Goal: Communication & Community: Participate in discussion

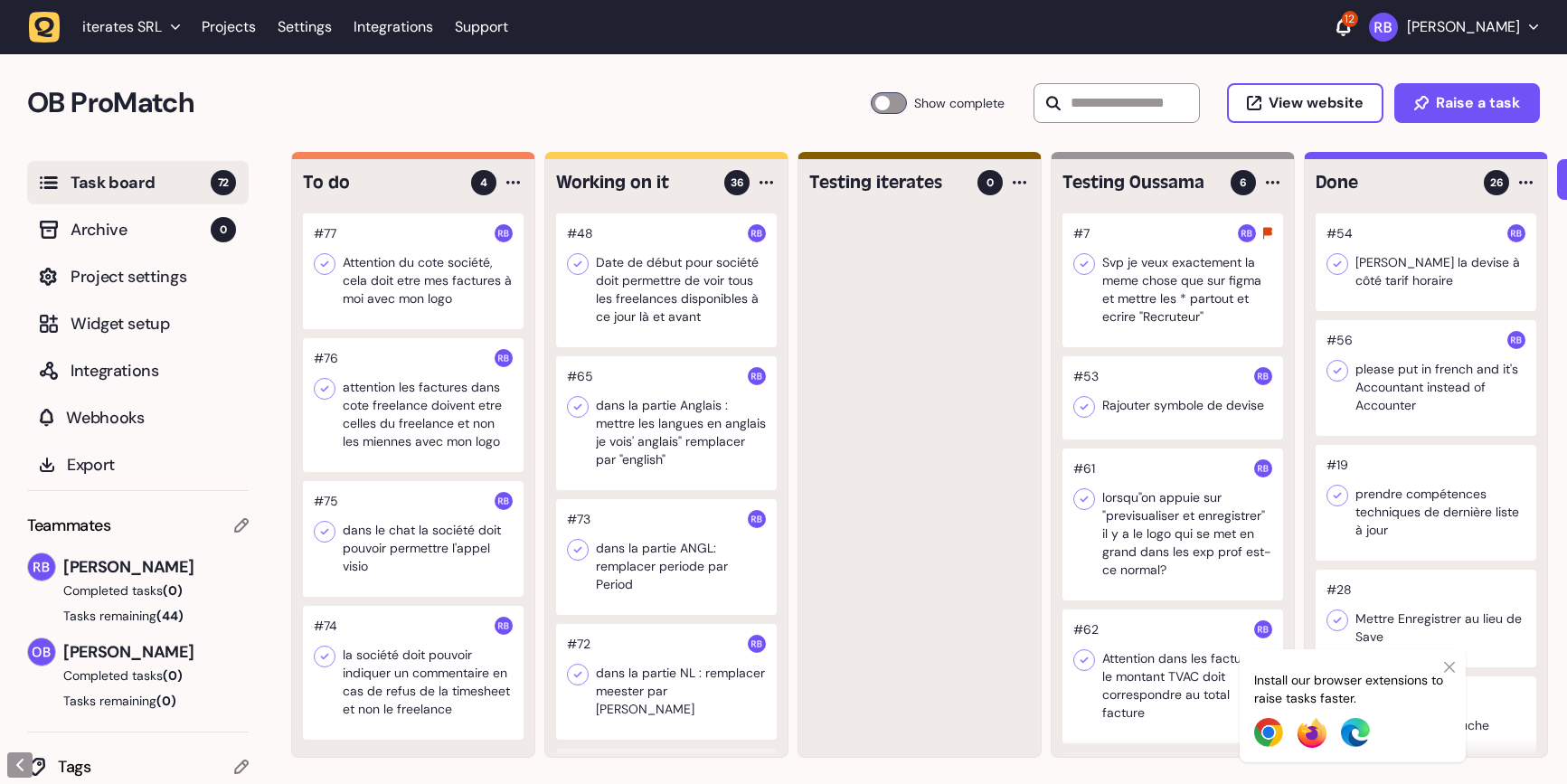
click at [1148, 96] on input "text" at bounding box center [1117, 103] width 167 height 40
type input "*"
click at [547, 113] on h2 "OB ProMatch" at bounding box center [448, 103] width 843 height 43
click at [580, 93] on h2 "OB ProMatch" at bounding box center [448, 103] width 843 height 43
click at [466, 272] on div at bounding box center [413, 272] width 221 height 116
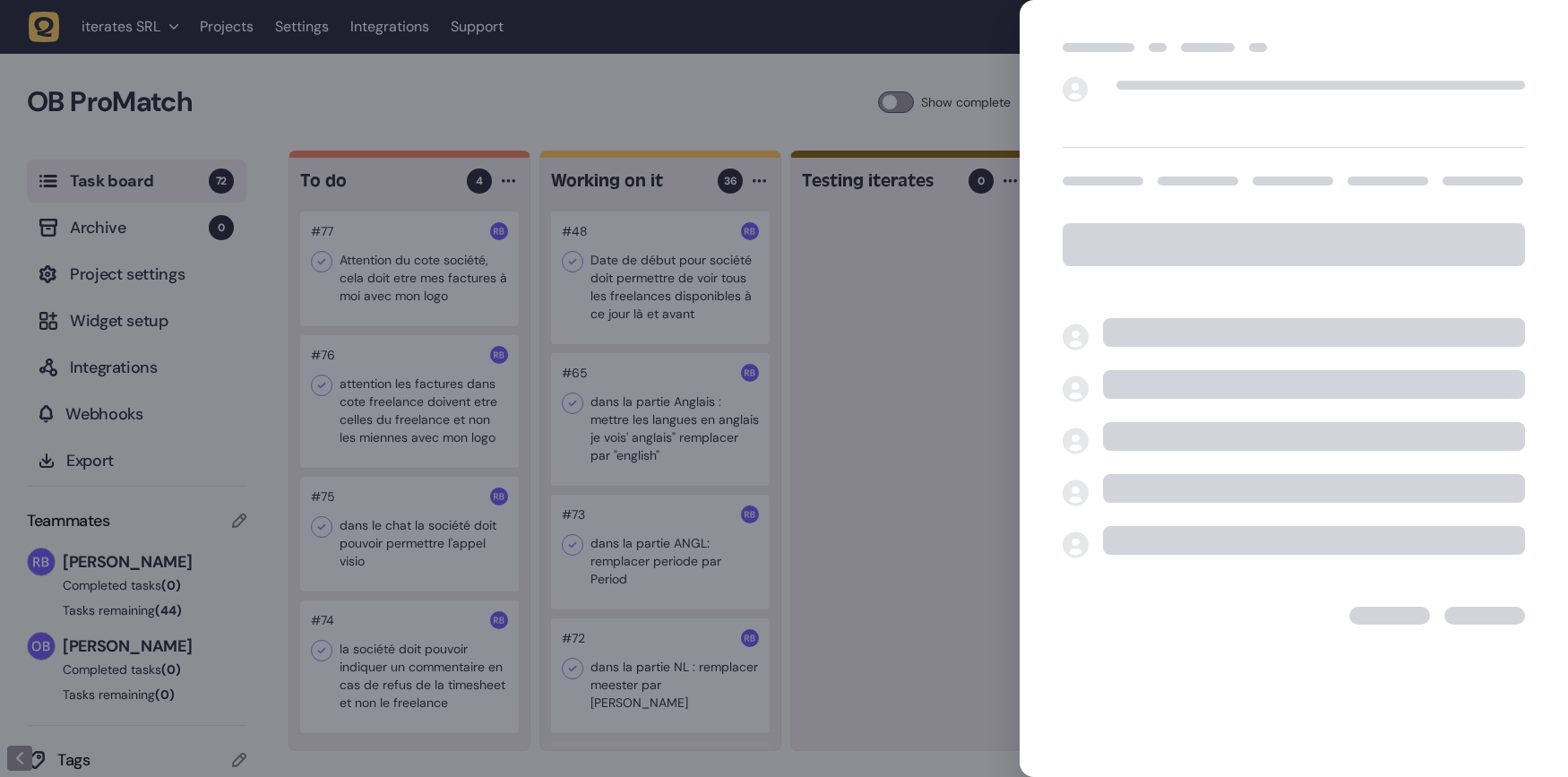
click at [614, 104] on div at bounding box center [784, 388] width 1568 height 777
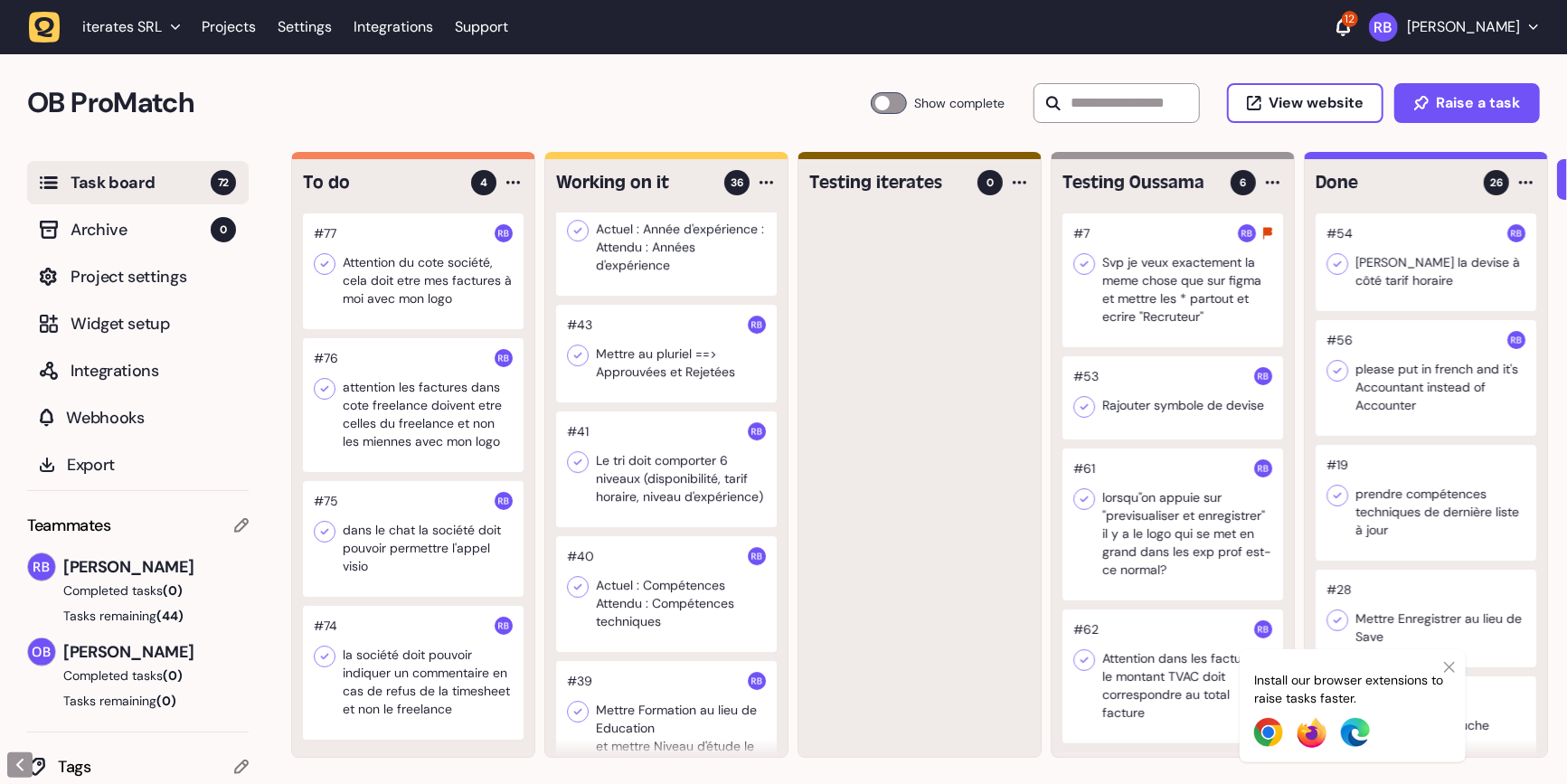
scroll to position [4489, 0]
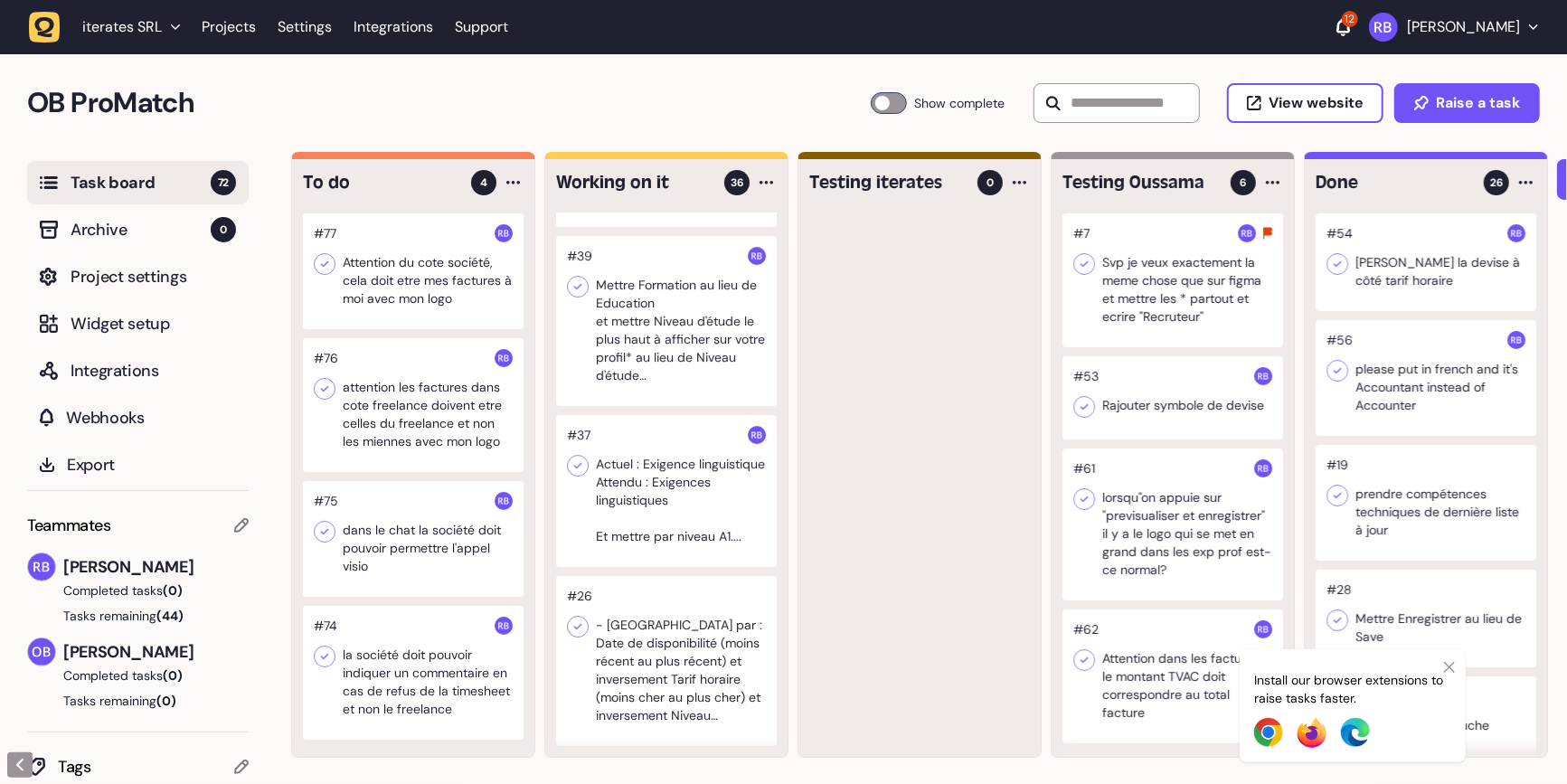
click at [649, 652] on div at bounding box center [667, 661] width 221 height 170
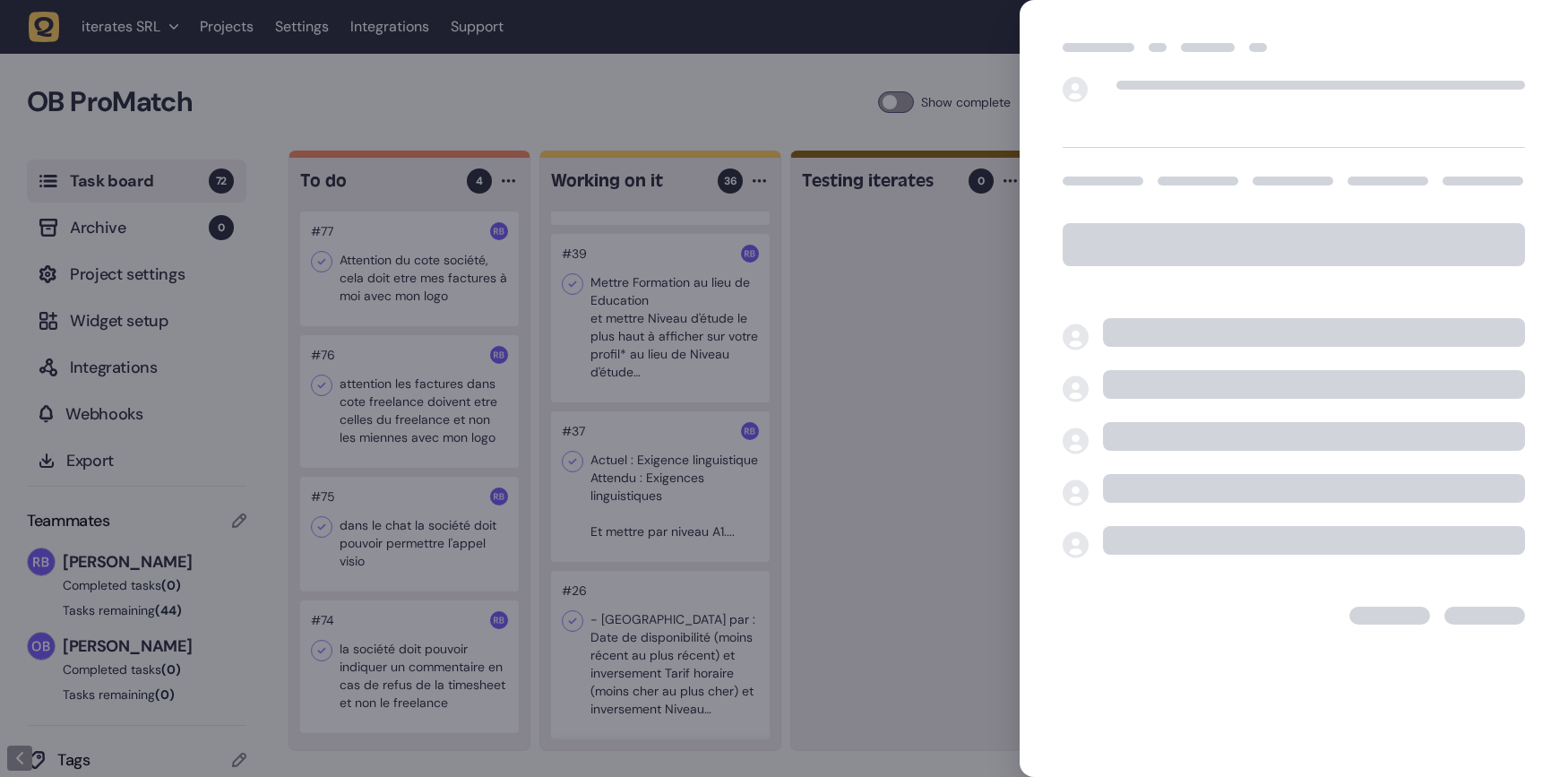
click at [914, 522] on div at bounding box center [784, 388] width 1568 height 777
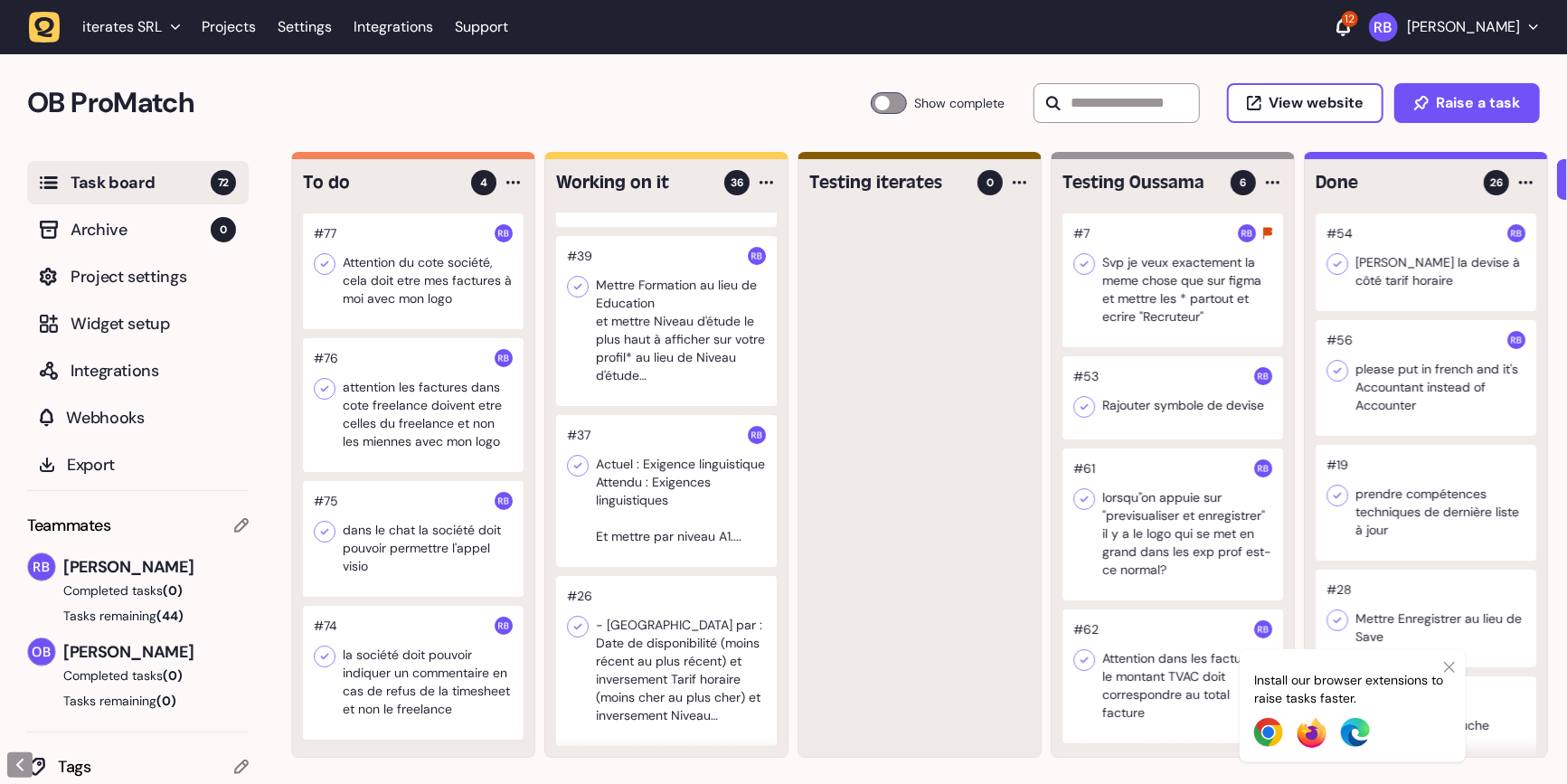
click at [683, 496] on div at bounding box center [667, 491] width 221 height 152
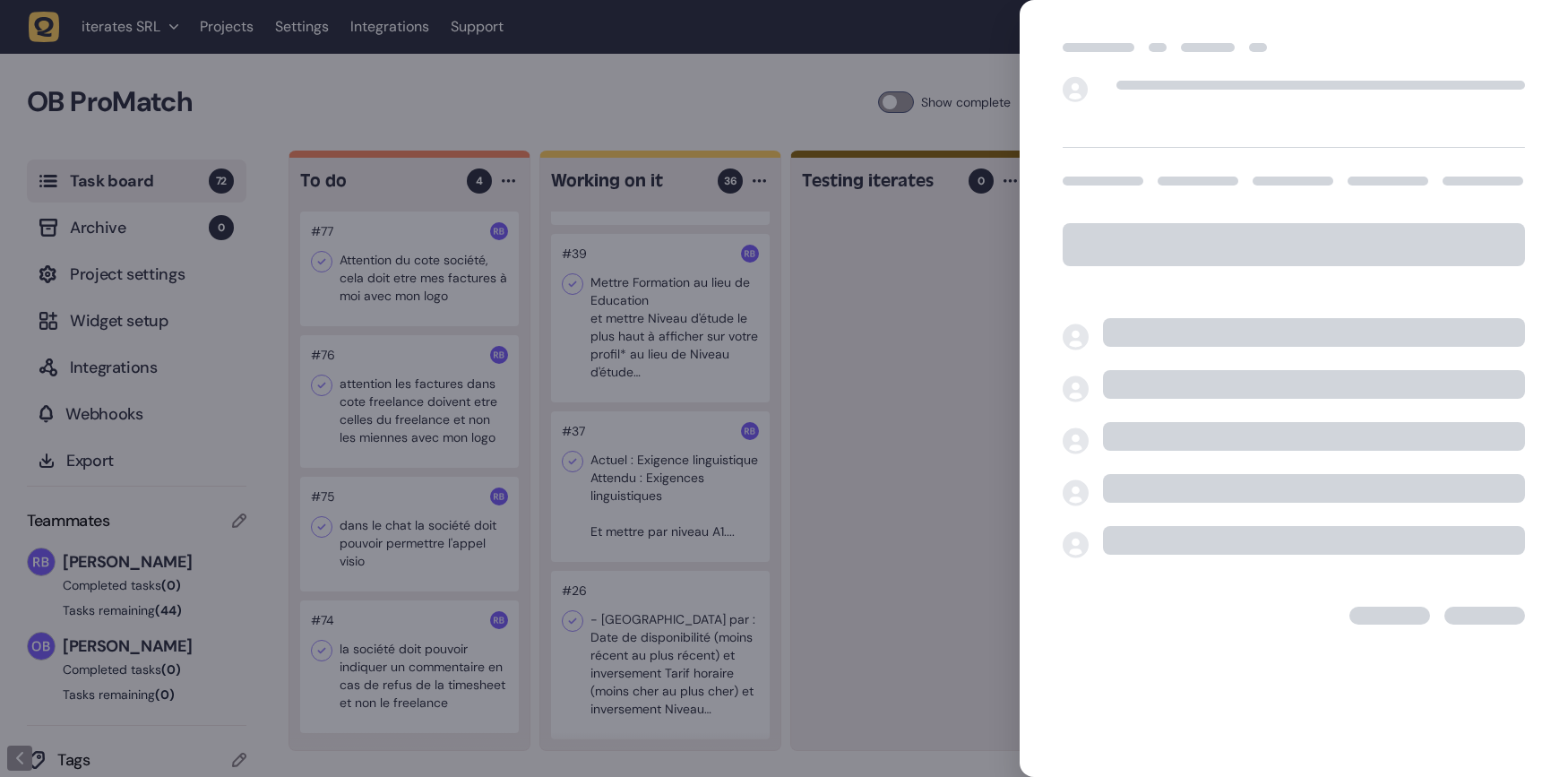
click at [854, 520] on div at bounding box center [784, 388] width 1568 height 777
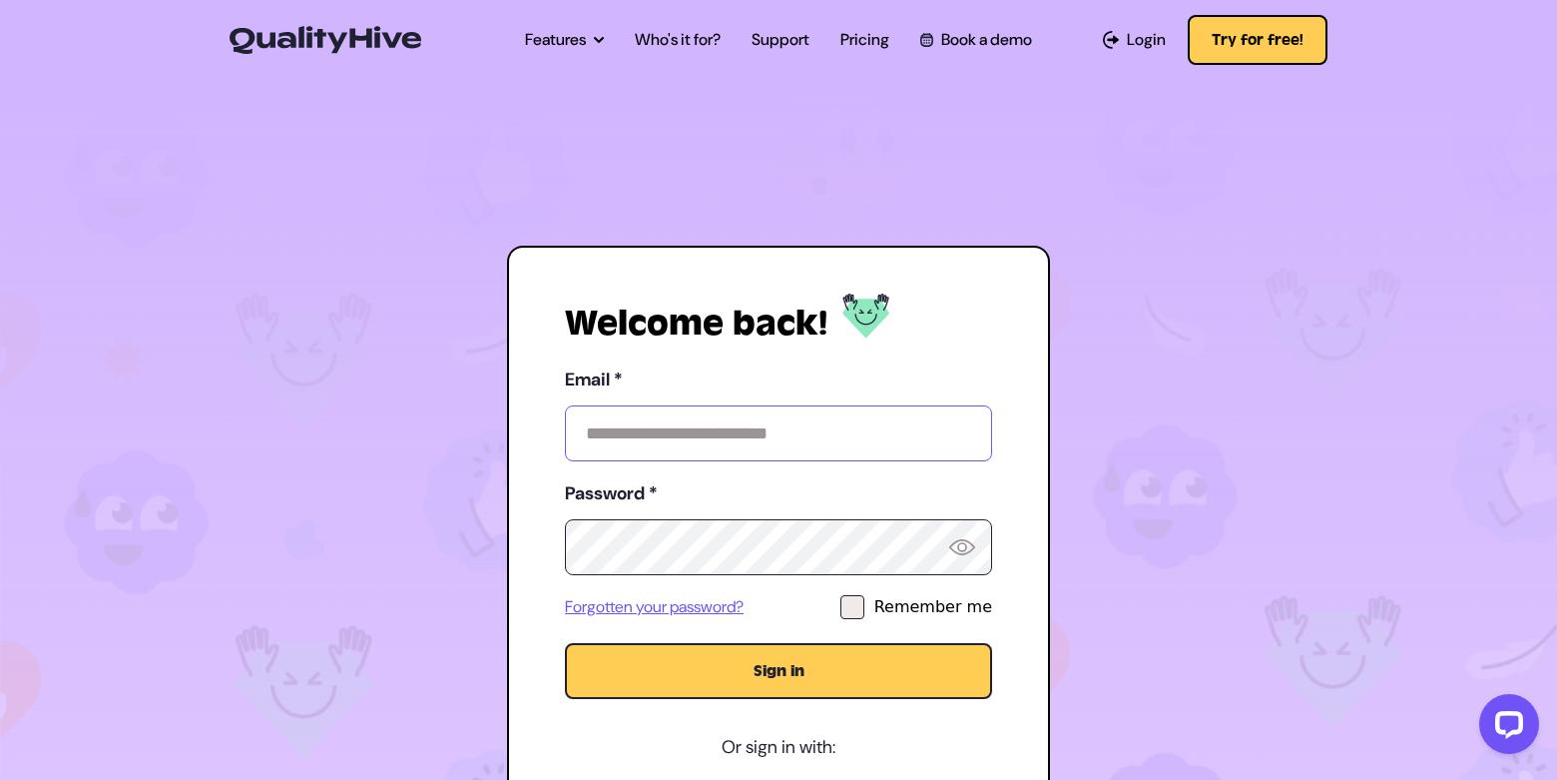
type input "**********"
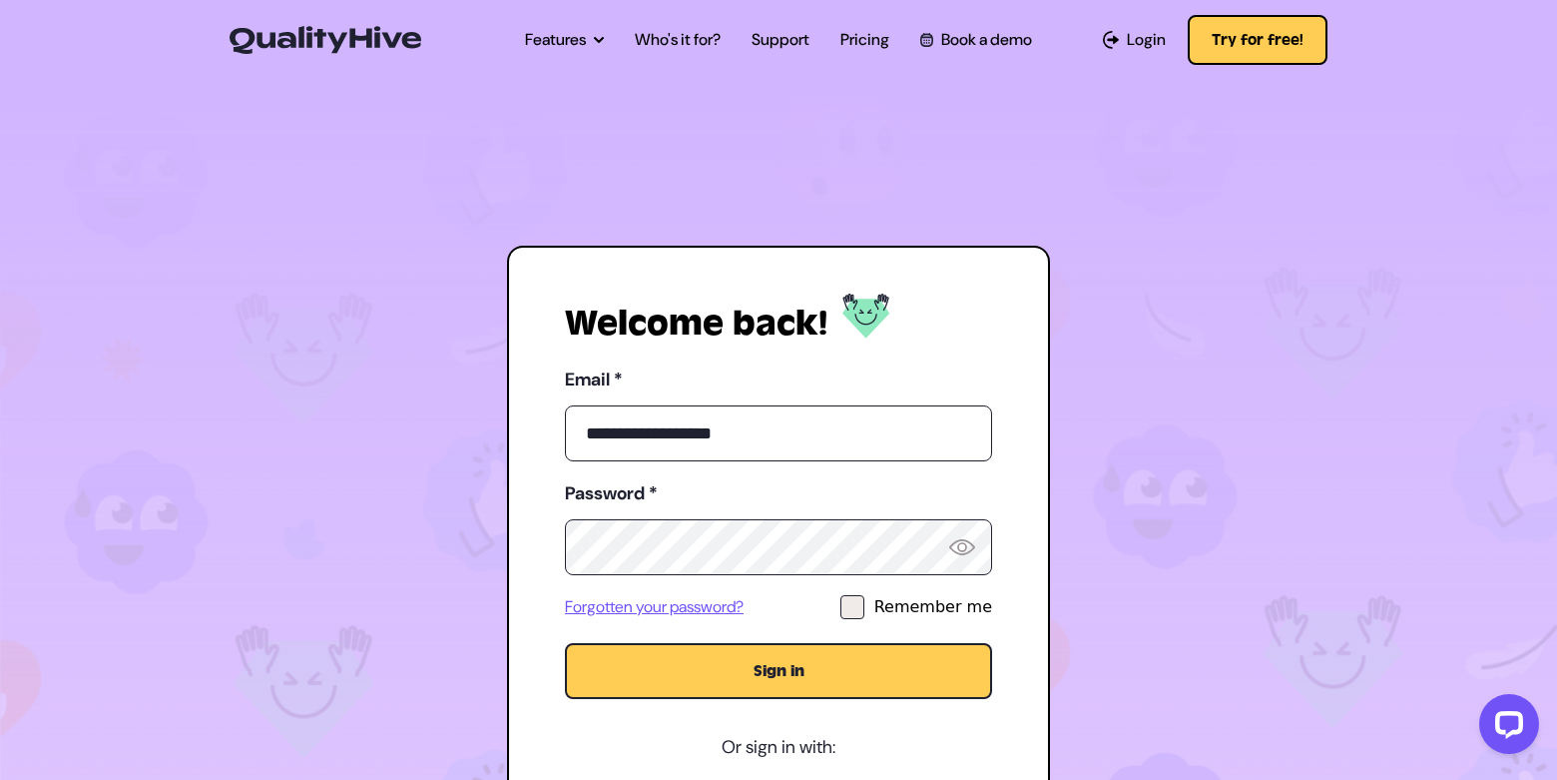
click at [916, 659] on button "Sign in" at bounding box center [778, 671] width 427 height 56
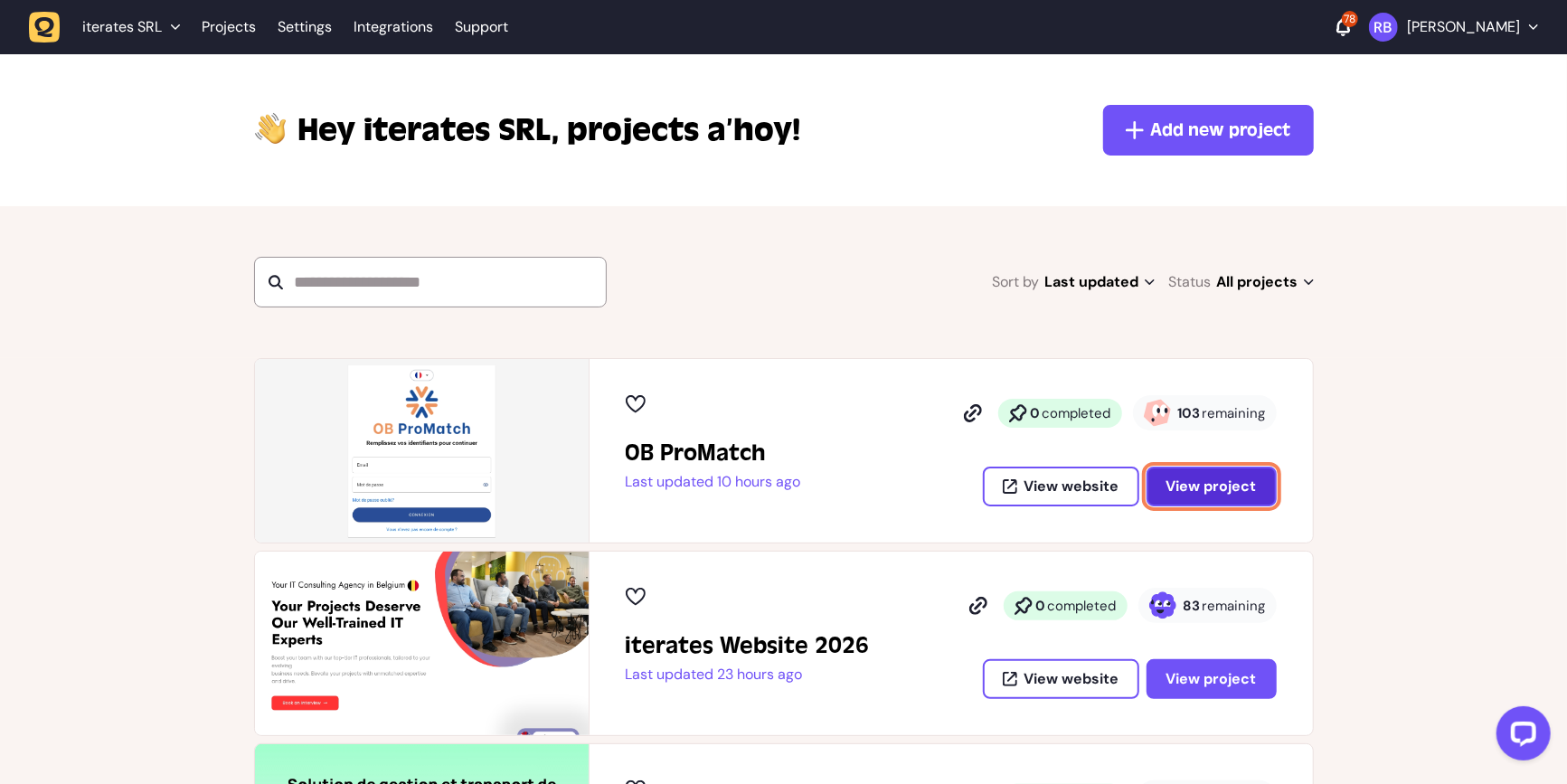
click at [1224, 482] on span "View project" at bounding box center [1212, 486] width 91 height 14
click at [1224, 483] on span "View project" at bounding box center [1212, 486] width 91 height 14
click at [1238, 480] on span "View project" at bounding box center [1212, 486] width 91 height 14
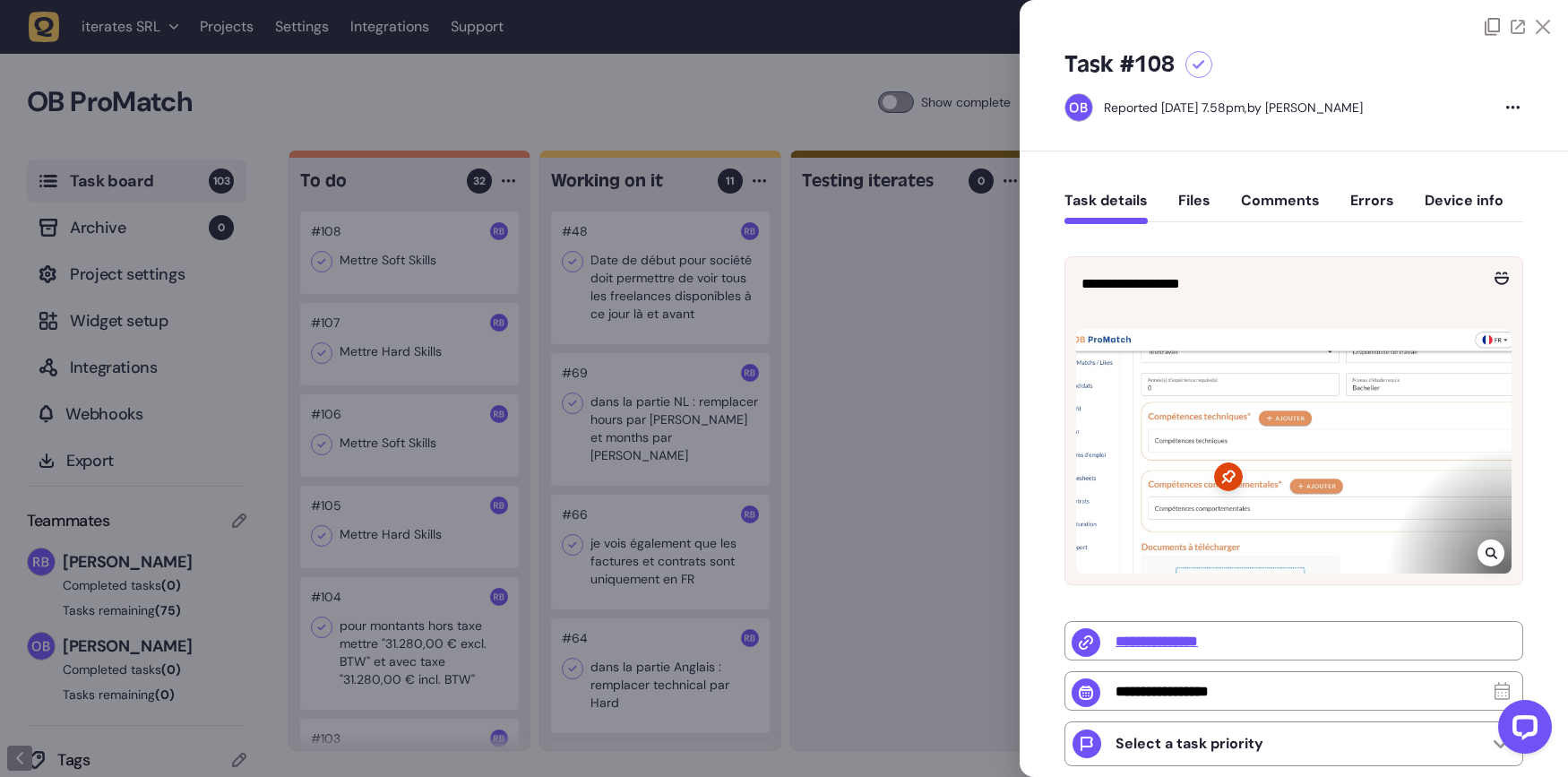
click at [476, 440] on div at bounding box center [784, 388] width 1568 height 777
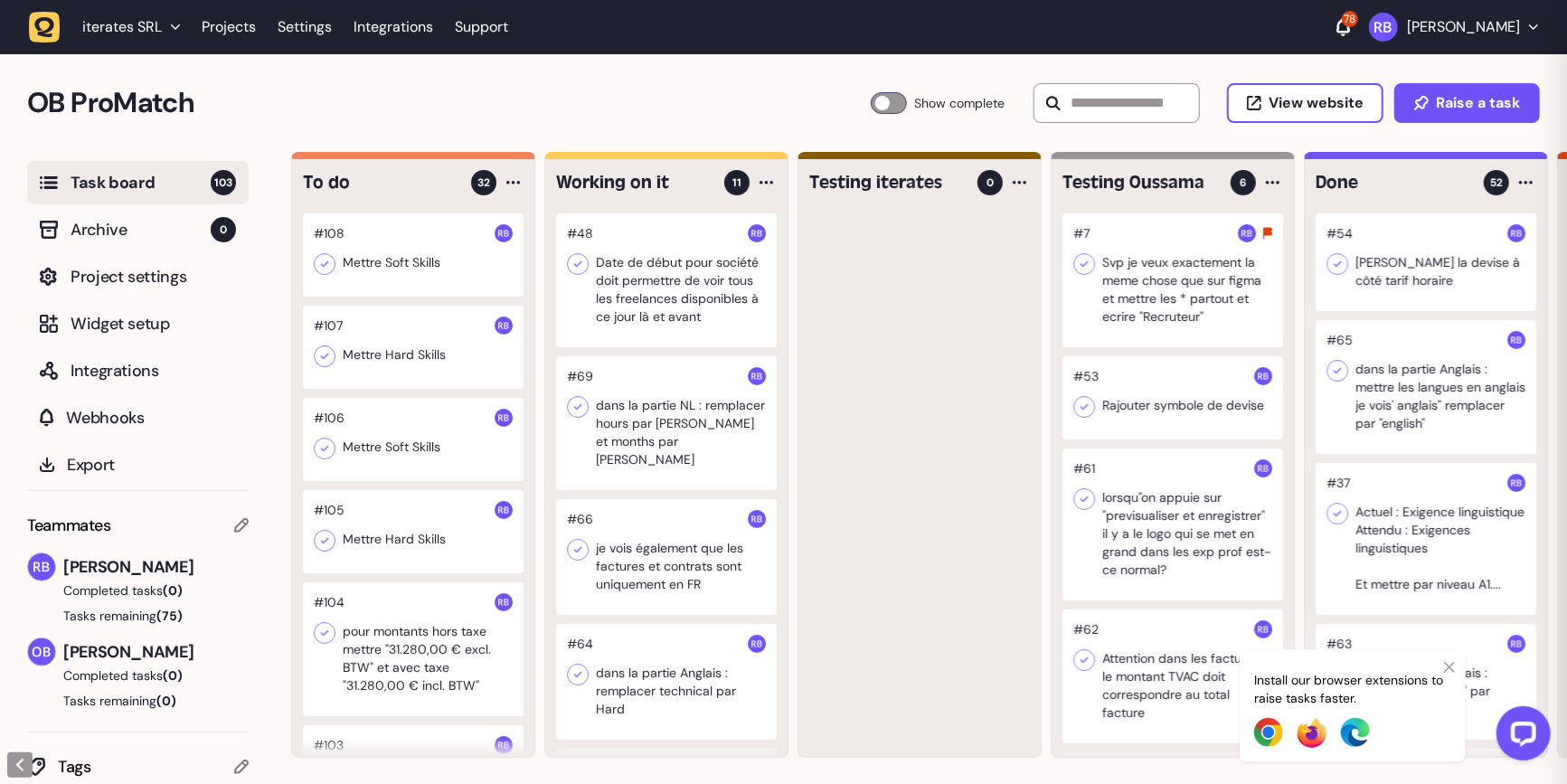
click at [480, 443] on div at bounding box center [413, 439] width 221 height 83
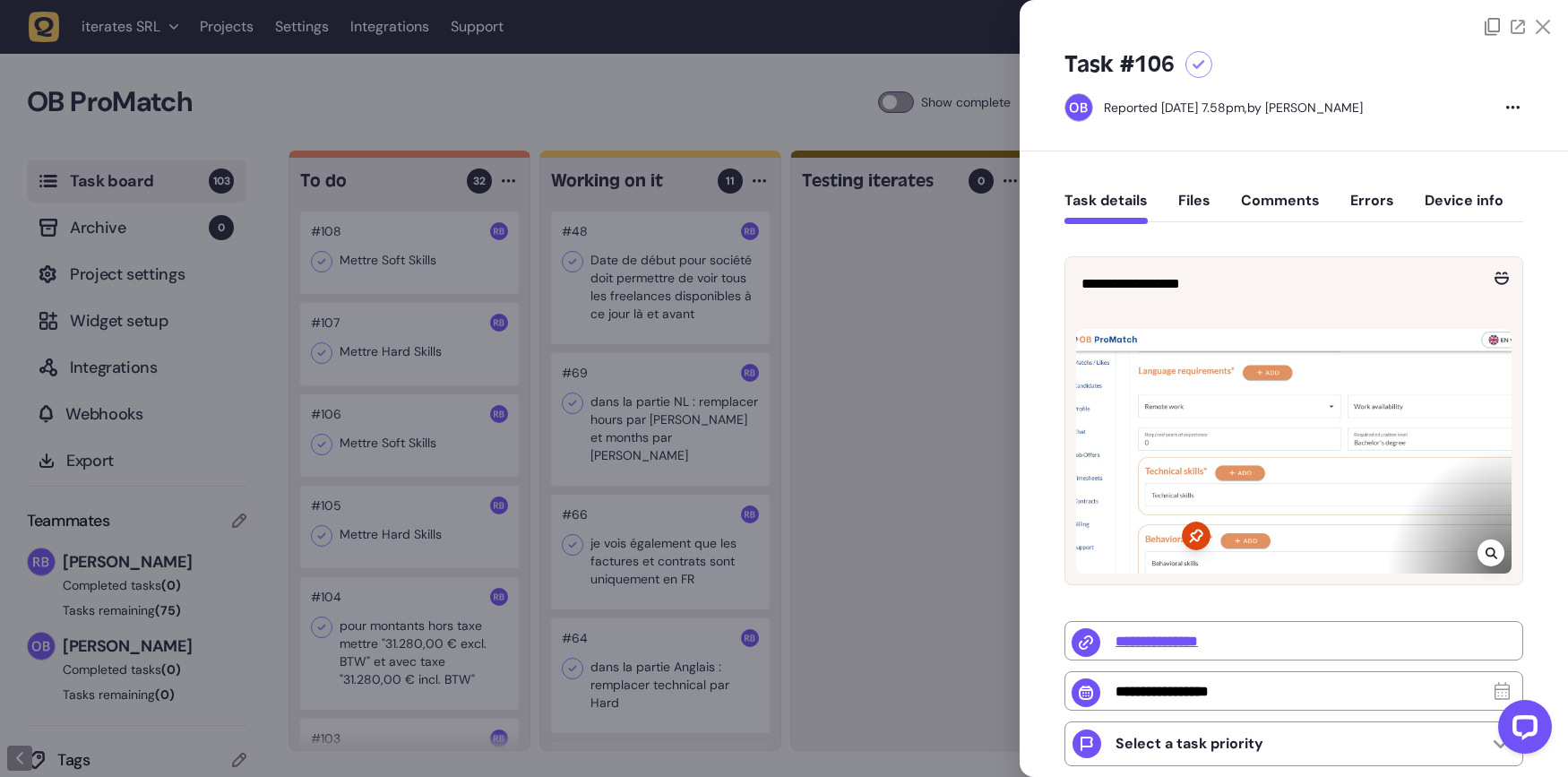
click at [487, 503] on div at bounding box center [784, 388] width 1568 height 777
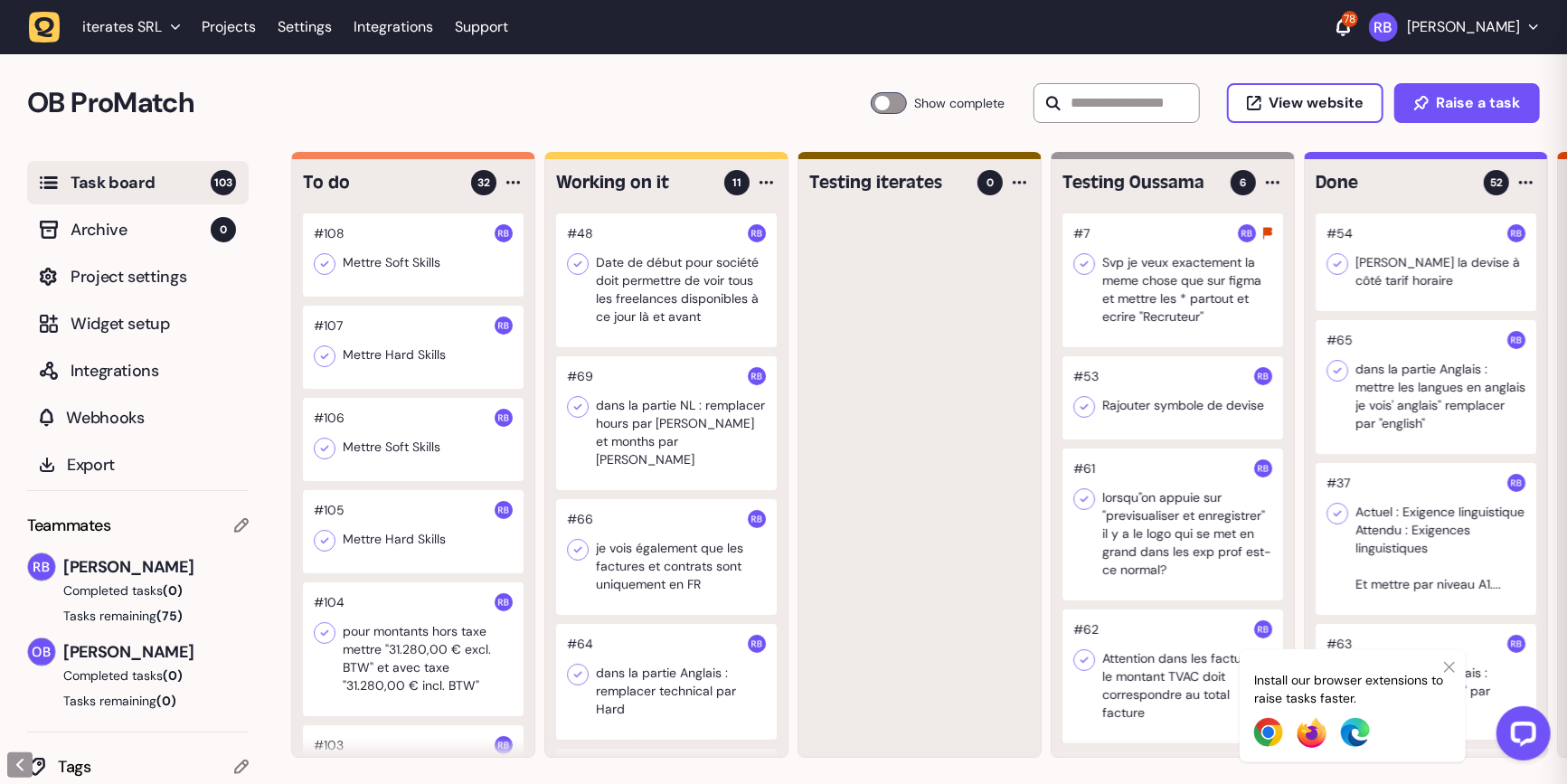
click at [472, 521] on div at bounding box center [413, 531] width 221 height 83
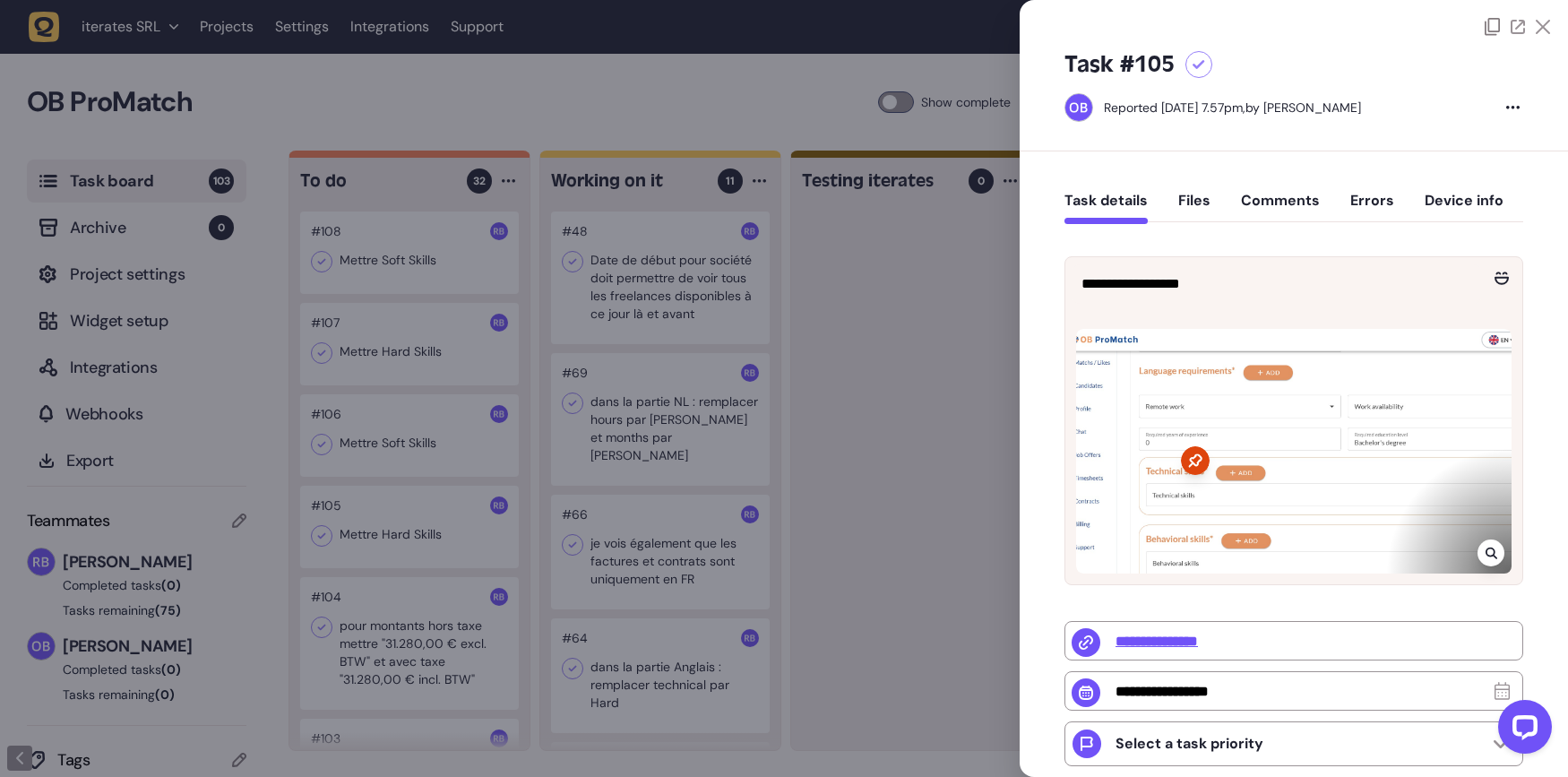
click at [450, 450] on div at bounding box center [784, 388] width 1568 height 777
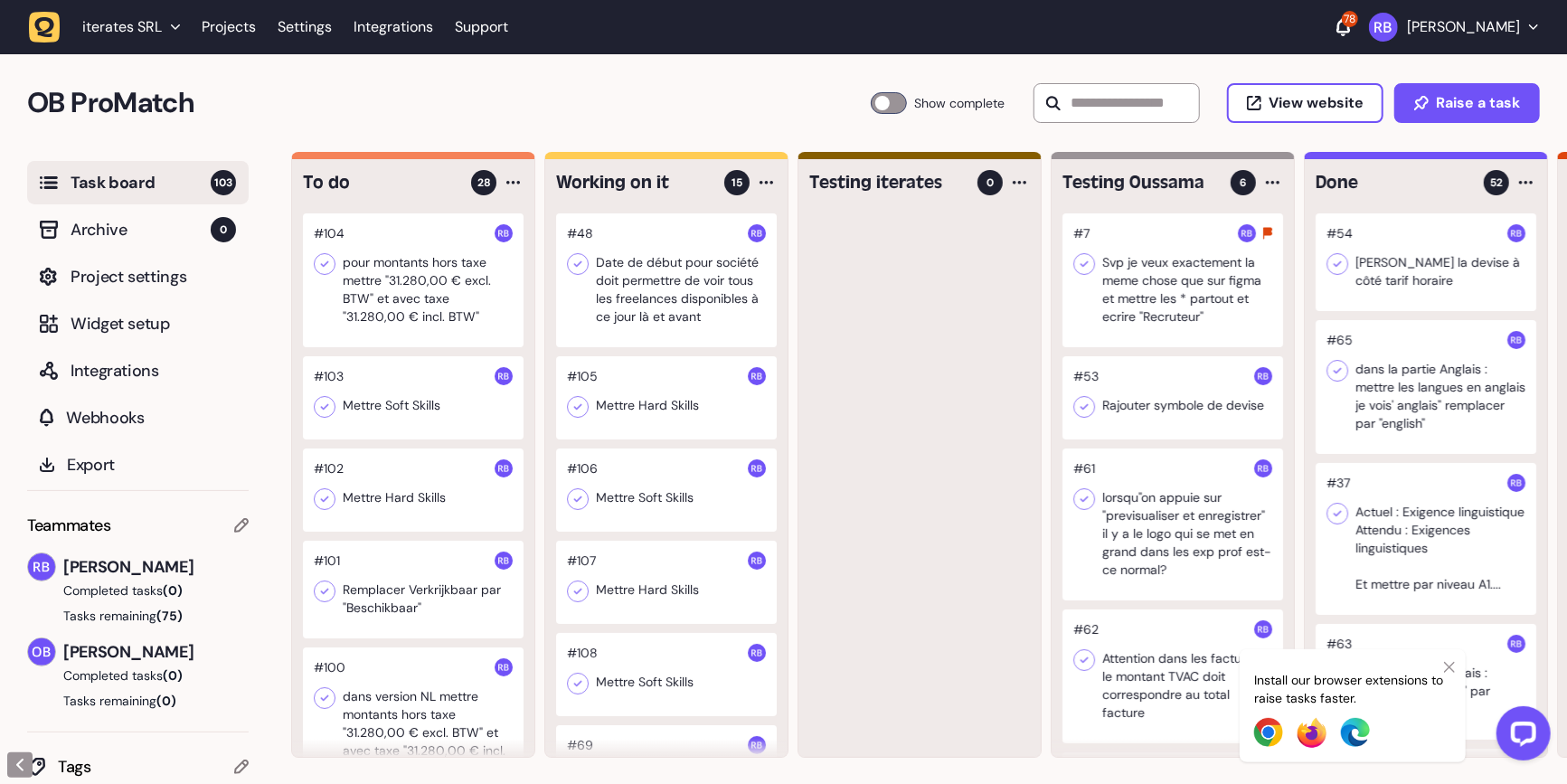
click at [399, 268] on div at bounding box center [413, 281] width 221 height 134
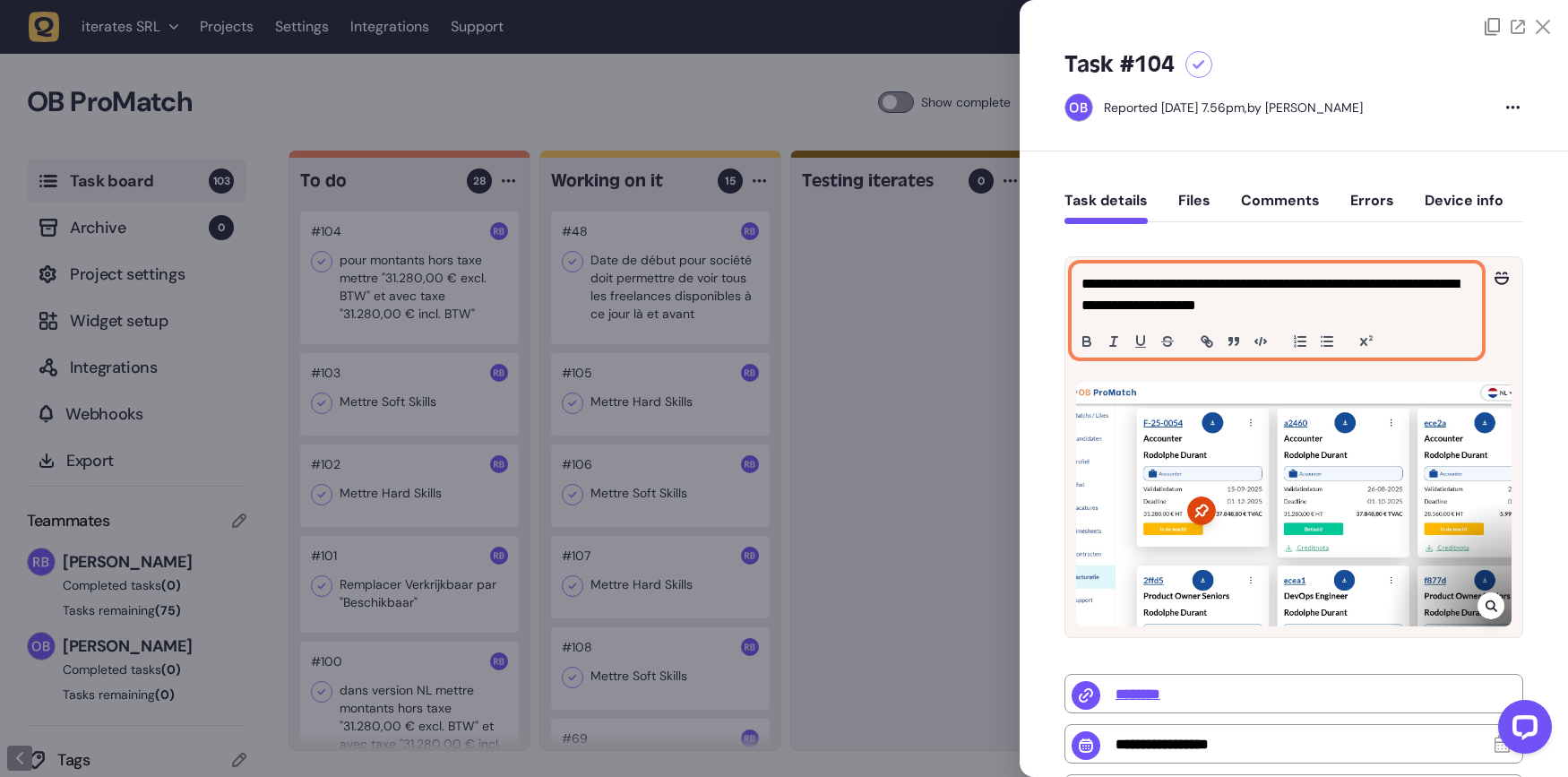
click at [1355, 295] on p "**********" at bounding box center [1275, 294] width 386 height 43
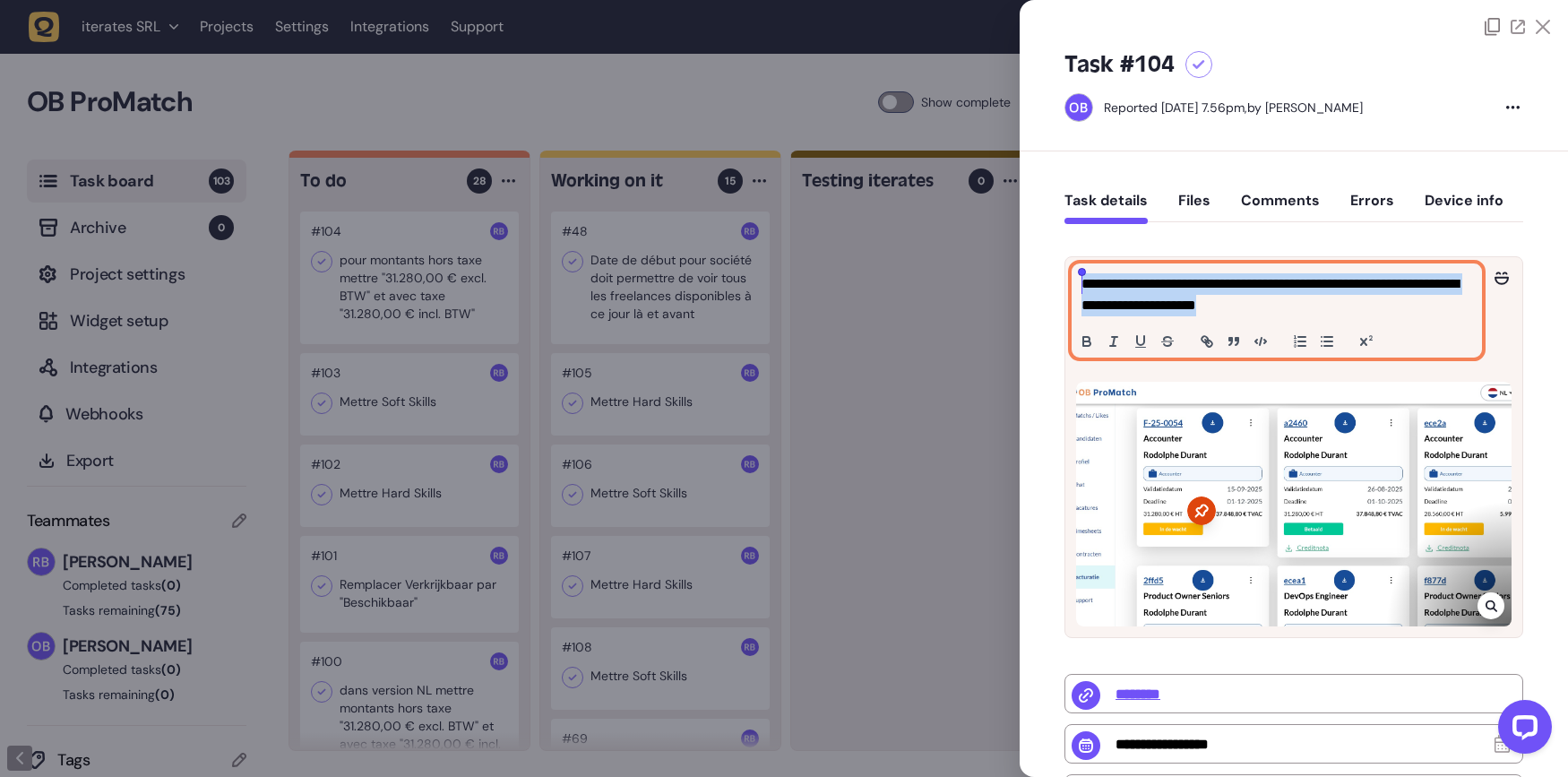
drag, startPoint x: 1353, startPoint y: 298, endPoint x: 977, endPoint y: 282, distance: 376.3
click at [977, 282] on div "Task board 103 Archive 0 Project settings Widget setup Integrations Webhooks Ex…" at bounding box center [784, 464] width 1568 height 627
copy p "**********"
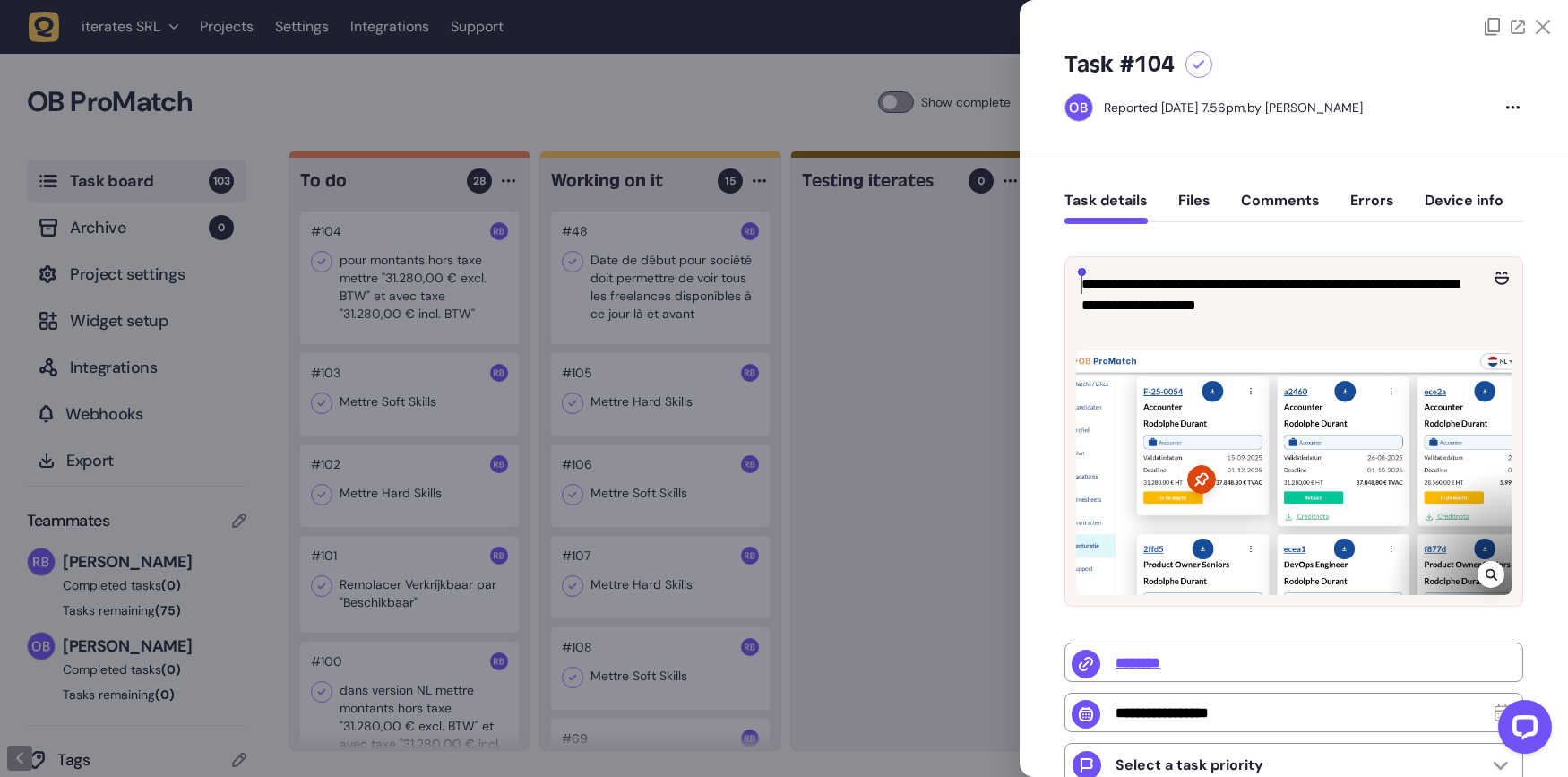
click at [1485, 581] on icon at bounding box center [1491, 574] width 12 height 14
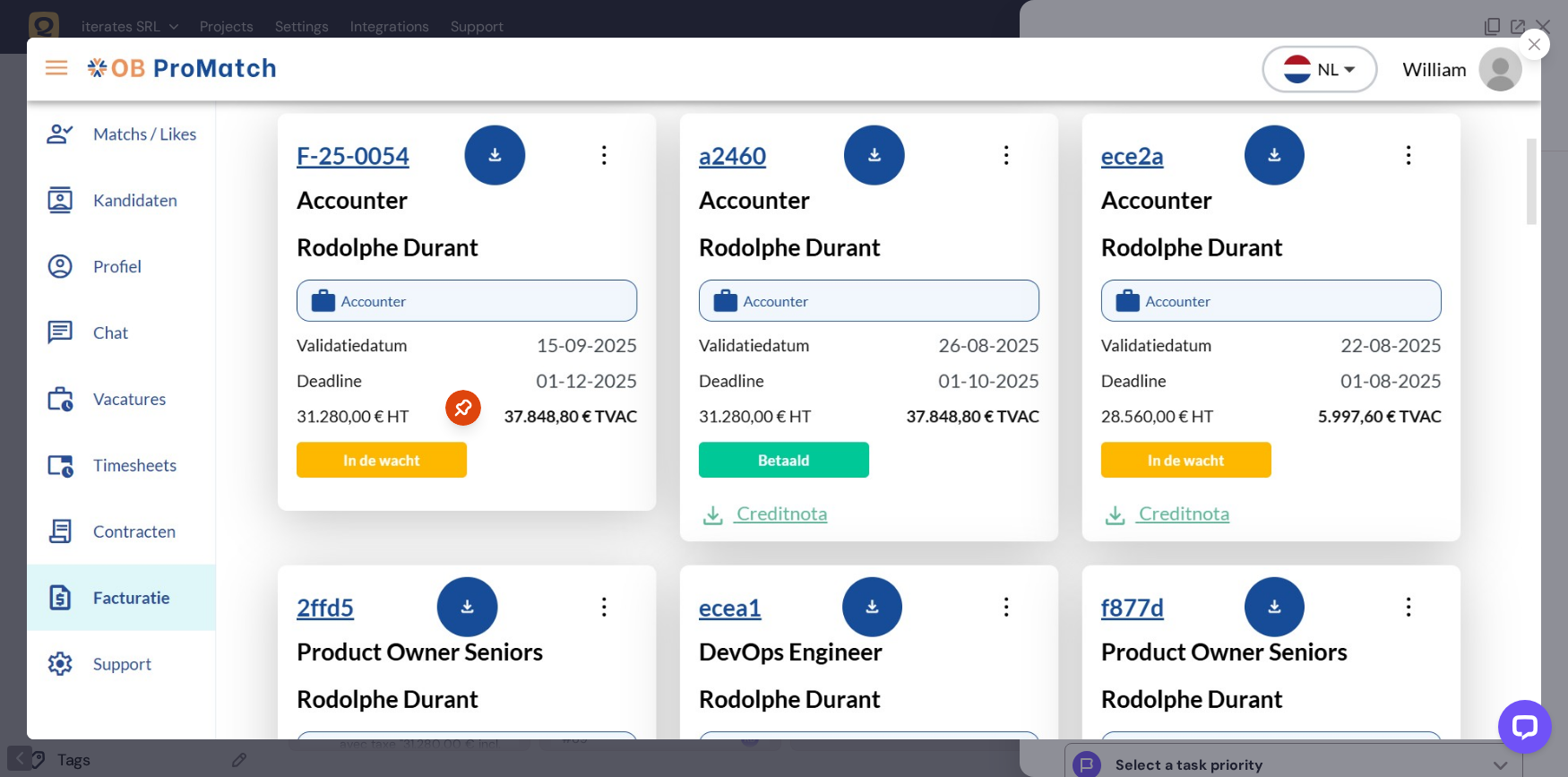
click at [1519, 42] on div at bounding box center [1534, 44] width 31 height 31
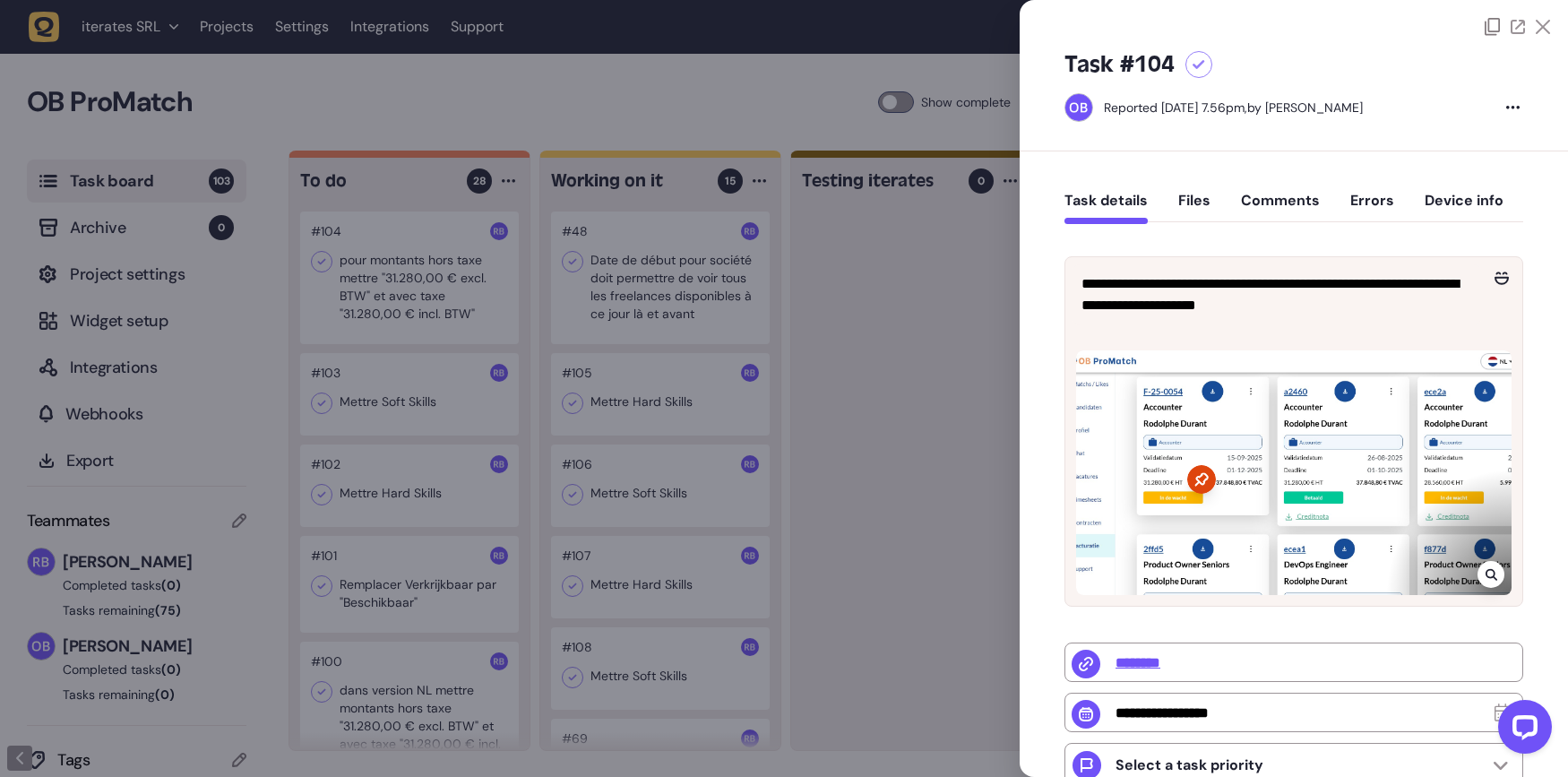
click at [781, 280] on div at bounding box center [784, 388] width 1568 height 777
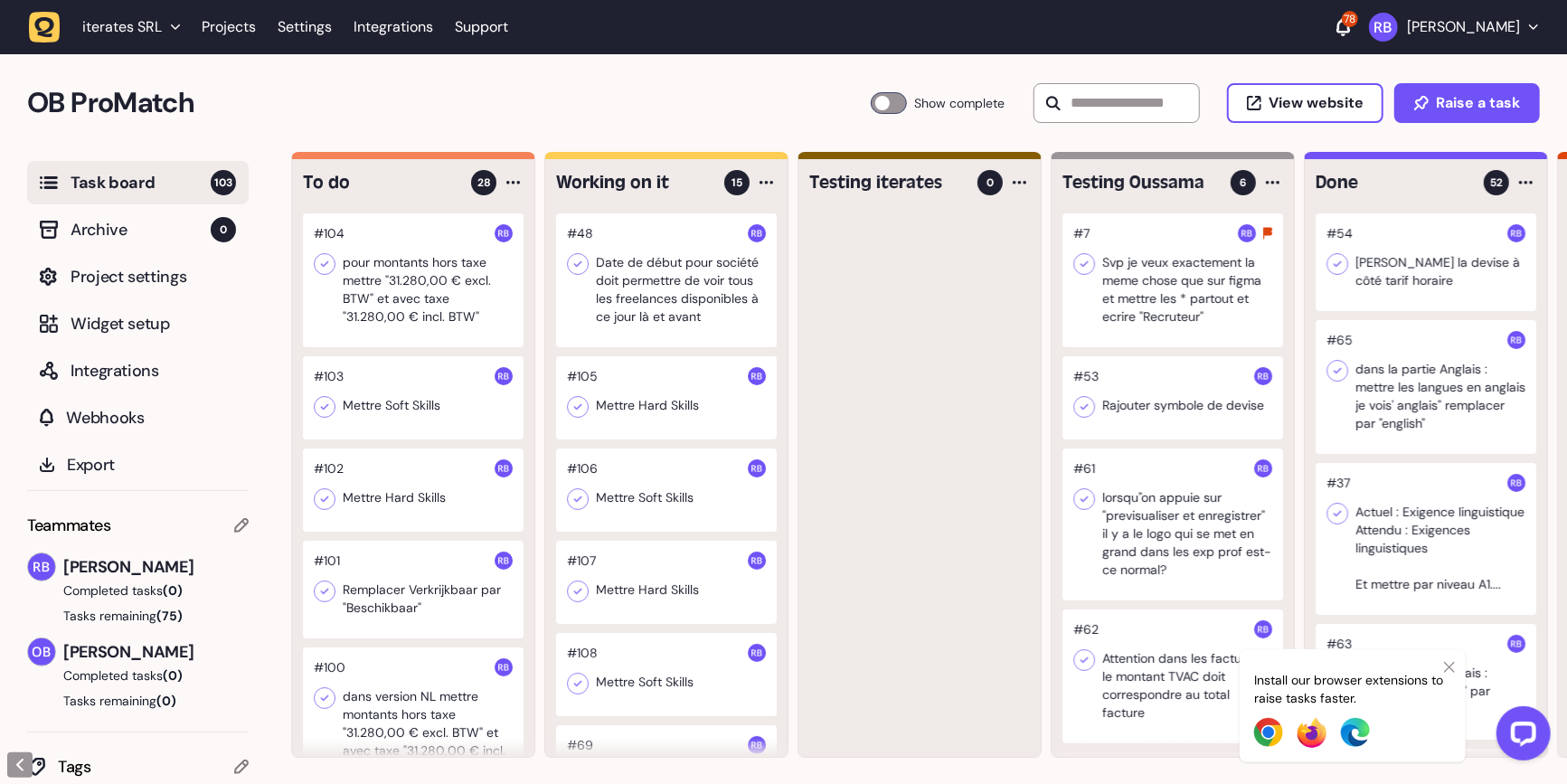
click at [374, 283] on div at bounding box center [413, 281] width 221 height 134
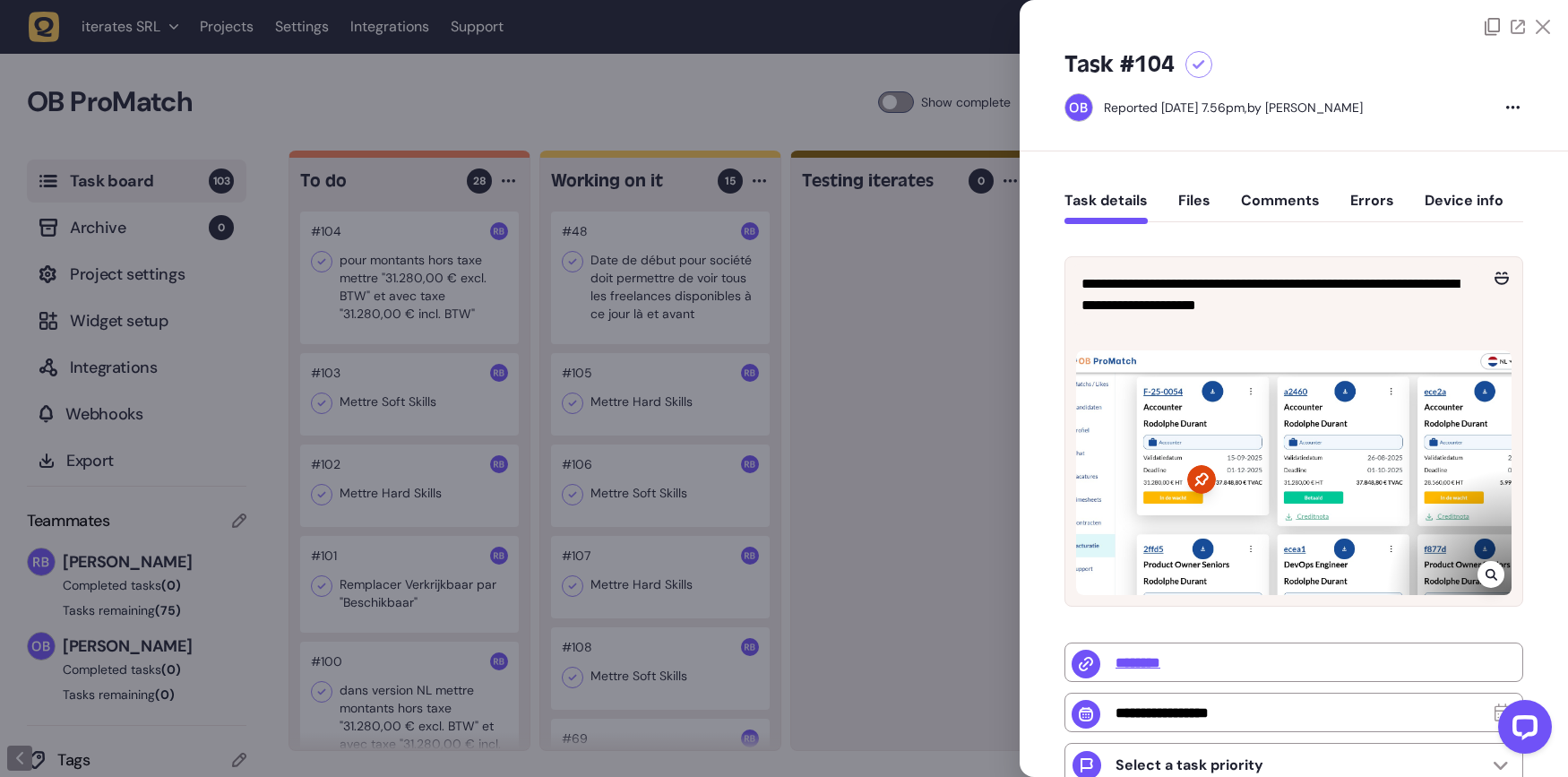
click at [1284, 193] on button "Comments" at bounding box center [1281, 208] width 79 height 32
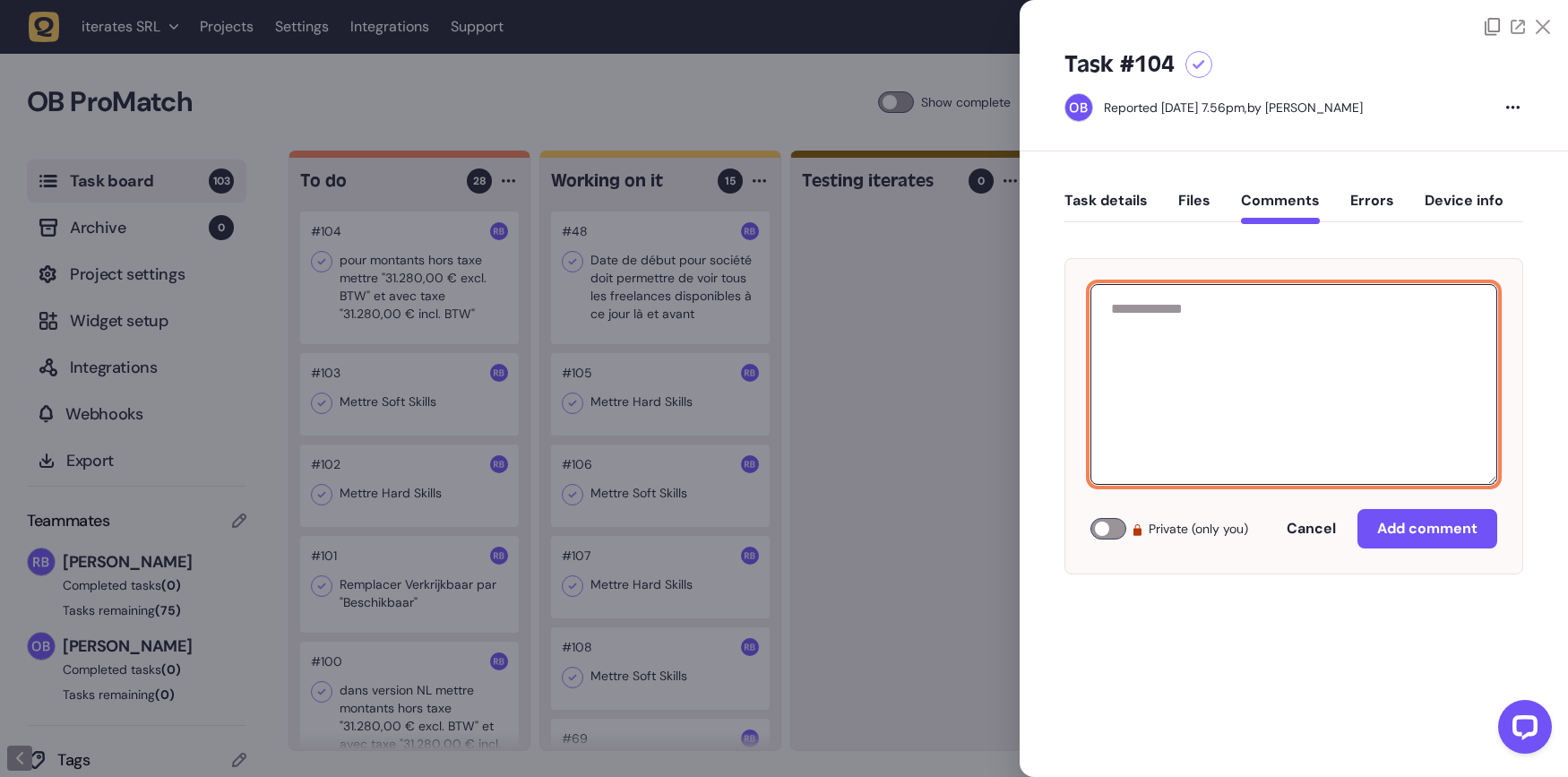
click at [1273, 339] on textarea at bounding box center [1293, 384] width 407 height 201
paste textarea "**********"
type textarea "**********"
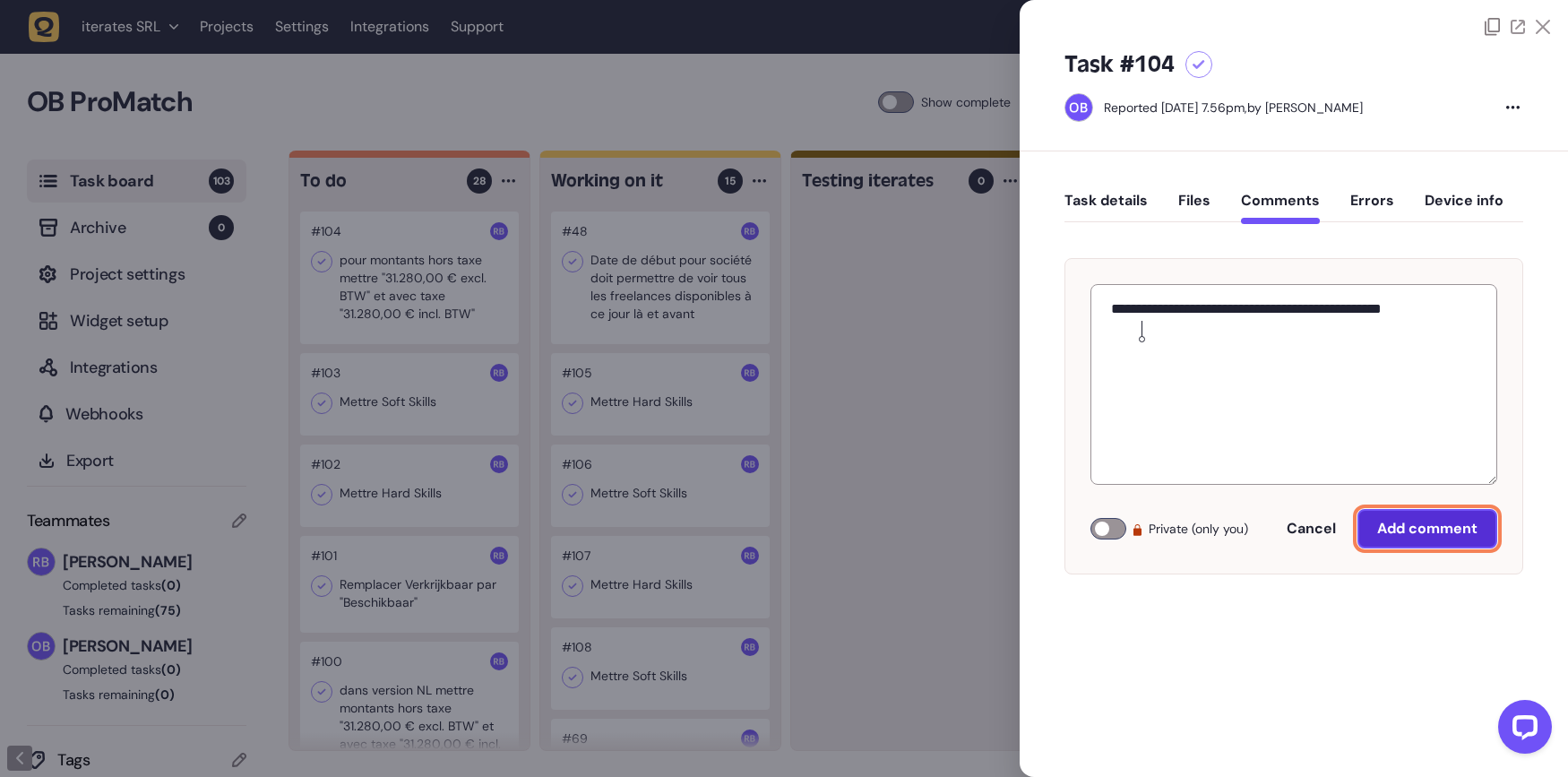
click at [1394, 512] on button "Add comment" at bounding box center [1427, 528] width 140 height 39
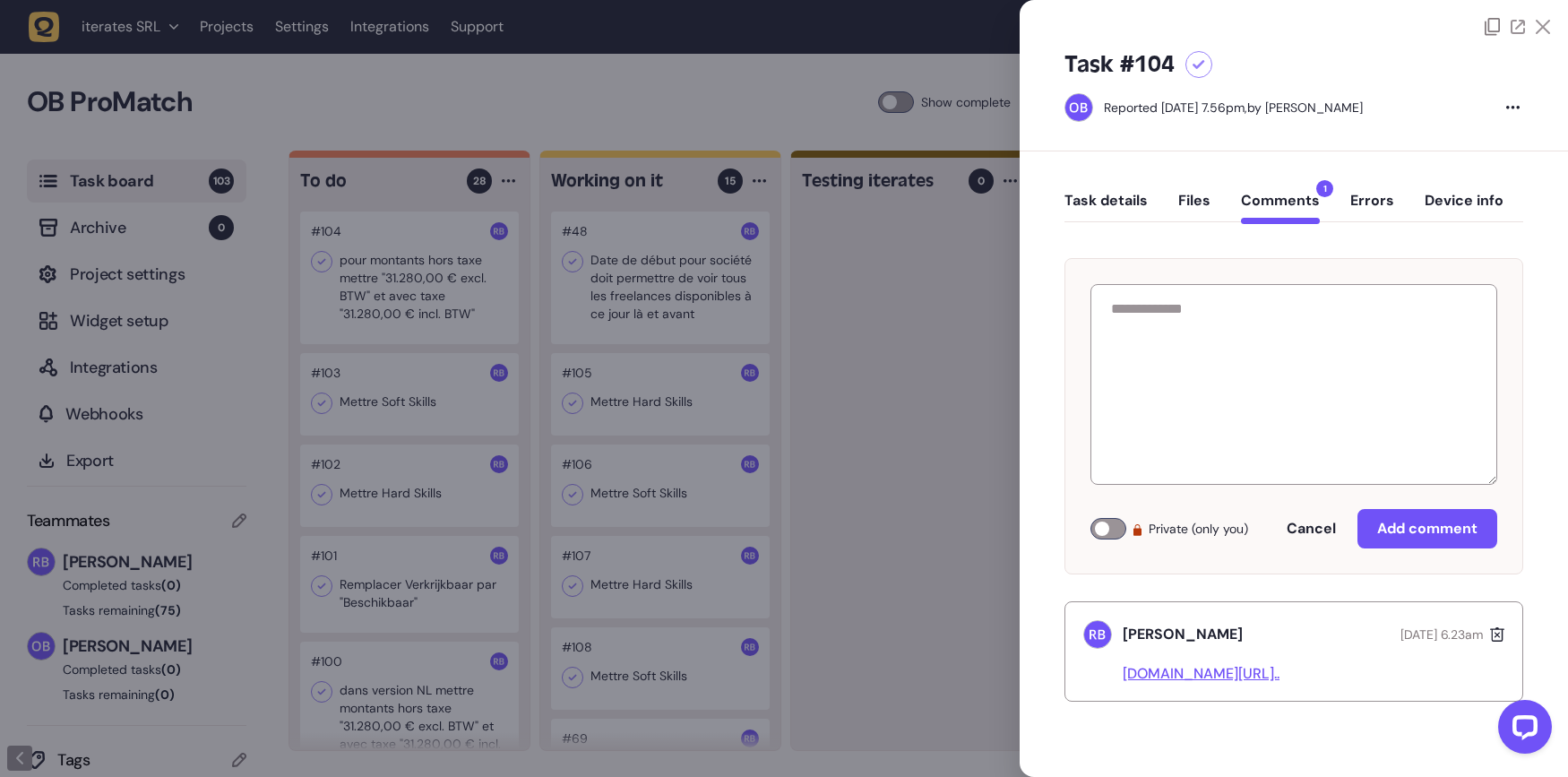
click at [829, 414] on div at bounding box center [784, 388] width 1568 height 777
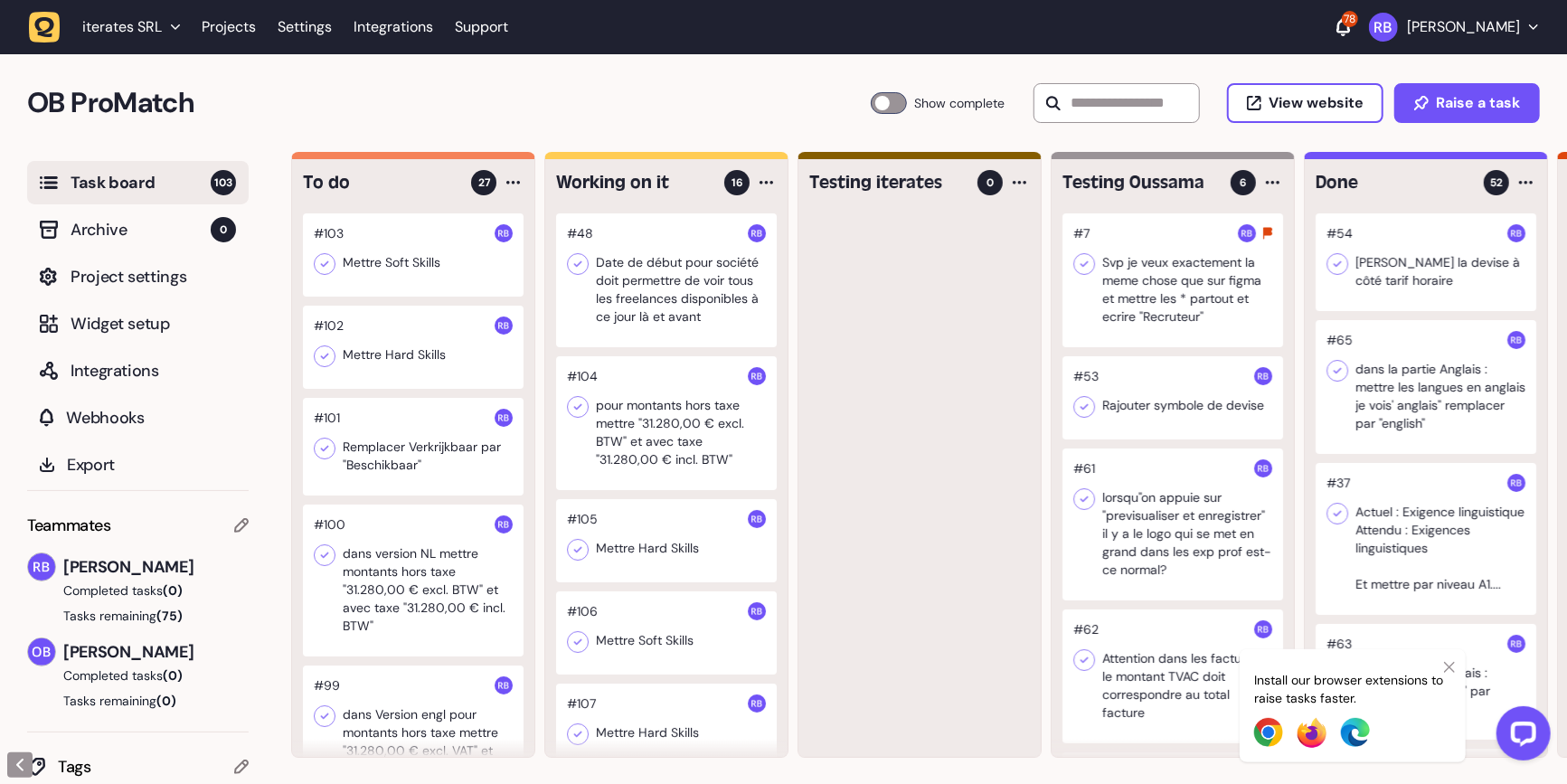
click at [401, 268] on div at bounding box center [413, 255] width 221 height 83
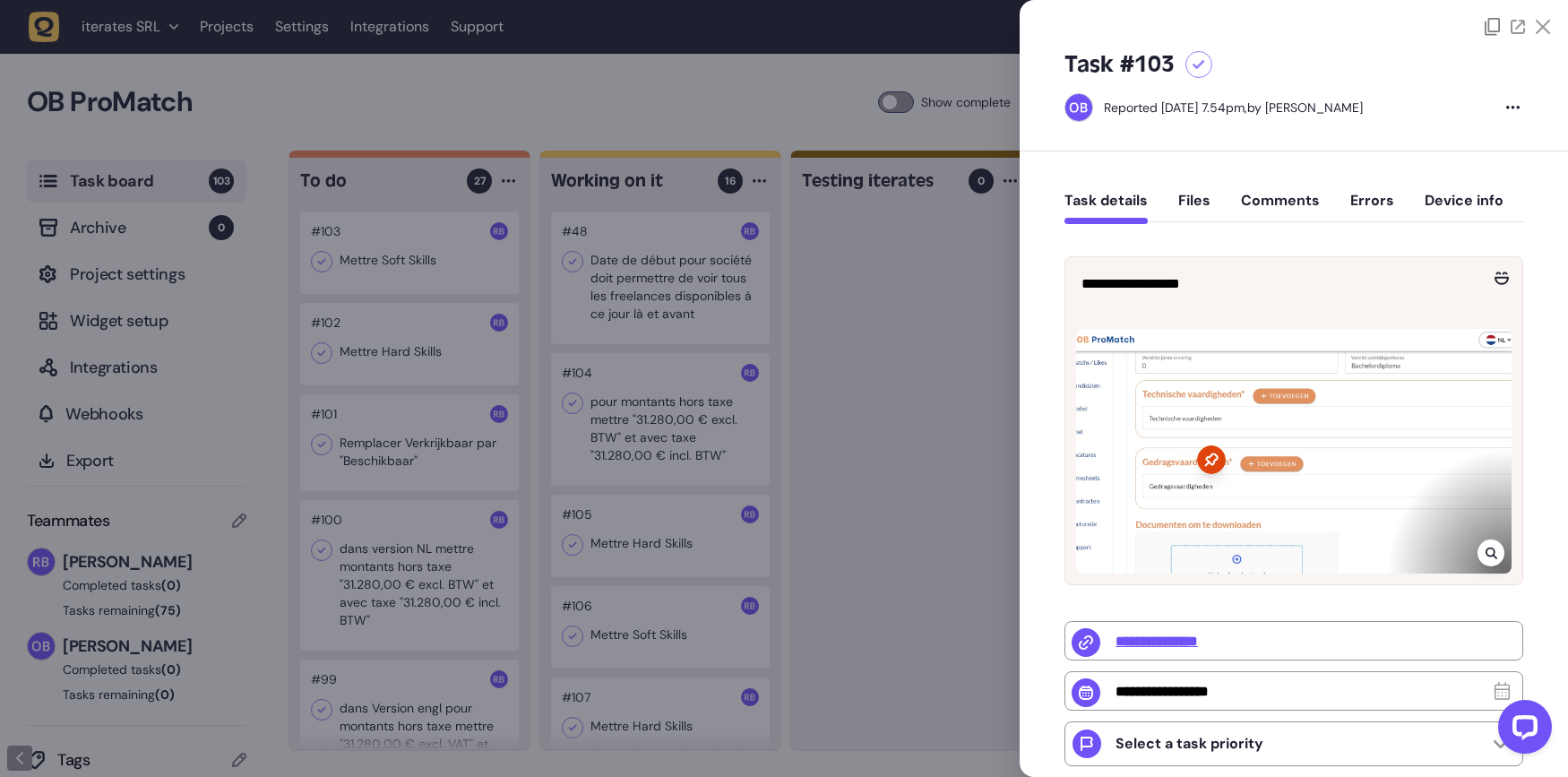
click at [541, 383] on div at bounding box center [784, 388] width 1568 height 777
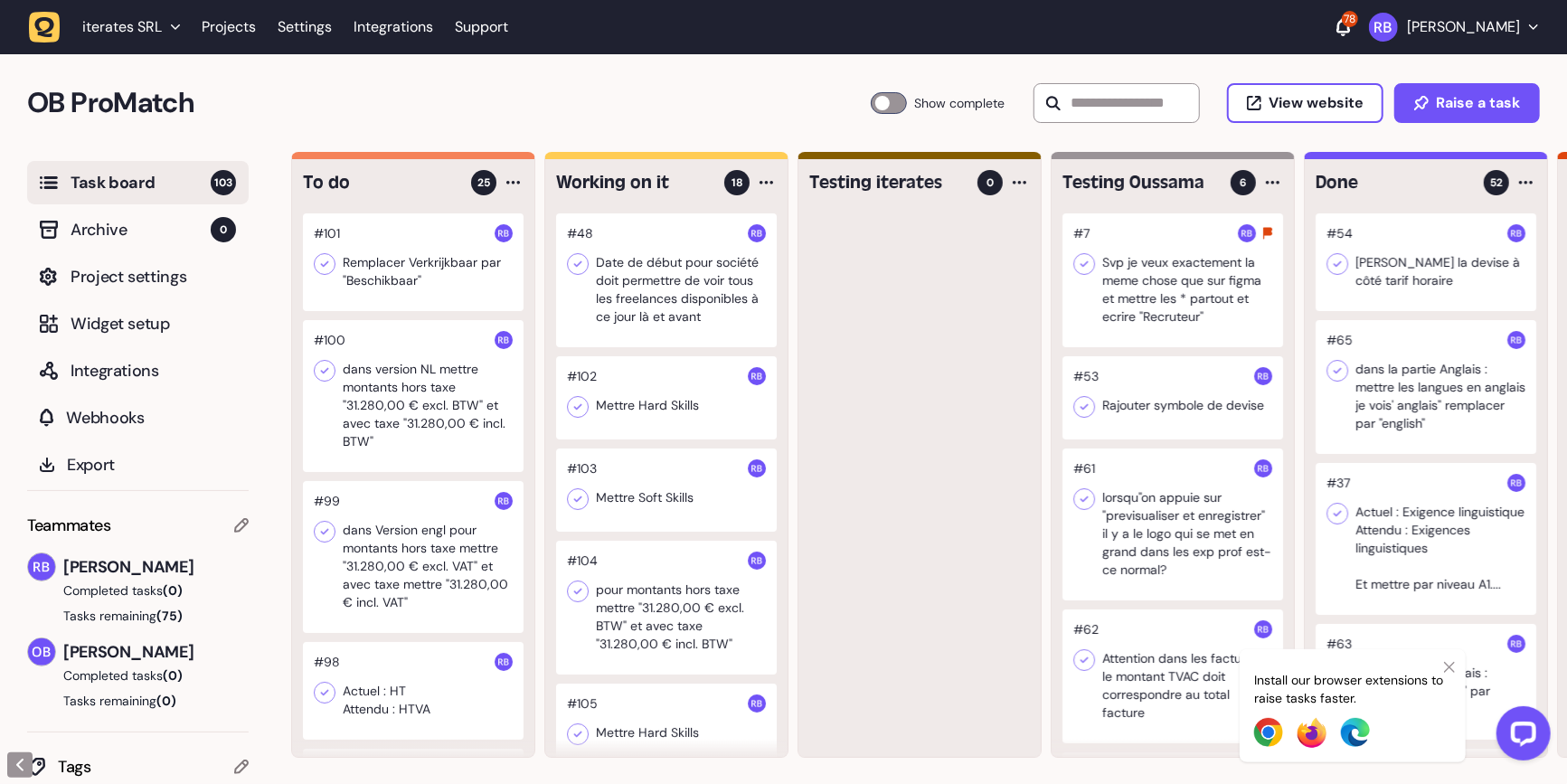
drag, startPoint x: 421, startPoint y: 254, endPoint x: 952, endPoint y: 10, distance: 584.4
click at [426, 272] on div at bounding box center [413, 263] width 221 height 98
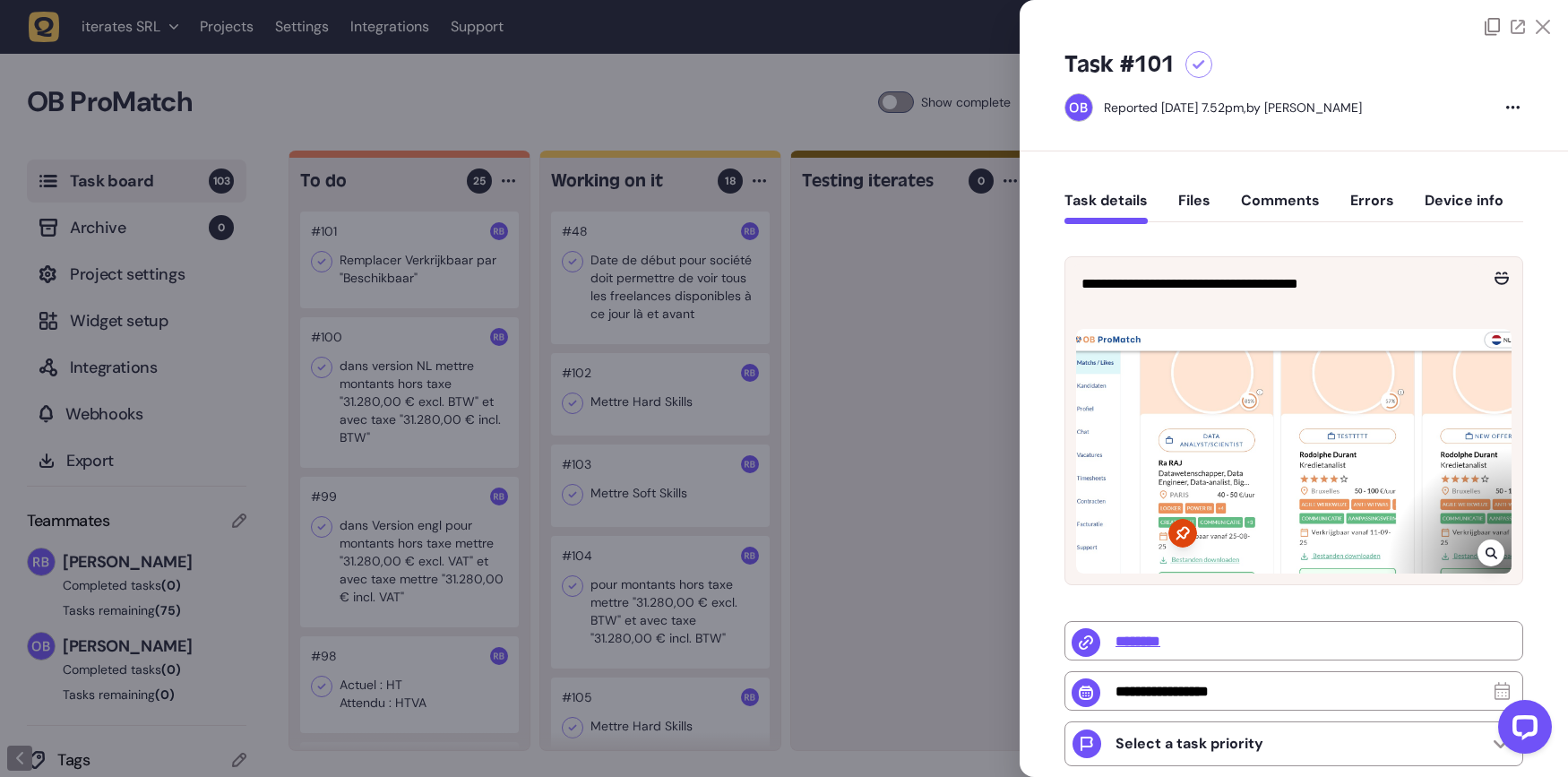
click at [1494, 546] on div at bounding box center [1491, 553] width 27 height 27
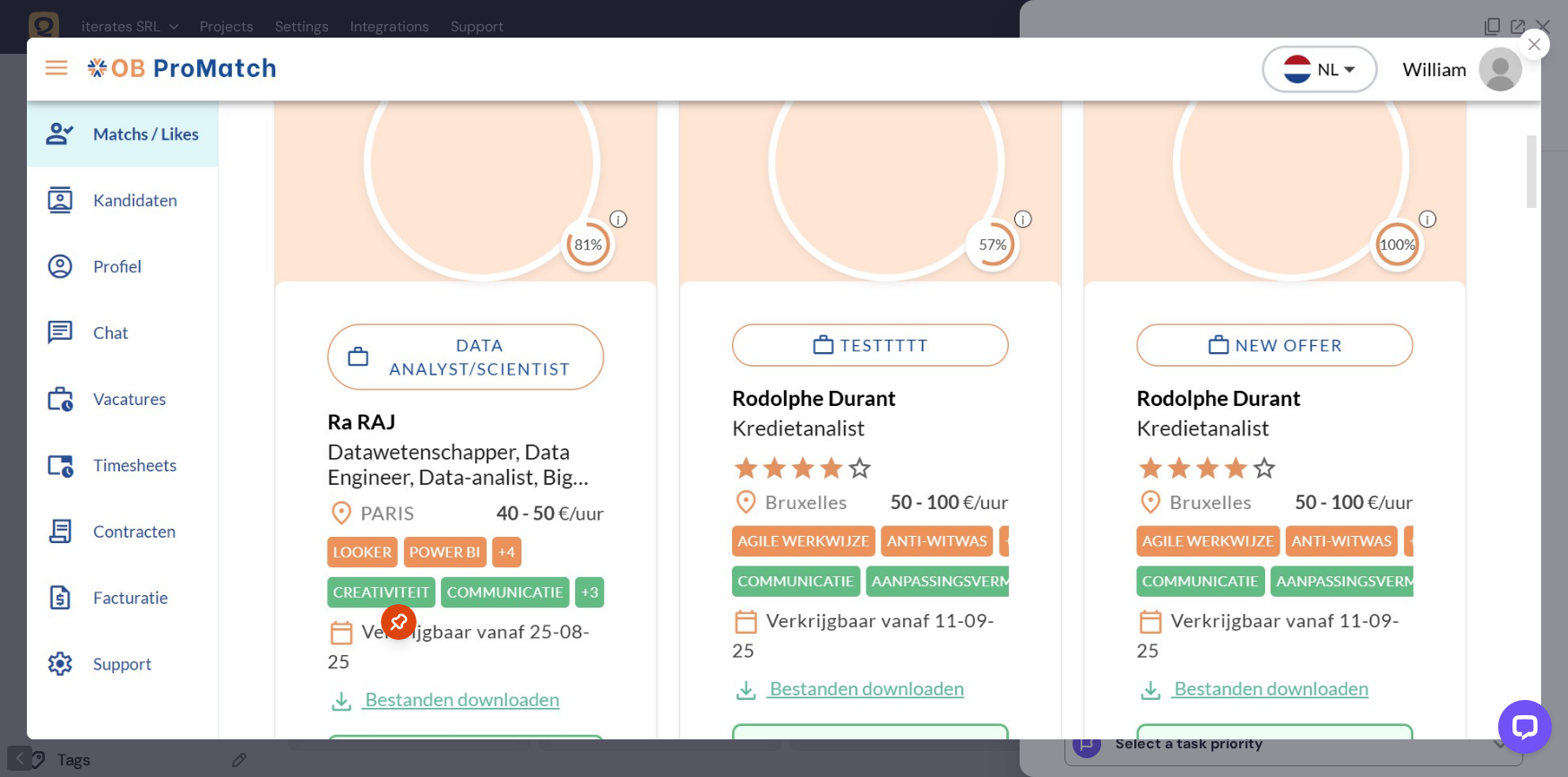
click at [1543, 42] on div at bounding box center [1534, 44] width 31 height 31
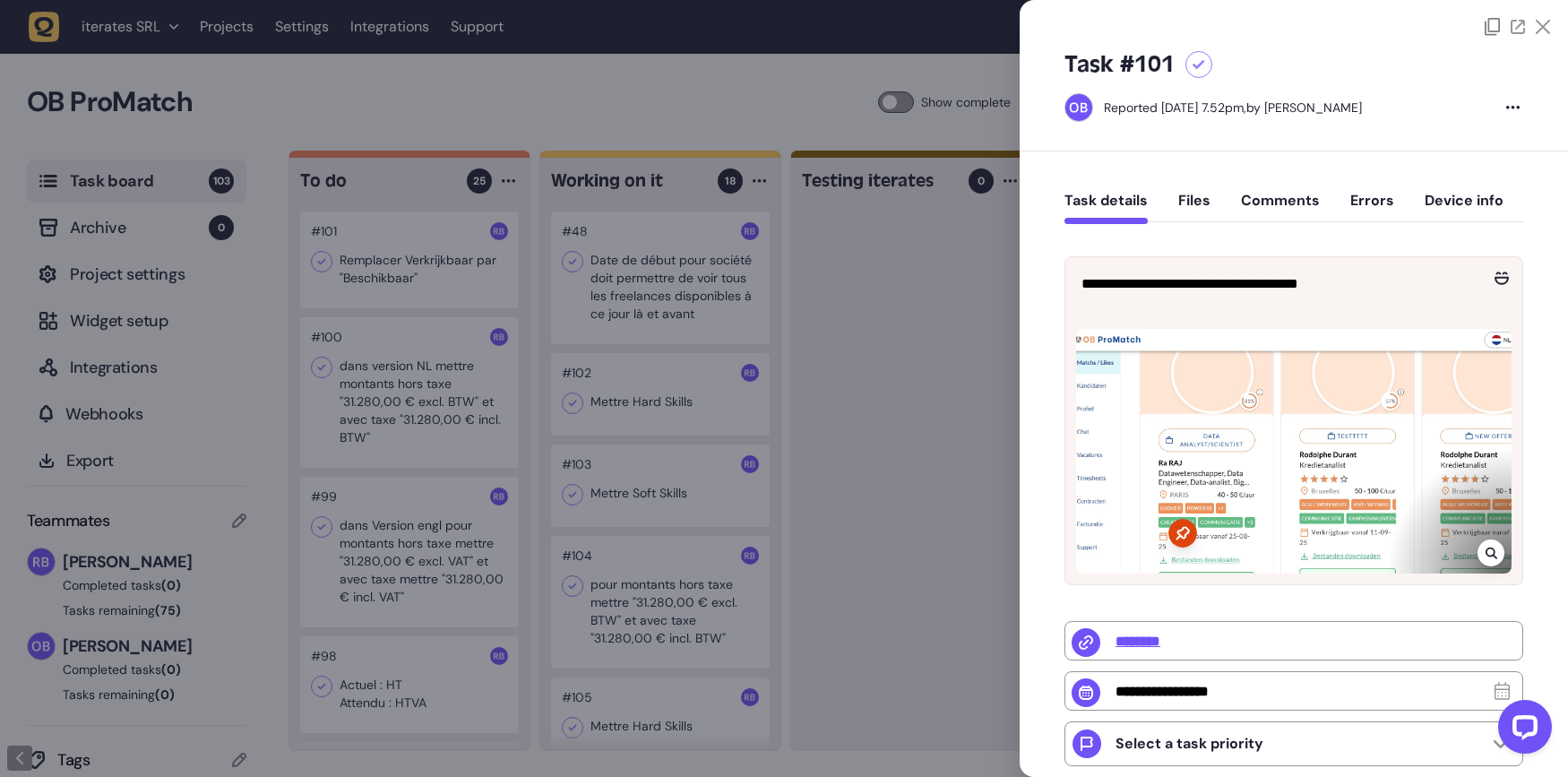
click at [1298, 202] on button "Comments" at bounding box center [1281, 208] width 79 height 32
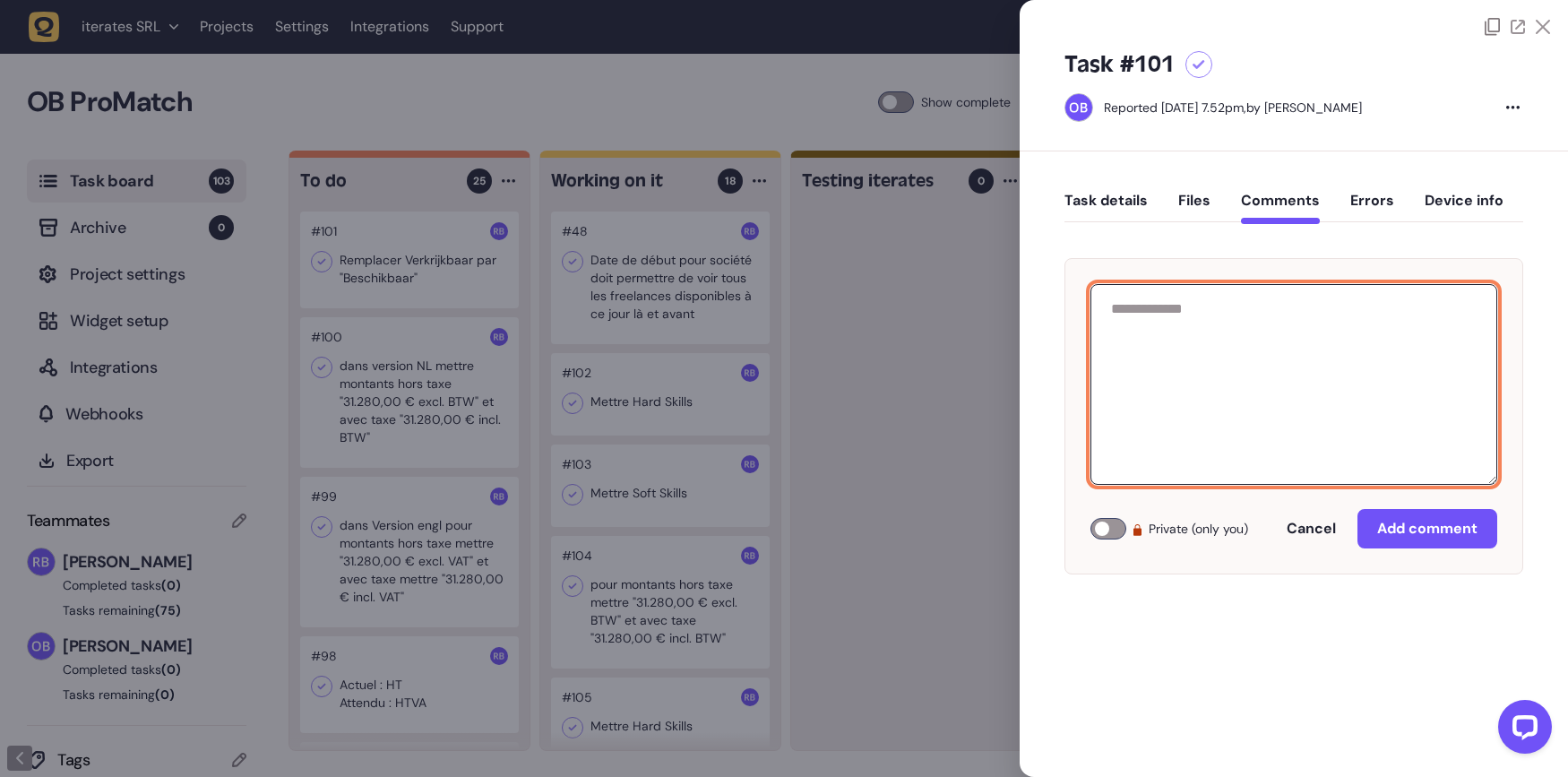
click at [1261, 336] on textarea at bounding box center [1293, 384] width 407 height 201
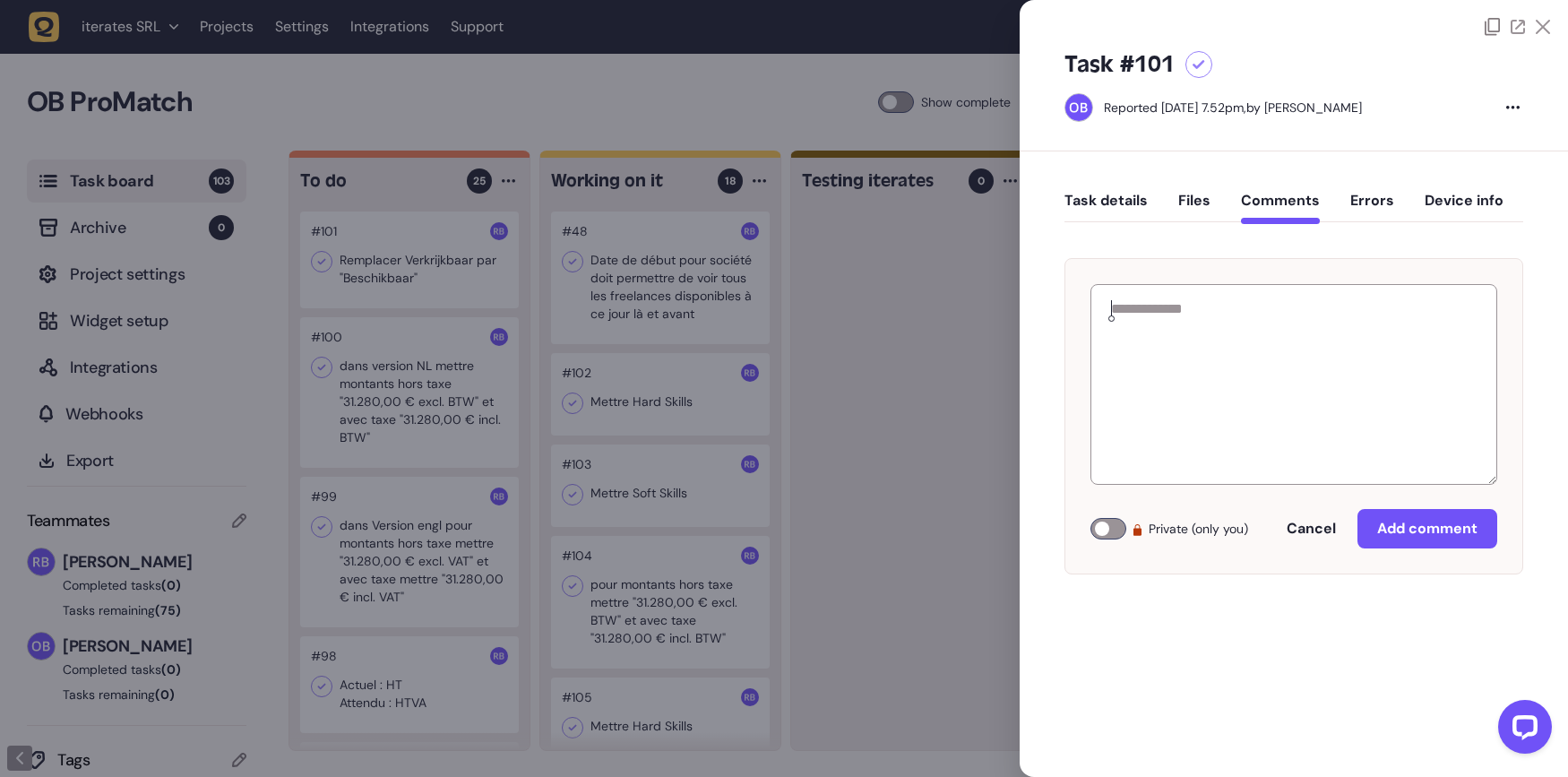
click at [902, 471] on div at bounding box center [784, 388] width 1568 height 777
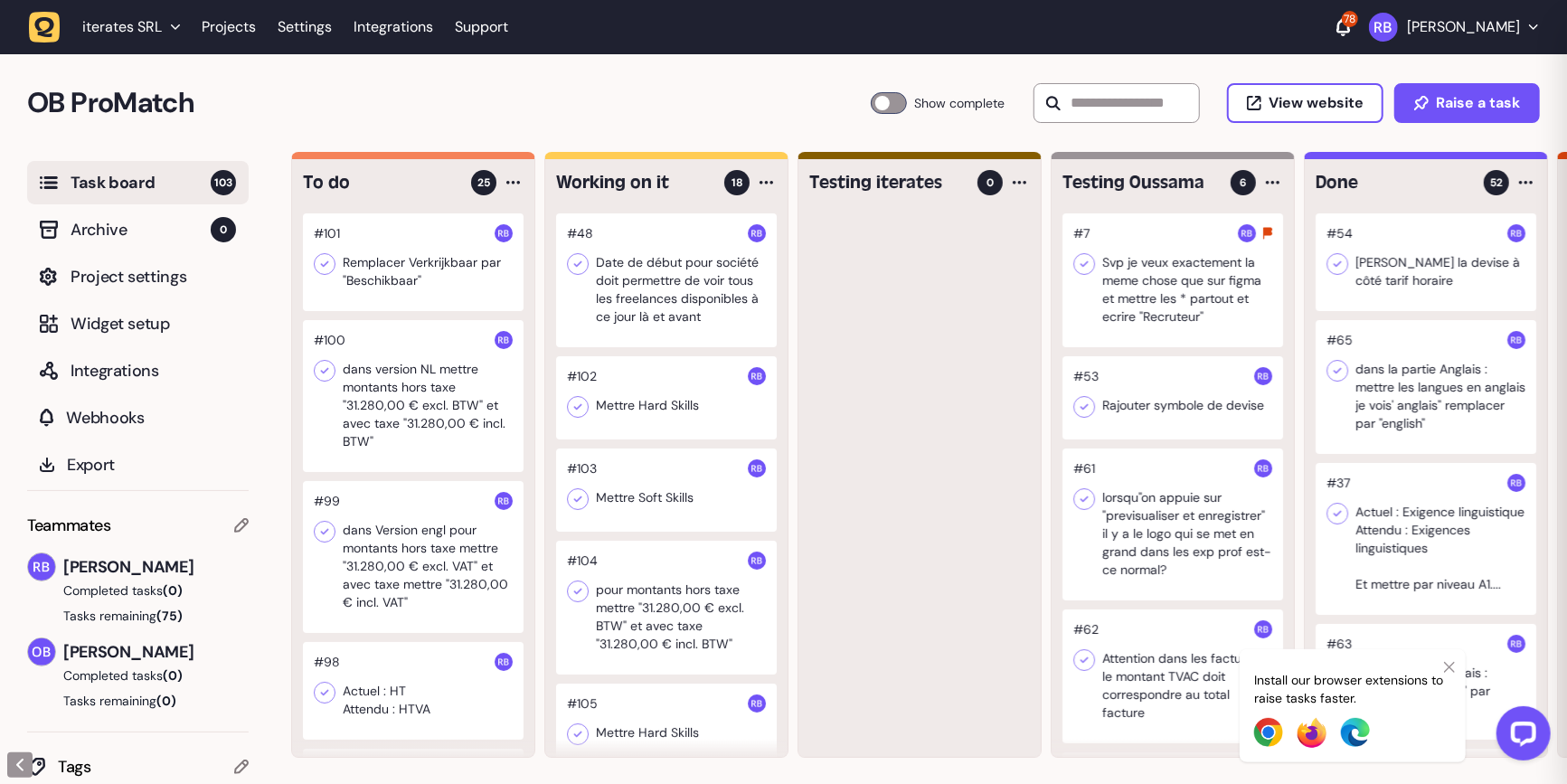
click at [423, 435] on div at bounding box center [413, 396] width 221 height 152
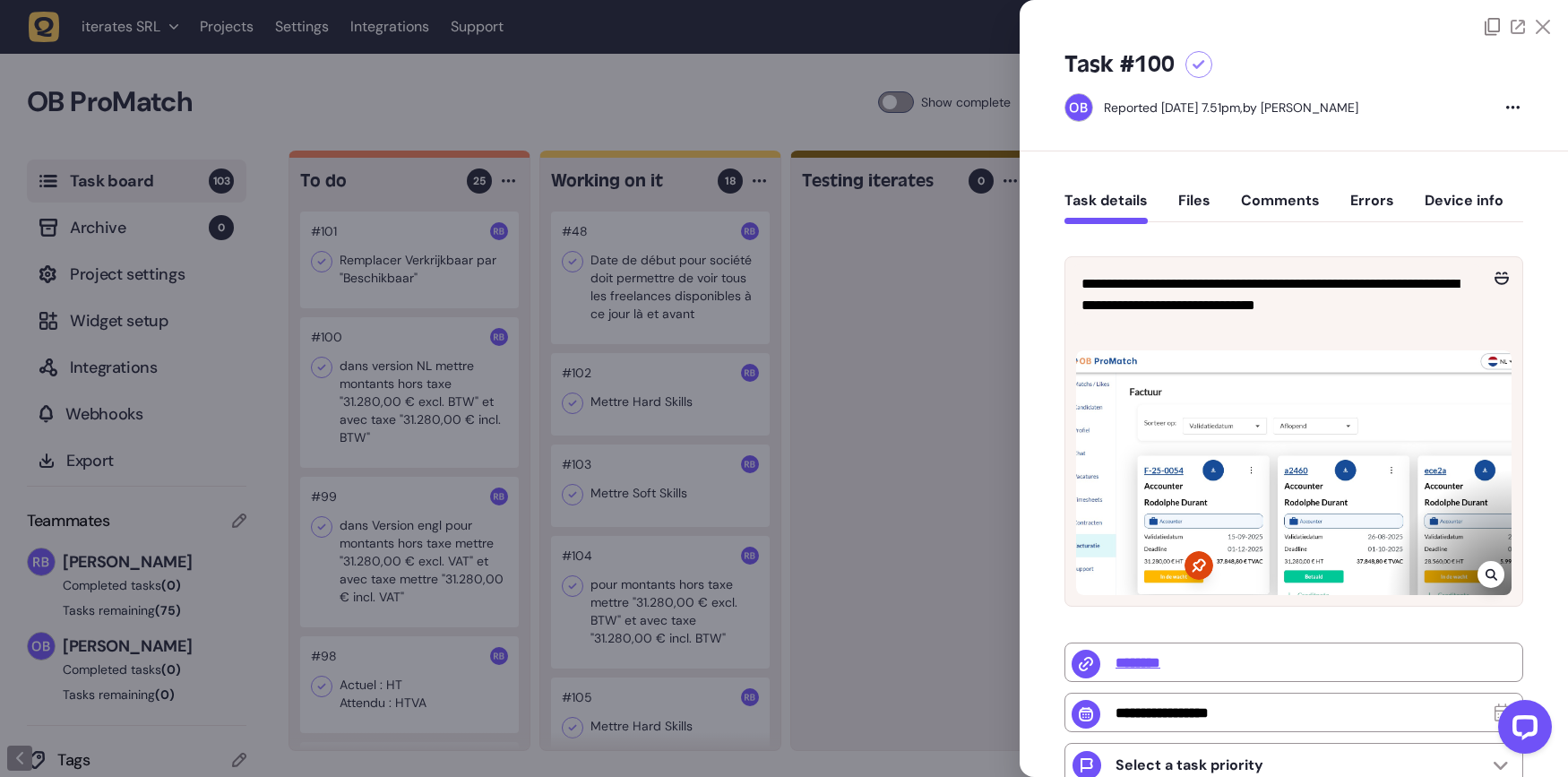
click at [1283, 205] on button "Comments" at bounding box center [1281, 208] width 79 height 32
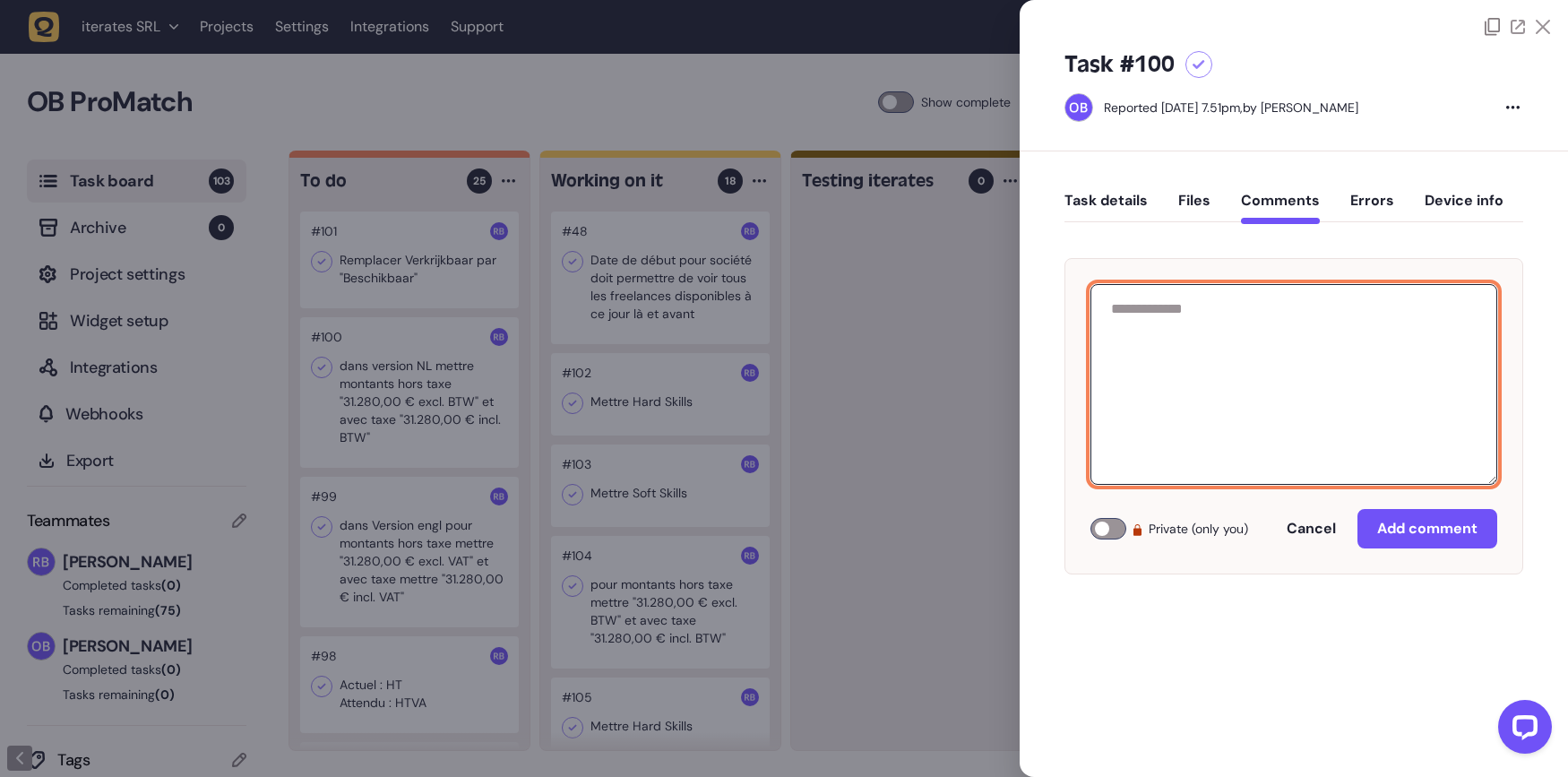
click at [1276, 333] on textarea at bounding box center [1293, 384] width 407 height 201
paste textarea "**********"
type textarea "**********"
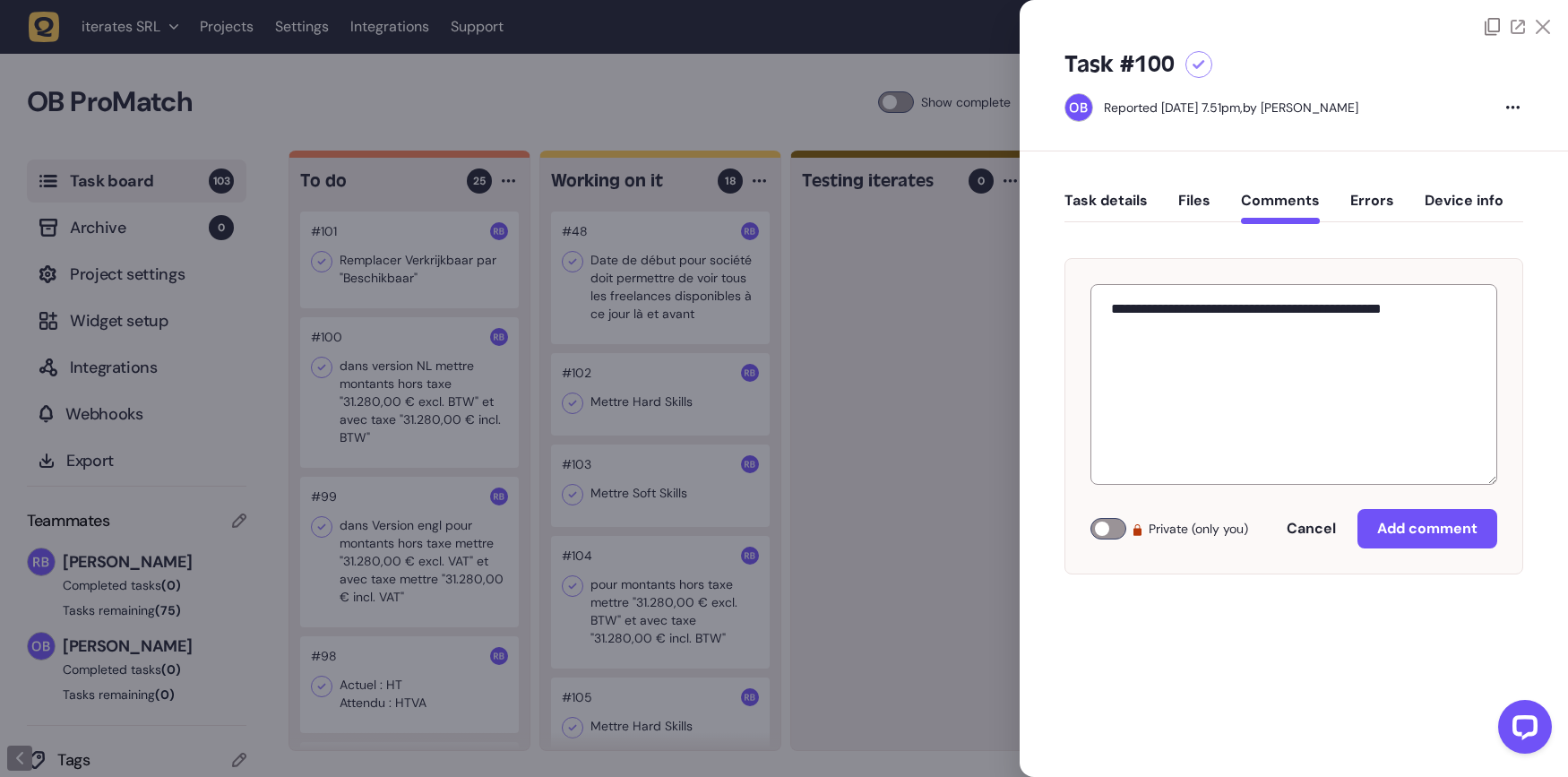
click at [1420, 505] on div "**********" at bounding box center [1293, 416] width 459 height 316
click at [1429, 525] on span "Add comment" at bounding box center [1427, 528] width 101 height 14
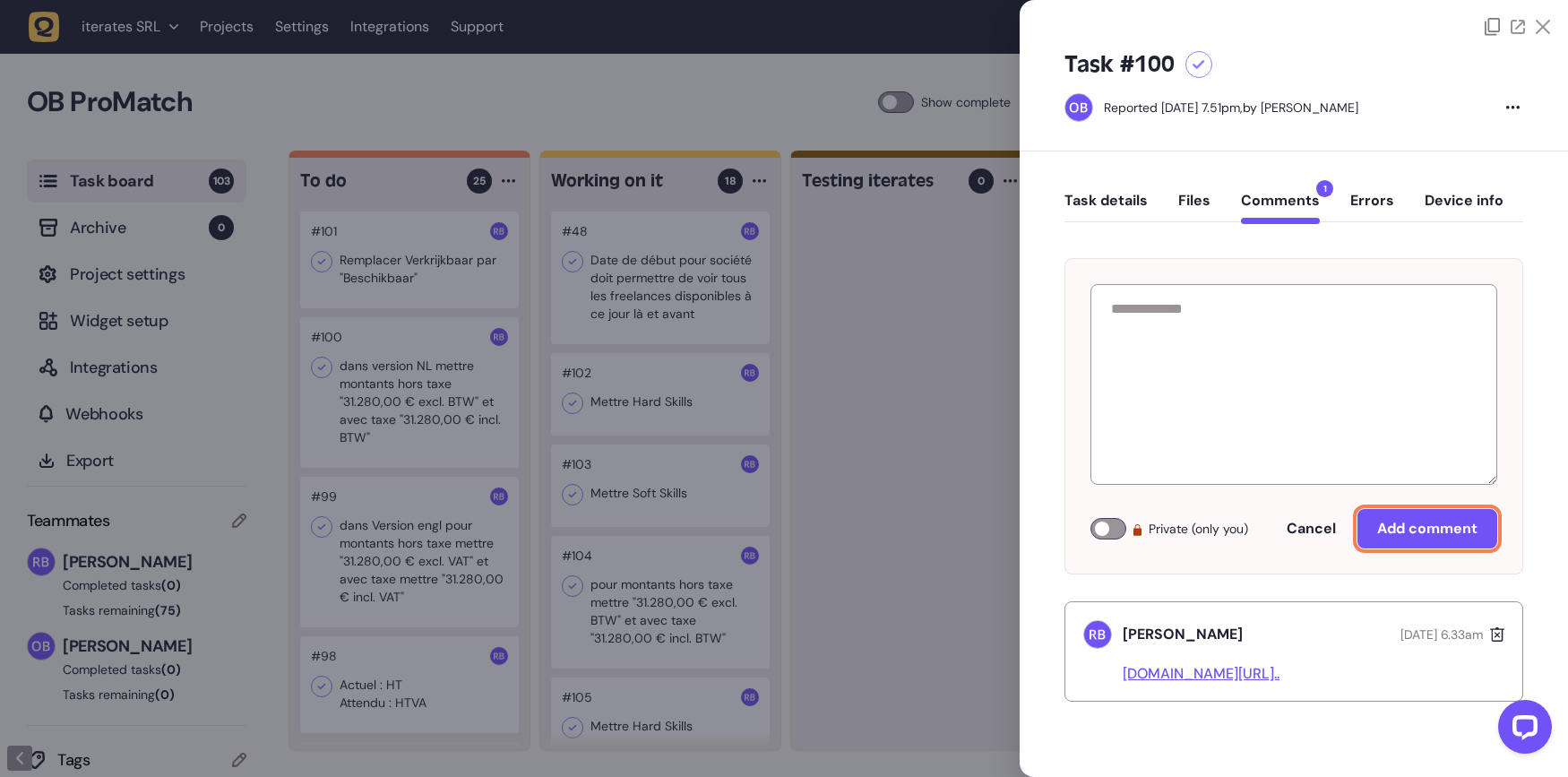
click at [1118, 202] on button "Task details" at bounding box center [1106, 208] width 83 height 32
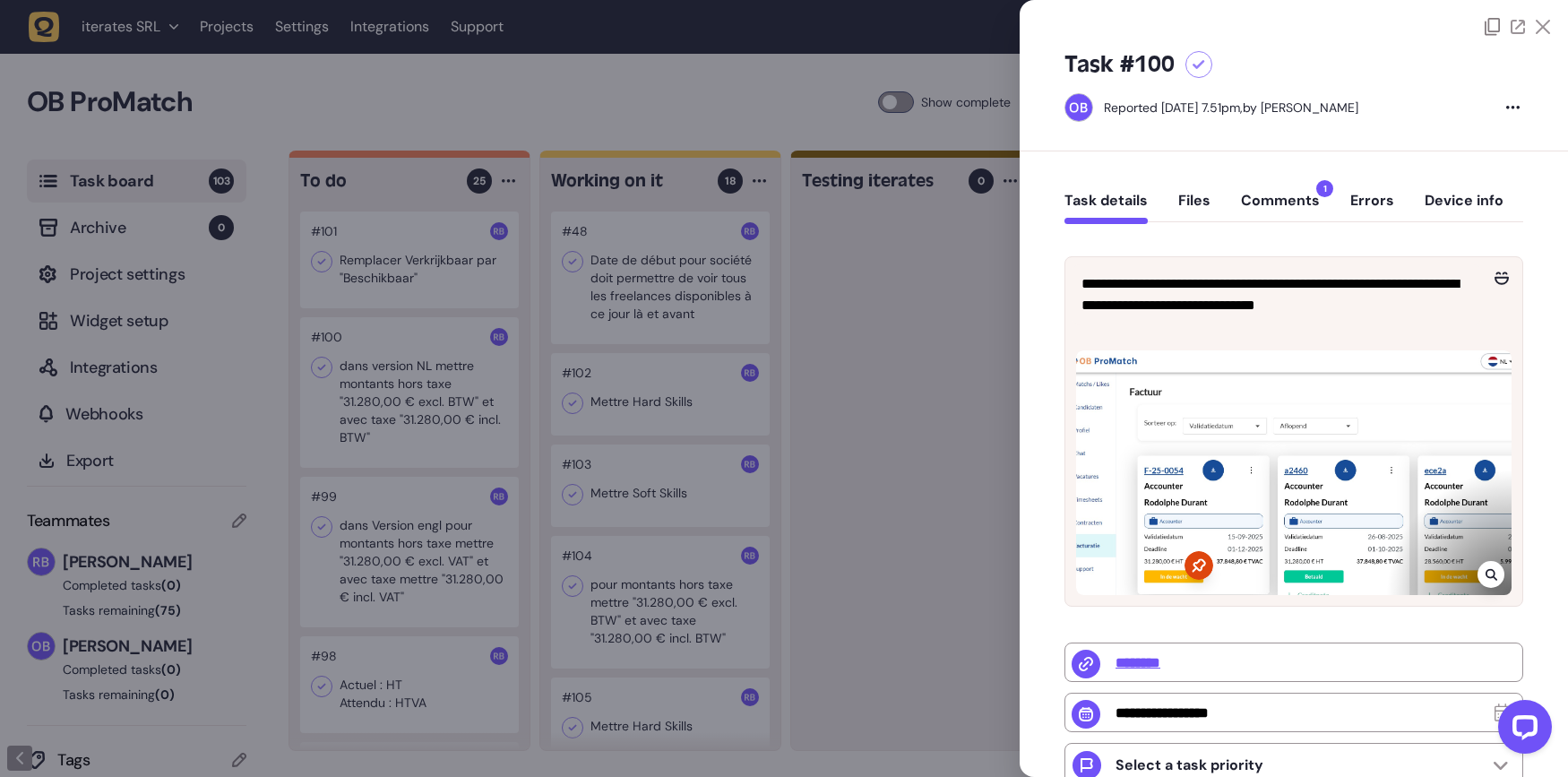
click at [761, 370] on div at bounding box center [784, 388] width 1568 height 777
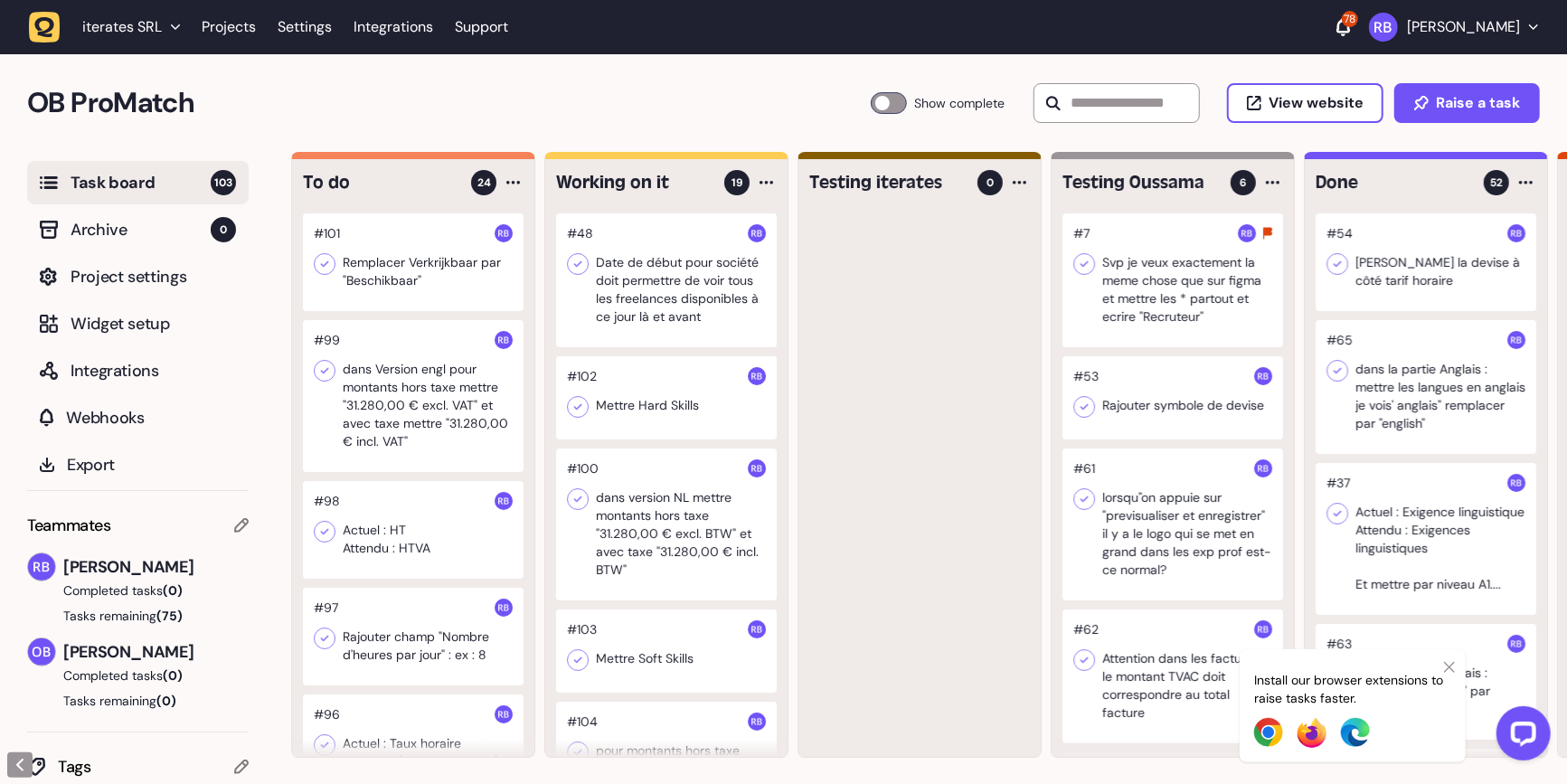
click at [704, 518] on div at bounding box center [667, 524] width 221 height 152
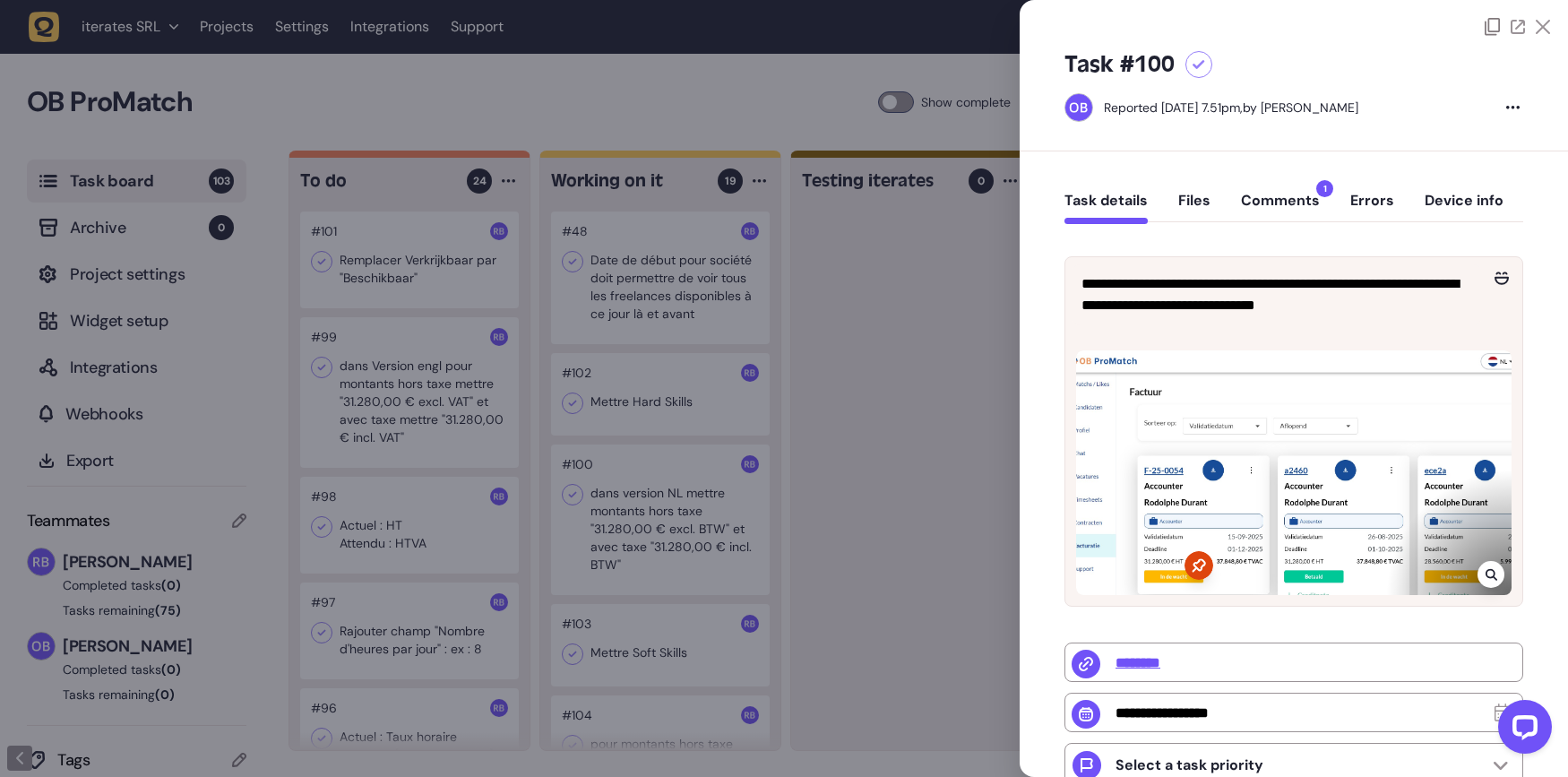
click at [619, 377] on div at bounding box center [784, 388] width 1568 height 777
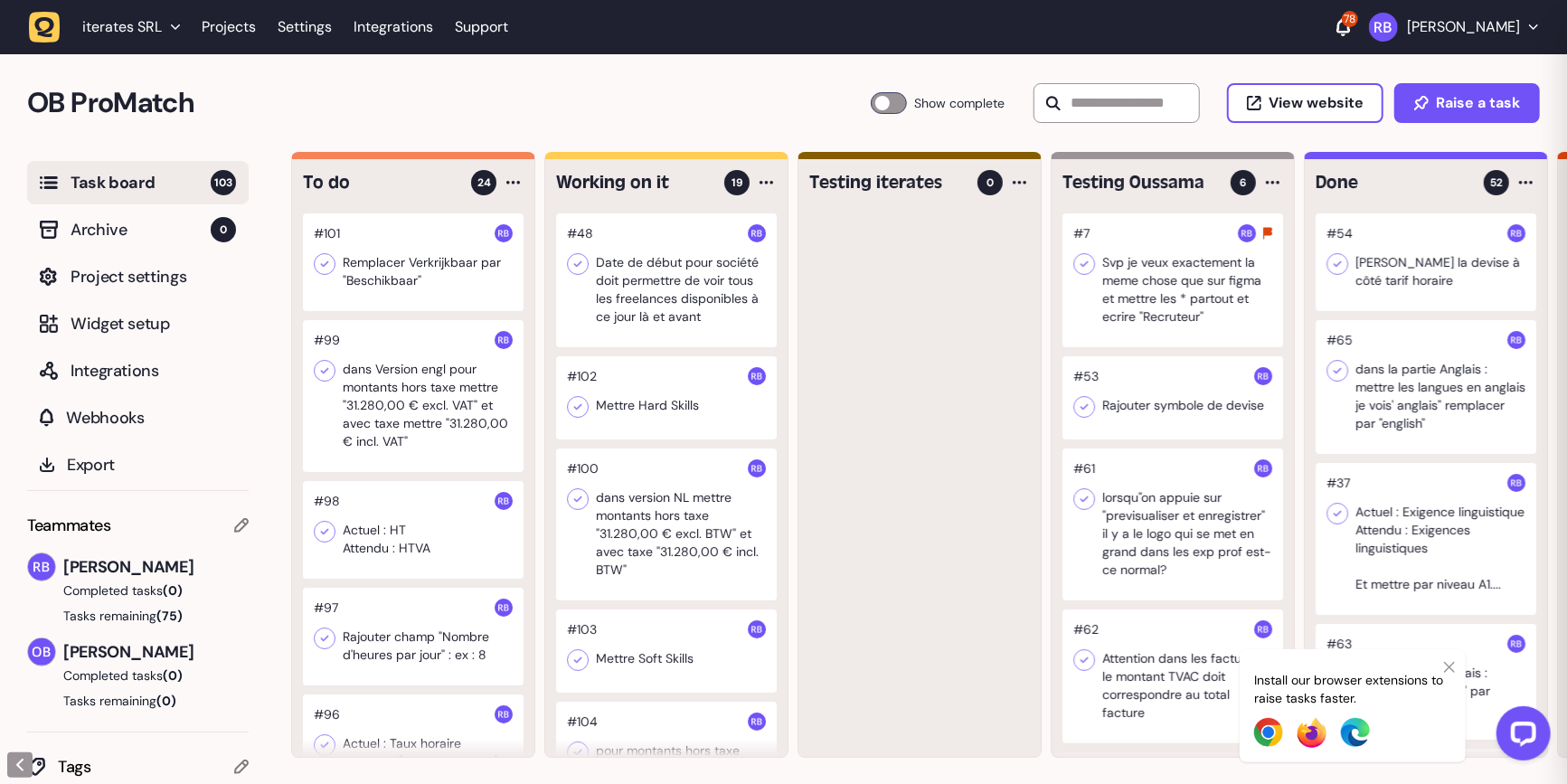
click at [379, 276] on div at bounding box center [413, 263] width 221 height 98
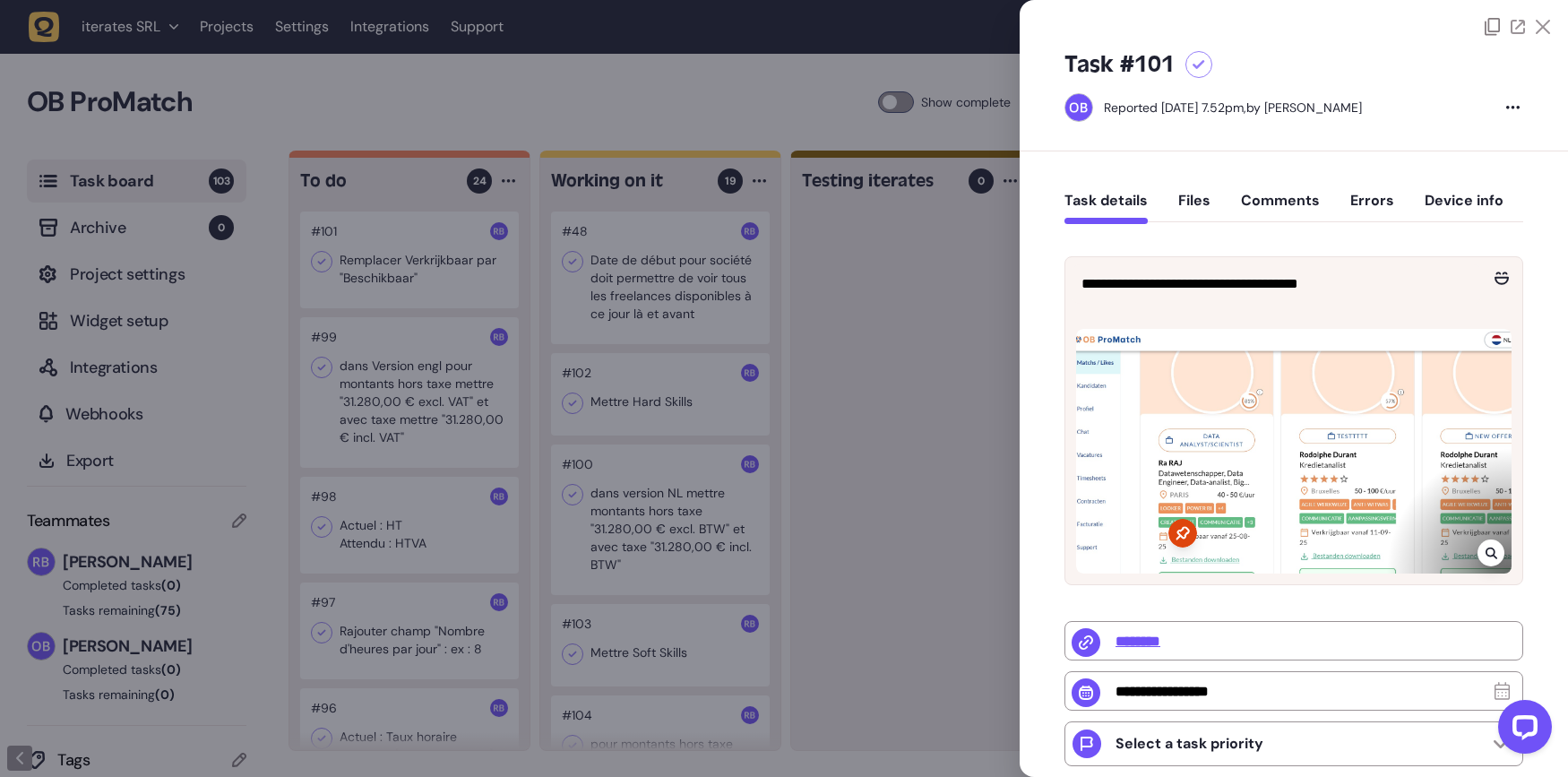
click at [1491, 560] on div at bounding box center [1491, 553] width 27 height 27
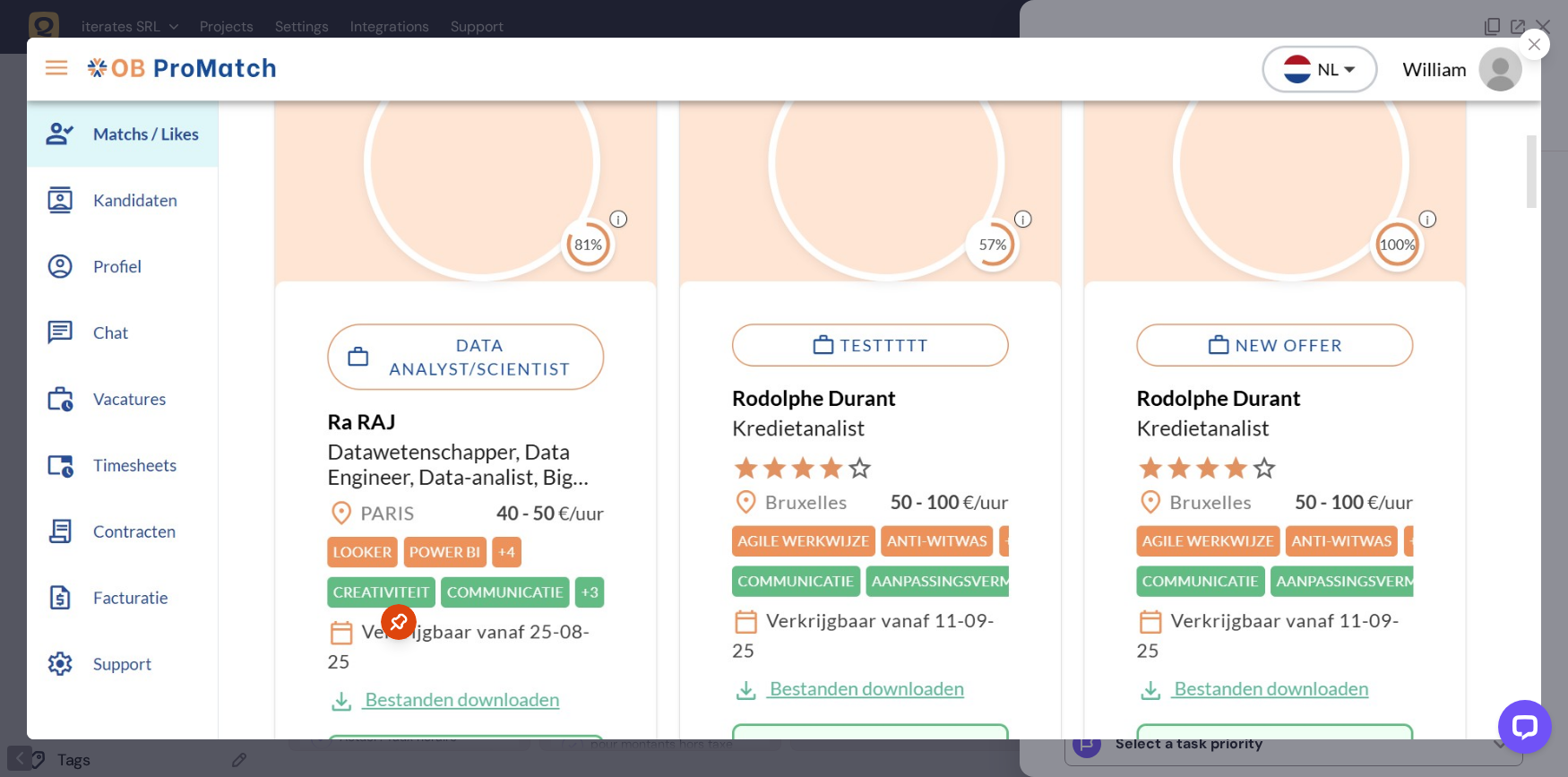
click at [1532, 32] on div at bounding box center [1534, 44] width 31 height 31
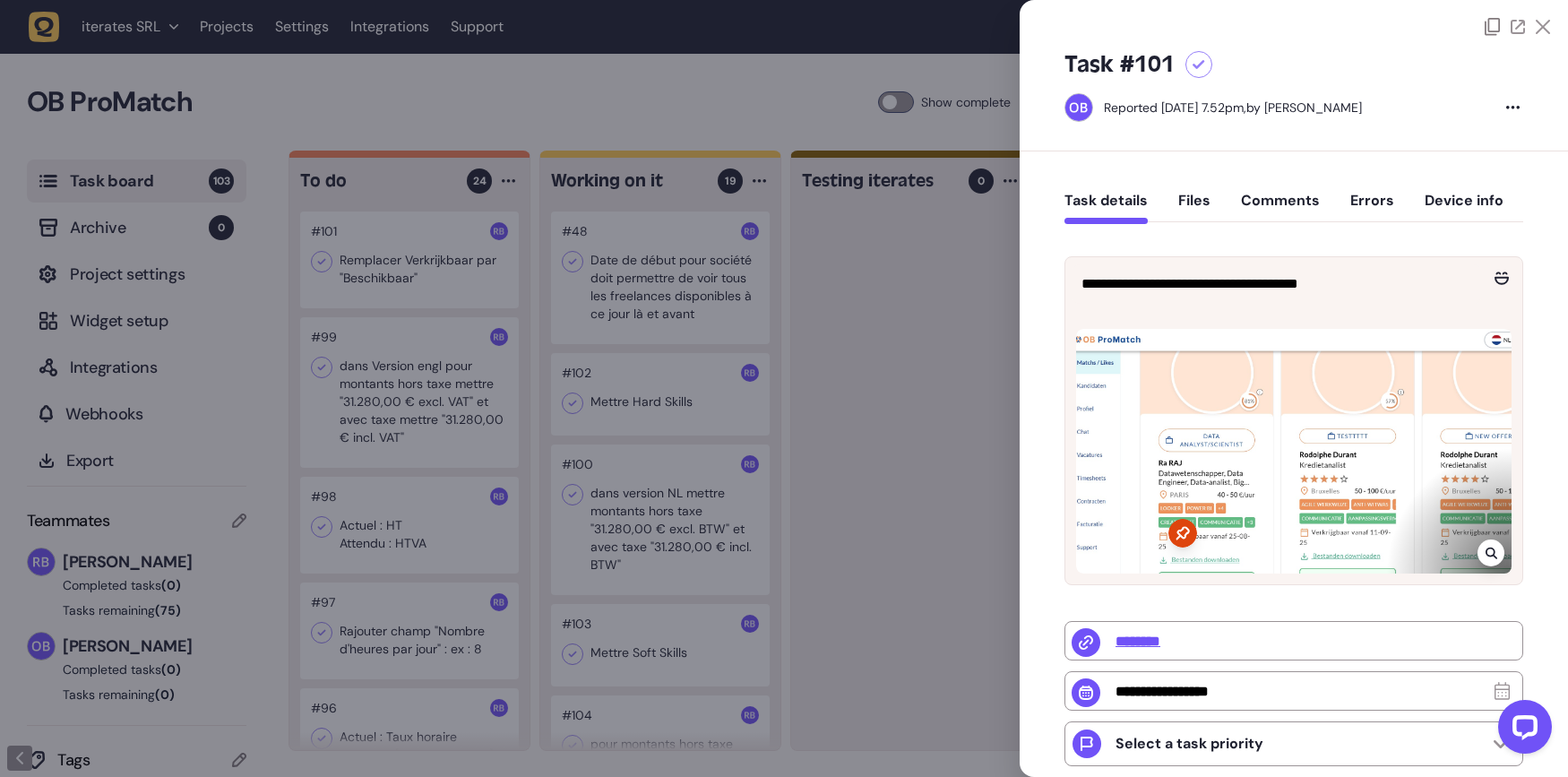
click at [1246, 185] on div "Task details Files Comments Errors Device info" at bounding box center [1293, 205] width 459 height 53
click at [1251, 188] on div "Task details Files Comments Errors Device info" at bounding box center [1293, 205] width 459 height 53
click at [1257, 191] on div "Task details Files Comments Errors Device info" at bounding box center [1293, 205] width 459 height 53
click at [1263, 196] on button "Comments" at bounding box center [1281, 208] width 79 height 32
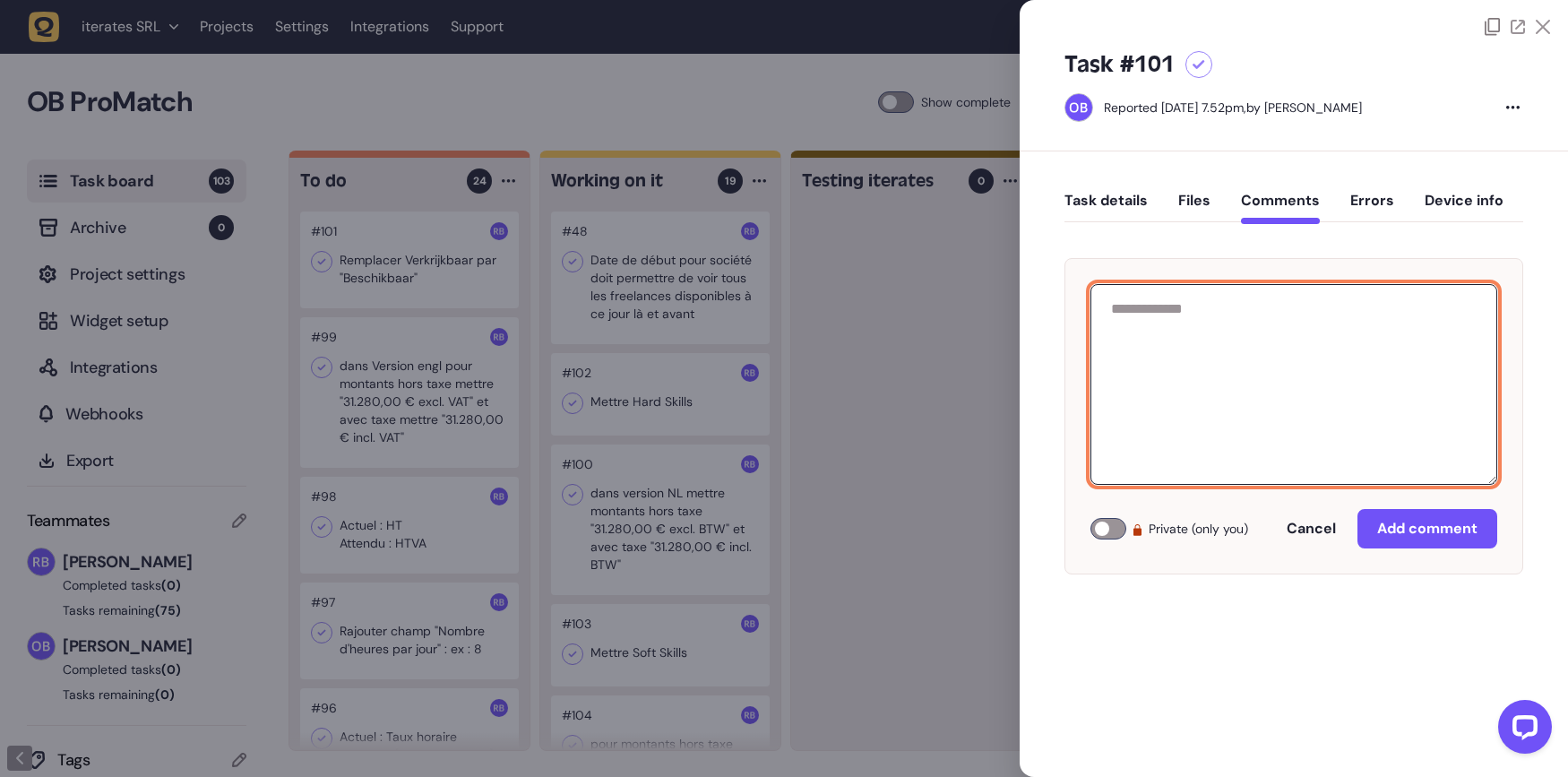
click at [1327, 346] on textarea at bounding box center [1293, 384] width 407 height 201
paste textarea "**********"
type textarea "**********"
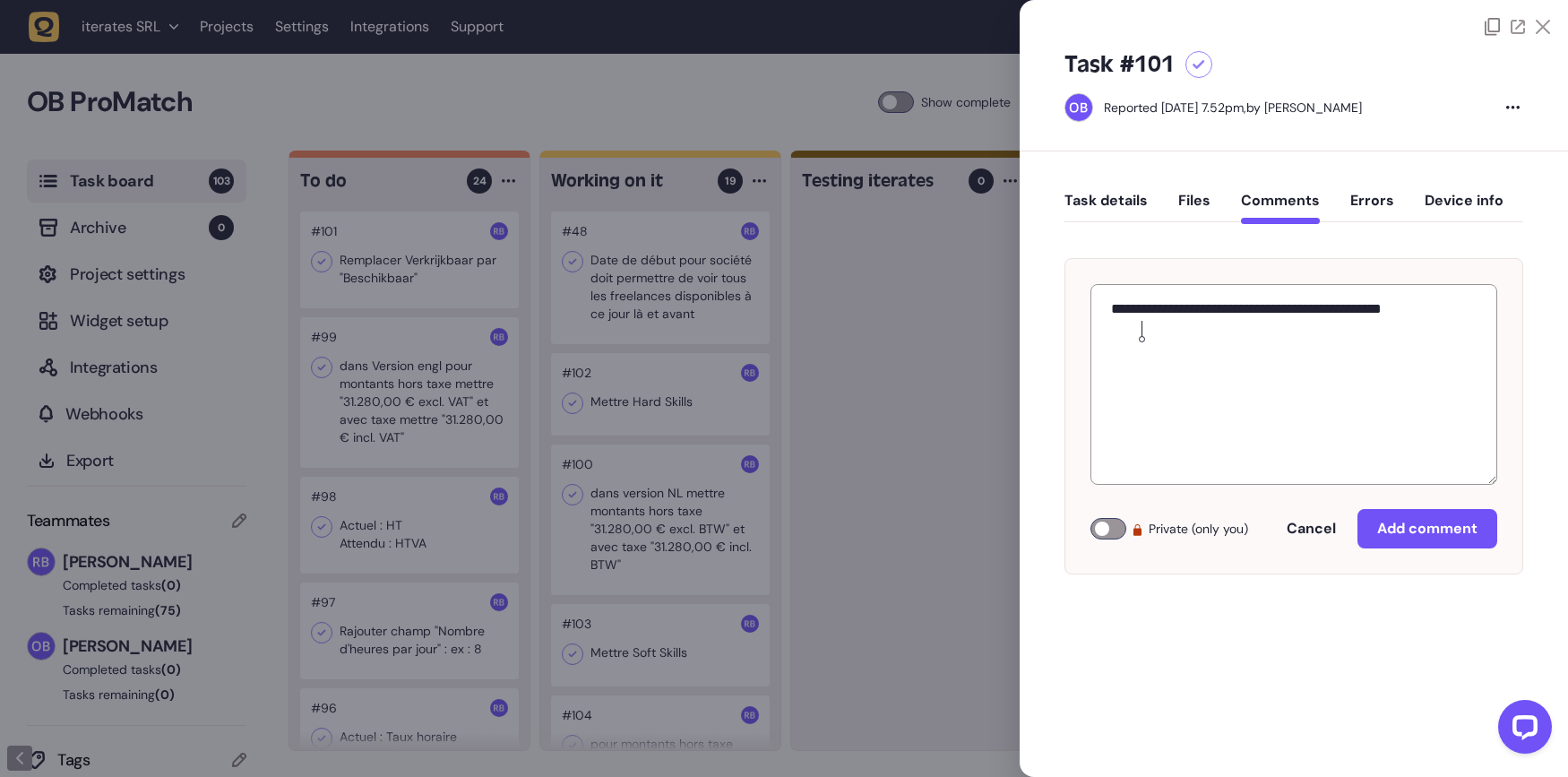
click at [1426, 549] on div "**********" at bounding box center [1293, 416] width 459 height 316
click at [1421, 537] on button "Add comment" at bounding box center [1427, 528] width 140 height 39
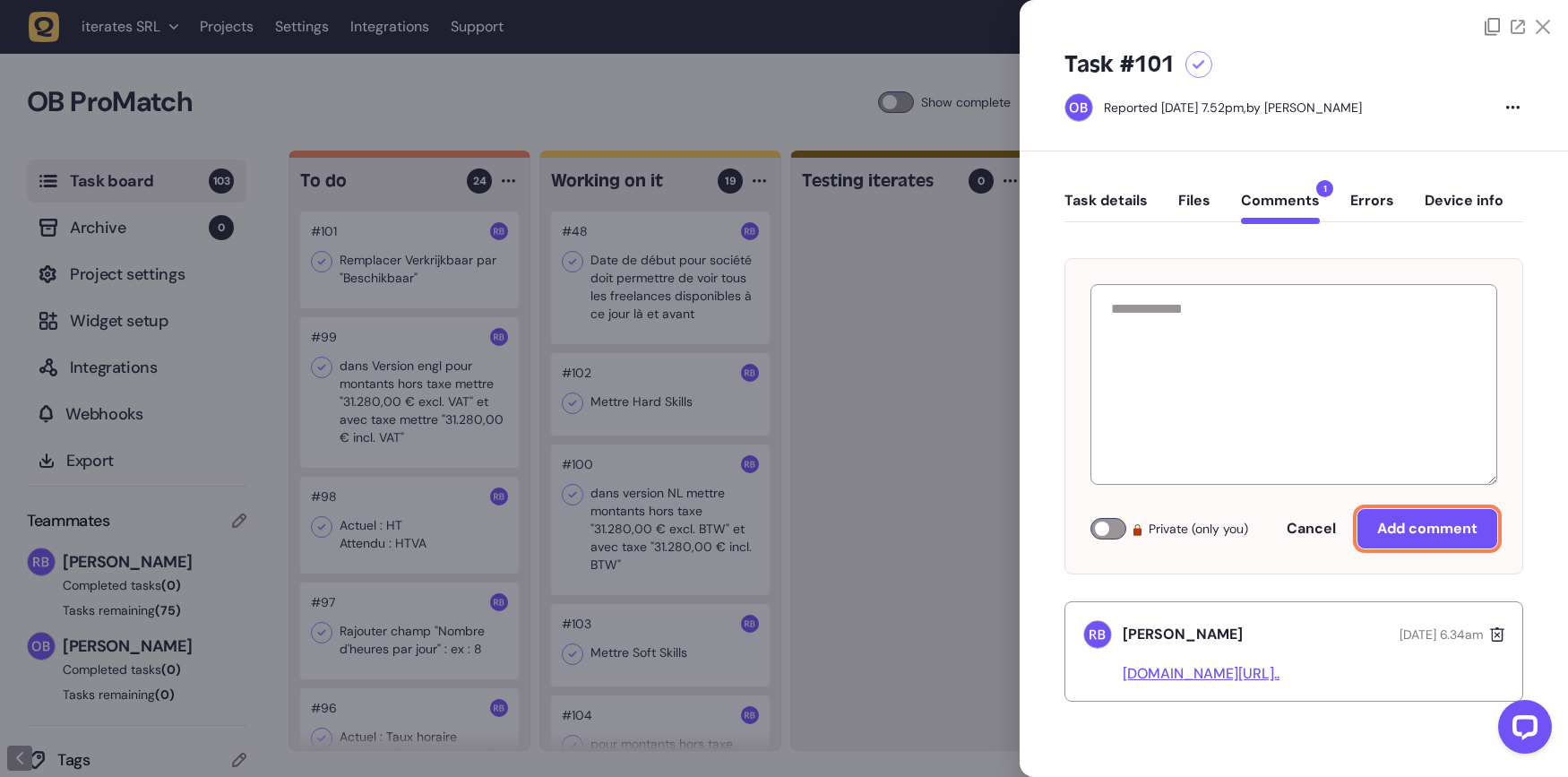
click at [1121, 201] on button "Task details" at bounding box center [1106, 208] width 83 height 32
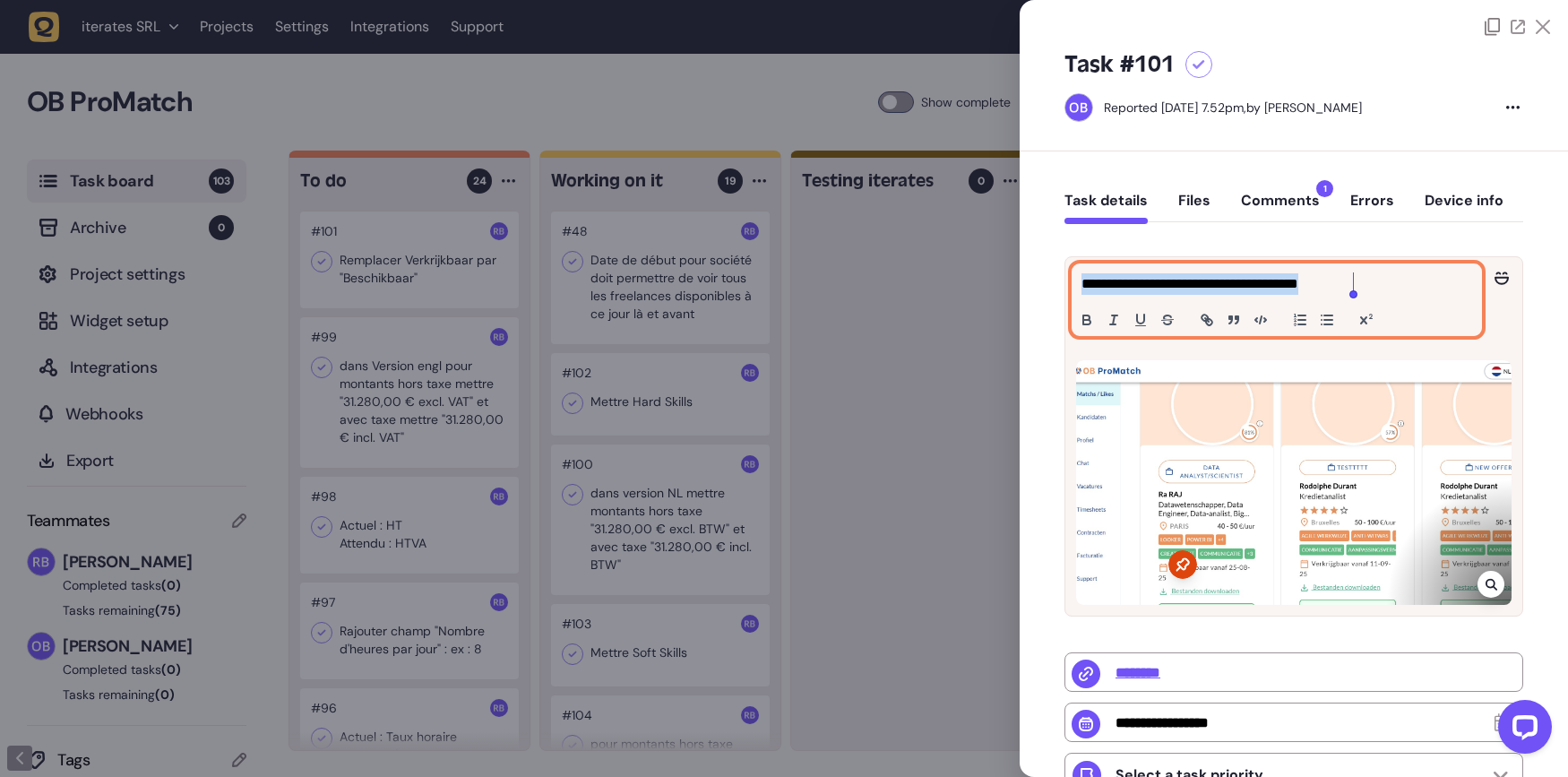
drag, startPoint x: 1360, startPoint y: 271, endPoint x: 1564, endPoint y: 293, distance: 205.2
click at [1552, 293] on div "**********" at bounding box center [1293, 388] width 548 height 777
copy p "**********"
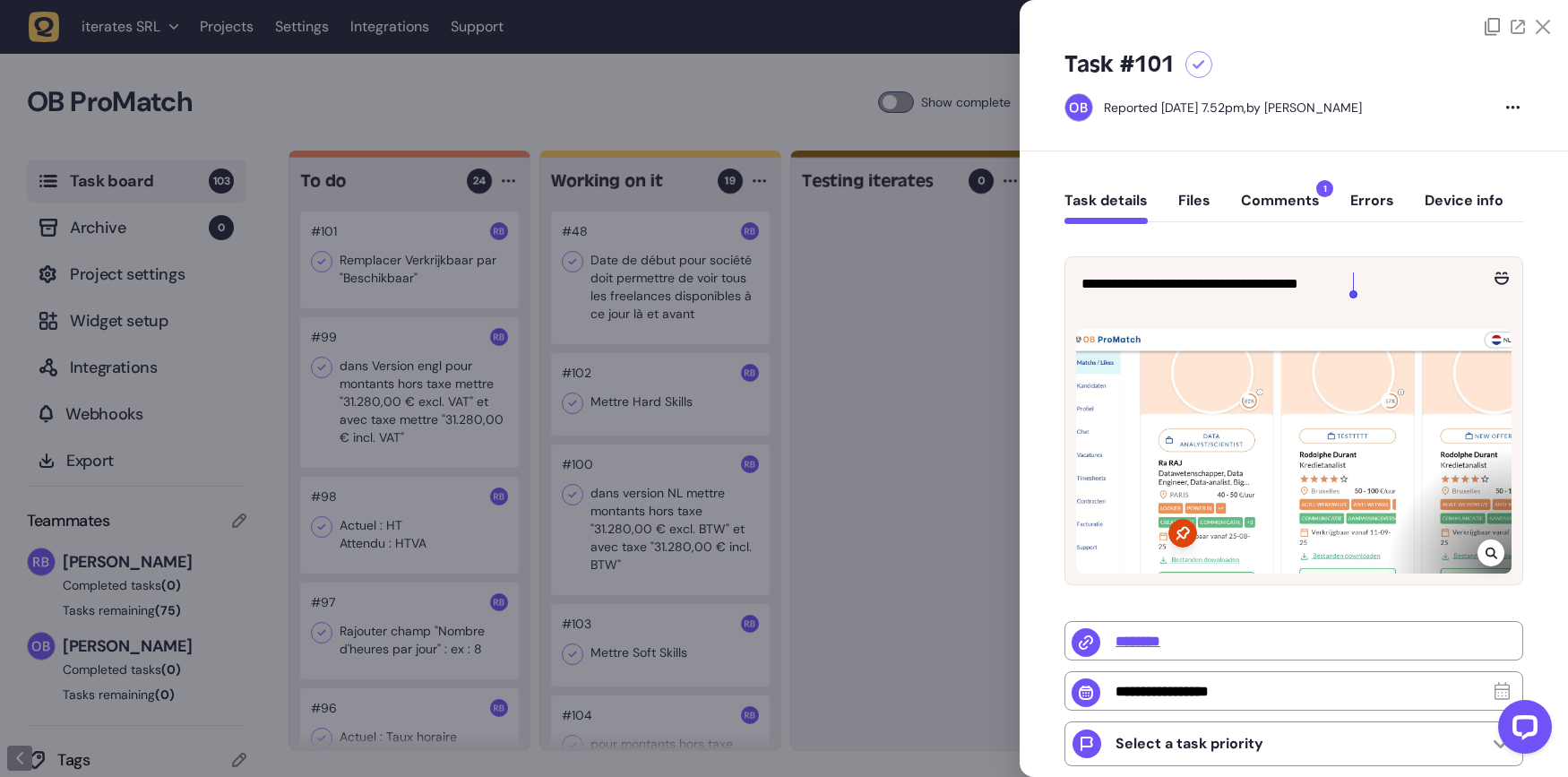
click at [595, 433] on div at bounding box center [784, 388] width 1568 height 777
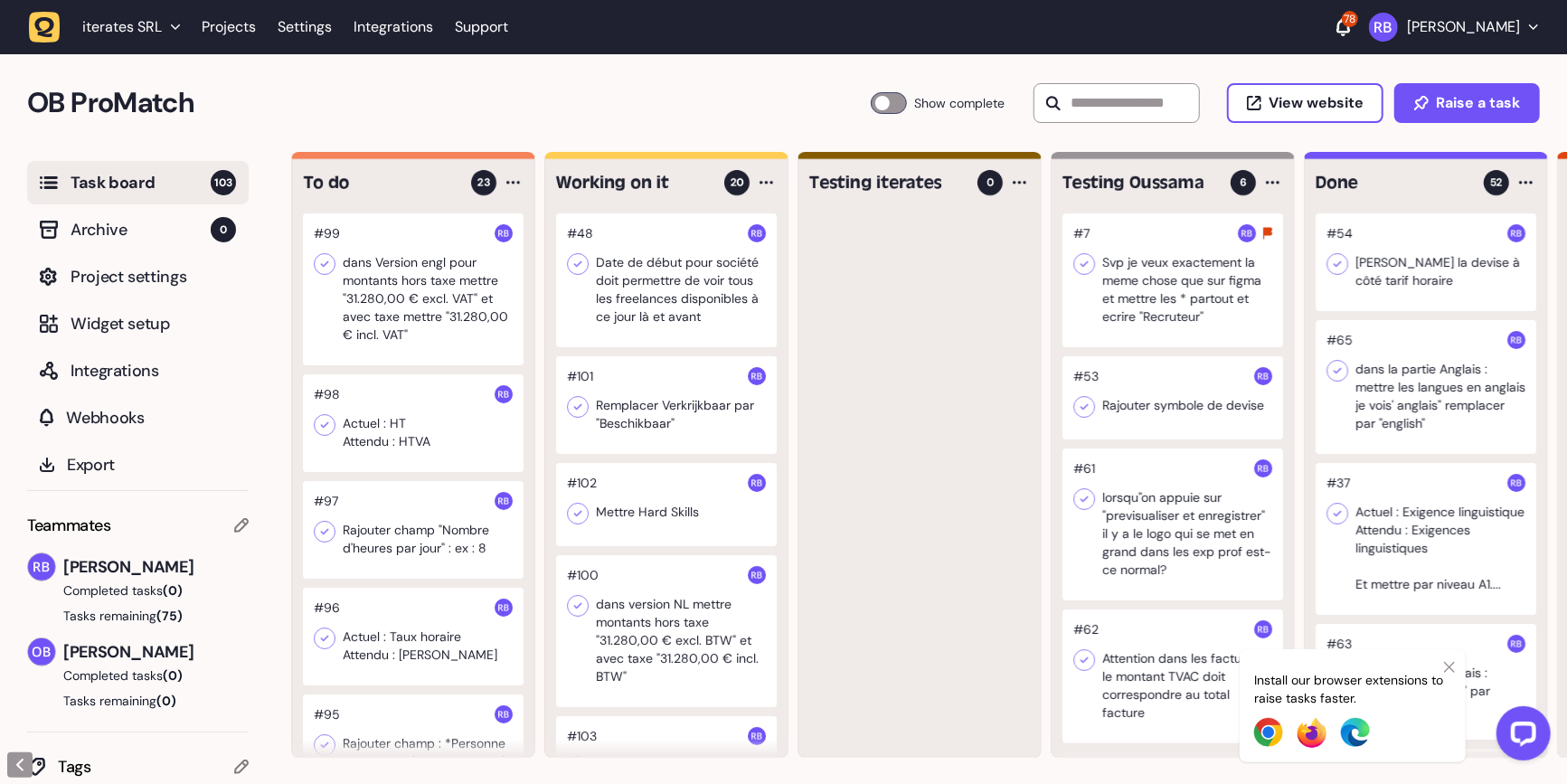
click at [399, 277] on div at bounding box center [413, 290] width 221 height 152
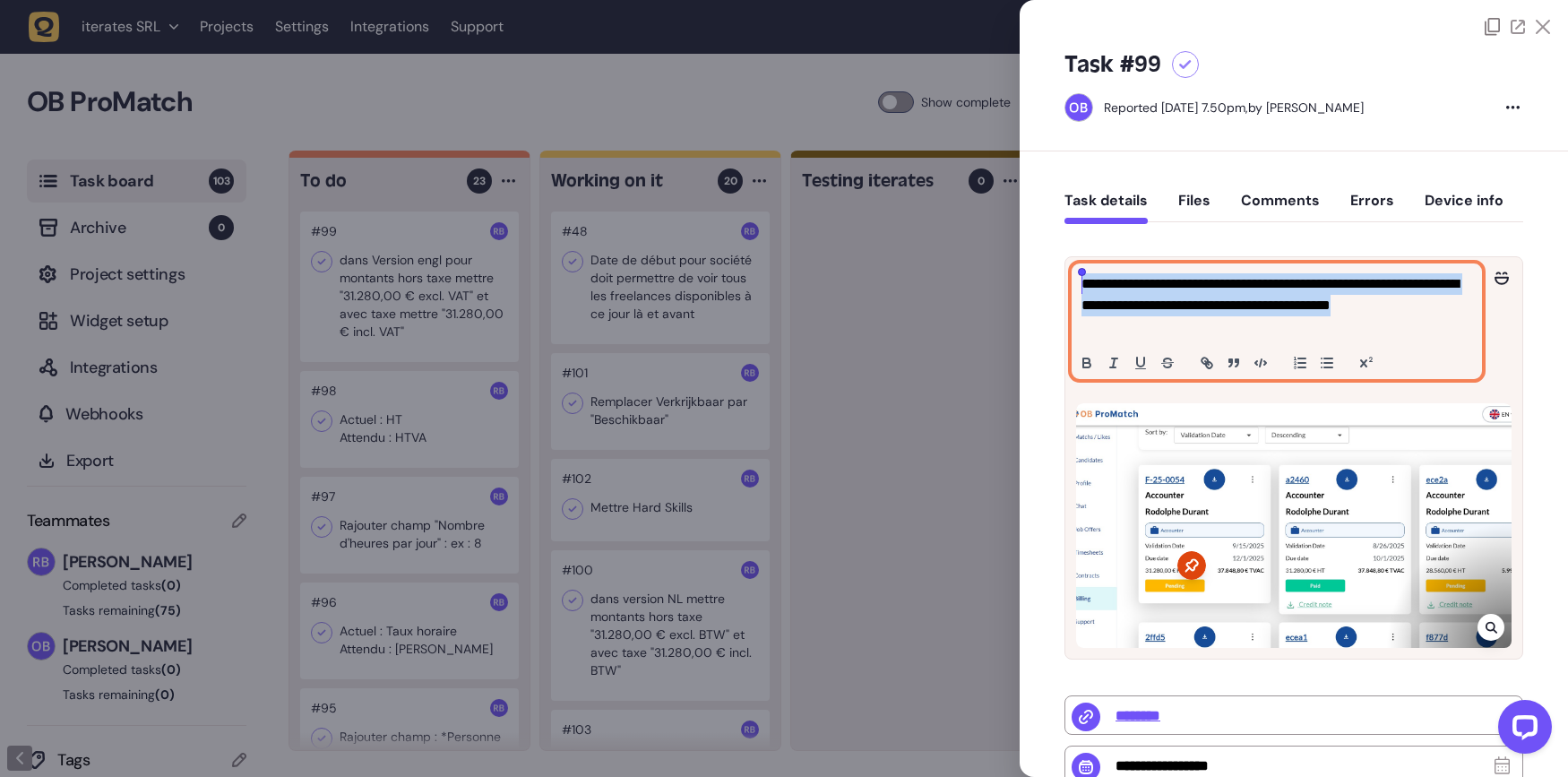
drag, startPoint x: 1226, startPoint y: 327, endPoint x: 1003, endPoint y: 274, distance: 229.2
click at [1003, 274] on div "Task board 103 Archive 0 Project settings Widget setup Integrations Webhooks Ex…" at bounding box center [784, 464] width 1568 height 627
copy p "**********"
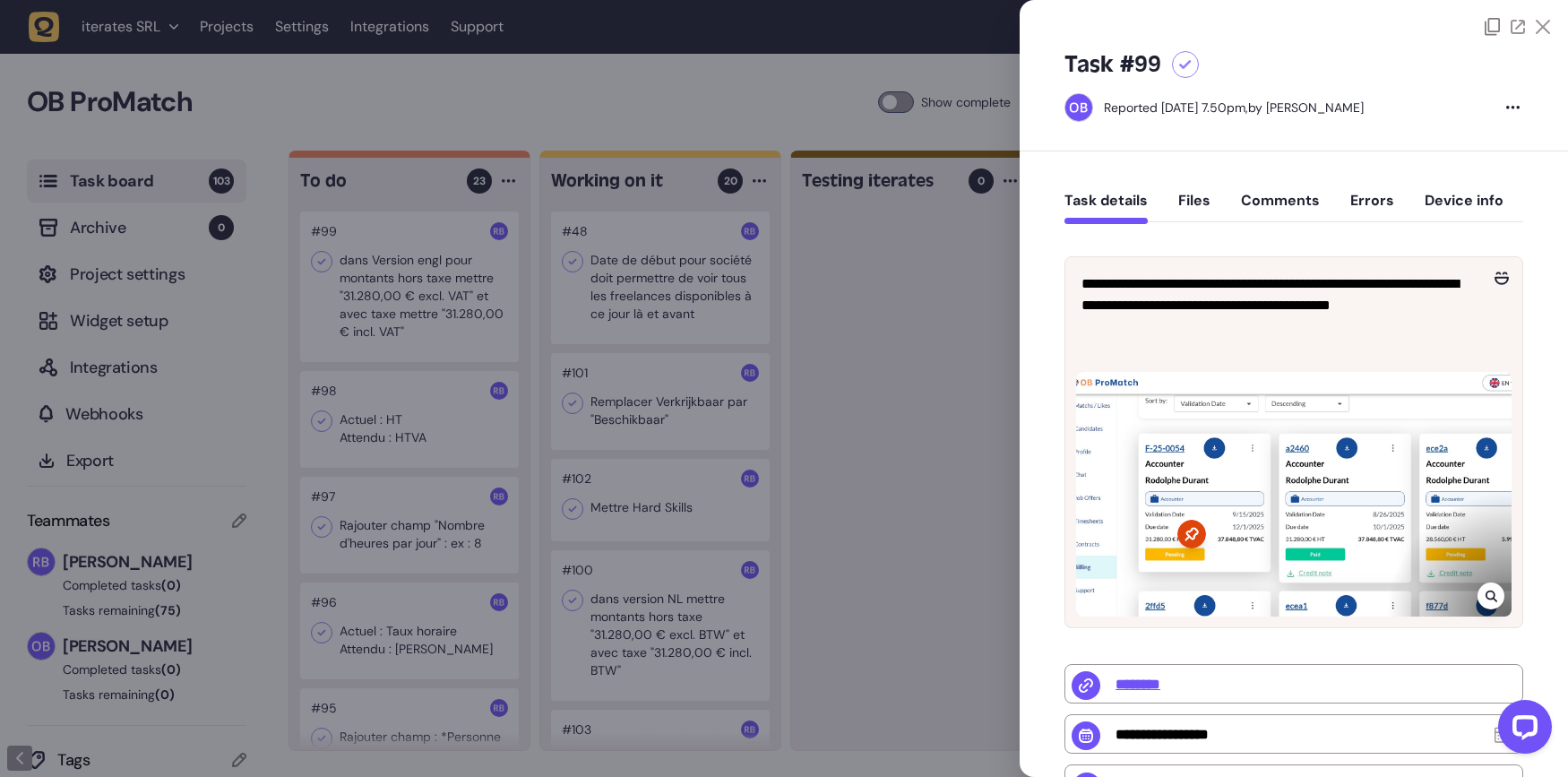
click at [1463, 614] on div at bounding box center [1293, 493] width 435 height 245
click at [1487, 605] on div at bounding box center [1491, 596] width 27 height 27
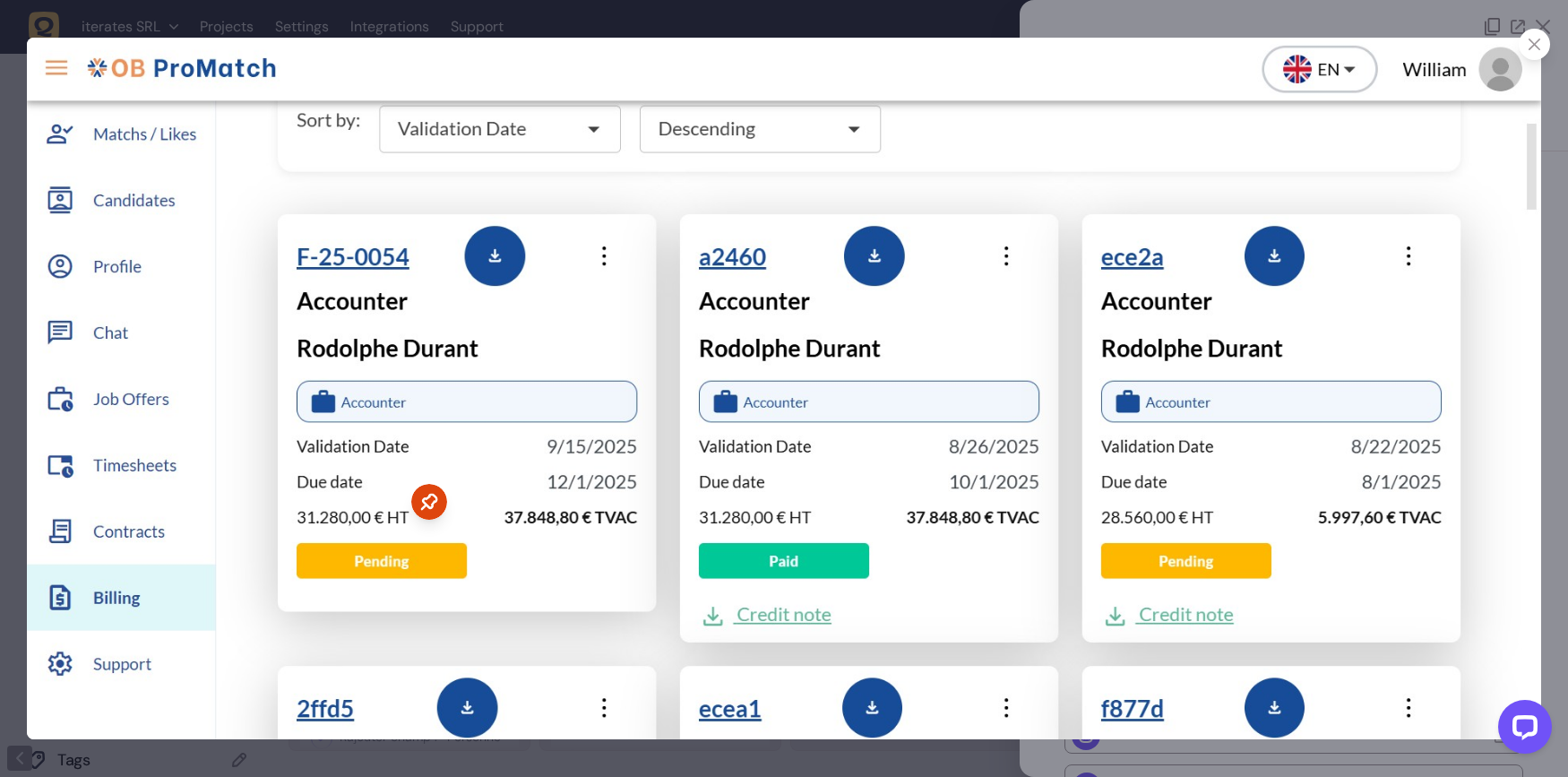
click at [1535, 49] on icon at bounding box center [1534, 44] width 12 height 12
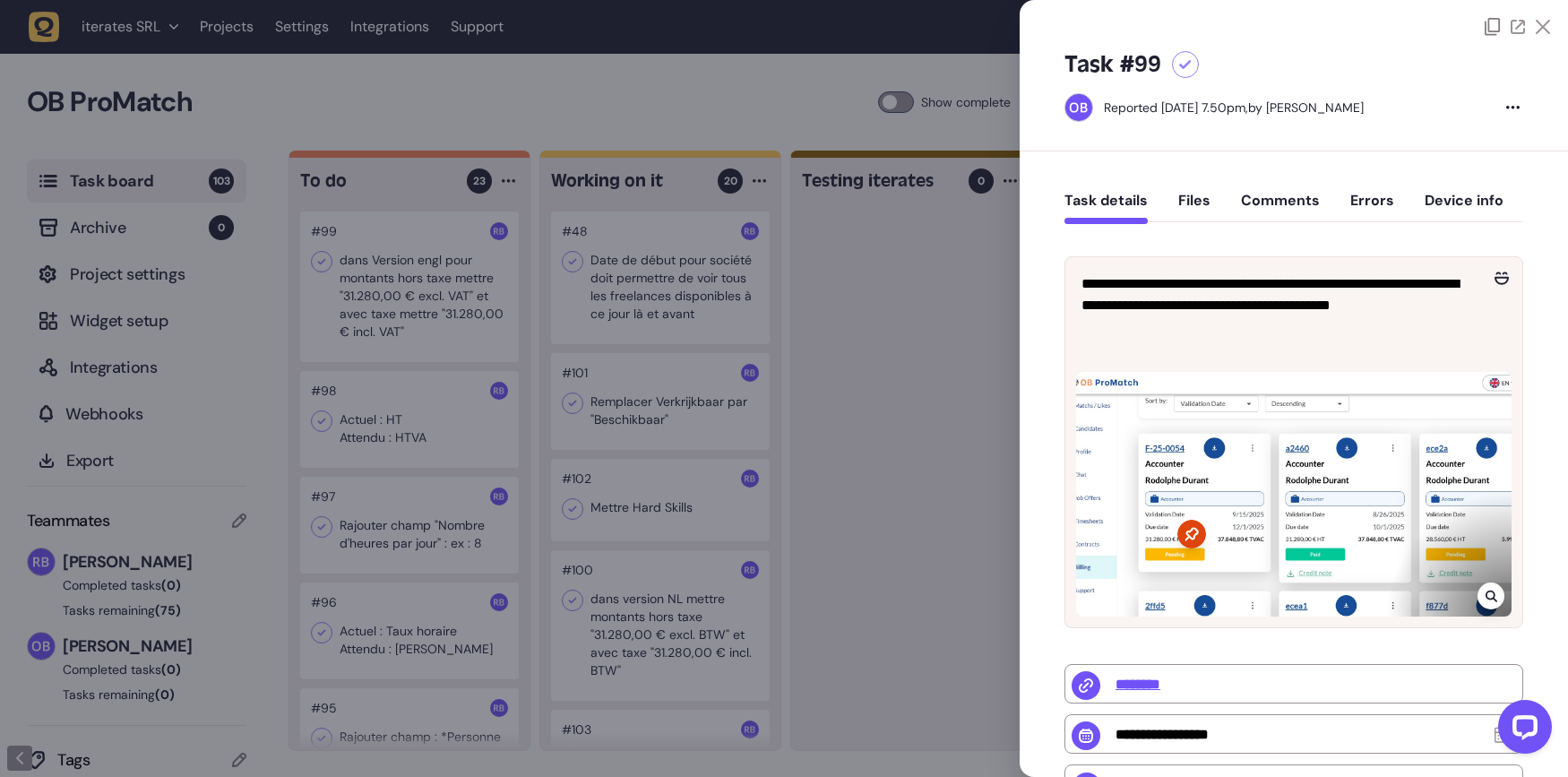
click at [1269, 197] on button "Comments" at bounding box center [1281, 208] width 79 height 32
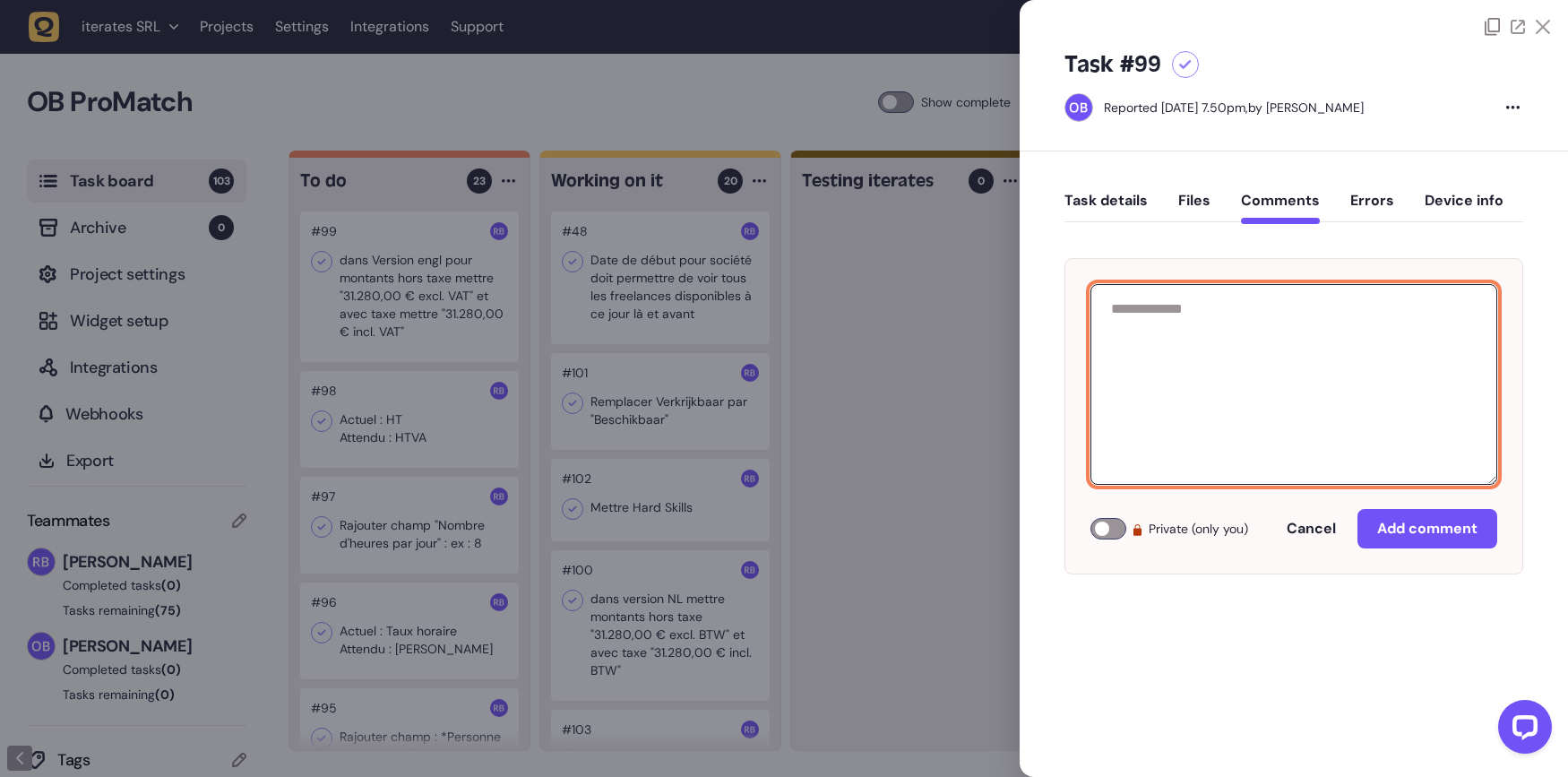
click at [1229, 369] on textarea at bounding box center [1293, 384] width 407 height 201
paste textarea "**********"
type textarea "**********"
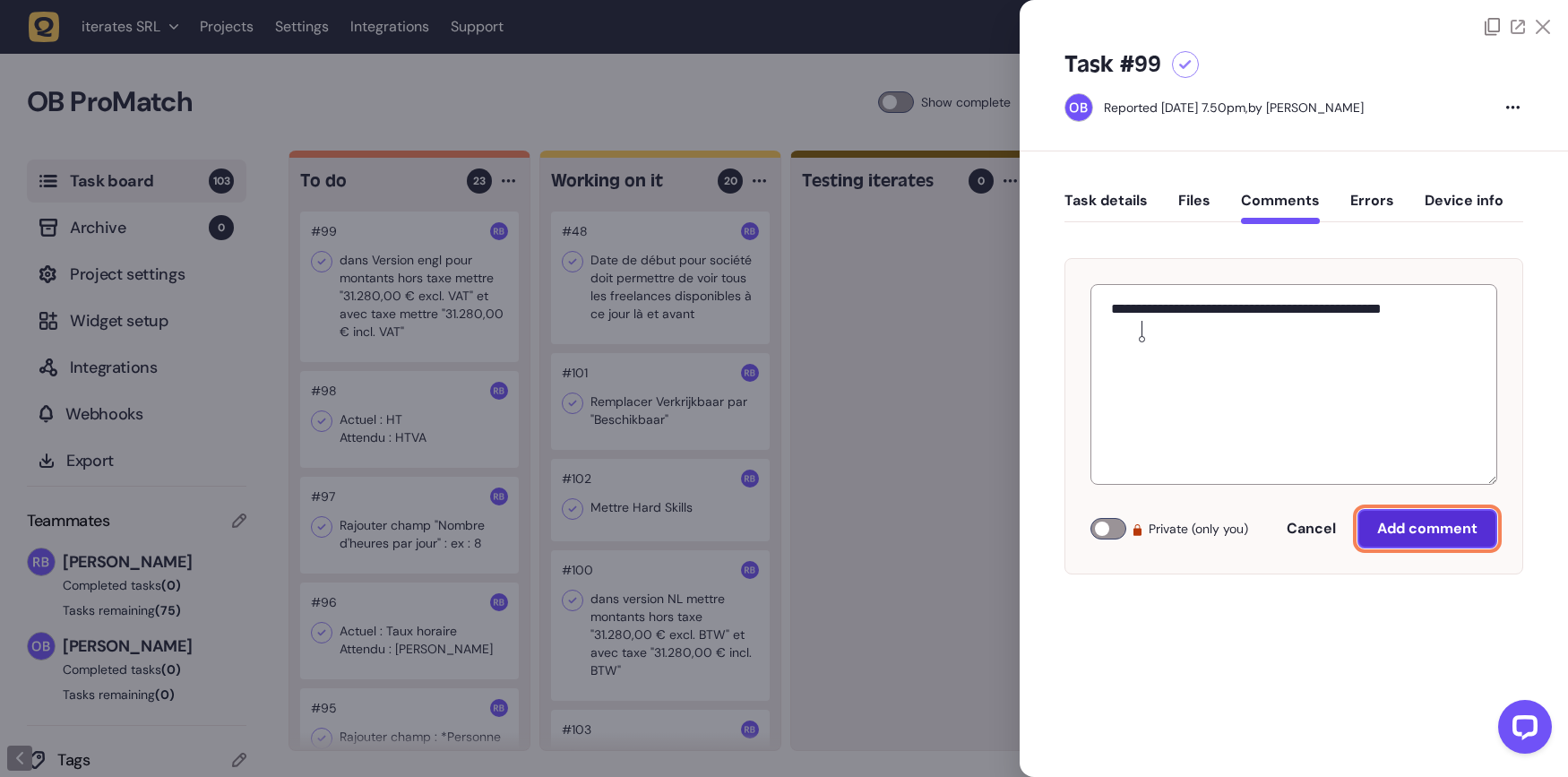
click at [1440, 528] on span "Add comment" at bounding box center [1427, 528] width 101 height 14
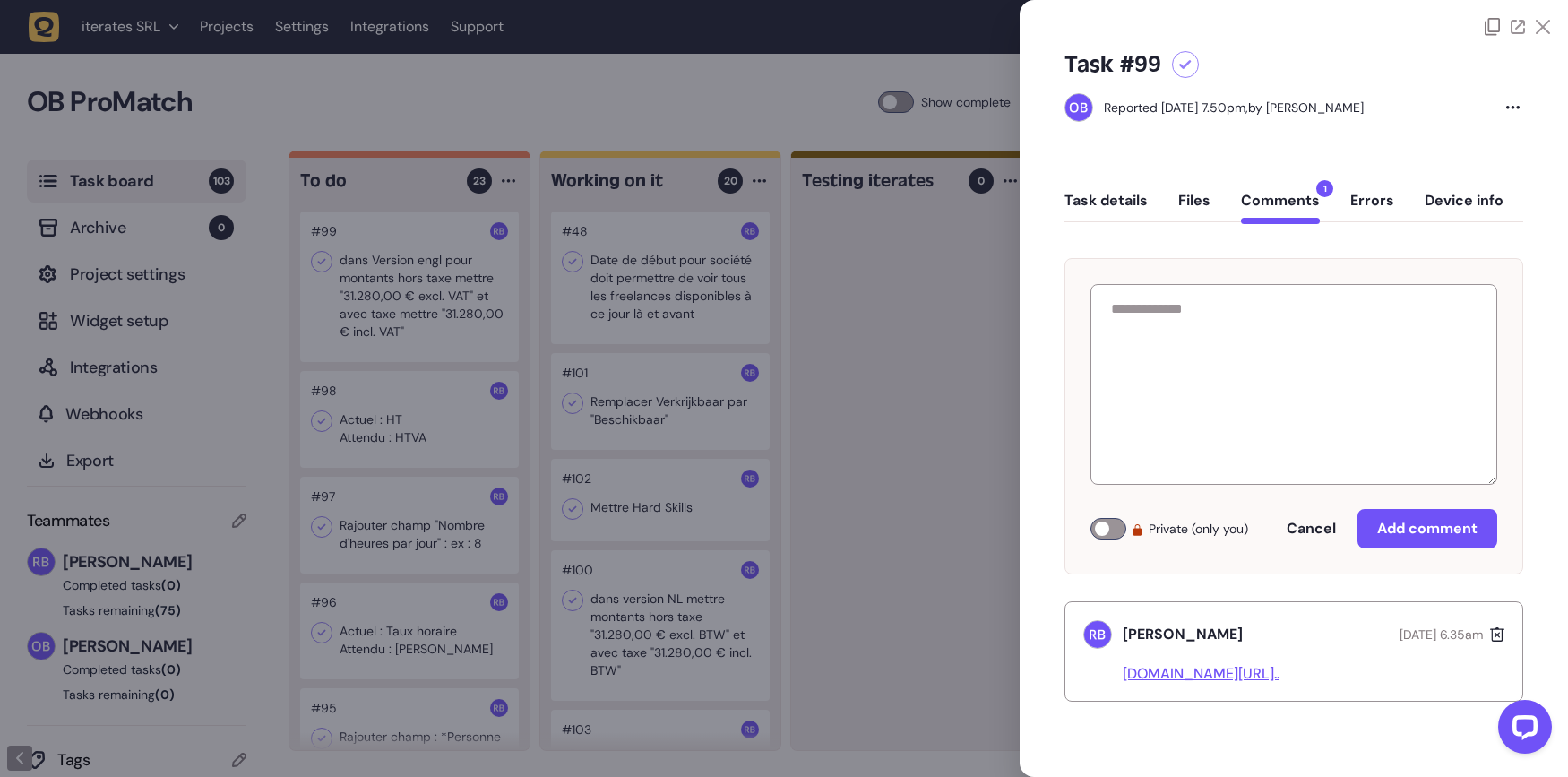
click at [893, 528] on div at bounding box center [784, 388] width 1568 height 777
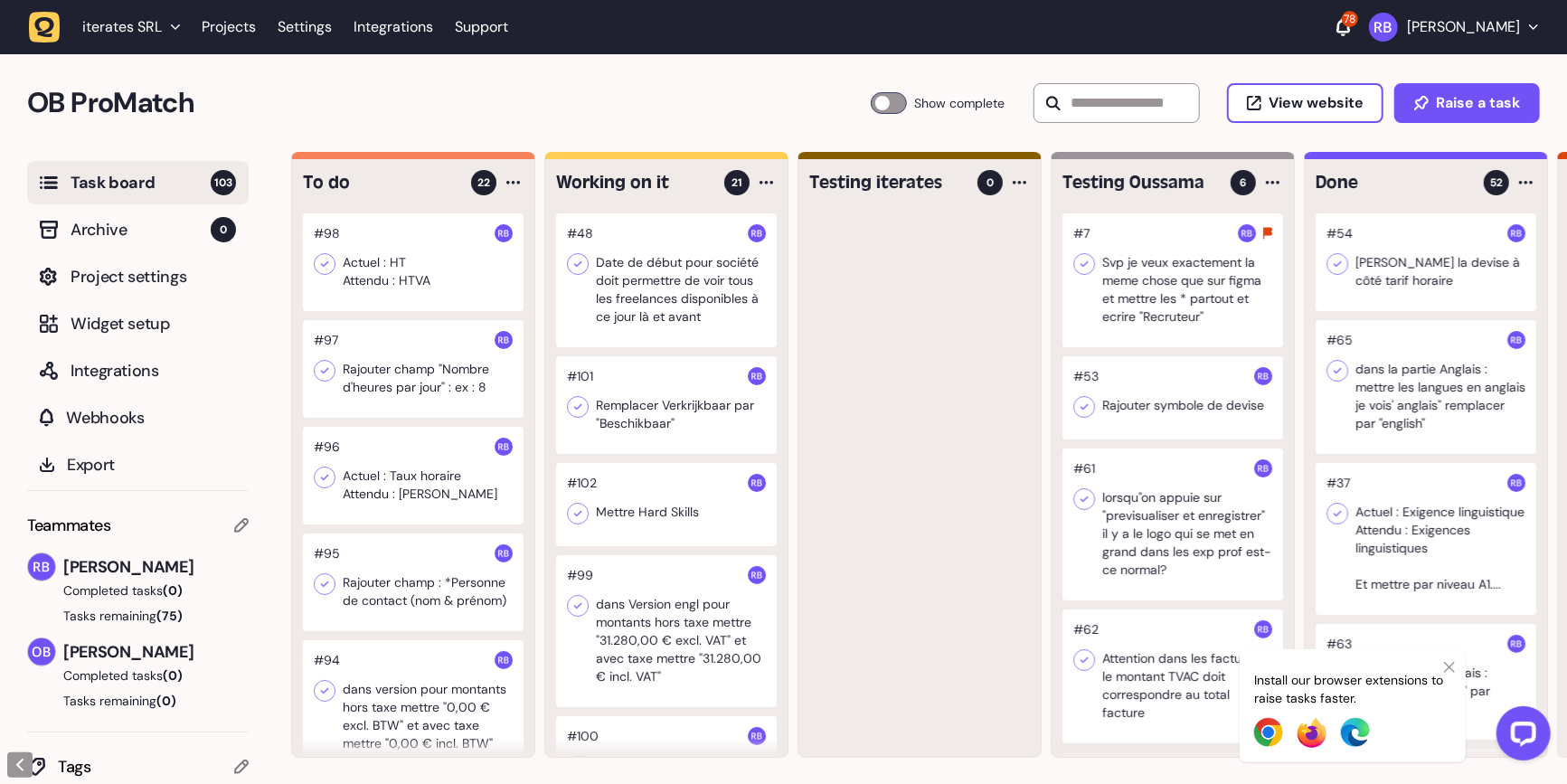
click at [440, 277] on div at bounding box center [413, 263] width 221 height 98
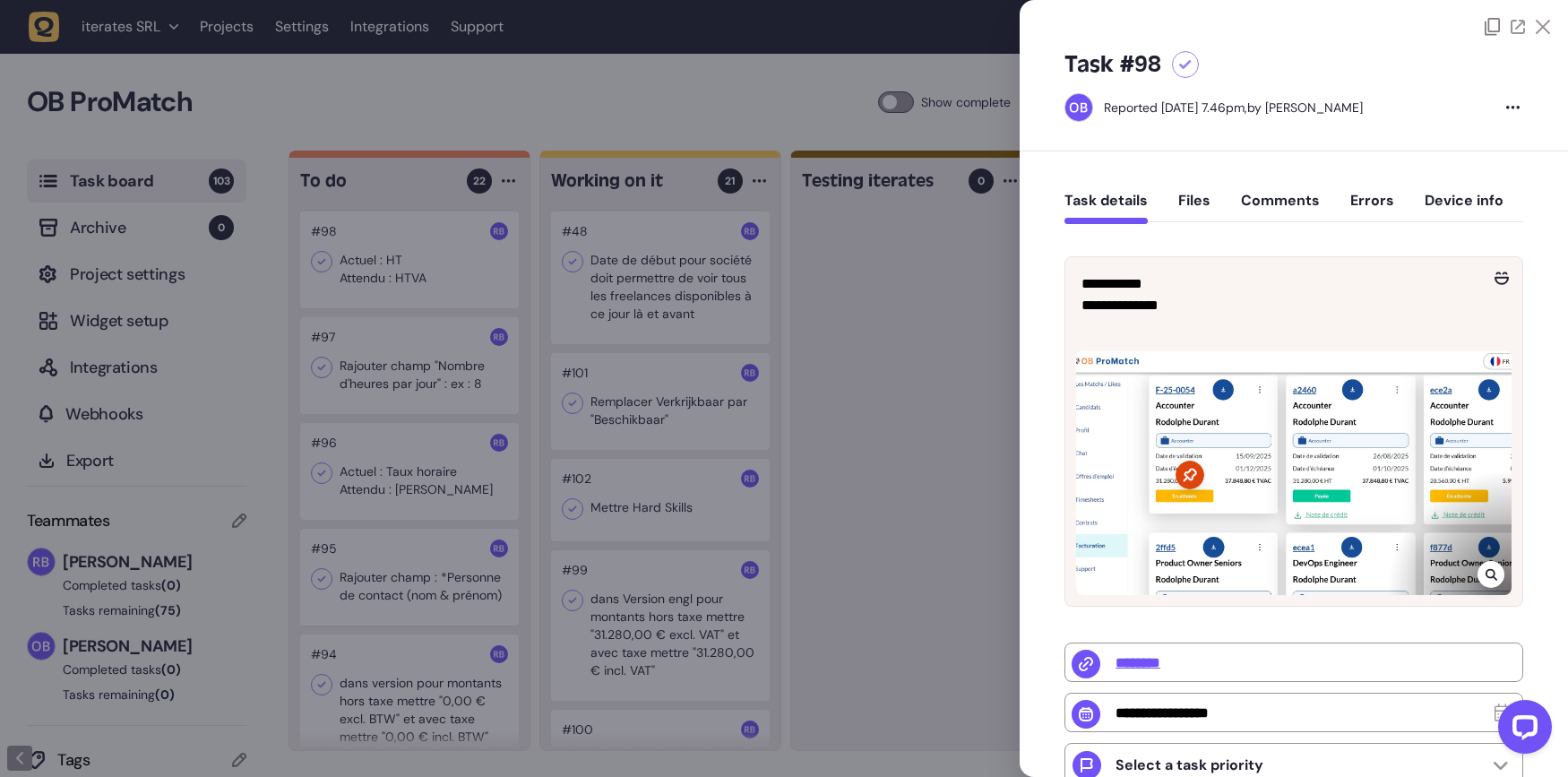
click at [1477, 571] on div at bounding box center [1491, 574] width 27 height 27
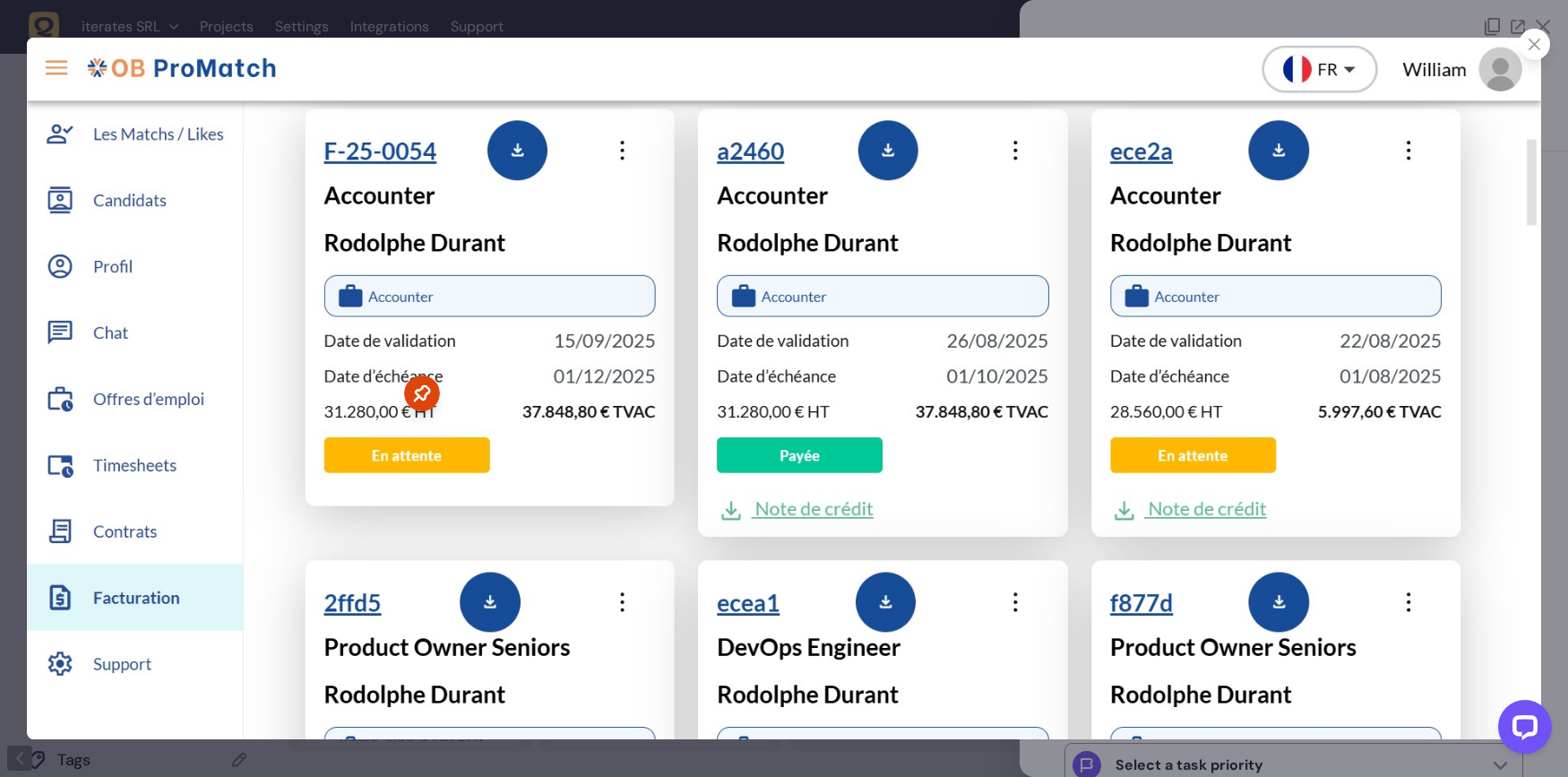
click at [1435, 12] on div at bounding box center [784, 388] width 1568 height 777
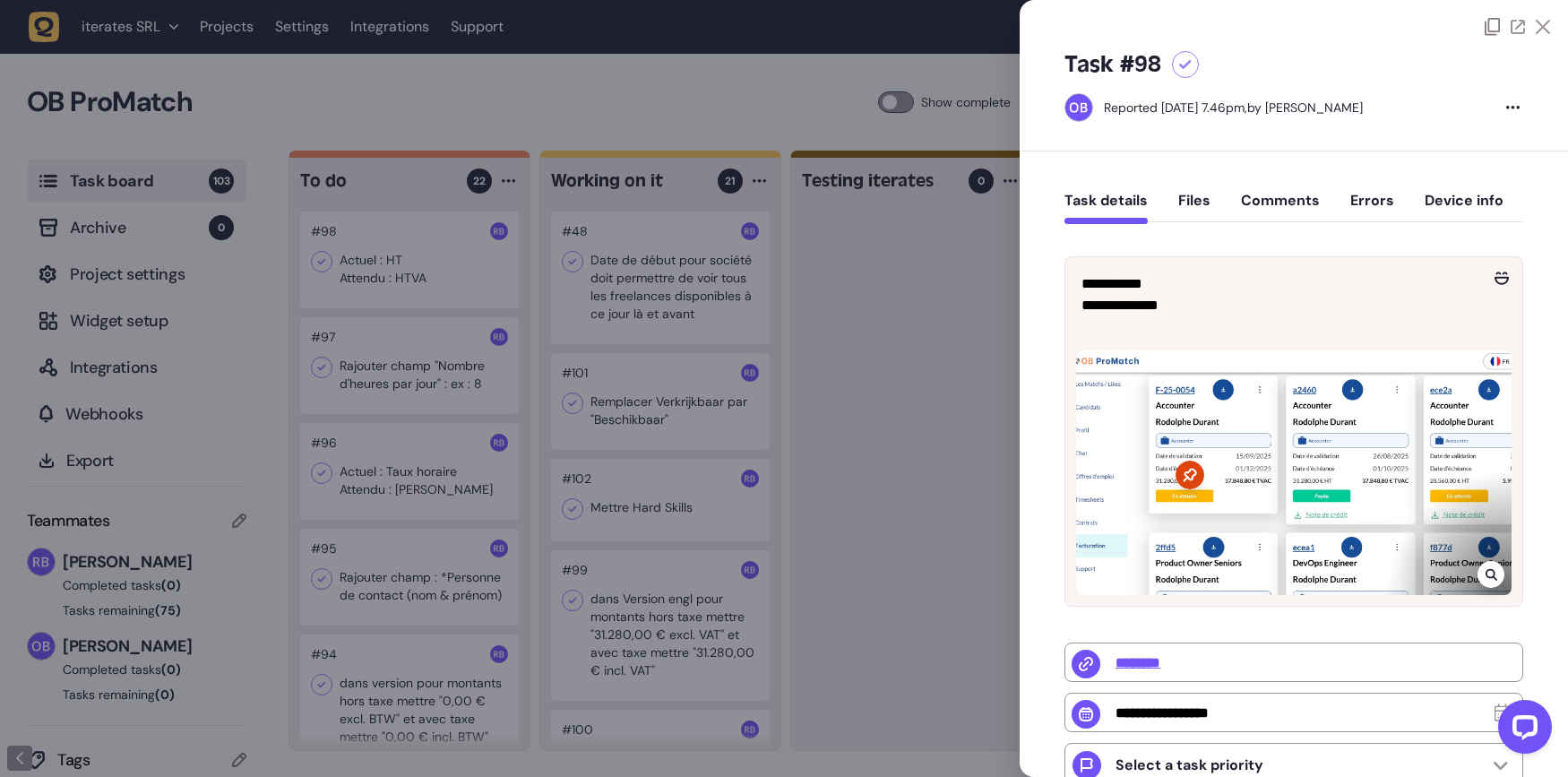
click at [1273, 201] on button "Comments" at bounding box center [1281, 208] width 79 height 32
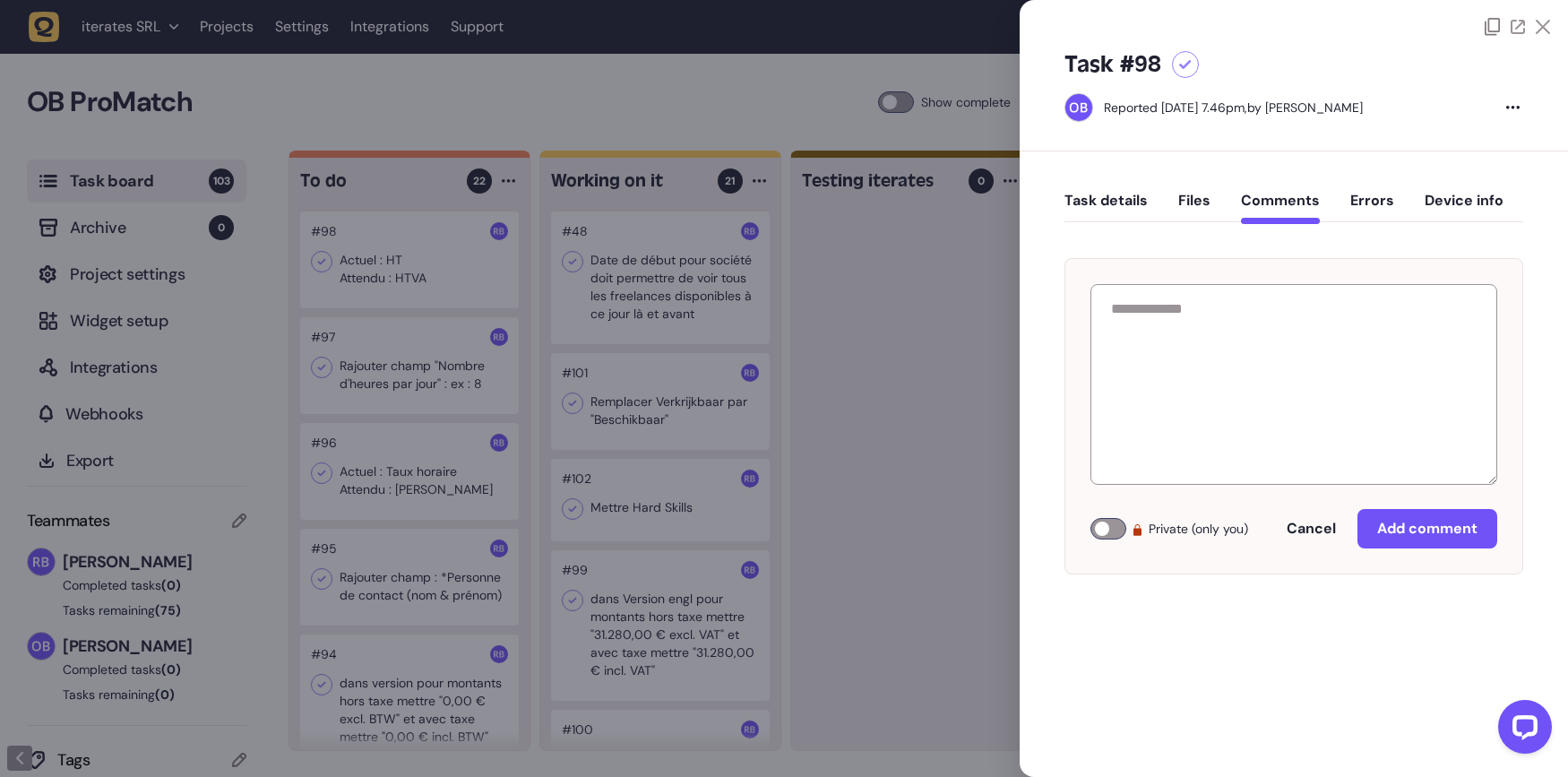
click at [1283, 269] on div "Private (only you) Cancel Add comment" at bounding box center [1293, 416] width 459 height 316
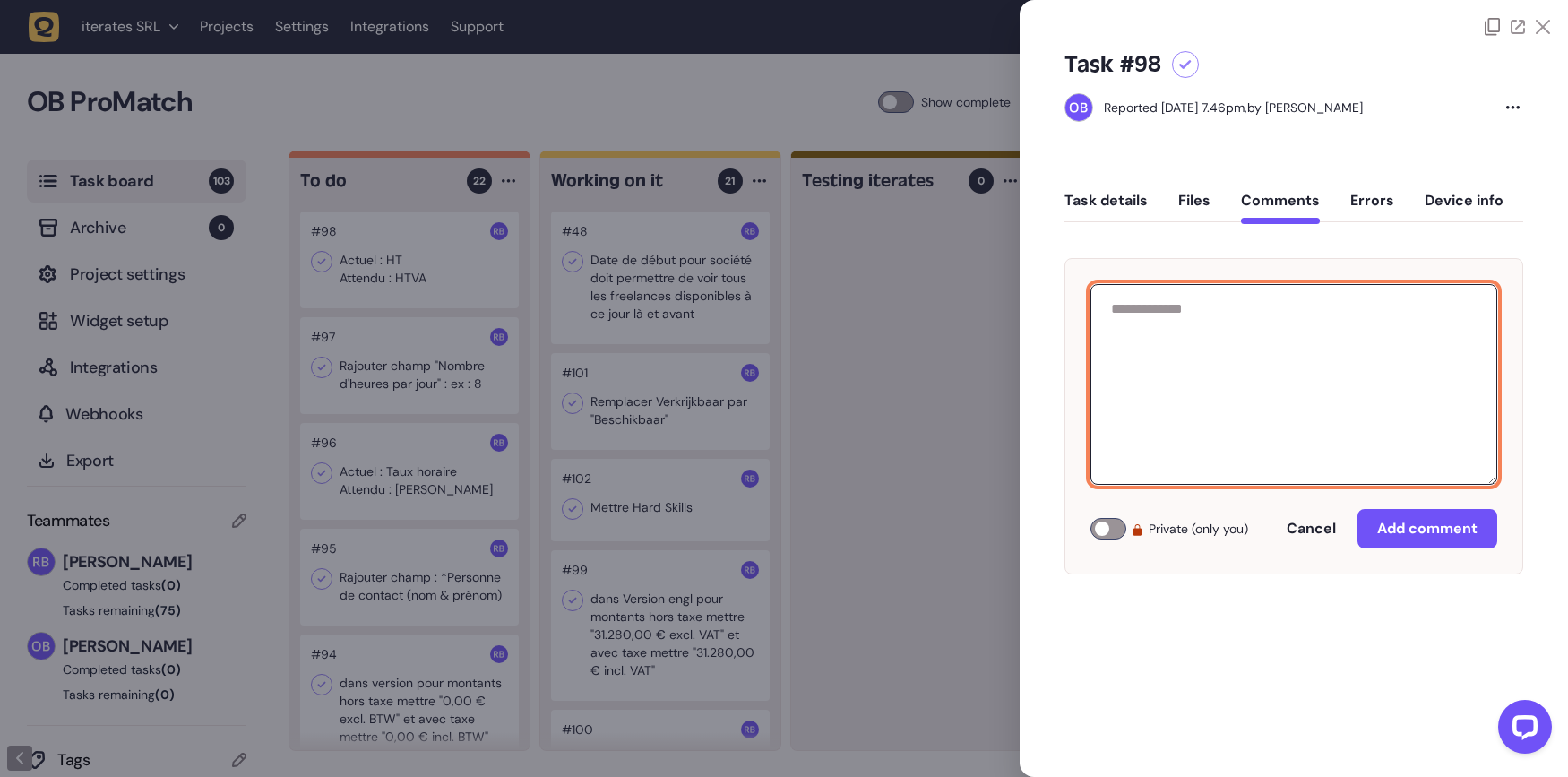
click at [1293, 325] on textarea at bounding box center [1293, 384] width 407 height 201
paste textarea "**********"
type textarea "**********"
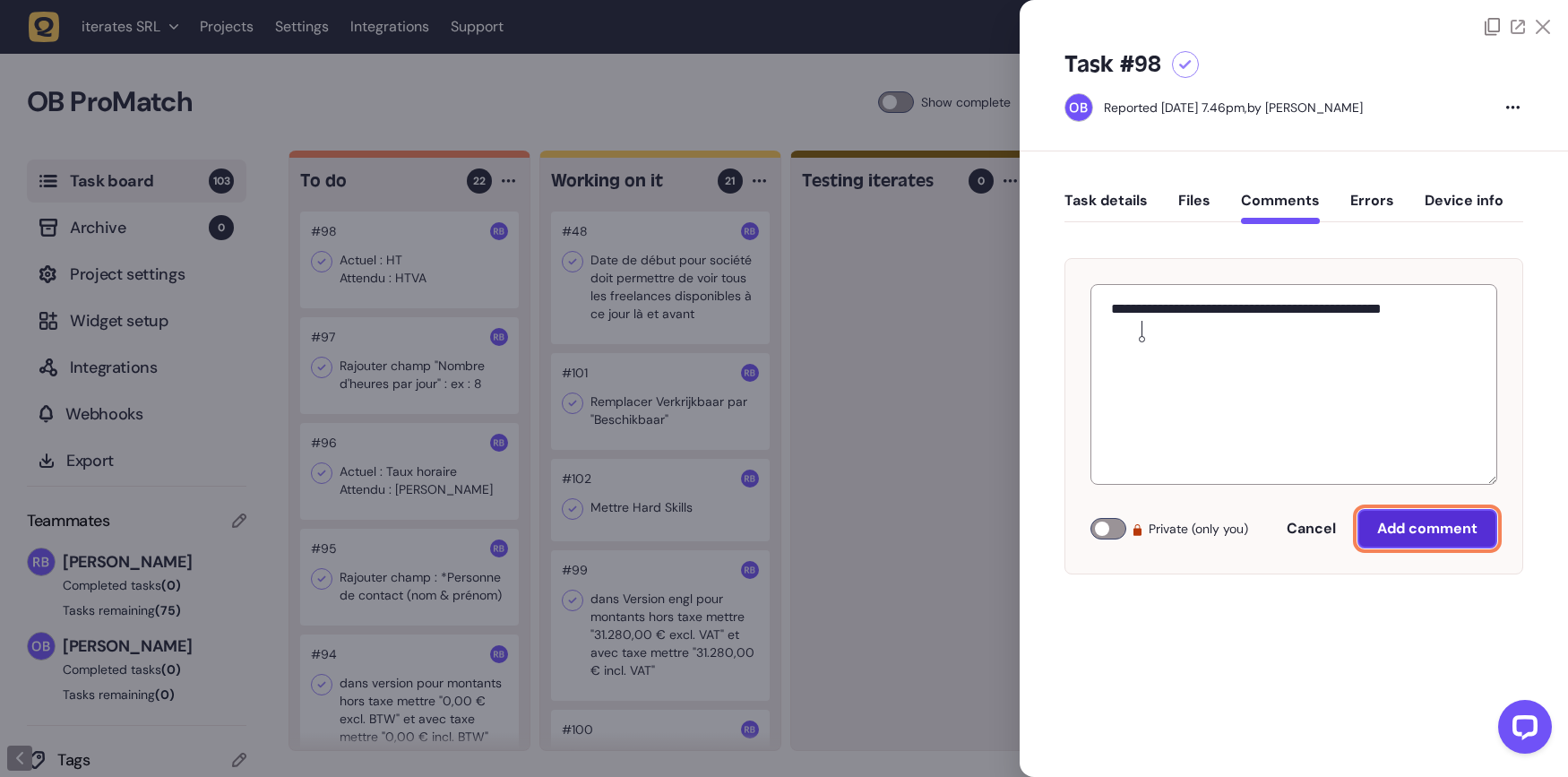
click at [1392, 521] on span "Add comment" at bounding box center [1427, 528] width 101 height 14
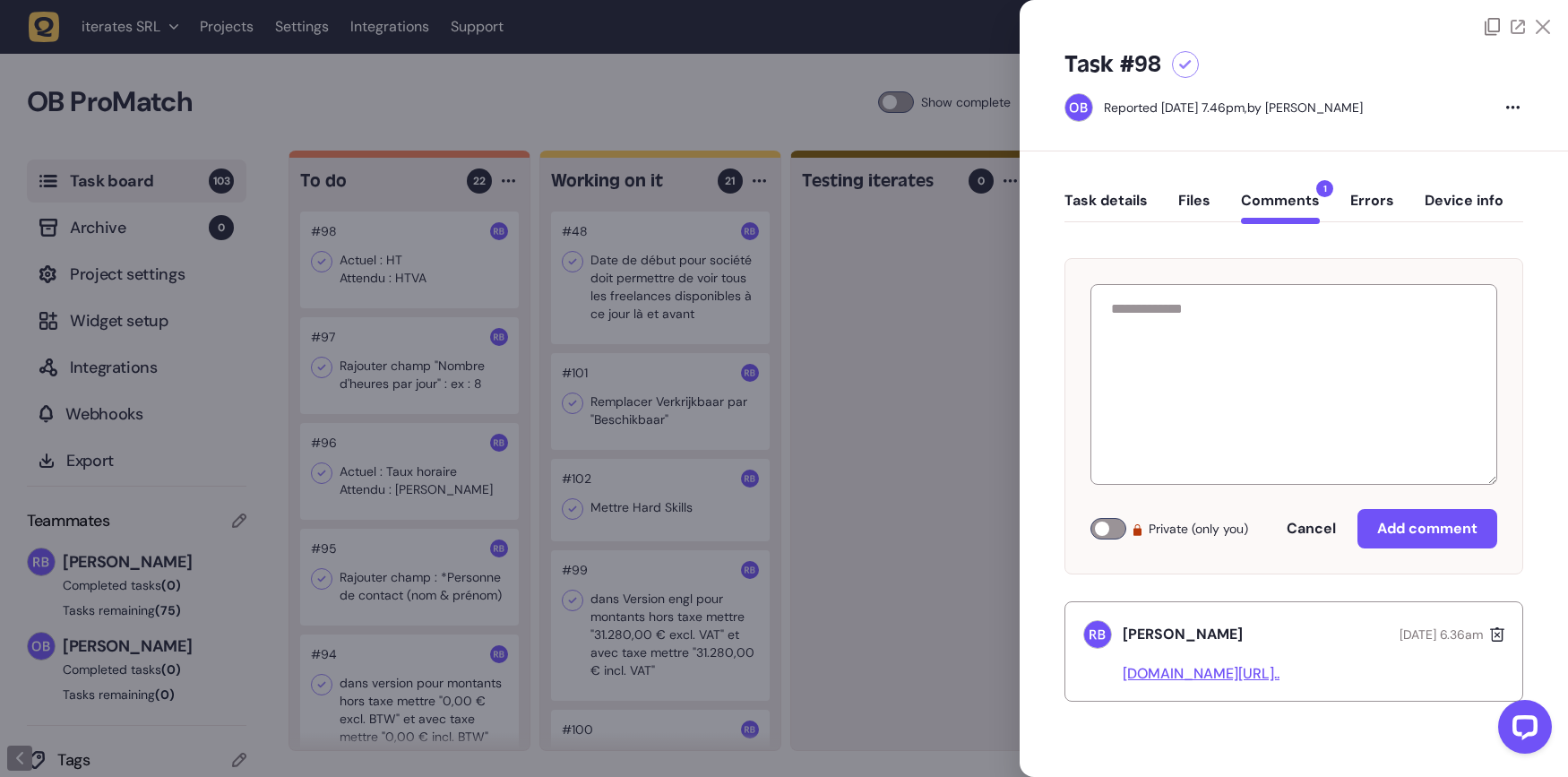
click at [854, 361] on div at bounding box center [784, 388] width 1568 height 777
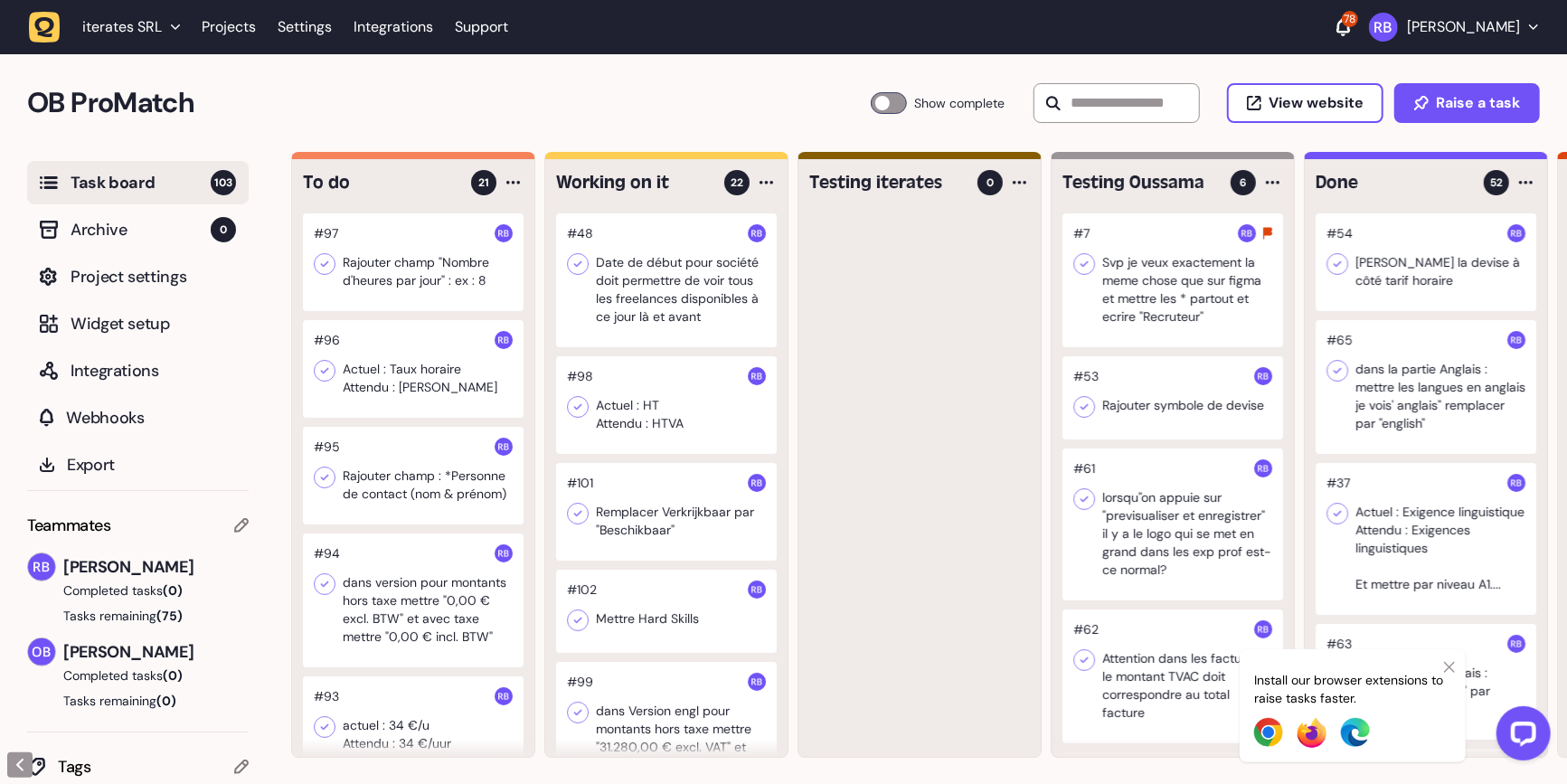
click at [419, 241] on div at bounding box center [413, 263] width 221 height 98
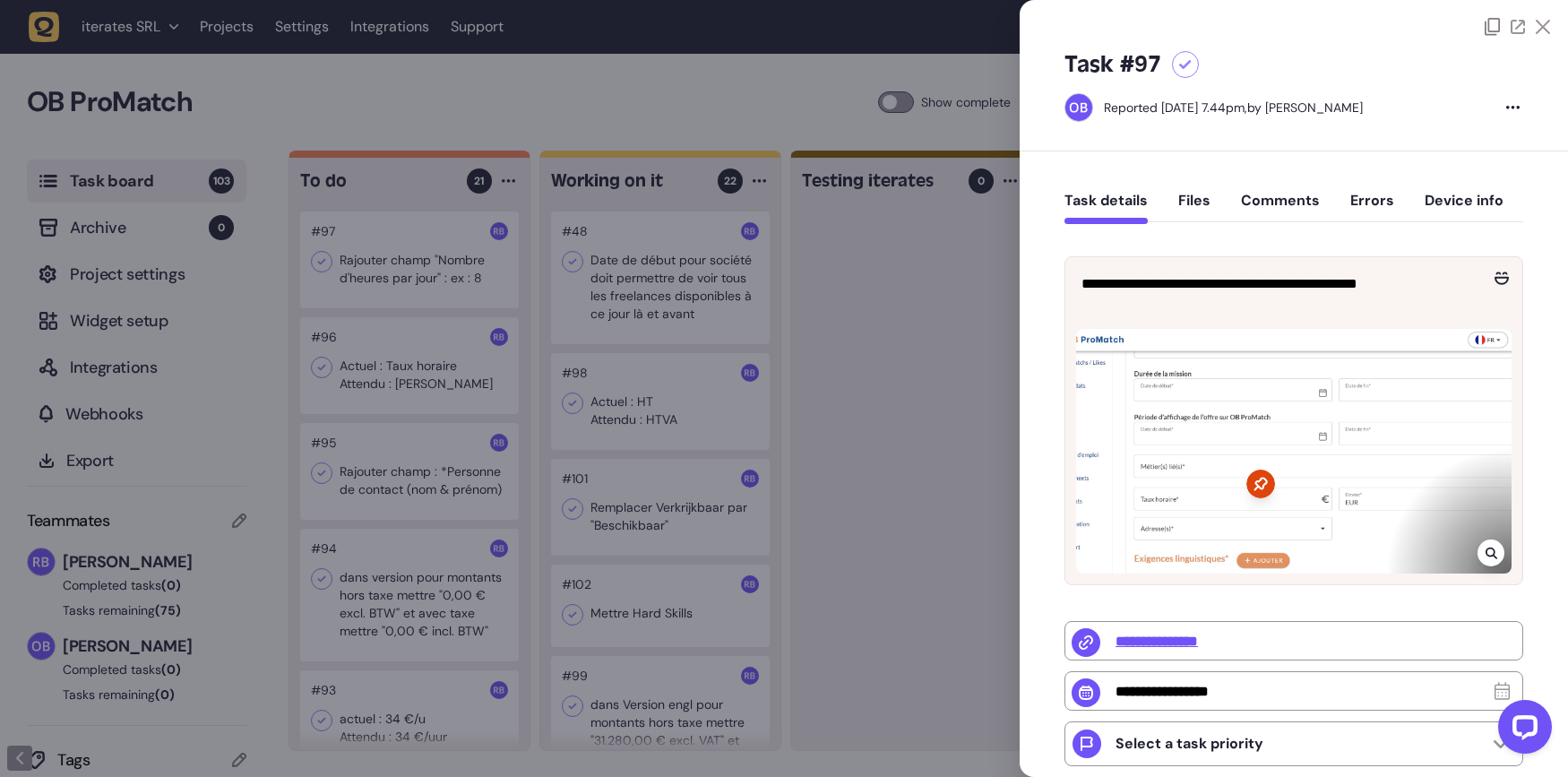
click at [1495, 558] on div at bounding box center [1491, 553] width 27 height 27
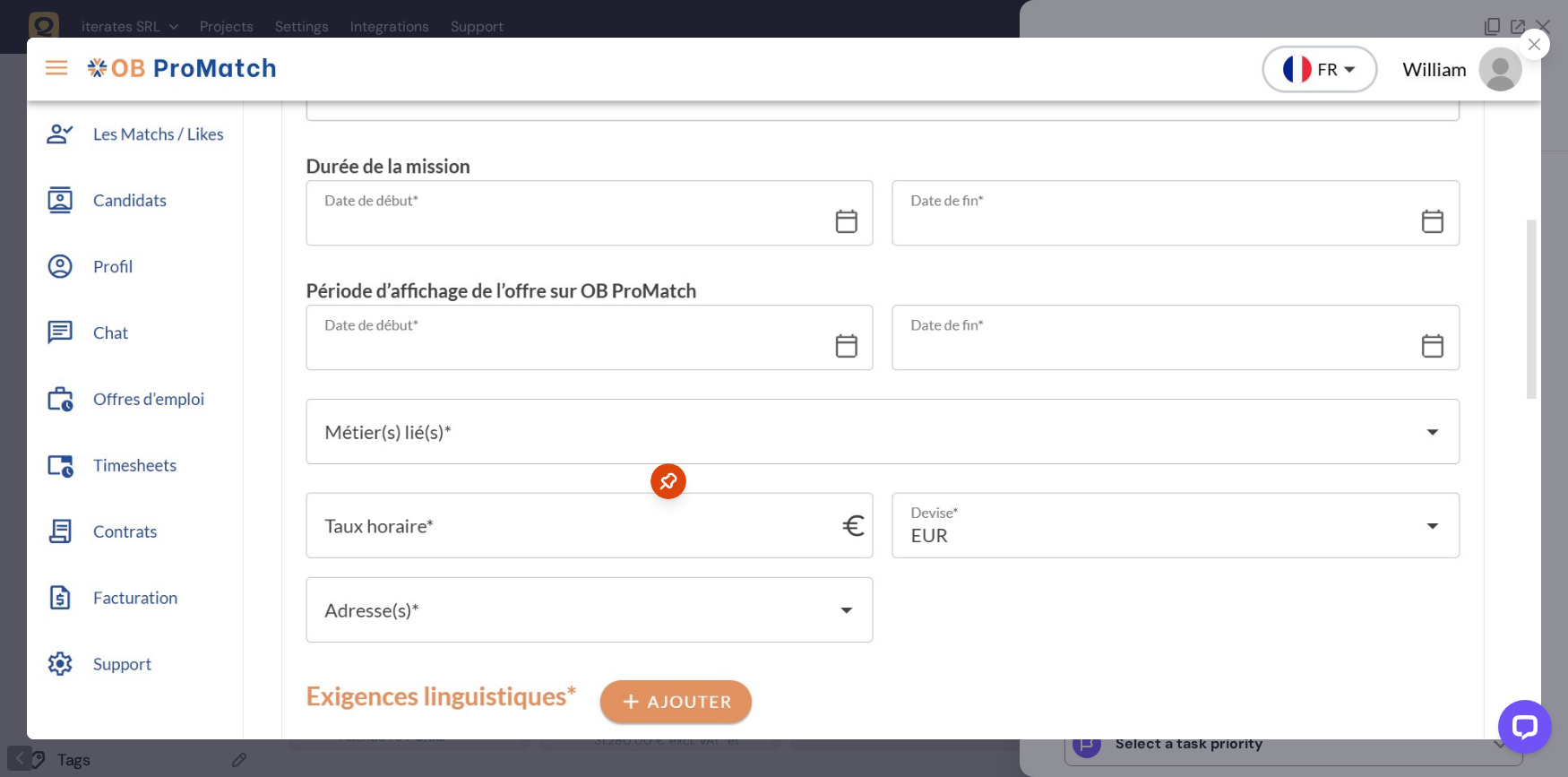
click at [289, 538] on img at bounding box center [784, 388] width 1514 height 702
click at [1537, 47] on icon at bounding box center [1534, 44] width 12 height 12
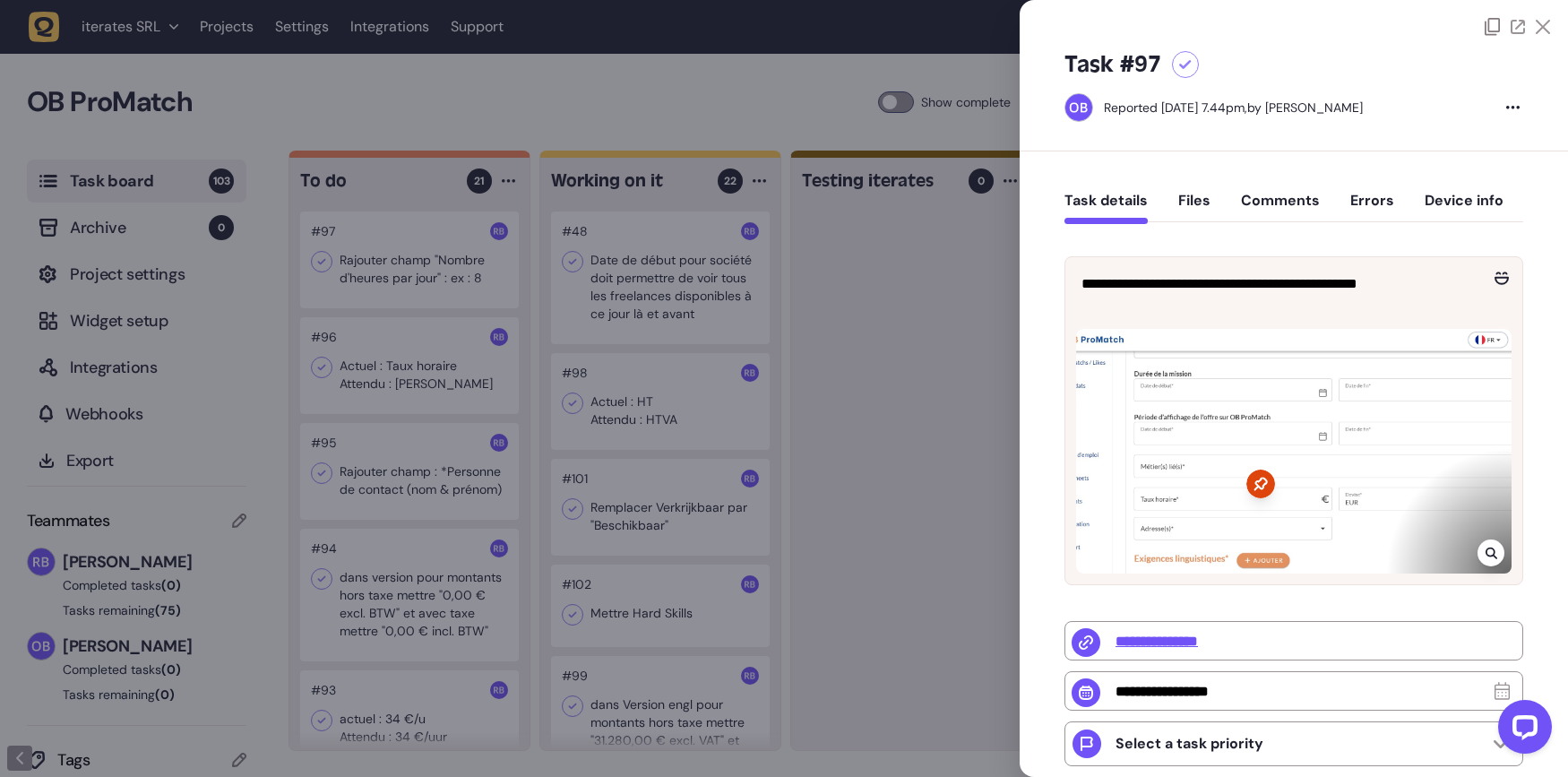
click at [1298, 208] on button "Comments" at bounding box center [1281, 208] width 79 height 32
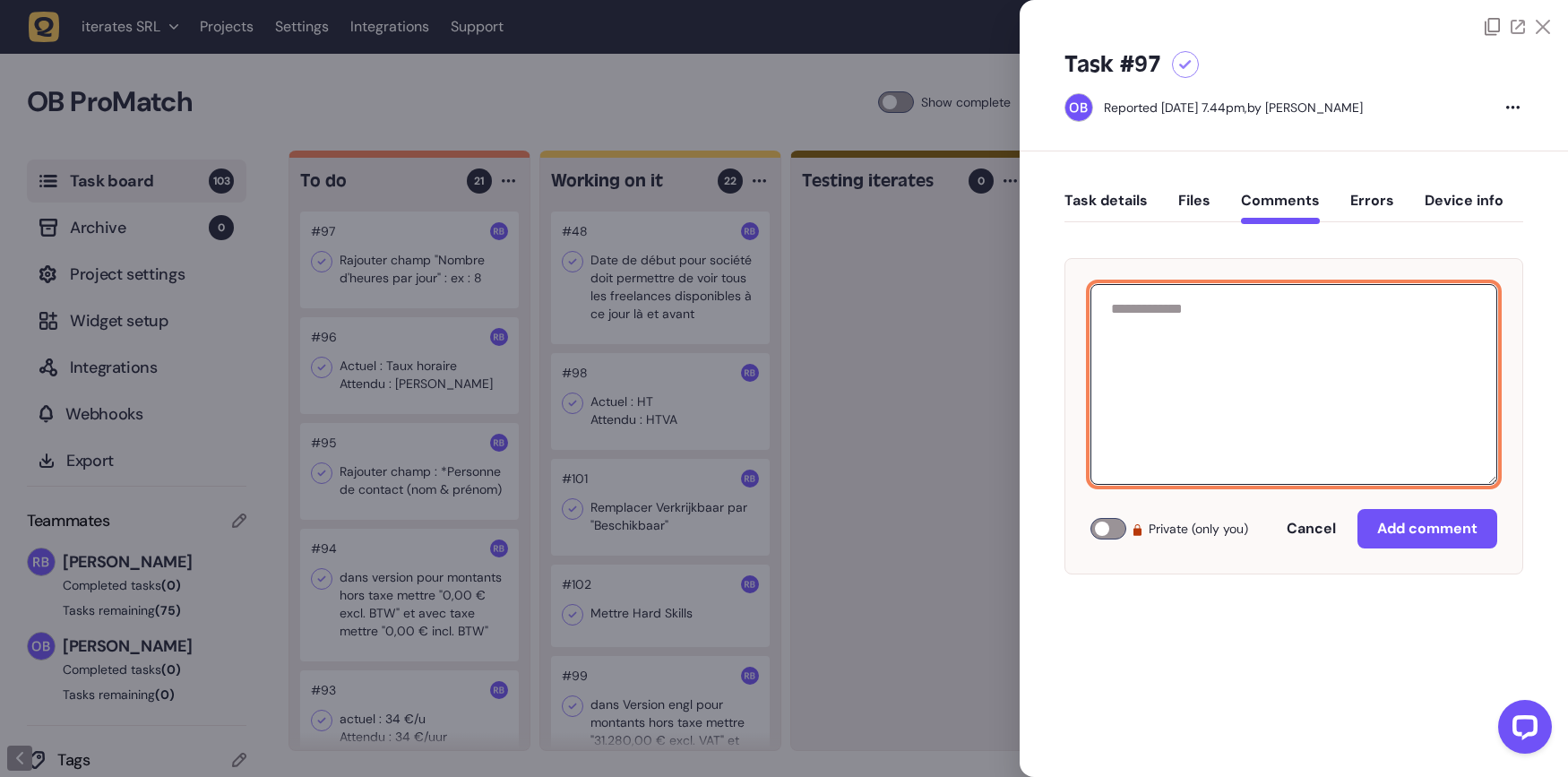
click at [1232, 300] on textarea at bounding box center [1293, 384] width 407 height 201
paste textarea "**********"
type textarea "**********"
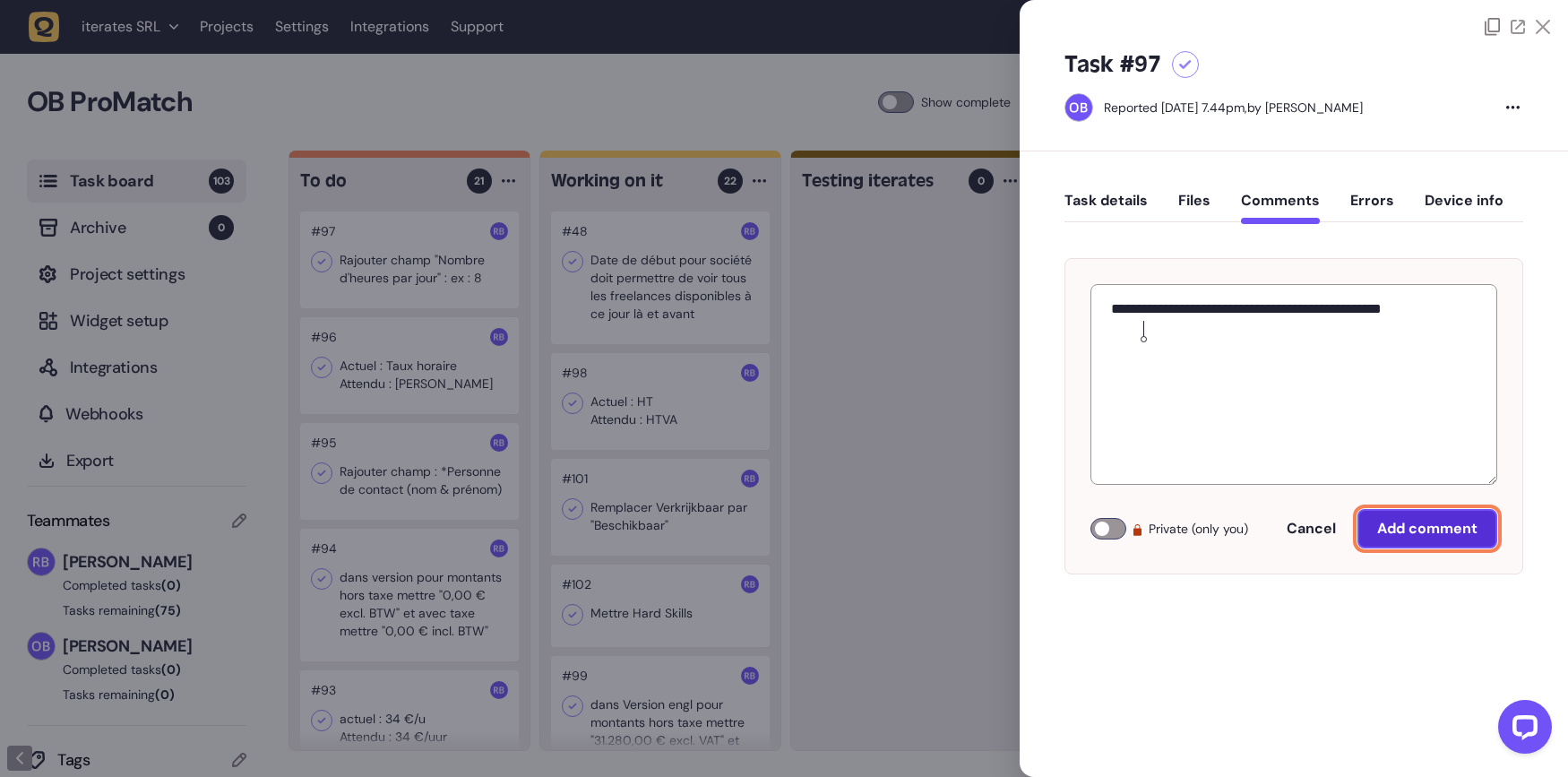
click at [1389, 522] on span "Add comment" at bounding box center [1427, 528] width 101 height 14
click at [1116, 210] on button "Task details" at bounding box center [1106, 208] width 83 height 32
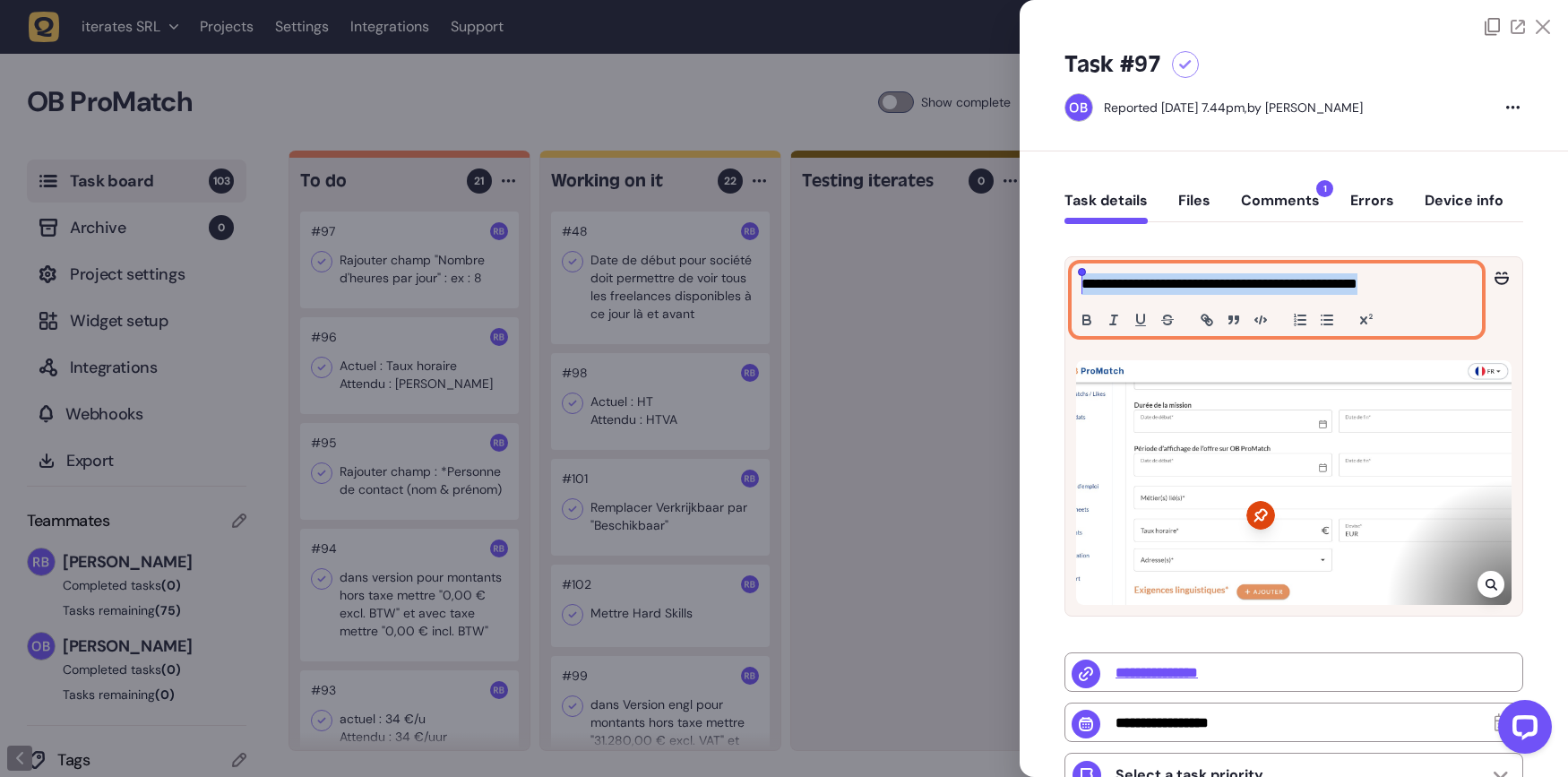
drag, startPoint x: 1432, startPoint y: 289, endPoint x: 1050, endPoint y: 292, distance: 382.0
click at [1050, 293] on div "**********" at bounding box center [1293, 636] width 548 height 970
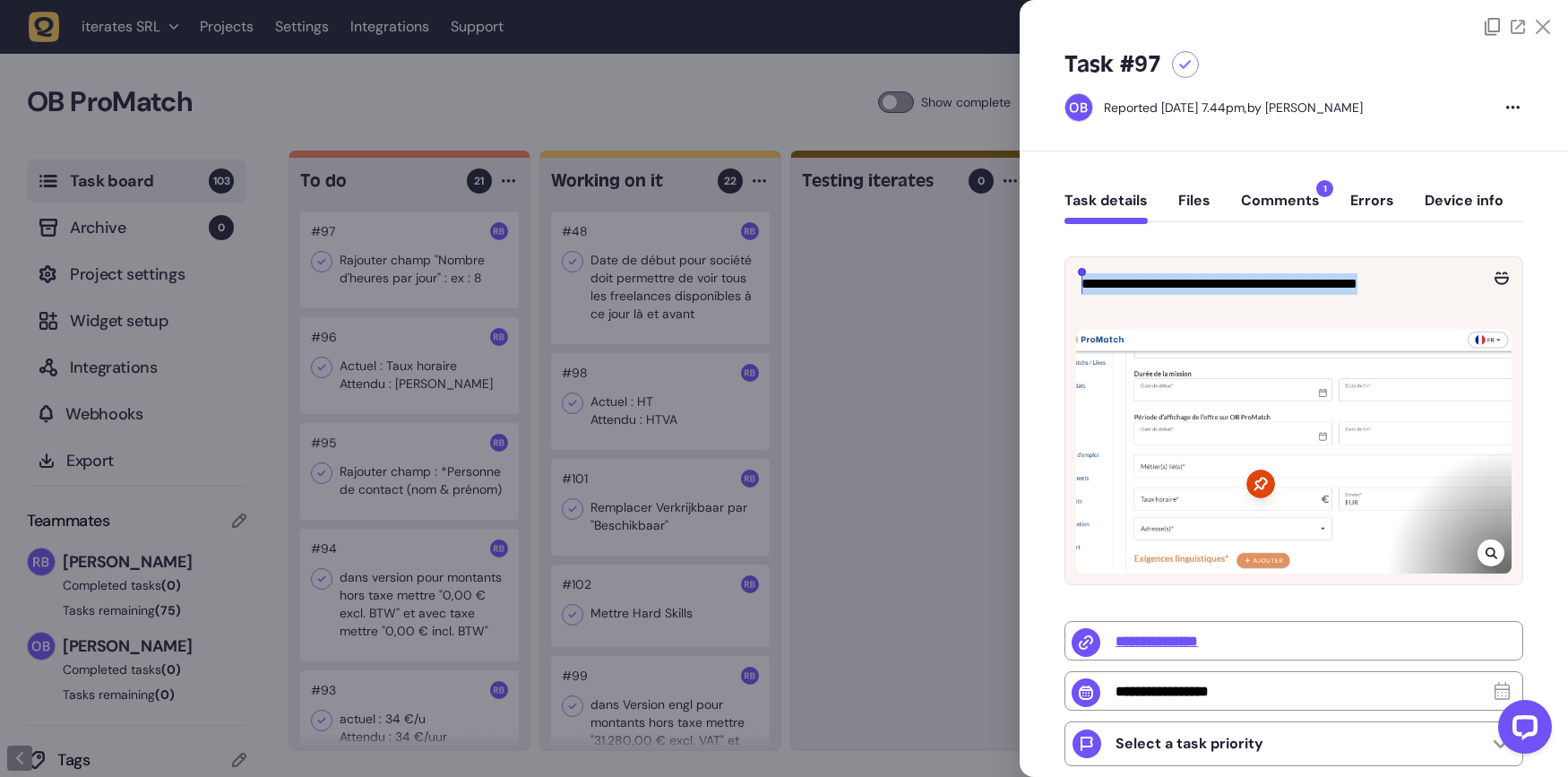
click at [931, 430] on div at bounding box center [784, 388] width 1568 height 777
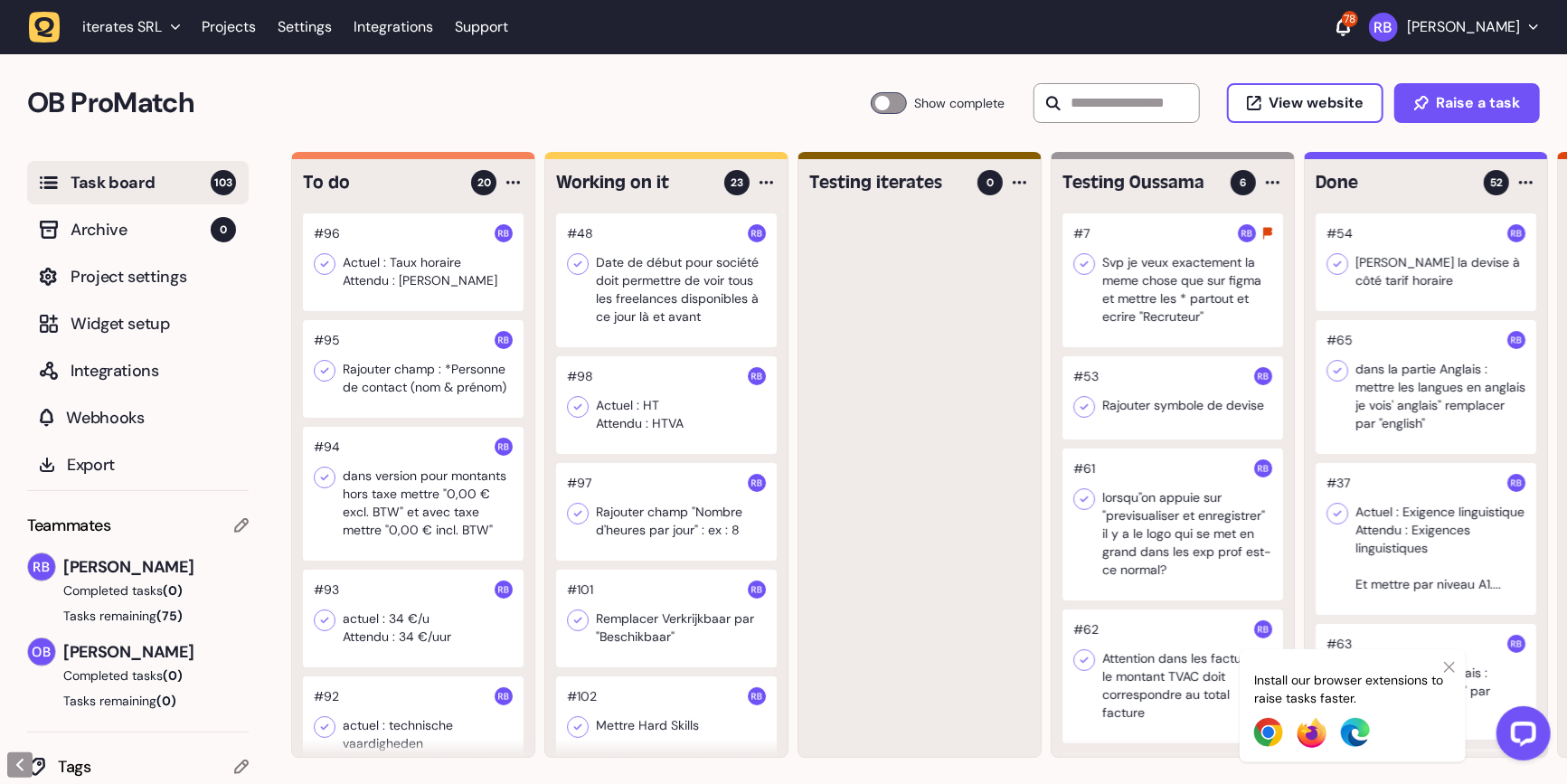
click at [377, 225] on div at bounding box center [413, 263] width 221 height 98
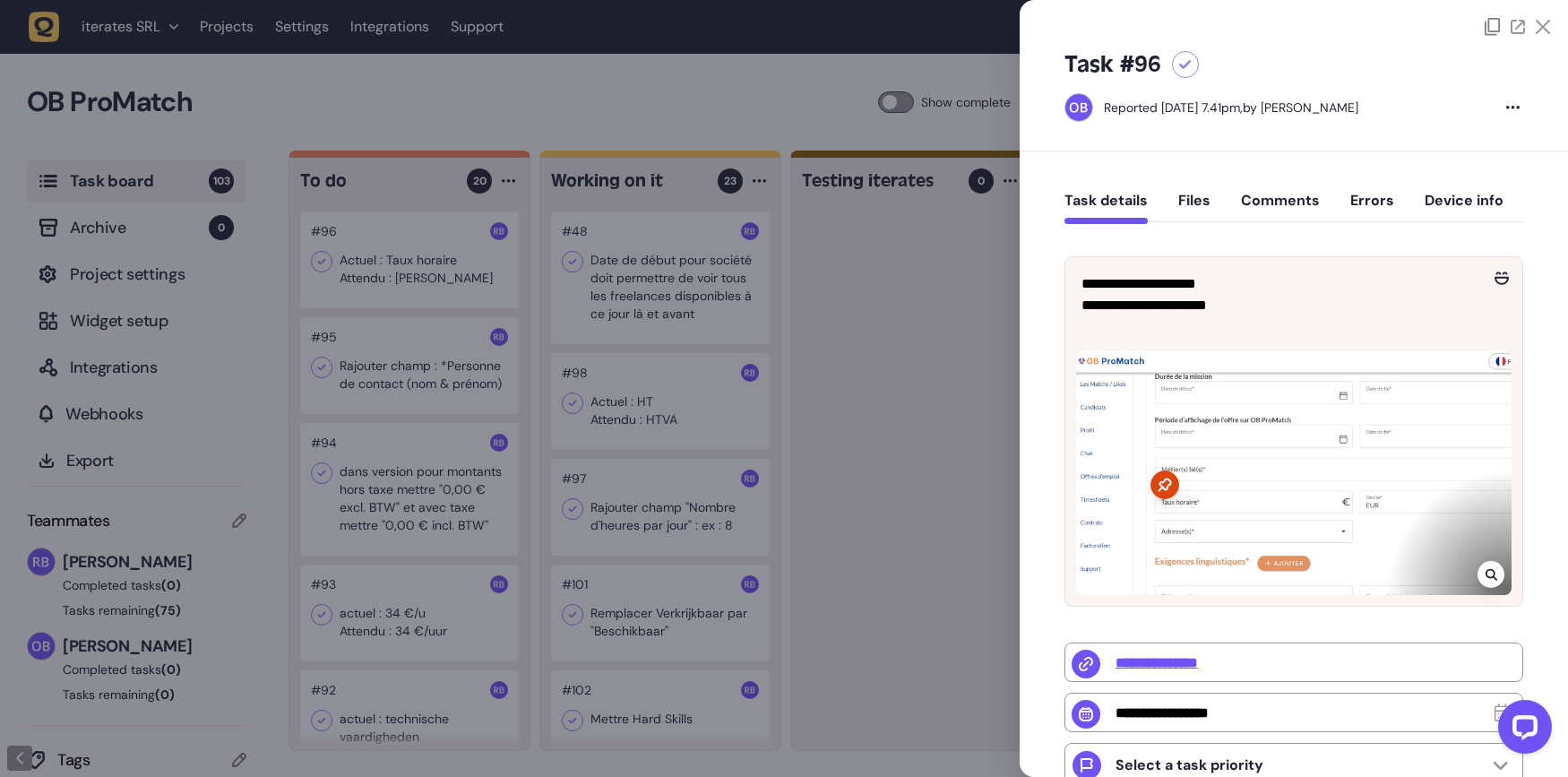
click at [1288, 192] on button "Comments" at bounding box center [1281, 208] width 79 height 32
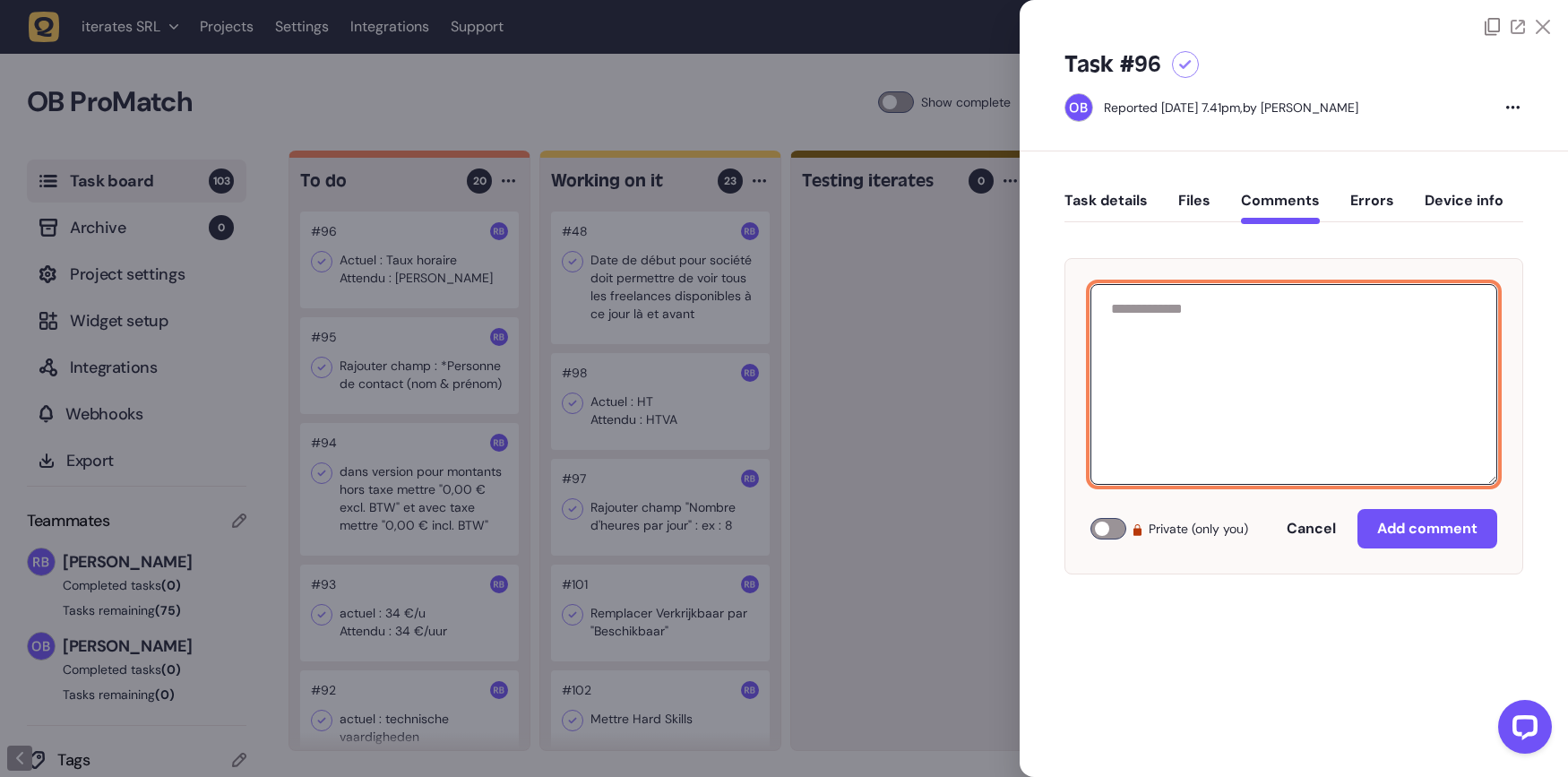
click at [1268, 327] on textarea at bounding box center [1293, 384] width 407 height 201
paste textarea "**********"
type textarea "**********"
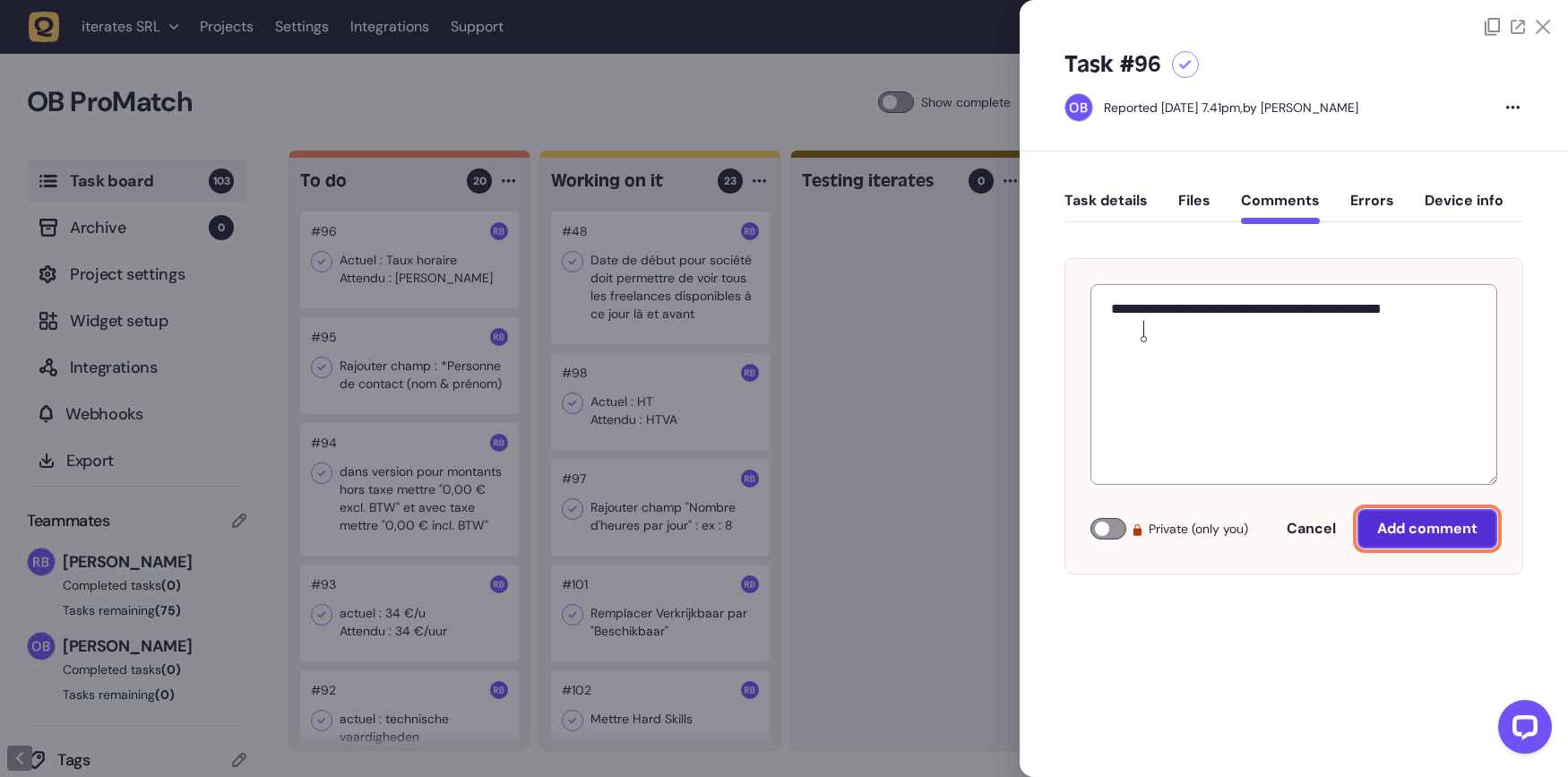
click at [1401, 528] on span "Add comment" at bounding box center [1427, 528] width 101 height 14
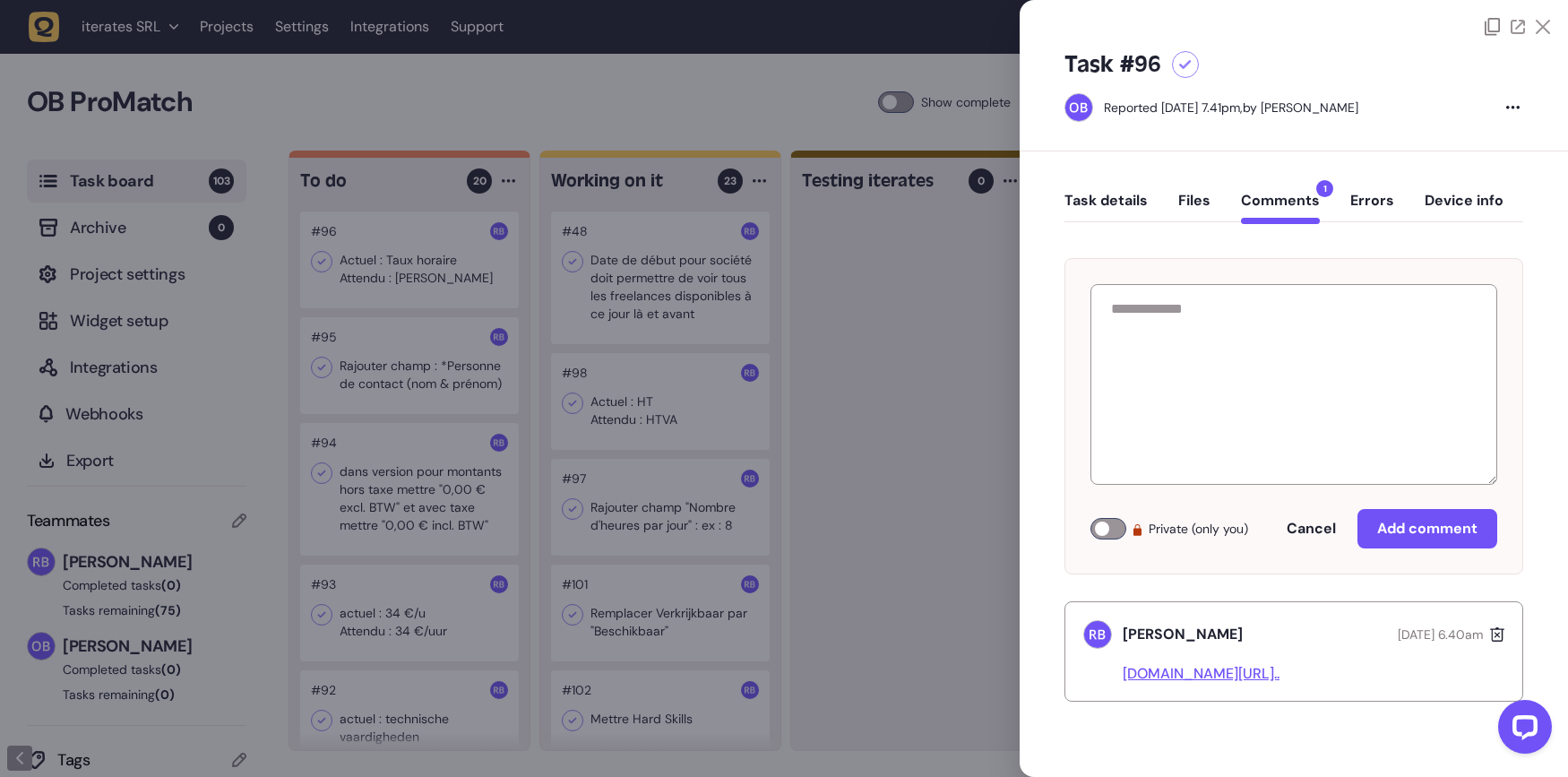
click at [872, 397] on div at bounding box center [784, 388] width 1568 height 777
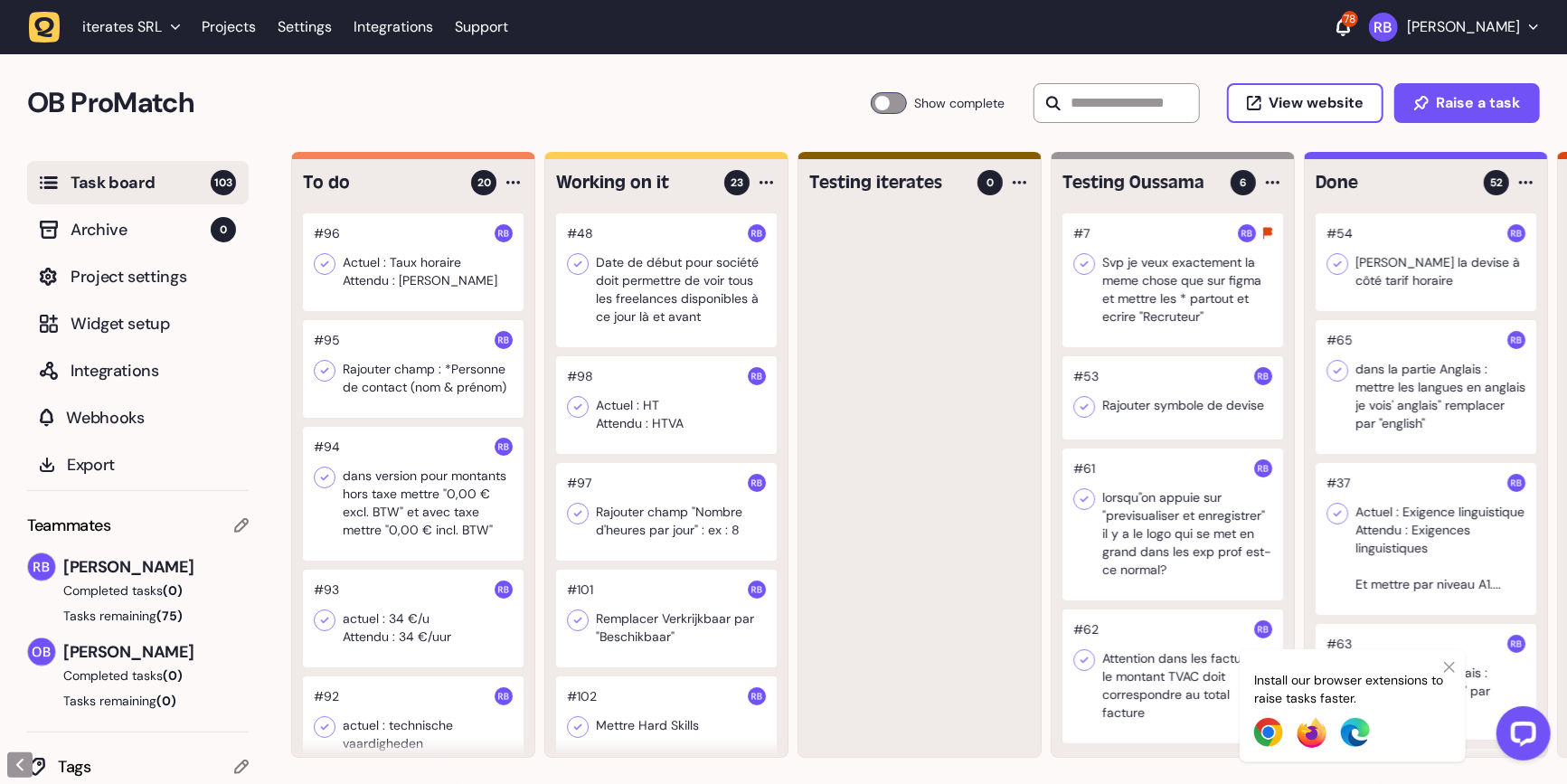
click at [420, 271] on div at bounding box center [413, 263] width 221 height 98
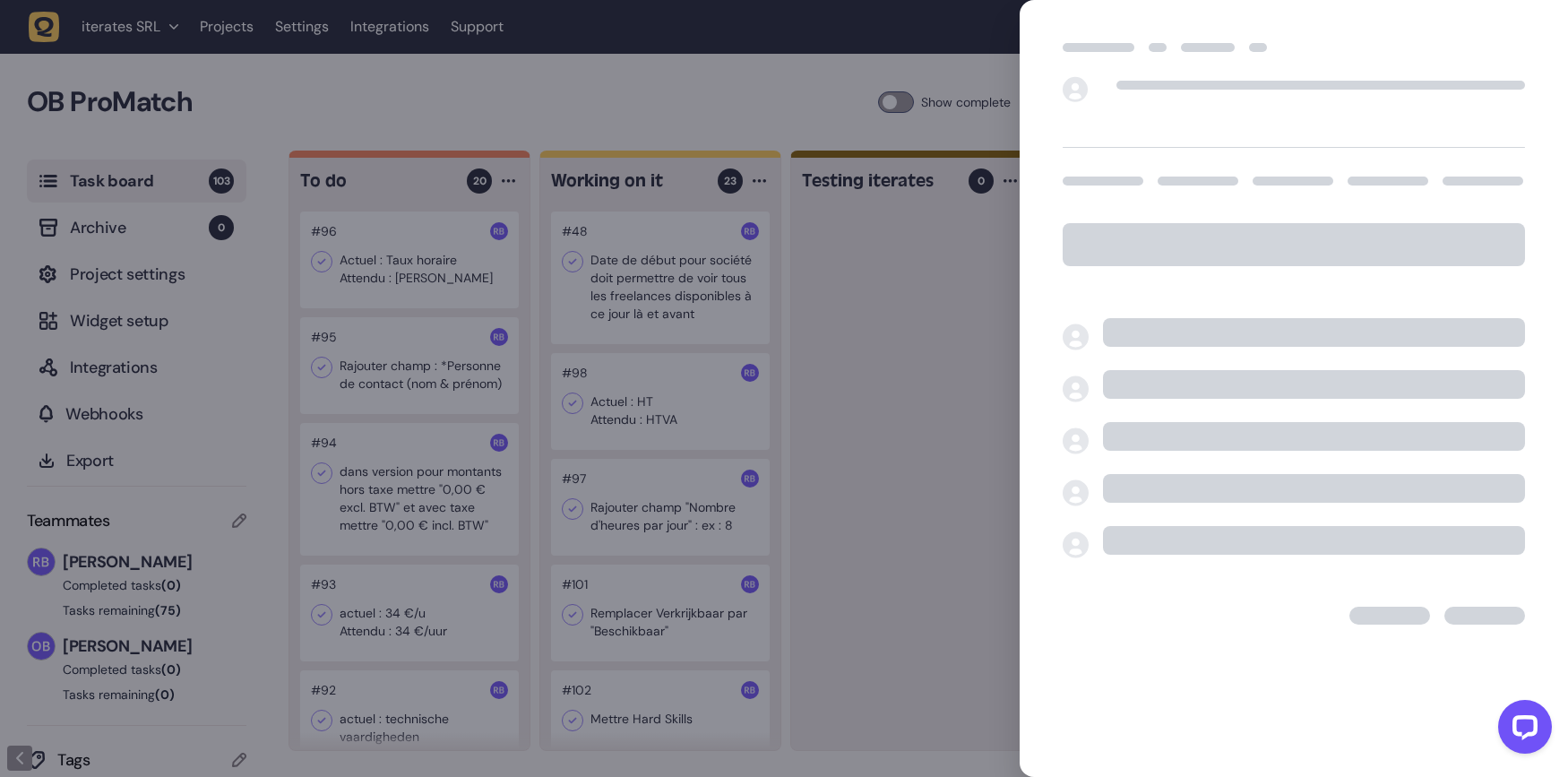
click at [542, 334] on div at bounding box center [784, 388] width 1568 height 777
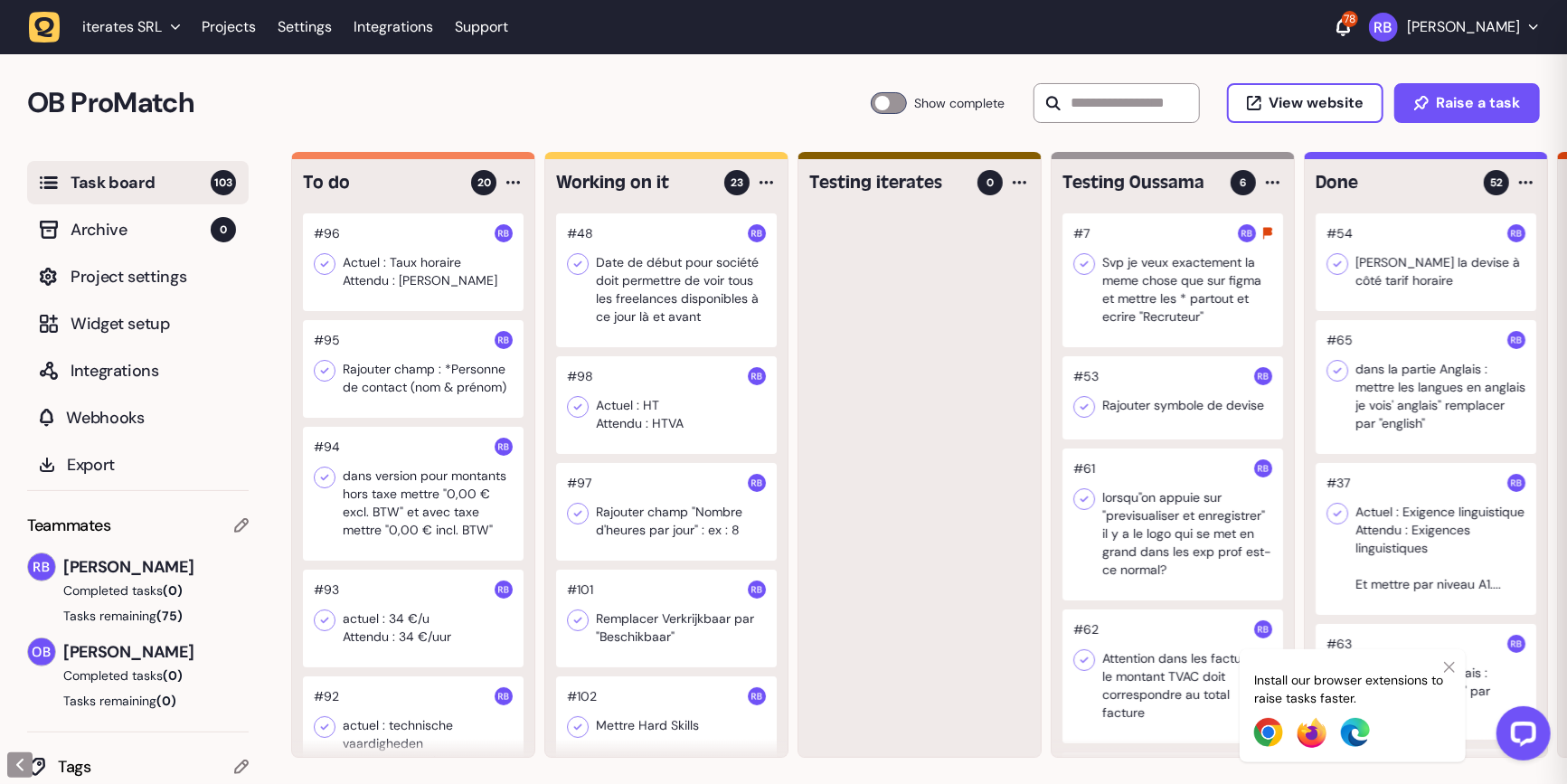
click at [413, 259] on div at bounding box center [413, 263] width 221 height 98
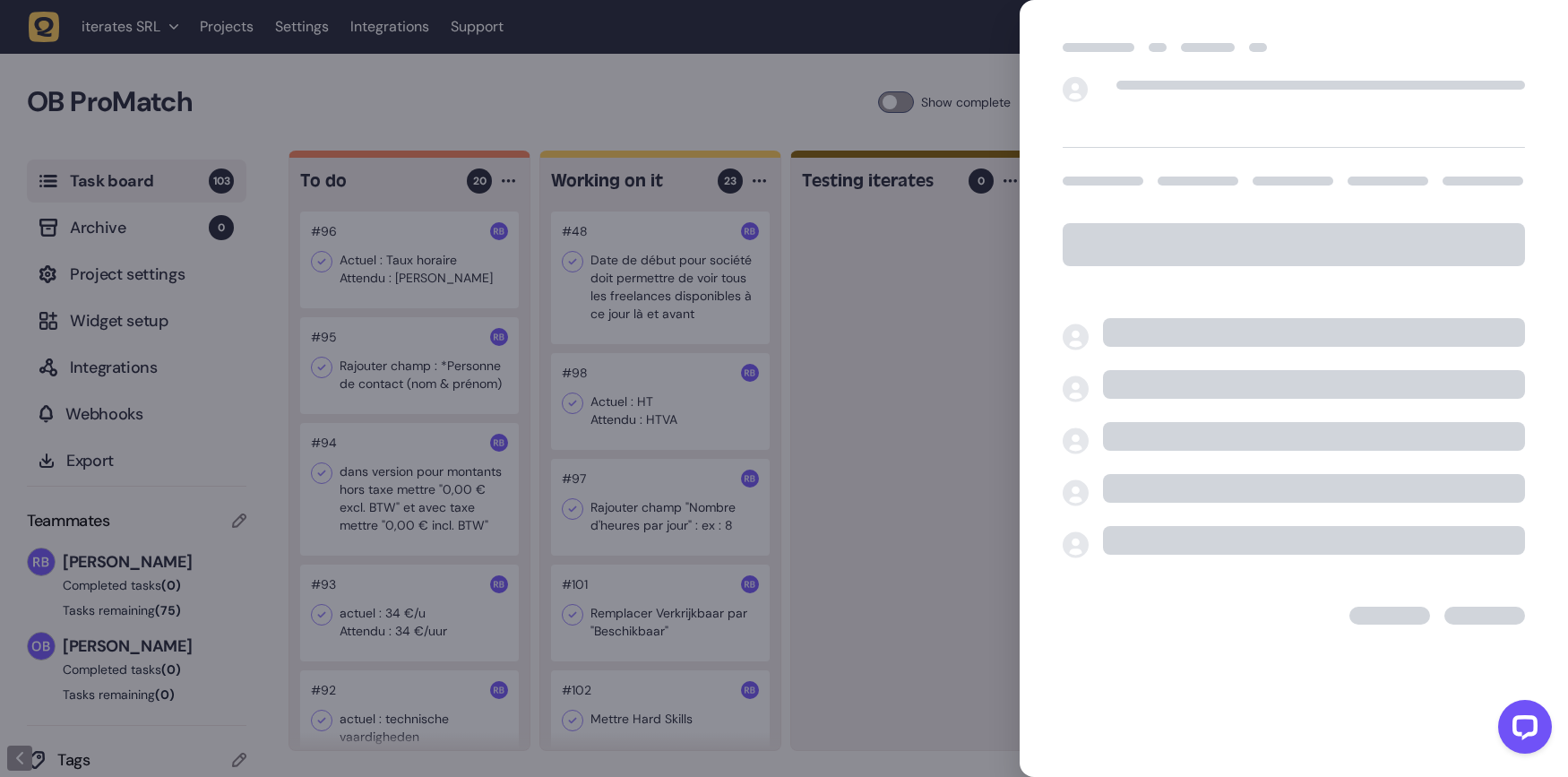
click at [659, 354] on div at bounding box center [784, 388] width 1568 height 777
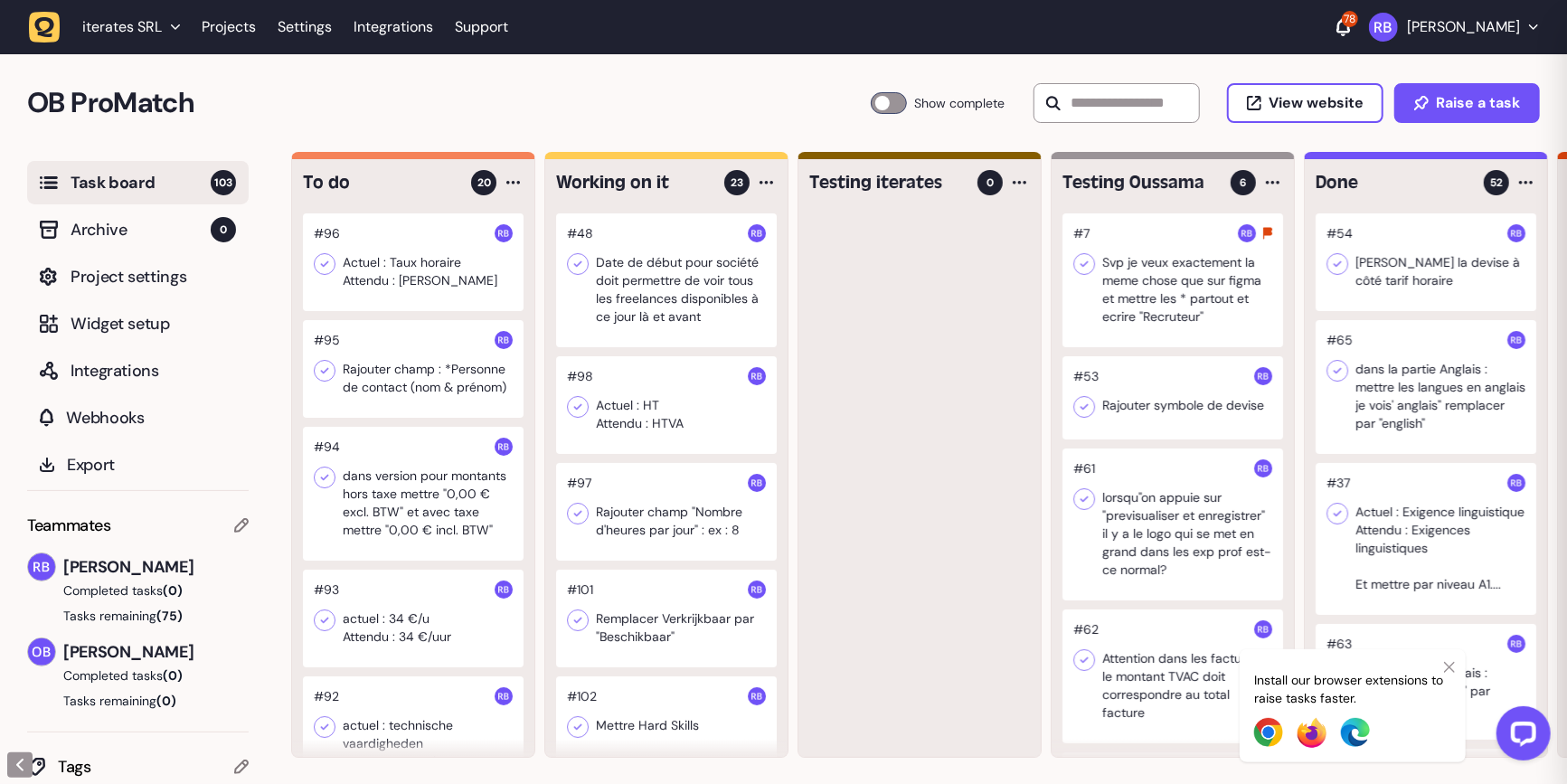
click at [528, 319] on div "#96 Actuel : Taux horaire Attendu : Tarif horaire #95 Rajouter champ : *Personn…" at bounding box center [413, 485] width 243 height 543
click at [457, 301] on div at bounding box center [413, 263] width 221 height 98
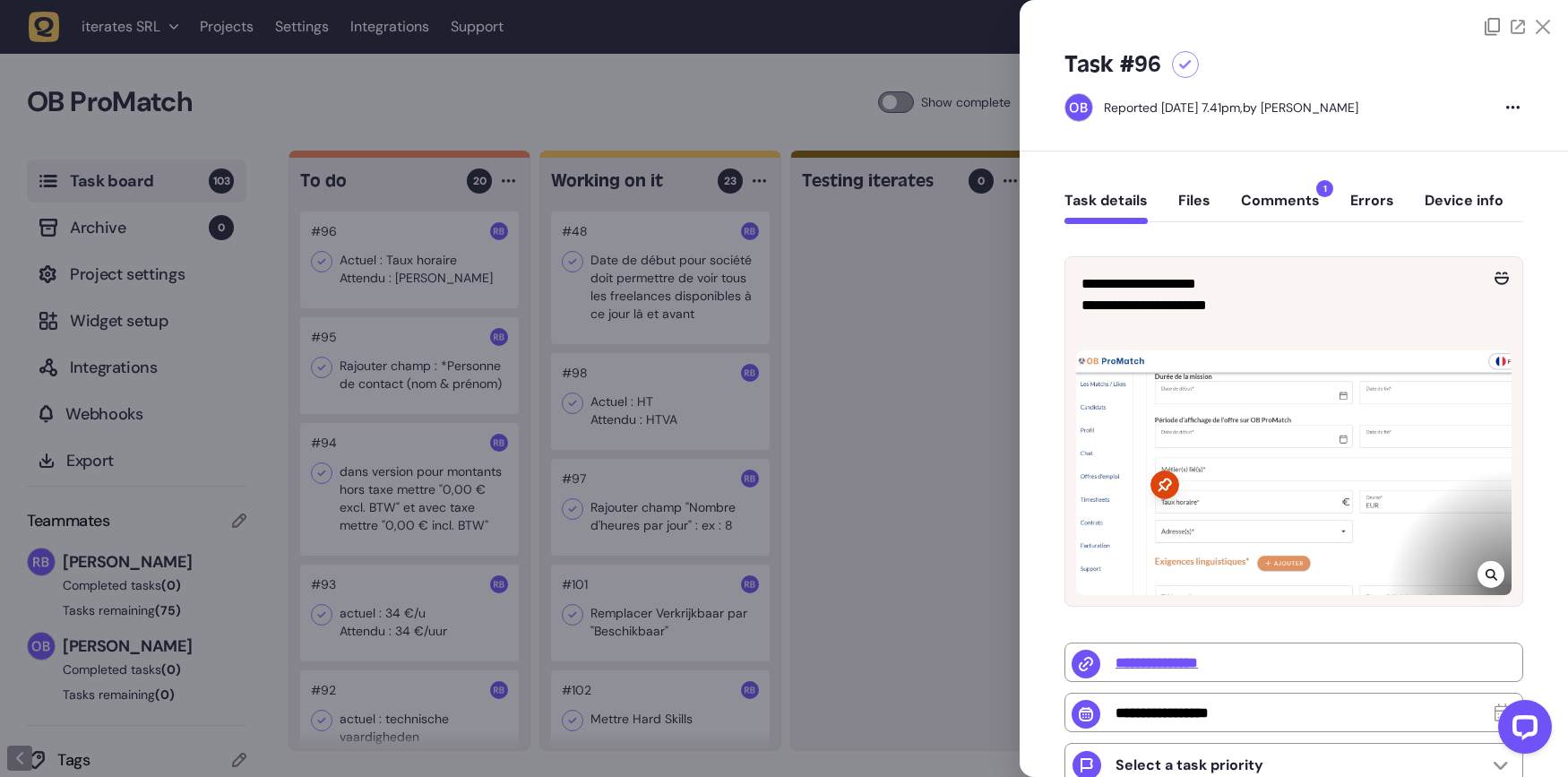
drag, startPoint x: 466, startPoint y: 331, endPoint x: 452, endPoint y: 284, distance: 49.0
click at [466, 331] on div at bounding box center [784, 388] width 1568 height 777
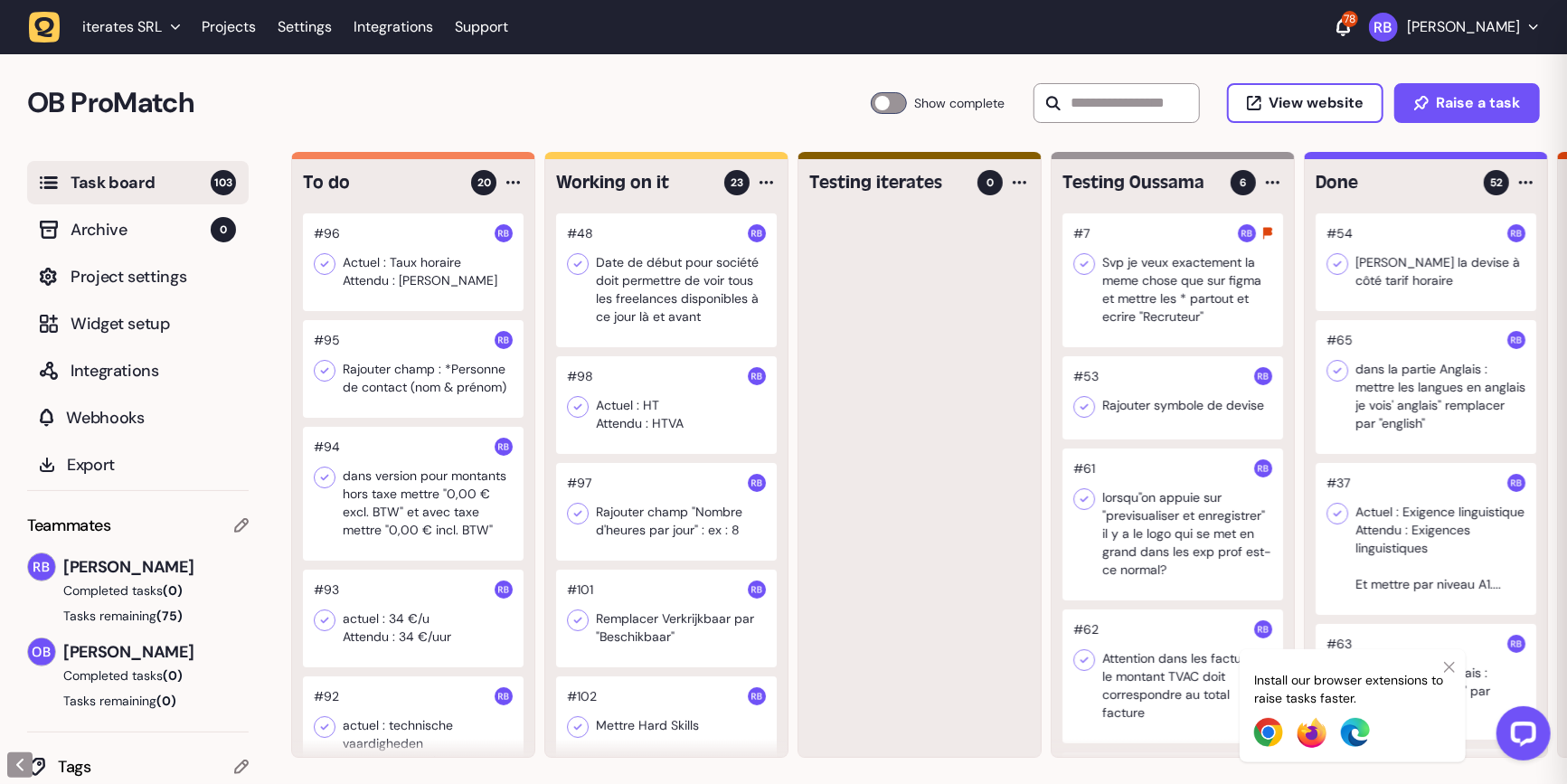
click at [444, 203] on div "To do 20 #96 Actuel : Taux horaire Attendu : Tarif horaire #95 Rajouter champ :…" at bounding box center [413, 458] width 243 height 598
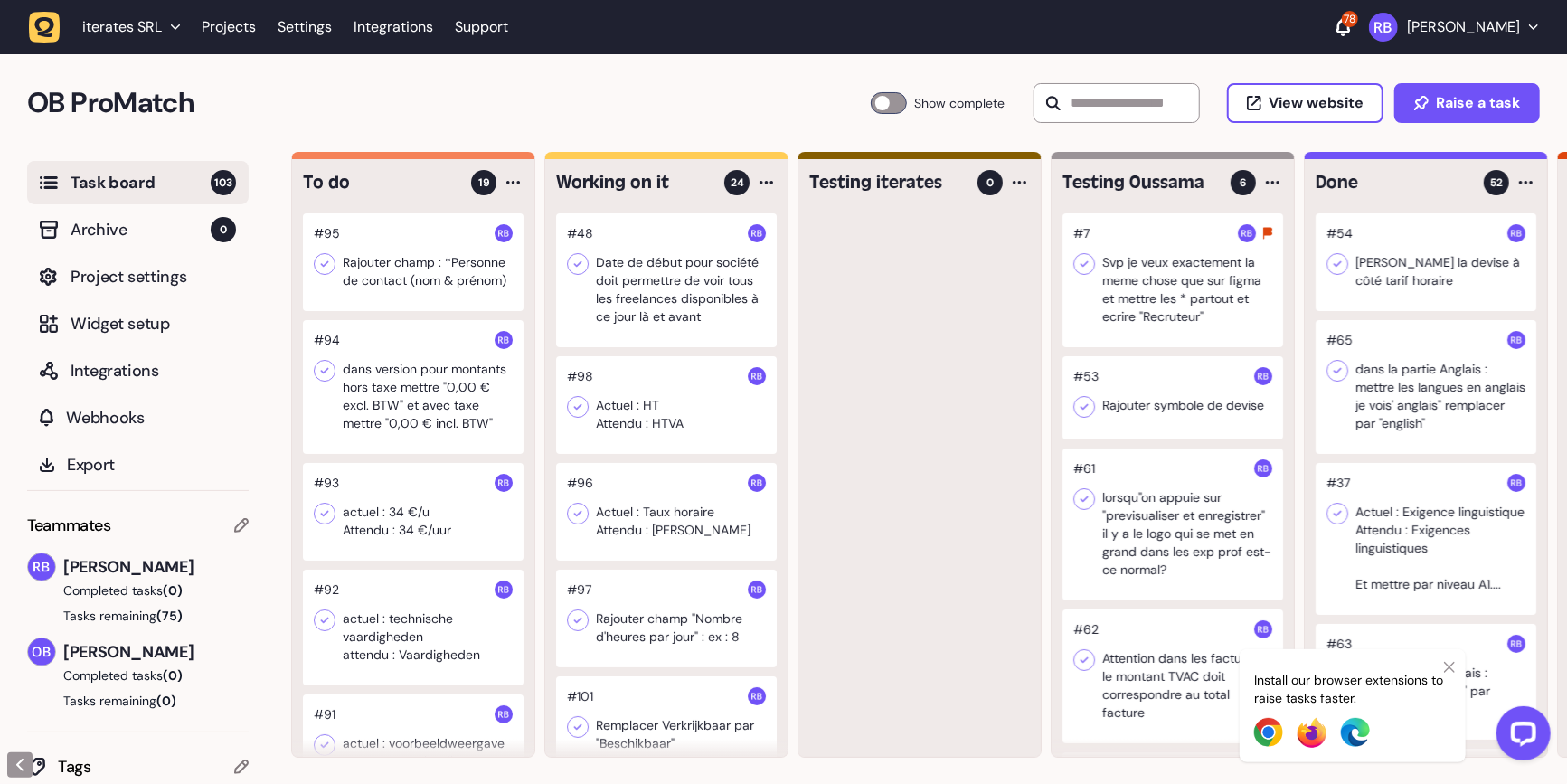
click at [415, 265] on div at bounding box center [413, 263] width 221 height 98
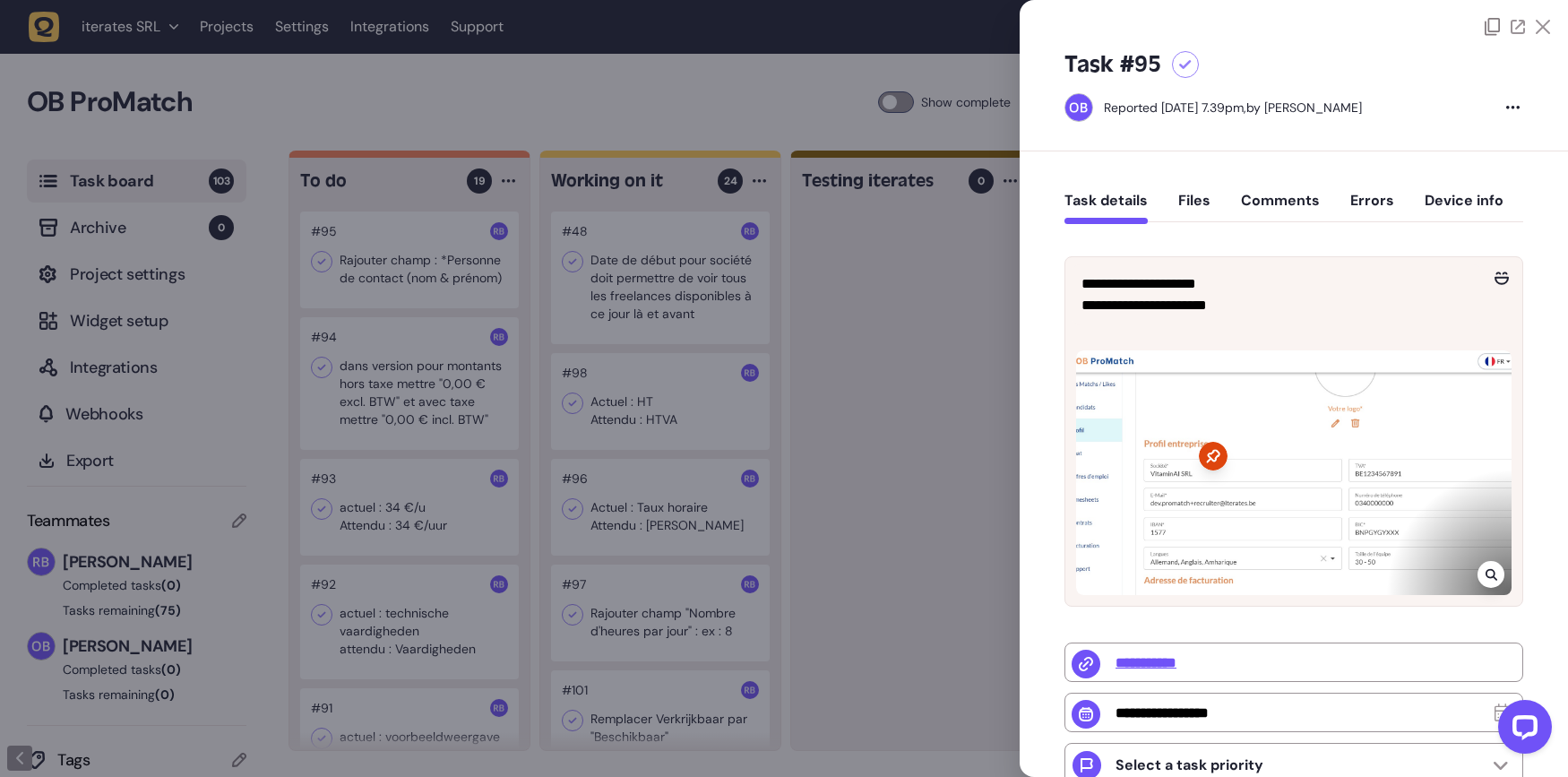
type input "**********"
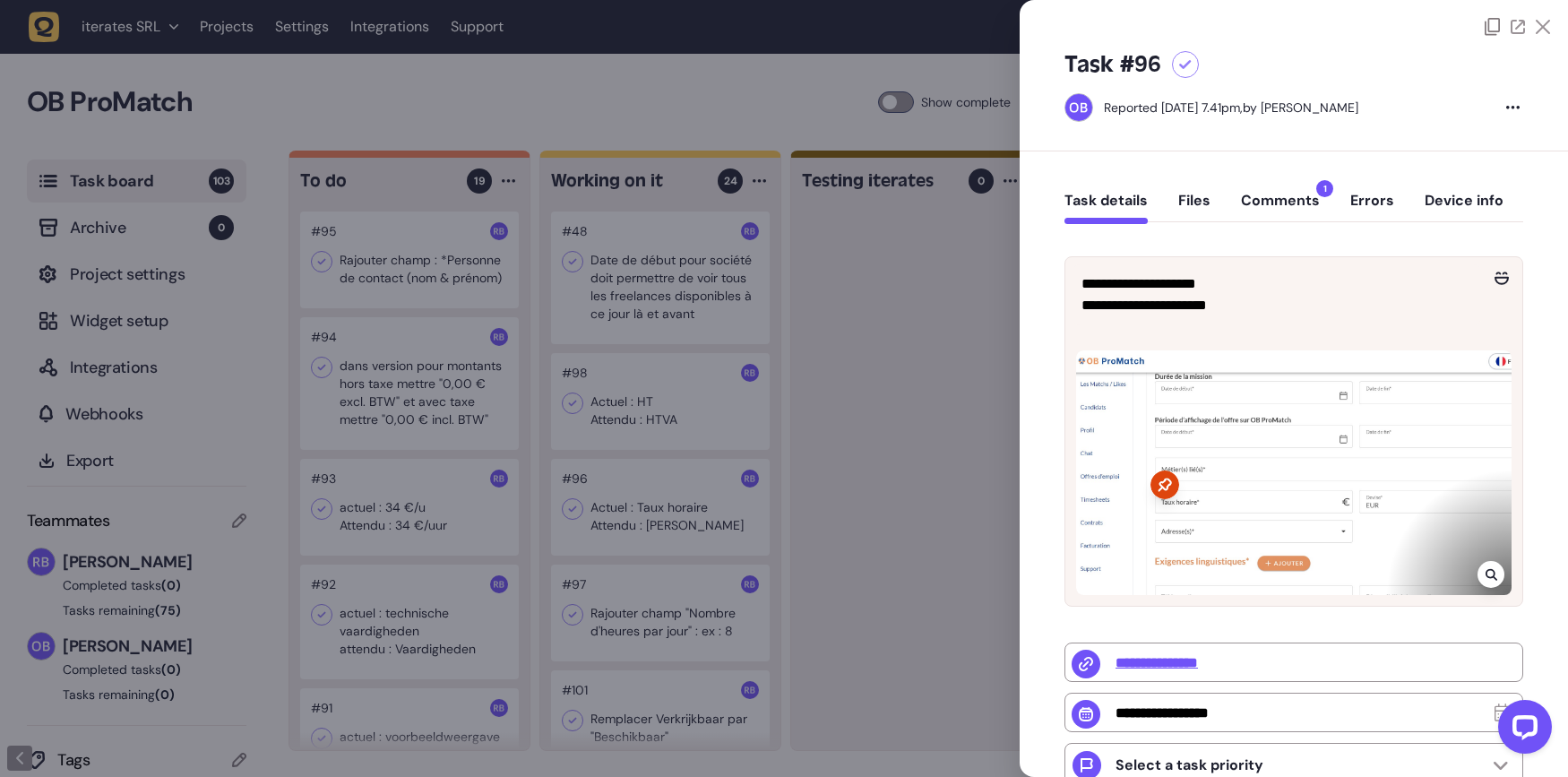
click at [504, 317] on div at bounding box center [784, 388] width 1568 height 777
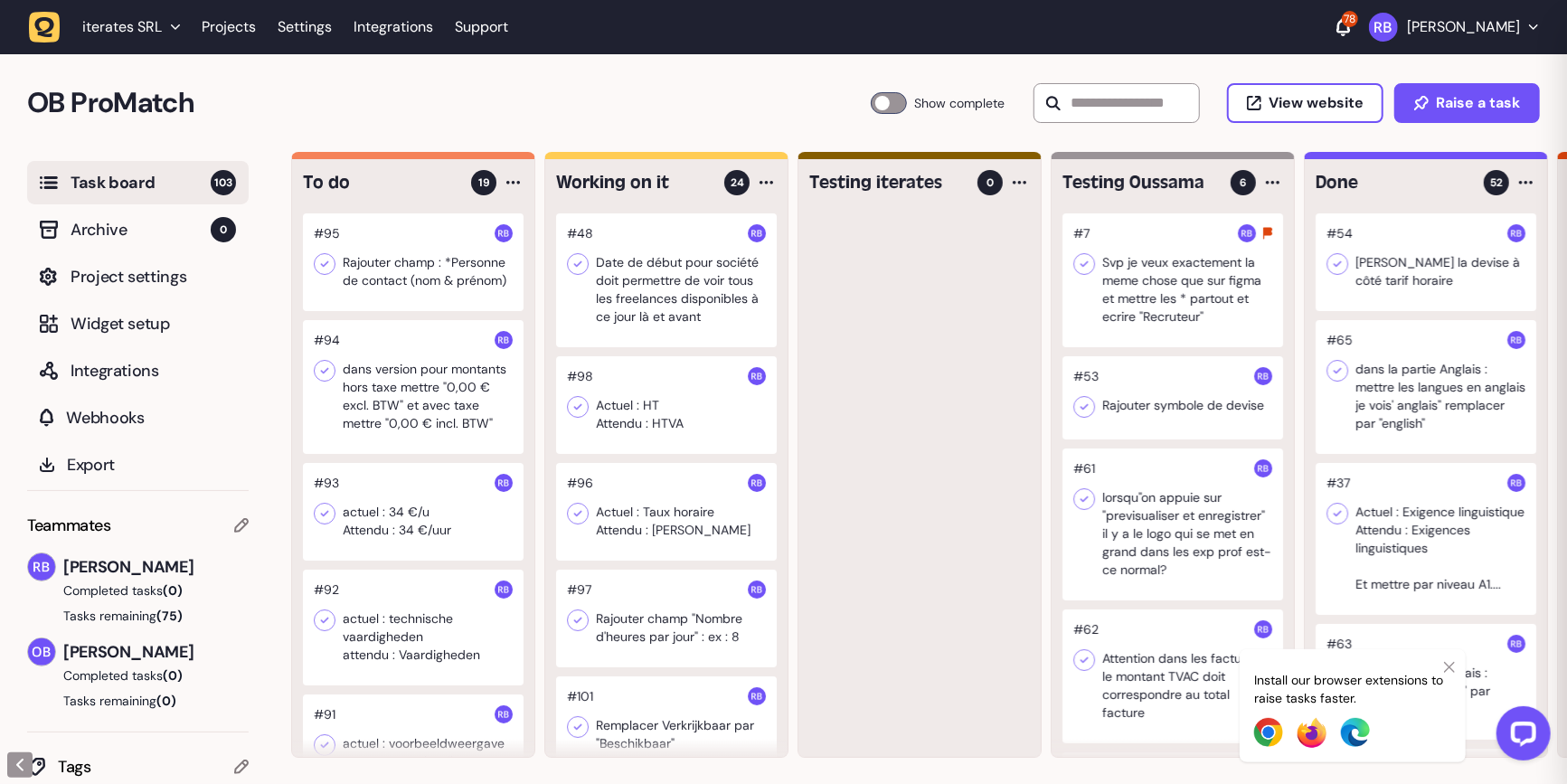
click at [441, 295] on div at bounding box center [413, 263] width 221 height 98
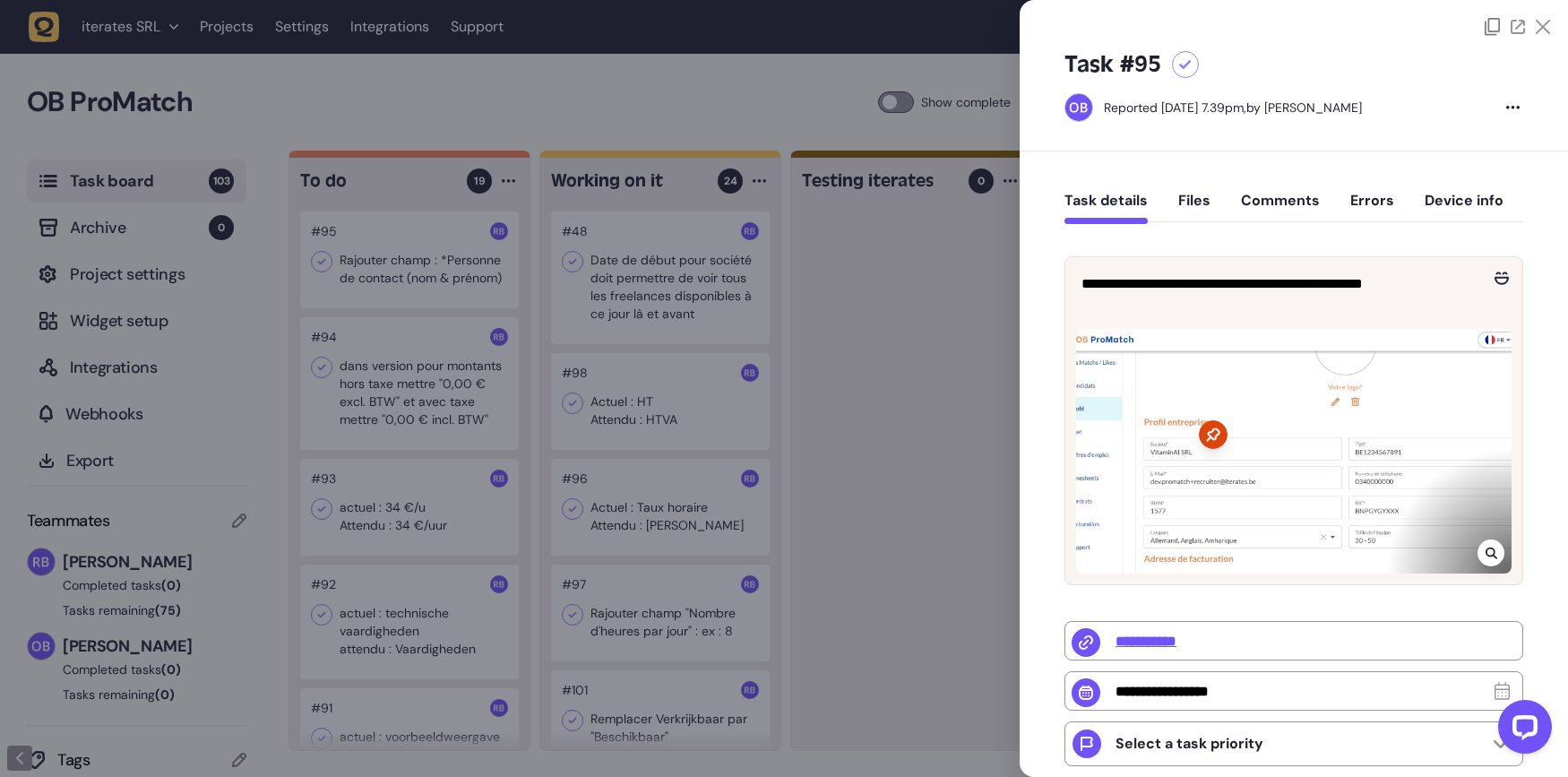
click at [1495, 555] on div at bounding box center [1491, 553] width 27 height 27
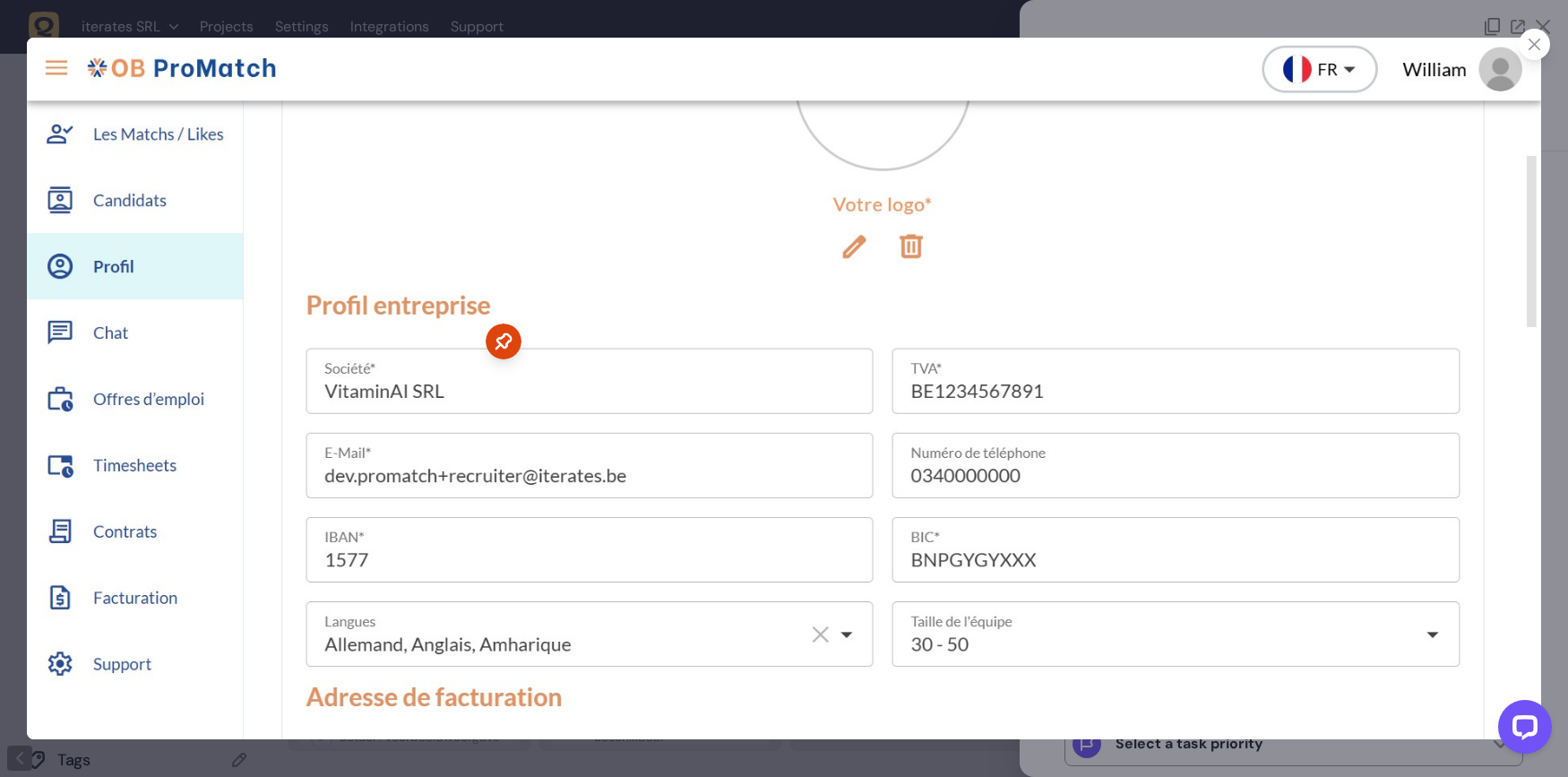
click at [941, 26] on div at bounding box center [784, 388] width 1568 height 777
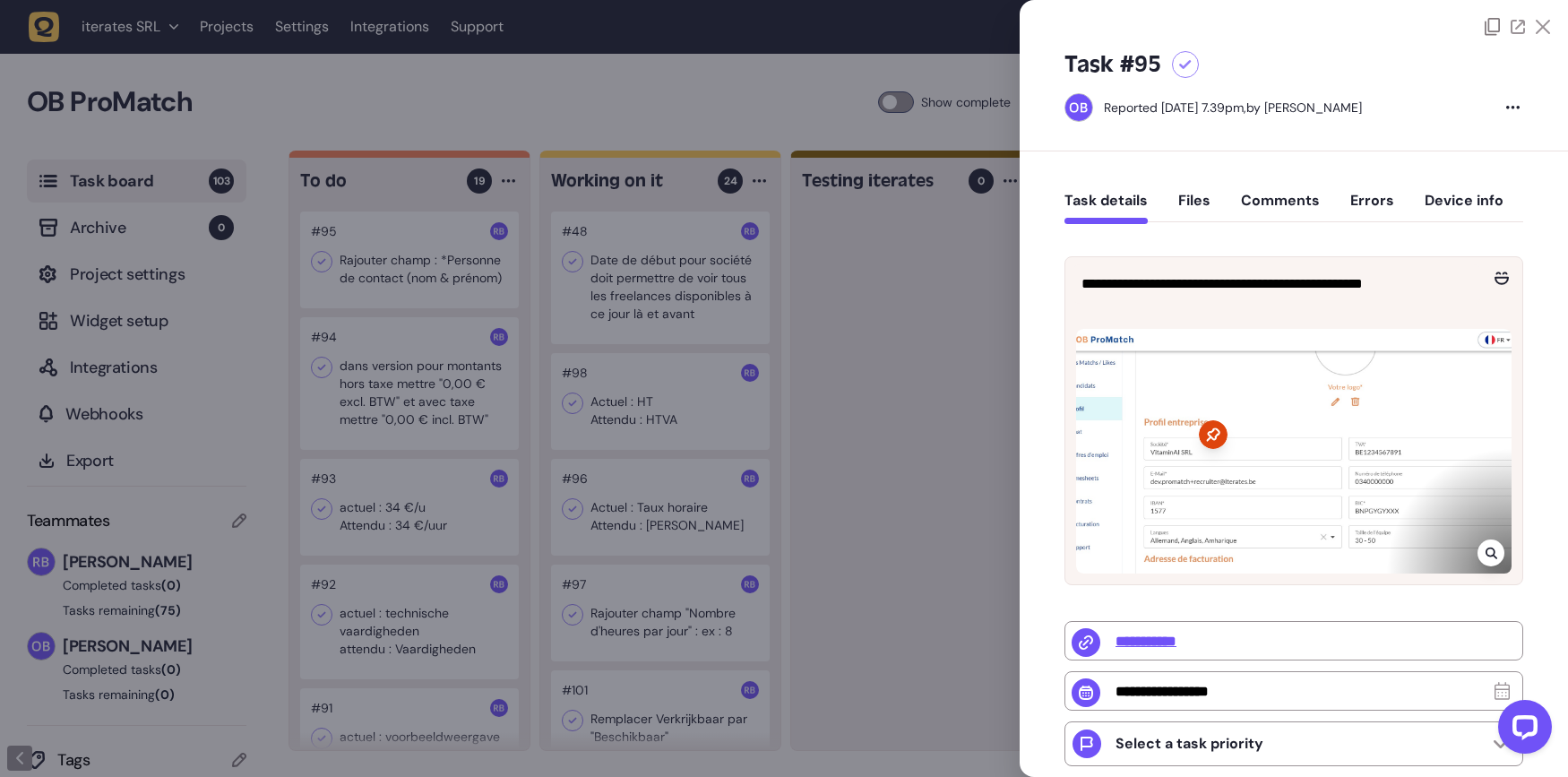
click at [1280, 201] on button "Comments" at bounding box center [1281, 208] width 79 height 32
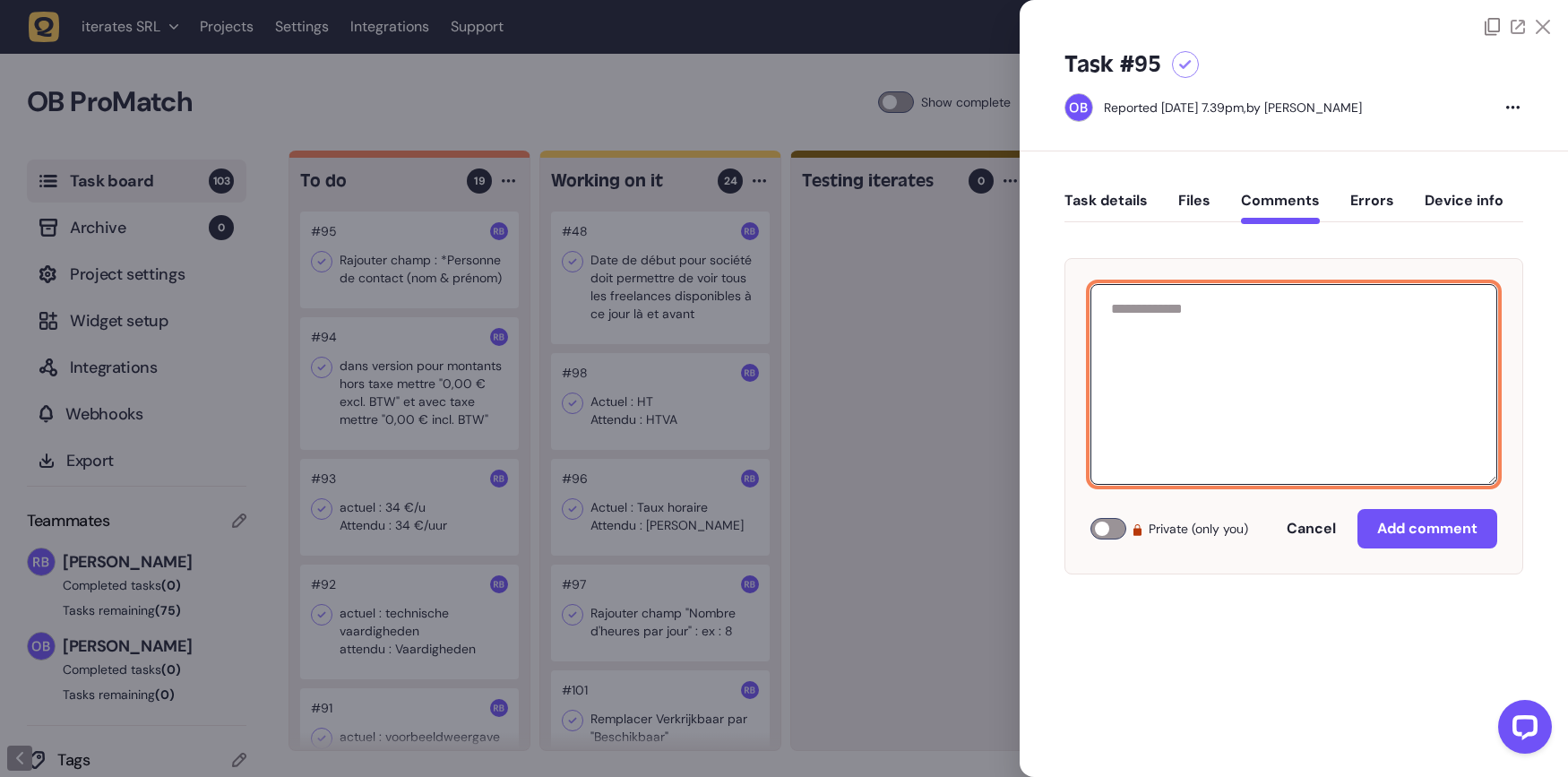
click at [1311, 342] on textarea at bounding box center [1293, 384] width 407 height 201
paste textarea "**********"
type textarea "**********"
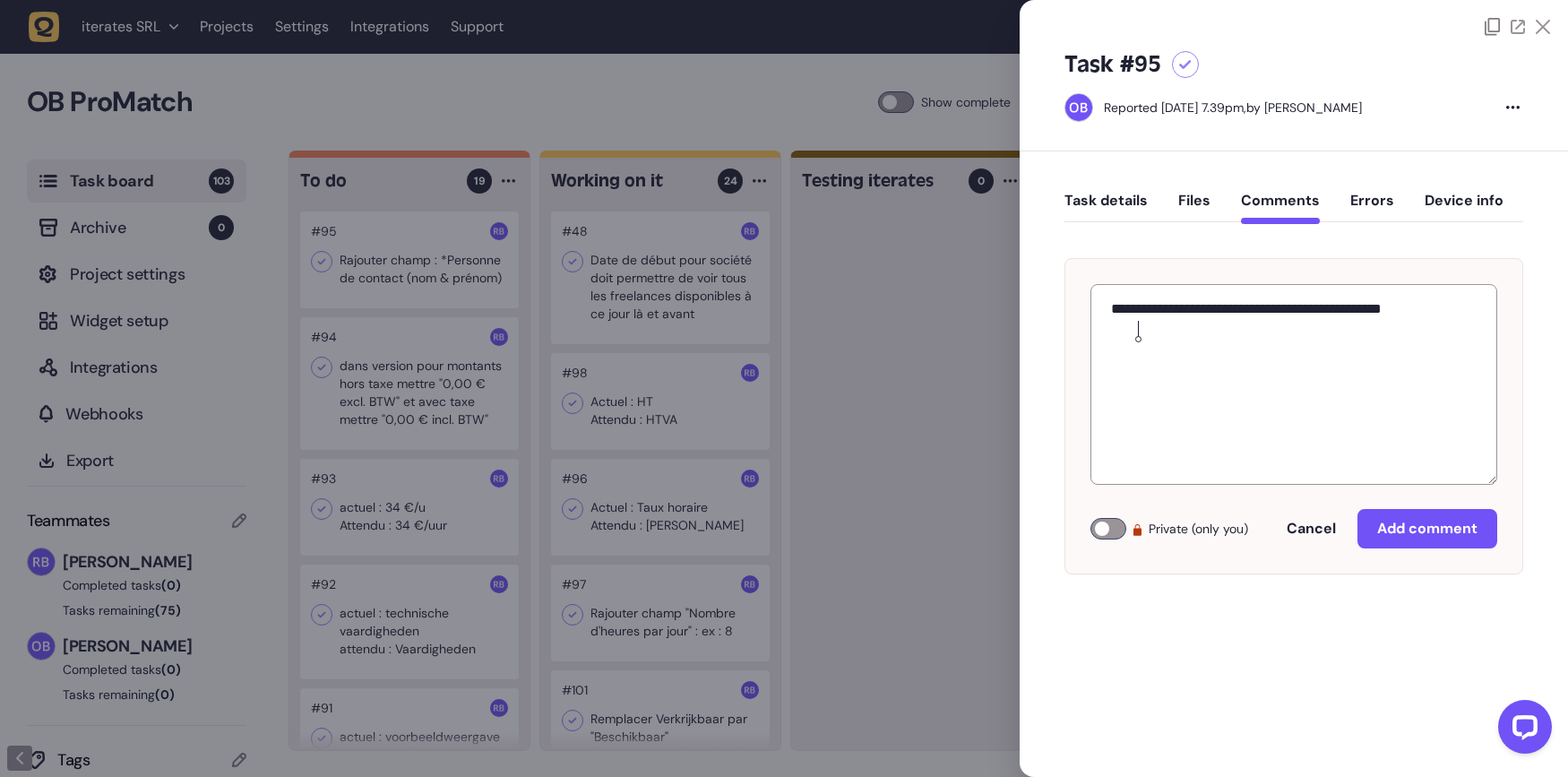
click at [1423, 549] on div "**********" at bounding box center [1293, 416] width 459 height 316
click at [1423, 529] on span "Add comment" at bounding box center [1427, 528] width 101 height 14
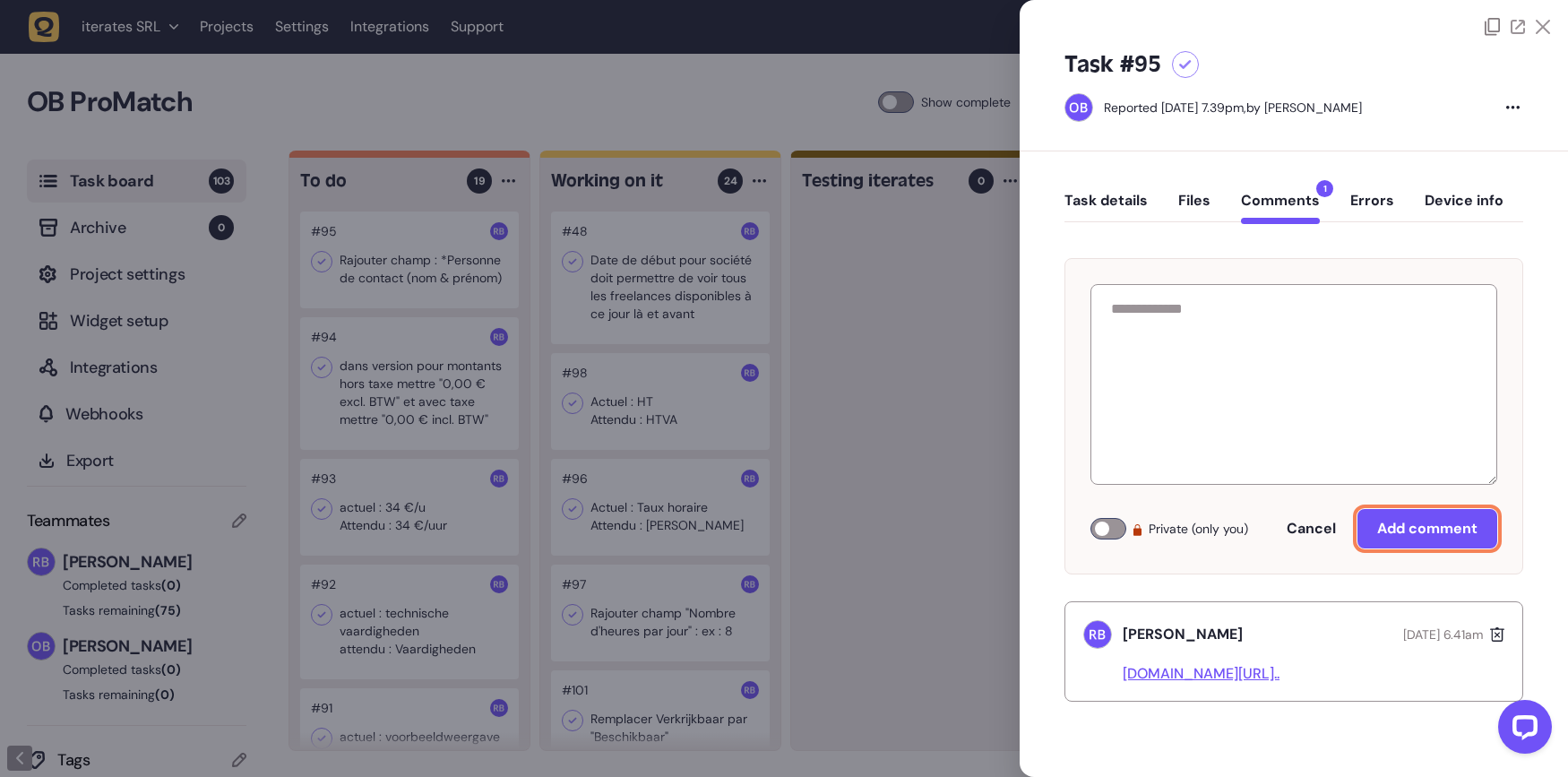
click at [1142, 207] on button "Task details" at bounding box center [1106, 208] width 83 height 32
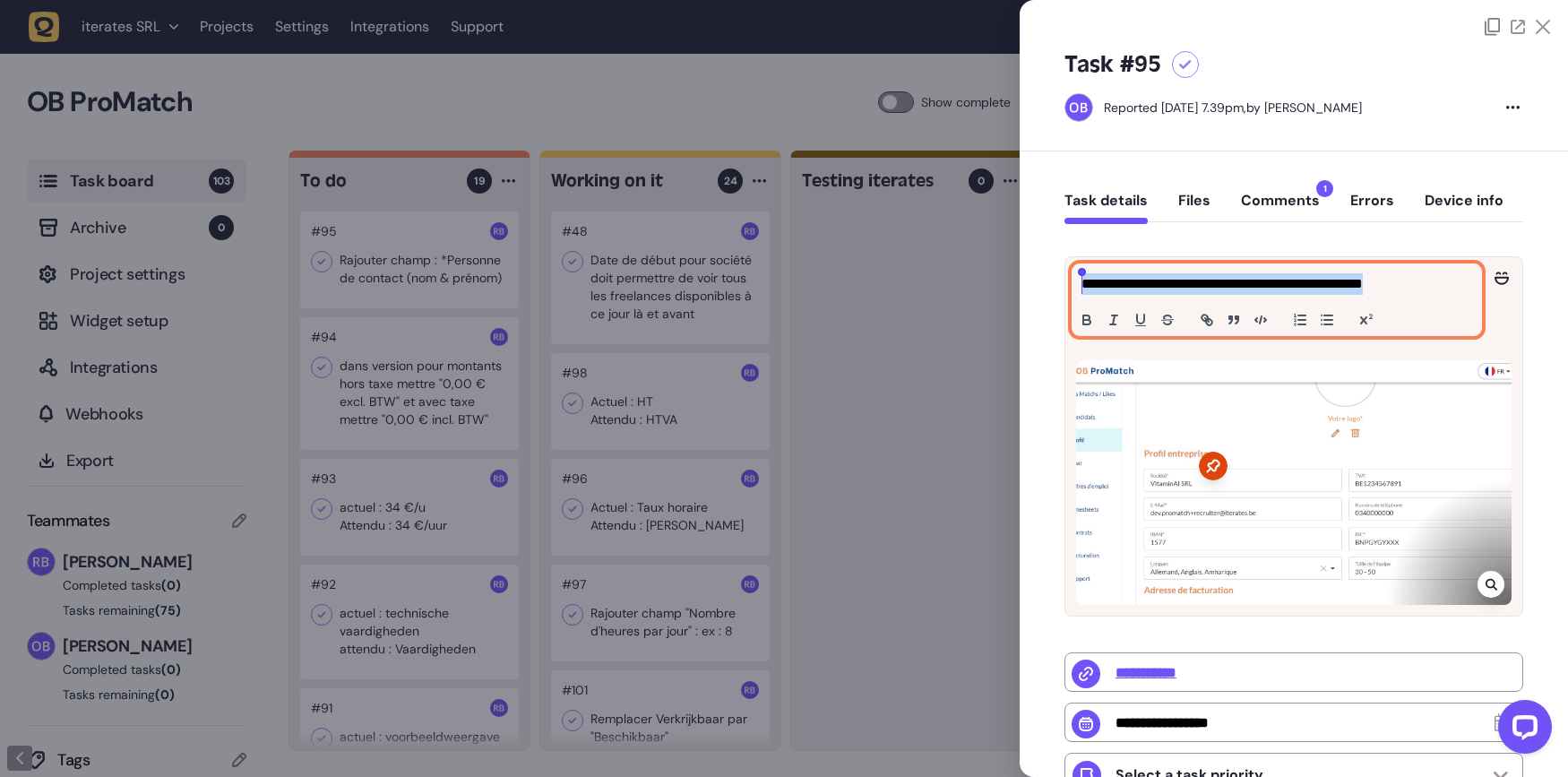
drag, startPoint x: 1469, startPoint y: 286, endPoint x: 1057, endPoint y: 285, distance: 412.0
click at [1057, 285] on div "**********" at bounding box center [1293, 636] width 548 height 970
copy p "**********"
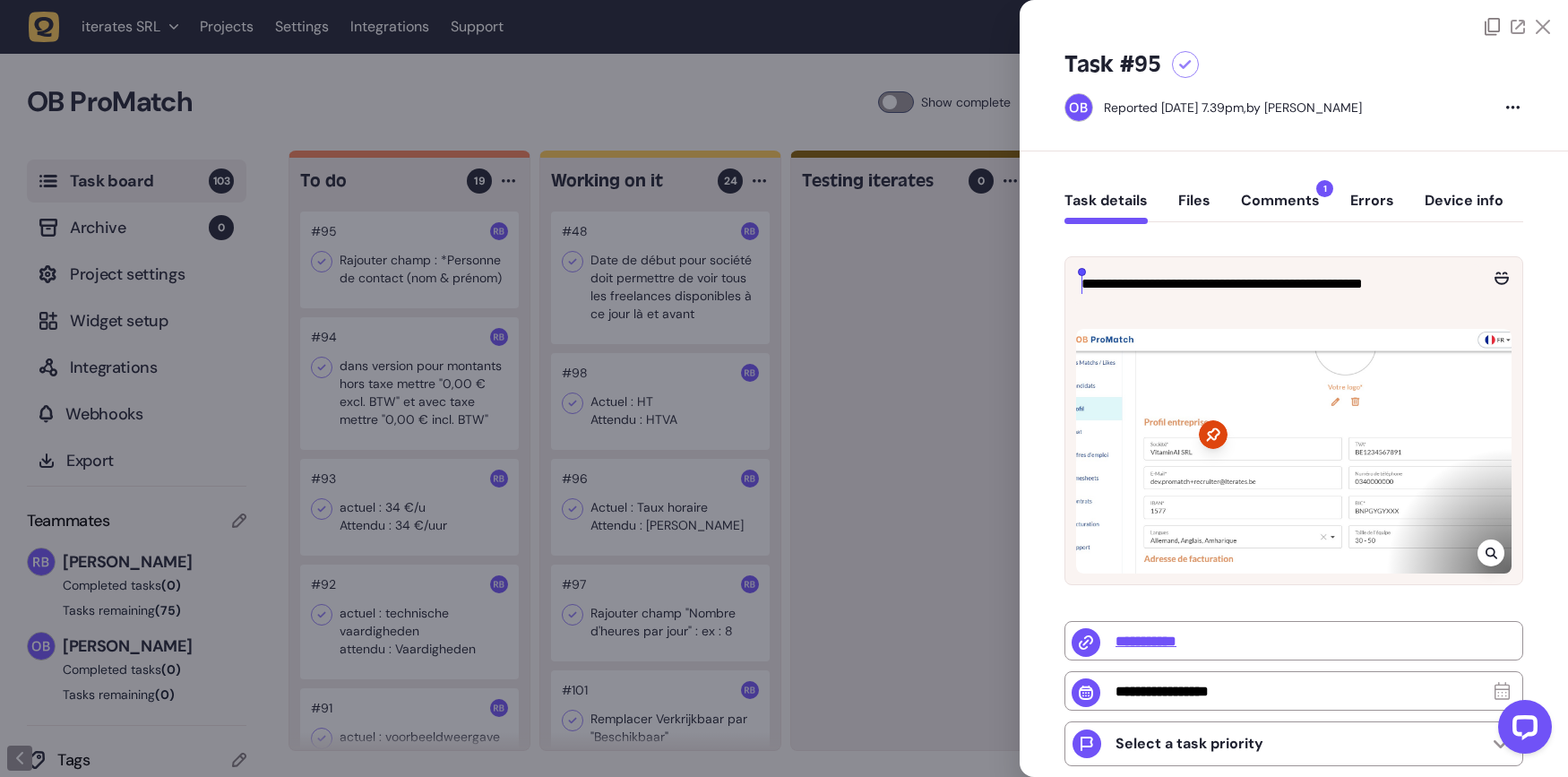
click at [938, 300] on div at bounding box center [784, 388] width 1568 height 777
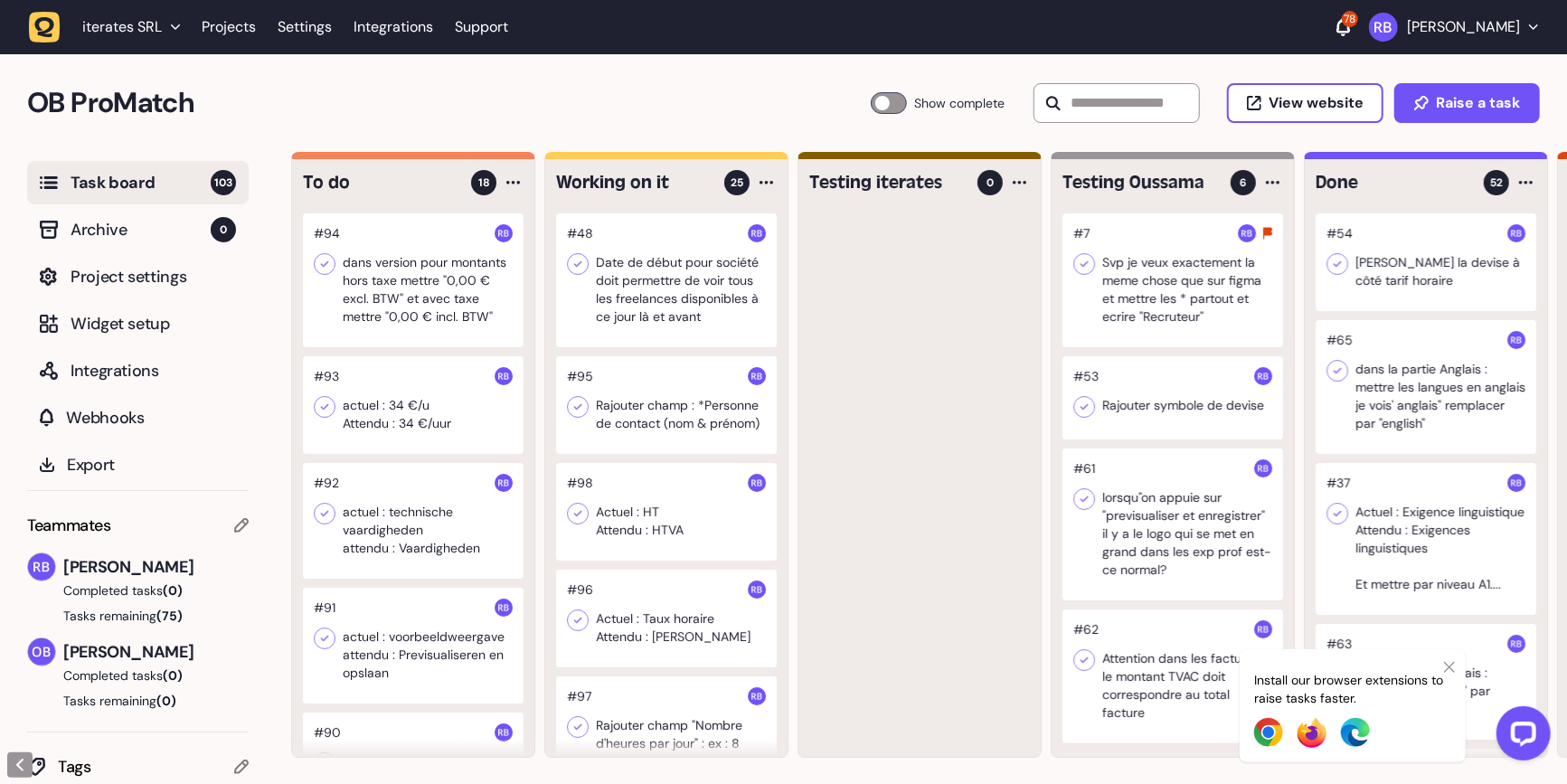
click at [425, 289] on div at bounding box center [413, 281] width 221 height 134
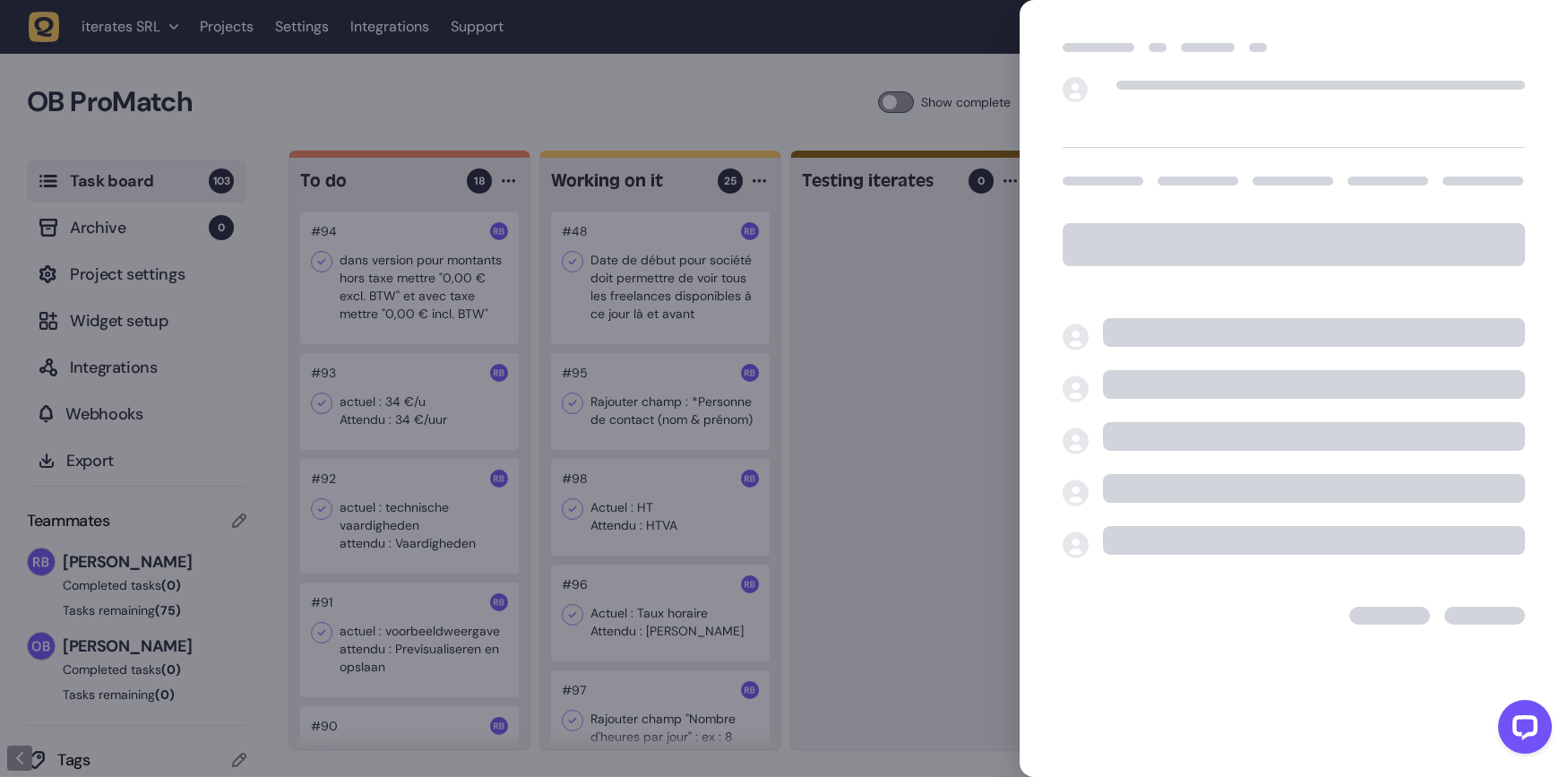
click at [997, 419] on div at bounding box center [784, 388] width 1568 height 777
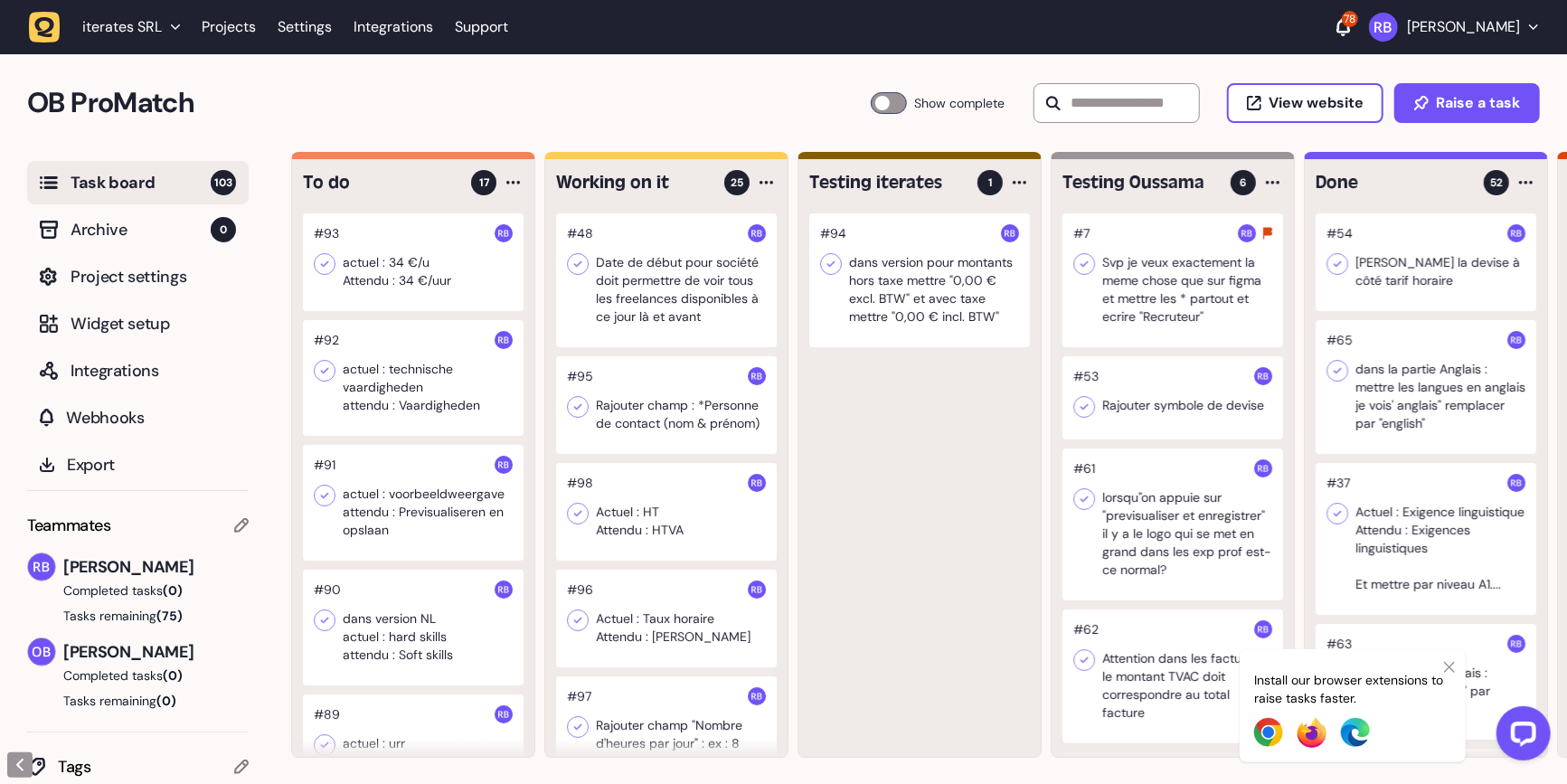
scroll to position [1, 0]
drag, startPoint x: 416, startPoint y: 289, endPoint x: 986, endPoint y: 784, distance: 754.9
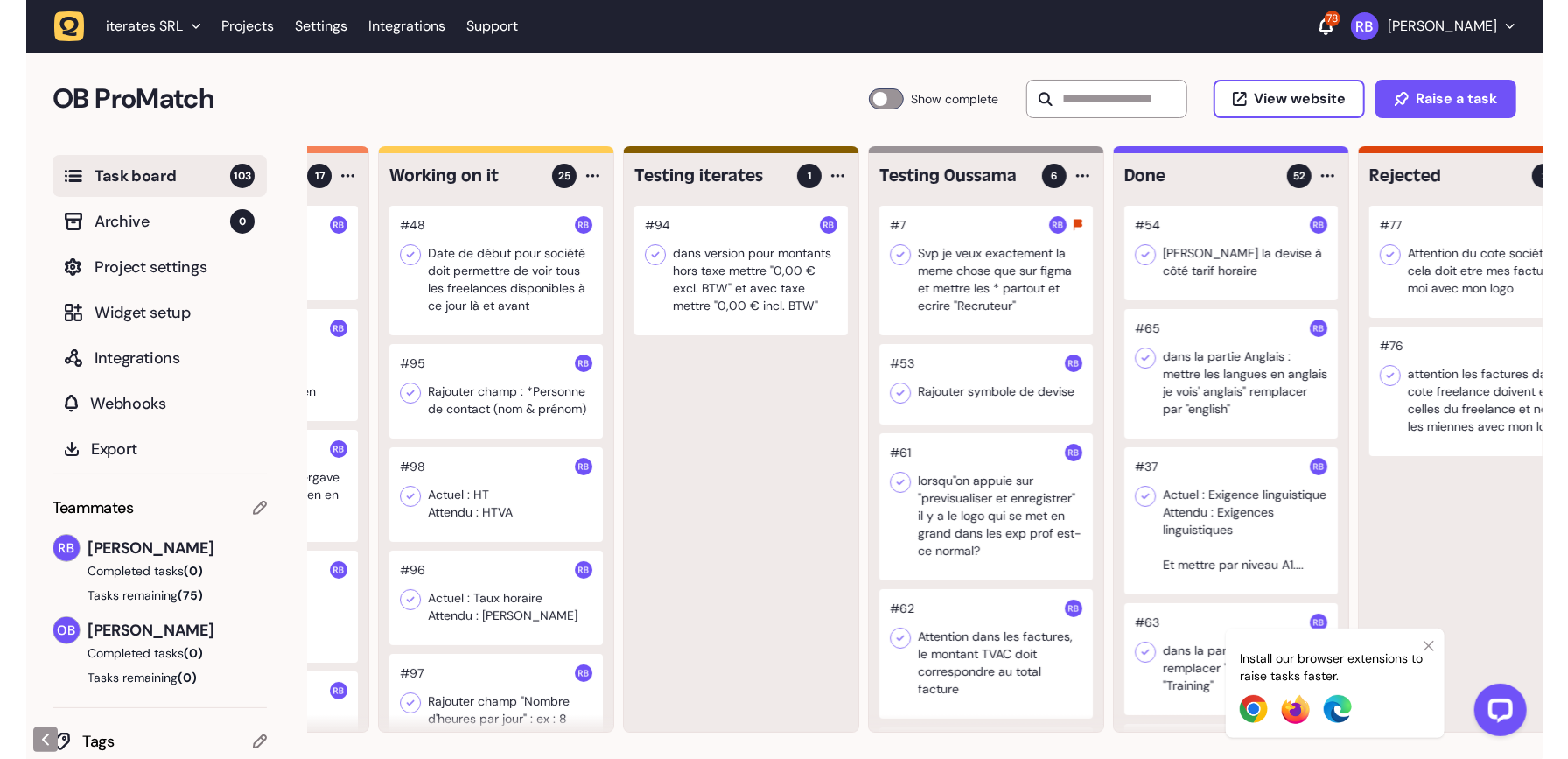
scroll to position [0, 207]
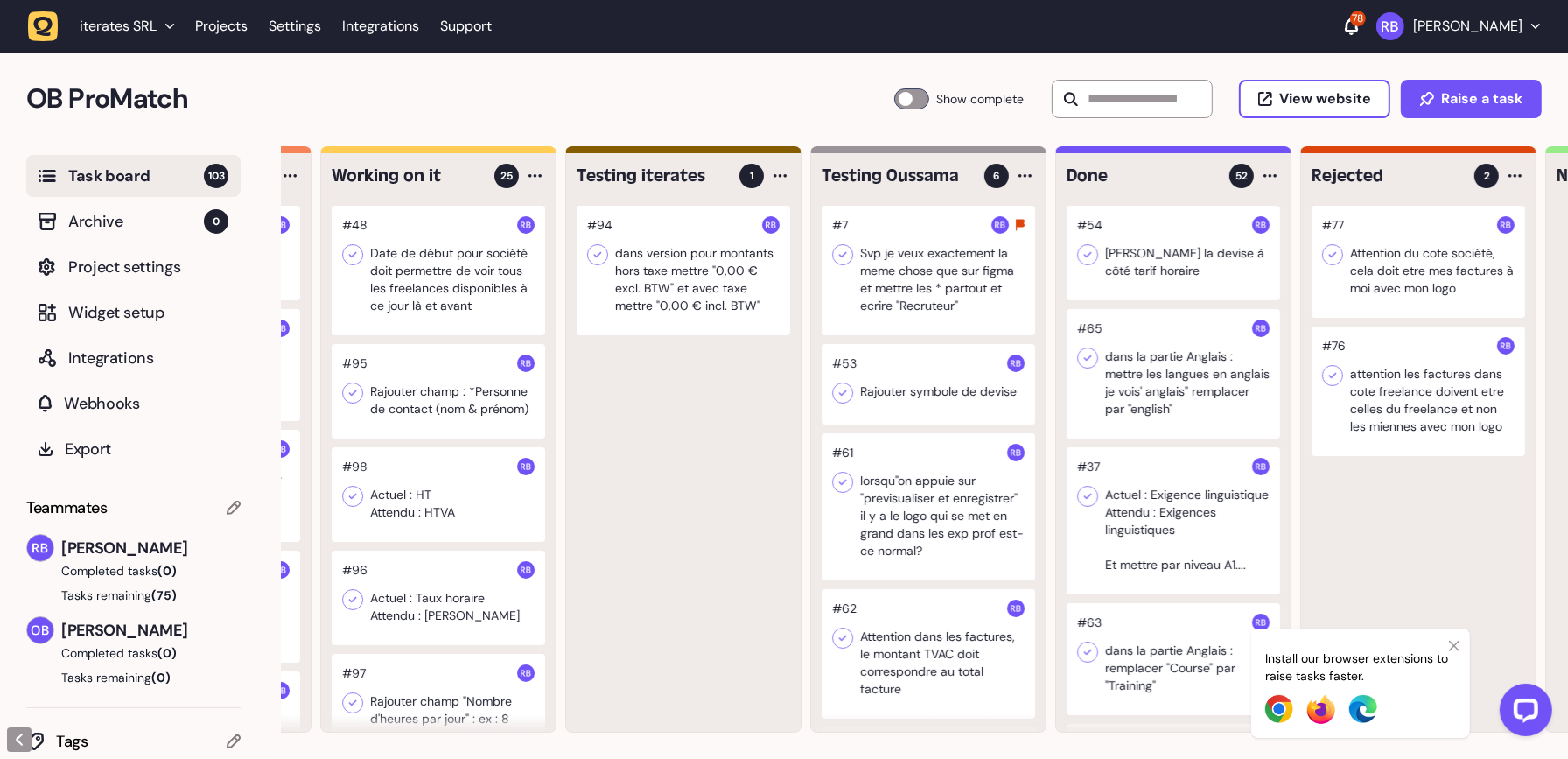
click at [679, 260] on div at bounding box center [684, 271] width 214 height 130
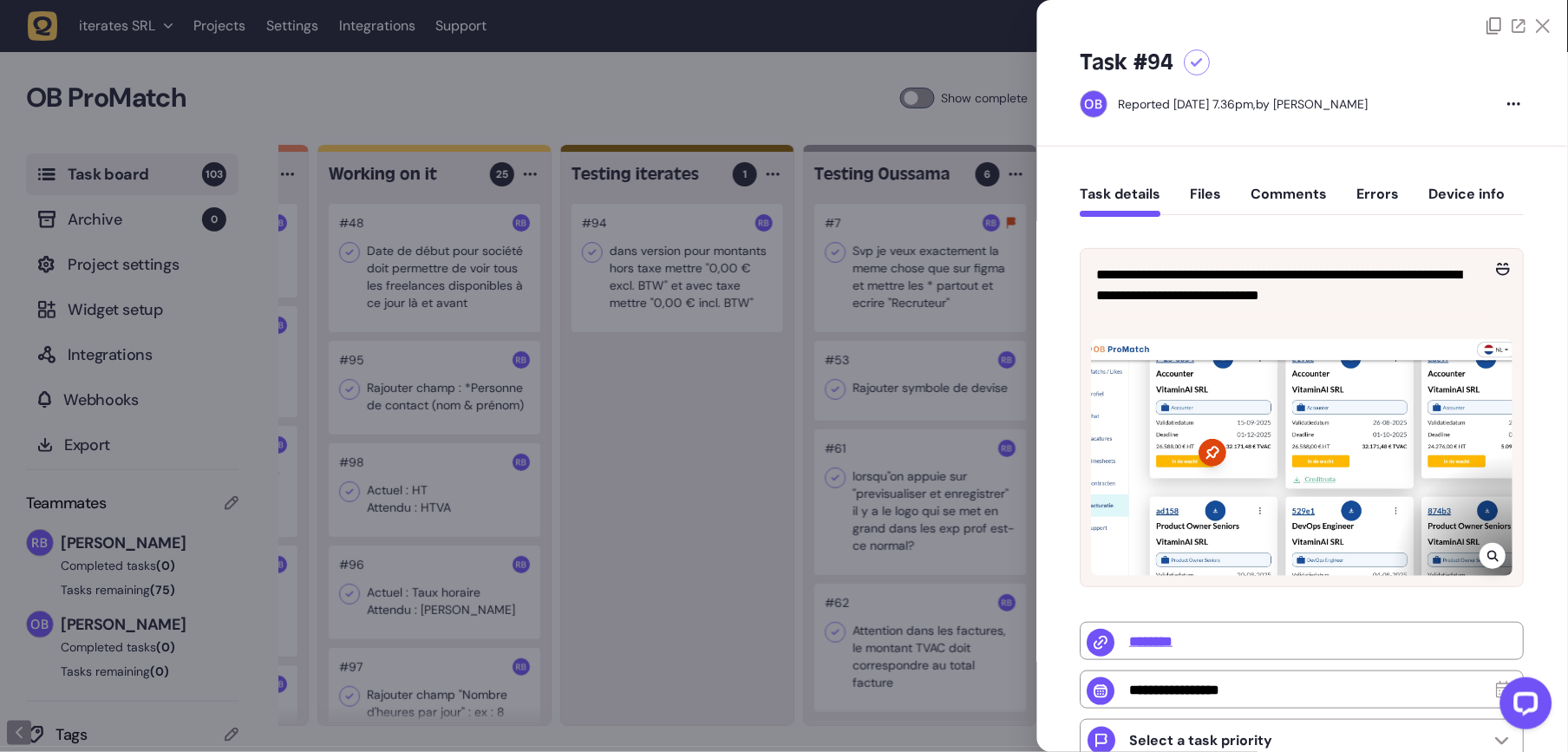
click at [1285, 194] on button "Comments" at bounding box center [1290, 201] width 76 height 31
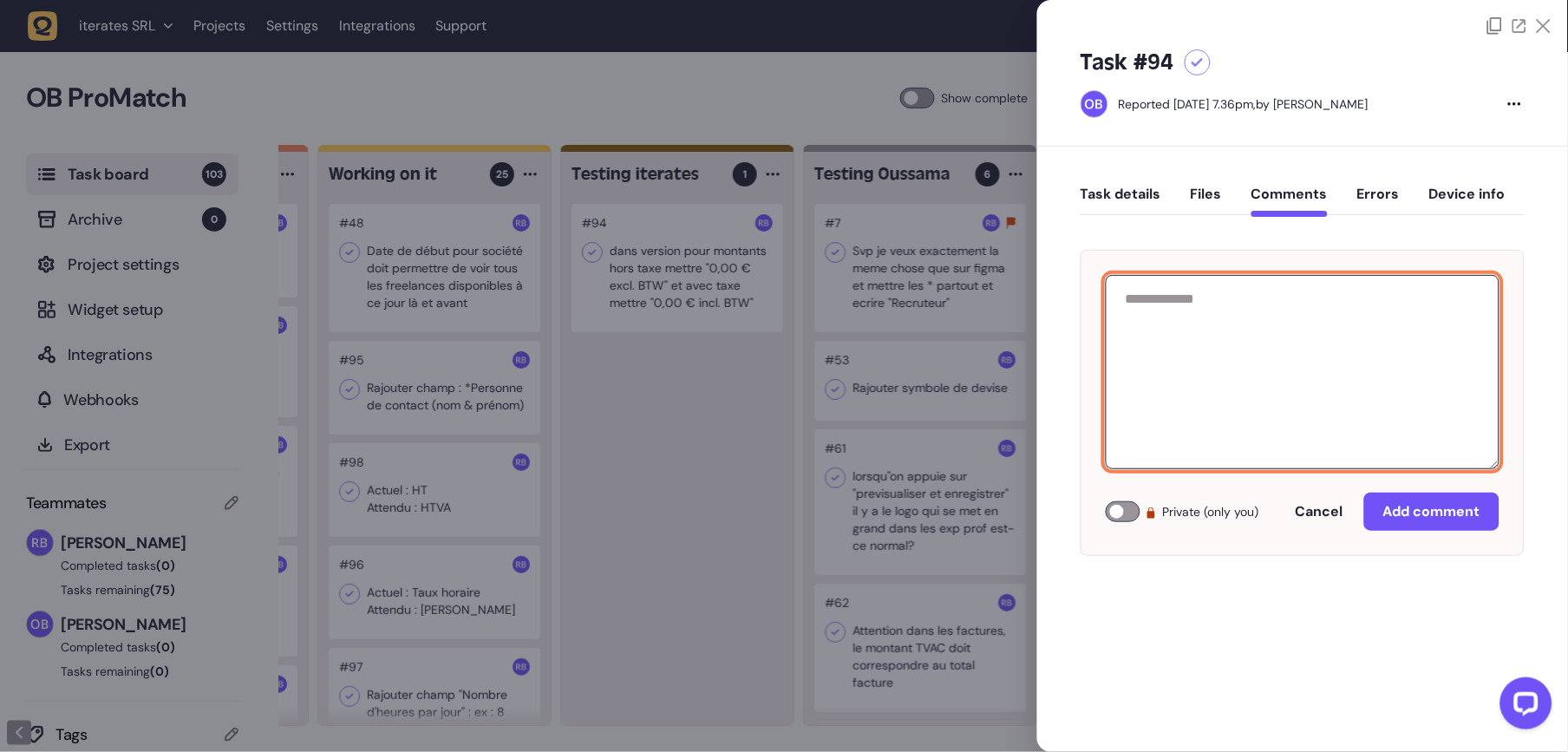
click at [1284, 320] on textarea at bounding box center [1302, 372] width 394 height 195
click at [1152, 296] on textarea "********" at bounding box center [1302, 372] width 394 height 195
type textarea "*********"
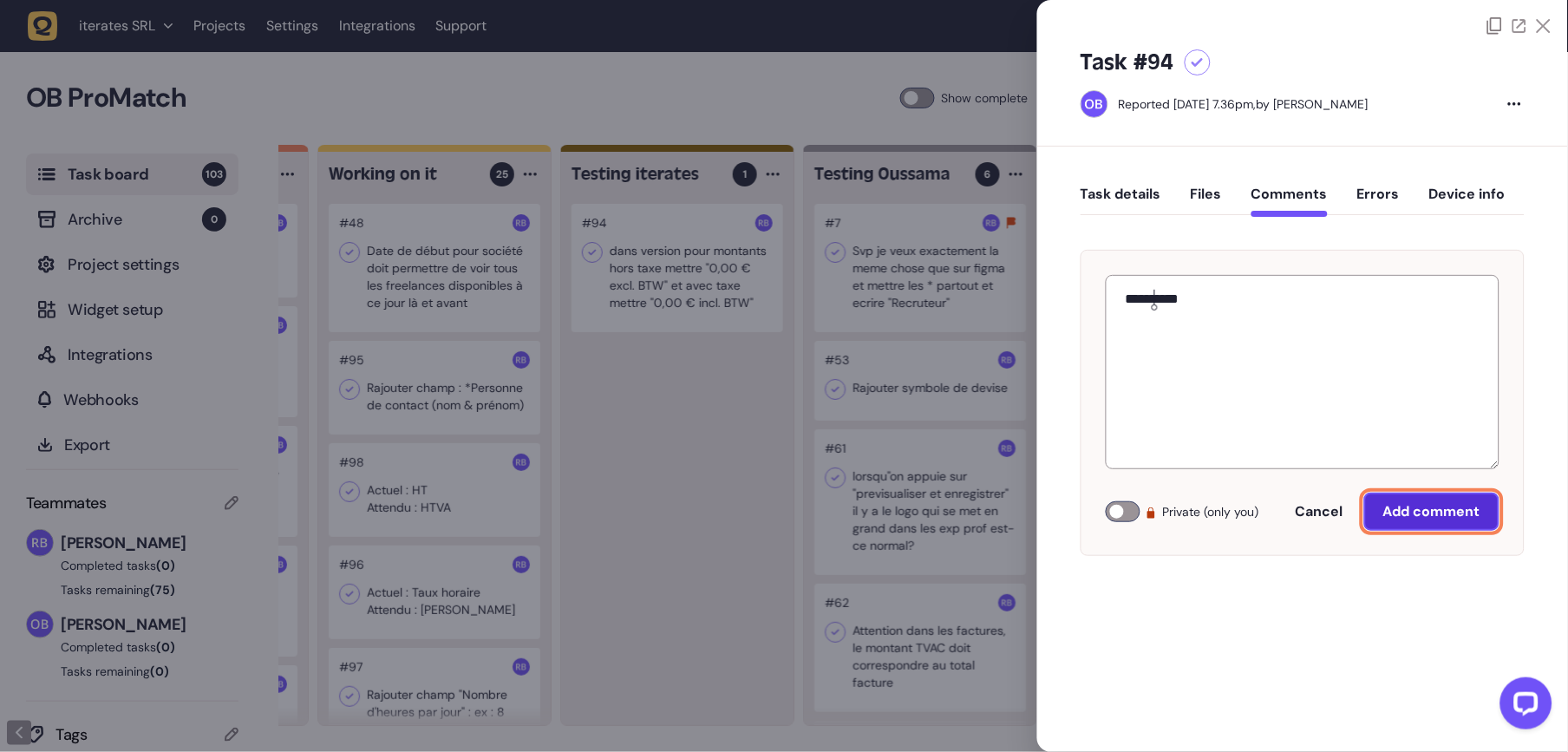
click at [1428, 512] on span "Add comment" at bounding box center [1432, 511] width 97 height 14
click at [1121, 201] on button "Task details" at bounding box center [1121, 201] width 81 height 31
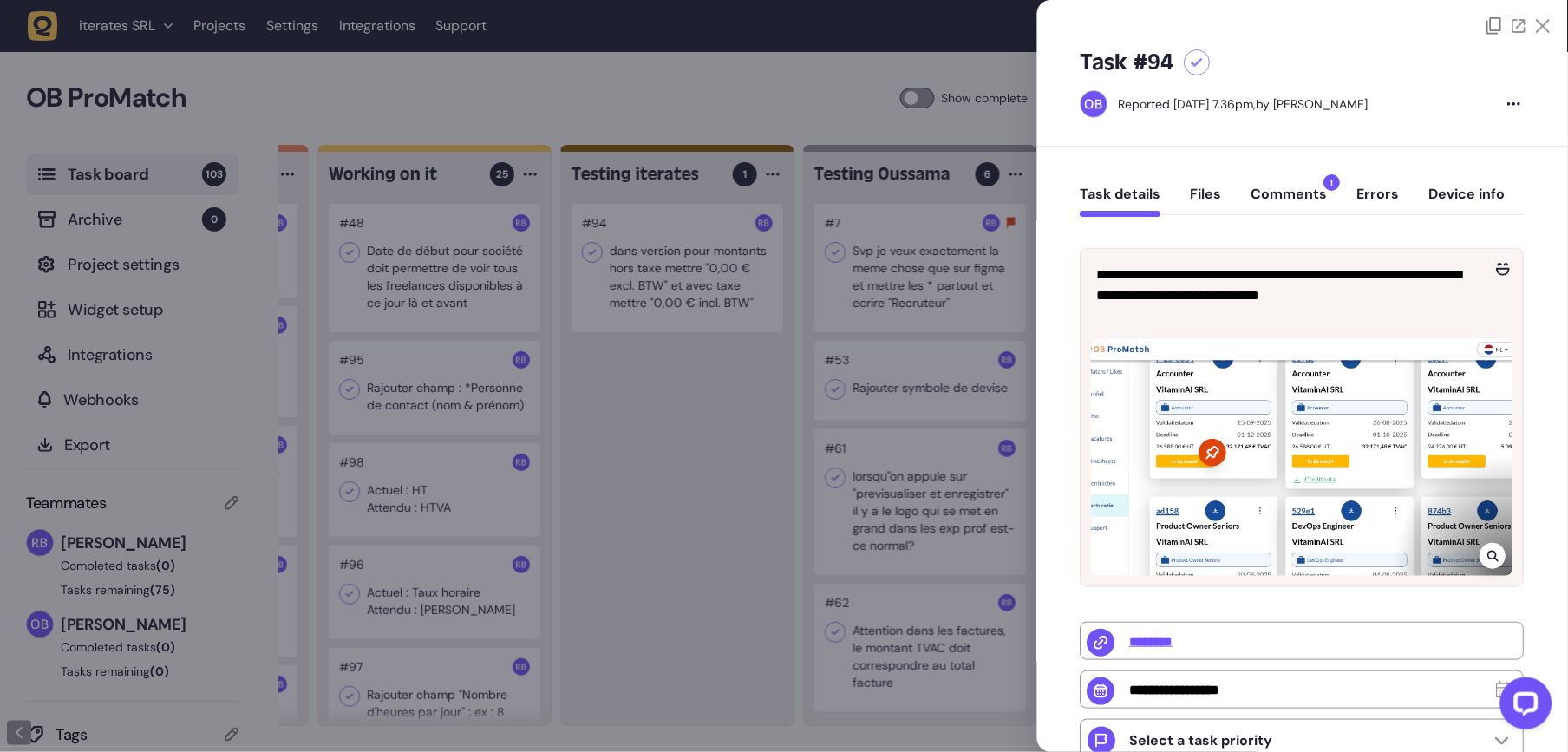
click at [741, 532] on div at bounding box center [784, 376] width 1568 height 752
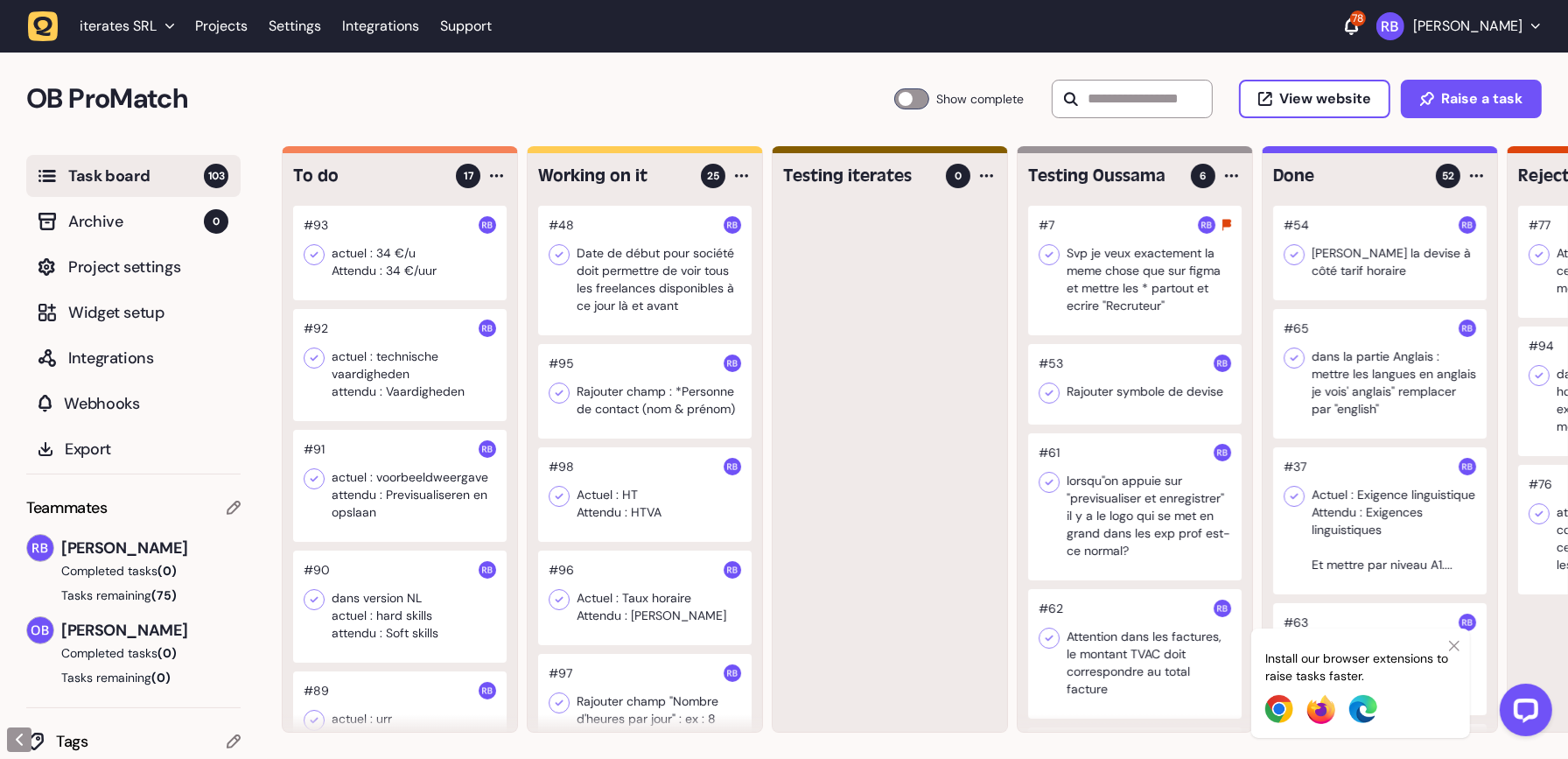
click at [425, 266] on div at bounding box center [400, 253] width 214 height 95
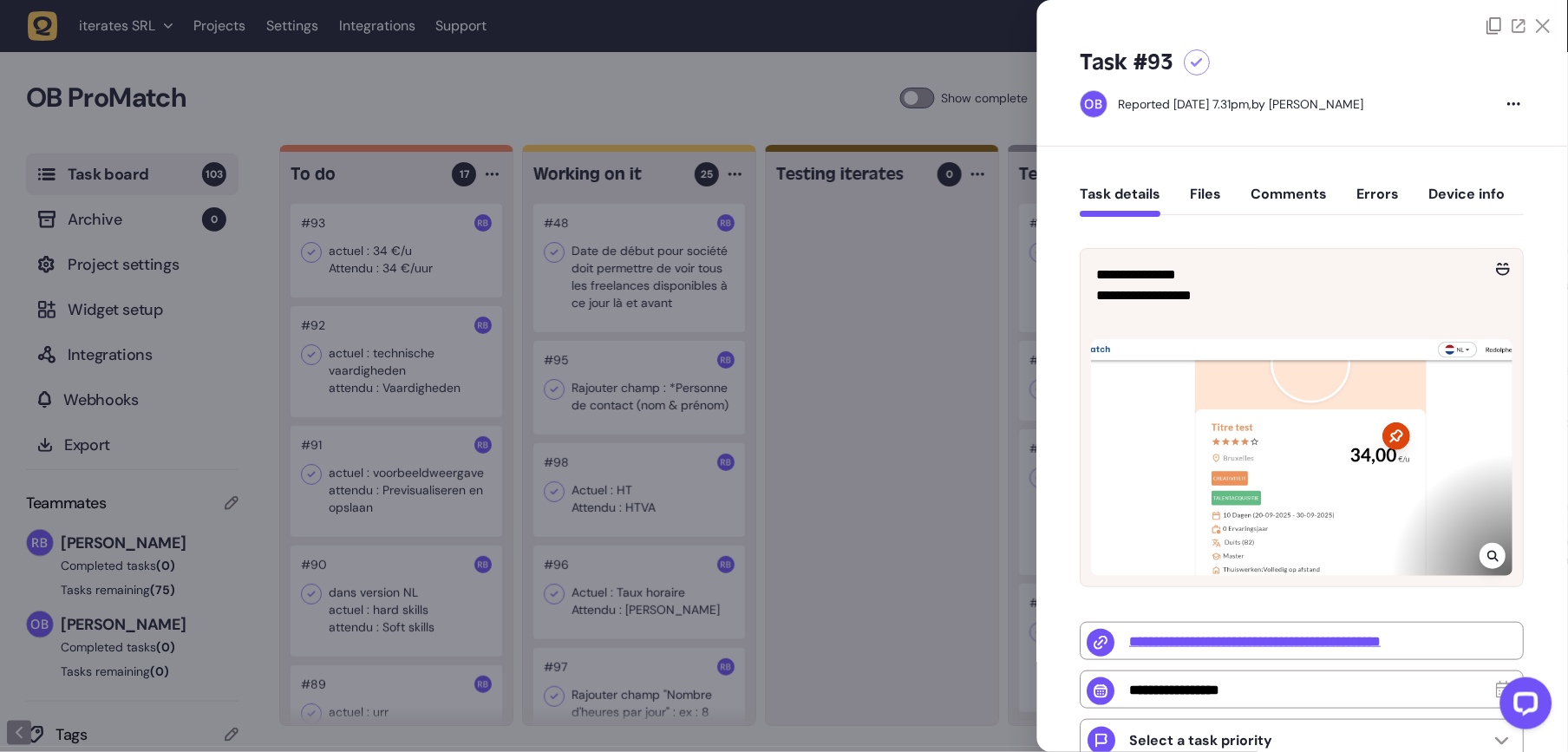
click at [780, 414] on div at bounding box center [784, 376] width 1568 height 752
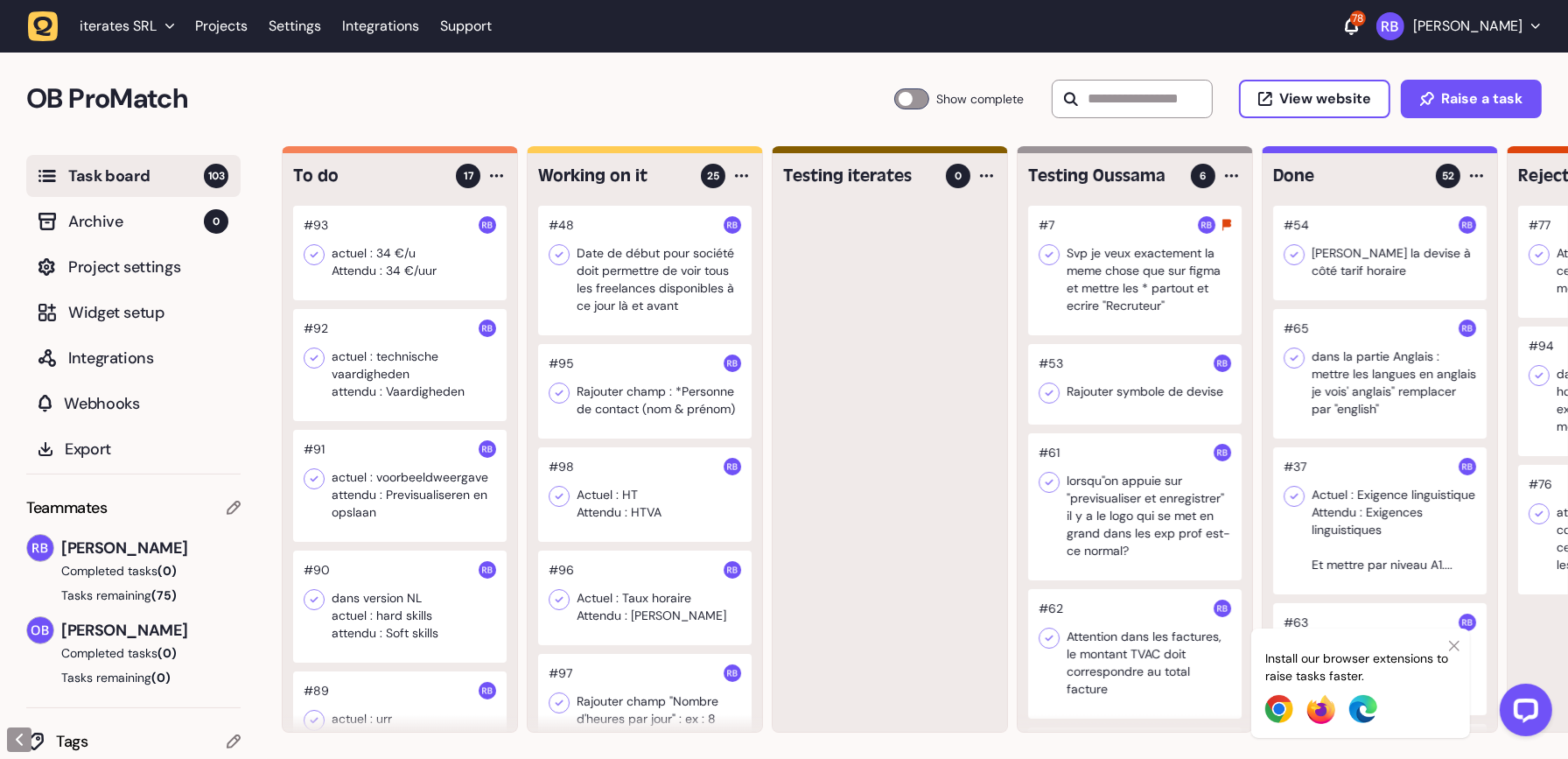
click at [642, 411] on div at bounding box center [645, 391] width 214 height 95
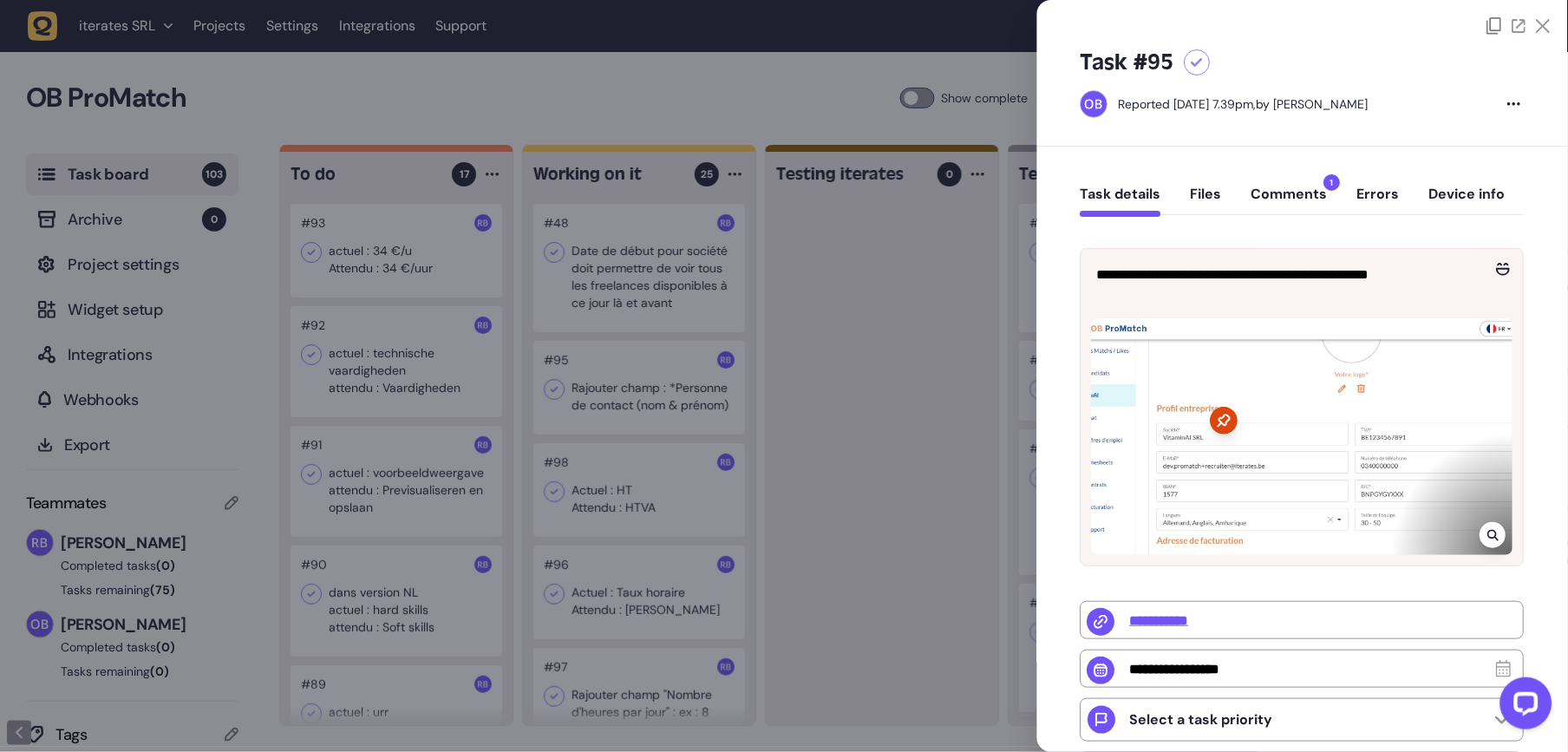
click at [948, 412] on div at bounding box center [784, 376] width 1568 height 752
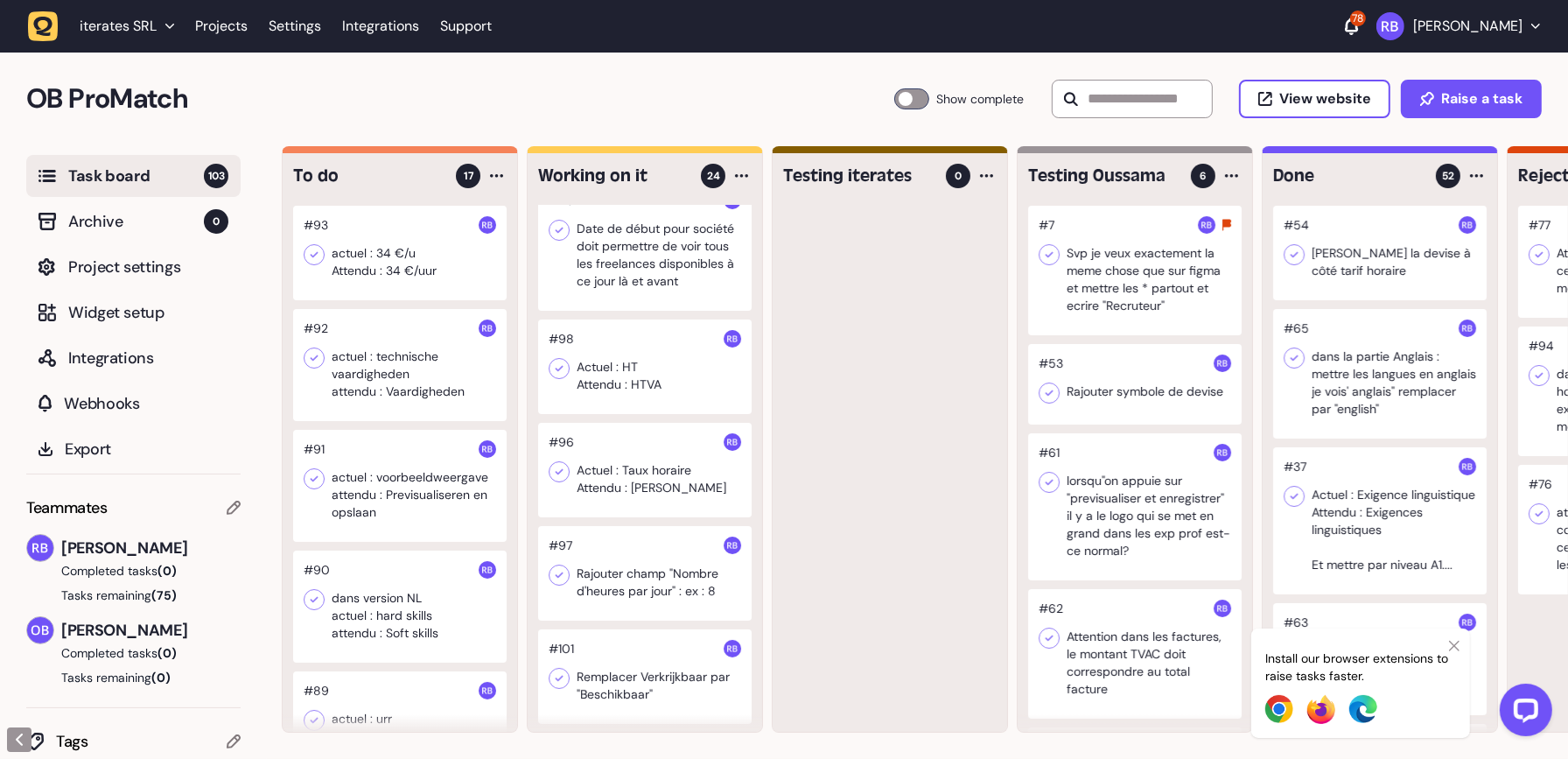
click at [404, 250] on div at bounding box center [400, 253] width 214 height 95
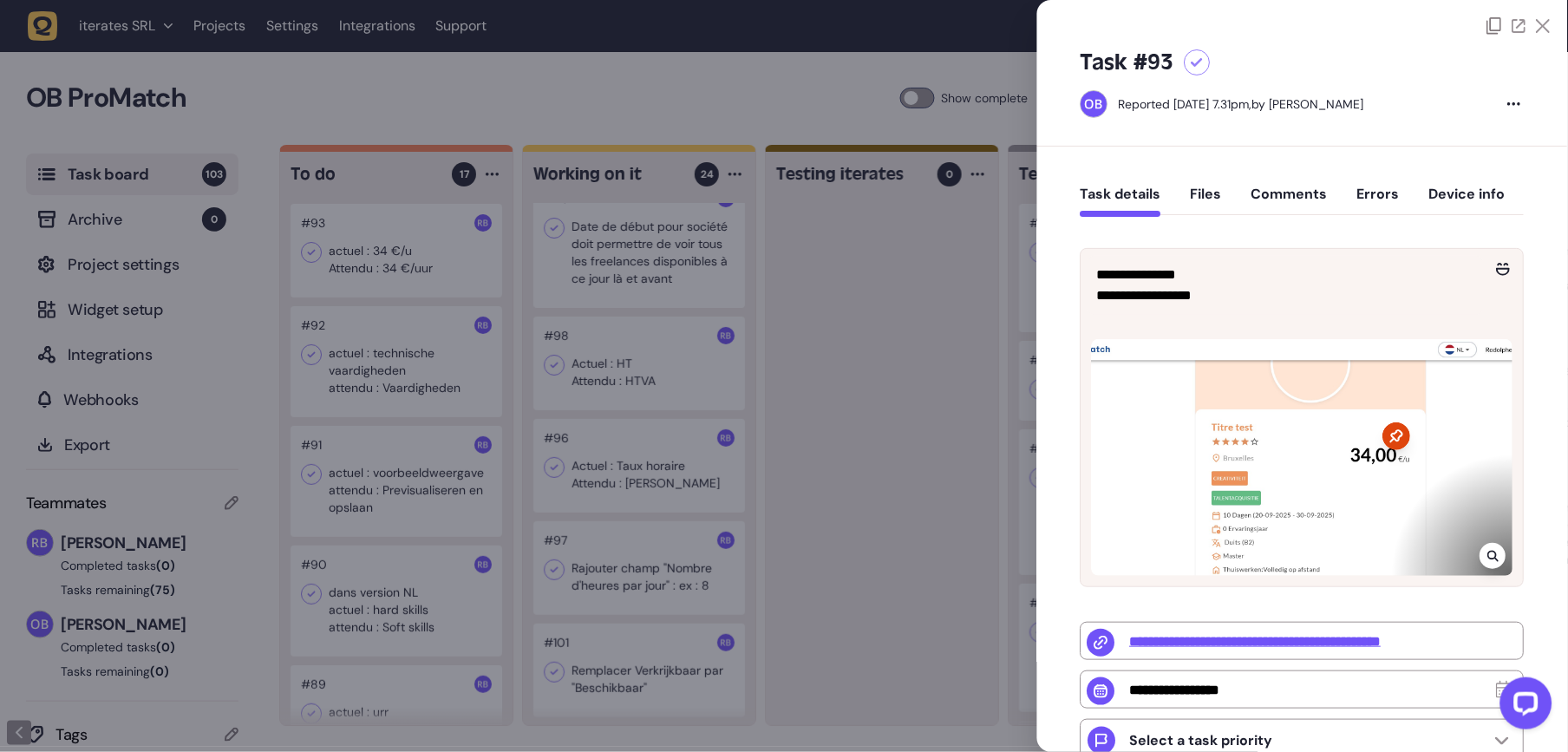
click at [1035, 353] on div at bounding box center [784, 376] width 1568 height 752
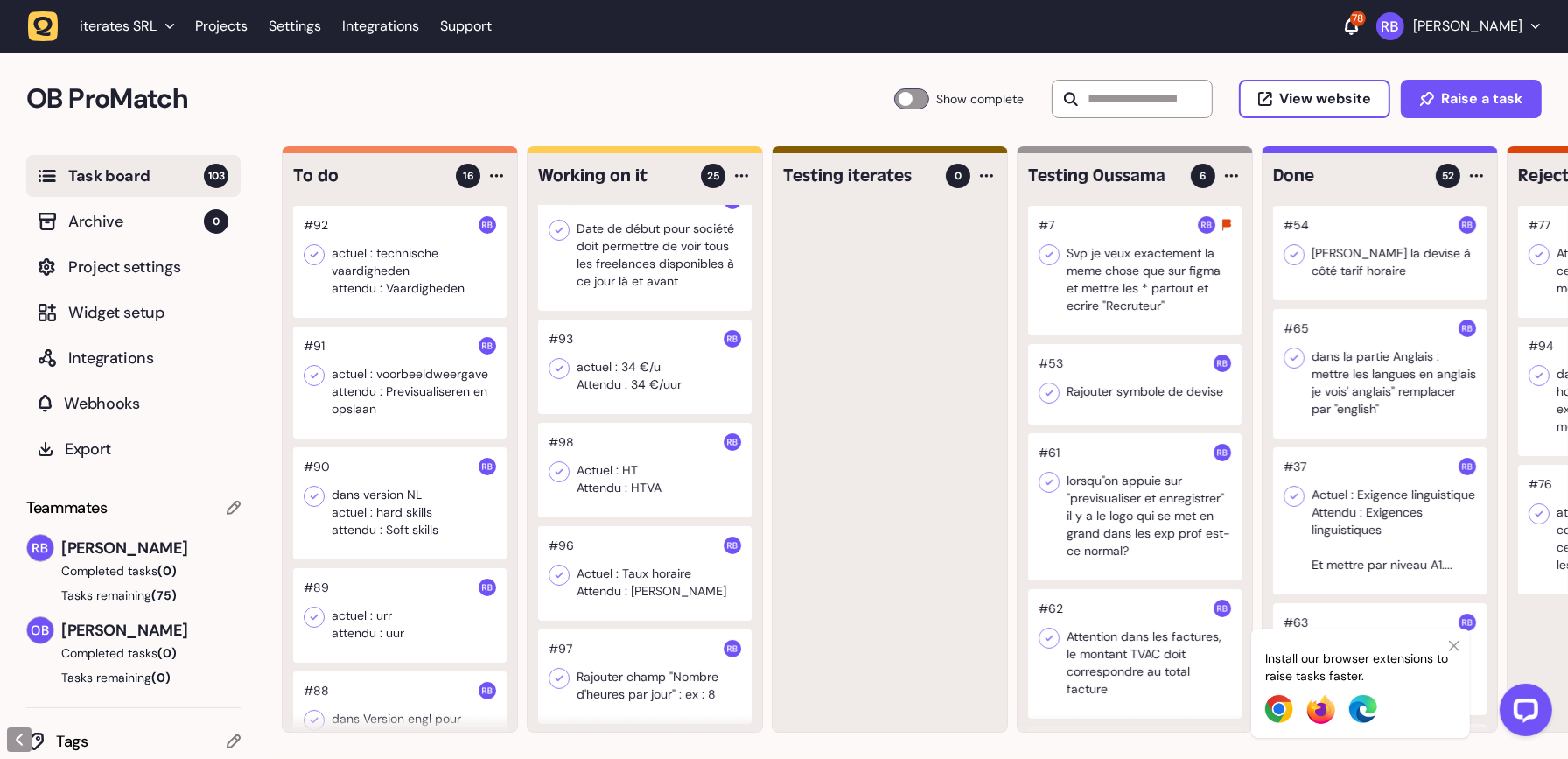
click at [344, 309] on div at bounding box center [400, 262] width 214 height 112
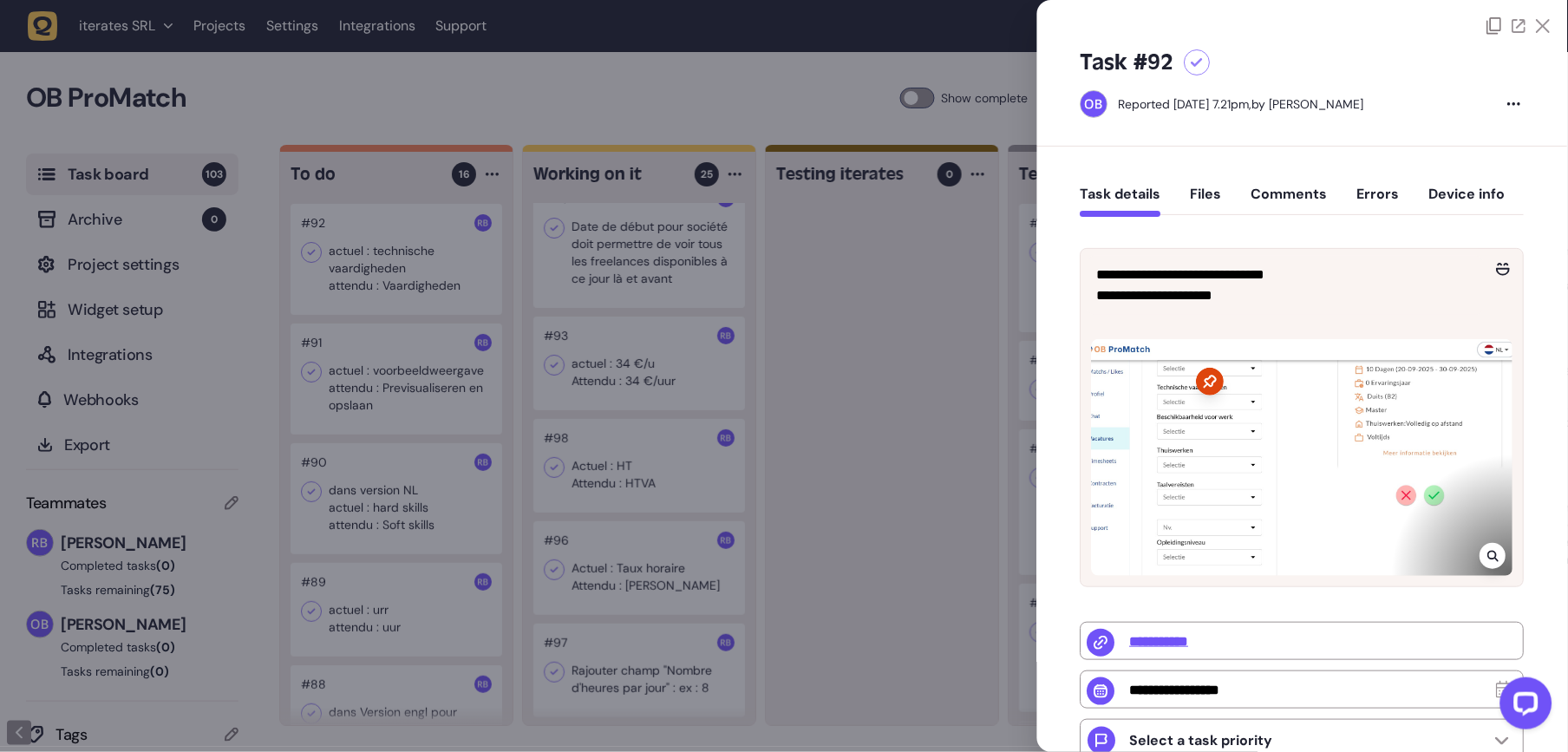
click at [1483, 562] on div at bounding box center [1493, 556] width 26 height 26
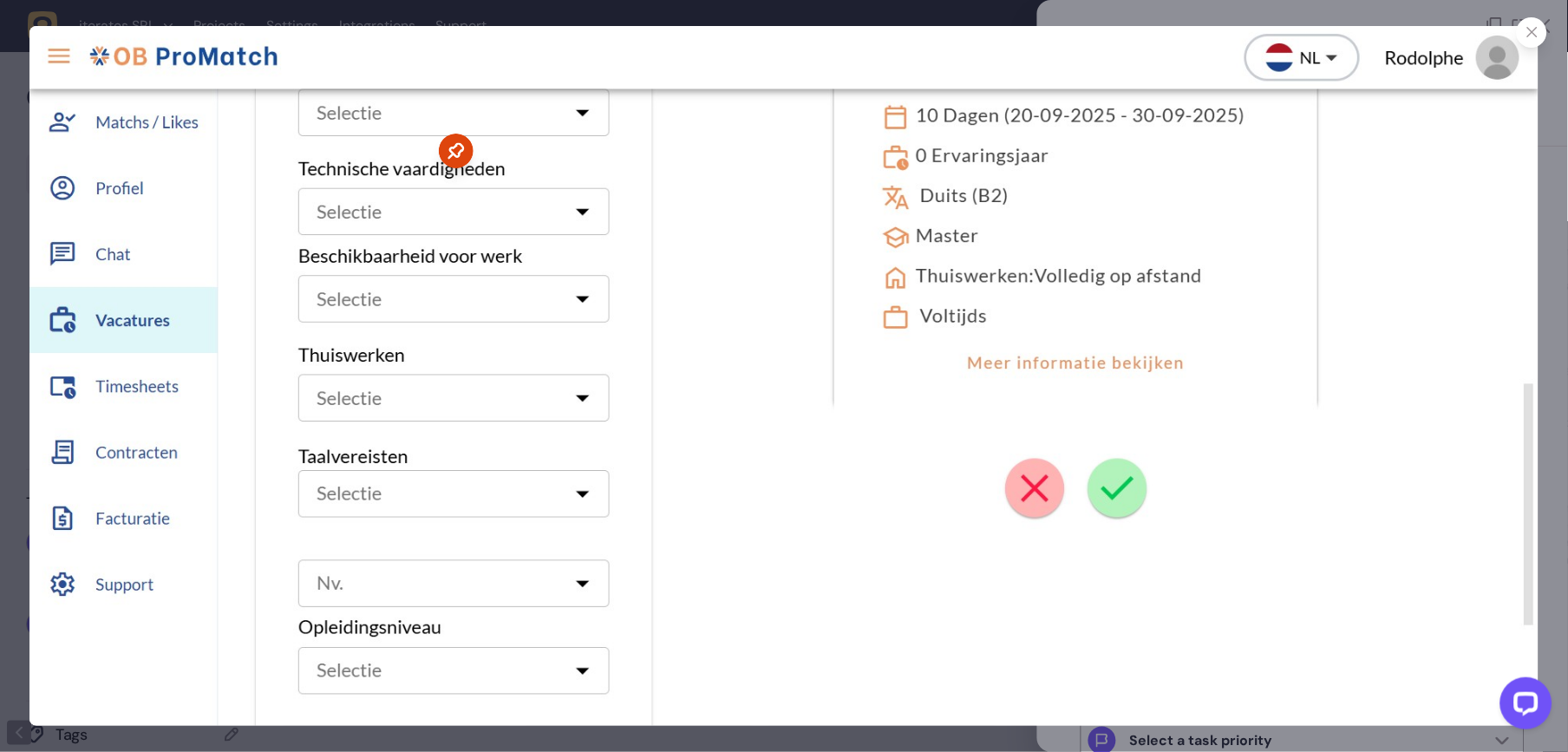
click at [1502, 25] on div at bounding box center [1532, 32] width 30 height 30
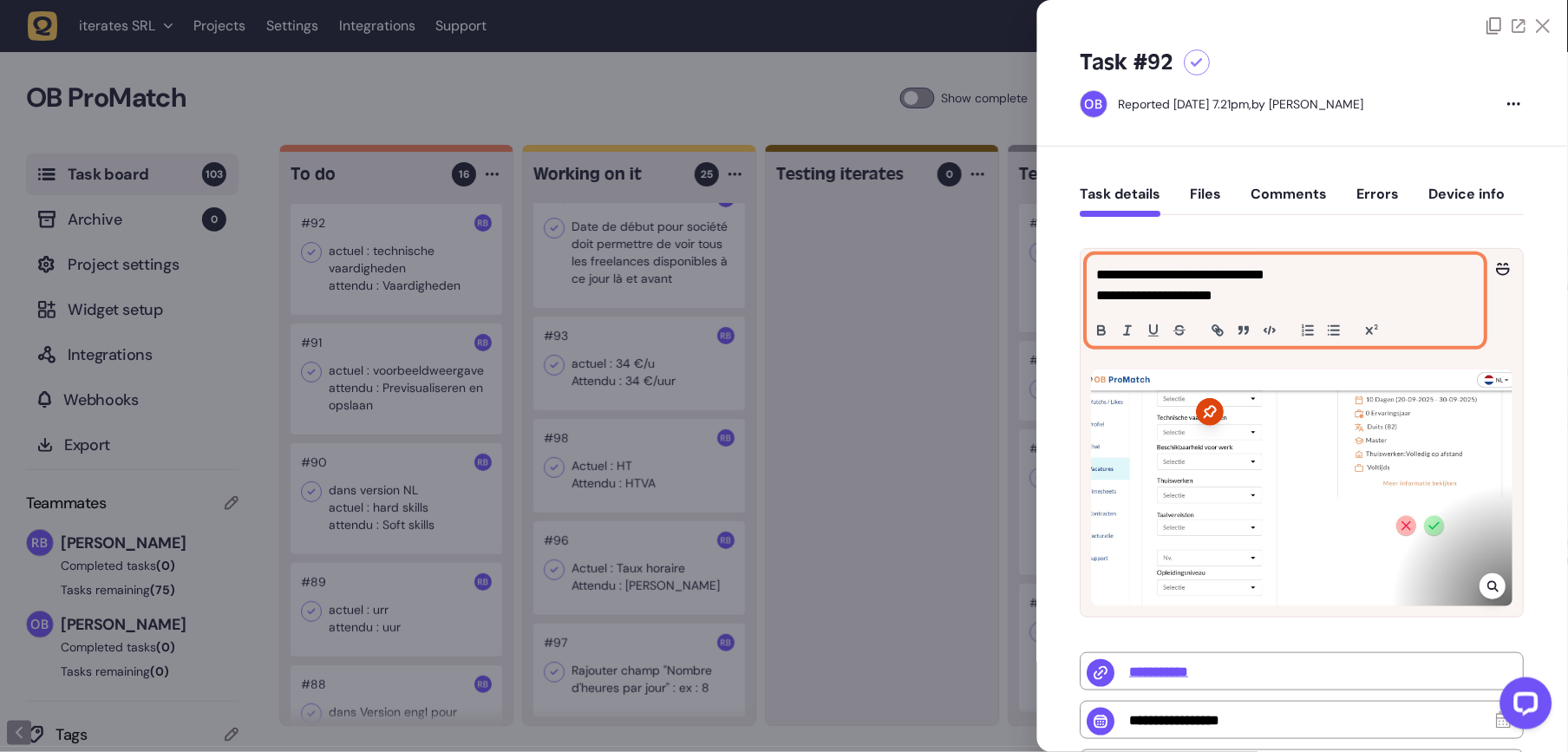
click at [1280, 299] on p "**********" at bounding box center [1284, 295] width 374 height 21
drag, startPoint x: 1277, startPoint y: 296, endPoint x: 1029, endPoint y: 284, distance: 248.3
click at [1029, 284] on div "Task board 103 Archive 0 Project settings Widget setup Integrations Webhooks Ex…" at bounding box center [784, 448] width 1568 height 607
copy div "**********"
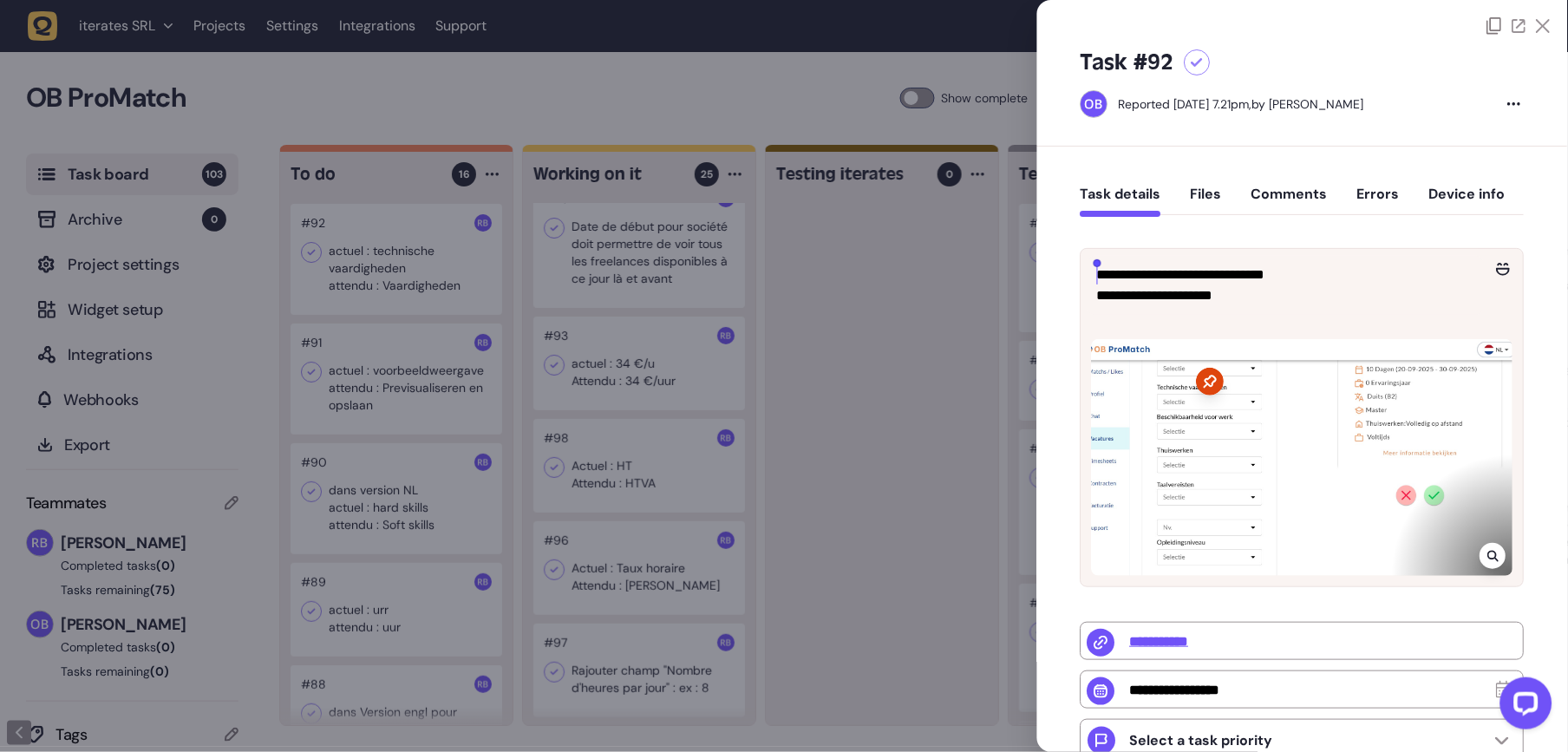
click at [1307, 166] on div "**********" at bounding box center [1302, 611] width 531 height 929
click at [1307, 184] on div "Task details Files Comments Errors Device info" at bounding box center [1302, 198] width 444 height 51
click at [1311, 208] on button "Comments" at bounding box center [1290, 201] width 76 height 31
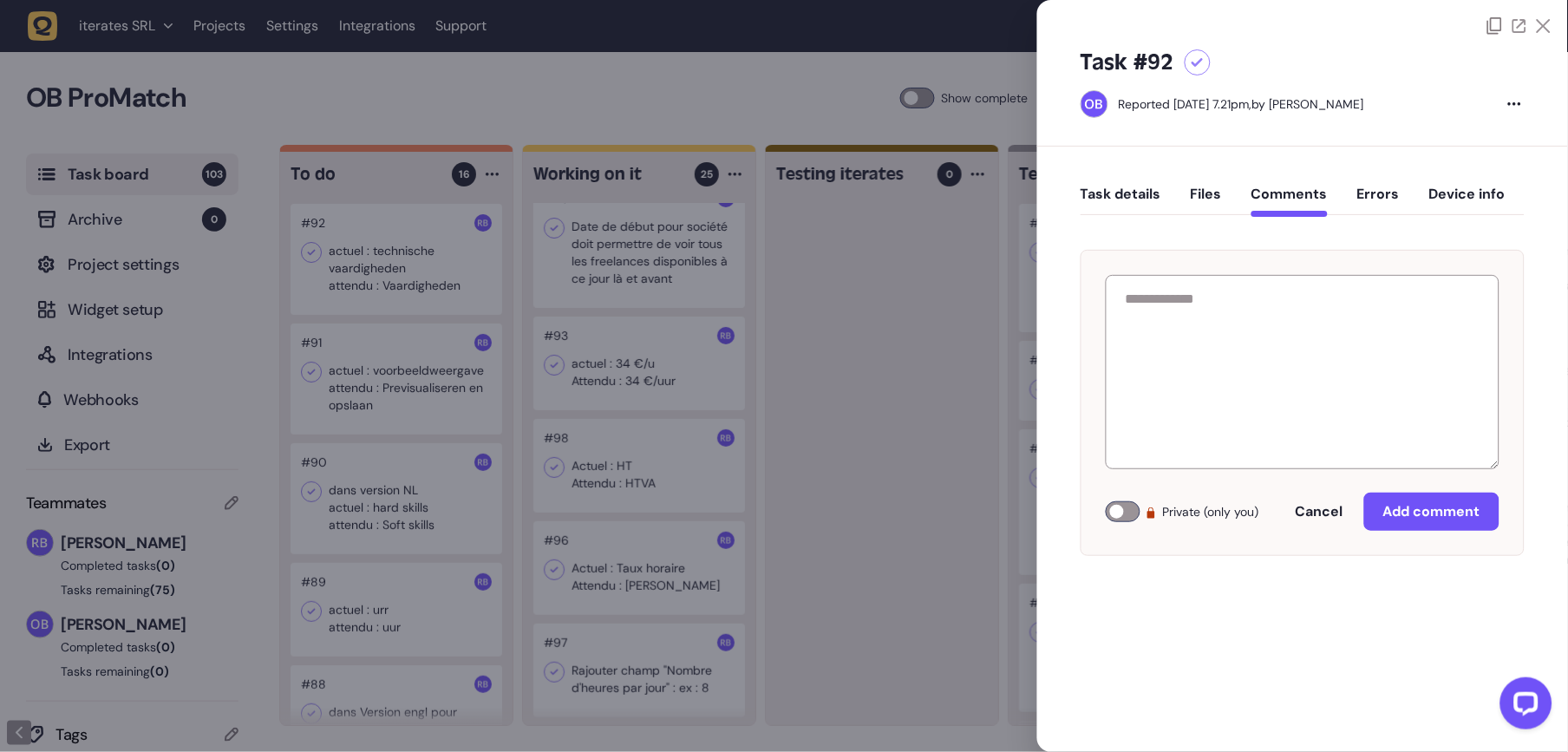
click at [1310, 202] on button "Comments" at bounding box center [1290, 201] width 76 height 31
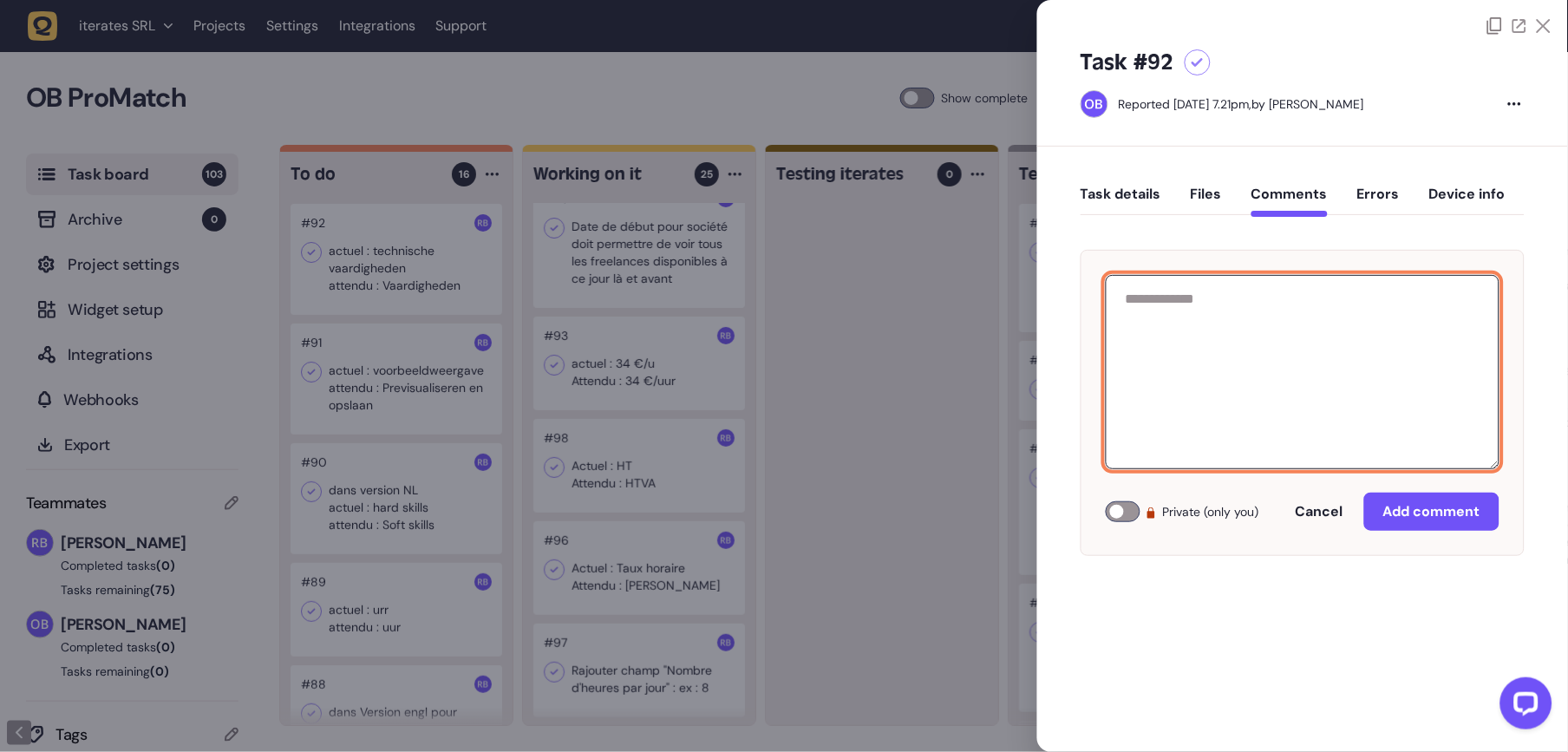
click at [1280, 364] on textarea at bounding box center [1302, 372] width 394 height 195
paste textarea "**********"
type textarea "**********"
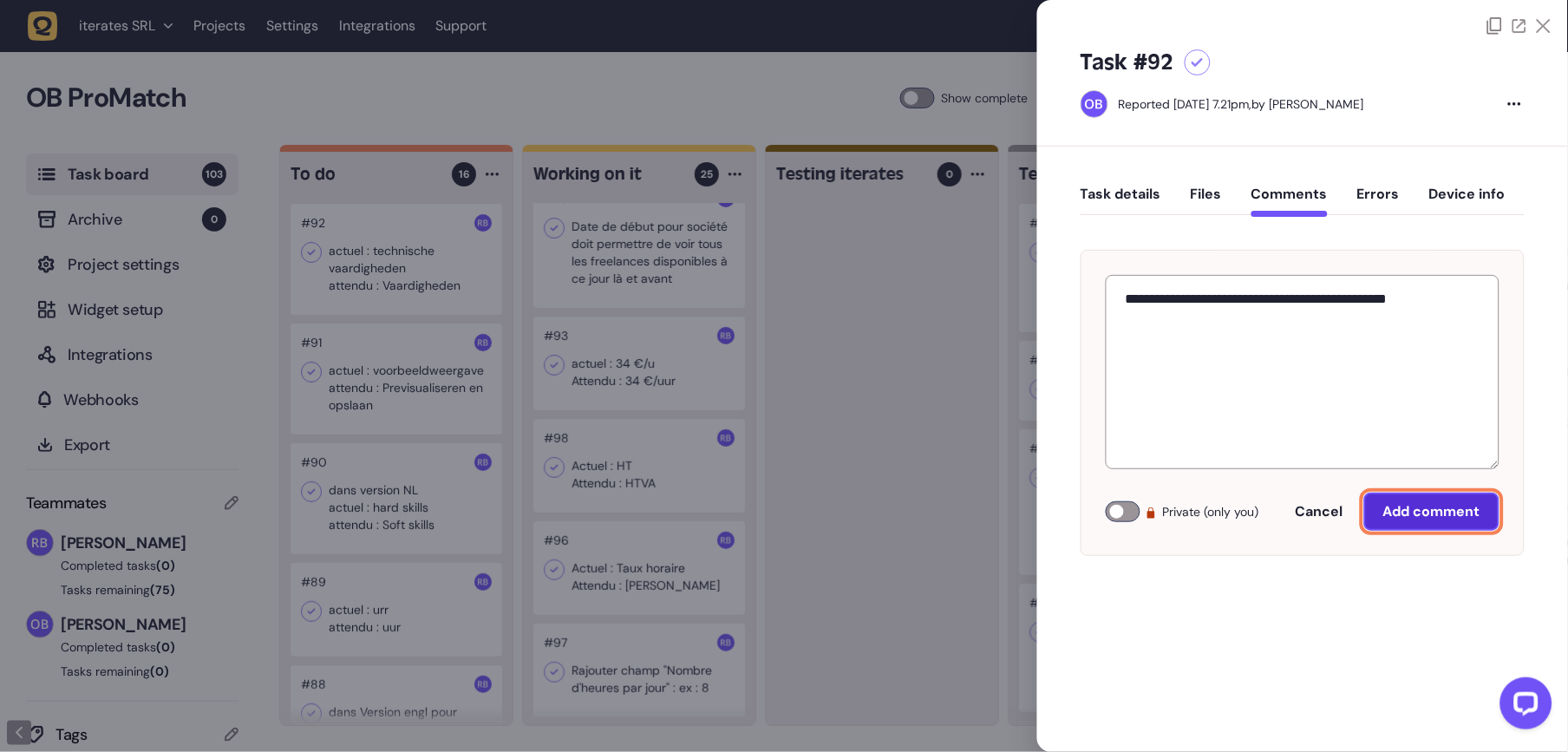
click at [1398, 518] on span "Add comment" at bounding box center [1432, 511] width 97 height 14
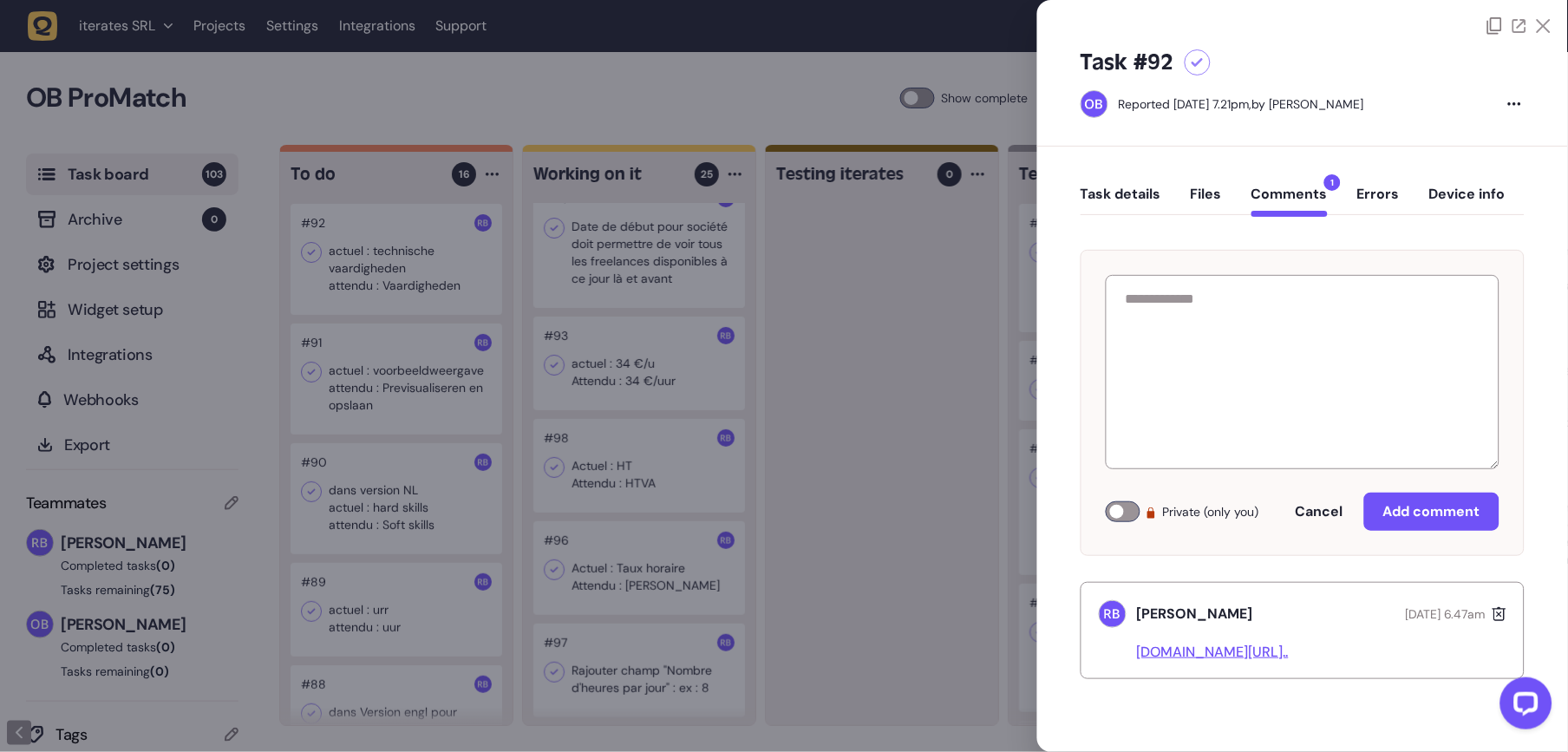
click at [905, 361] on div at bounding box center [784, 376] width 1568 height 752
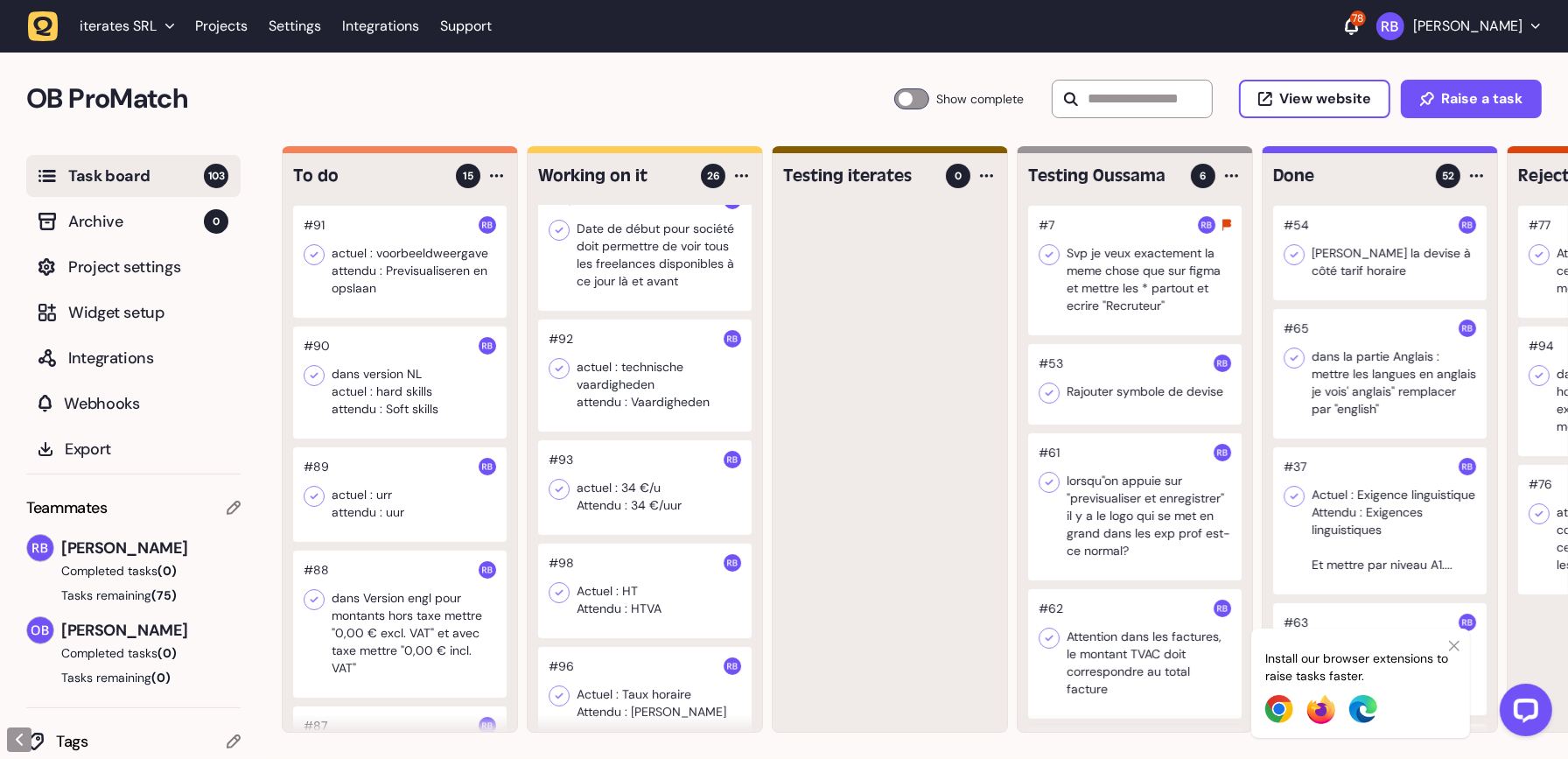
click at [344, 291] on div at bounding box center [400, 262] width 214 height 112
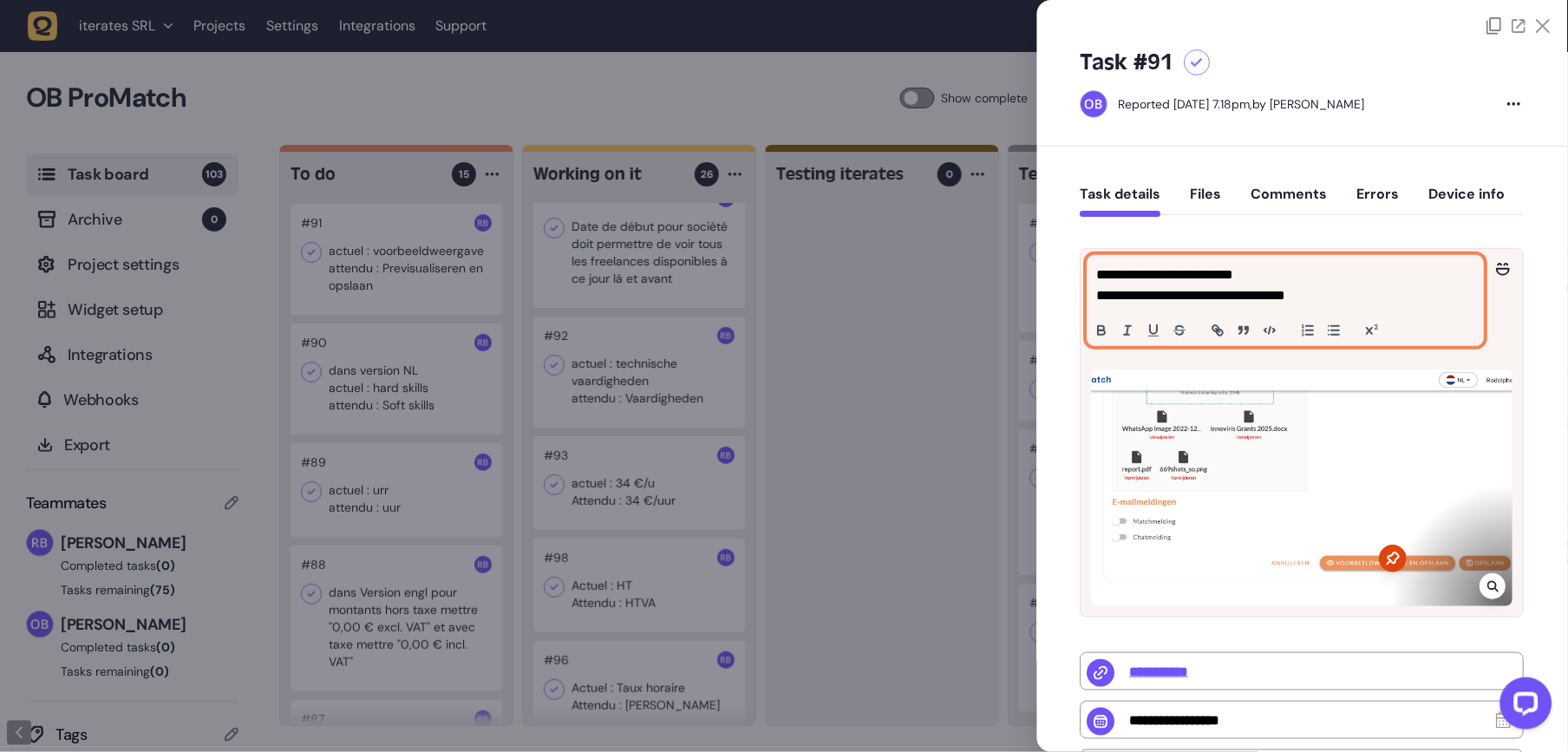
click at [1354, 295] on p "**********" at bounding box center [1284, 295] width 374 height 21
drag, startPoint x: 1354, startPoint y: 295, endPoint x: 971, endPoint y: 201, distance: 394.4
click at [971, 201] on div "Task board 103 Archive 0 Project settings Widget setup Integrations Webhooks Ex…" at bounding box center [784, 448] width 1568 height 607
copy div "**********"
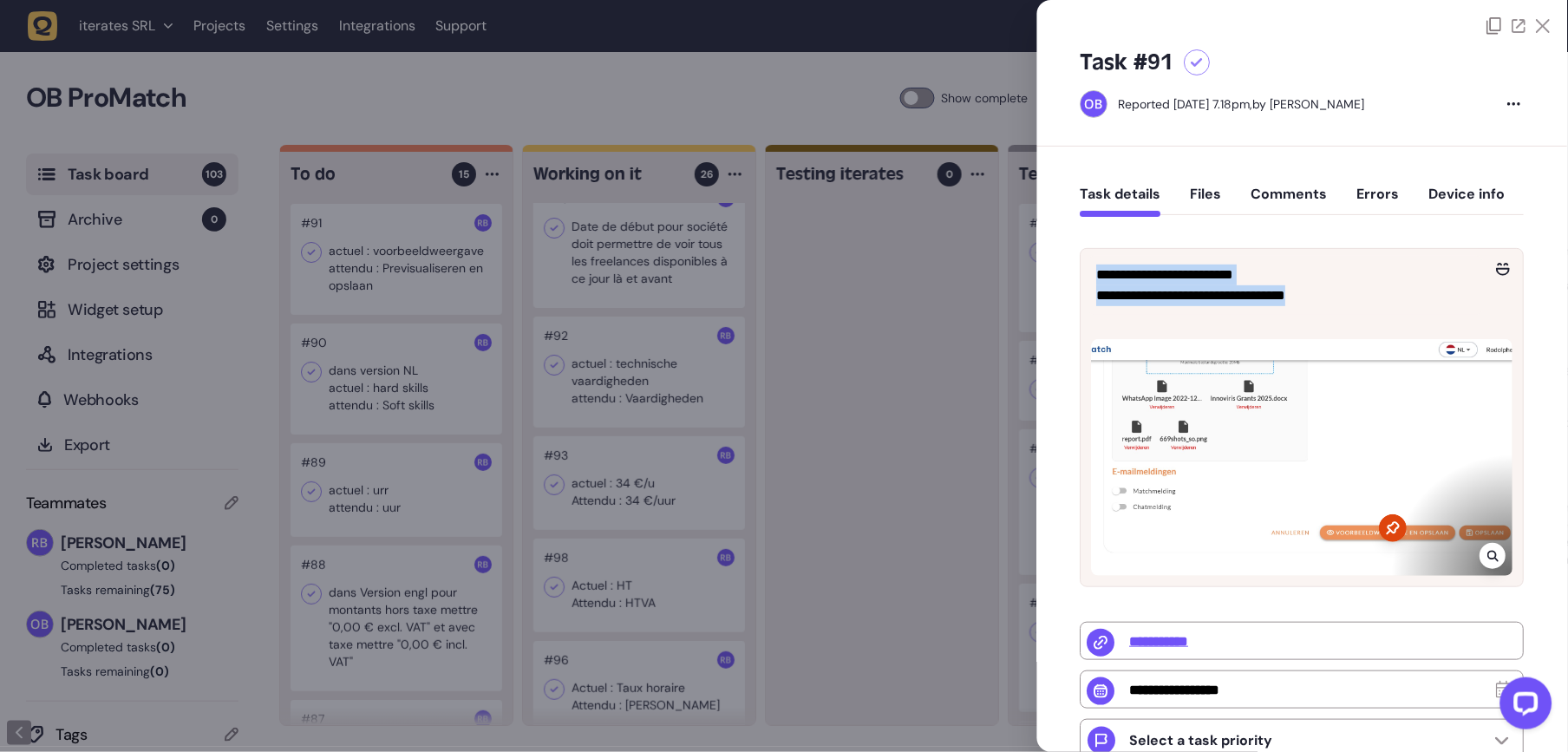
click at [1479, 583] on div at bounding box center [1302, 453] width 442 height 264
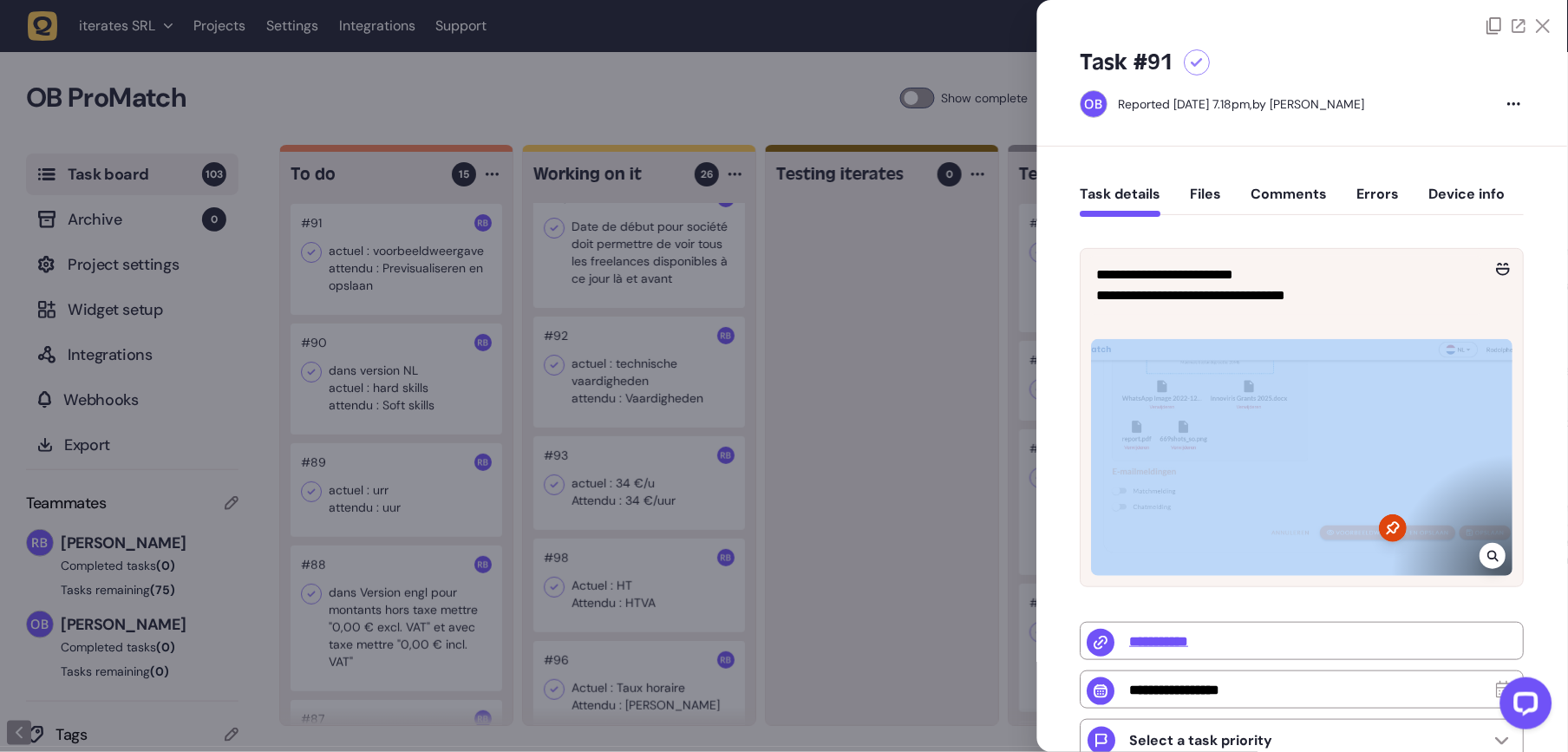
click at [1485, 583] on div at bounding box center [1302, 453] width 442 height 264
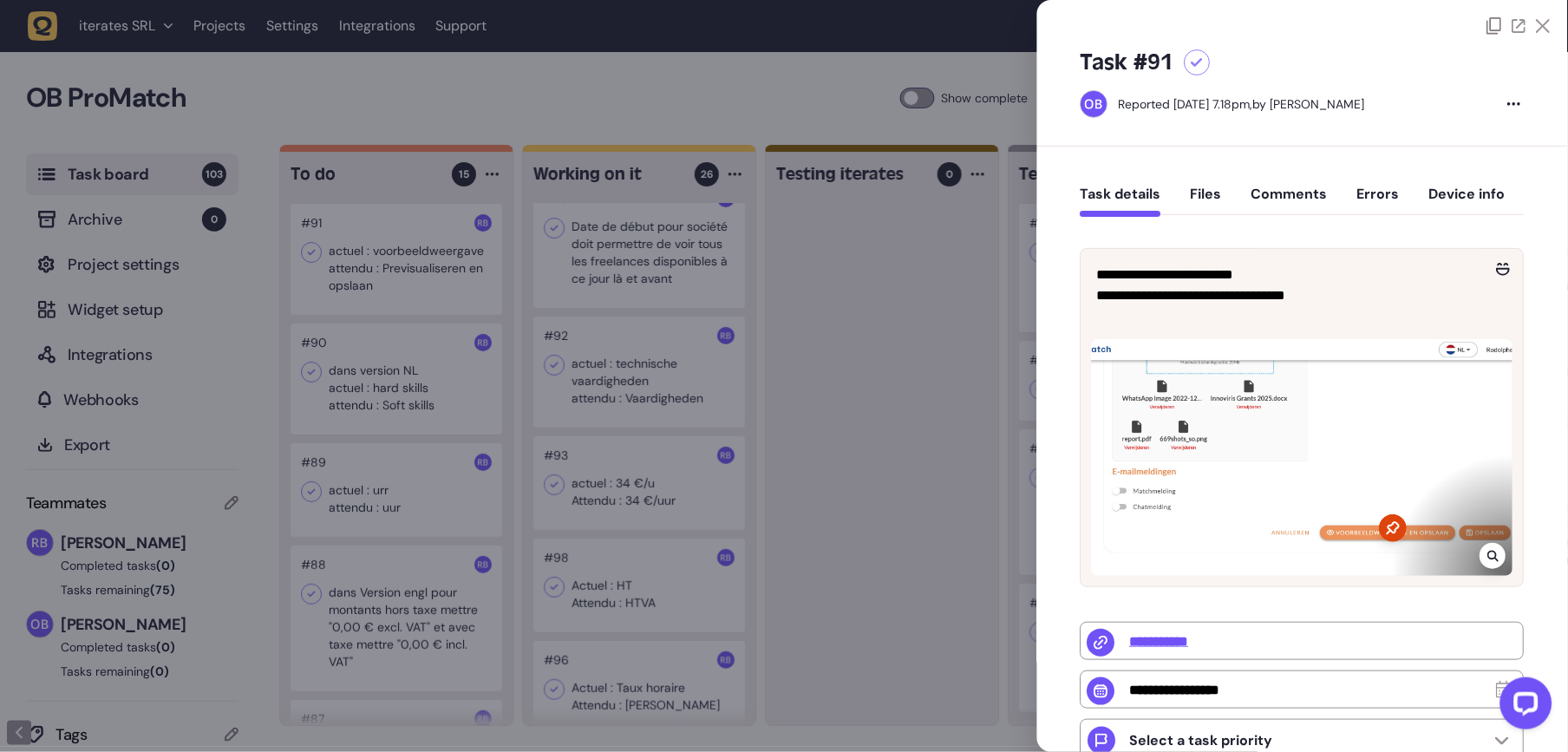
click at [1490, 551] on icon at bounding box center [1493, 556] width 11 height 14
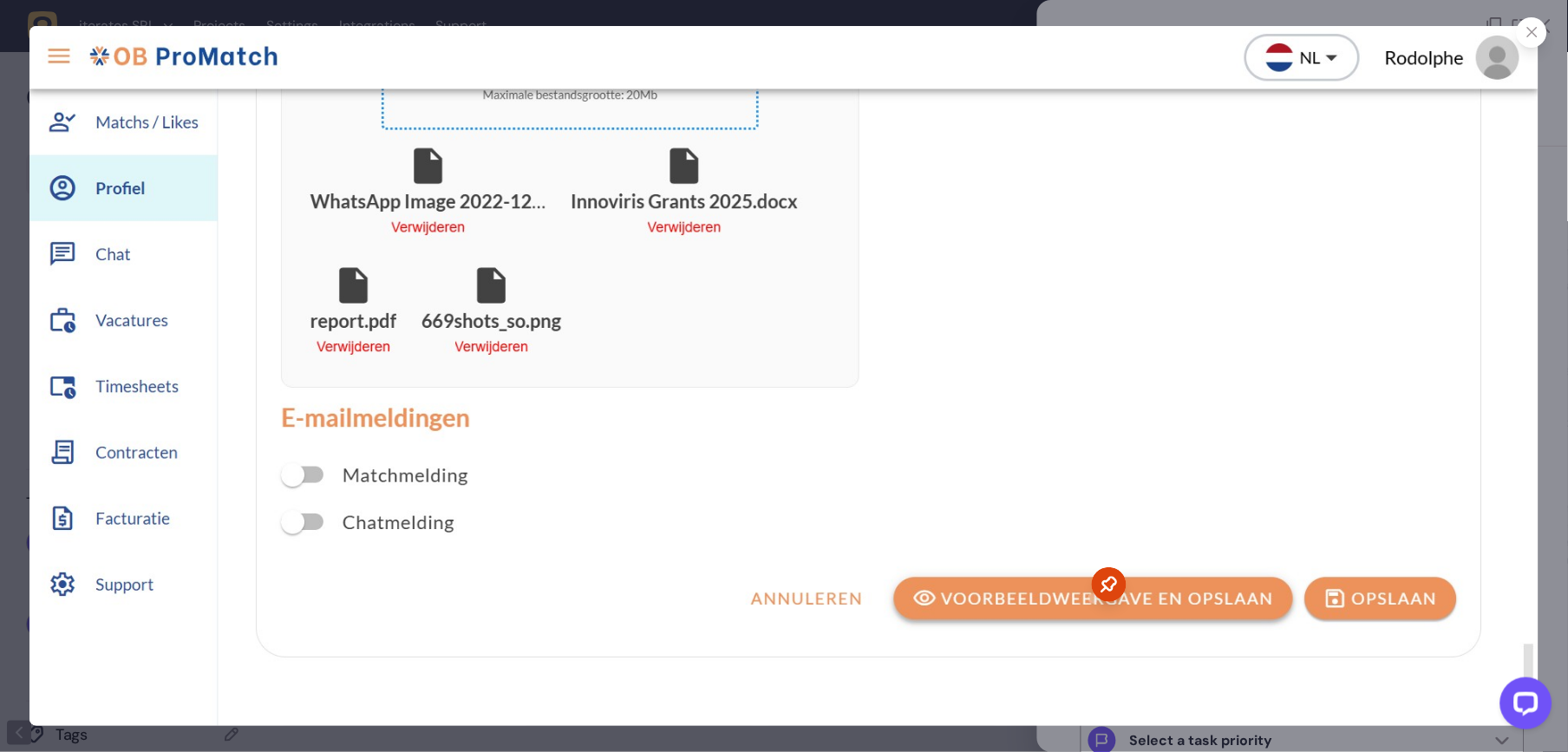
click at [1502, 15] on div at bounding box center [784, 376] width 1568 height 752
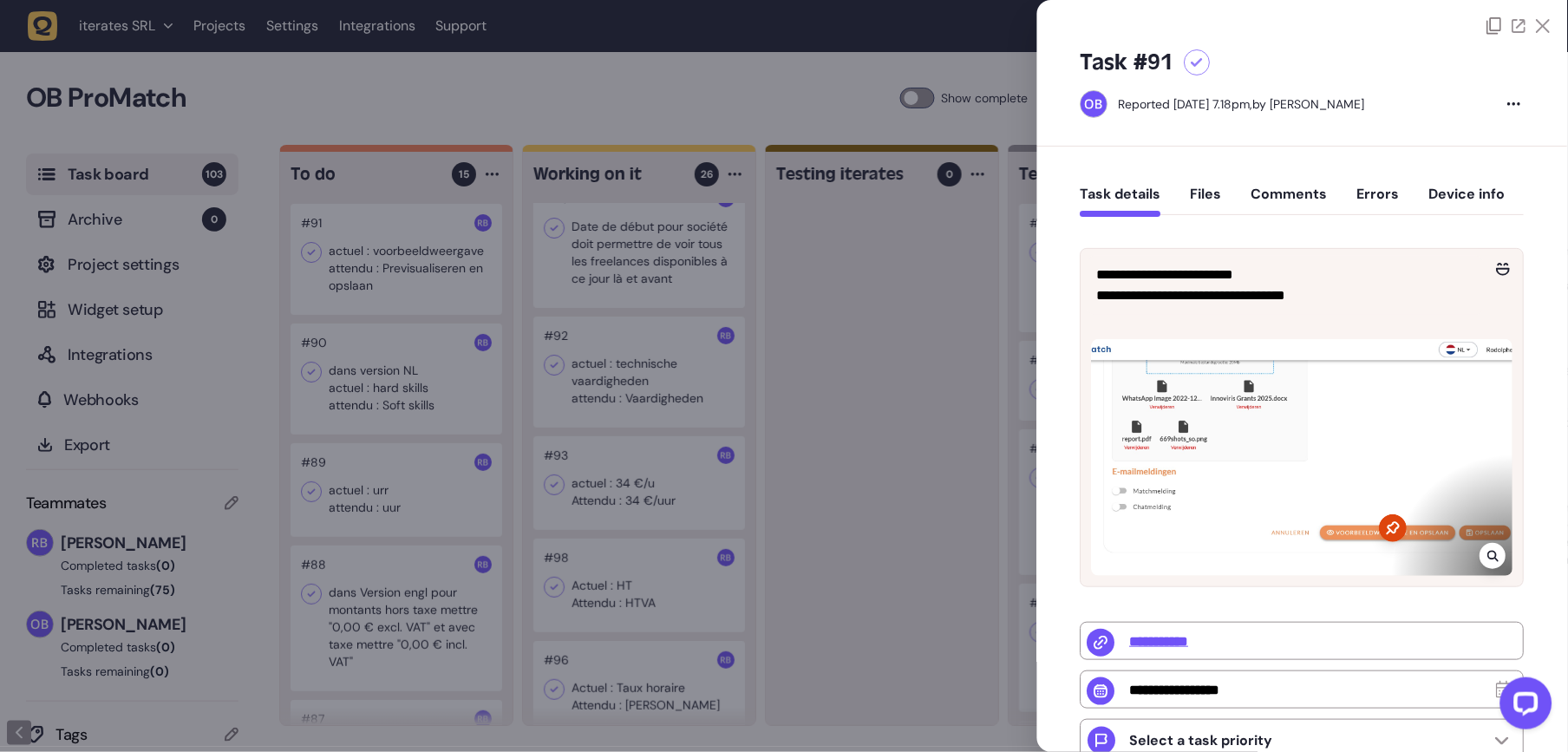
click at [1284, 167] on div "**********" at bounding box center [1302, 611] width 531 height 929
click at [1286, 196] on button "Comments" at bounding box center [1290, 201] width 76 height 31
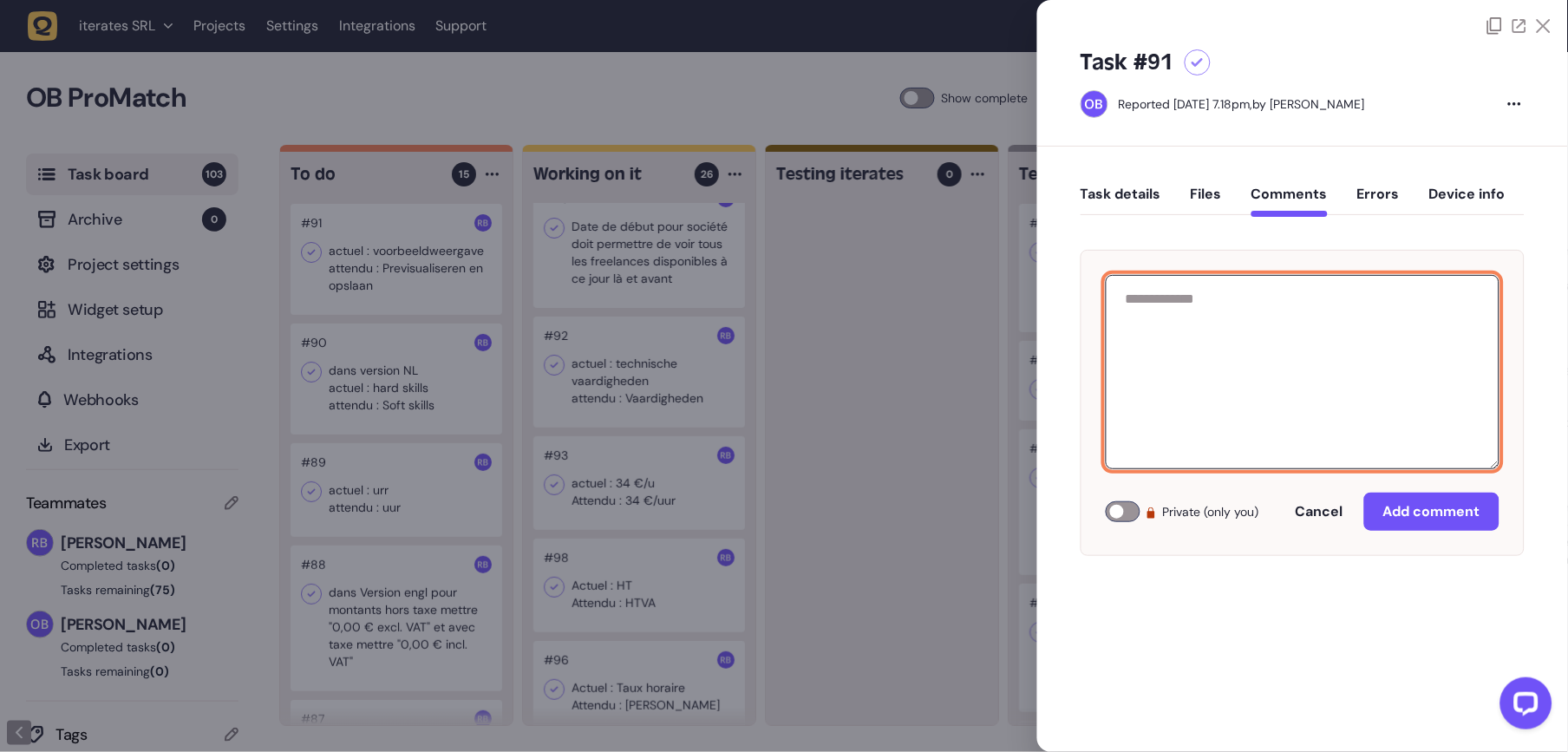
click at [1300, 378] on textarea at bounding box center [1302, 372] width 394 height 195
paste textarea "**********"
type textarea "**********"
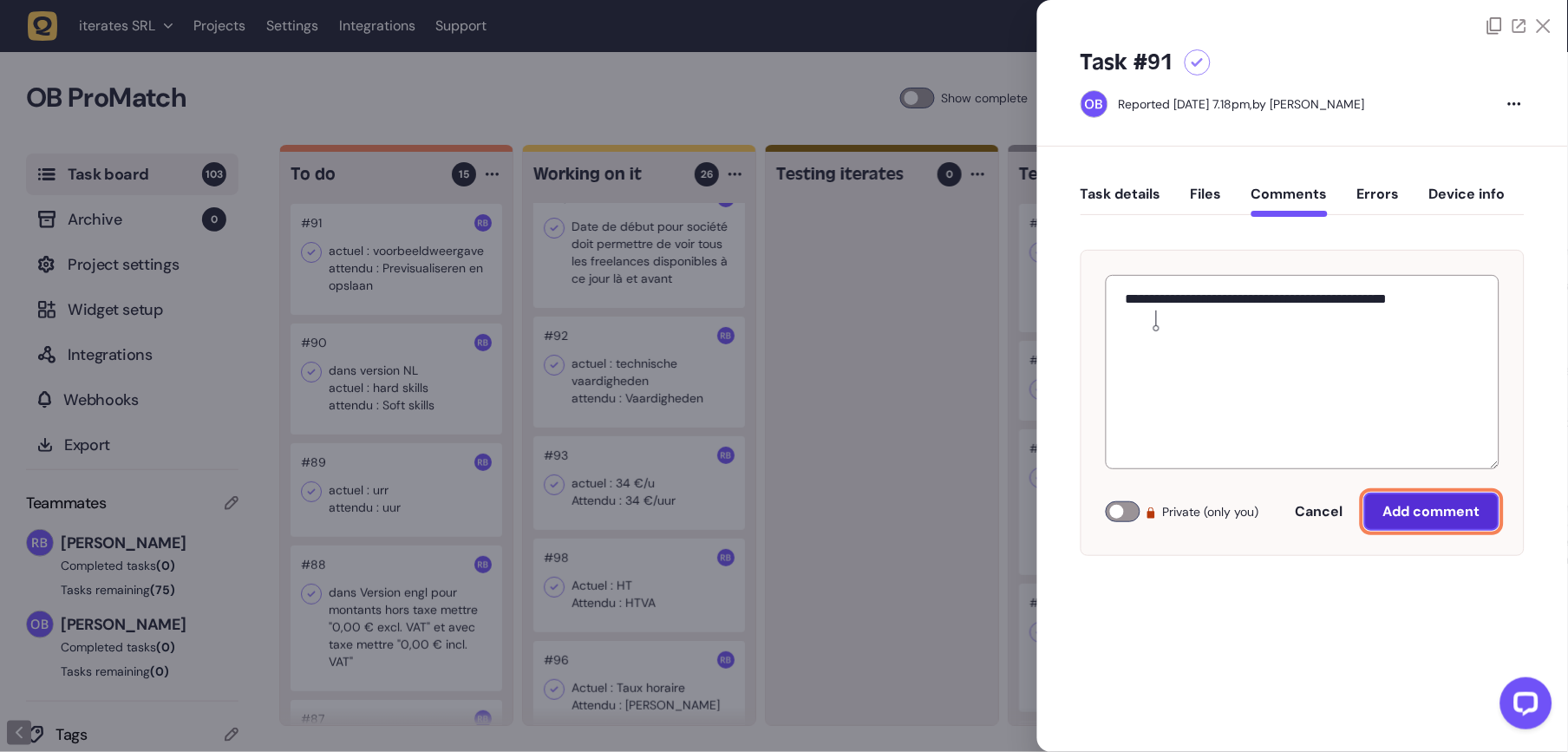
click at [1417, 516] on span "Add comment" at bounding box center [1432, 511] width 97 height 14
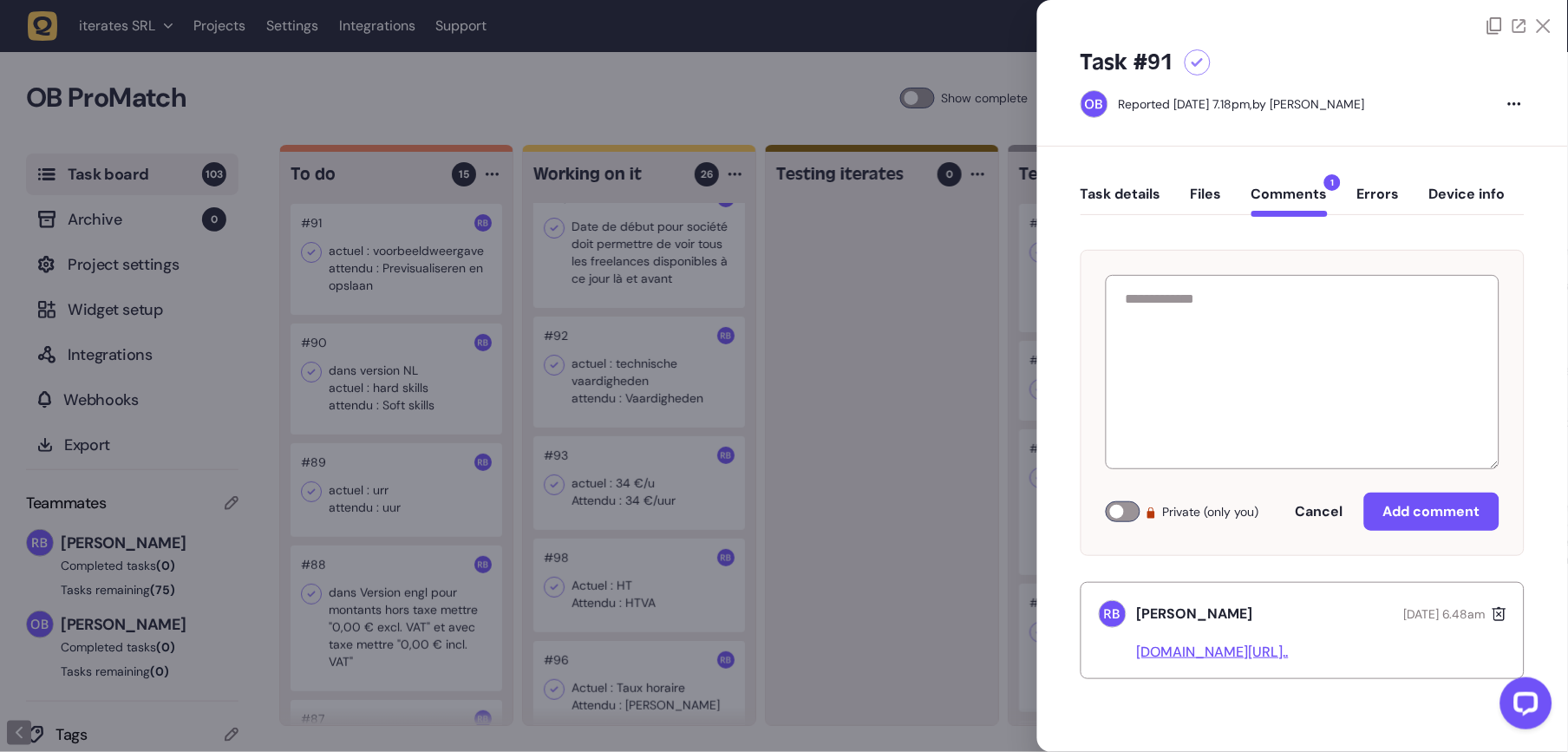
click at [907, 430] on div at bounding box center [784, 376] width 1568 height 752
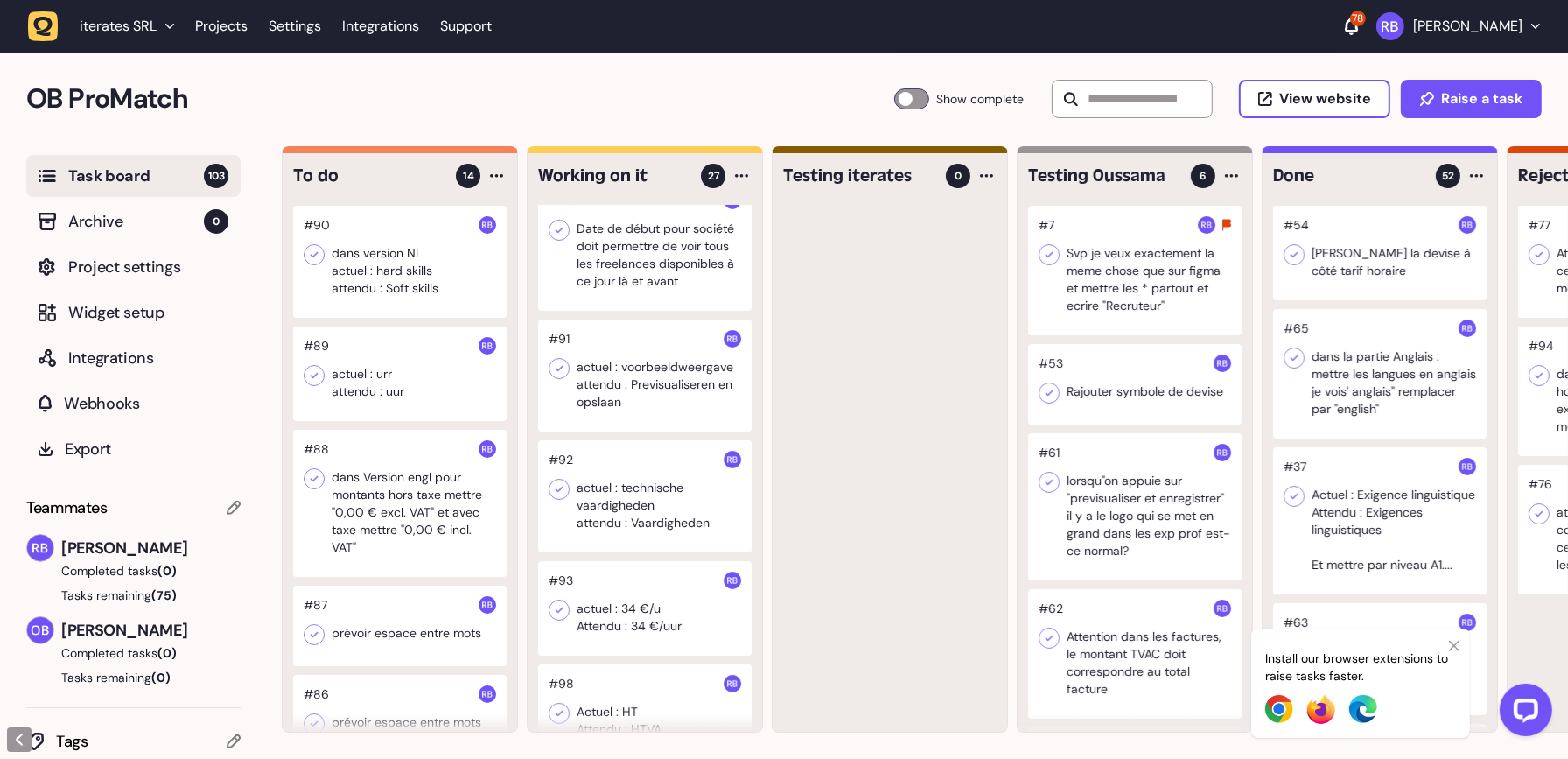
click at [387, 262] on div at bounding box center [400, 262] width 214 height 112
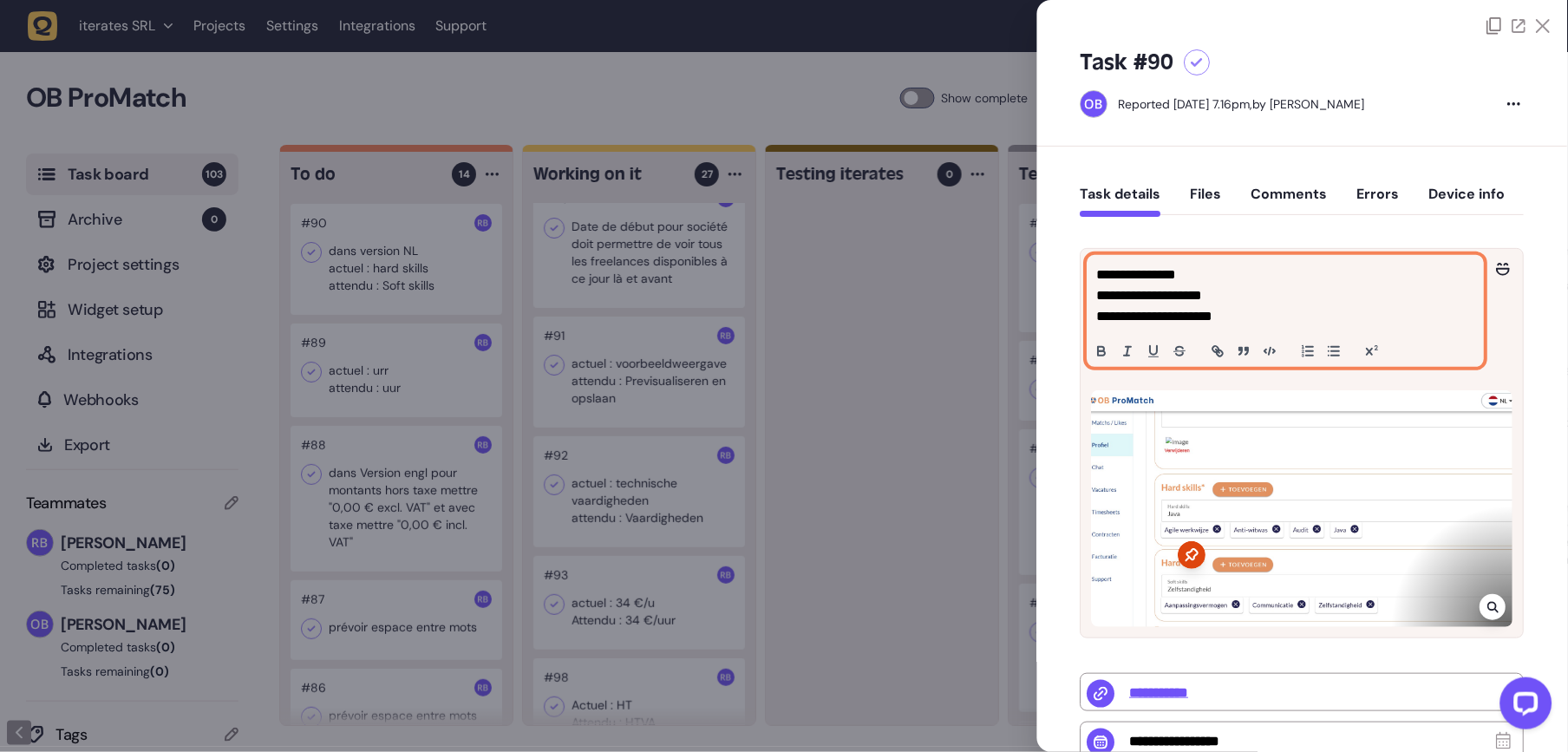
click at [1288, 298] on p "**********" at bounding box center [1284, 295] width 374 height 21
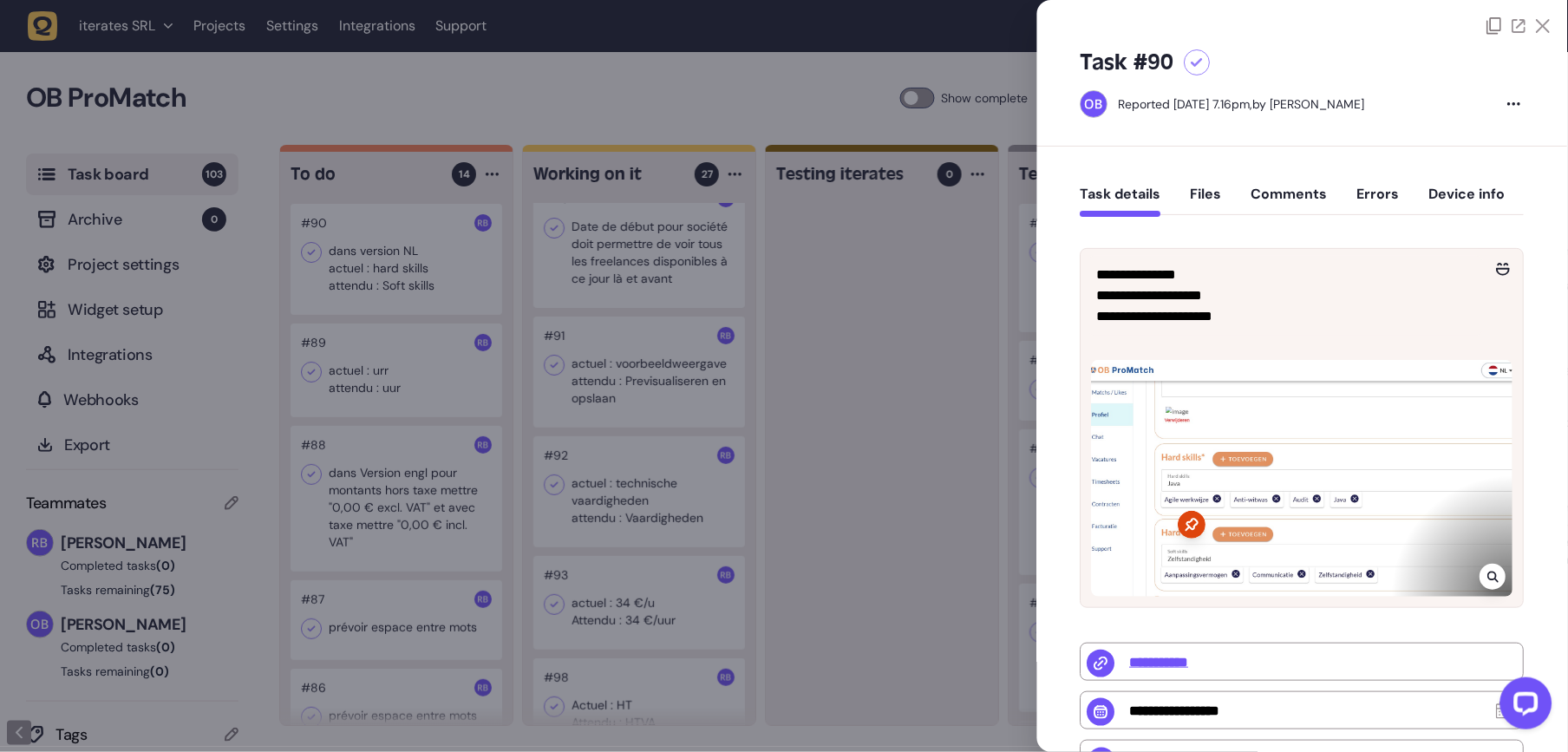
click at [913, 326] on div at bounding box center [784, 376] width 1568 height 752
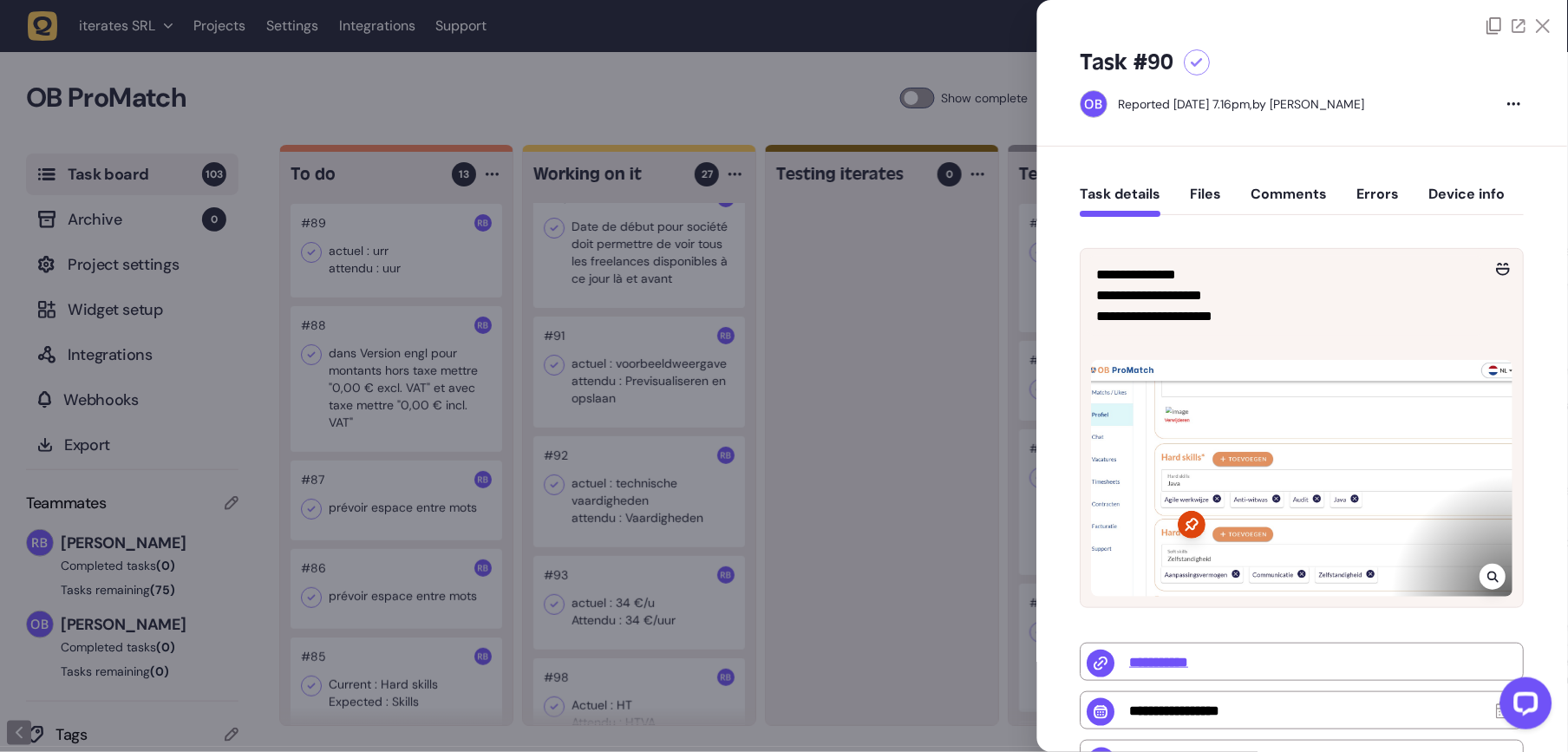
click at [1310, 186] on button "Comments" at bounding box center [1290, 201] width 76 height 31
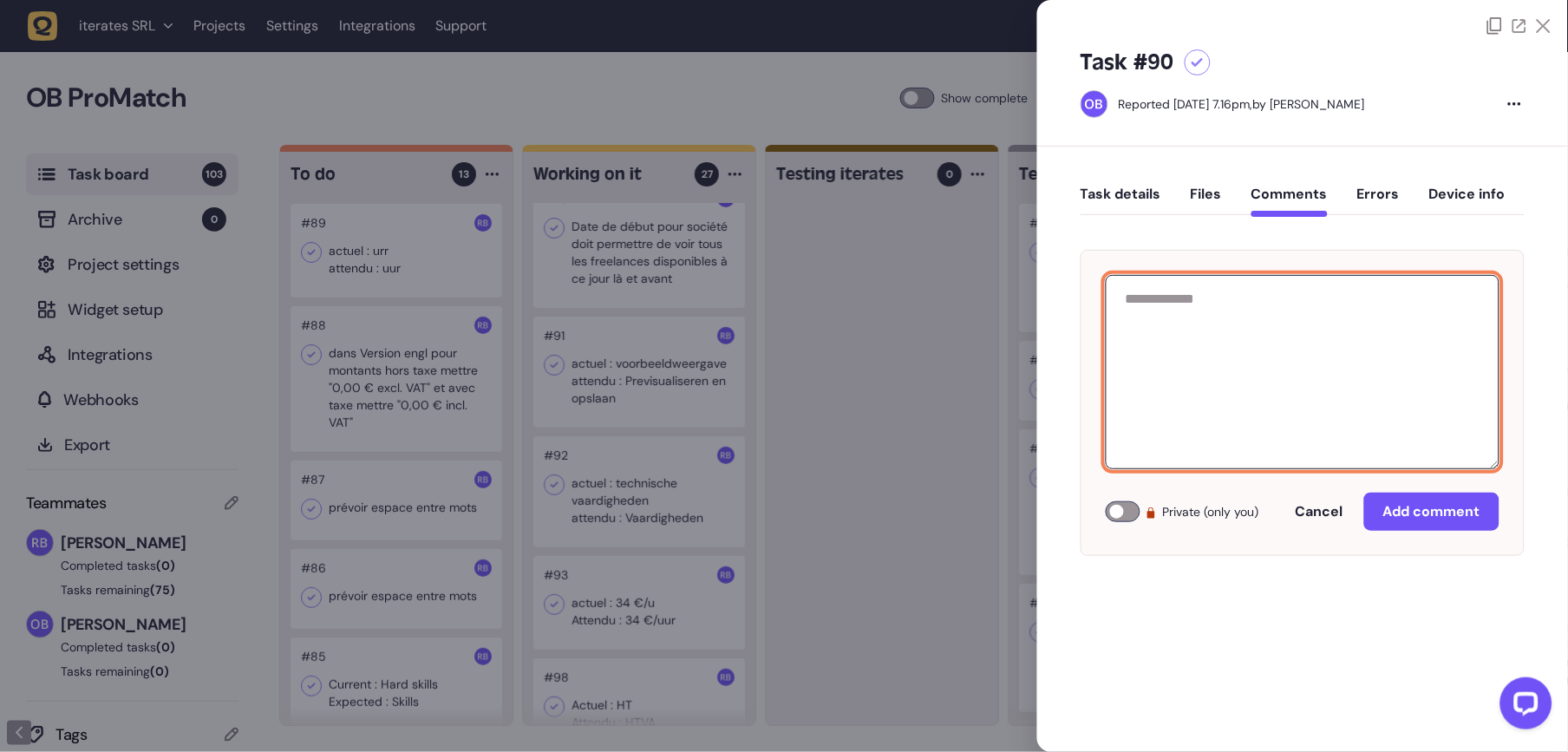
click at [1280, 299] on textarea at bounding box center [1302, 372] width 394 height 195
type textarea "*********"
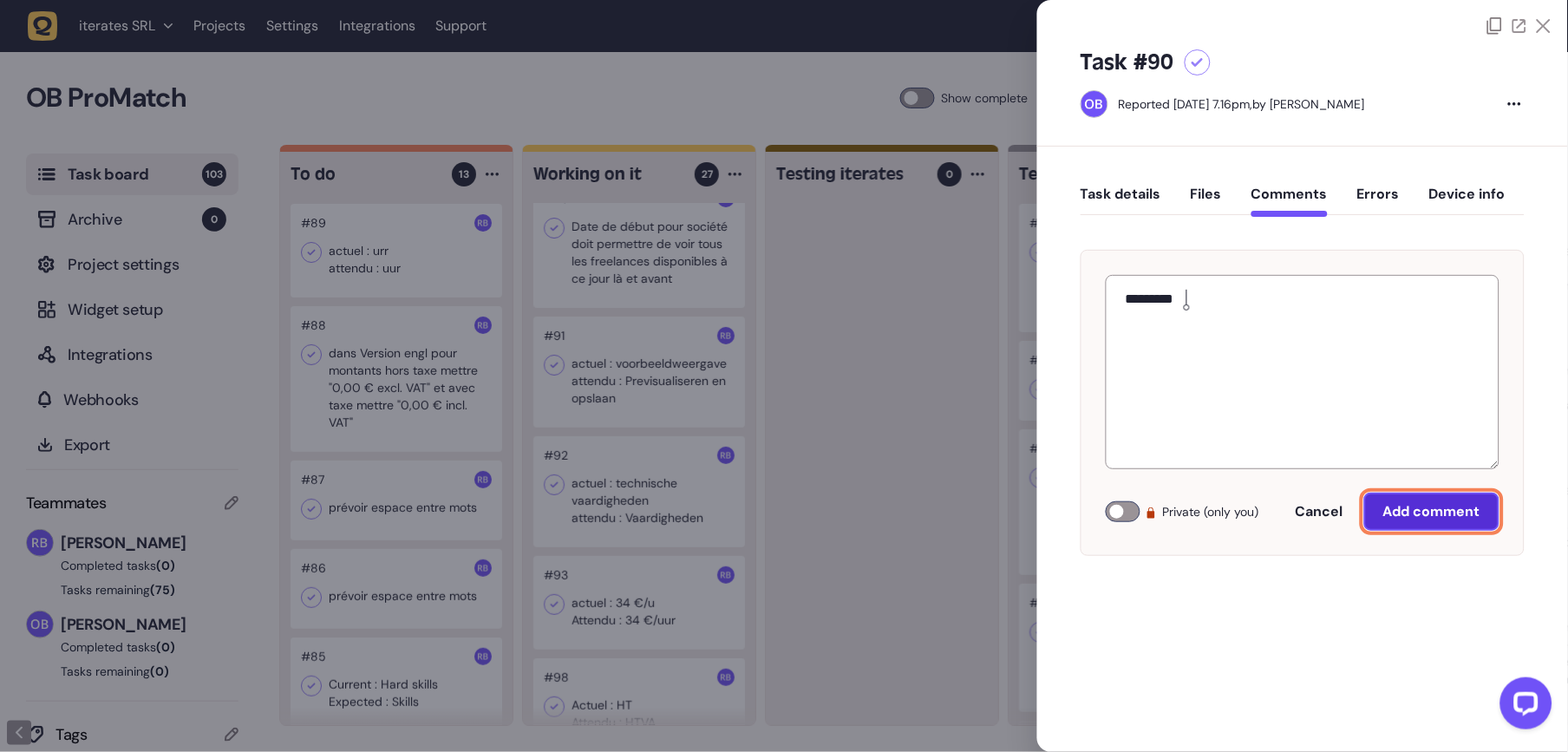
click at [1406, 494] on button "Add comment" at bounding box center [1432, 511] width 136 height 38
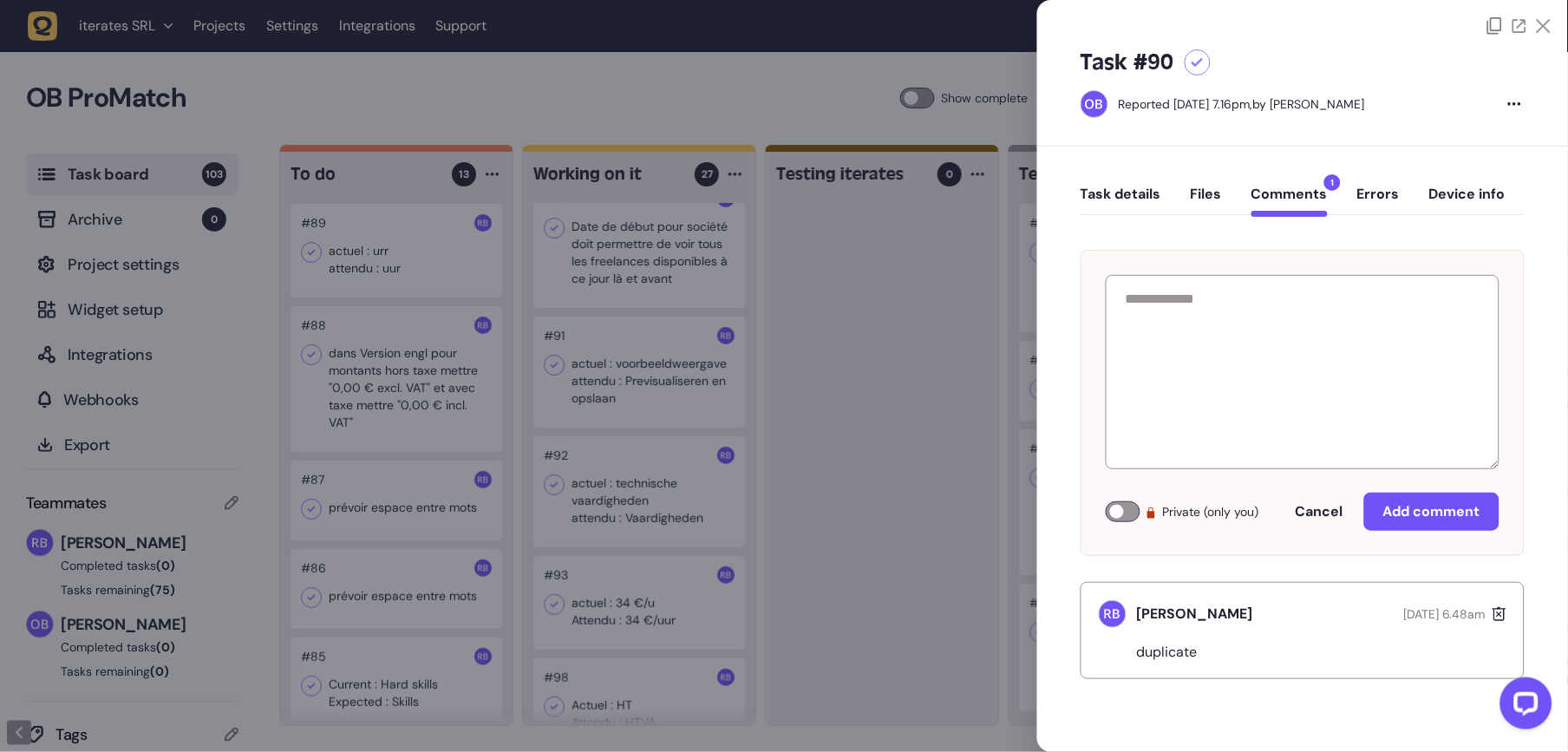
click at [871, 386] on div at bounding box center [784, 376] width 1568 height 752
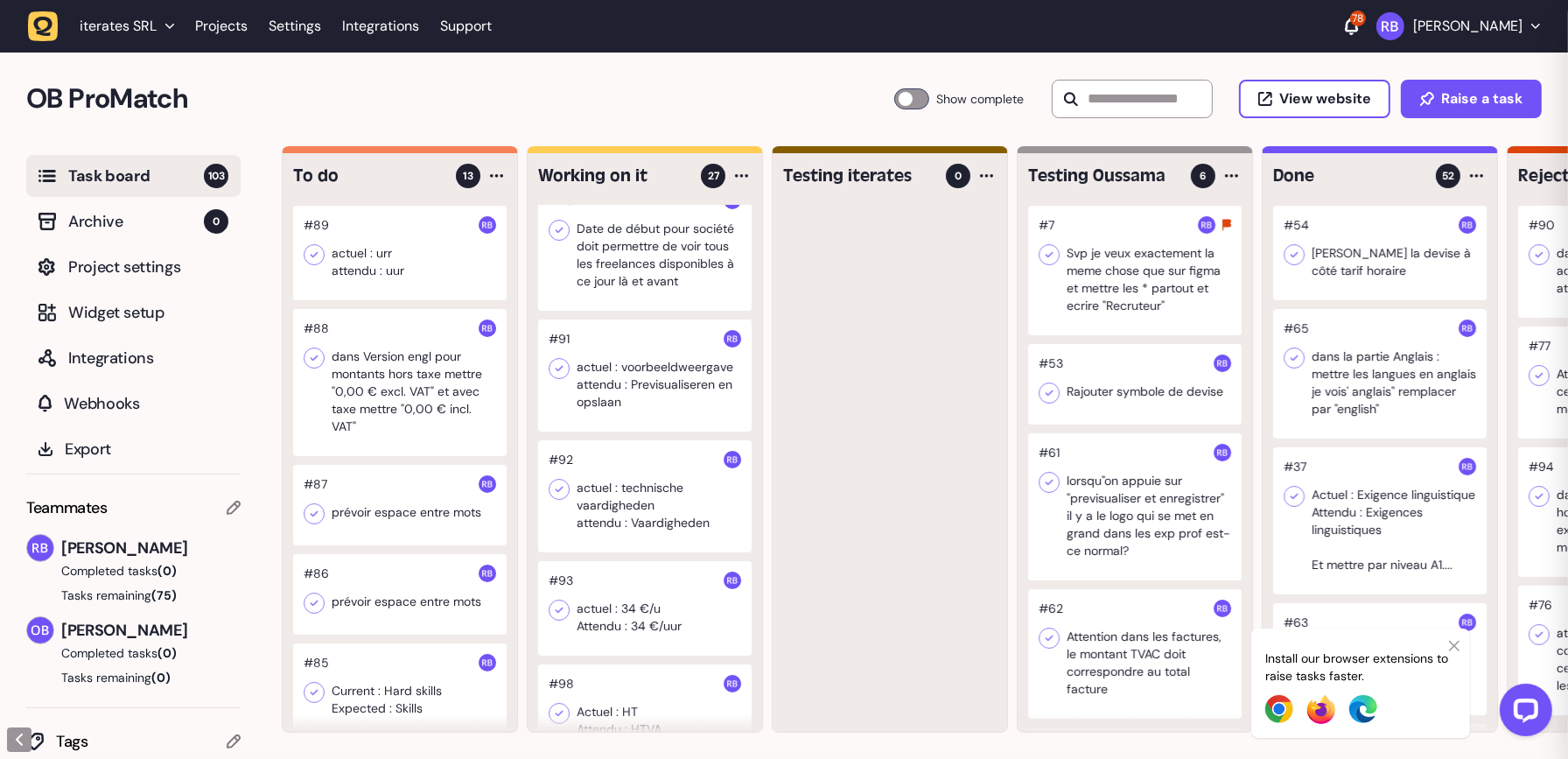
click at [382, 261] on div at bounding box center [400, 253] width 214 height 95
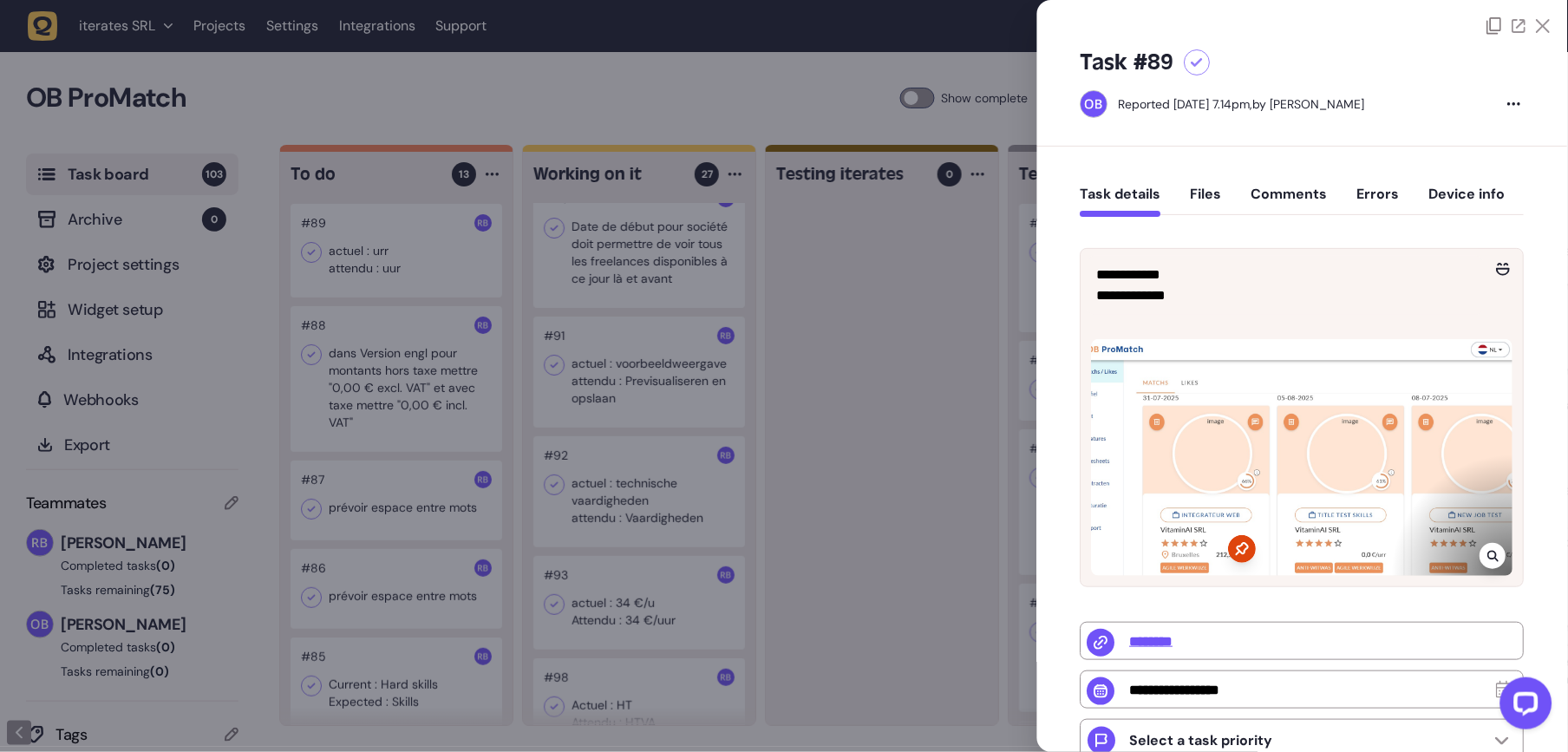
click at [899, 322] on div at bounding box center [784, 376] width 1568 height 752
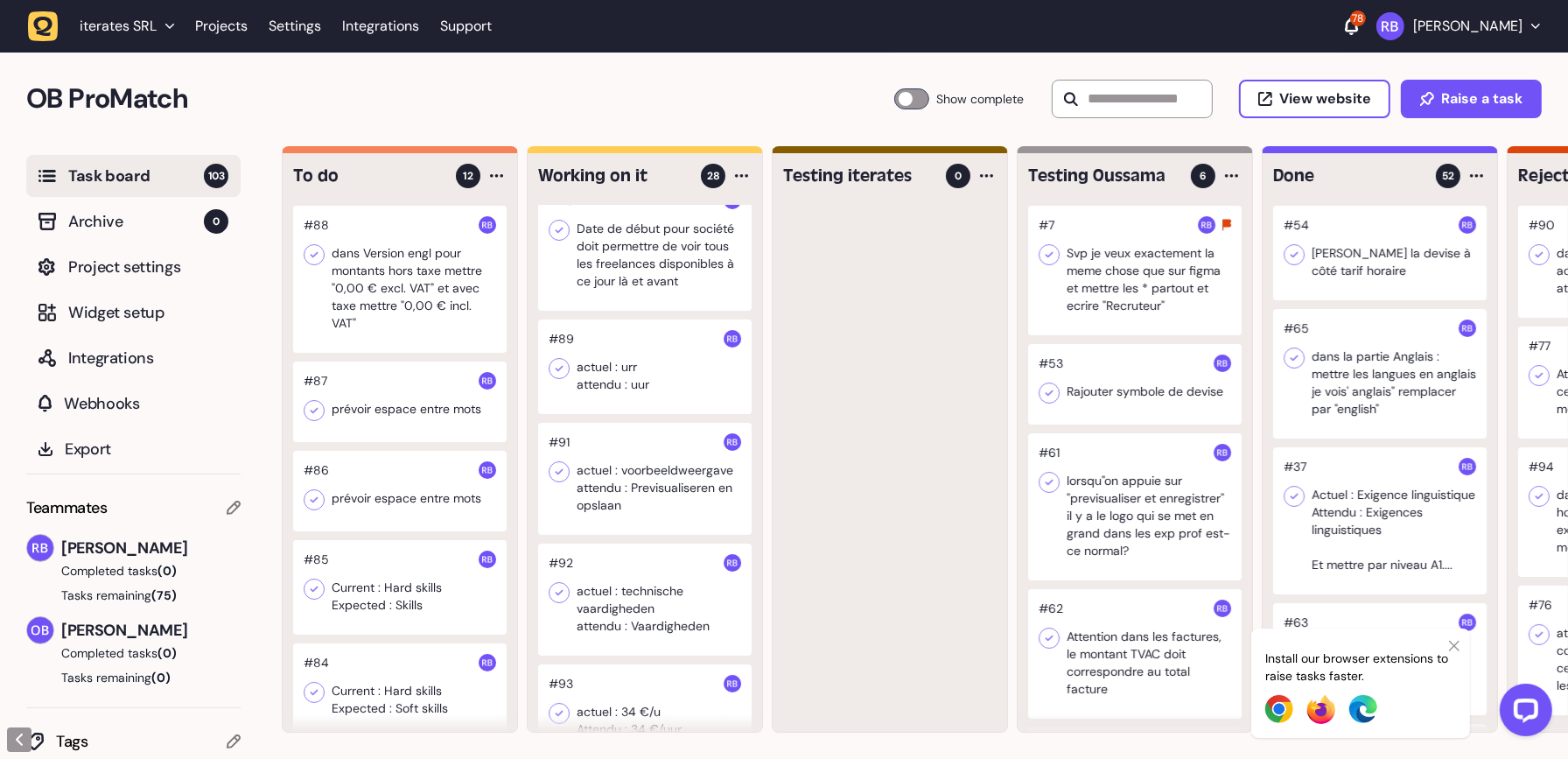
click at [387, 266] on div at bounding box center [400, 280] width 214 height 147
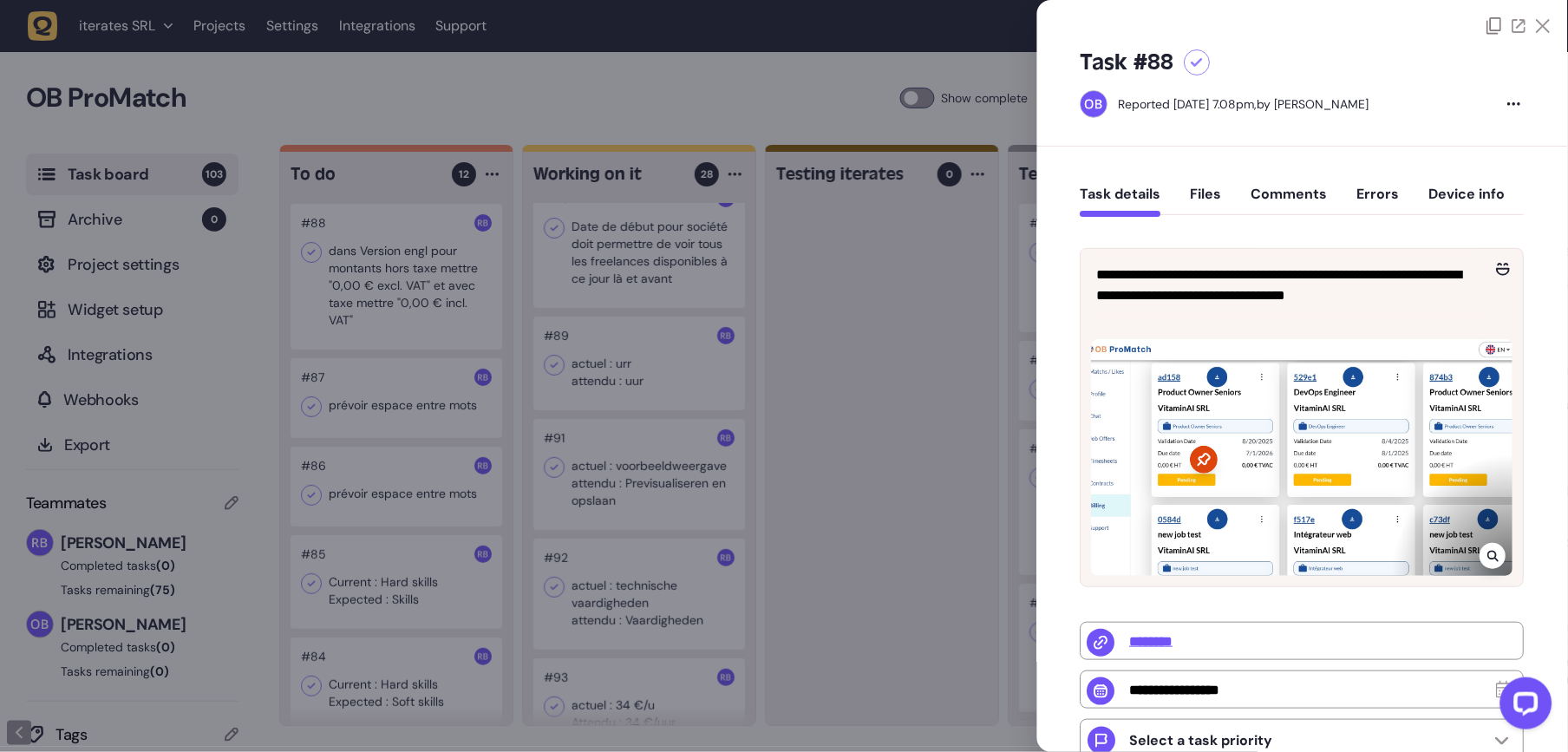
click at [615, 317] on div at bounding box center [784, 376] width 1568 height 752
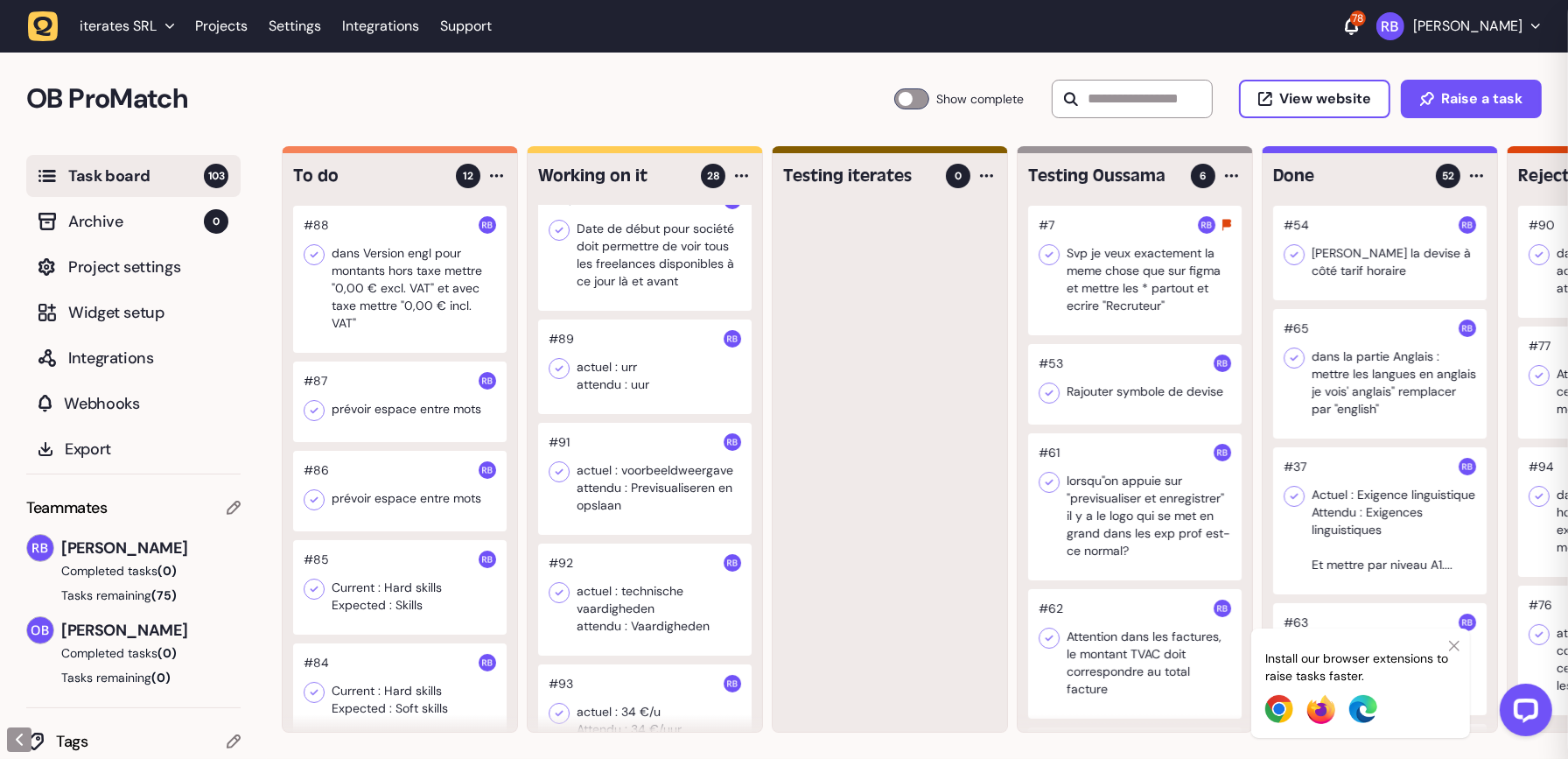
click at [453, 298] on div at bounding box center [400, 280] width 214 height 147
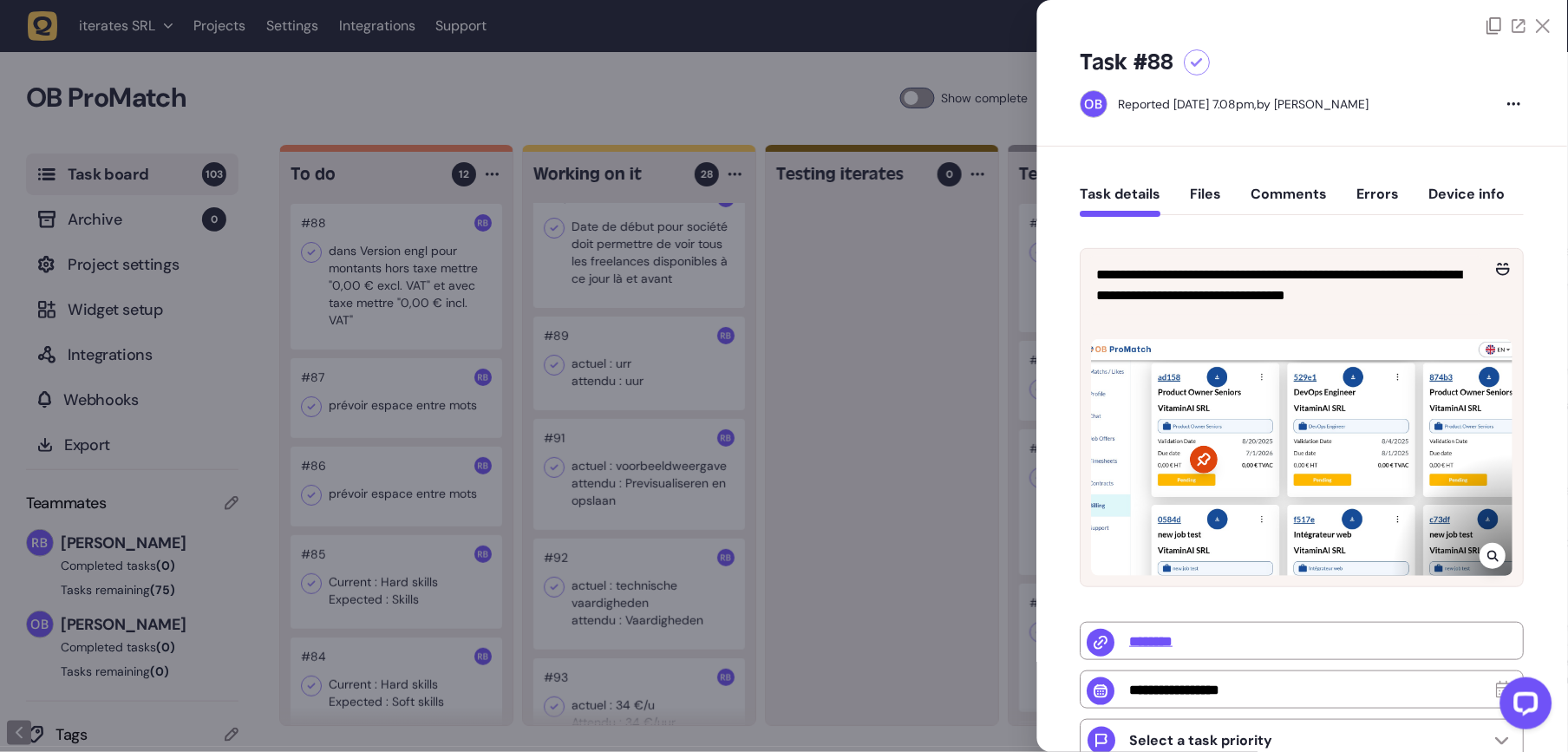
click at [1326, 200] on button "Comments" at bounding box center [1290, 201] width 76 height 31
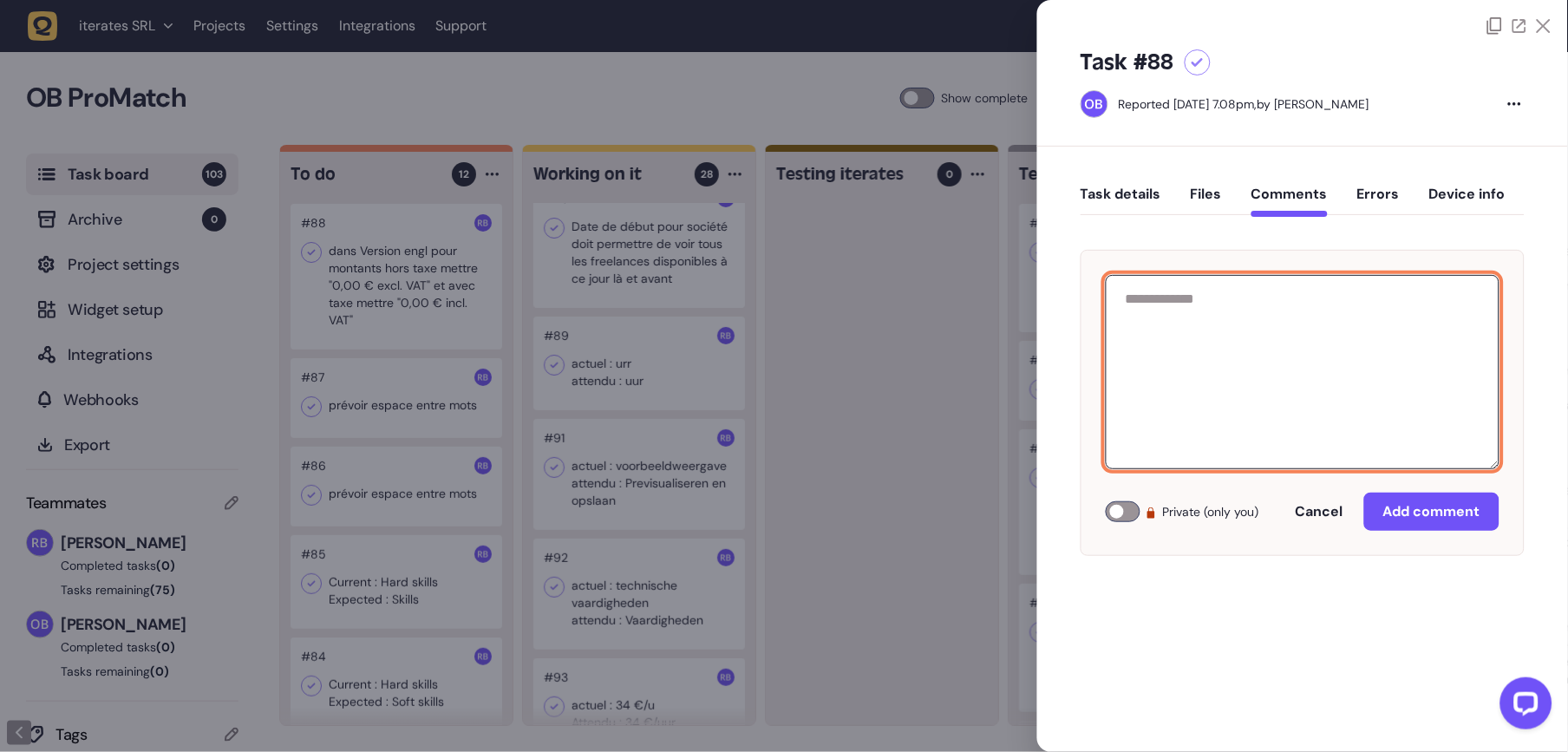
click at [1323, 303] on textarea at bounding box center [1302, 372] width 394 height 195
type textarea "*********"
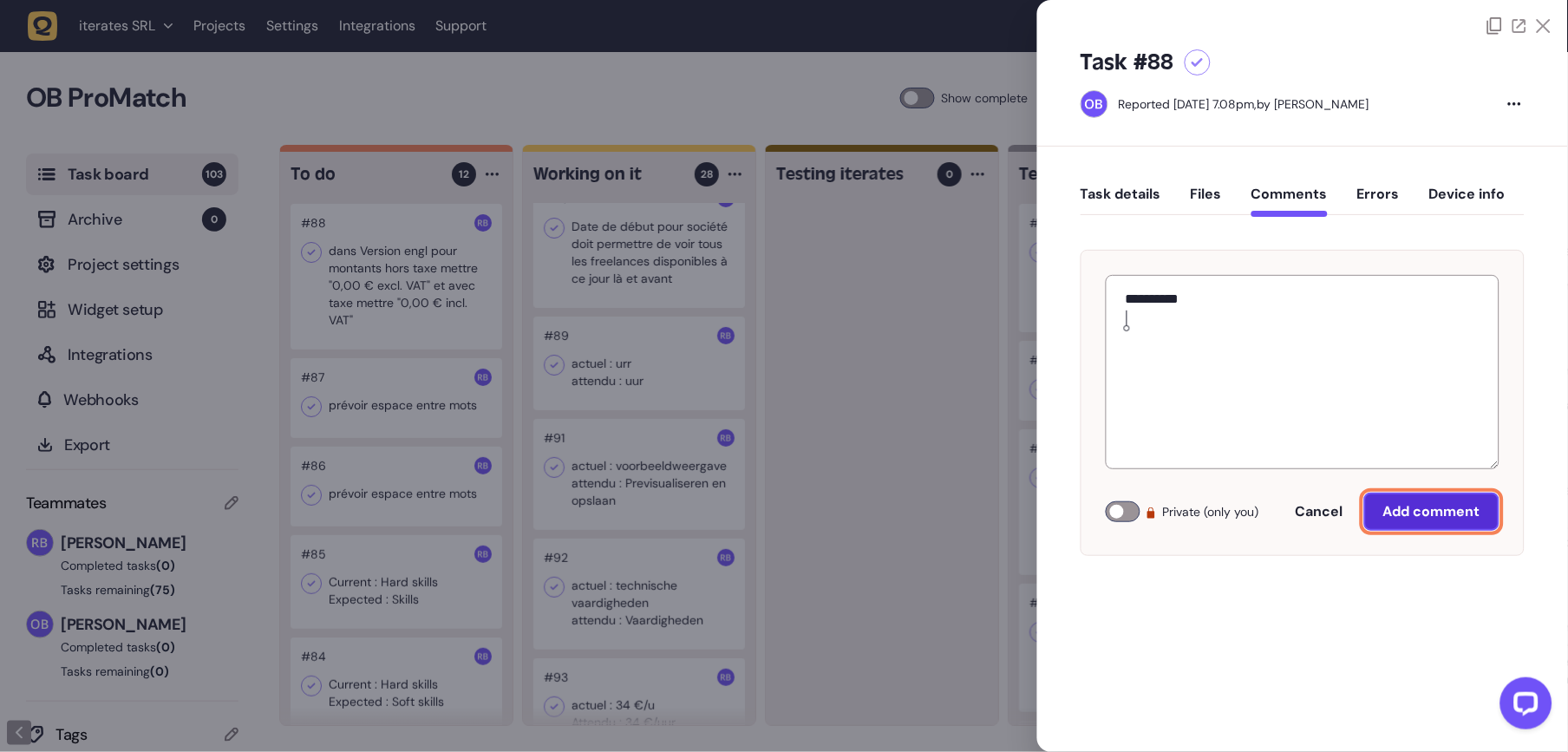
click at [1439, 493] on button "Add comment" at bounding box center [1432, 511] width 136 height 38
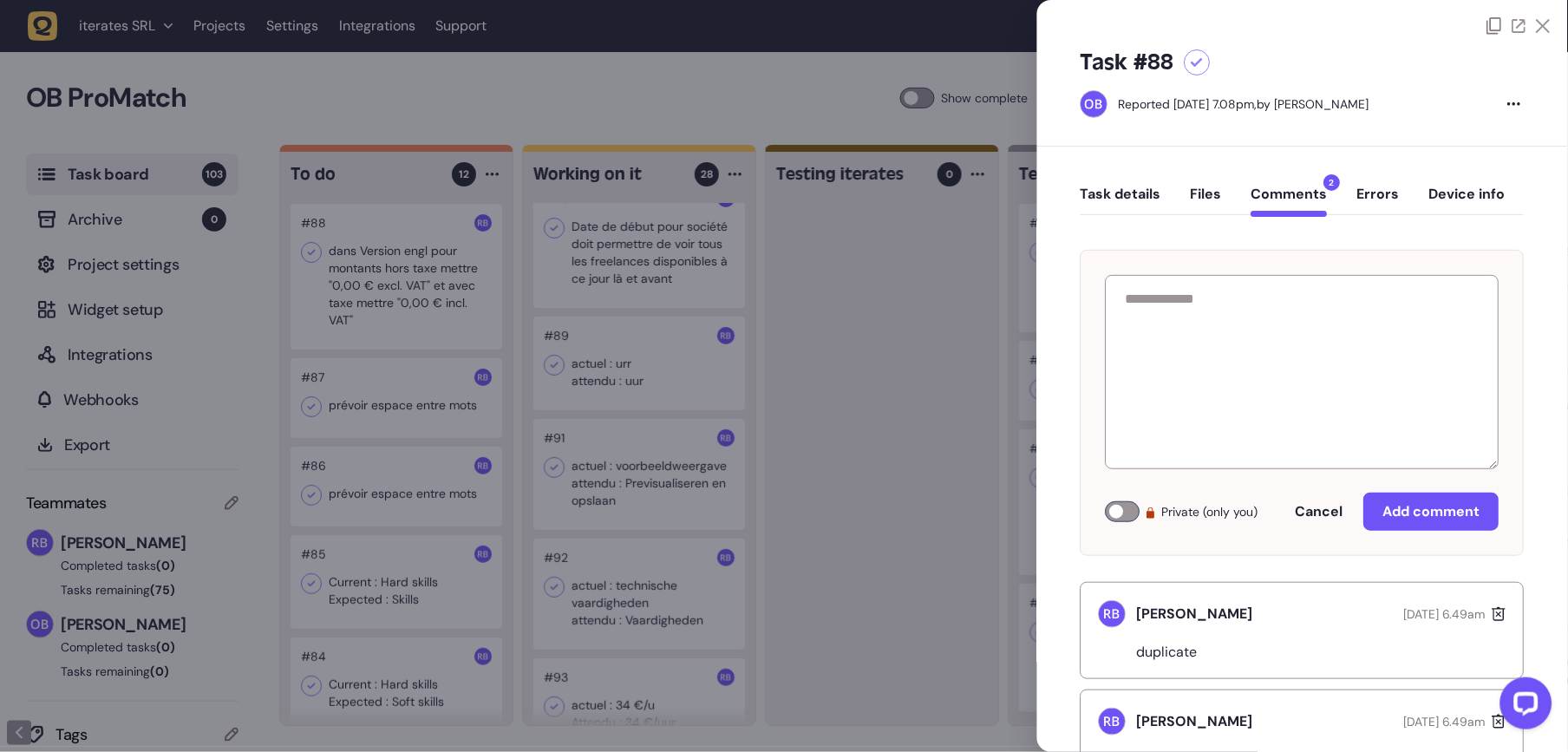
click at [808, 676] on div at bounding box center [784, 376] width 1568 height 752
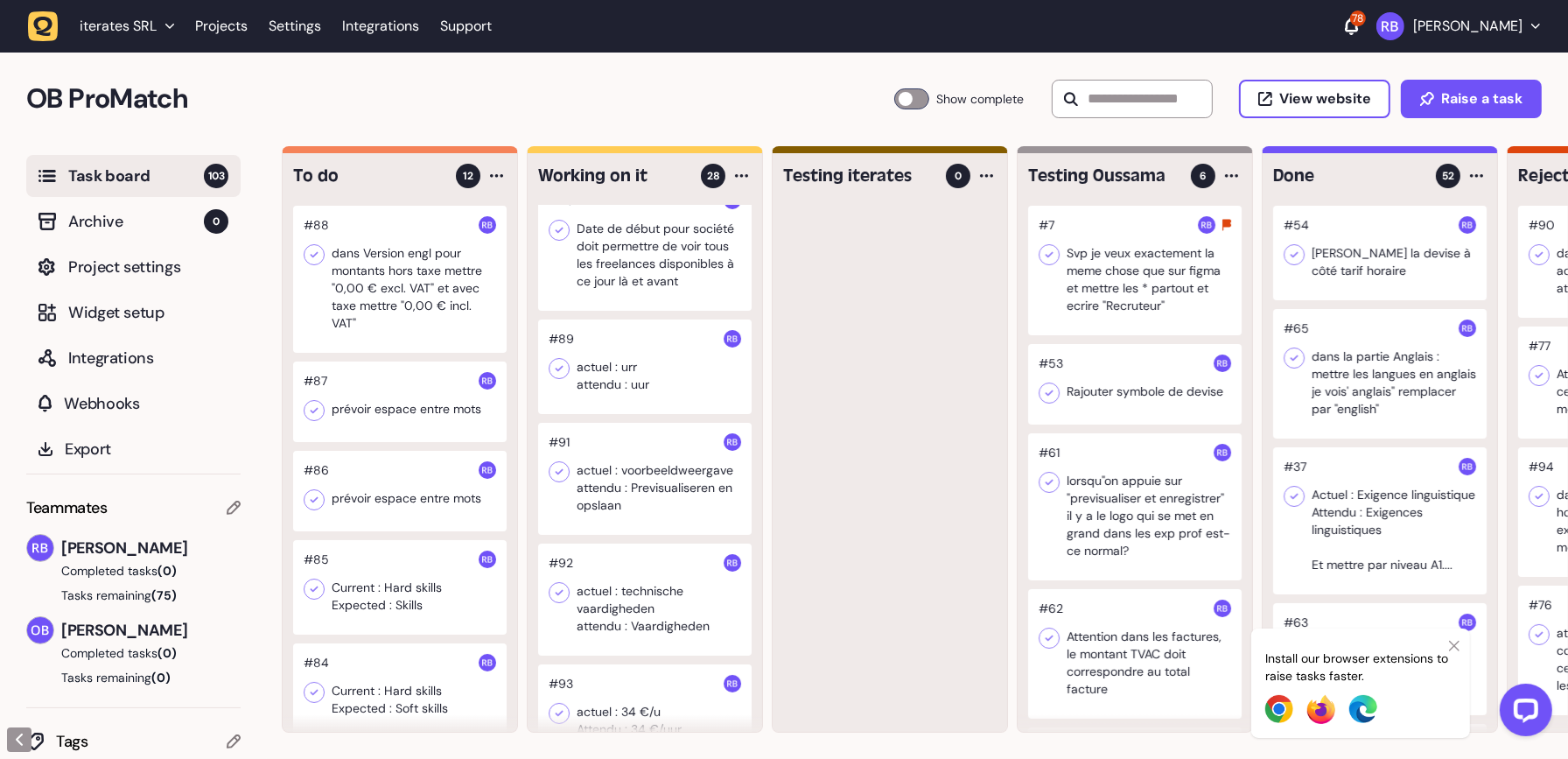
click at [348, 284] on div at bounding box center [400, 280] width 214 height 147
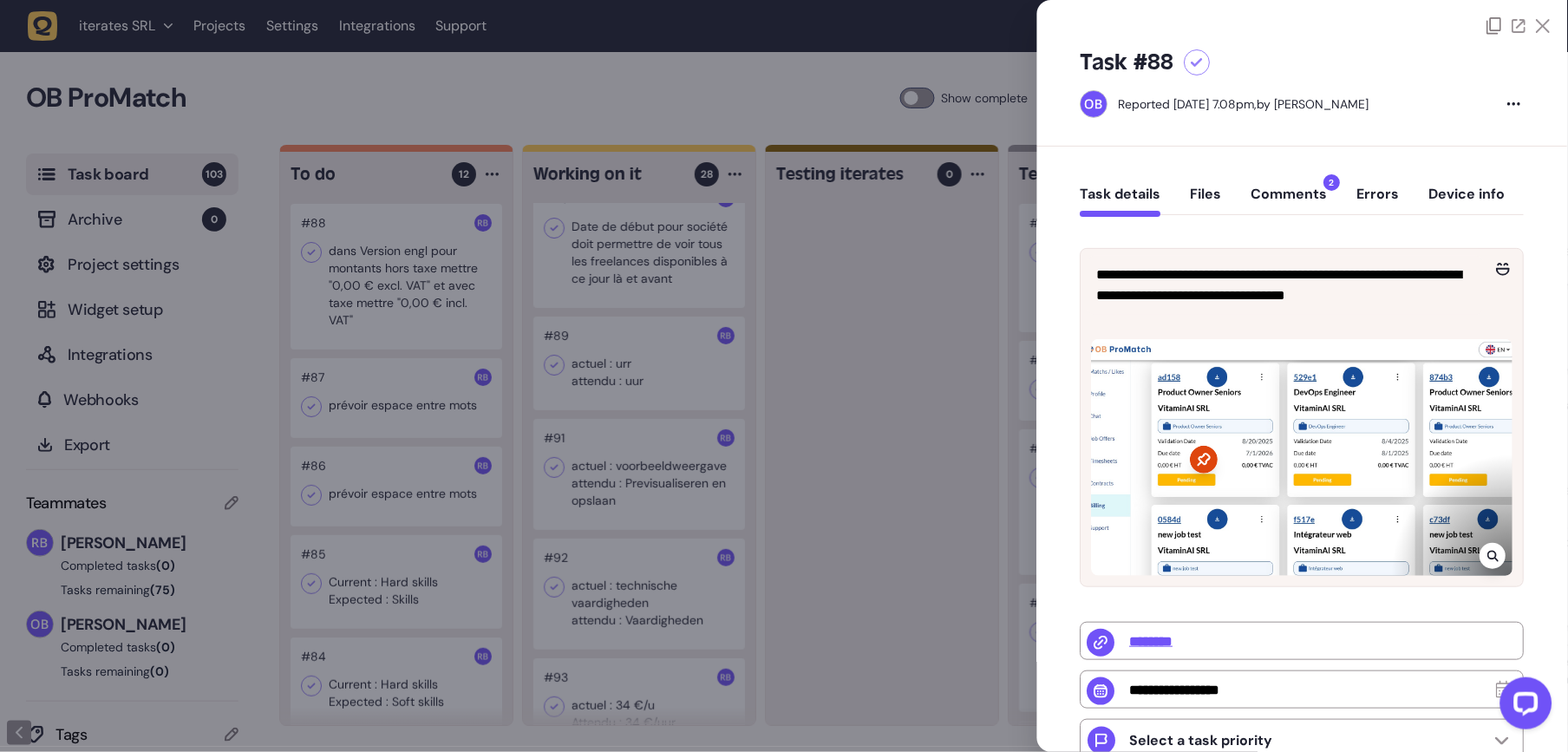
click at [1315, 213] on button "Comments 2" at bounding box center [1290, 201] width 76 height 31
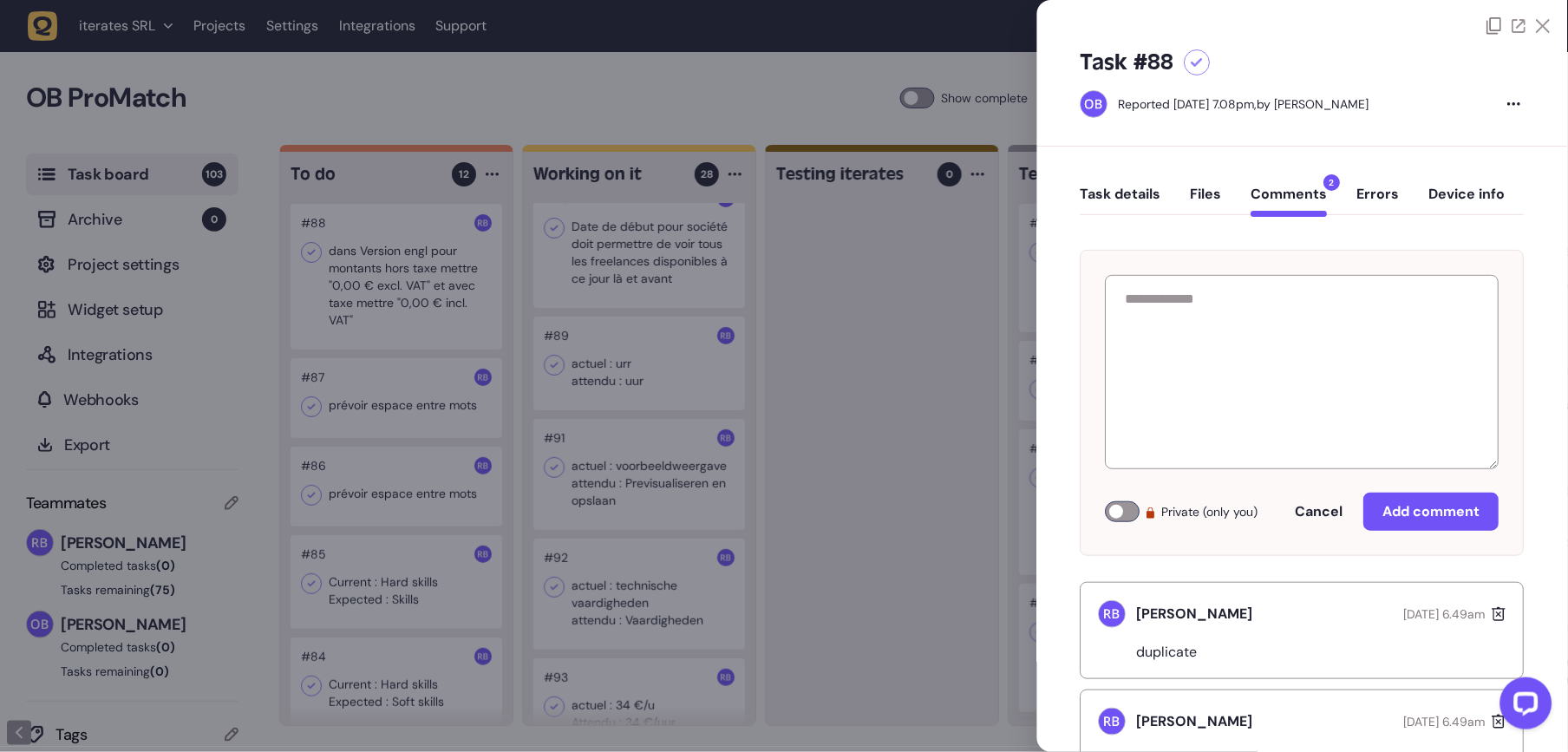
click at [1312, 203] on button "Comments 2" at bounding box center [1290, 201] width 76 height 31
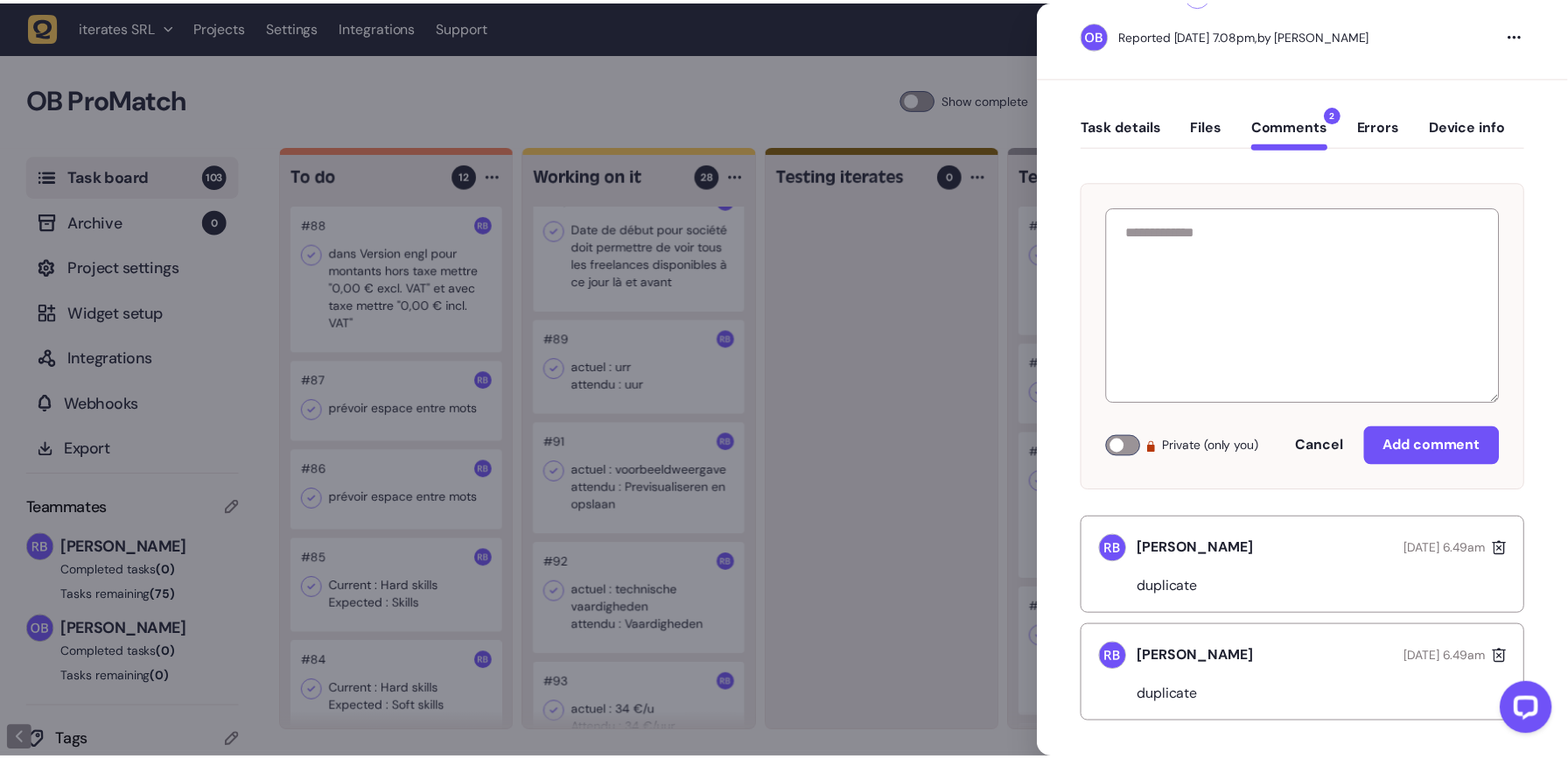
scroll to position [77, 0]
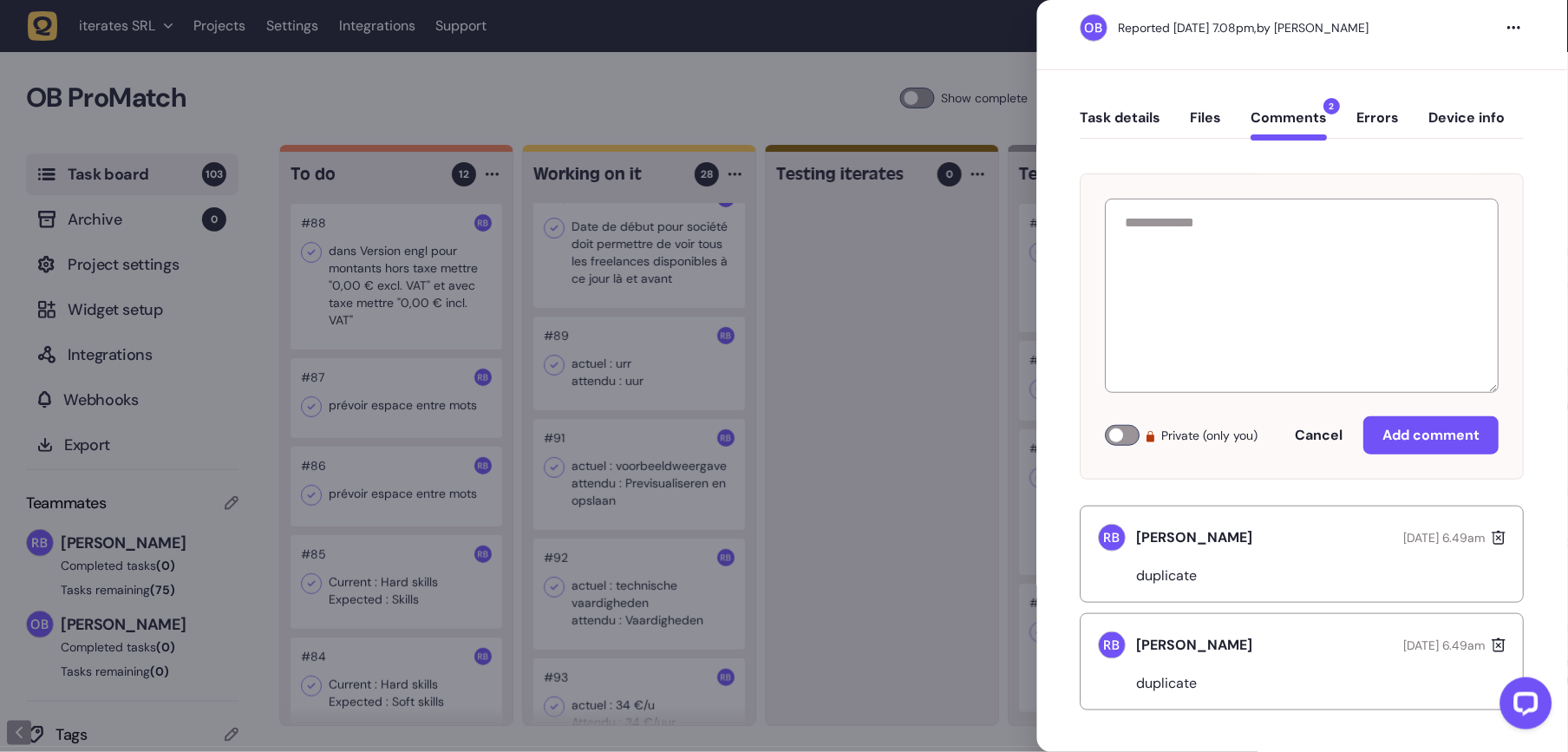
click at [851, 578] on div at bounding box center [784, 376] width 1568 height 752
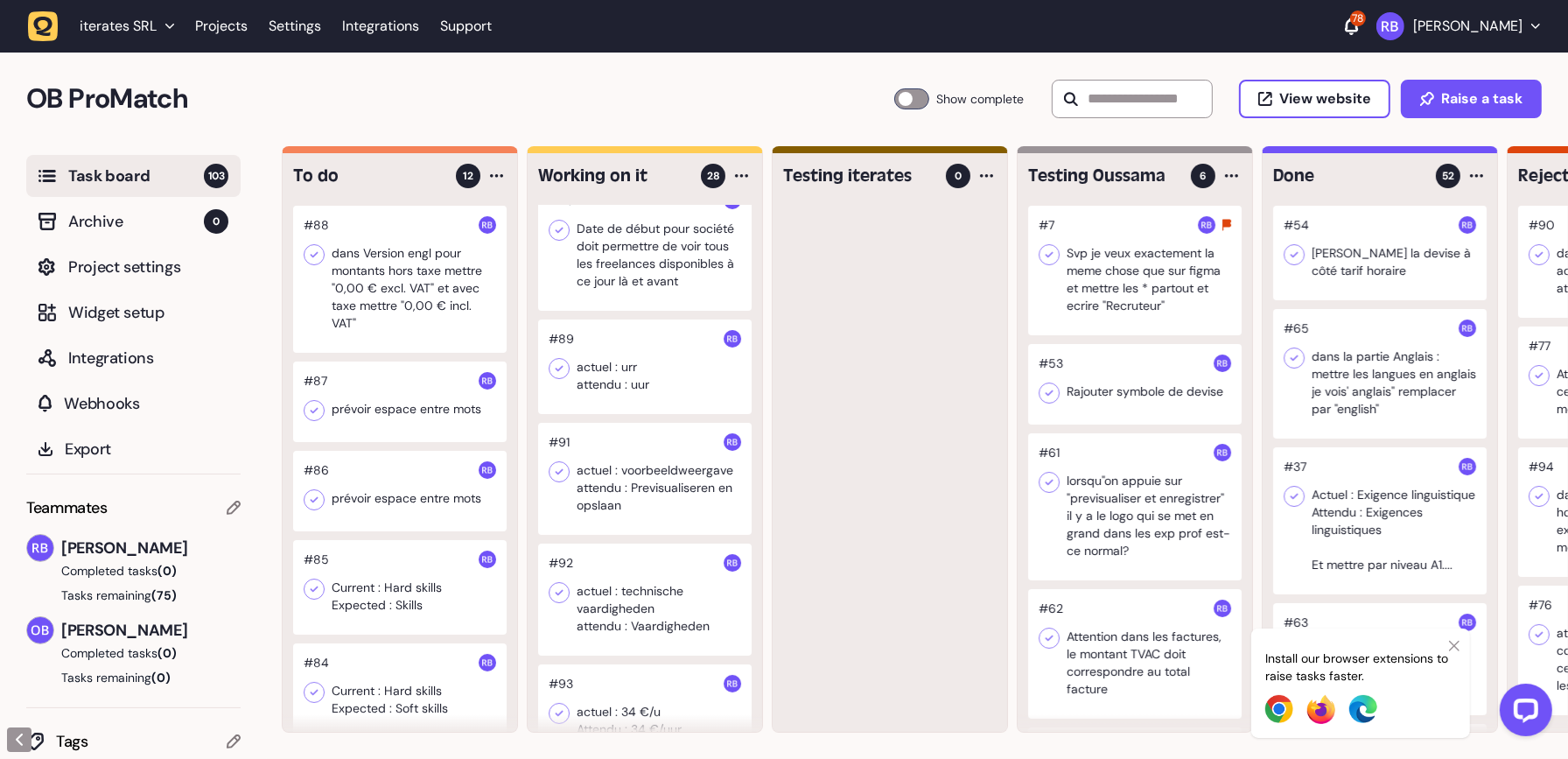
click at [809, 758] on div "To do 12 #88 dans Version engl pour montants hors taxe mettre "0,00 € excl. VAT…" at bounding box center [925, 452] width 1287 height 613
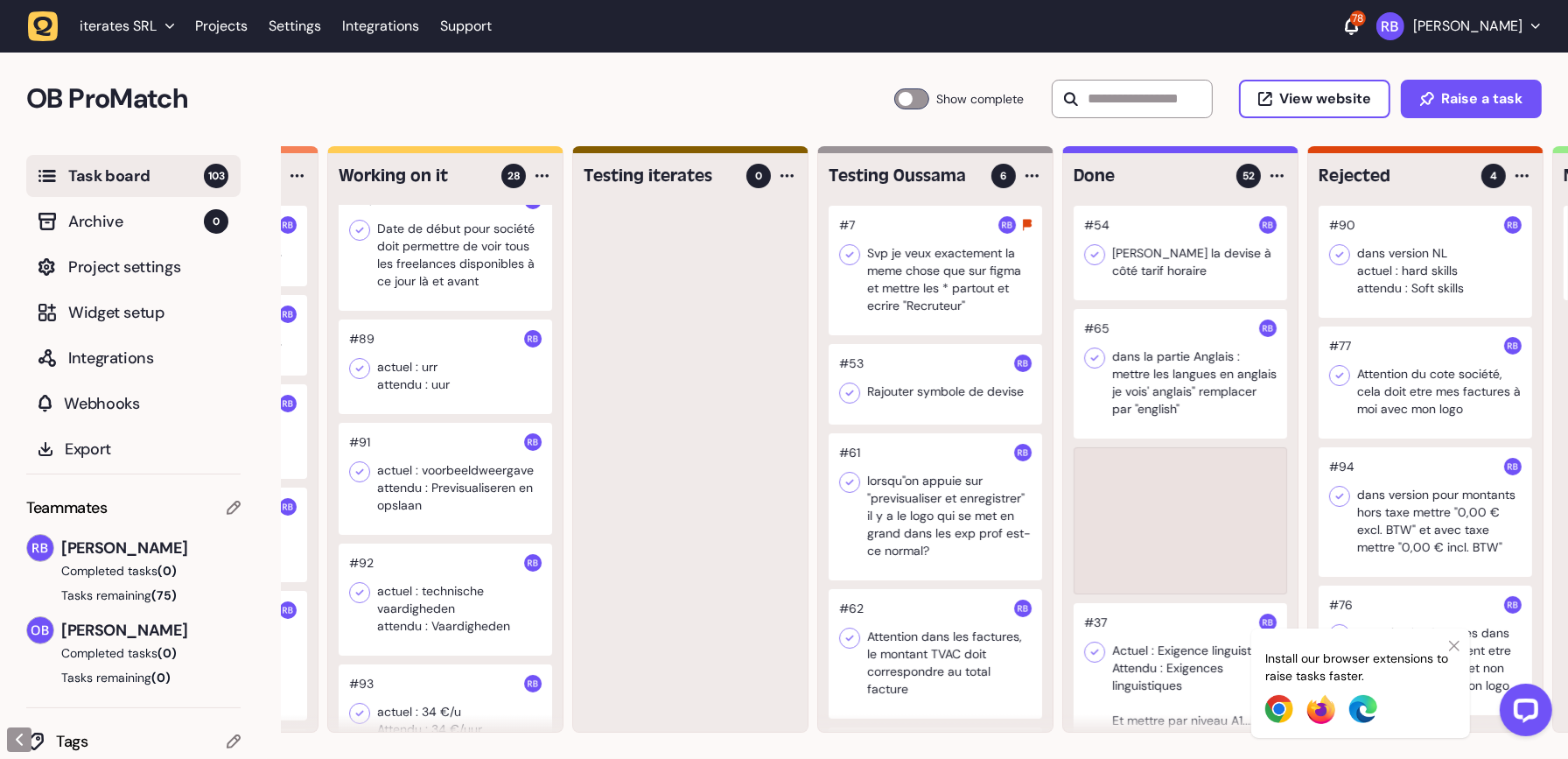
scroll to position [0, 191]
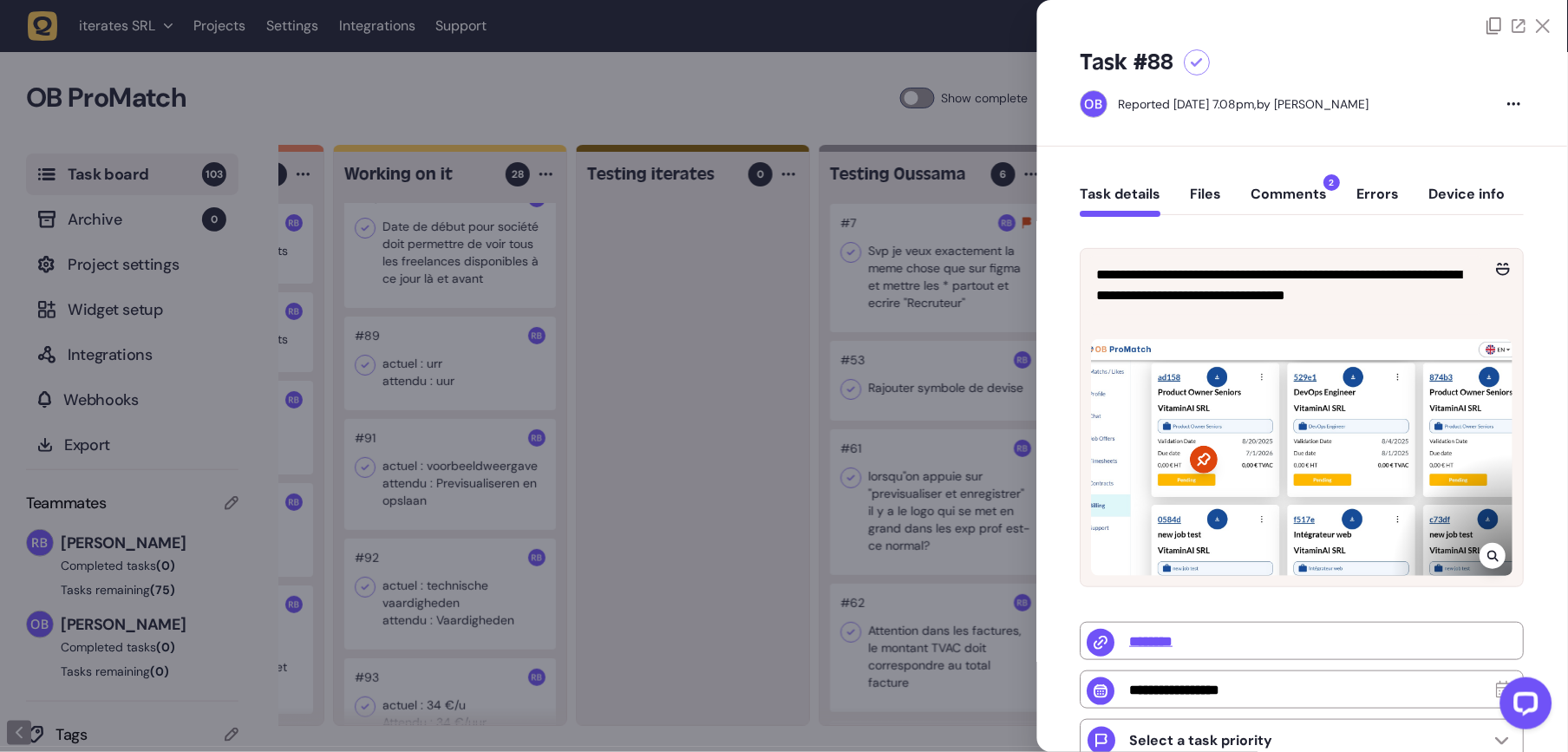
click at [762, 601] on div at bounding box center [784, 376] width 1568 height 752
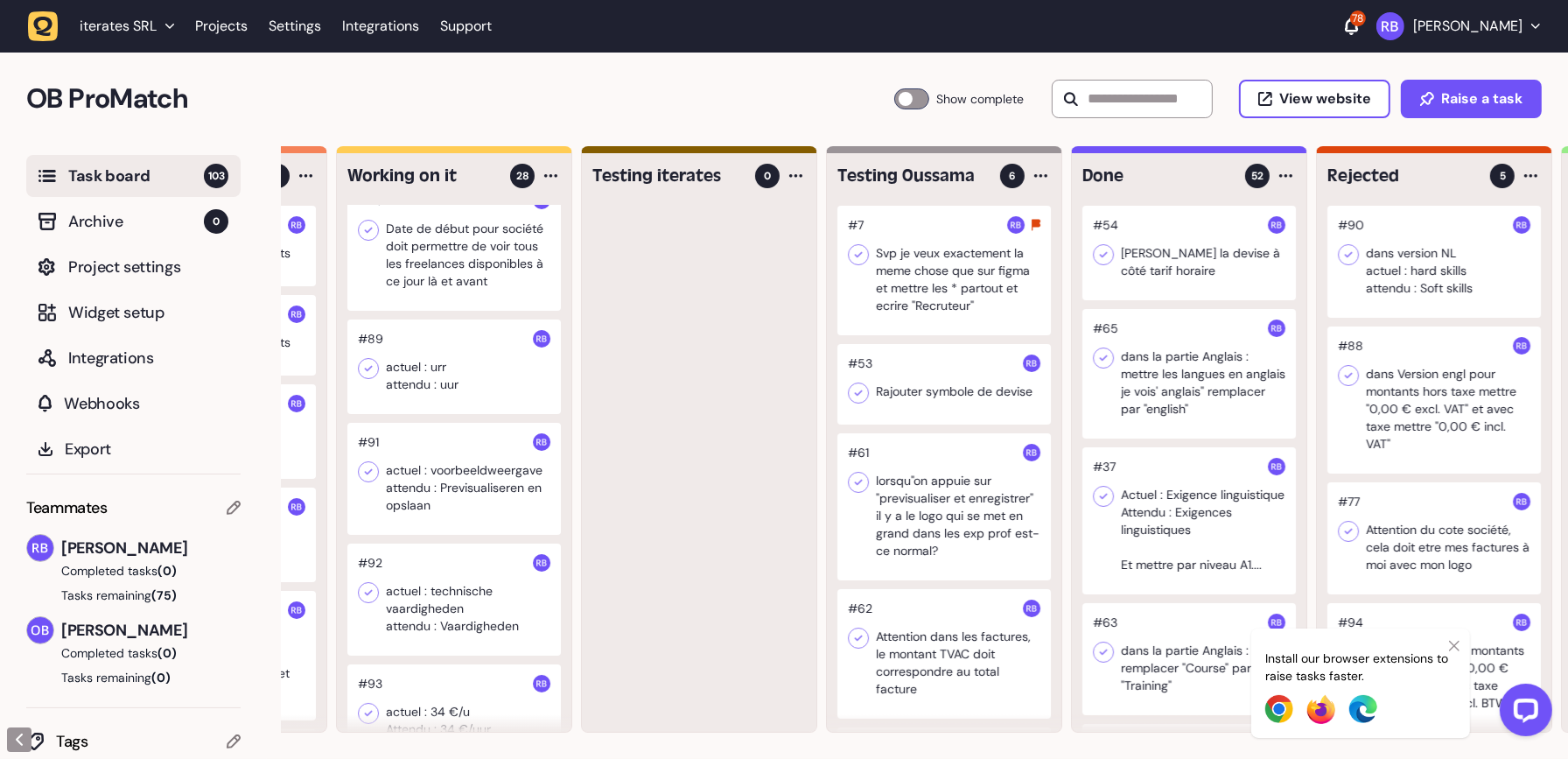
click at [734, 714] on div at bounding box center [699, 469] width 235 height 526
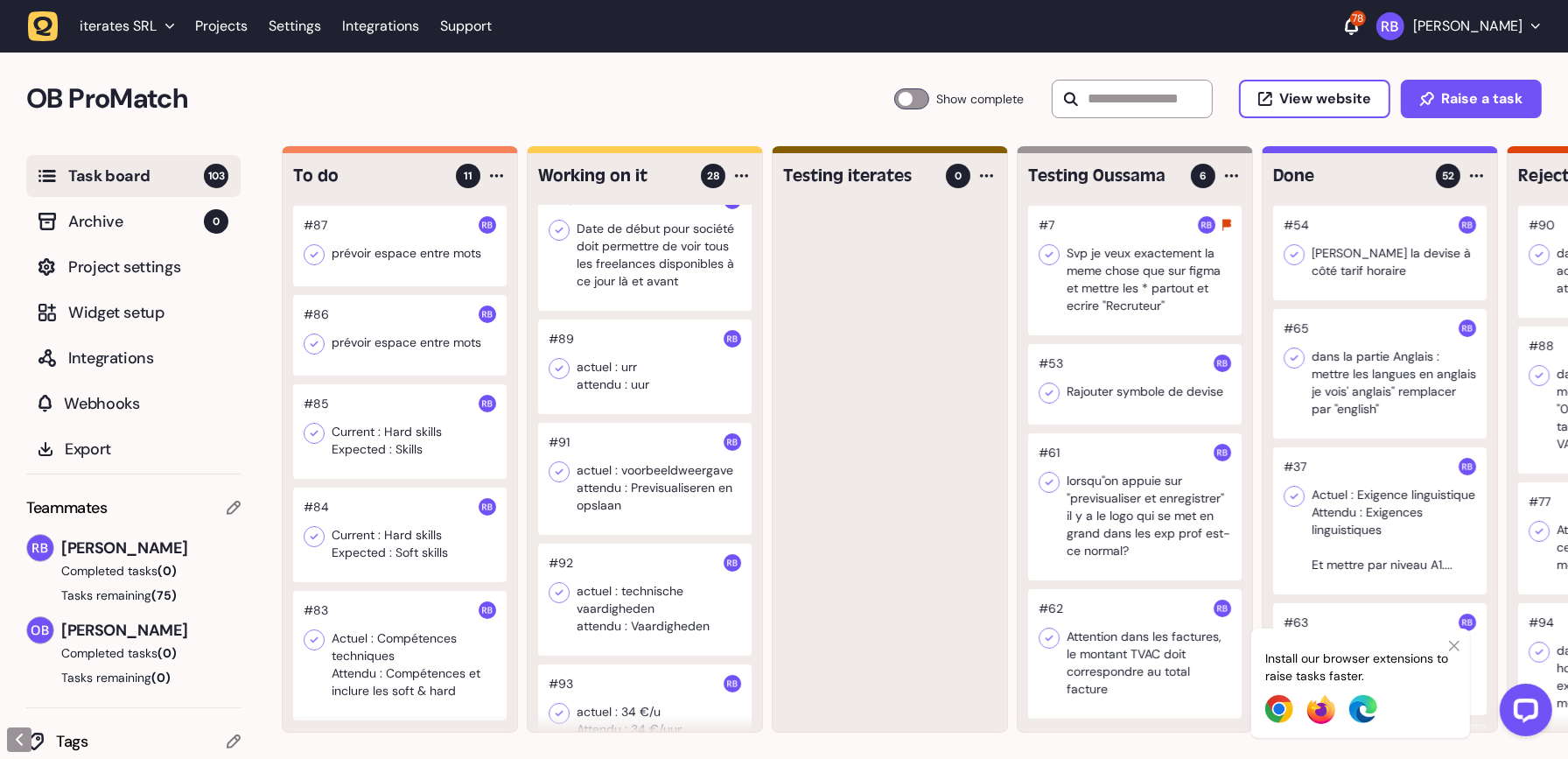
click at [408, 258] on div at bounding box center [400, 246] width 214 height 81
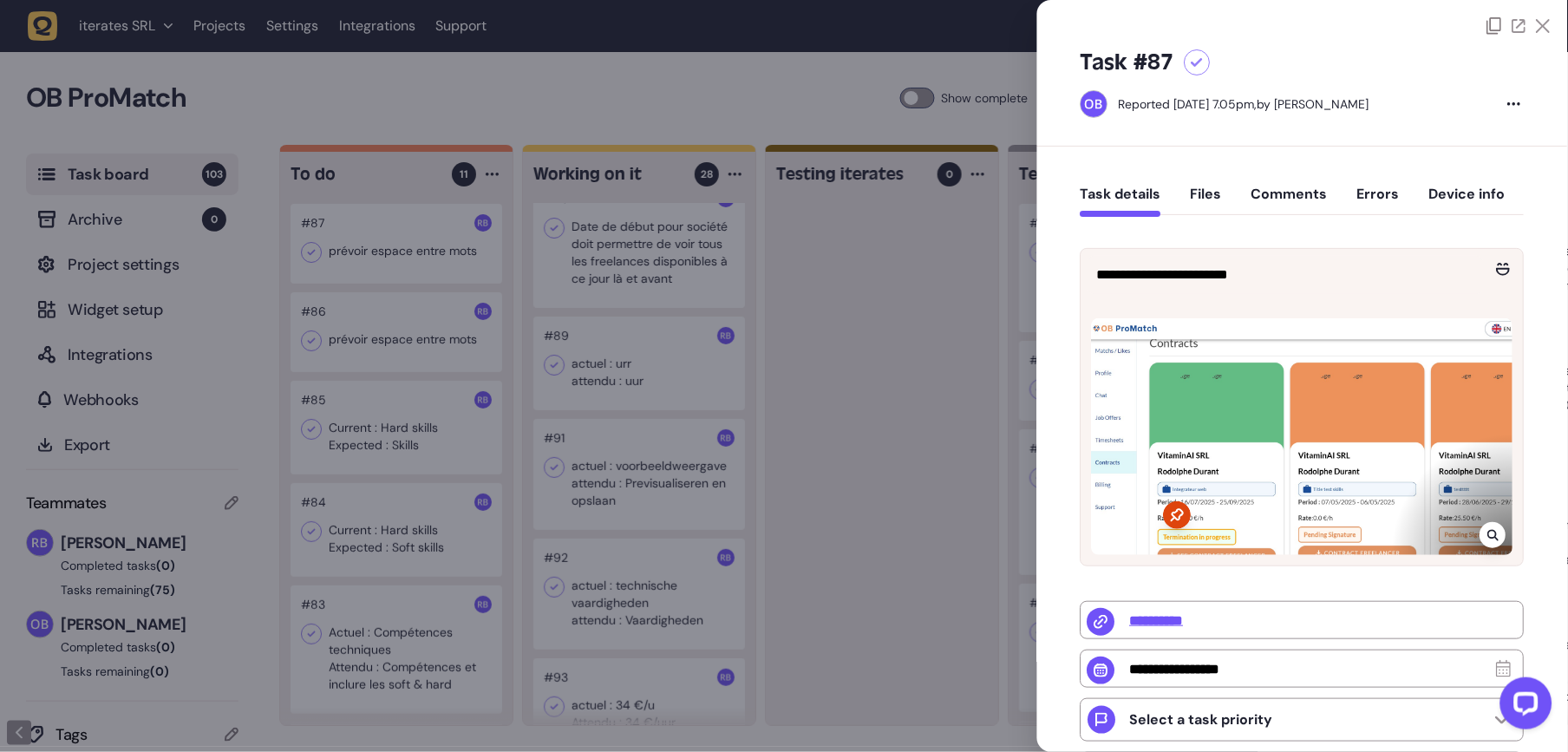
click at [1491, 532] on icon at bounding box center [1493, 535] width 11 height 14
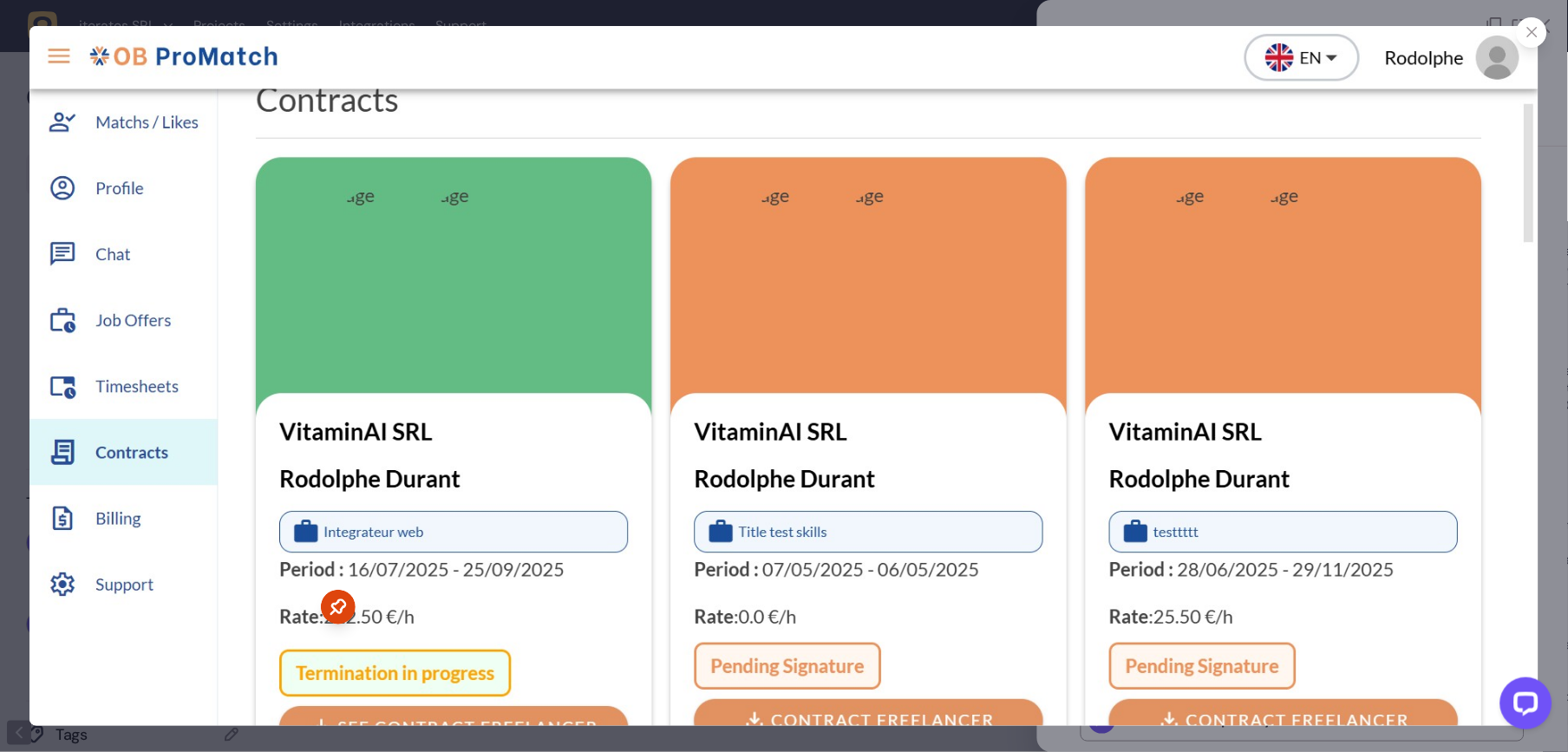
click at [1502, 32] on div at bounding box center [1532, 32] width 30 height 30
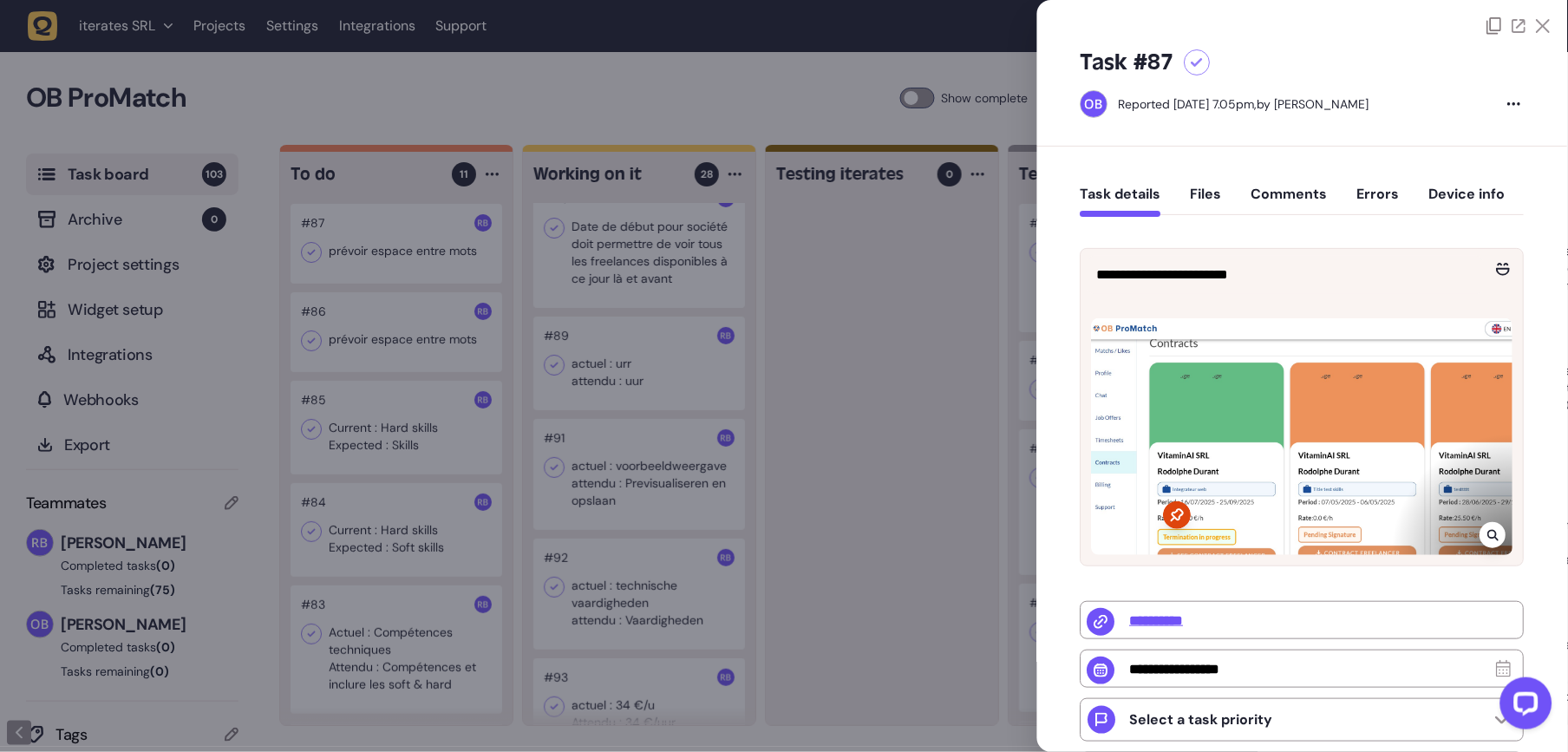
click at [1272, 209] on button "Comments" at bounding box center [1290, 201] width 76 height 31
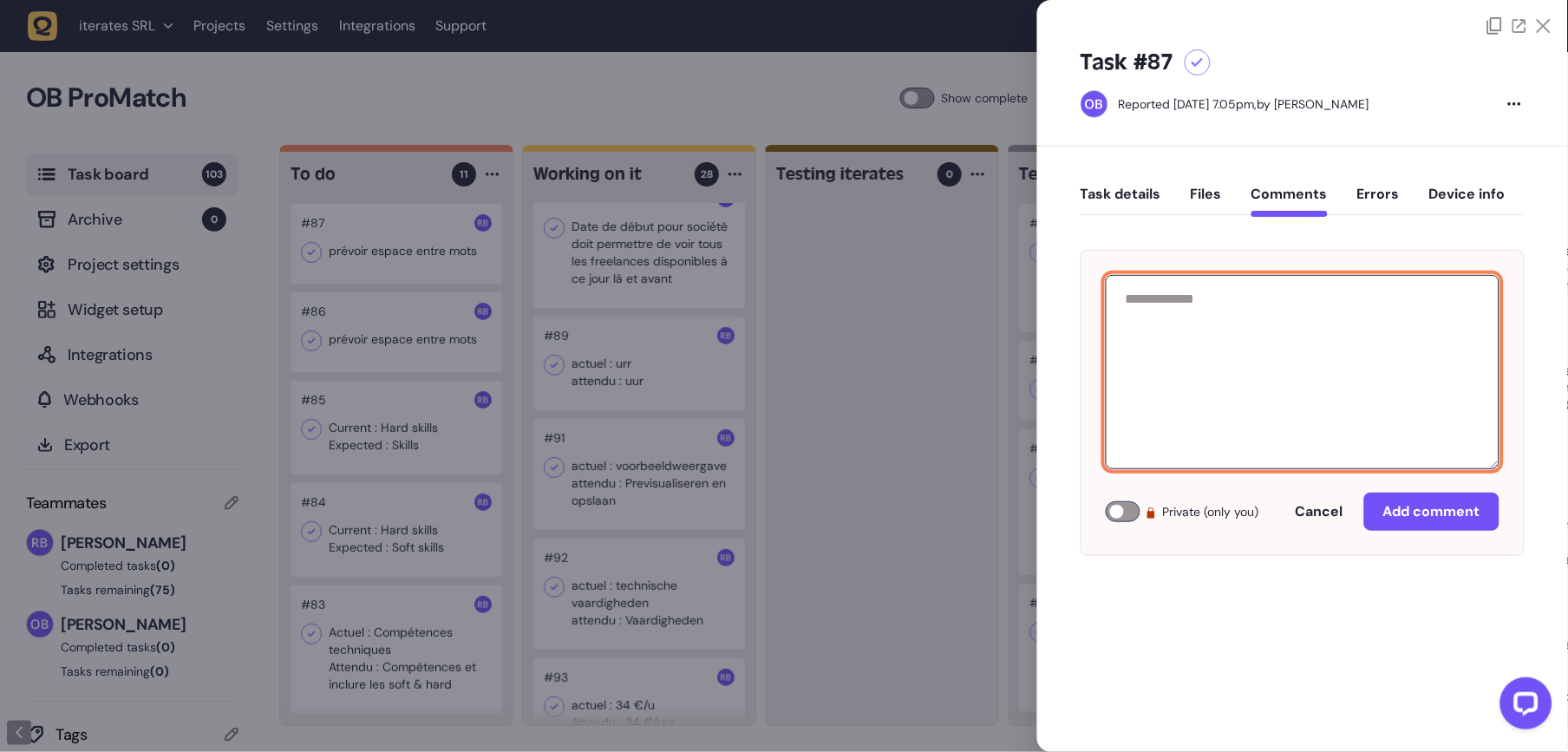
click at [1300, 307] on textarea at bounding box center [1302, 372] width 394 height 195
paste textarea "**********"
type textarea "**********"
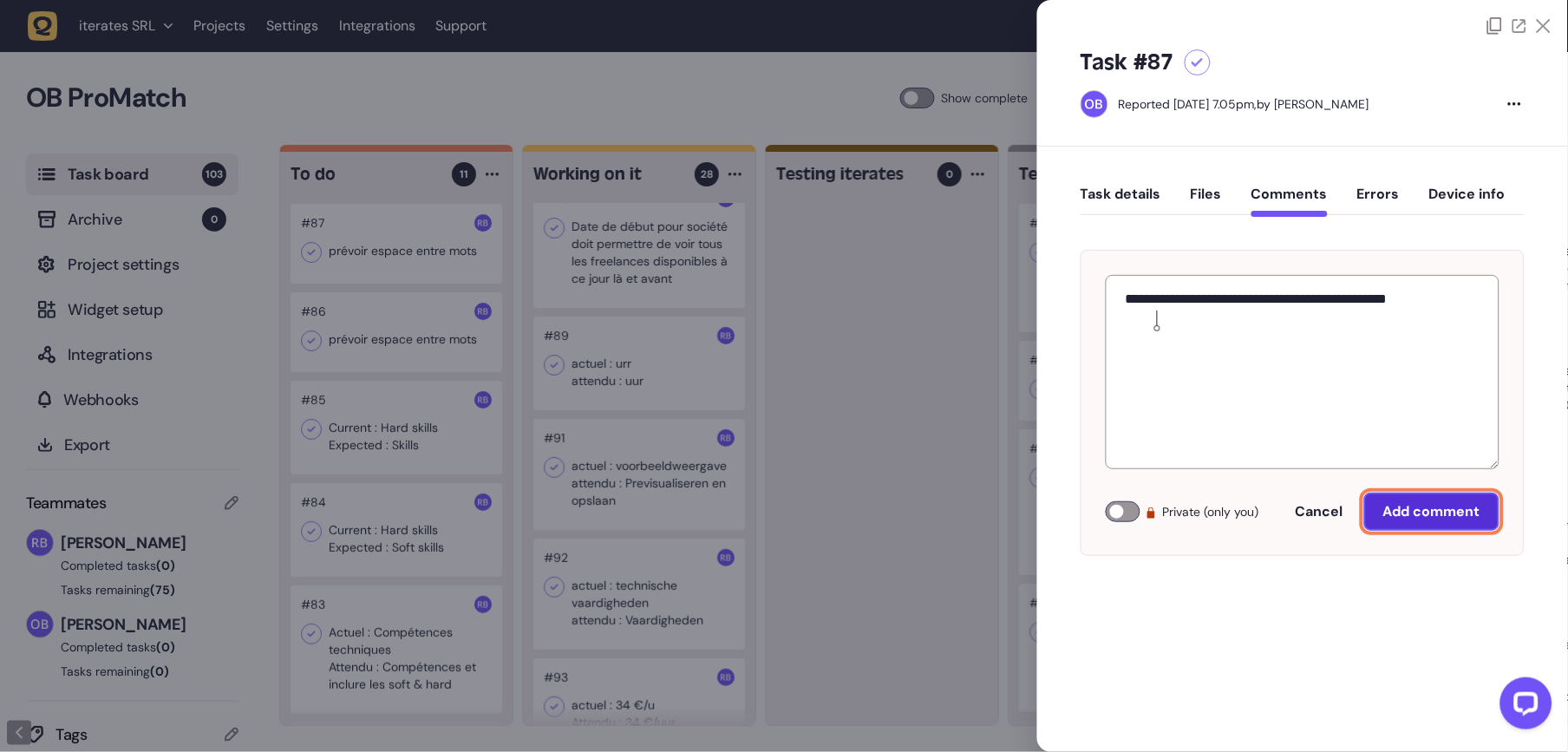
click at [1427, 513] on span "Add comment" at bounding box center [1432, 511] width 97 height 14
click at [1119, 201] on button "Task details" at bounding box center [1121, 201] width 81 height 31
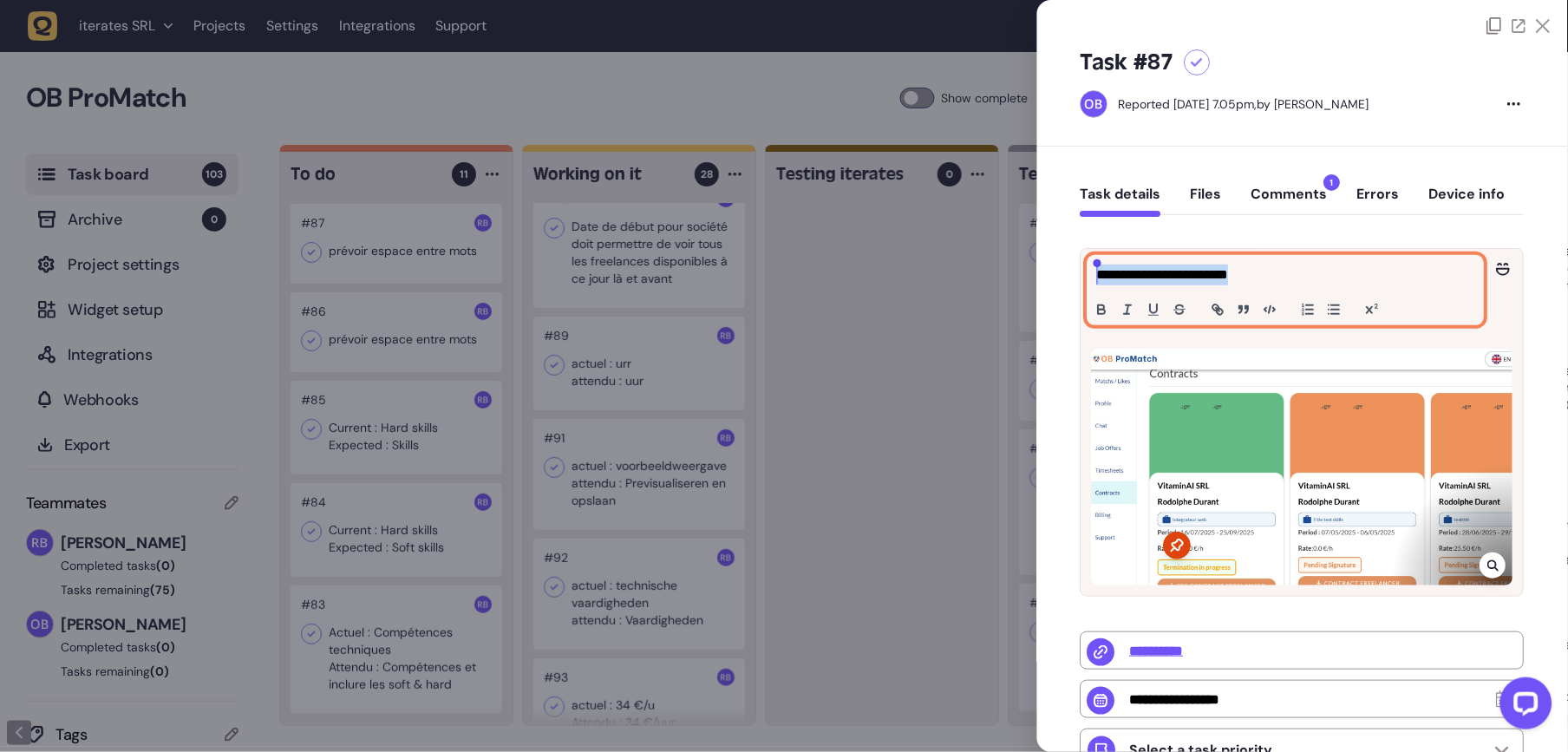
drag, startPoint x: 1271, startPoint y: 272, endPoint x: 980, endPoint y: 270, distance: 291.0
click at [980, 270] on div "Task board 103 Archive 0 Project settings Widget setup Integrations Webhooks Ex…" at bounding box center [784, 448] width 1568 height 607
copy p "**********"
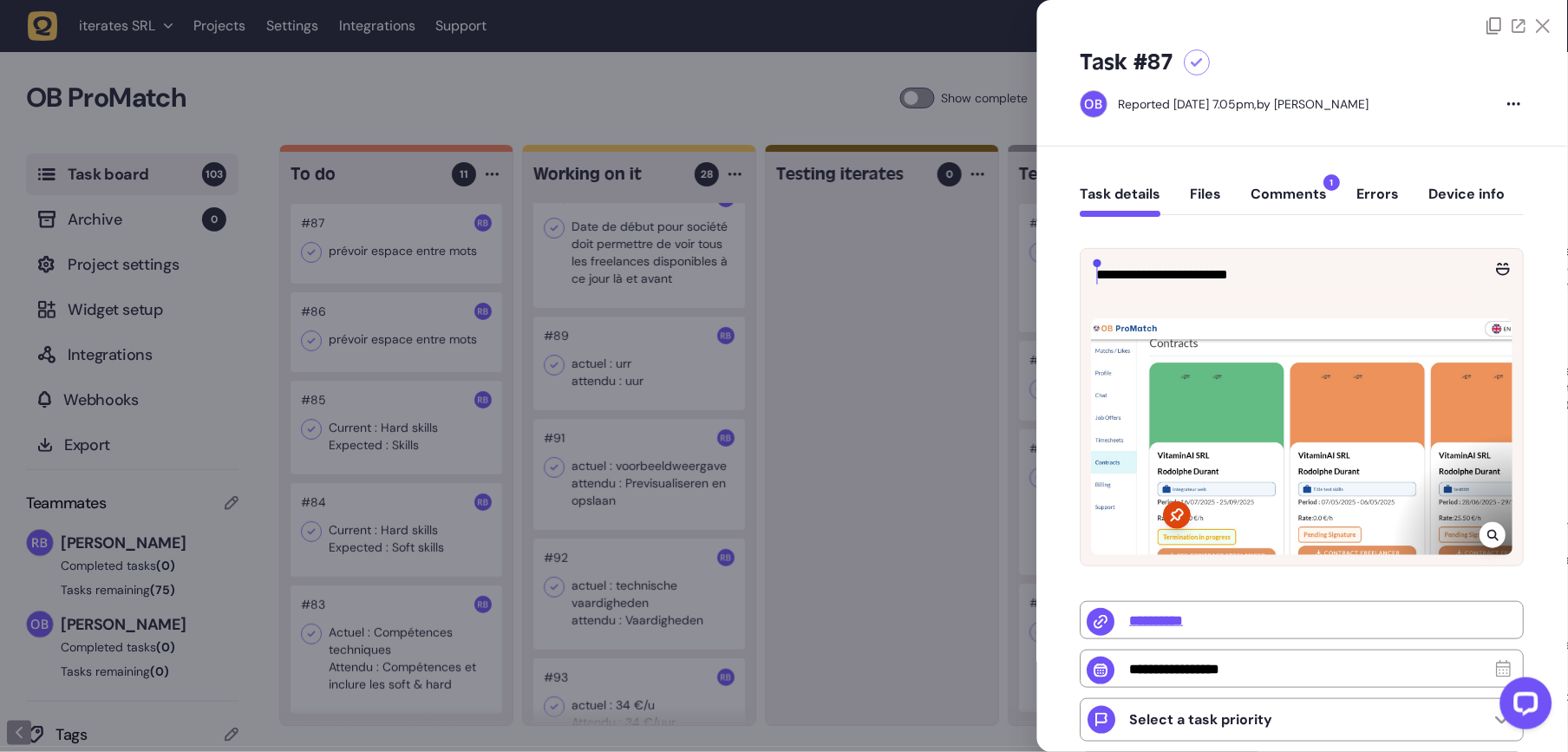
click at [986, 285] on div at bounding box center [784, 376] width 1568 height 752
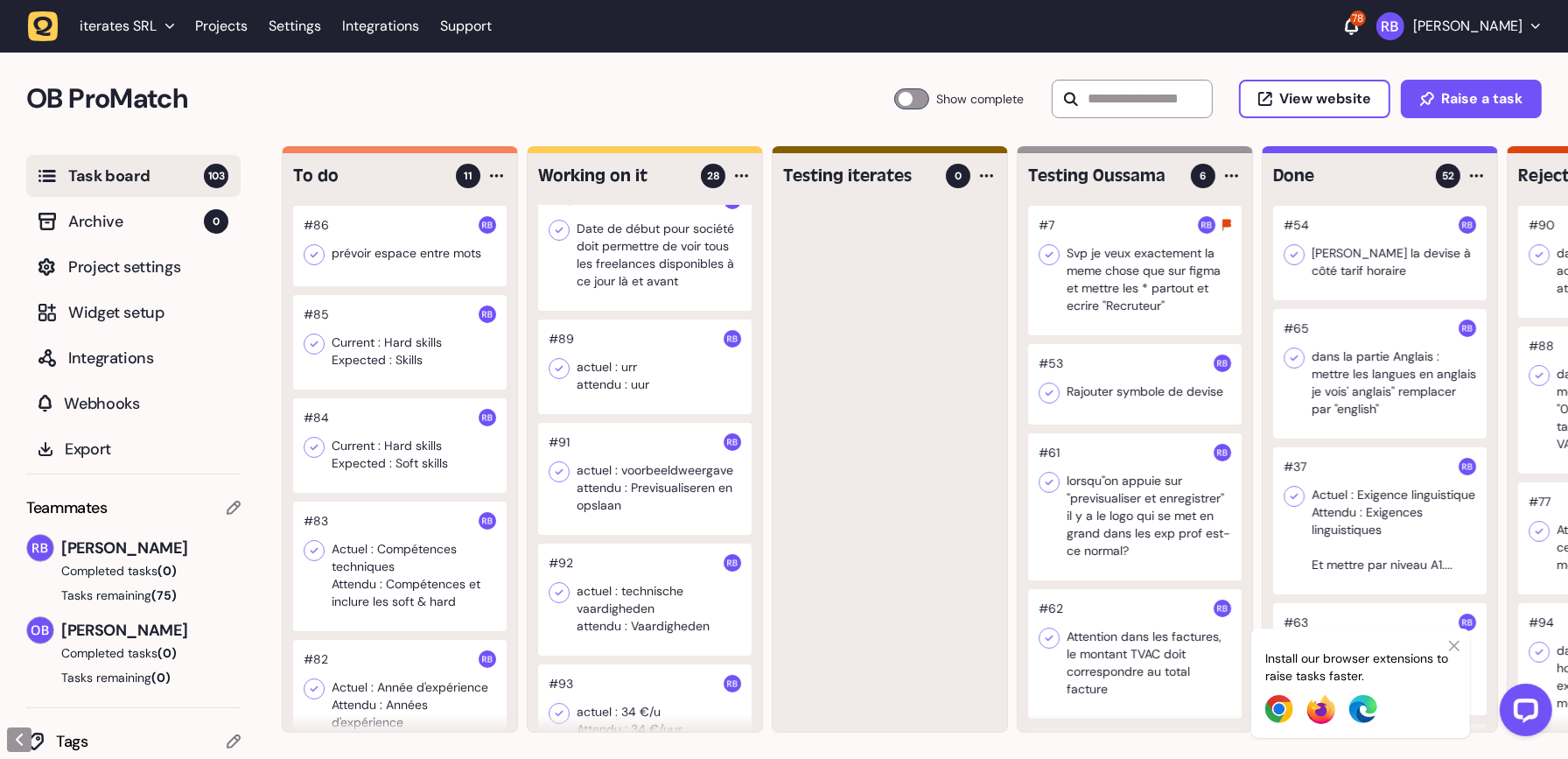
click at [402, 252] on div at bounding box center [400, 246] width 214 height 81
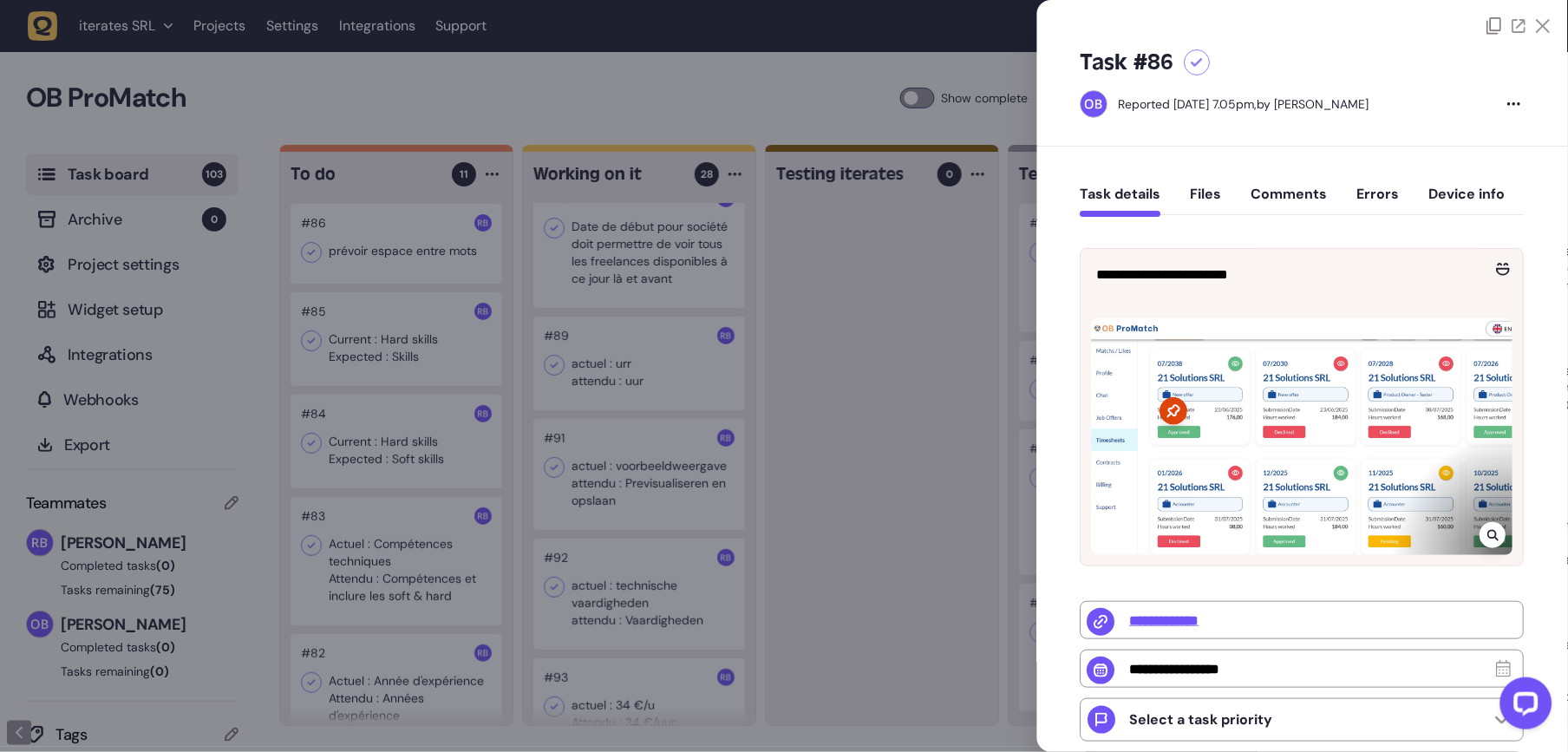
click at [1502, 533] on div at bounding box center [1493, 535] width 26 height 26
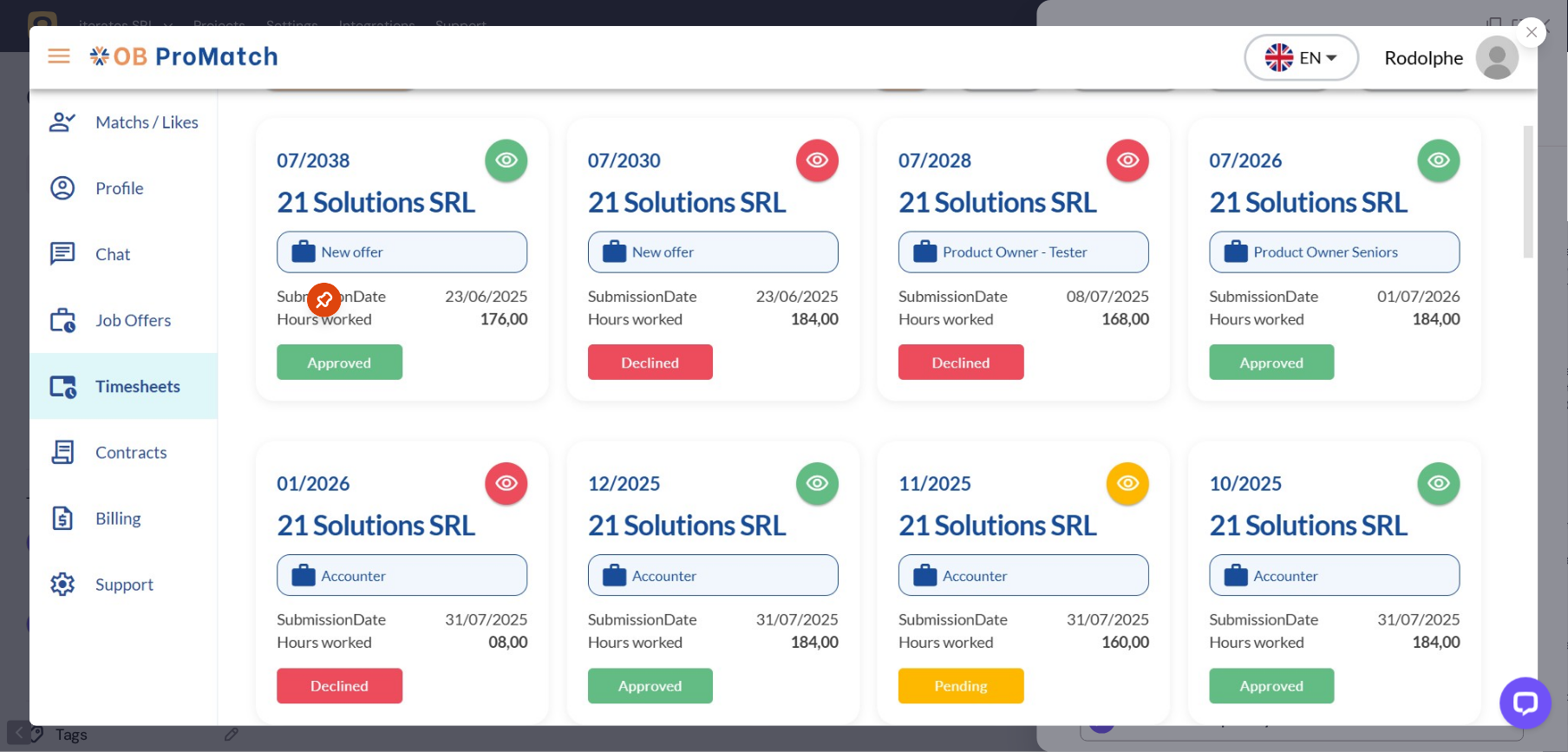
click at [1502, 34] on div at bounding box center [784, 376] width 1568 height 752
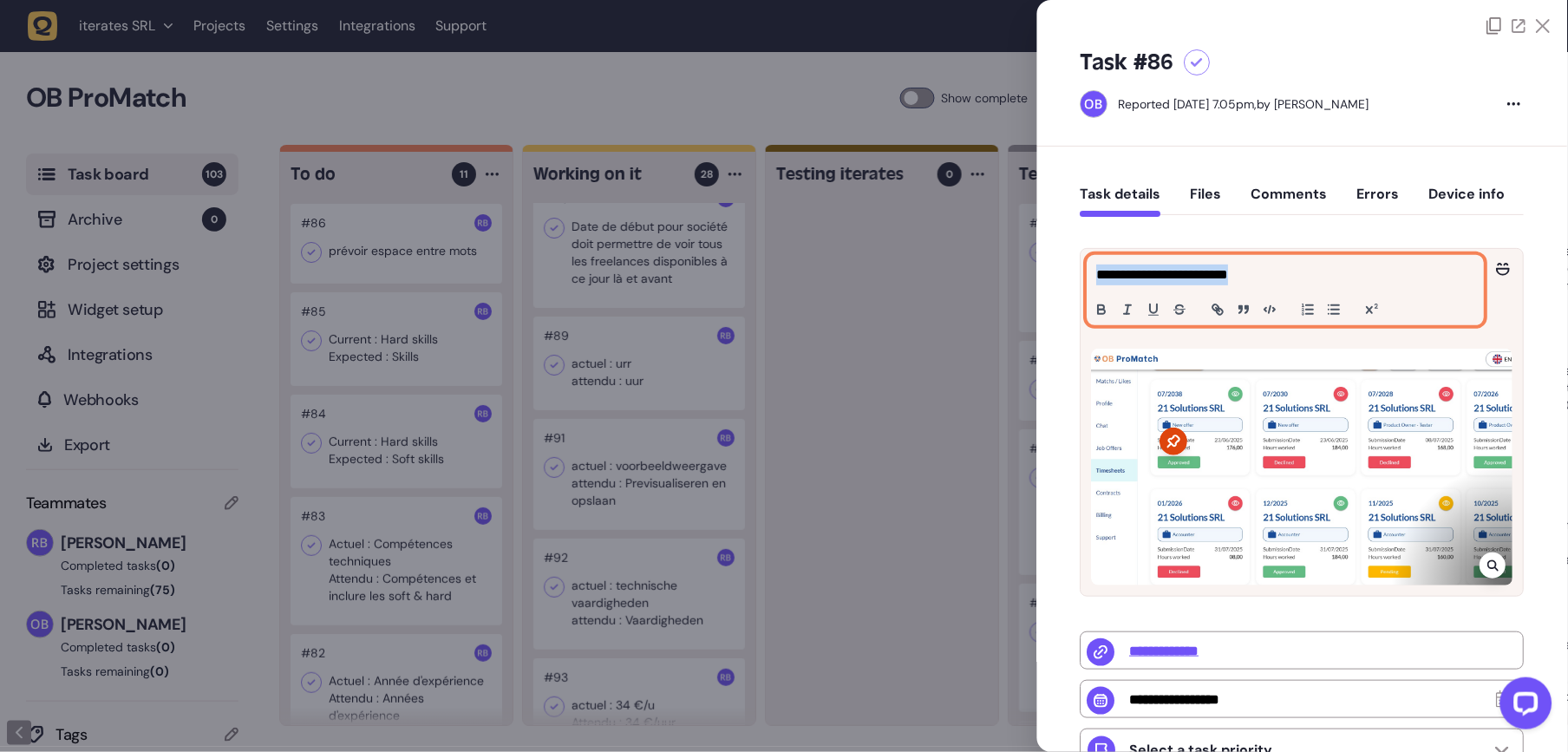
drag, startPoint x: 1293, startPoint y: 281, endPoint x: 1015, endPoint y: 281, distance: 278.0
click at [1015, 281] on div "Task board 103 Archive 0 Project settings Widget setup Integrations Webhooks Ex…" at bounding box center [784, 448] width 1568 height 607
copy p "**********"
click at [1269, 203] on button "Comments" at bounding box center [1290, 201] width 76 height 31
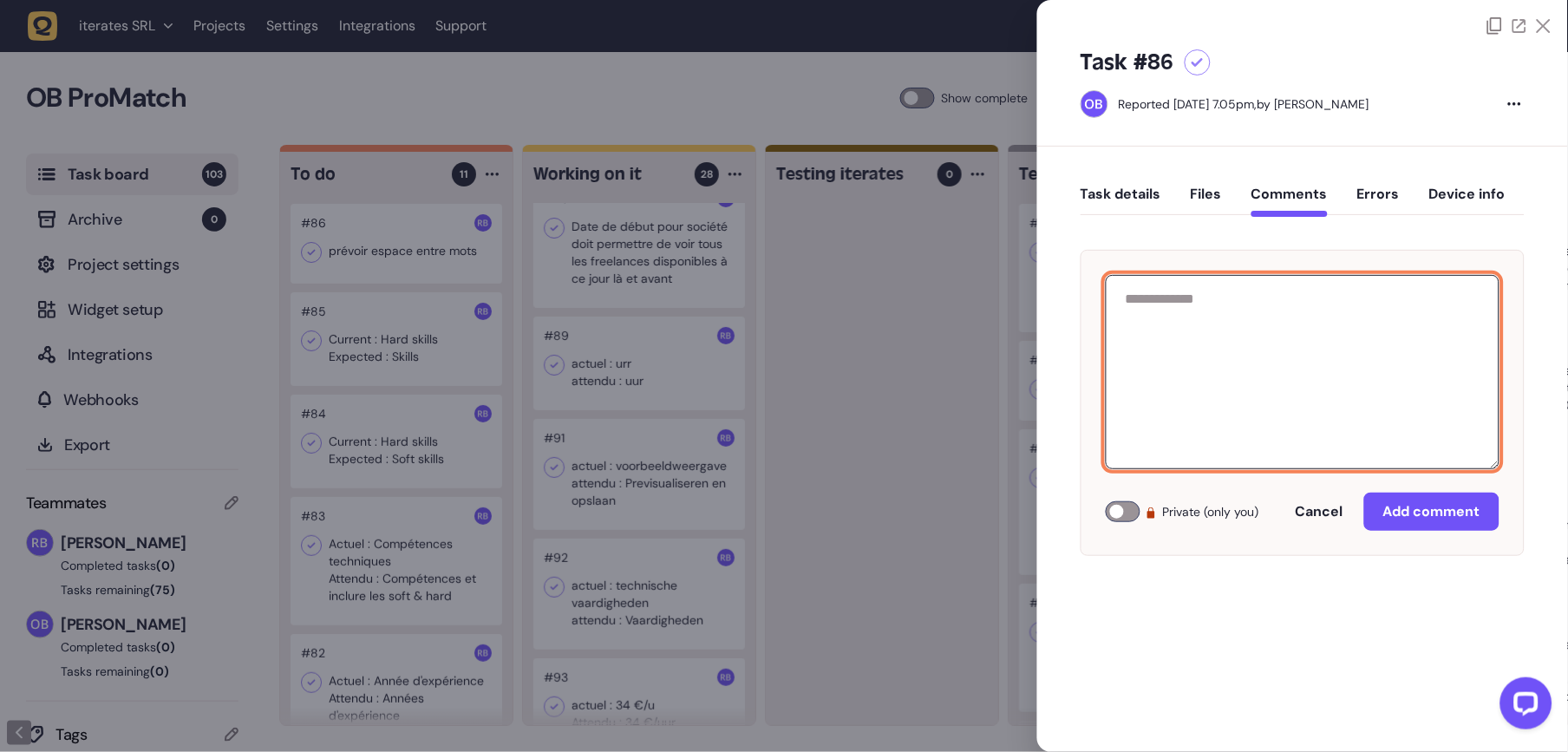
click at [1324, 348] on textarea at bounding box center [1302, 372] width 394 height 195
paste textarea "**********"
type textarea "**********"
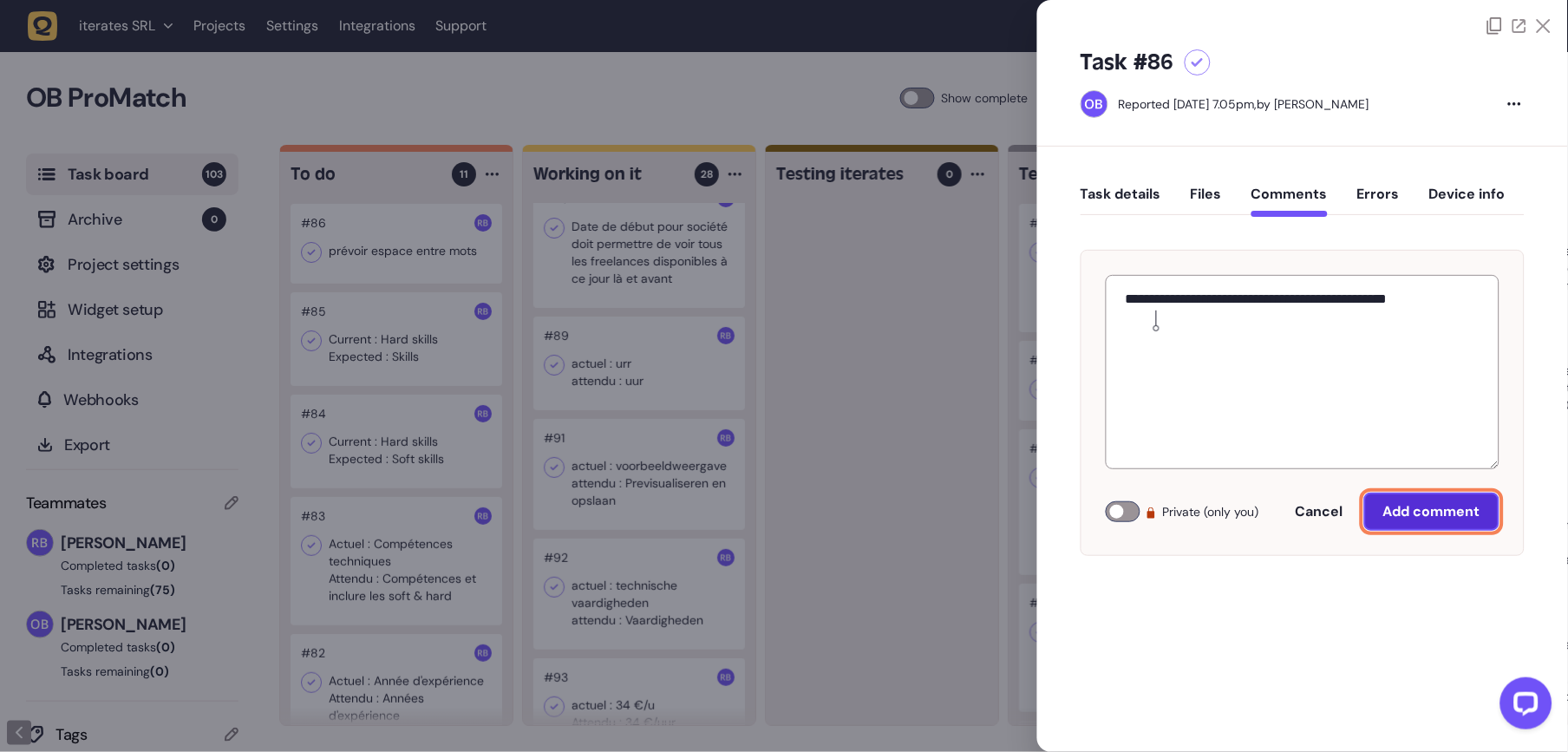
click at [1399, 516] on span "Add comment" at bounding box center [1432, 511] width 97 height 14
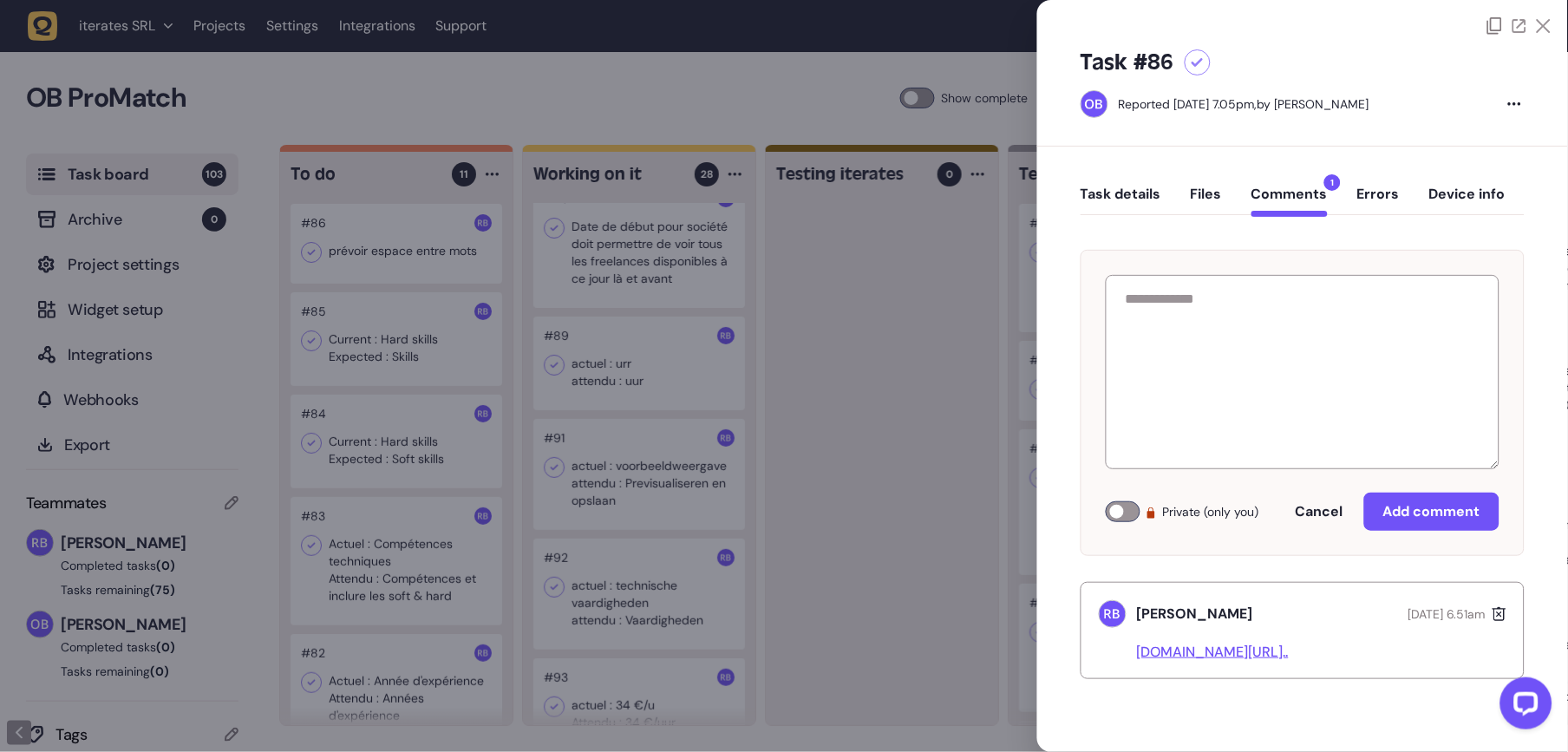
click at [908, 294] on div at bounding box center [784, 376] width 1568 height 752
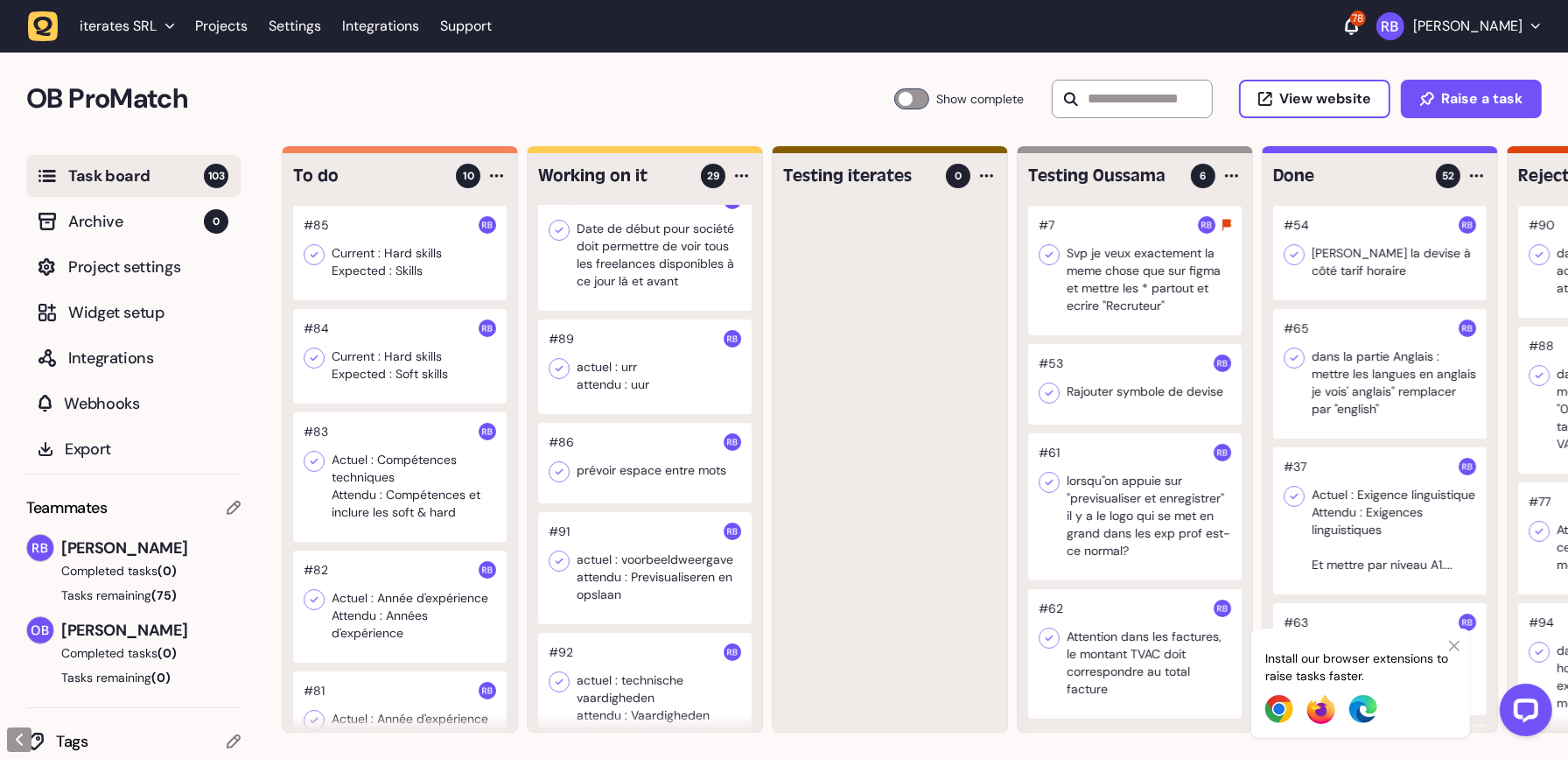
click at [418, 272] on div at bounding box center [400, 253] width 214 height 95
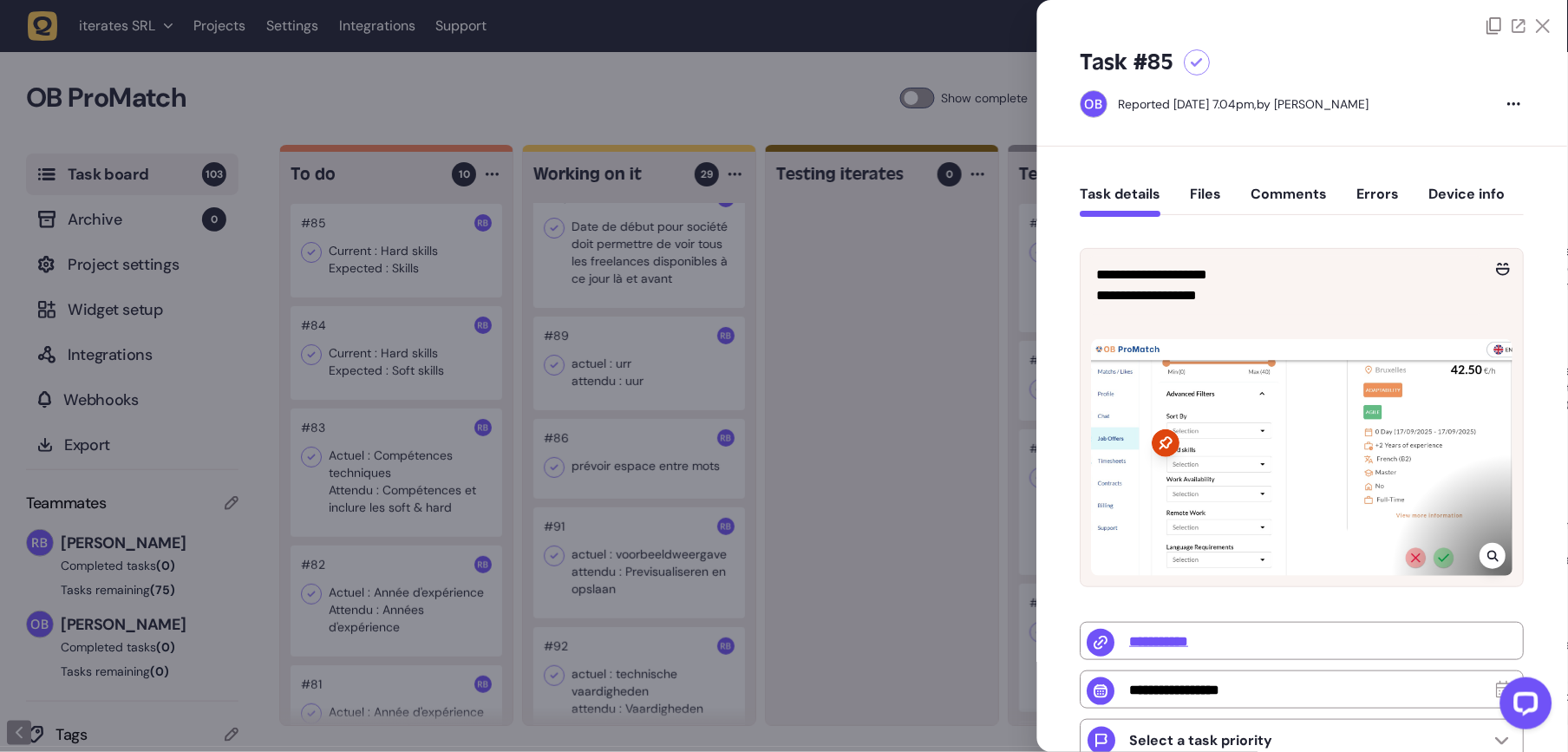
click at [1493, 549] on icon at bounding box center [1493, 556] width 11 height 14
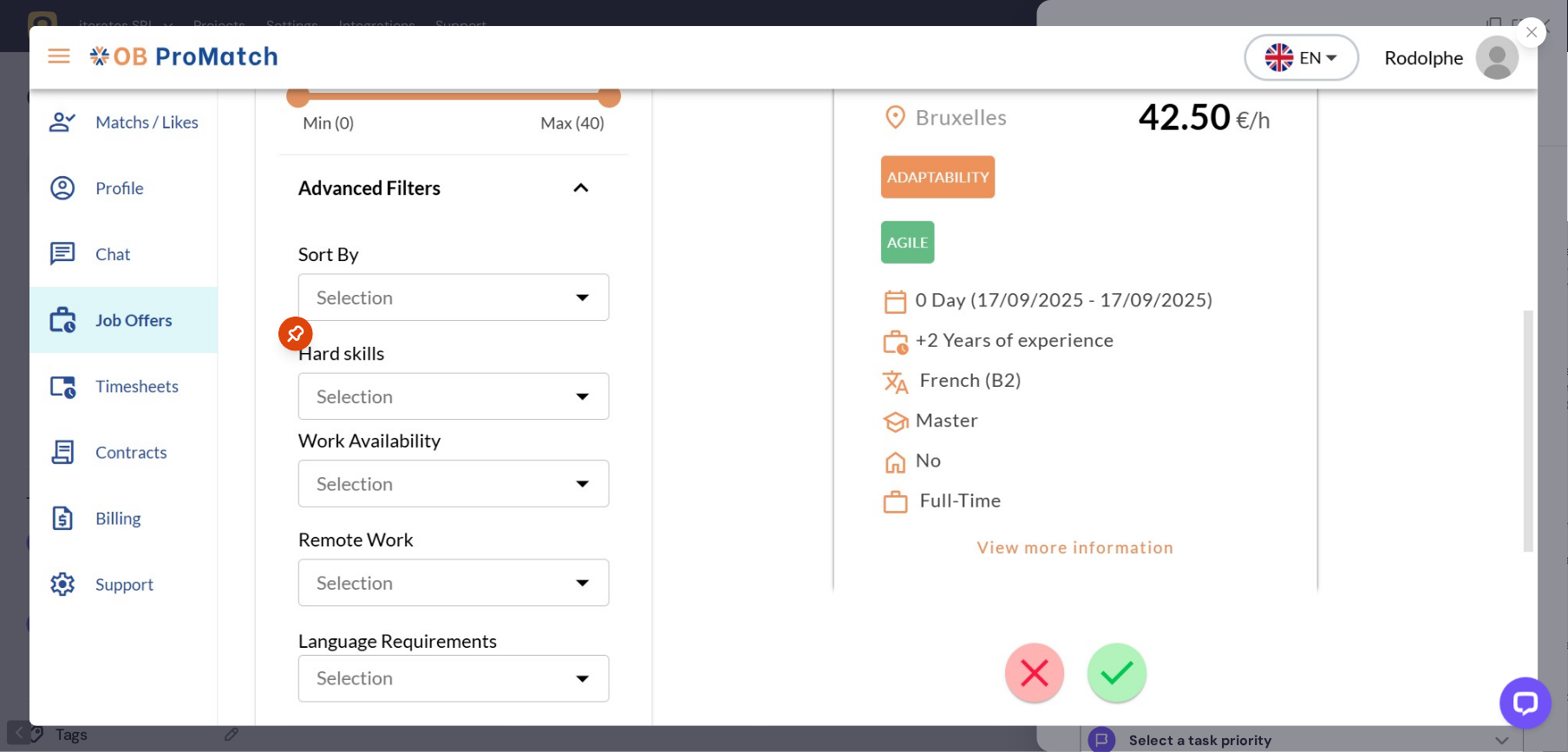
click at [1502, 33] on div at bounding box center [1532, 32] width 30 height 30
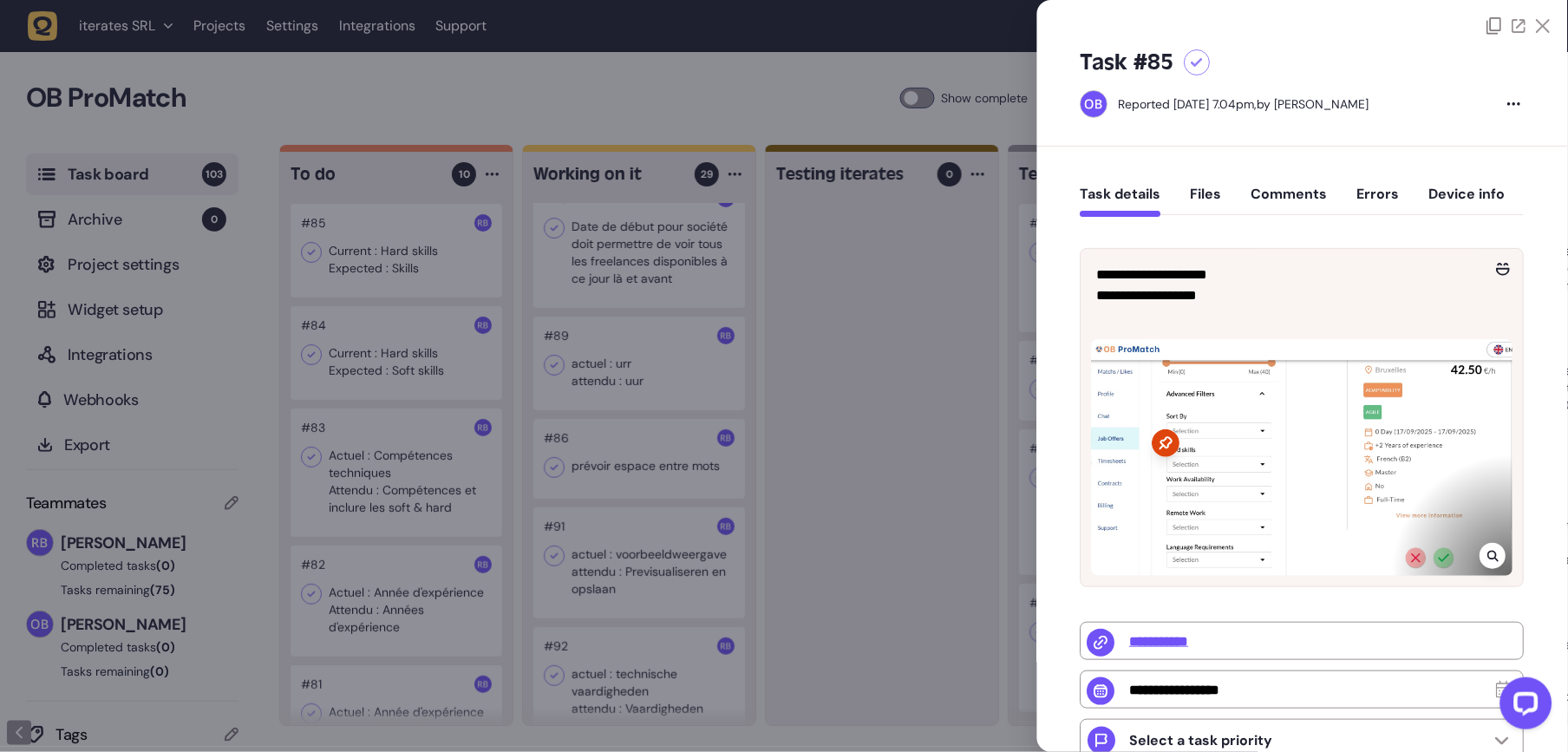
click at [413, 418] on div at bounding box center [784, 376] width 1568 height 752
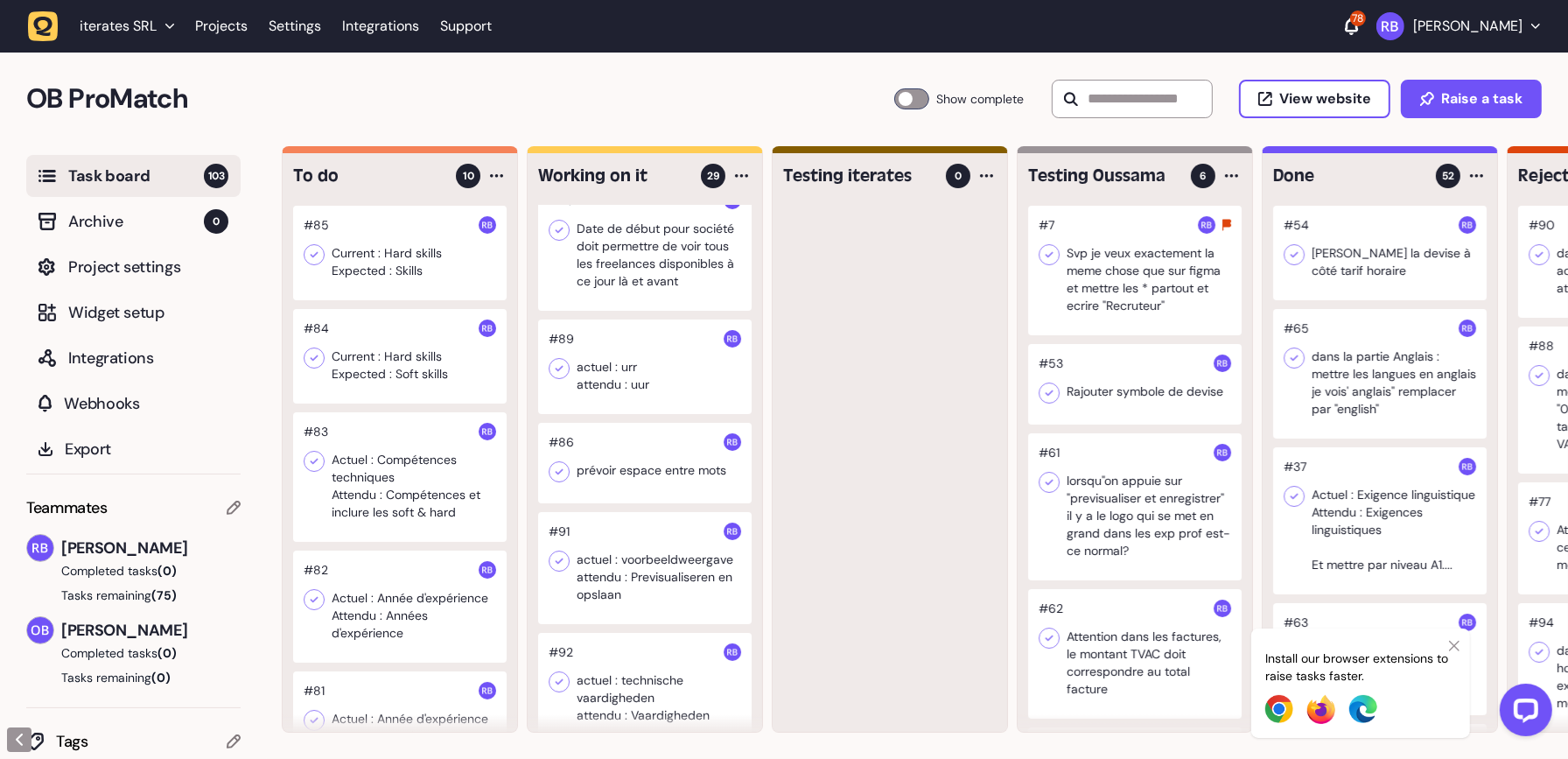
click at [387, 366] on div at bounding box center [400, 356] width 214 height 95
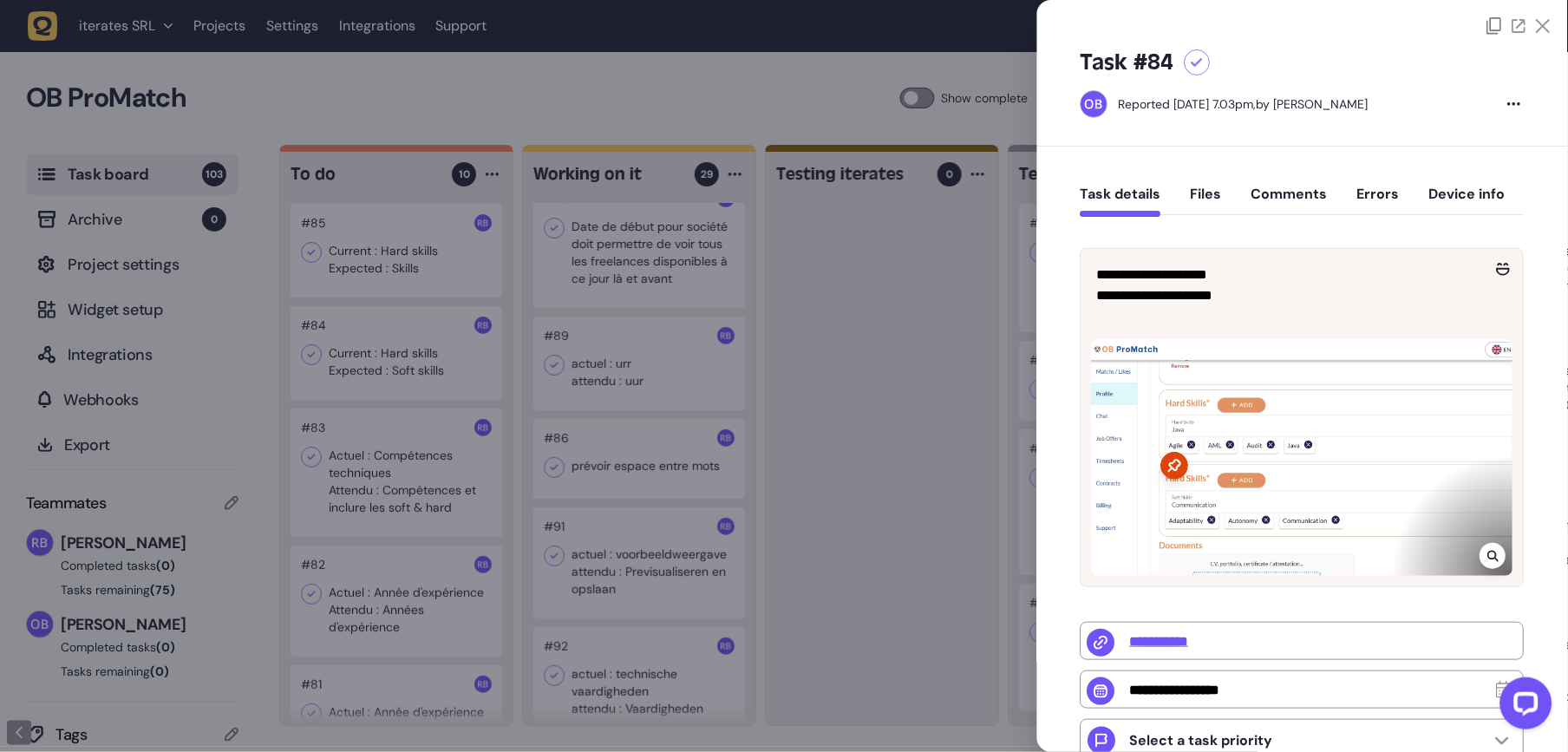
click at [771, 491] on div at bounding box center [784, 376] width 1568 height 752
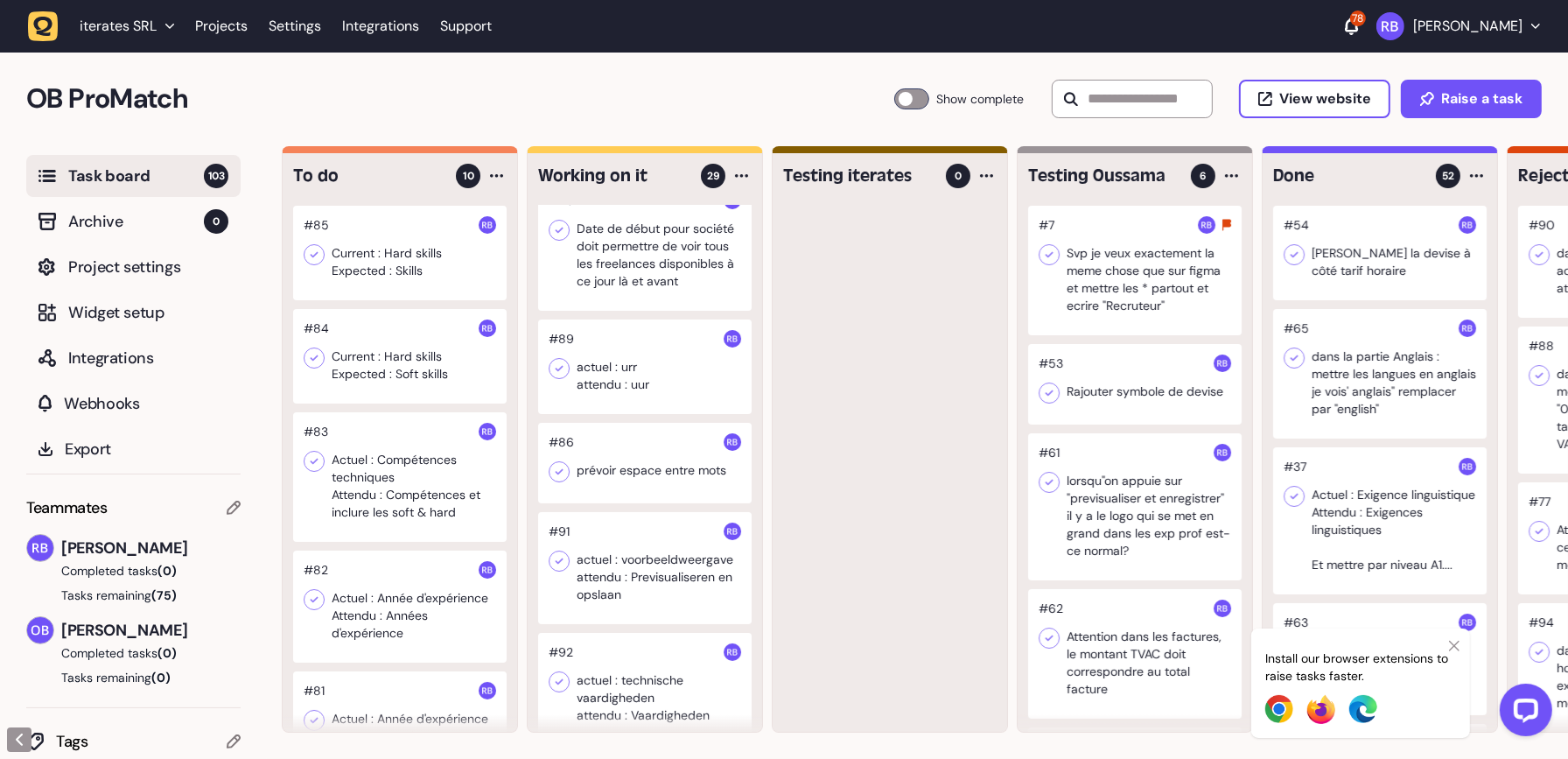
click at [415, 372] on div at bounding box center [400, 356] width 214 height 95
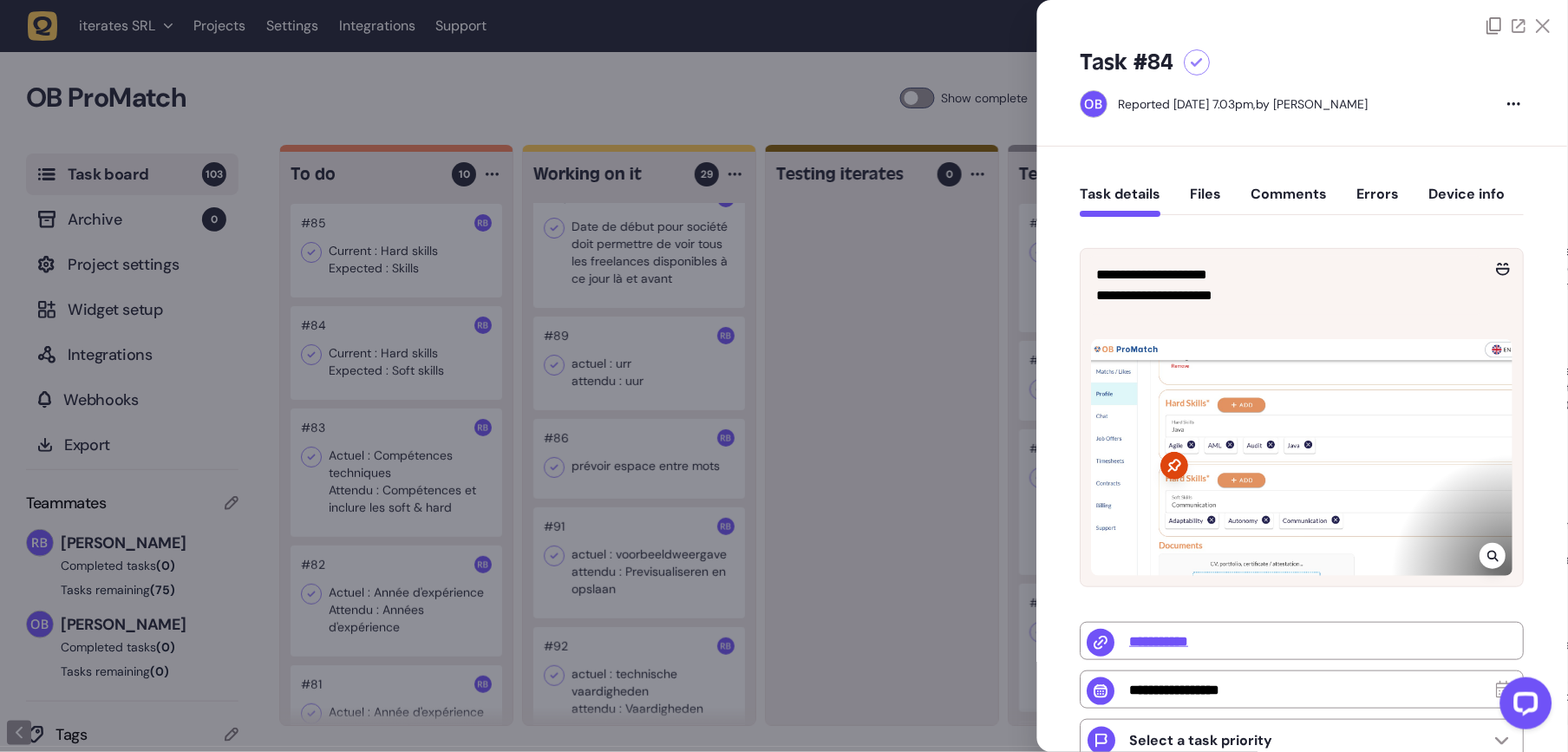
click at [1262, 165] on div "**********" at bounding box center [1302, 611] width 531 height 929
click at [1276, 193] on button "Comments" at bounding box center [1290, 201] width 76 height 31
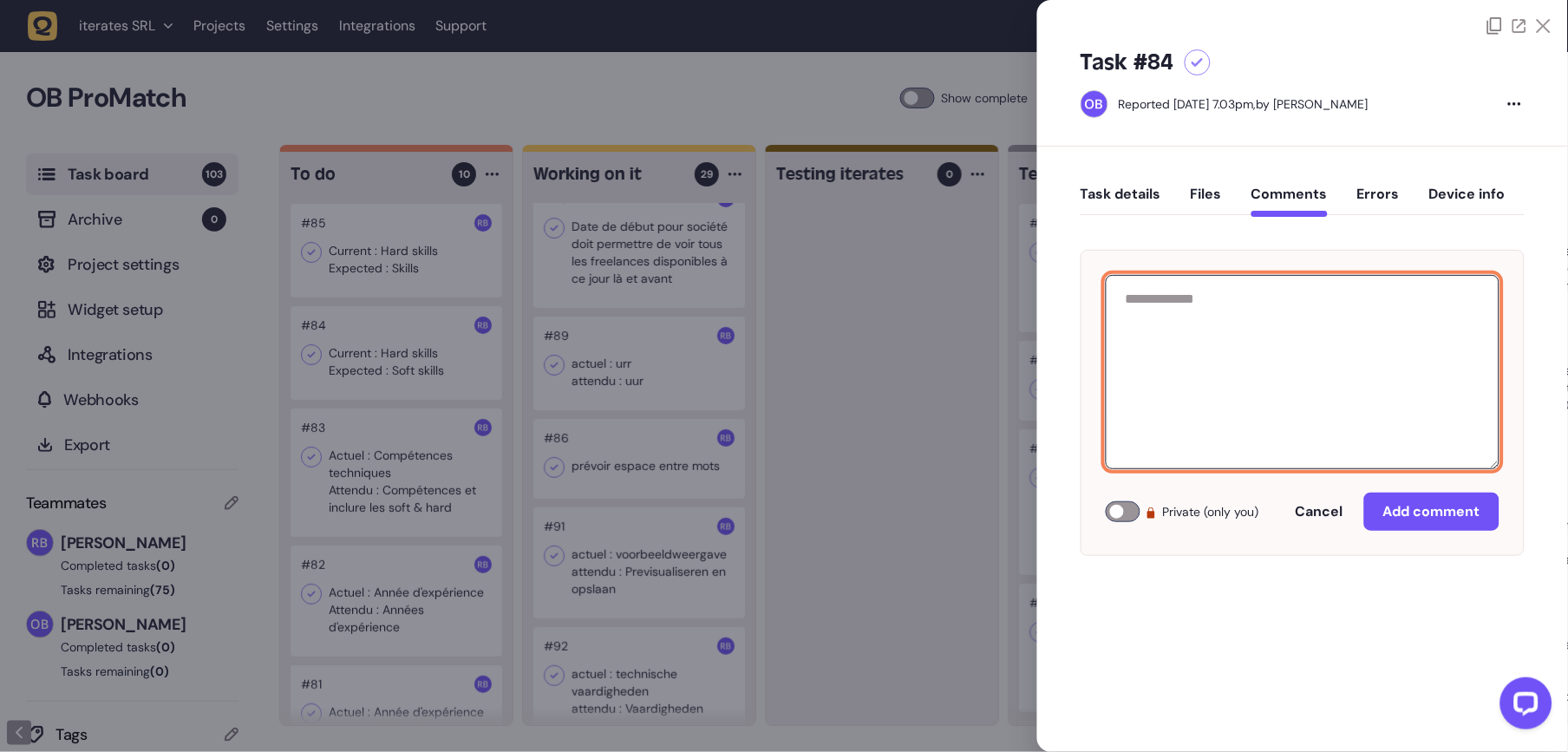
click at [1307, 318] on textarea at bounding box center [1302, 372] width 394 height 195
type textarea "**********"
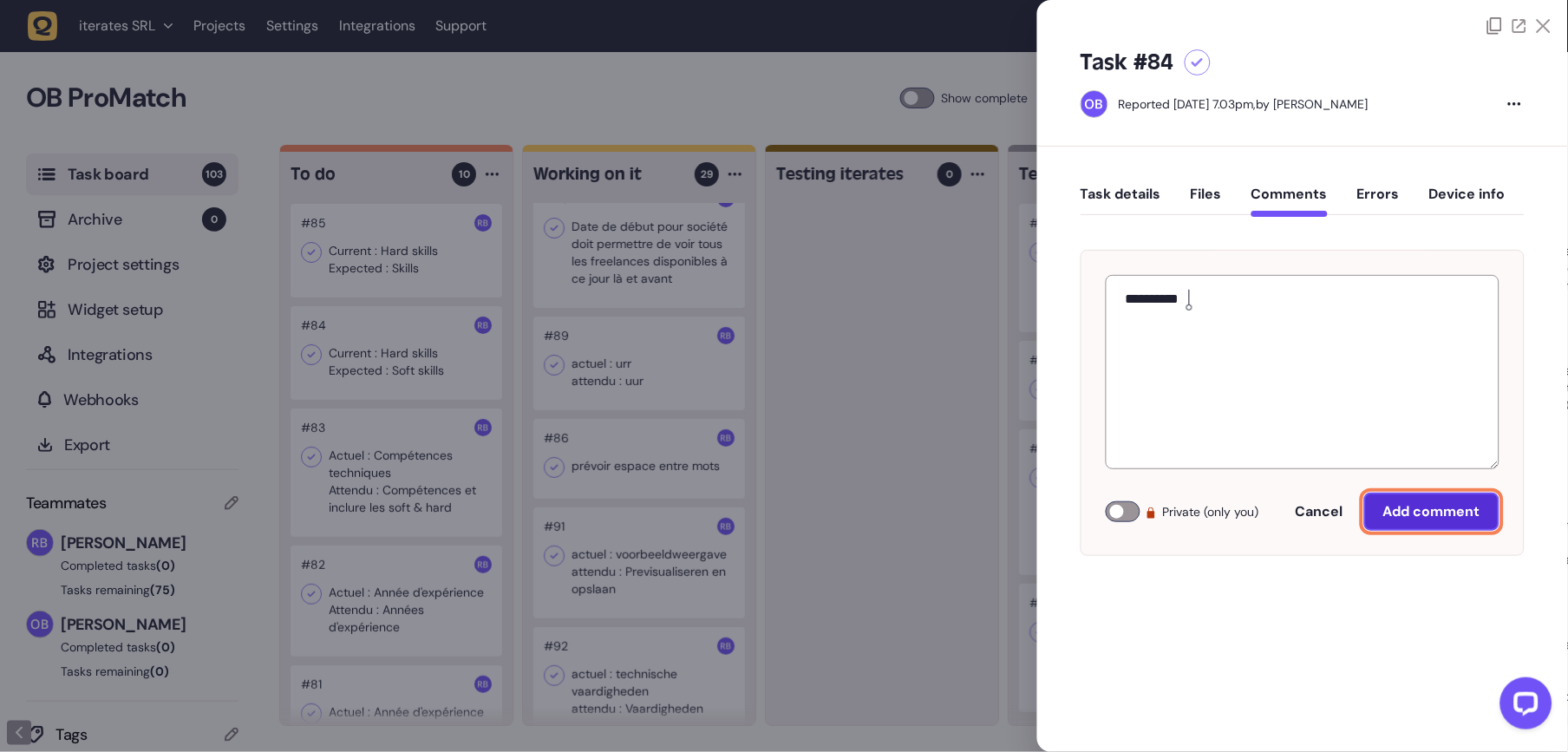
click at [1457, 508] on span "Add comment" at bounding box center [1432, 511] width 97 height 14
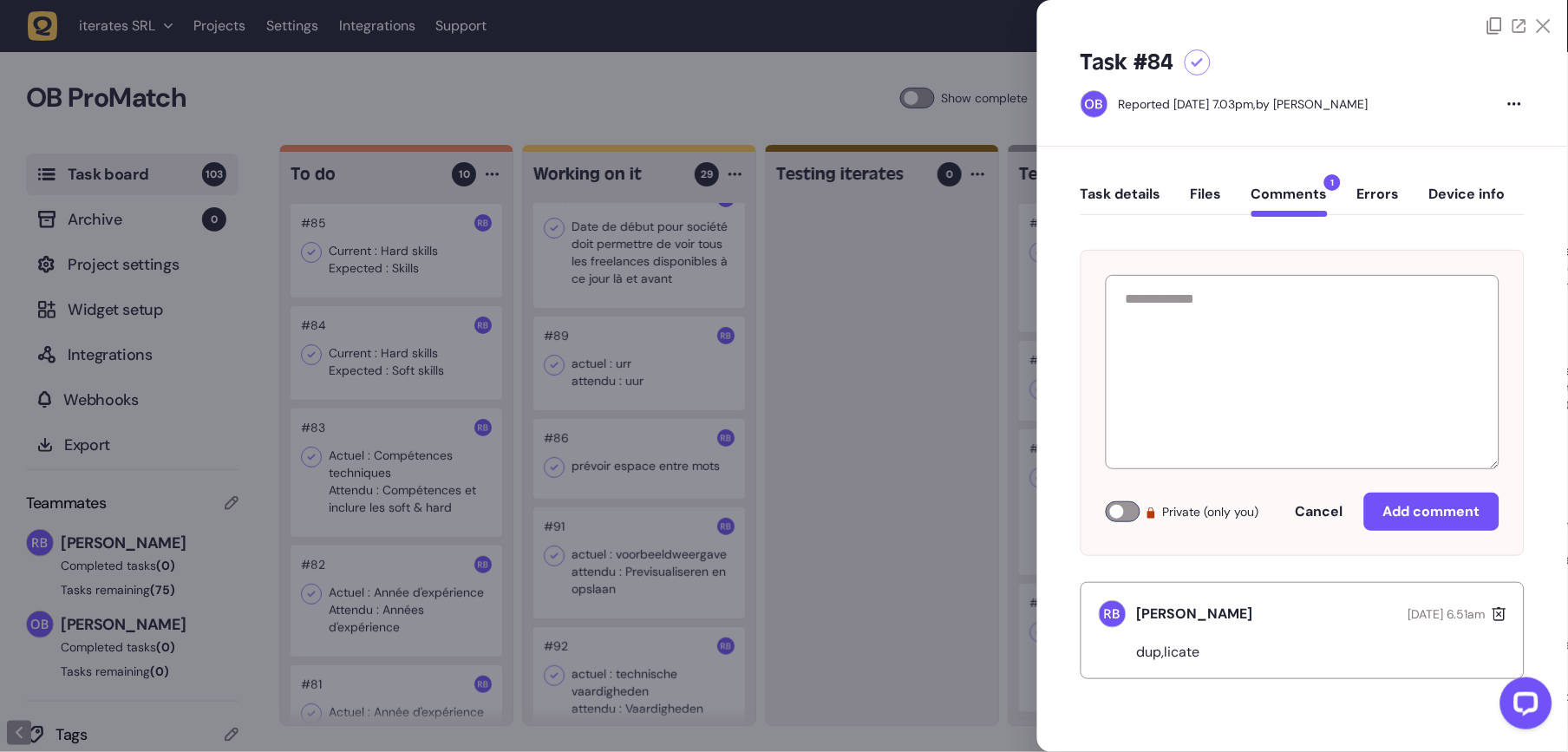
click at [1000, 472] on div at bounding box center [784, 376] width 1568 height 752
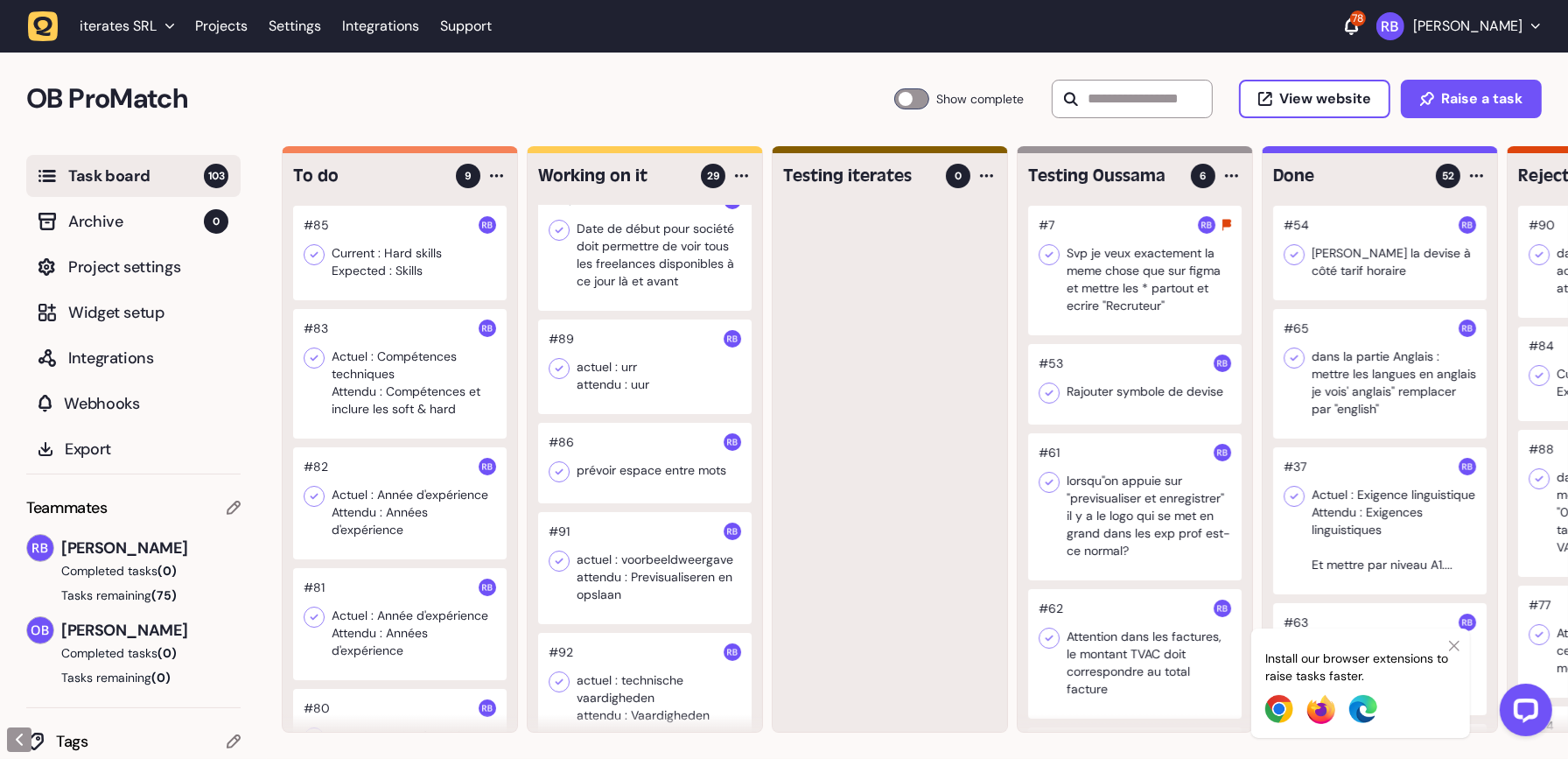
click at [413, 393] on div at bounding box center [400, 373] width 214 height 130
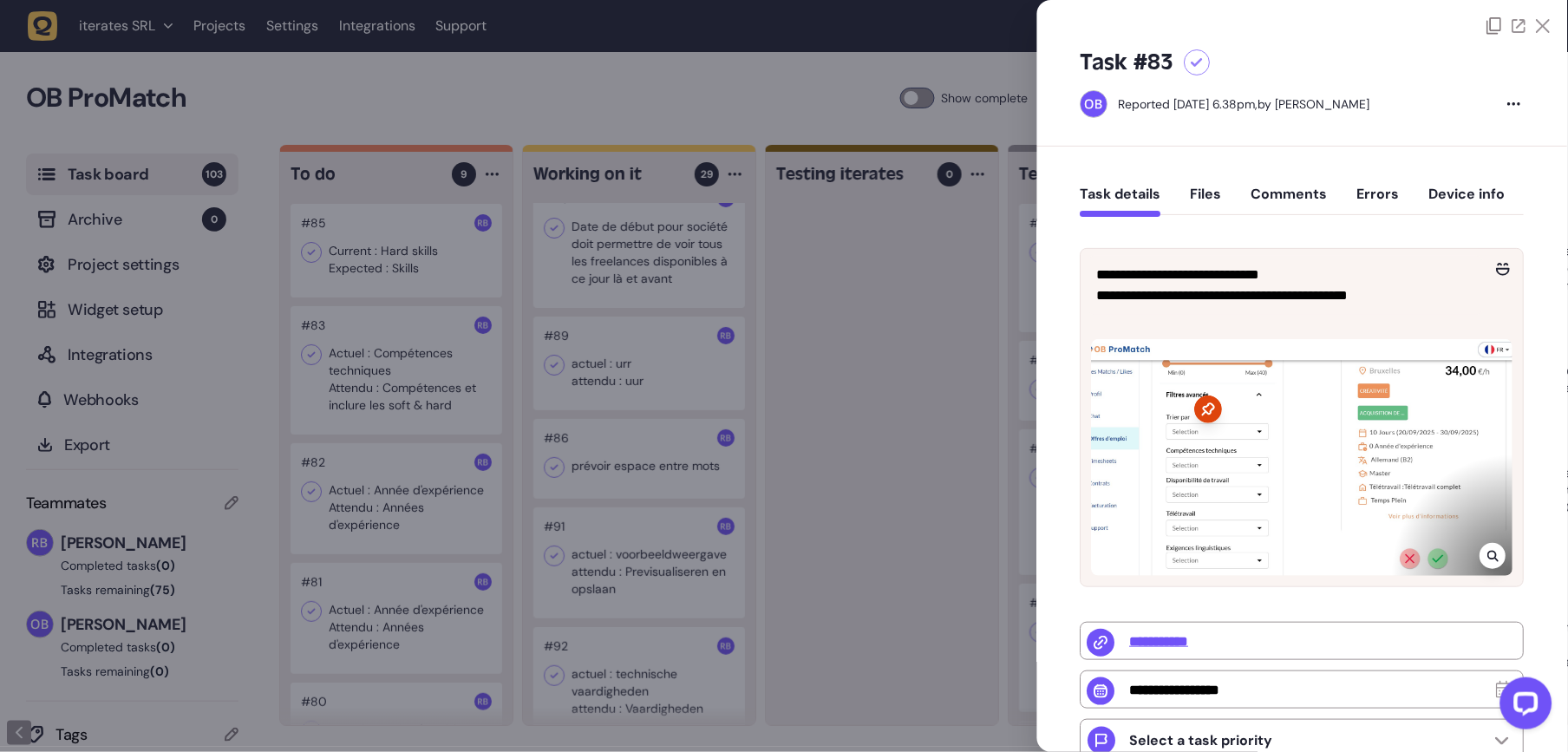
click at [821, 452] on div at bounding box center [784, 376] width 1568 height 752
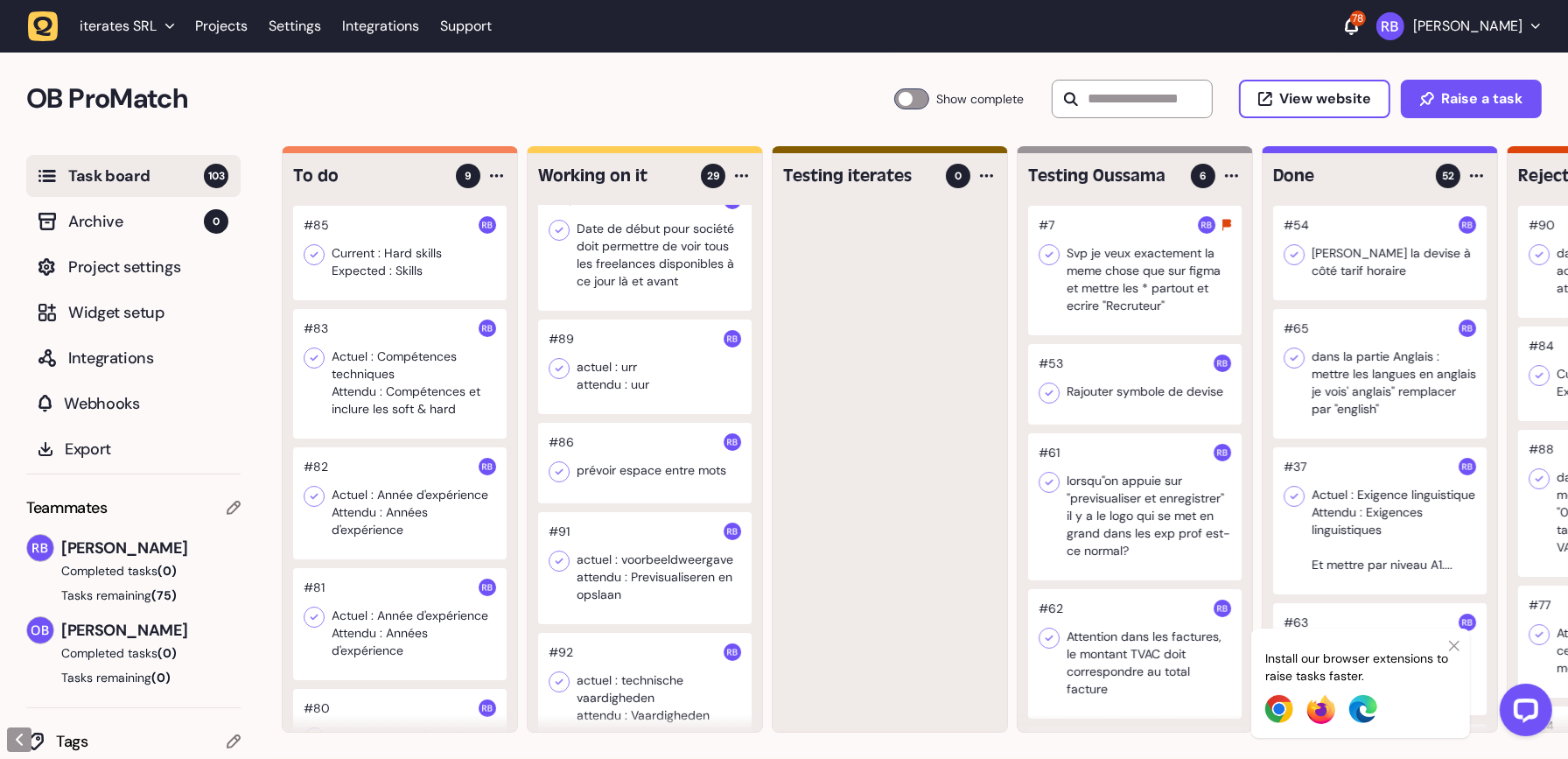
click at [349, 361] on div at bounding box center [400, 373] width 214 height 130
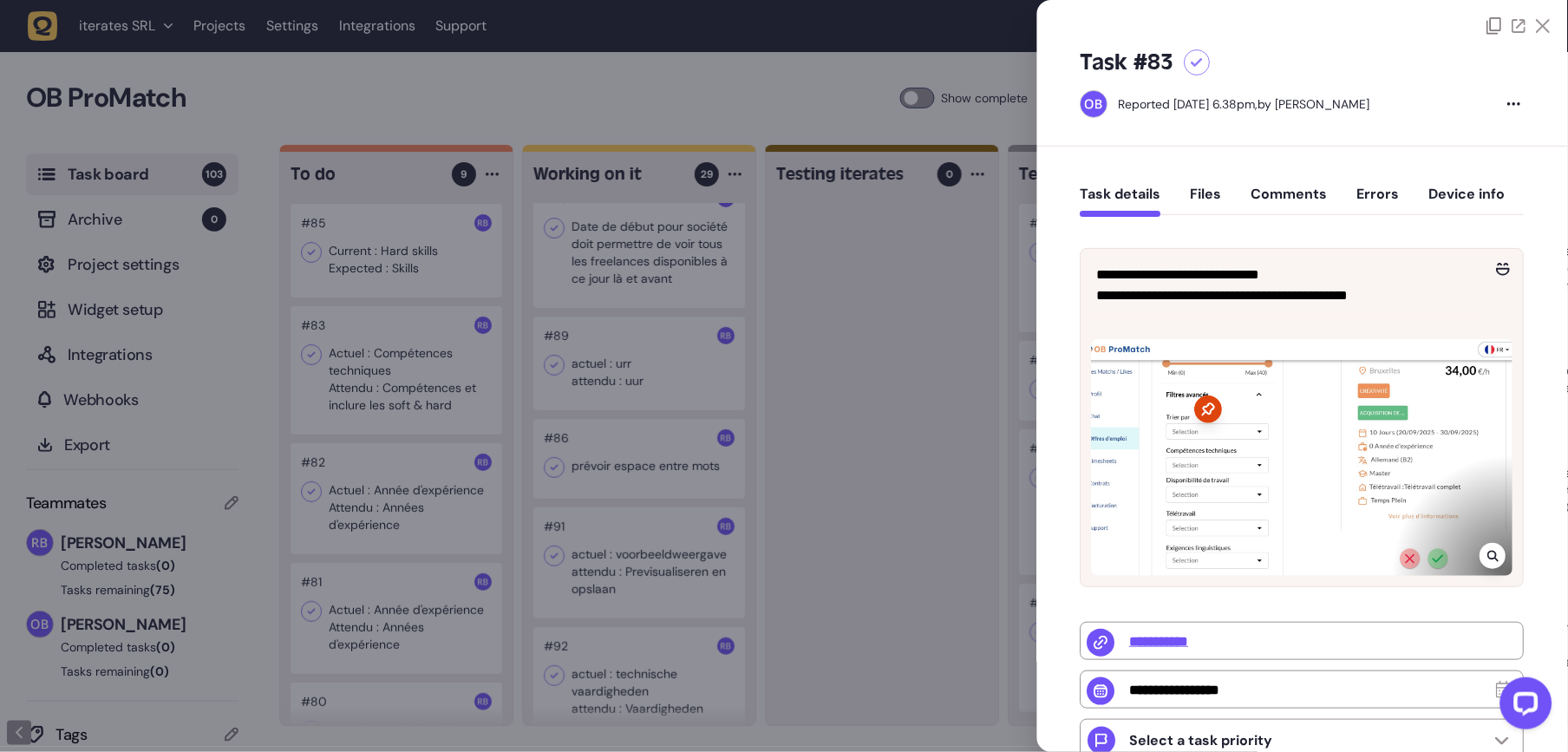
click at [1341, 320] on div "**********" at bounding box center [1302, 286] width 442 height 73
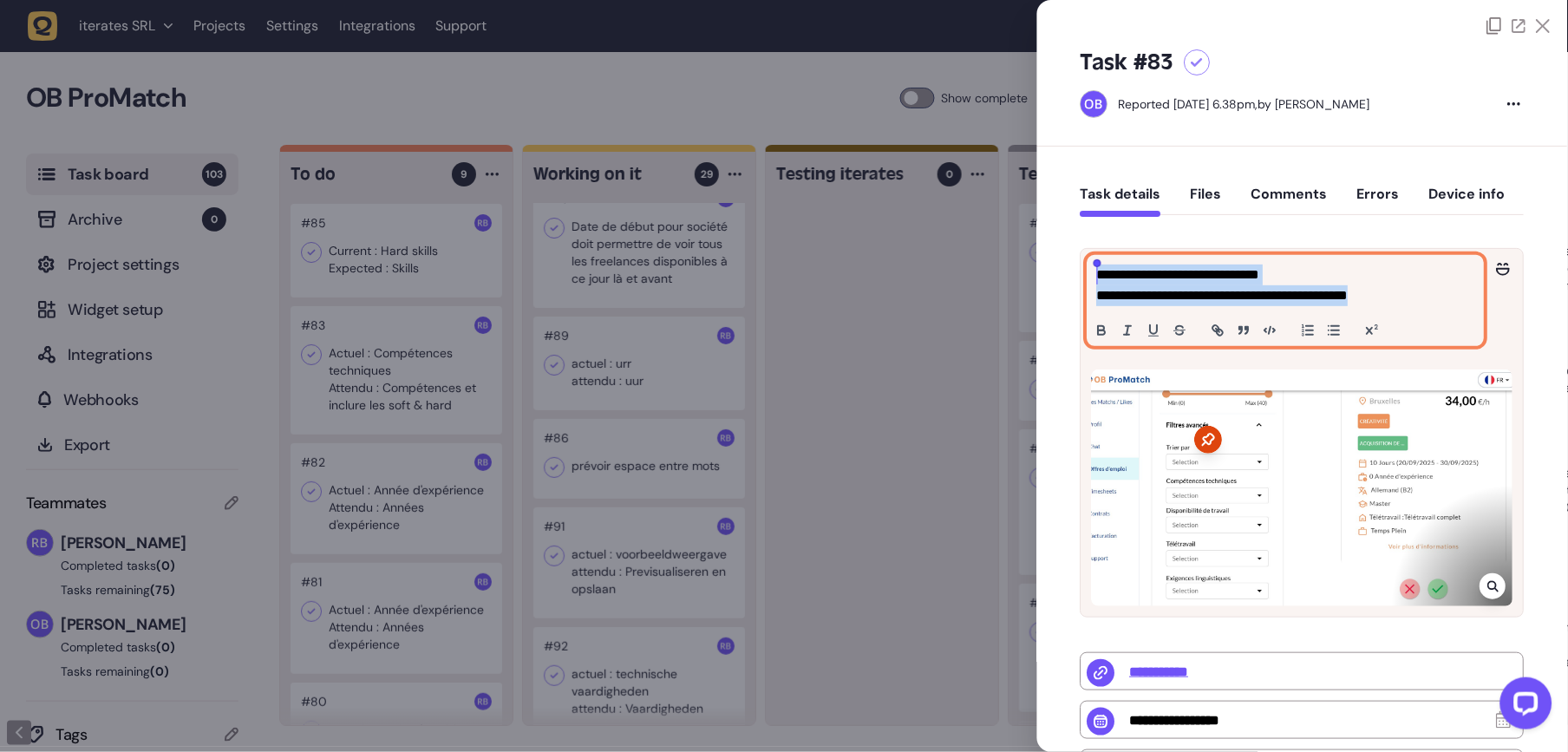
drag, startPoint x: 1439, startPoint y: 306, endPoint x: 1045, endPoint y: 274, distance: 395.3
click at [1045, 274] on div "**********" at bounding box center [1302, 626] width 531 height 960
copy div "**********"
click at [1276, 186] on button "Comments" at bounding box center [1290, 201] width 76 height 31
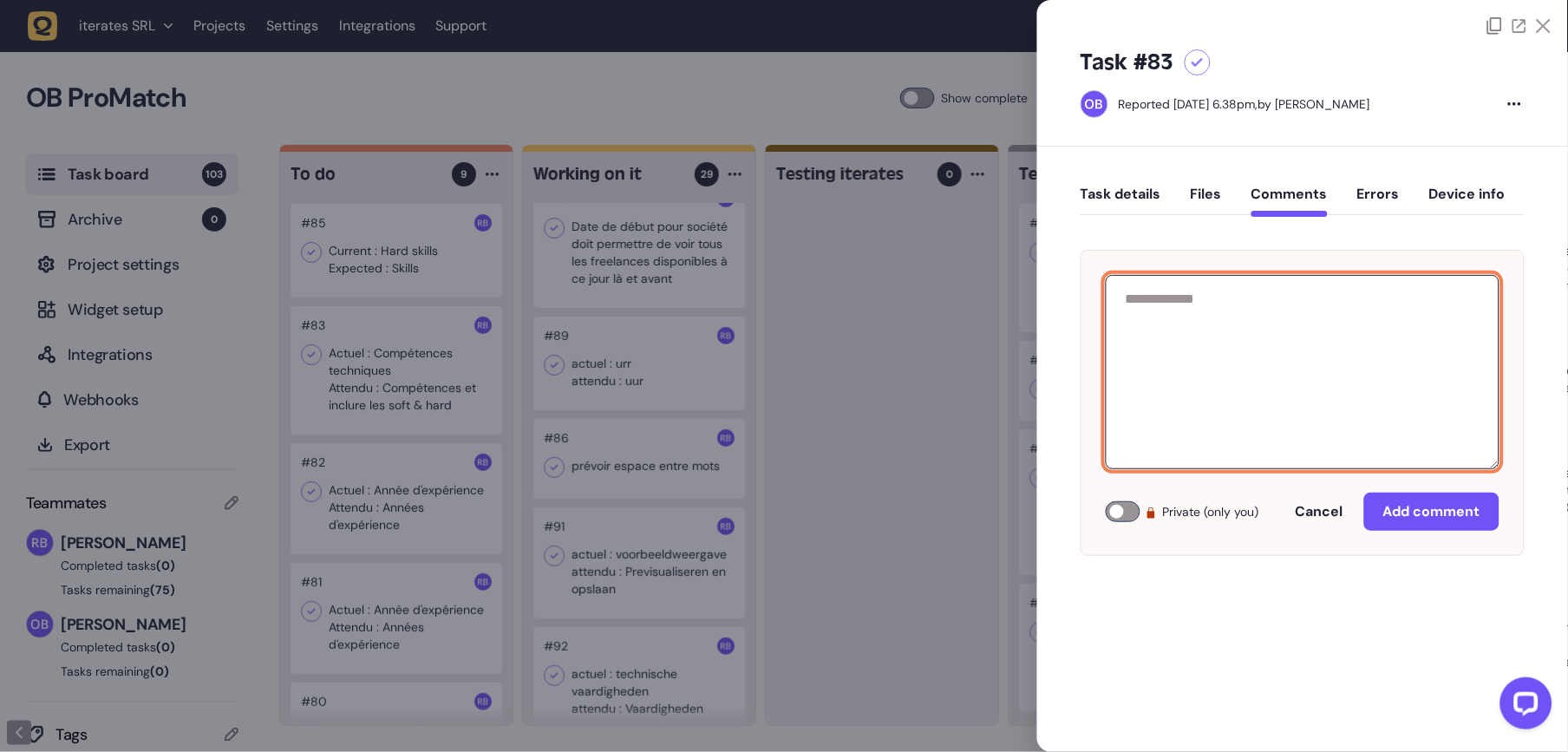
click at [1279, 284] on textarea at bounding box center [1302, 372] width 394 height 195
type textarea "*"
paste textarea "**********"
type textarea "**********"
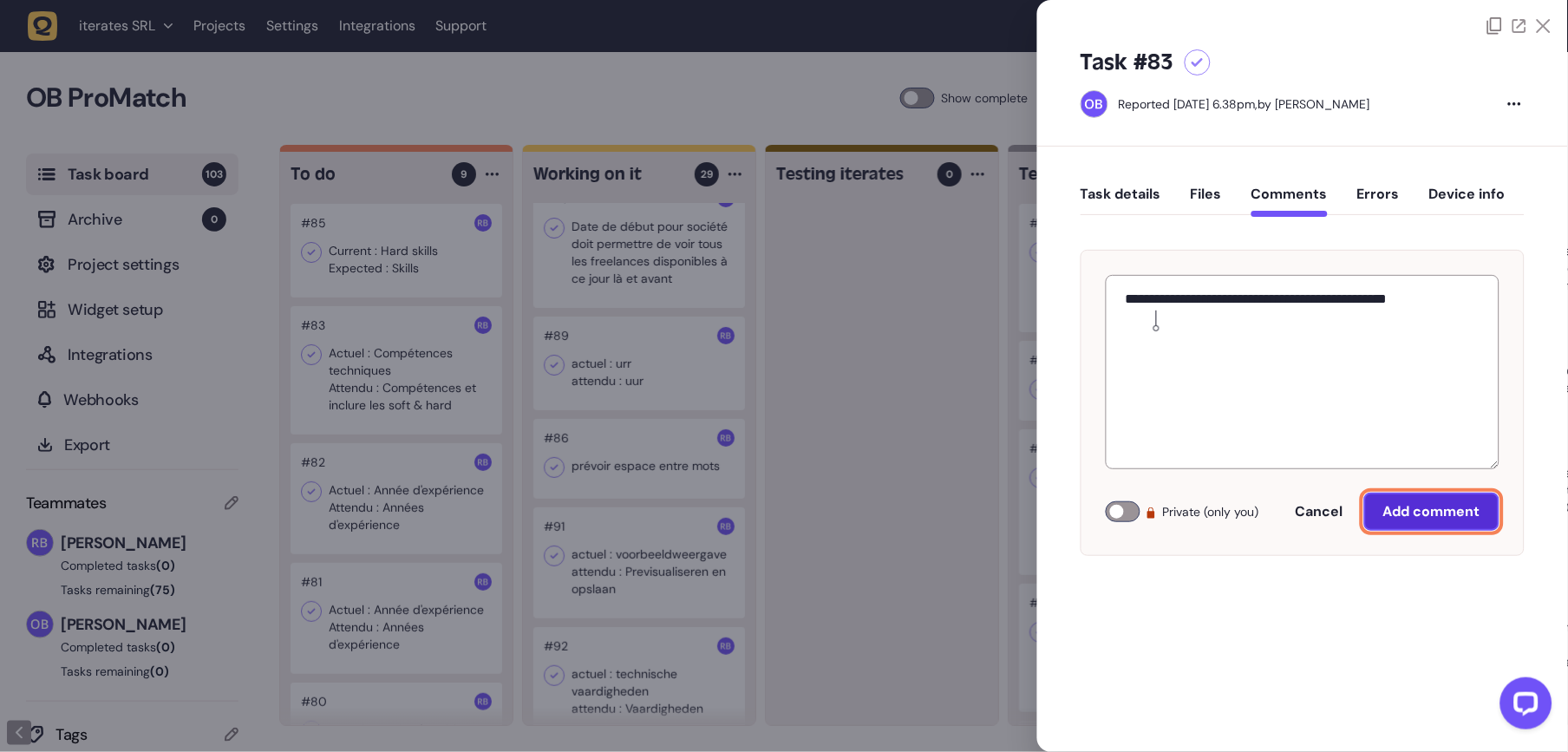
click at [1432, 511] on span "Add comment" at bounding box center [1432, 511] width 97 height 14
click at [1085, 190] on button "Task details" at bounding box center [1121, 201] width 81 height 31
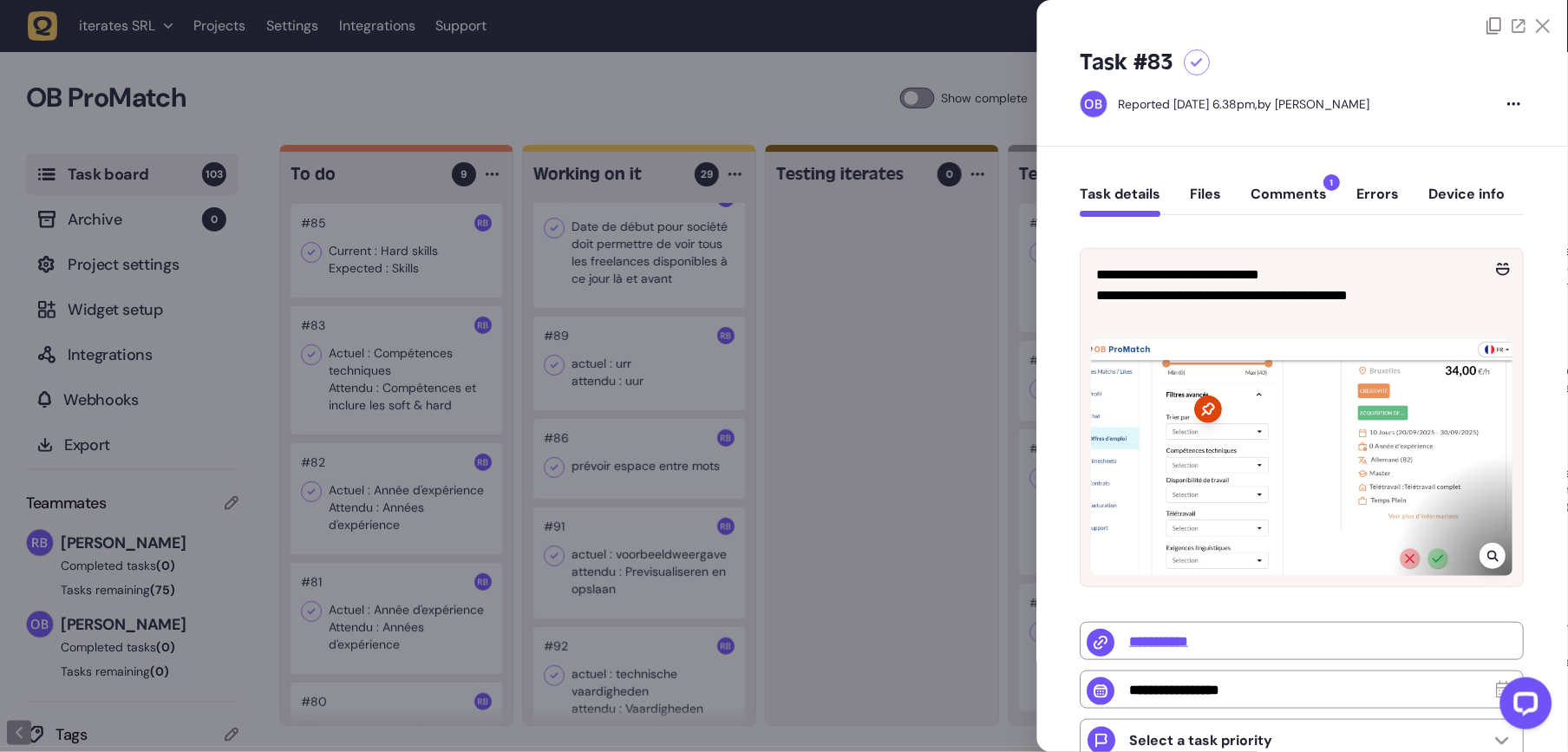
click at [1488, 558] on icon at bounding box center [1493, 556] width 11 height 14
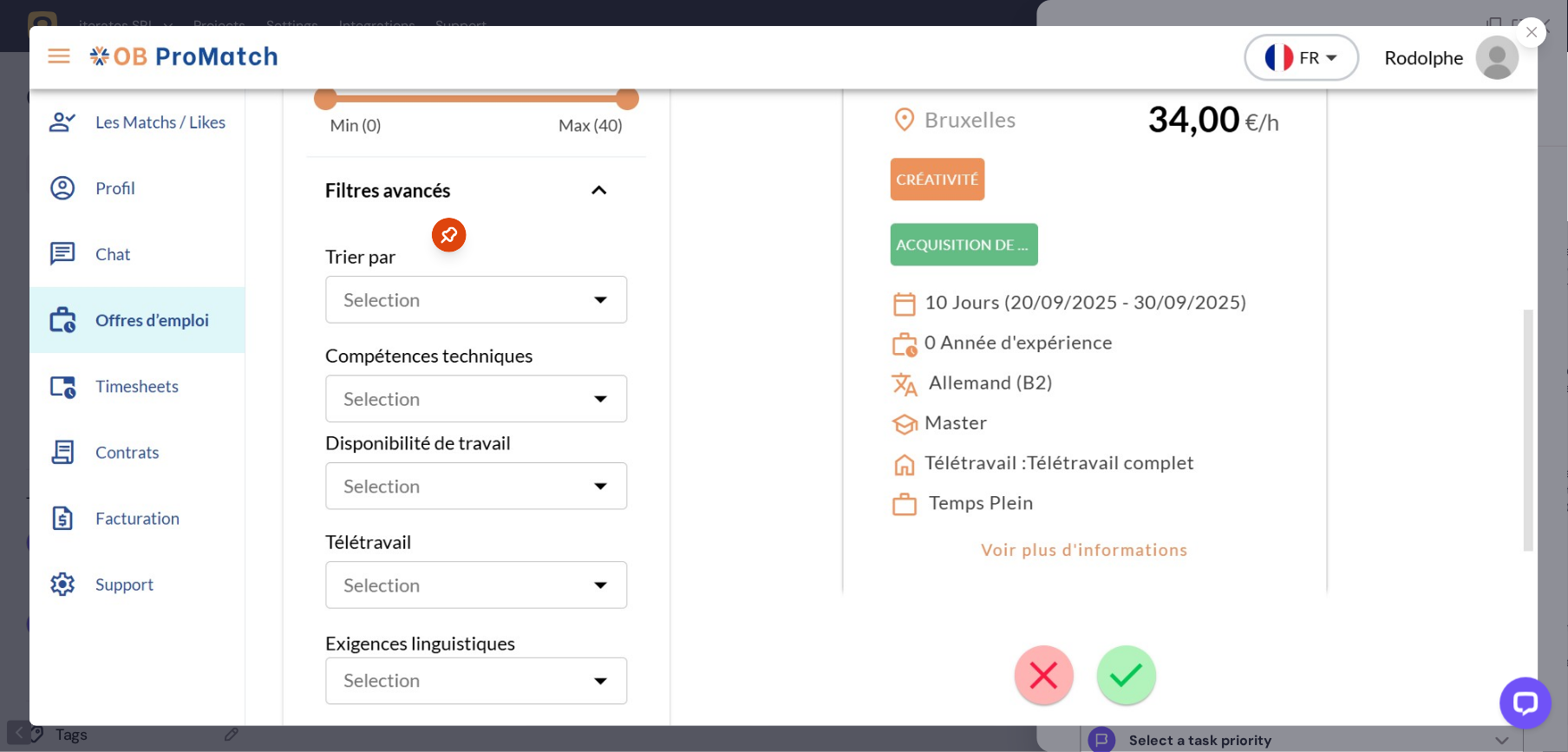
click at [1502, 36] on div at bounding box center [1532, 32] width 30 height 30
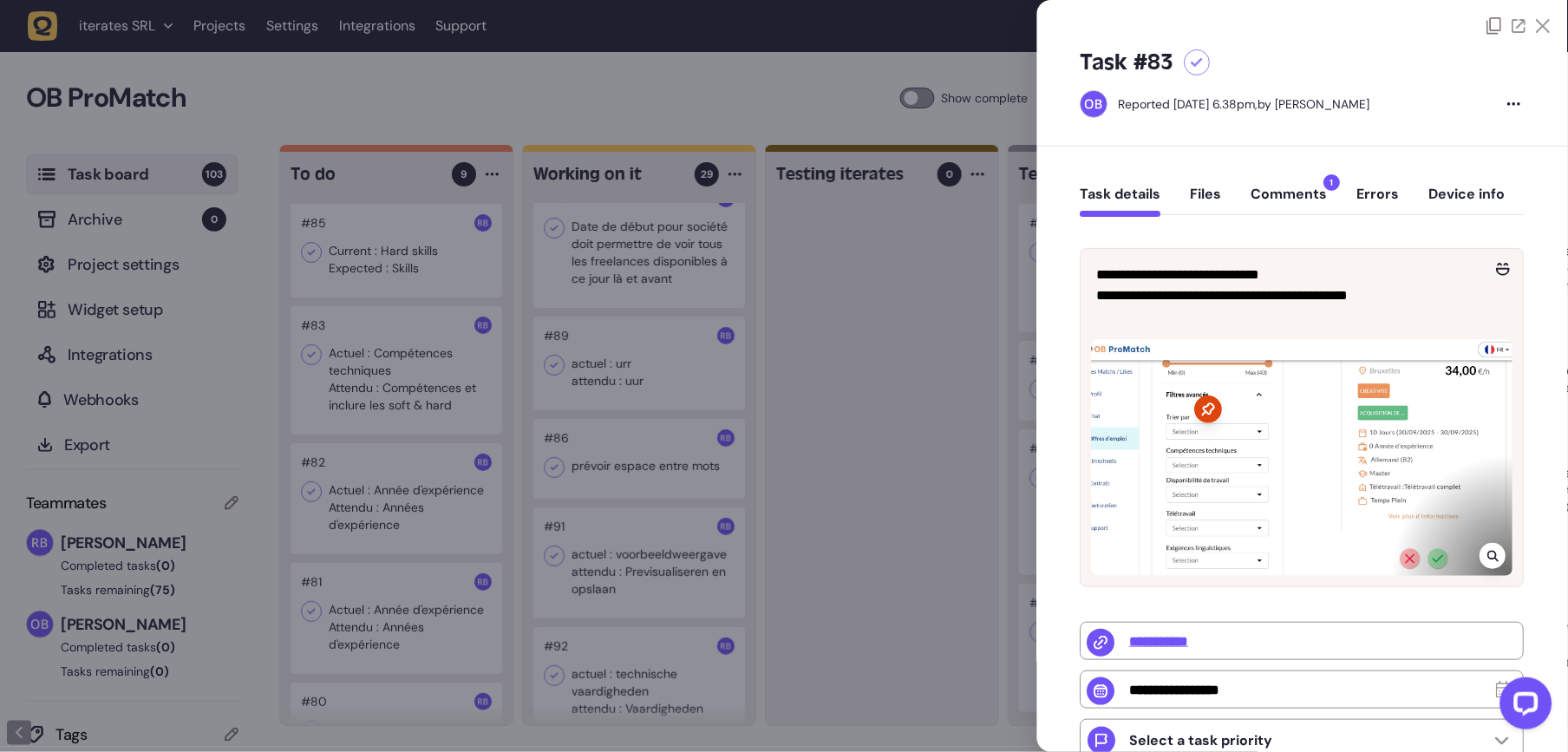
click at [892, 559] on div at bounding box center [784, 376] width 1568 height 752
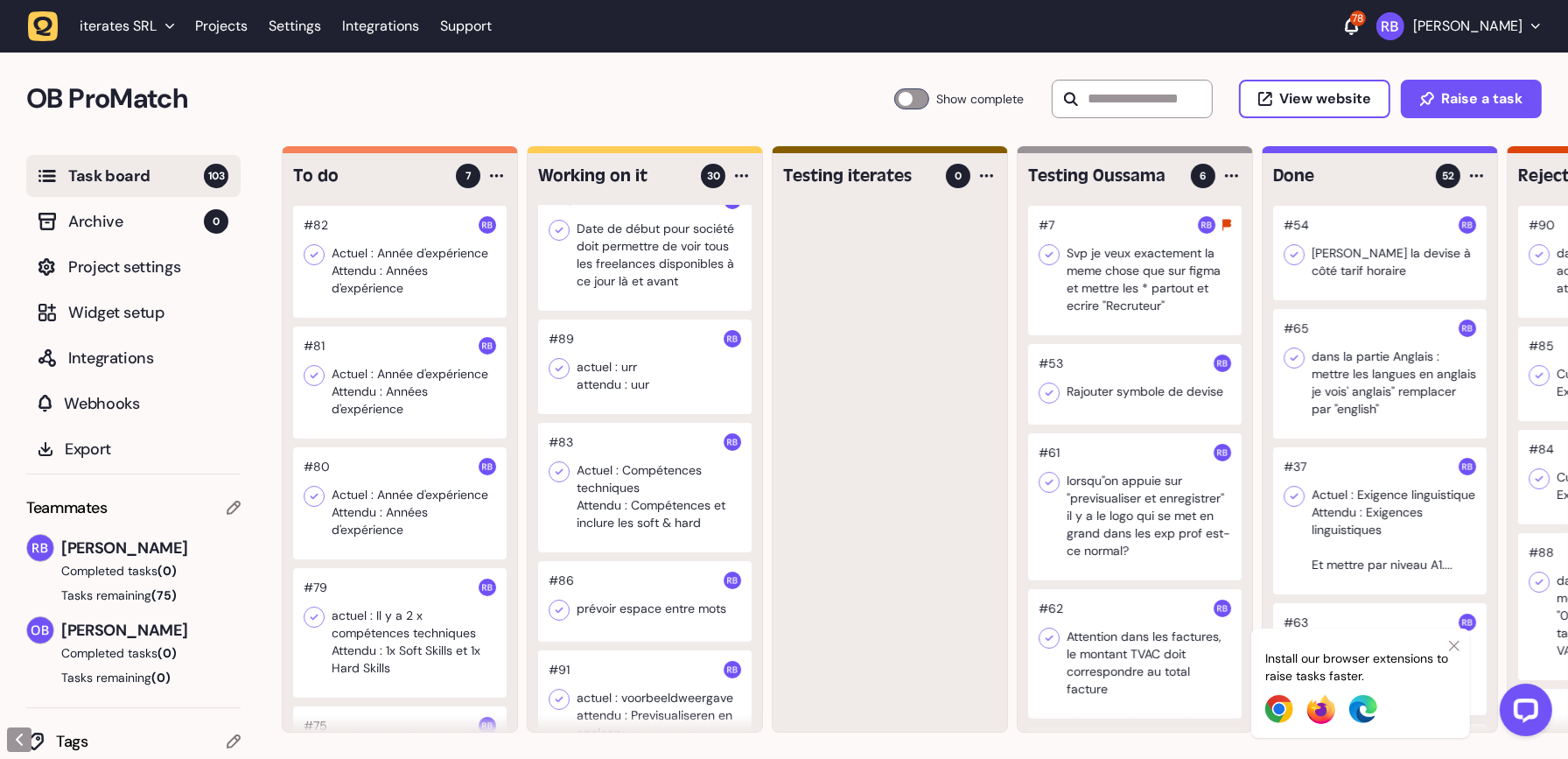
click at [359, 275] on div at bounding box center [400, 262] width 214 height 112
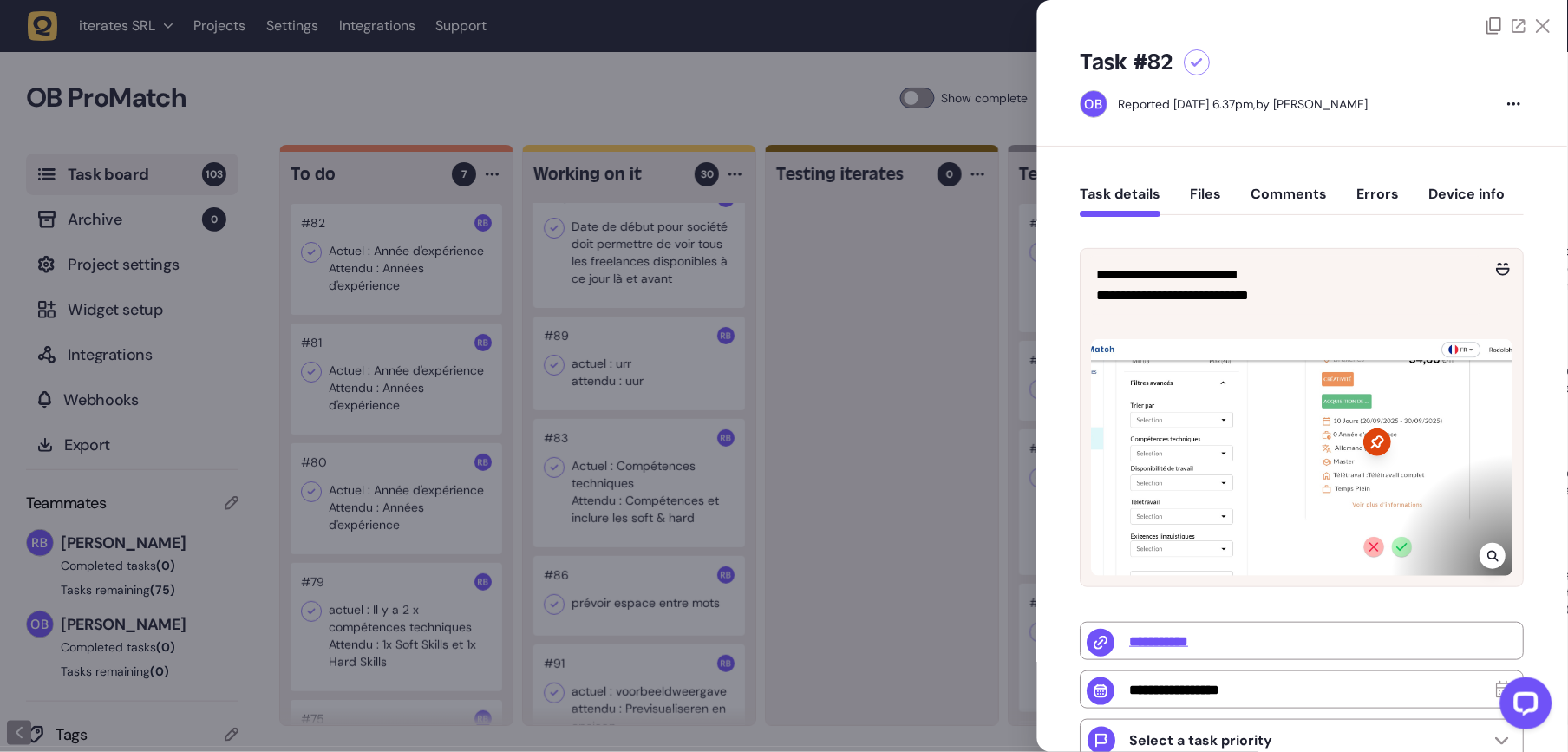
click at [817, 328] on div at bounding box center [784, 376] width 1568 height 752
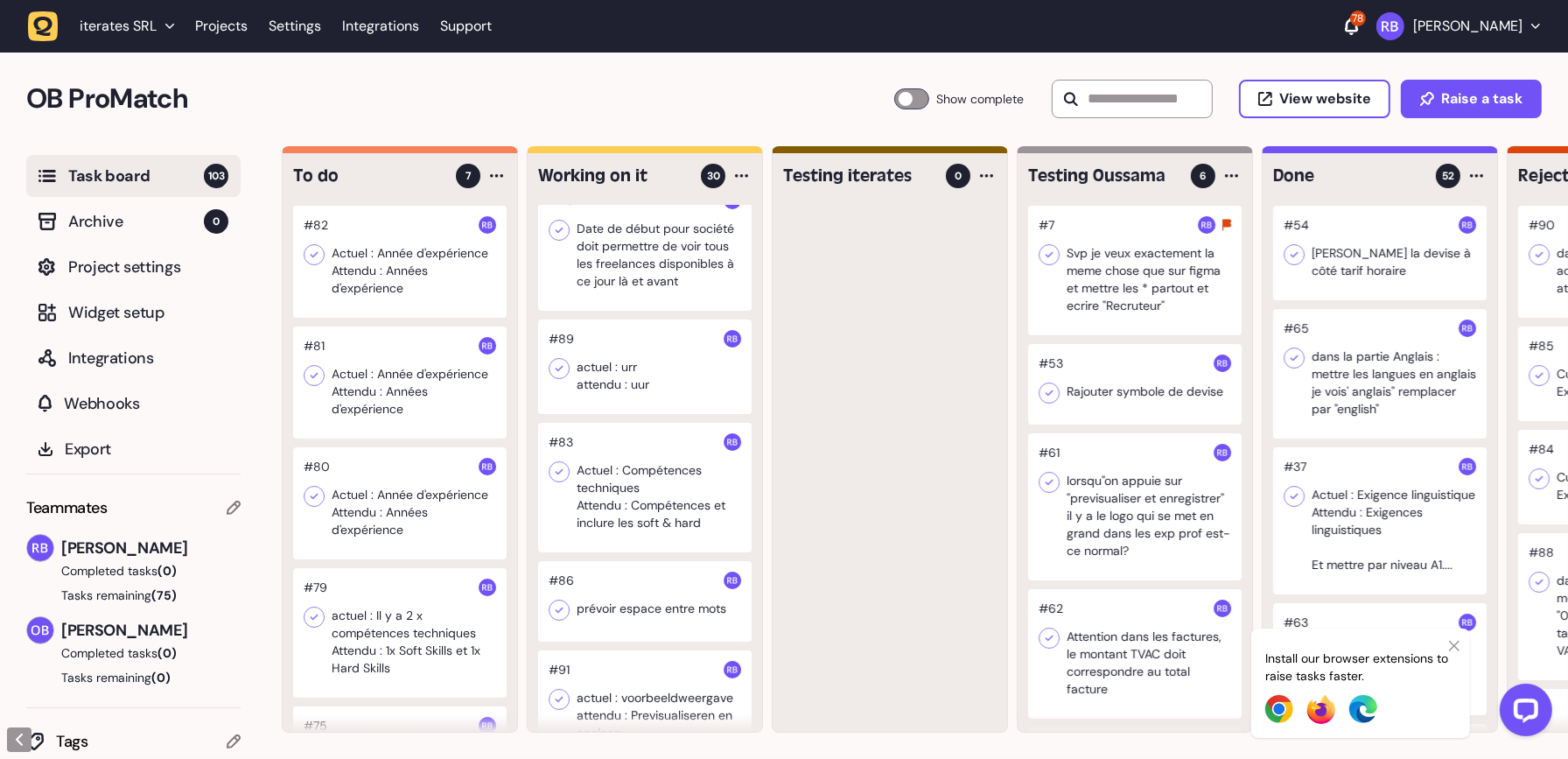
scroll to position [0, 271]
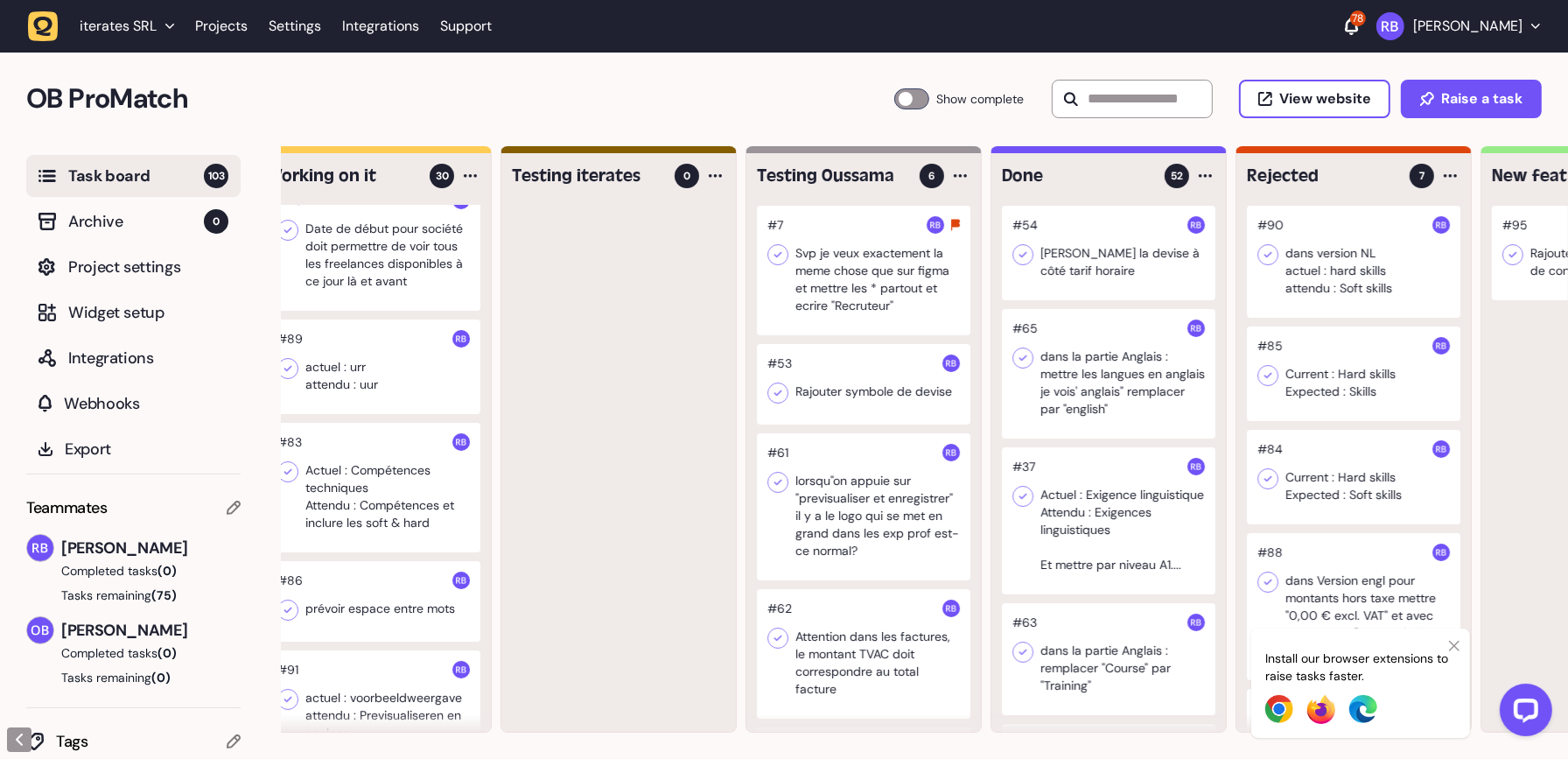
click at [1360, 380] on div at bounding box center [1354, 373] width 214 height 95
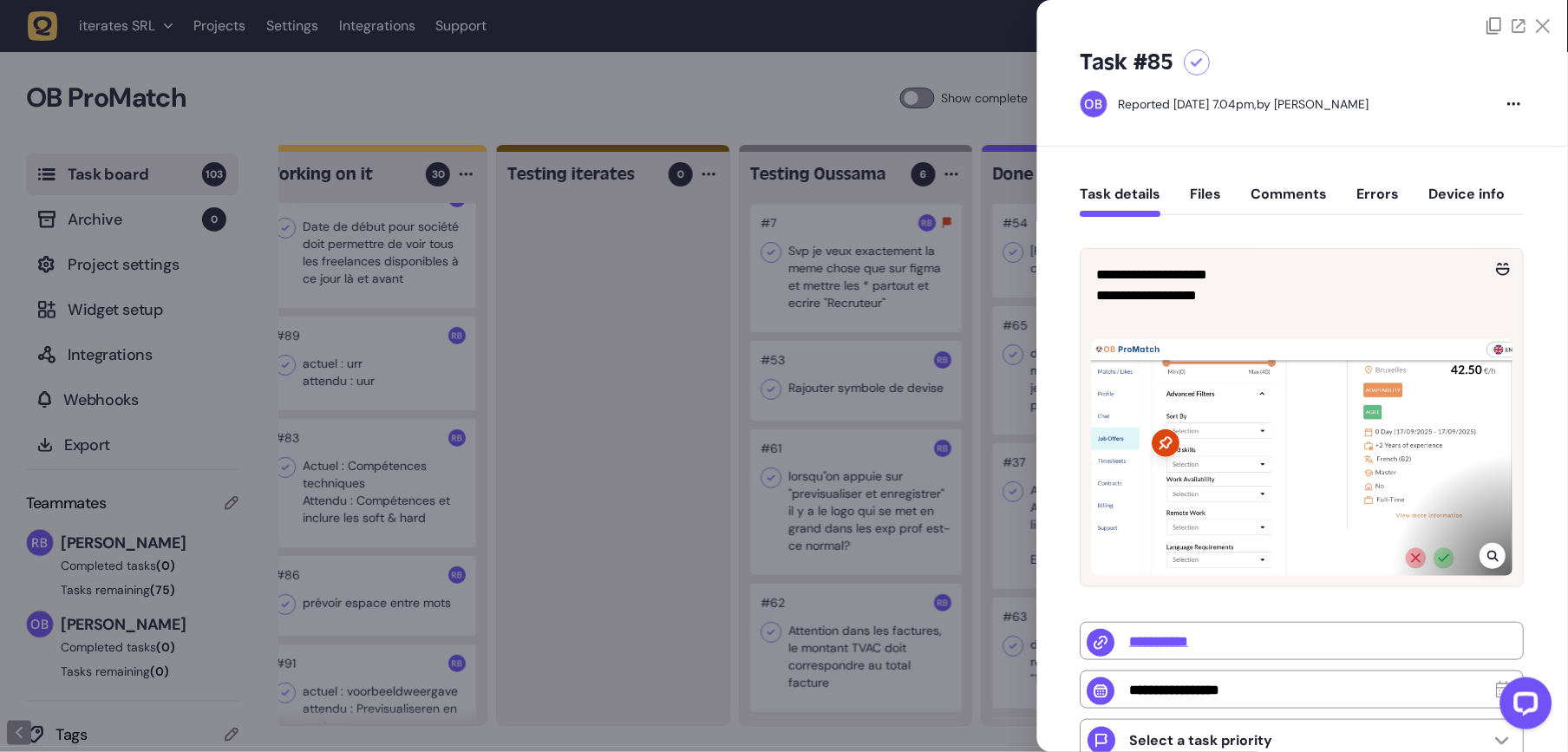
click at [1313, 199] on button "Comments" at bounding box center [1290, 201] width 76 height 31
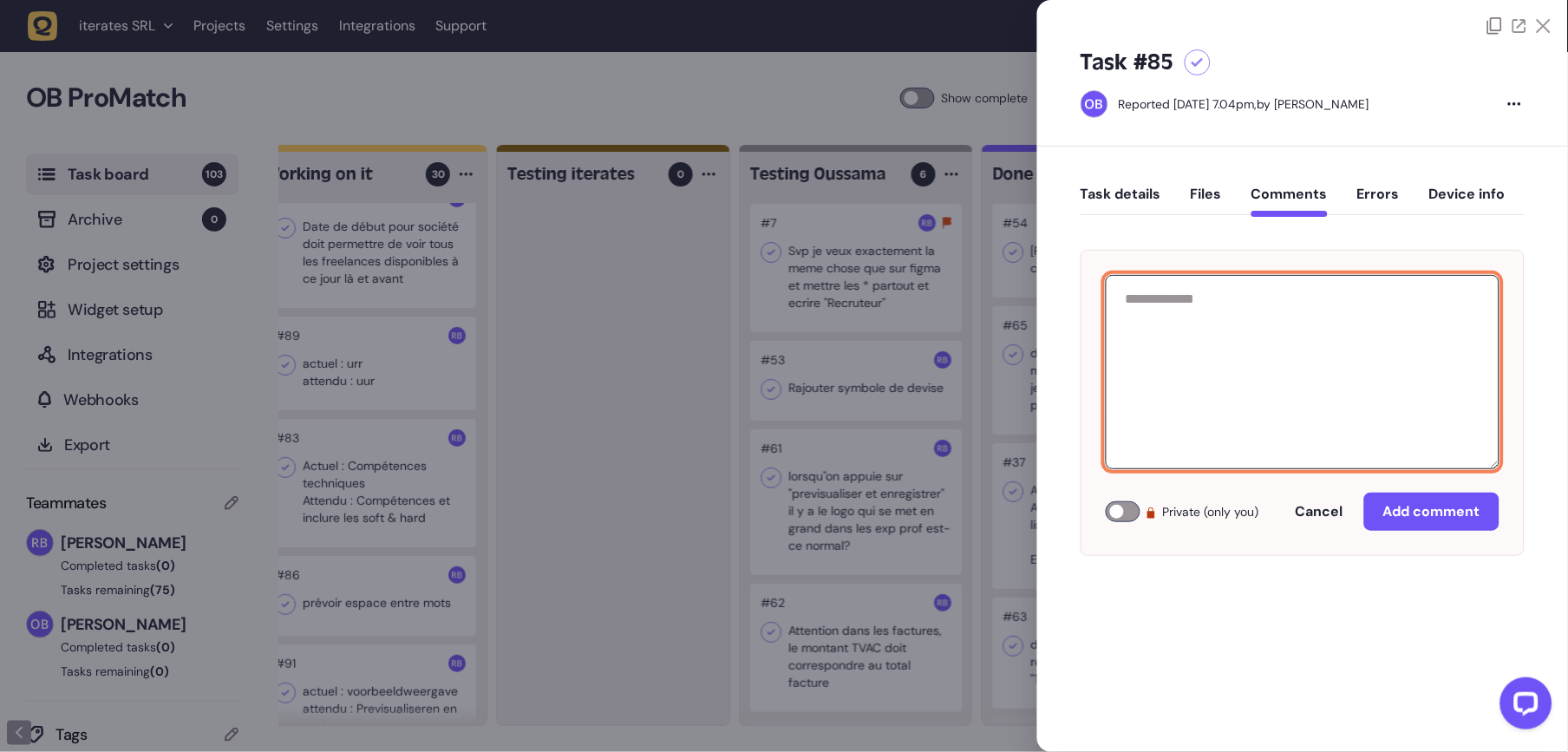
click at [1274, 299] on textarea at bounding box center [1302, 372] width 394 height 195
type textarea "*********"
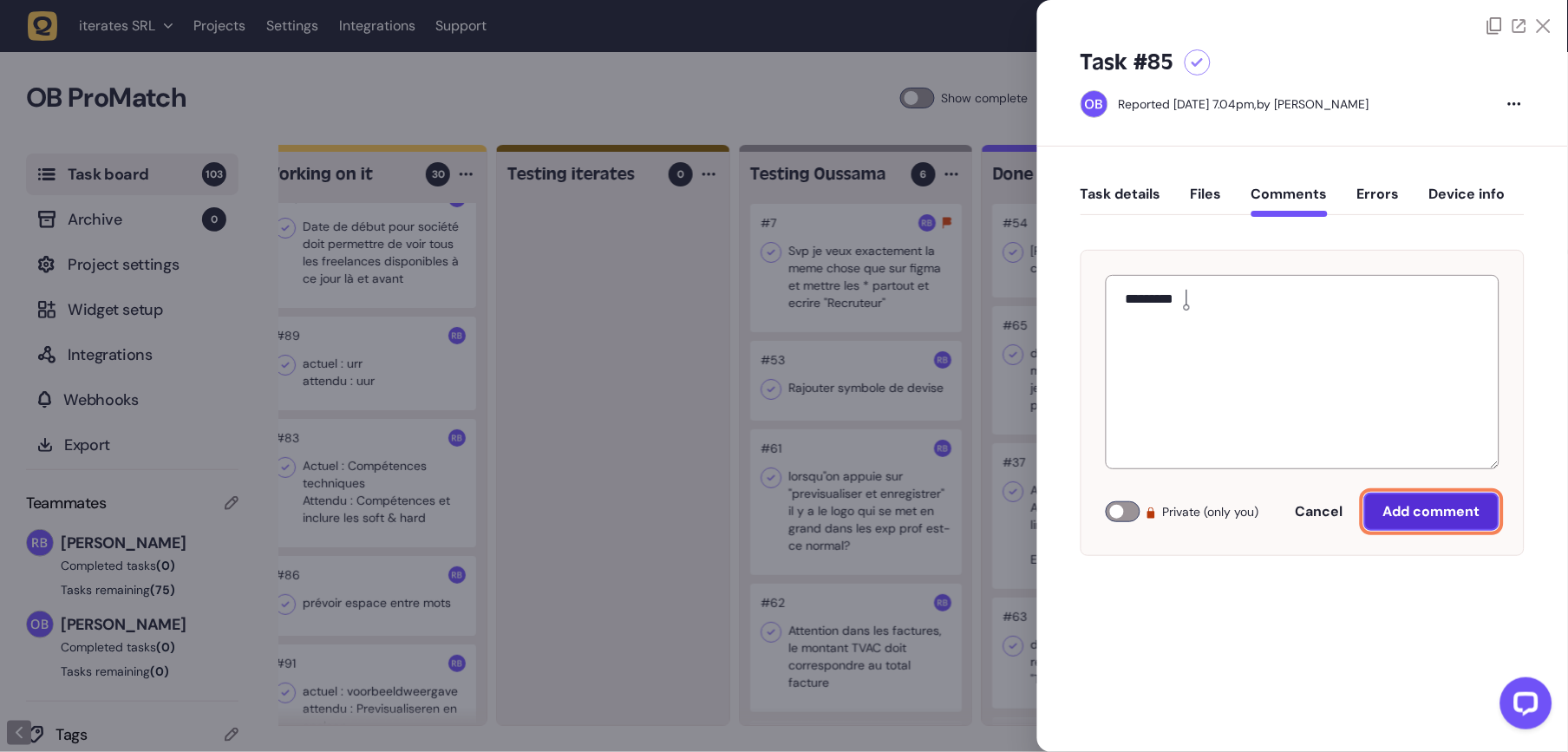
click at [1403, 500] on button "Add comment" at bounding box center [1432, 511] width 136 height 38
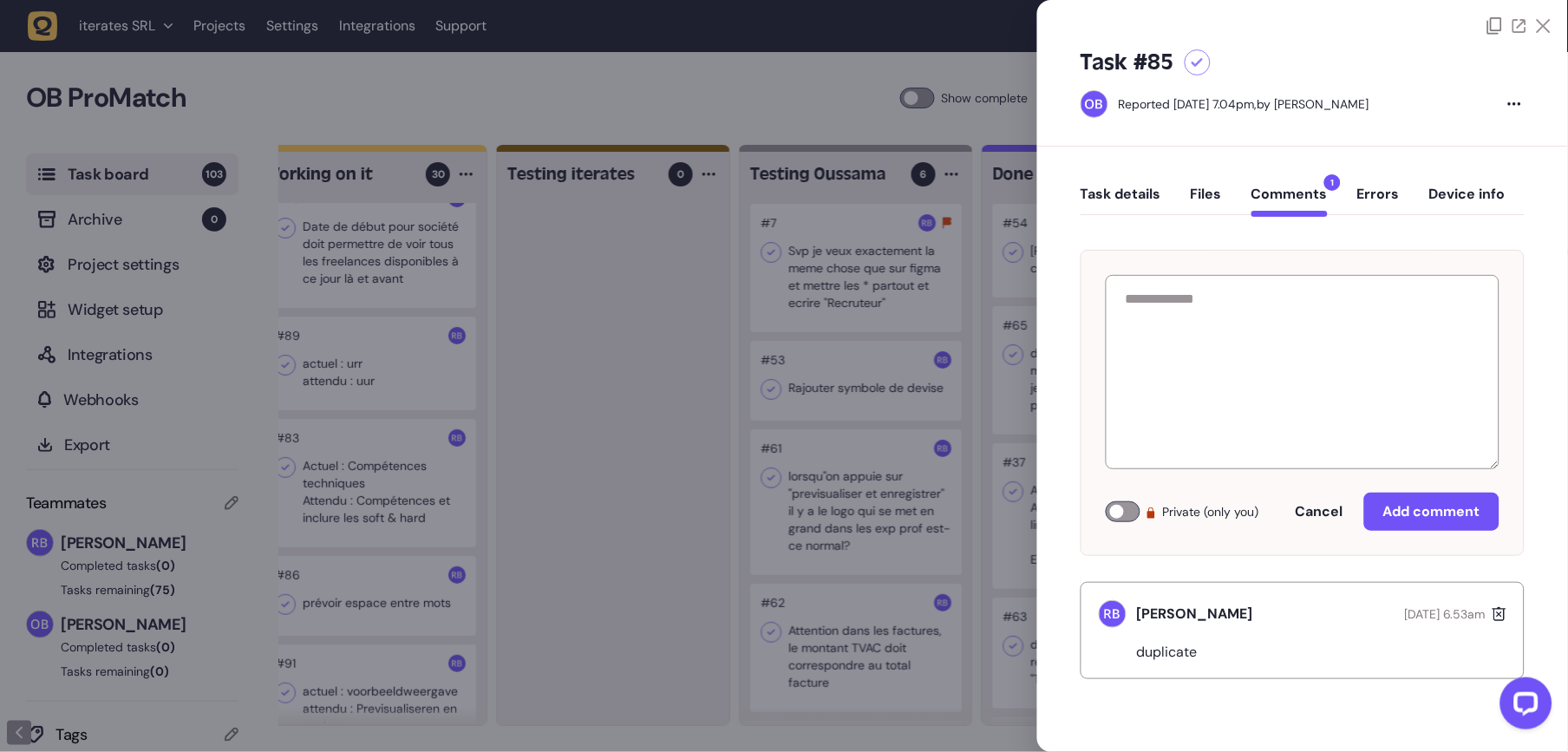
click at [600, 617] on div at bounding box center [784, 376] width 1568 height 752
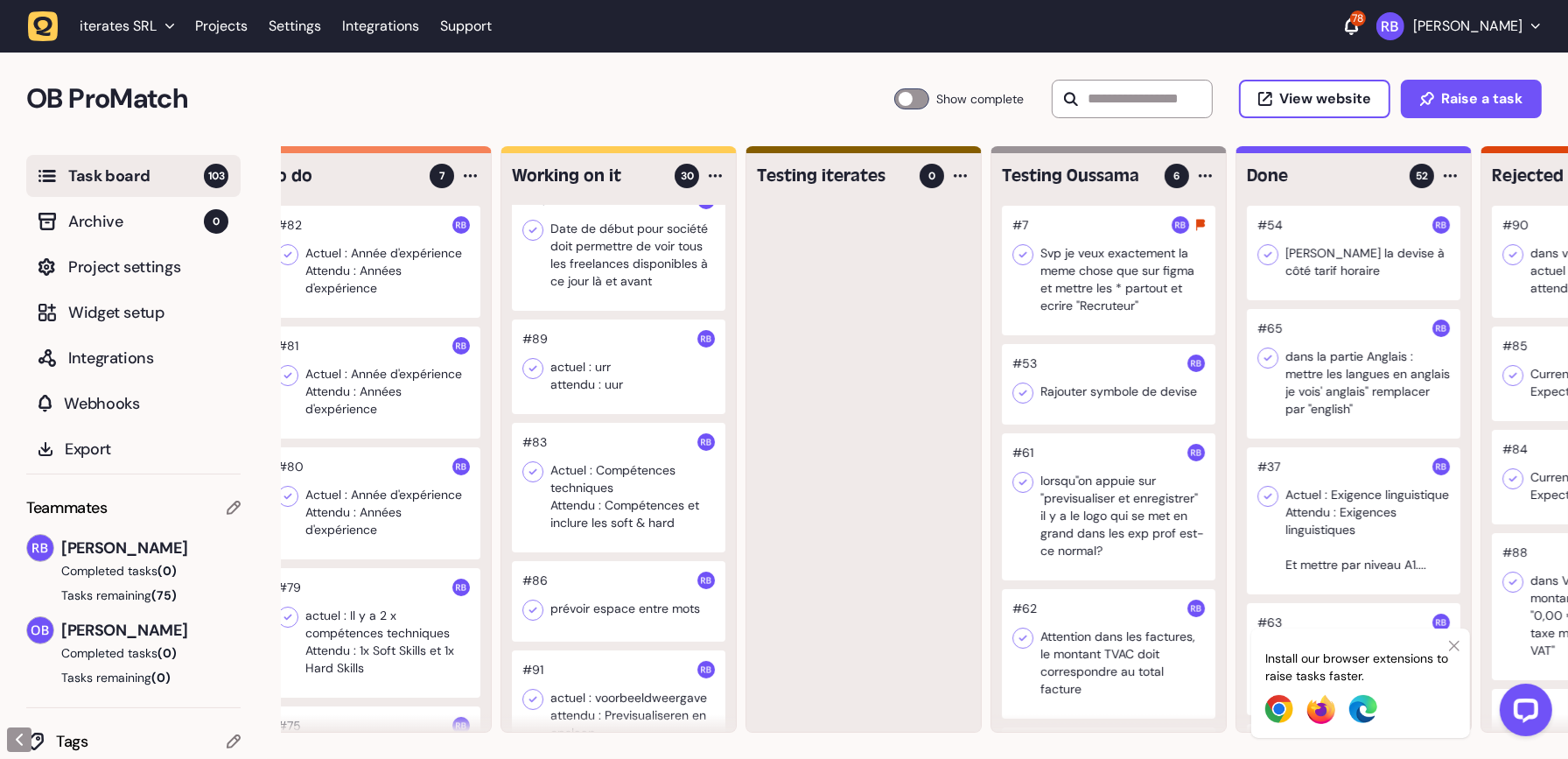
scroll to position [0, 42]
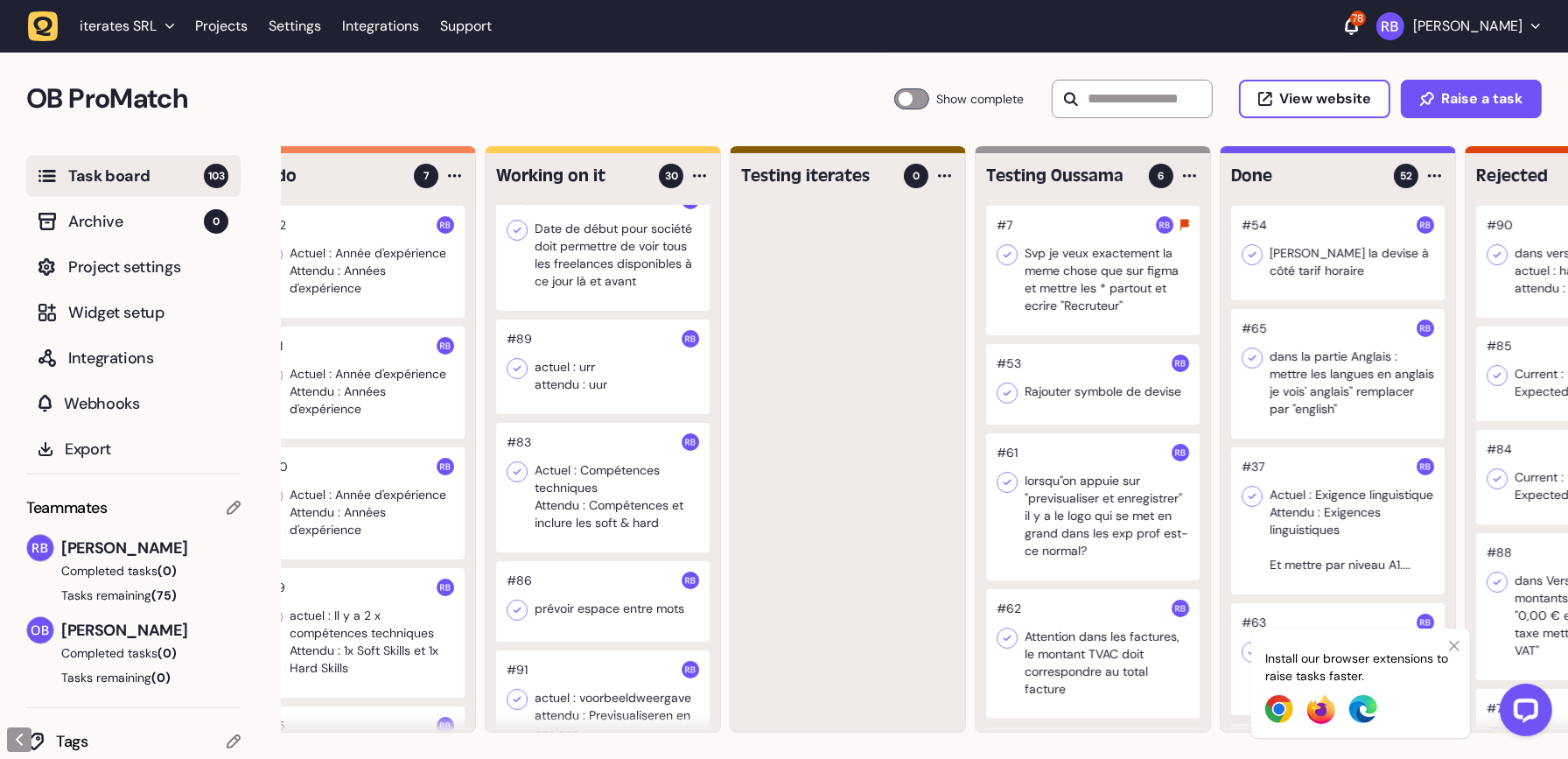
click at [303, 255] on div at bounding box center [358, 262] width 214 height 112
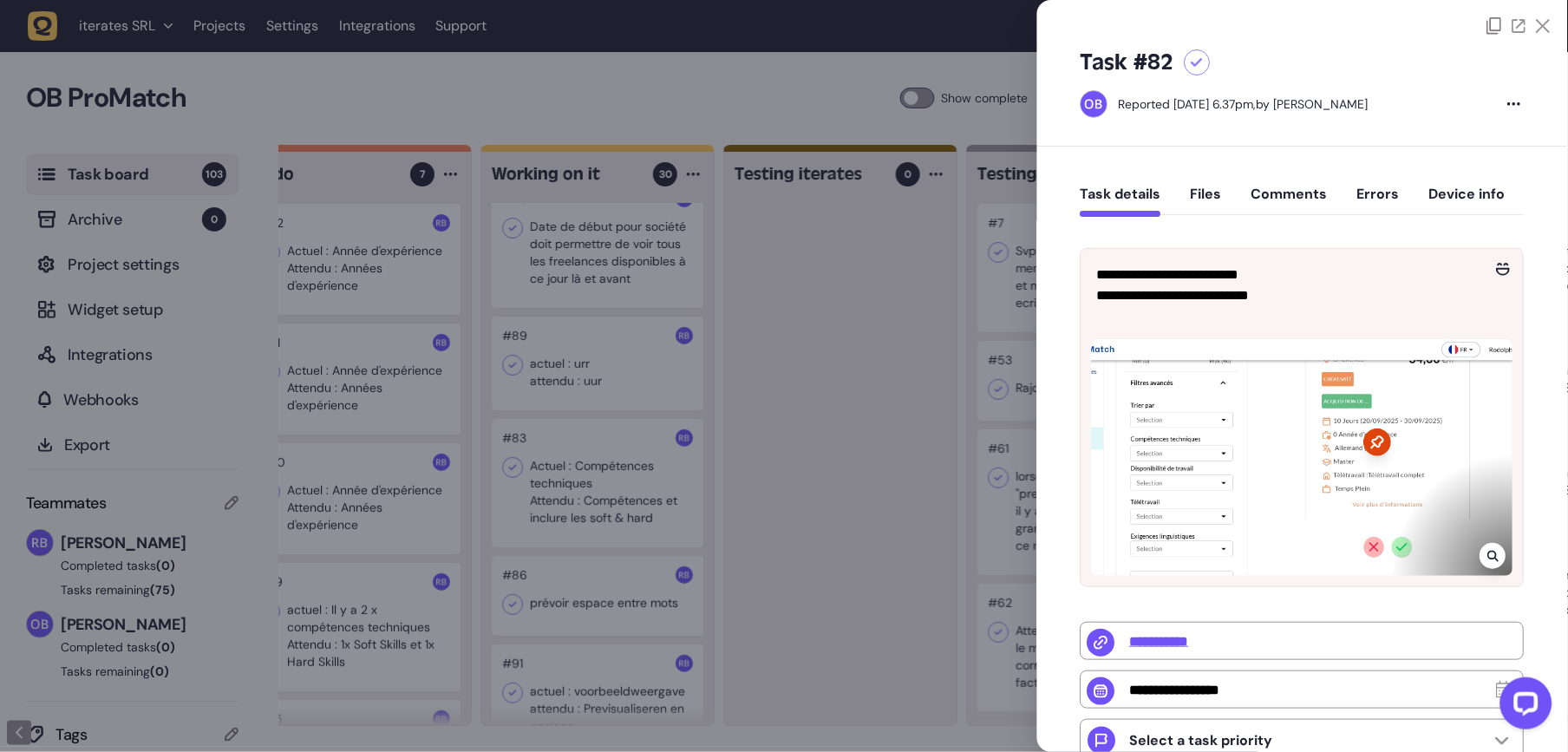
click at [1490, 549] on icon at bounding box center [1493, 556] width 11 height 14
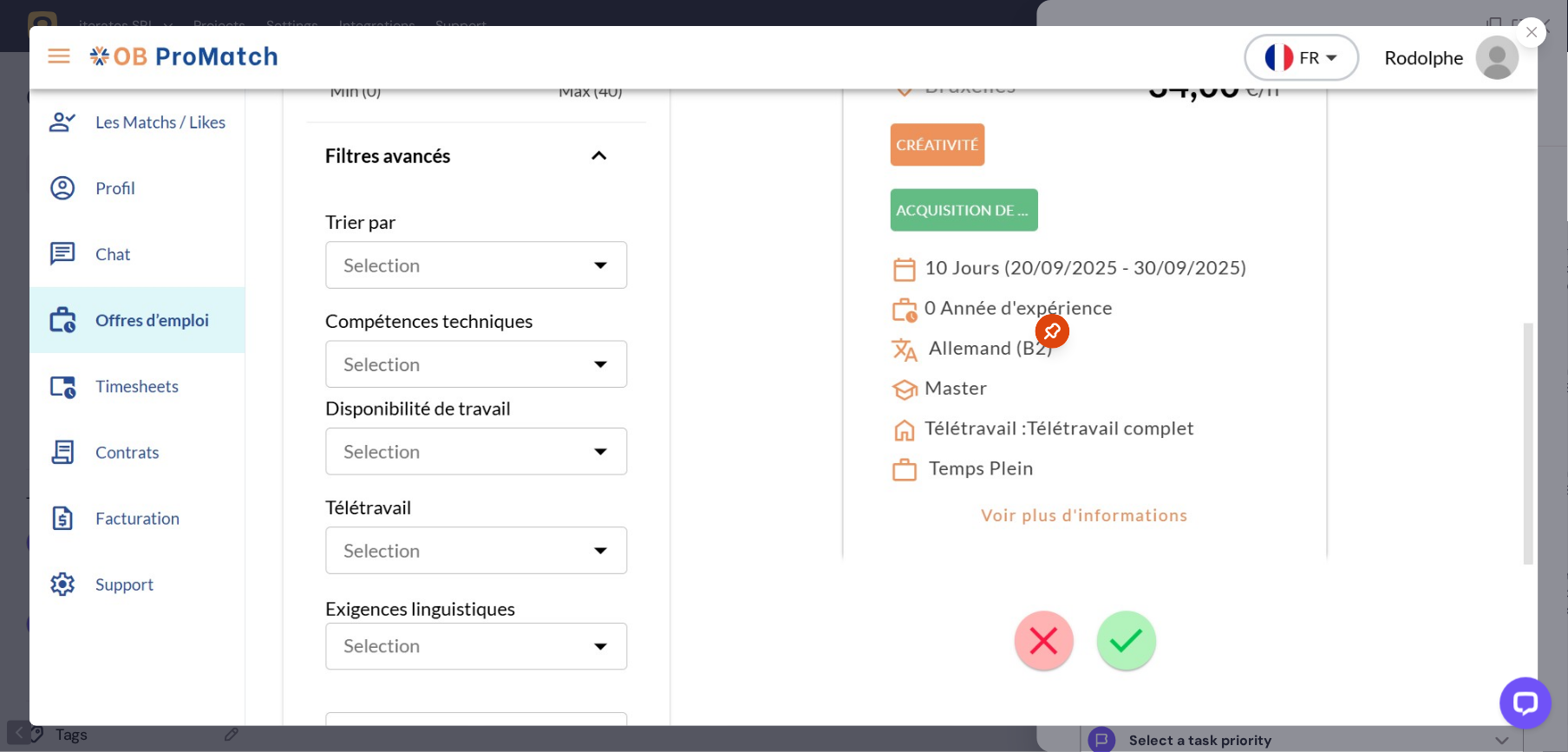
click at [1502, 27] on icon at bounding box center [1532, 32] width 11 height 11
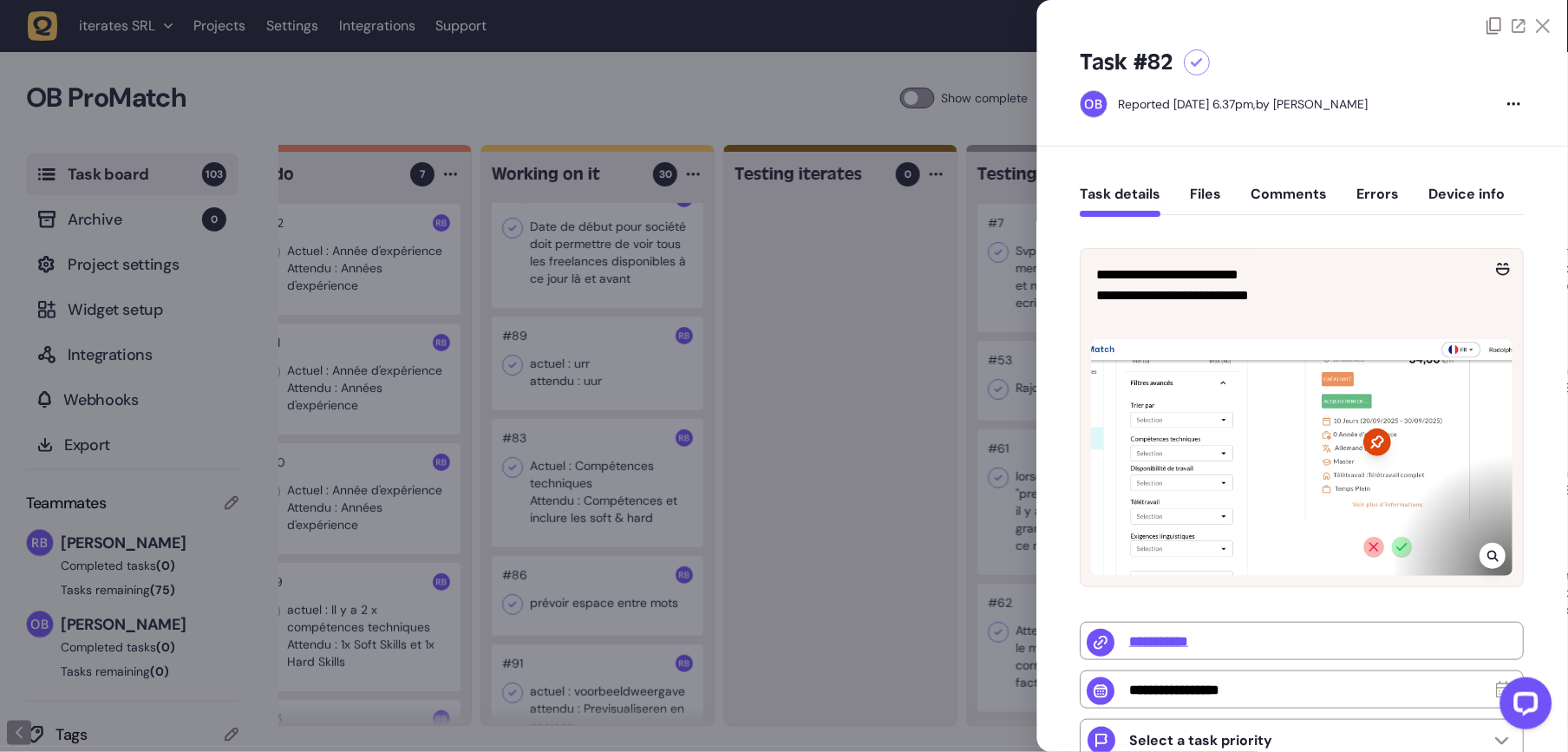
click at [1288, 197] on button "Comments" at bounding box center [1290, 201] width 76 height 31
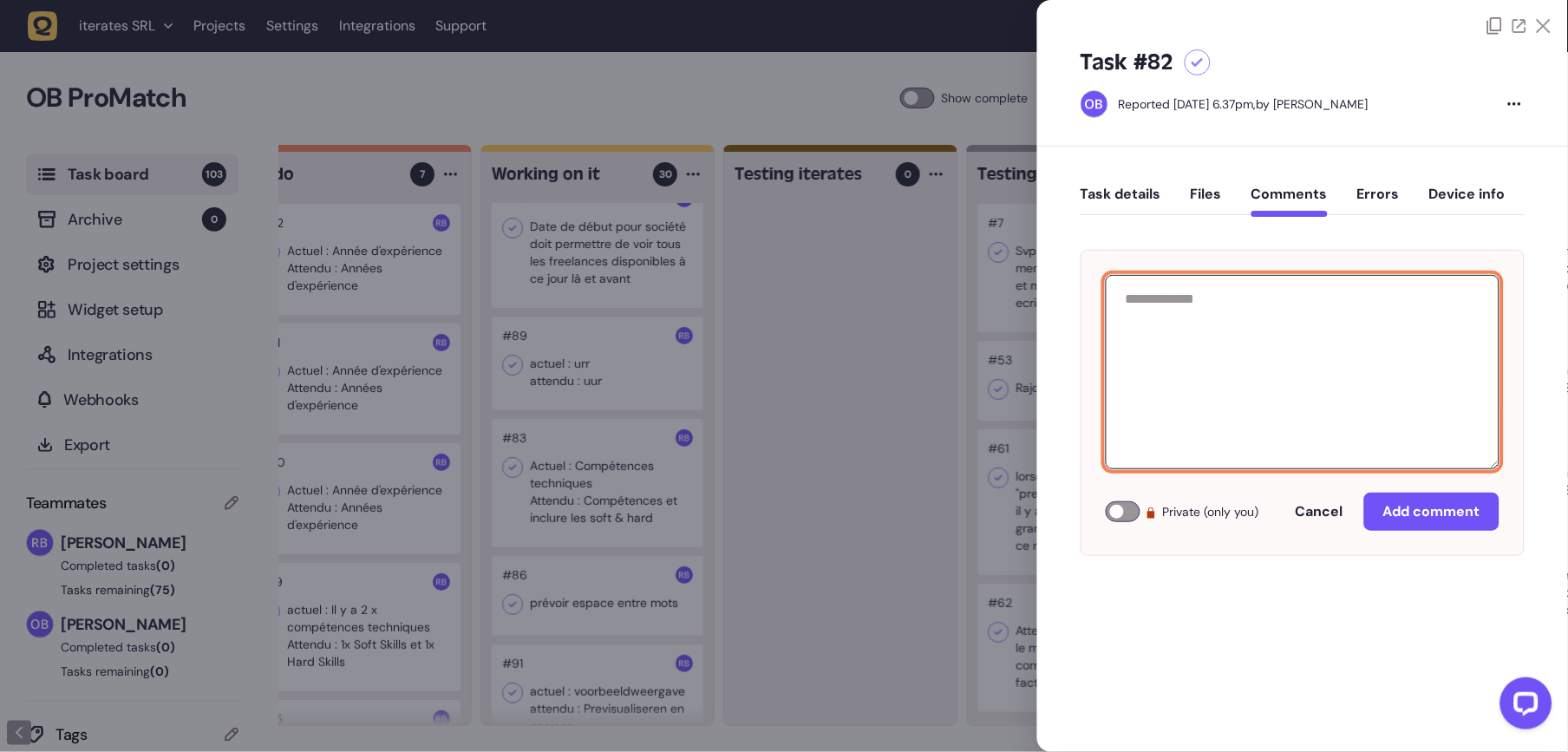
click at [1291, 295] on textarea at bounding box center [1302, 372] width 394 height 195
paste textarea "**********"
type textarea "**********"
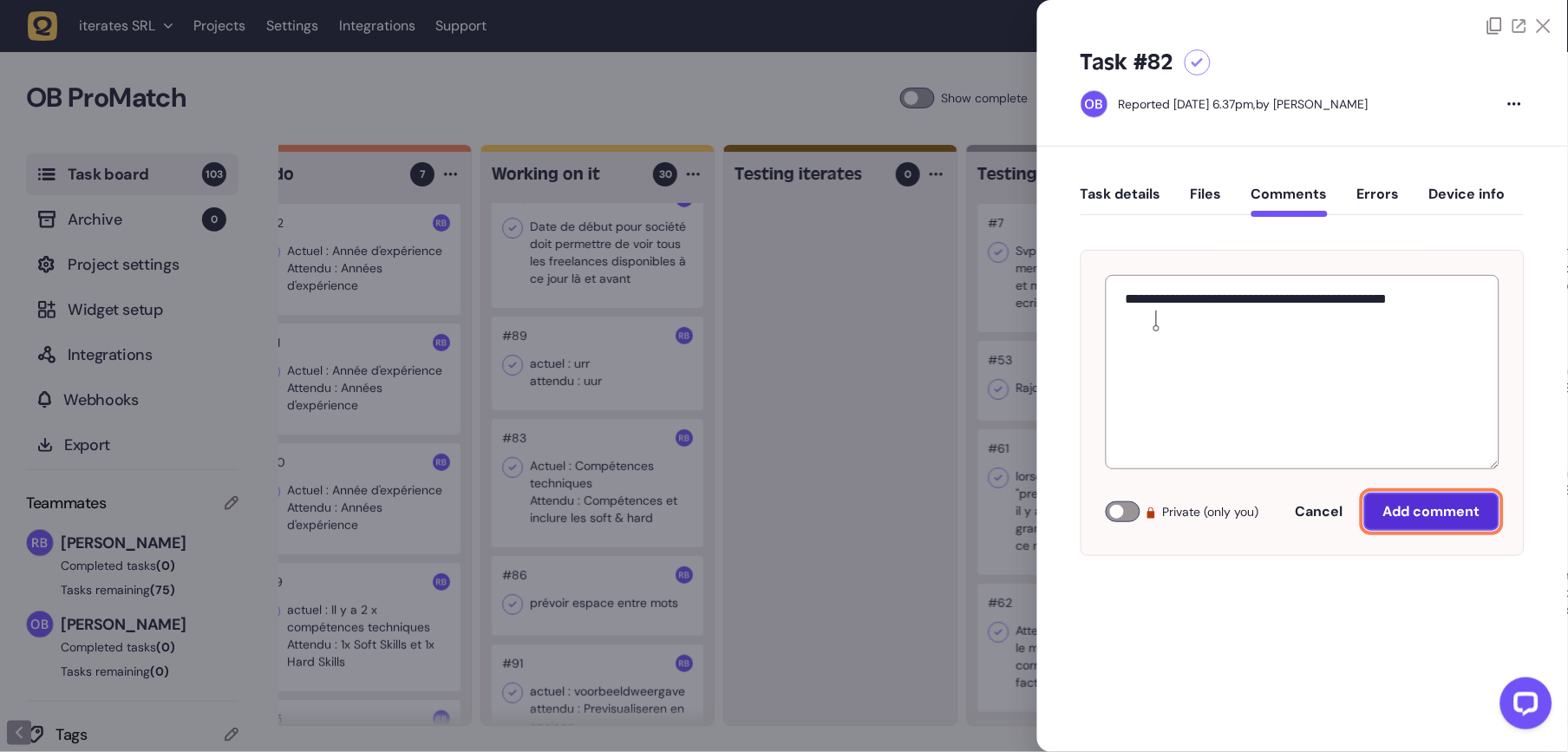
click at [1426, 511] on span "Add comment" at bounding box center [1432, 511] width 97 height 14
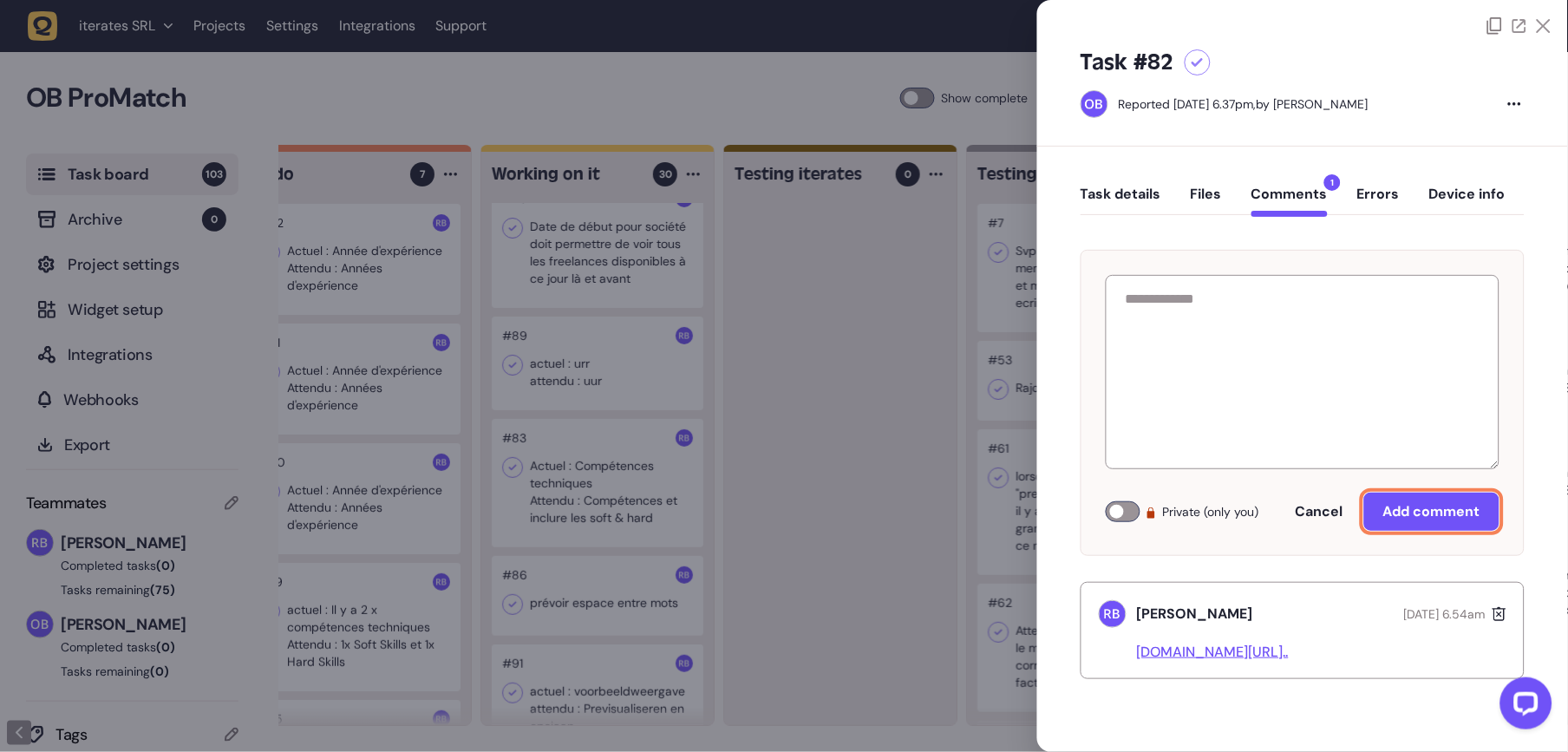
click at [1158, 187] on button "Task details" at bounding box center [1121, 201] width 81 height 31
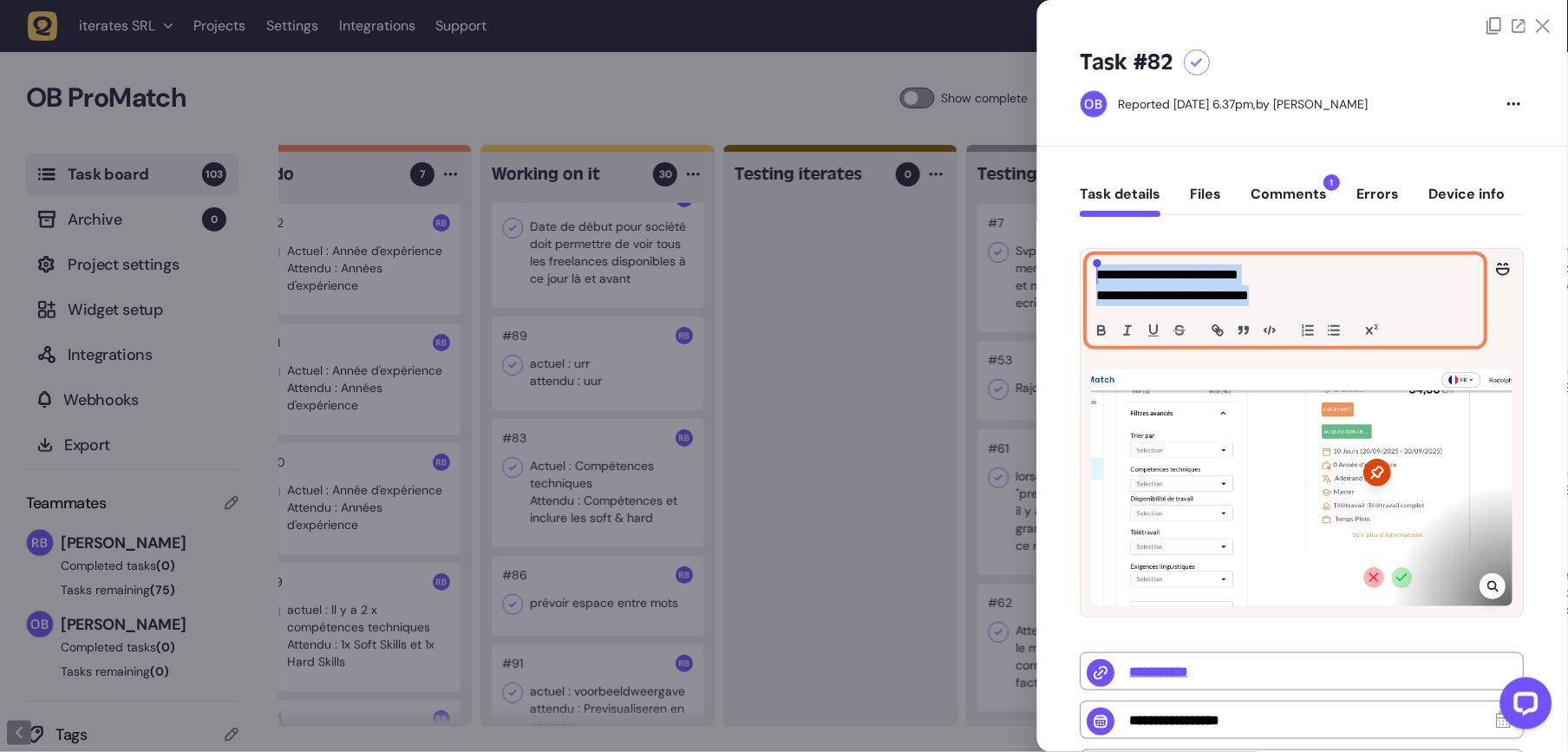
drag, startPoint x: 1300, startPoint y: 295, endPoint x: 960, endPoint y: 277, distance: 340.5
click at [960, 277] on div "Task board 103 Archive 0 Project settings Widget setup Integrations Webhooks Ex…" at bounding box center [784, 448] width 1568 height 607
copy div "**********"
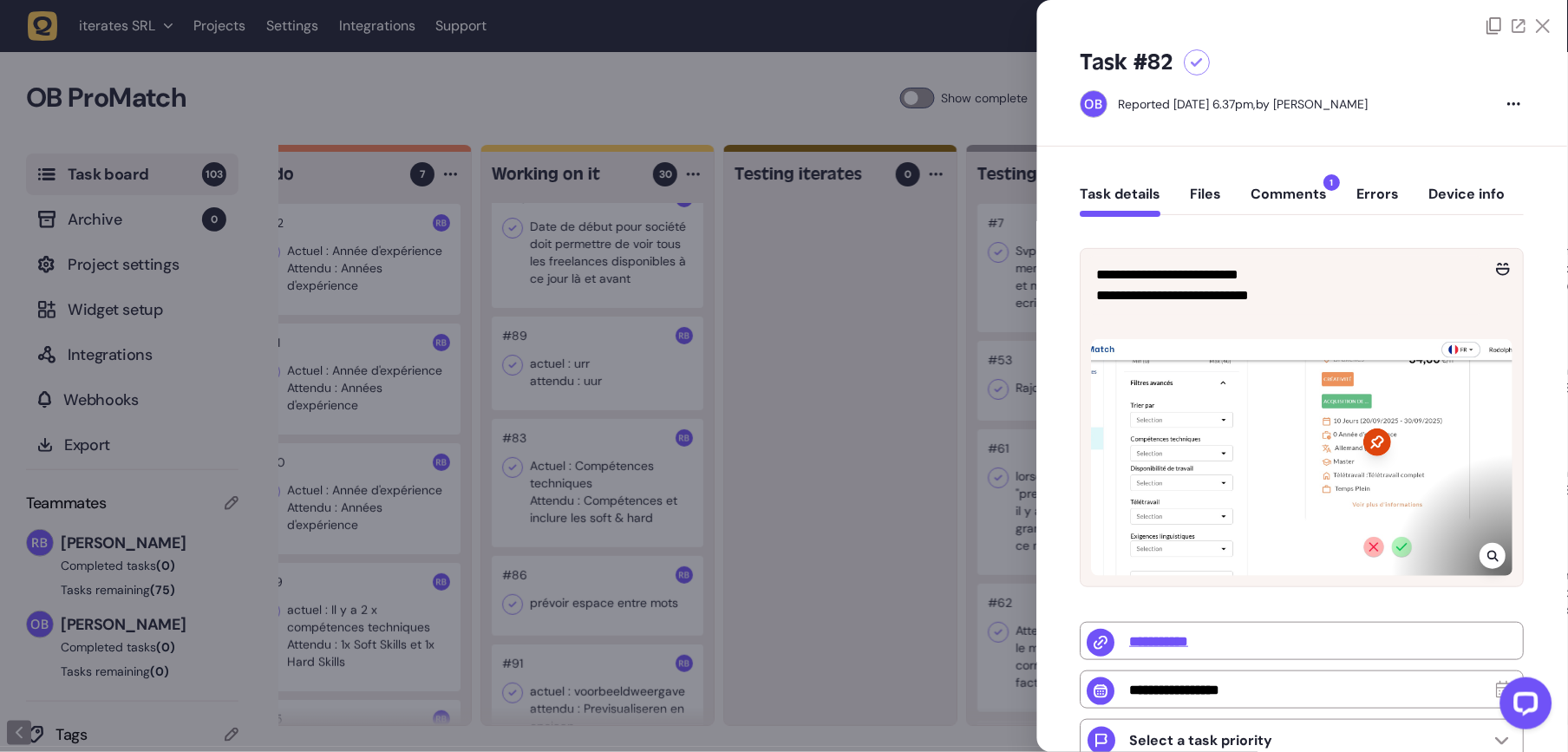
click at [632, 419] on div at bounding box center [784, 376] width 1568 height 752
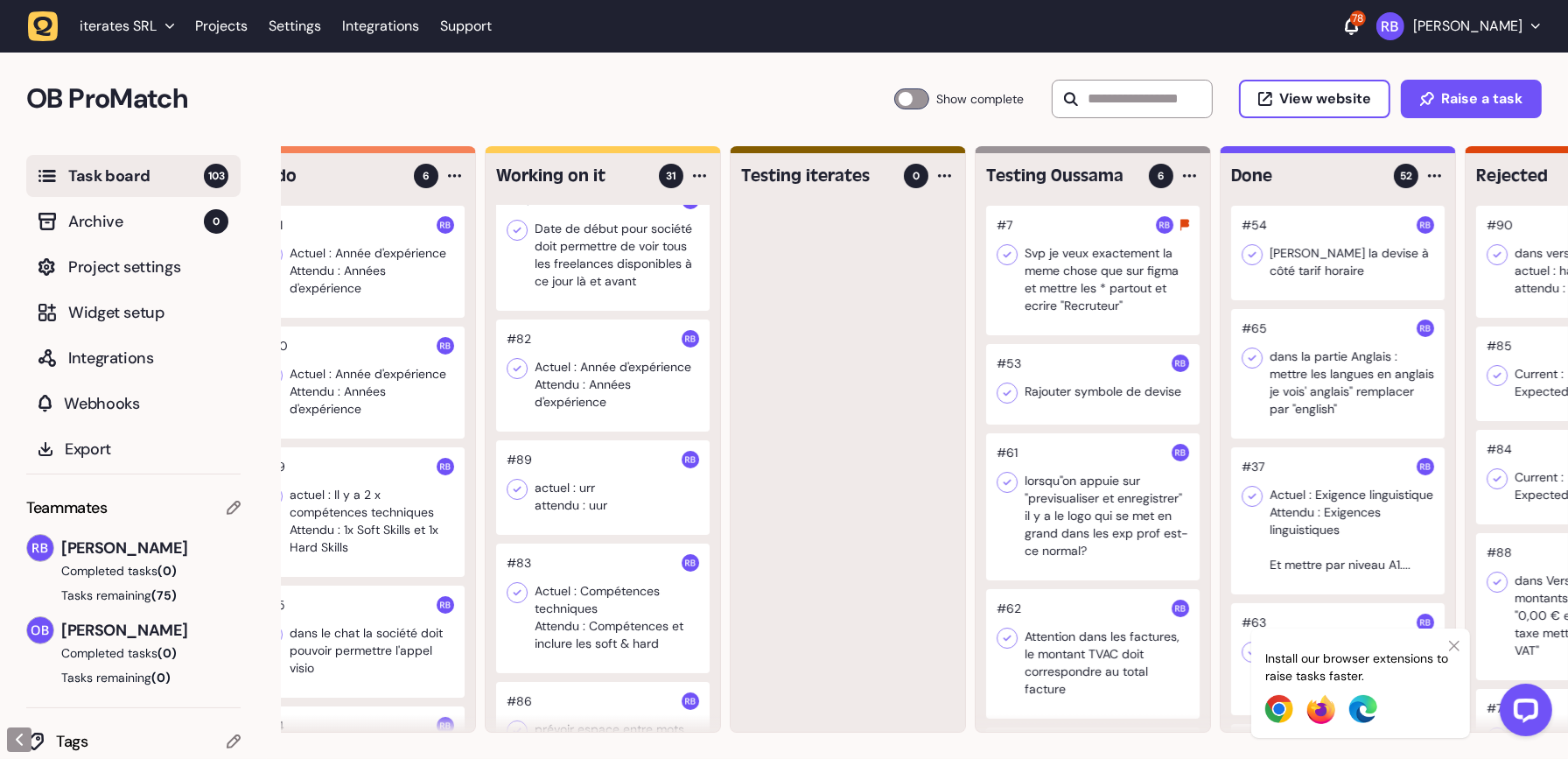
click at [374, 277] on div at bounding box center [358, 262] width 214 height 112
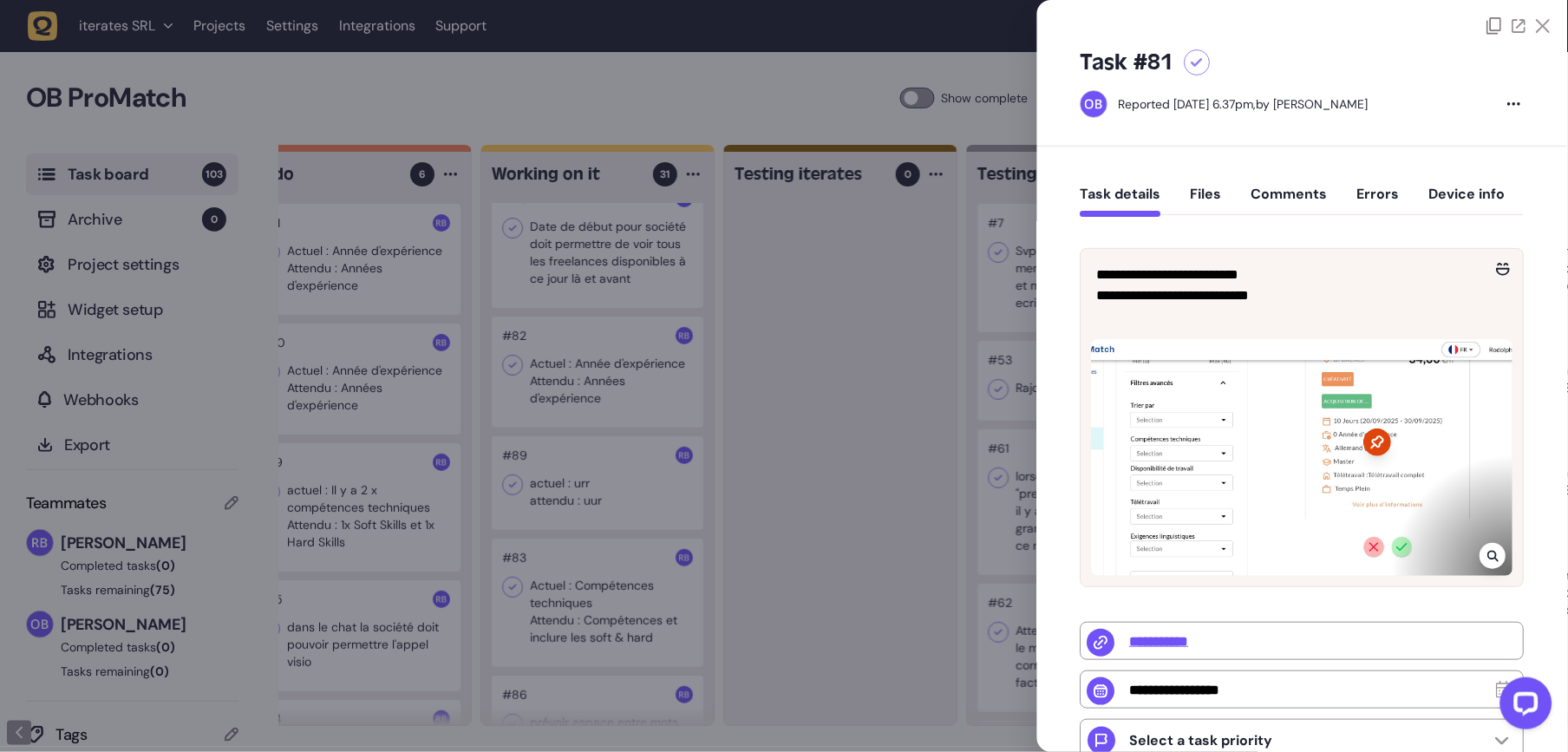
click at [1495, 557] on icon at bounding box center [1493, 556] width 11 height 14
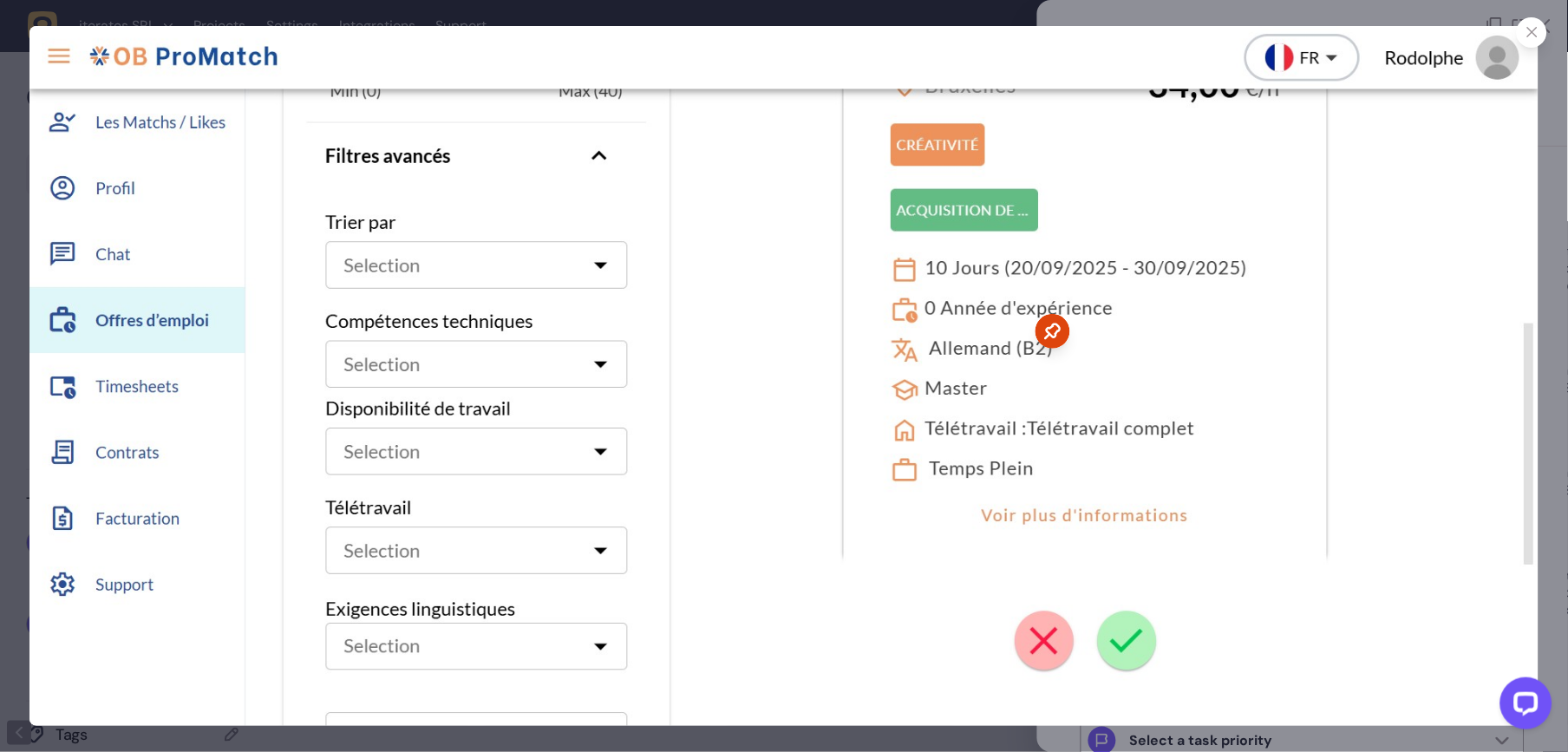
click at [1502, 30] on icon at bounding box center [1532, 32] width 11 height 11
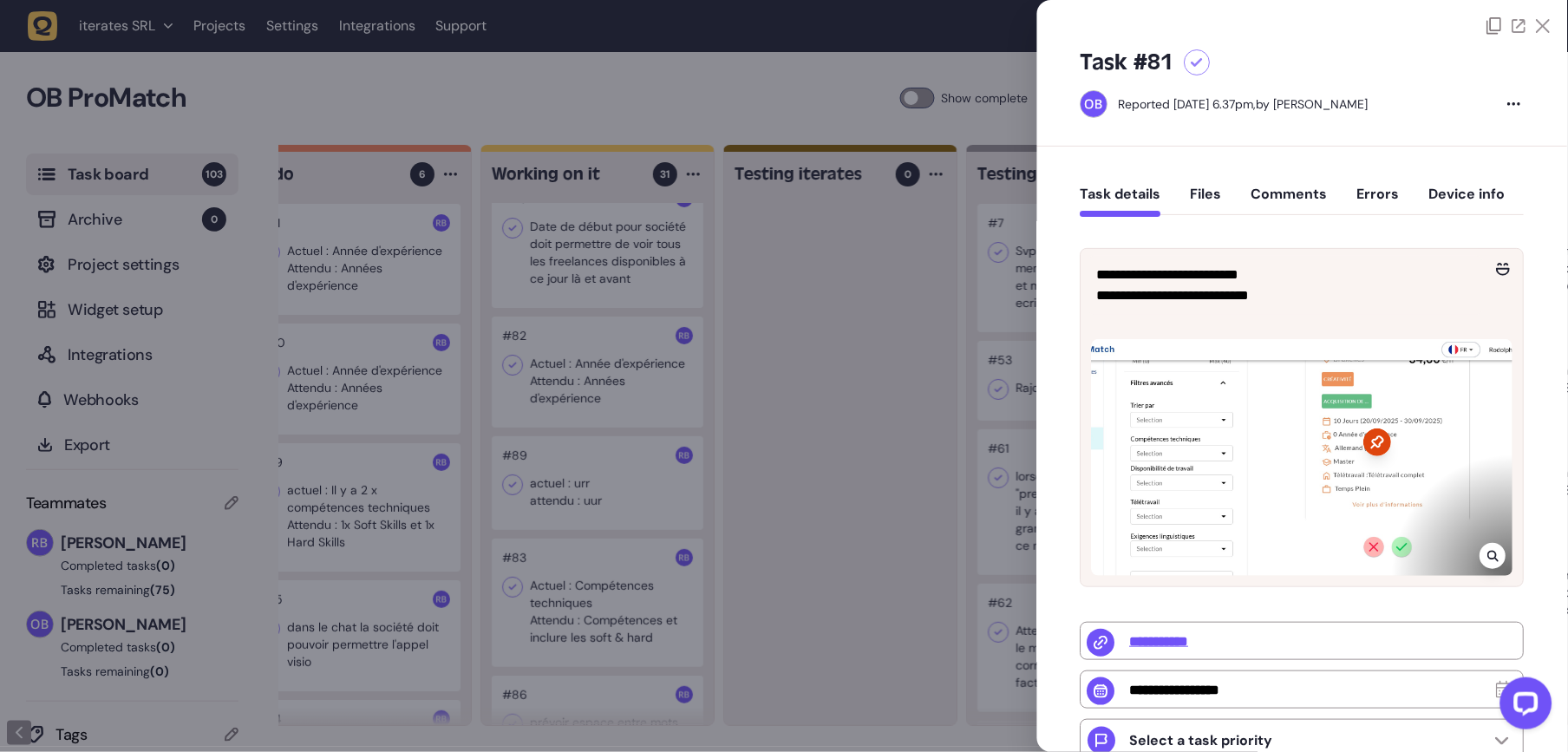
click at [817, 422] on div at bounding box center [784, 376] width 1568 height 752
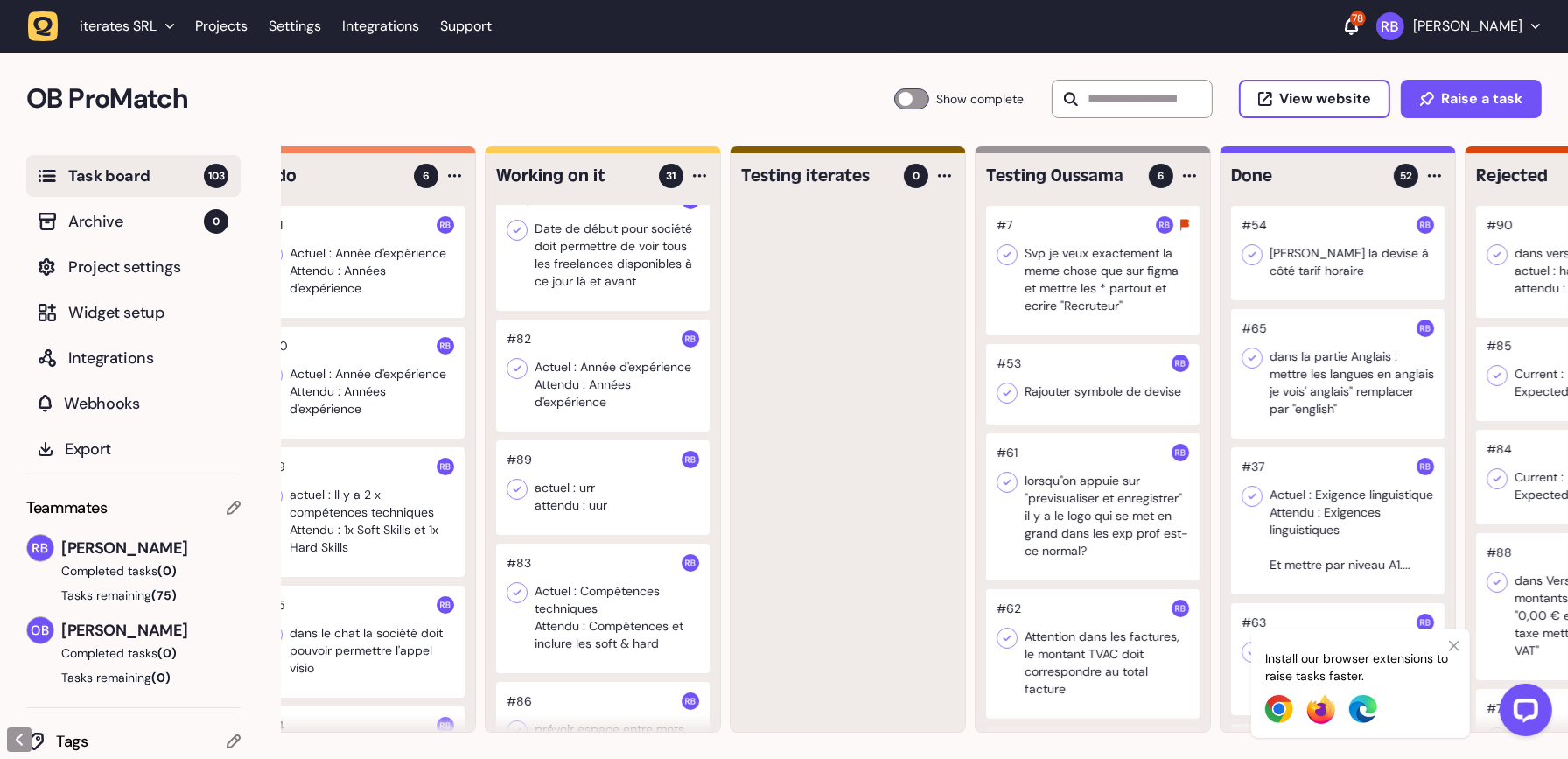
click at [395, 277] on div at bounding box center [358, 262] width 214 height 112
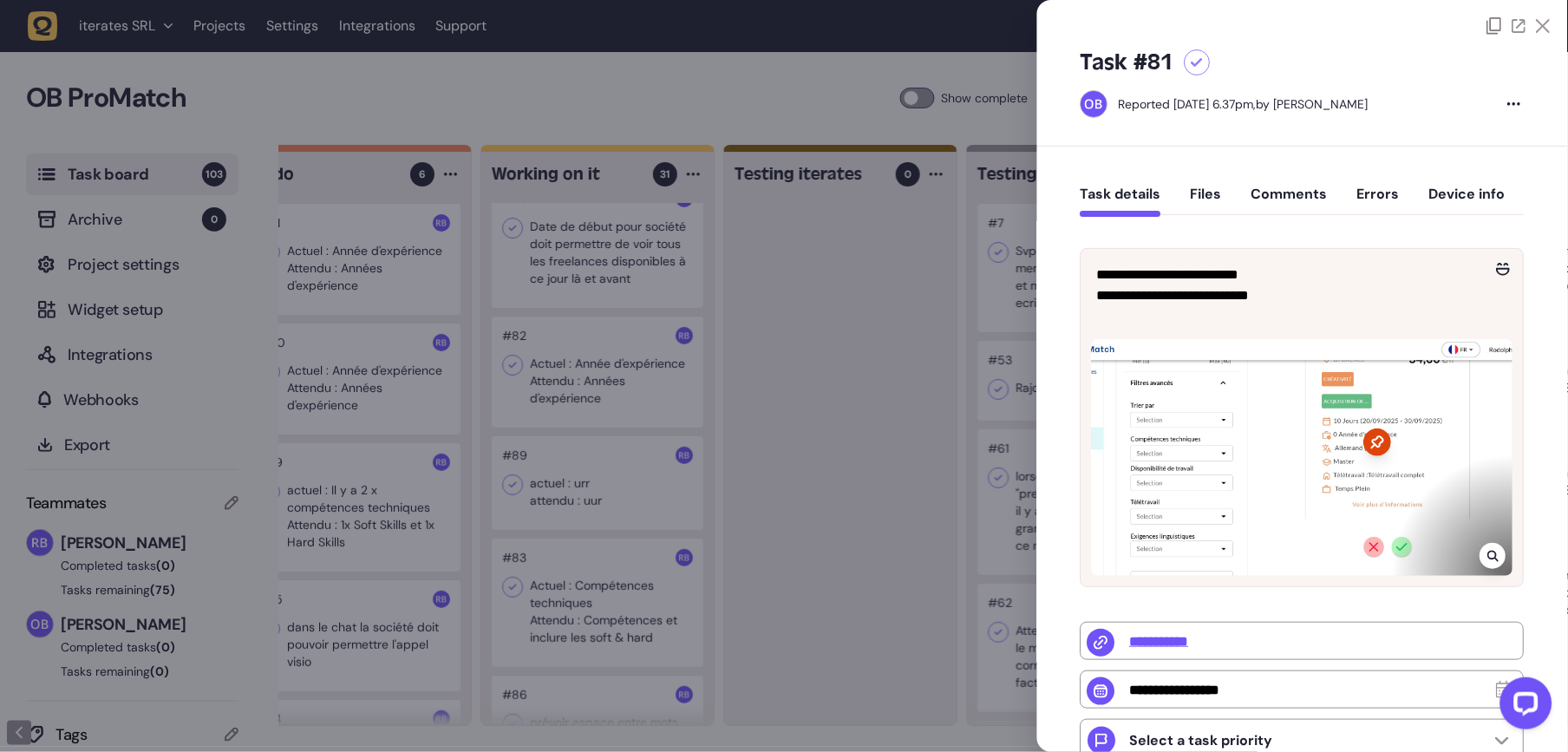
click at [1265, 175] on div "Task details Files Comments Errors Device info" at bounding box center [1302, 198] width 444 height 51
click at [1274, 188] on button "Comments" at bounding box center [1290, 201] width 76 height 31
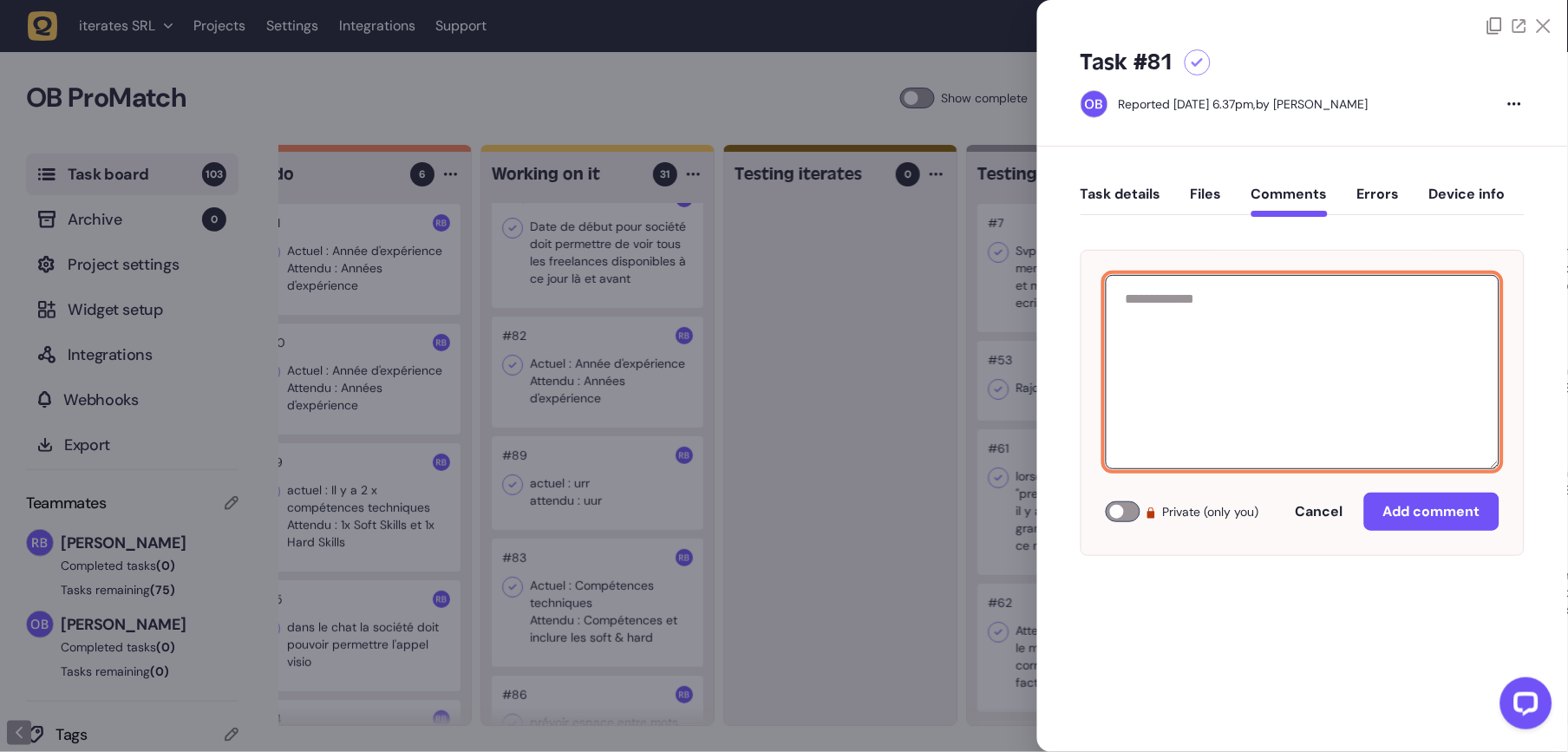
click at [1291, 400] on textarea at bounding box center [1302, 372] width 394 height 195
type textarea "*********"
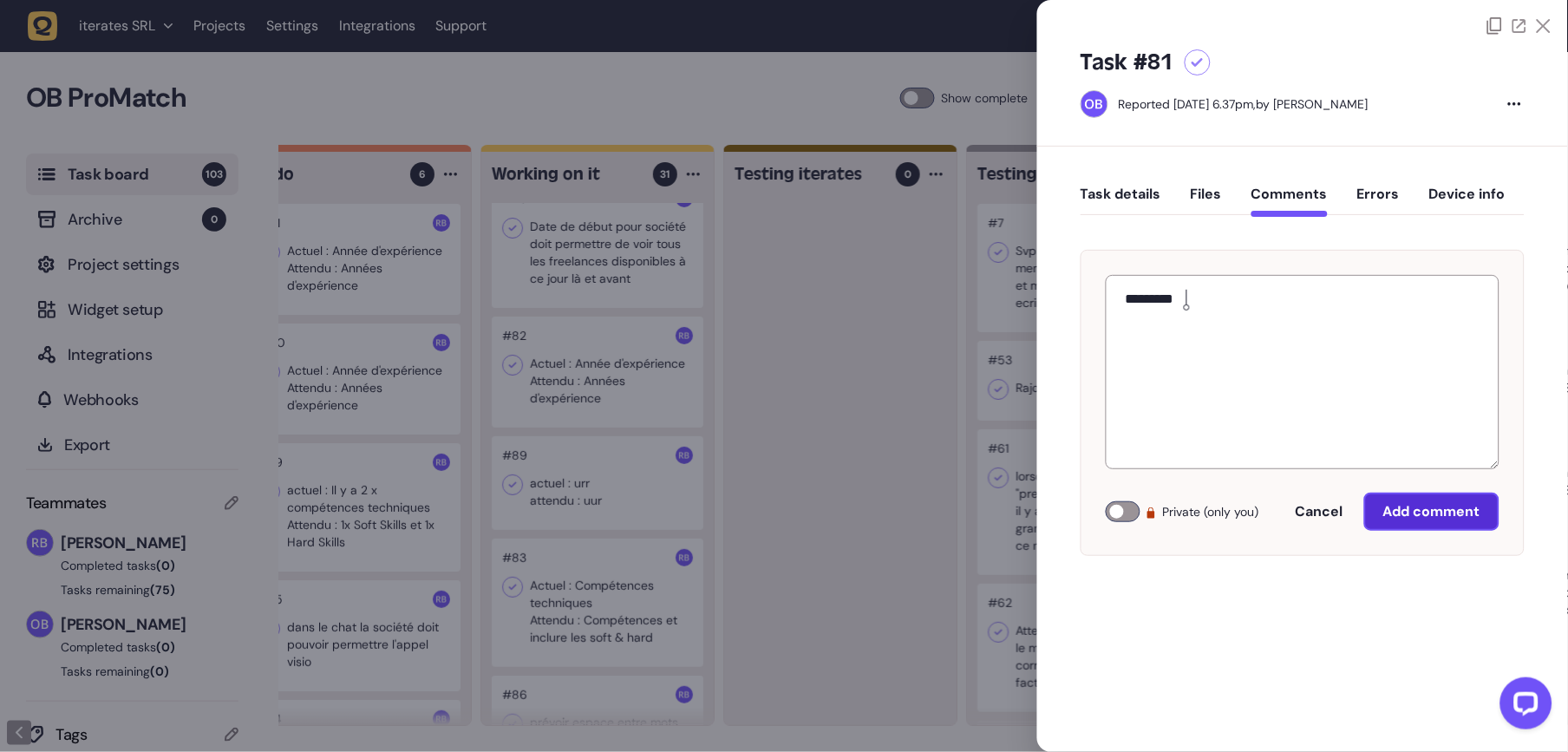
click at [1406, 531] on div "********* Private (only you) Cancel Add comment" at bounding box center [1302, 403] width 444 height 306
click at [1408, 527] on button "Add comment" at bounding box center [1432, 511] width 136 height 38
click at [951, 432] on div at bounding box center [784, 376] width 1568 height 752
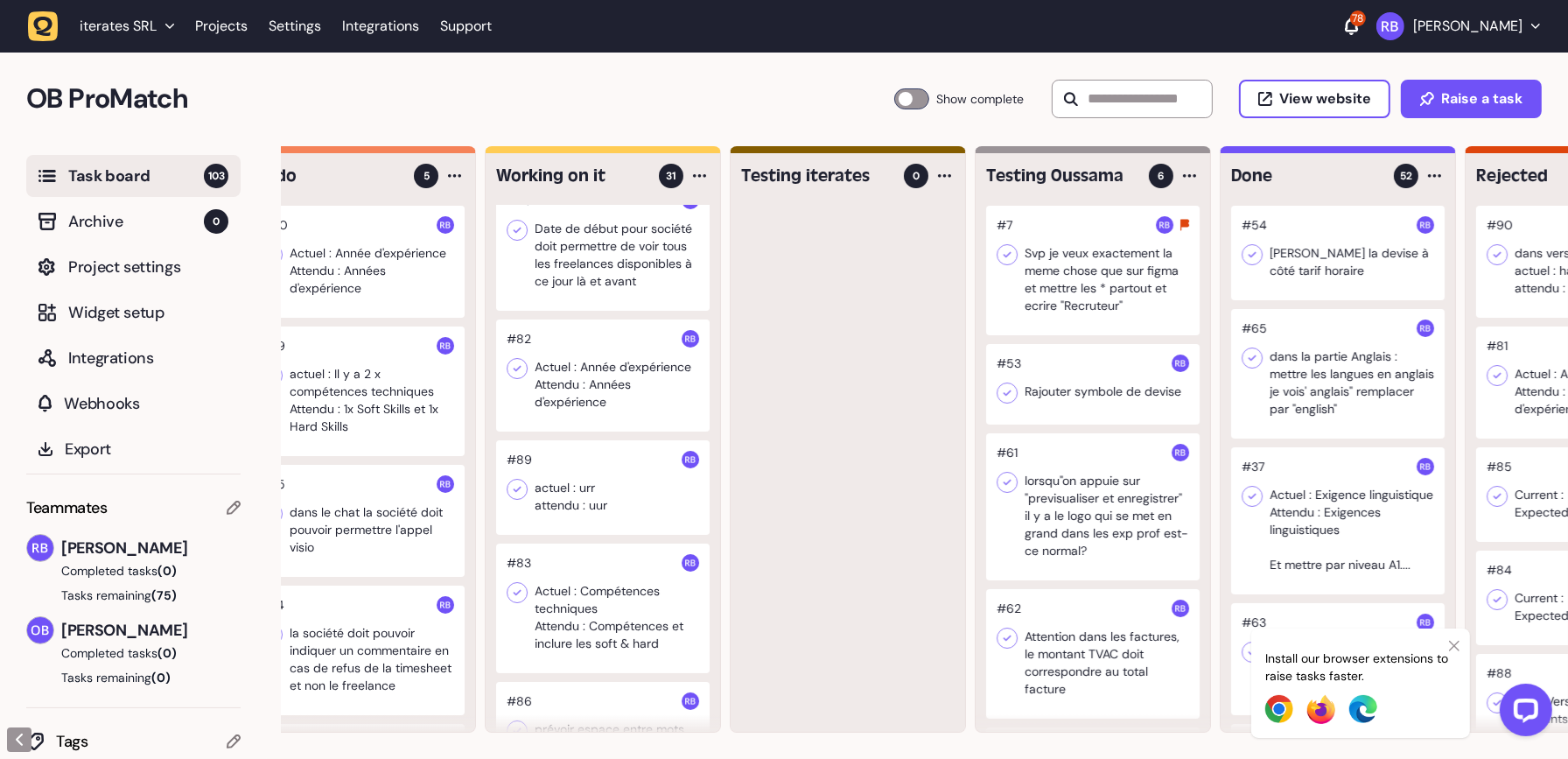
click at [338, 278] on div at bounding box center [358, 262] width 214 height 112
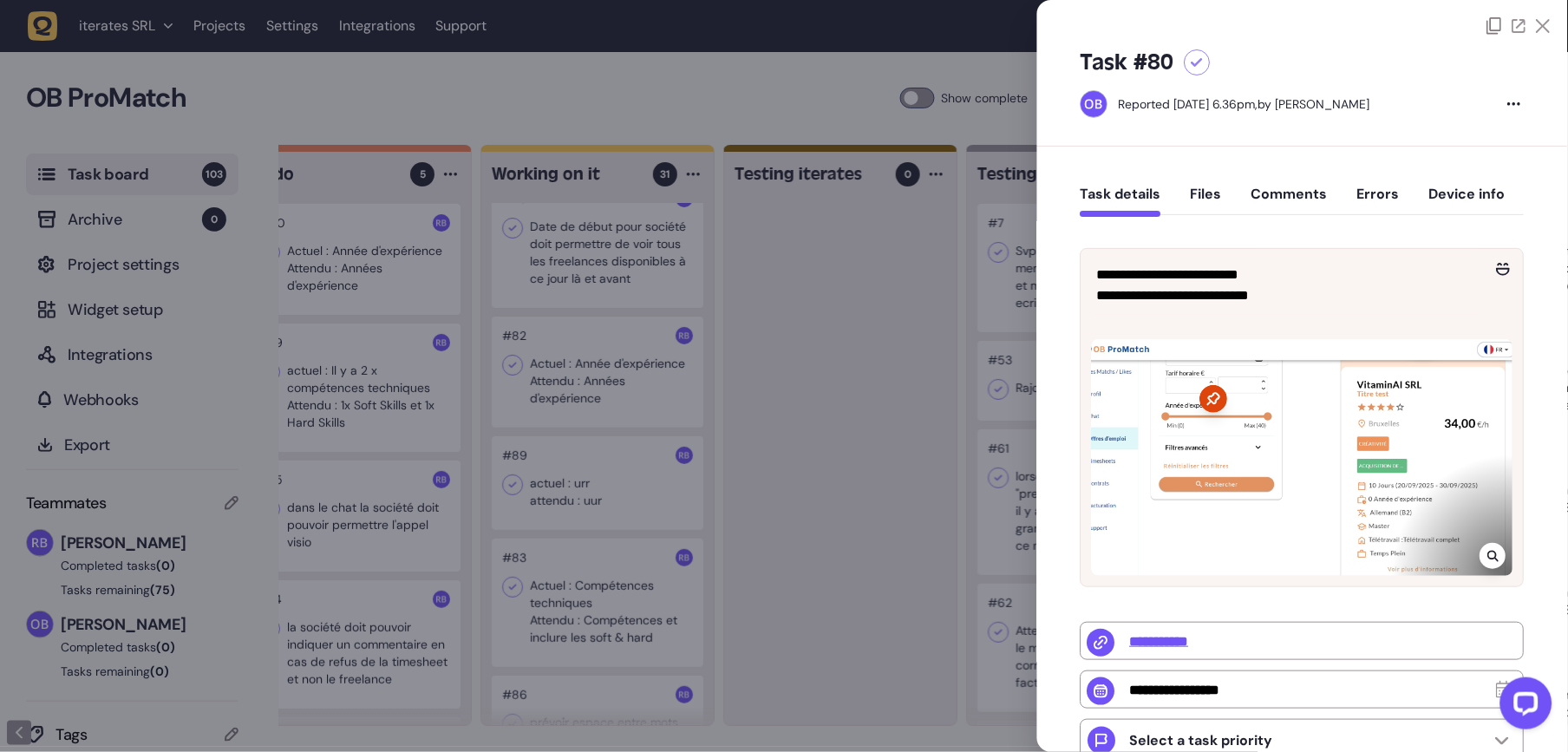
click at [1498, 561] on div at bounding box center [1493, 556] width 26 height 26
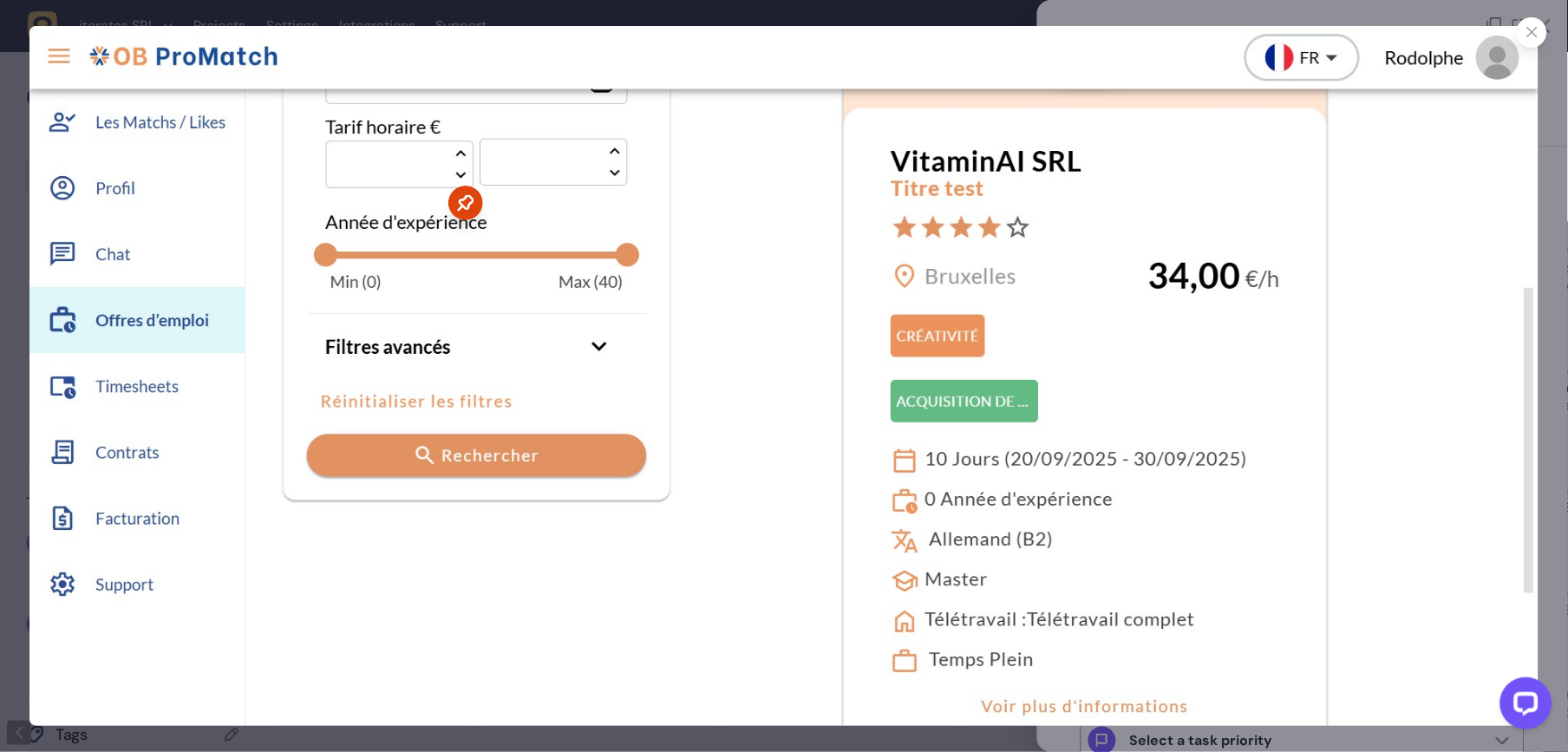
click at [1502, 36] on icon at bounding box center [1532, 32] width 11 height 11
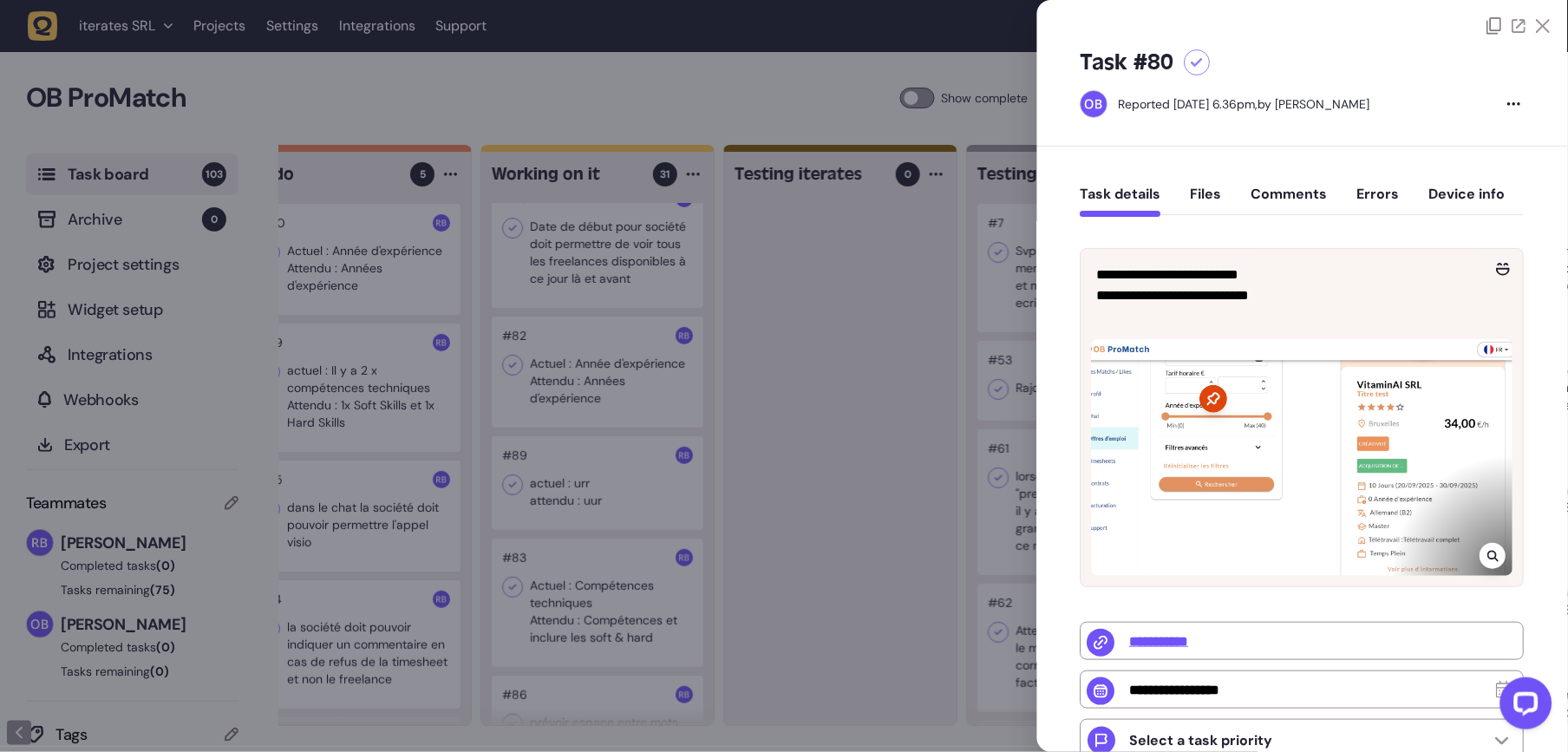
click at [1337, 184] on div "Task details Files Comments Errors Device info" at bounding box center [1302, 198] width 444 height 51
click at [1308, 190] on button "Comments" at bounding box center [1290, 201] width 76 height 31
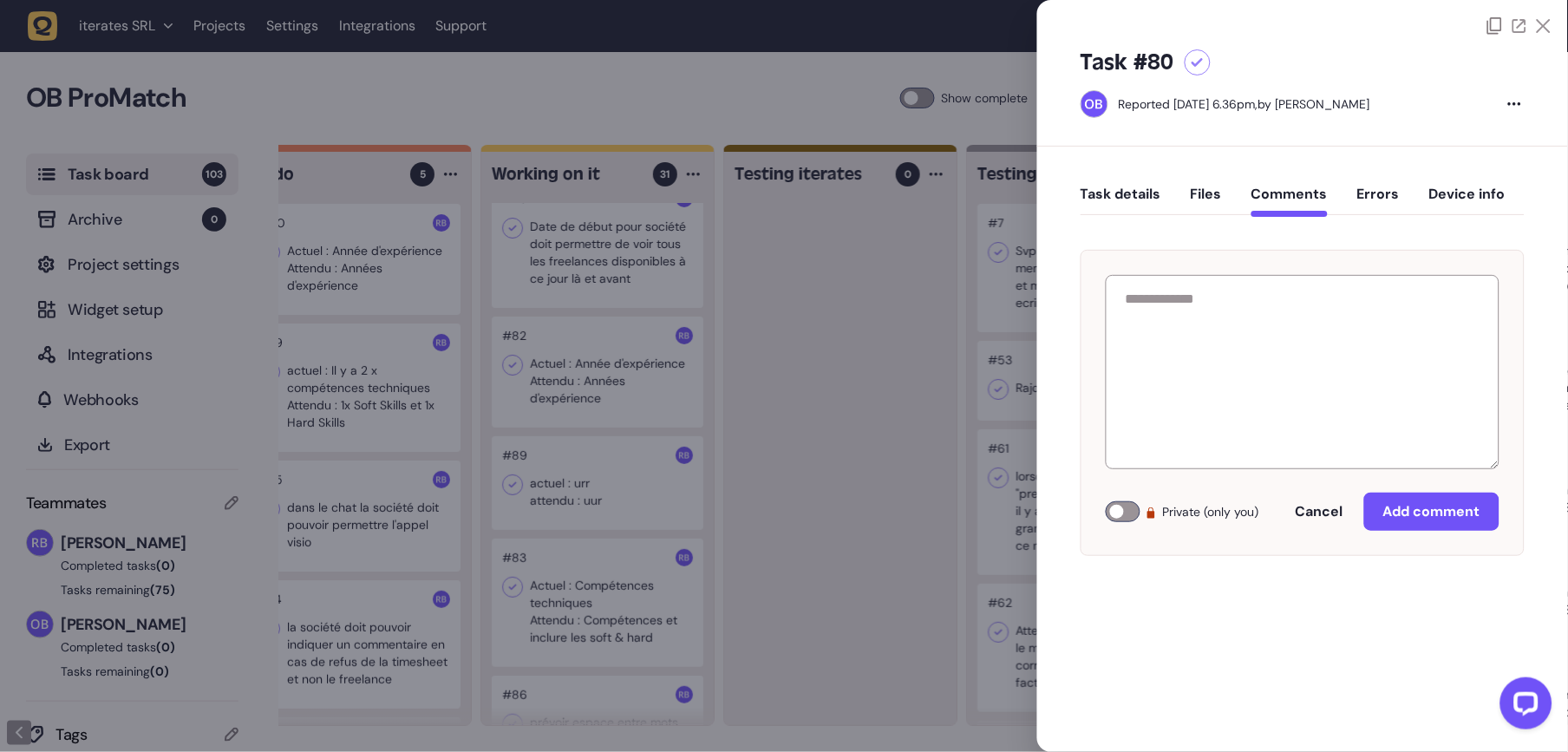
click at [1289, 269] on div "Private (only you) Cancel Add comment" at bounding box center [1302, 403] width 444 height 306
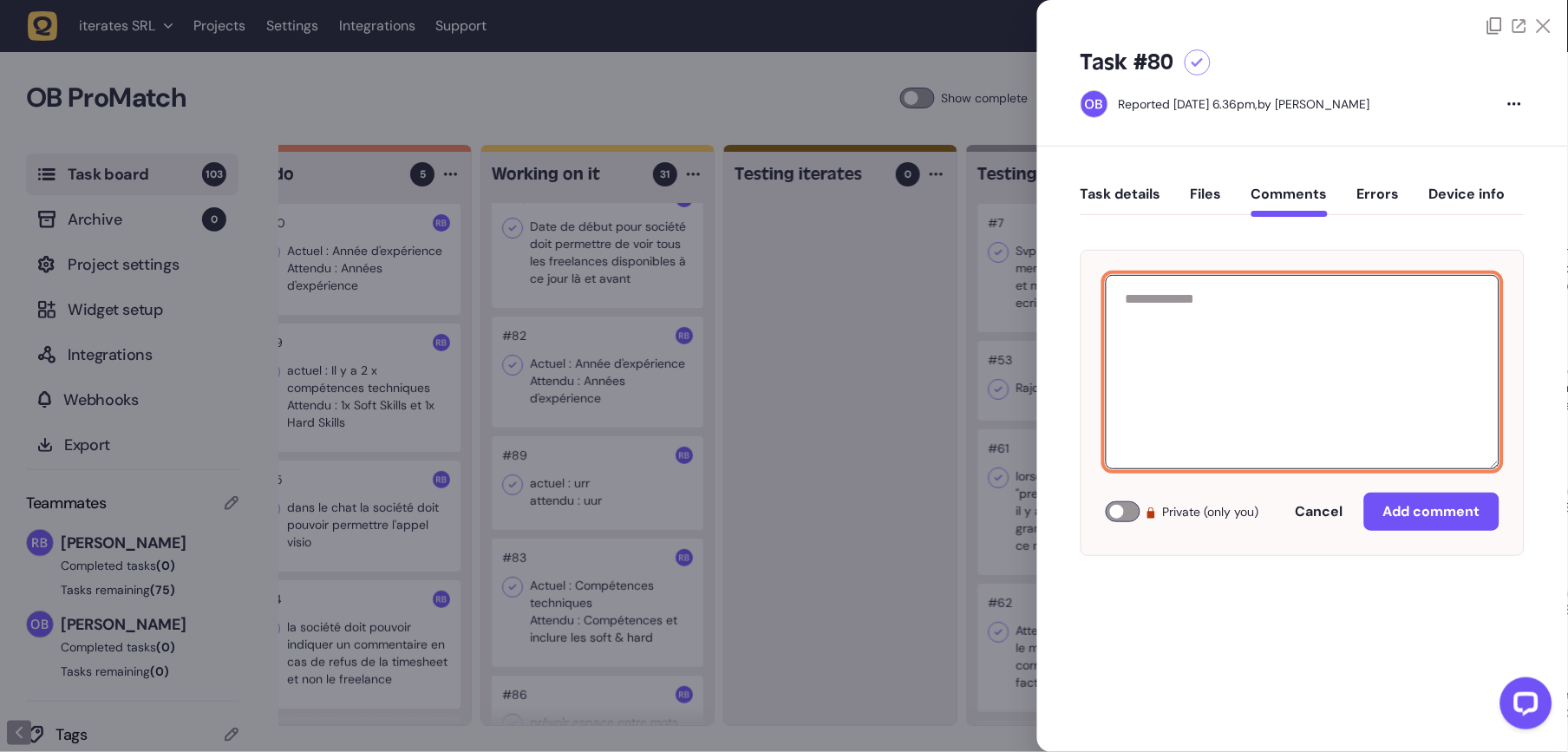
click at [1308, 307] on textarea at bounding box center [1302, 372] width 394 height 195
paste textarea "**********"
type textarea "**********"
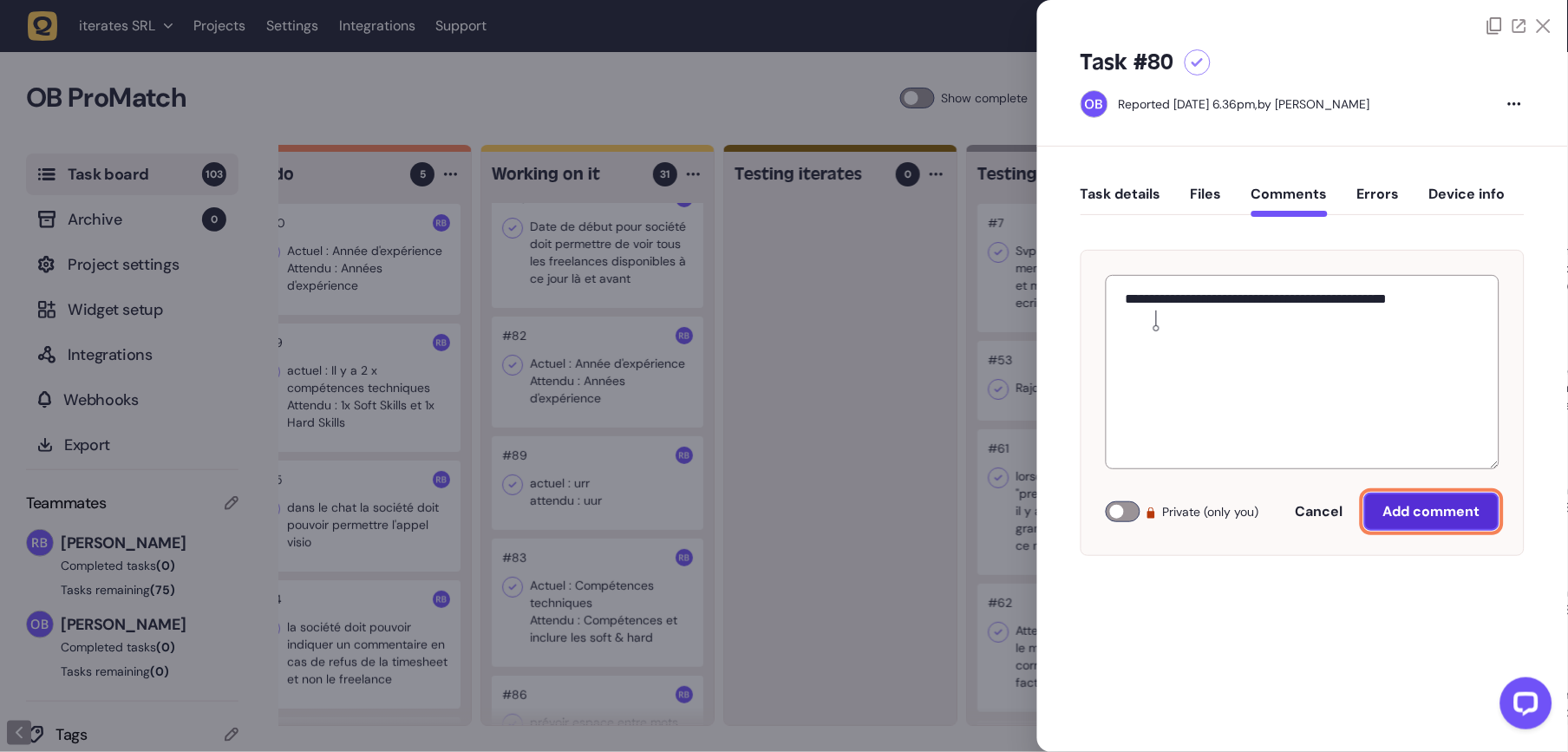
click at [1406, 500] on button "Add comment" at bounding box center [1432, 511] width 136 height 38
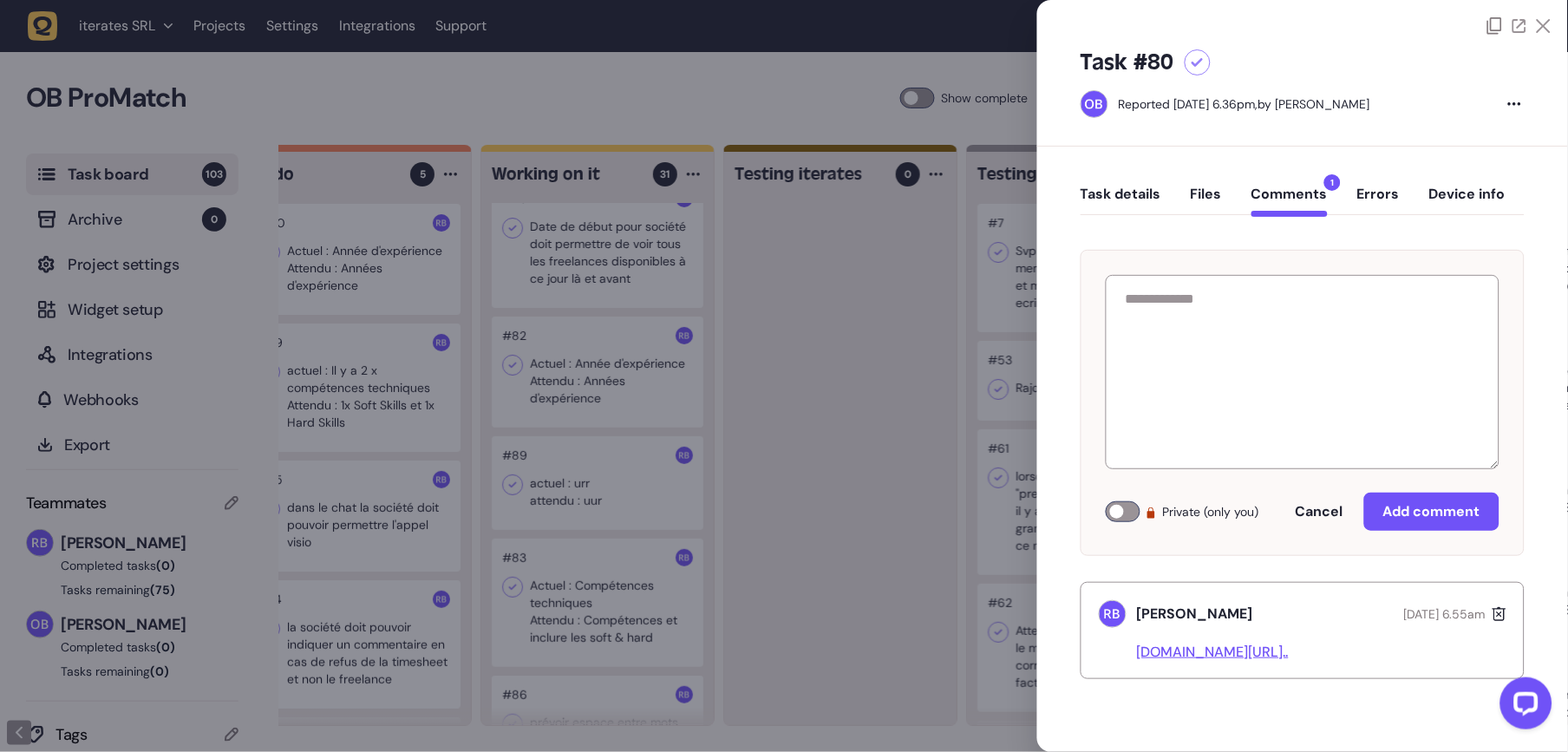
click at [851, 478] on div at bounding box center [784, 376] width 1568 height 752
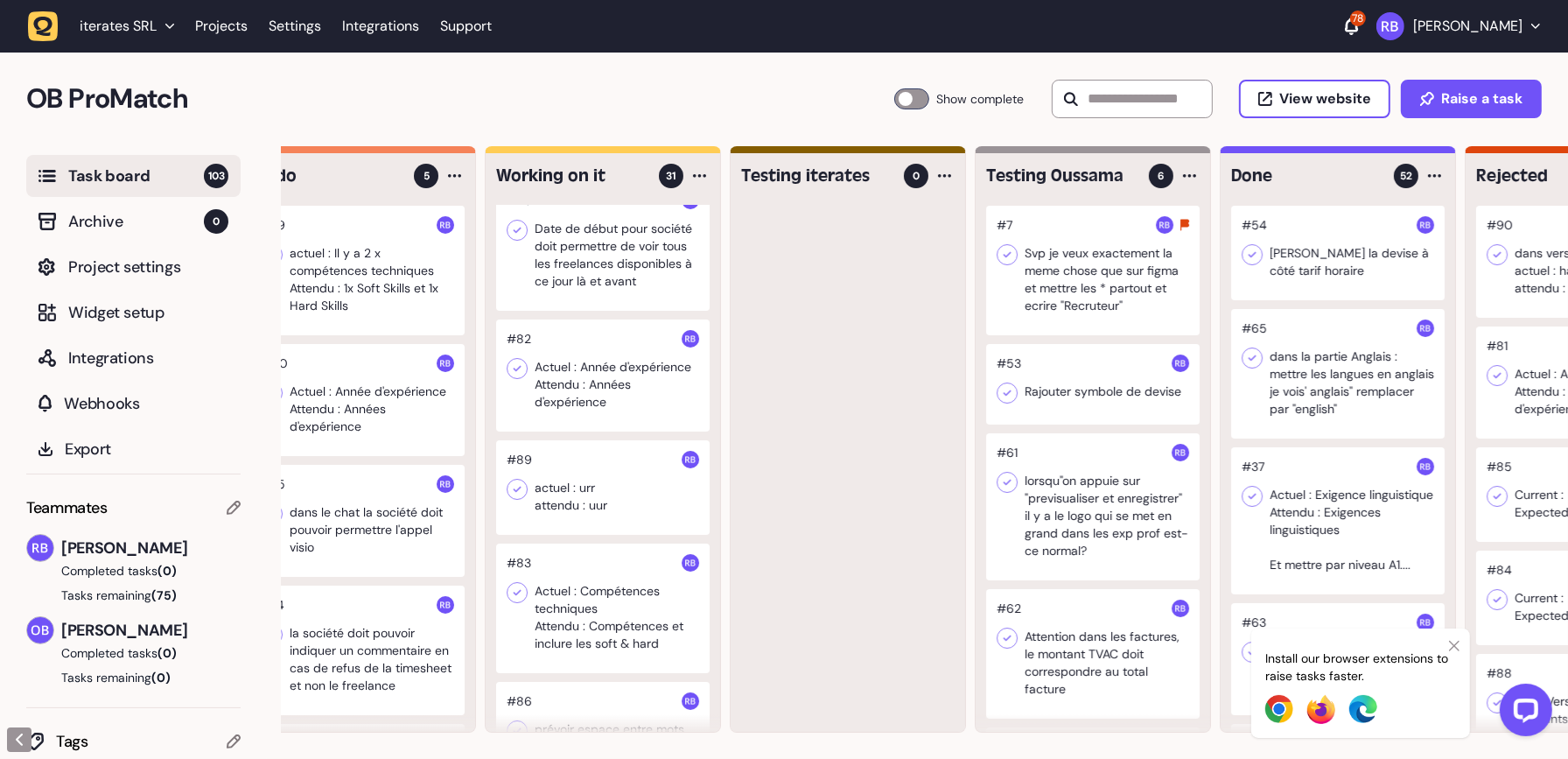
click at [352, 257] on div at bounding box center [358, 271] width 214 height 130
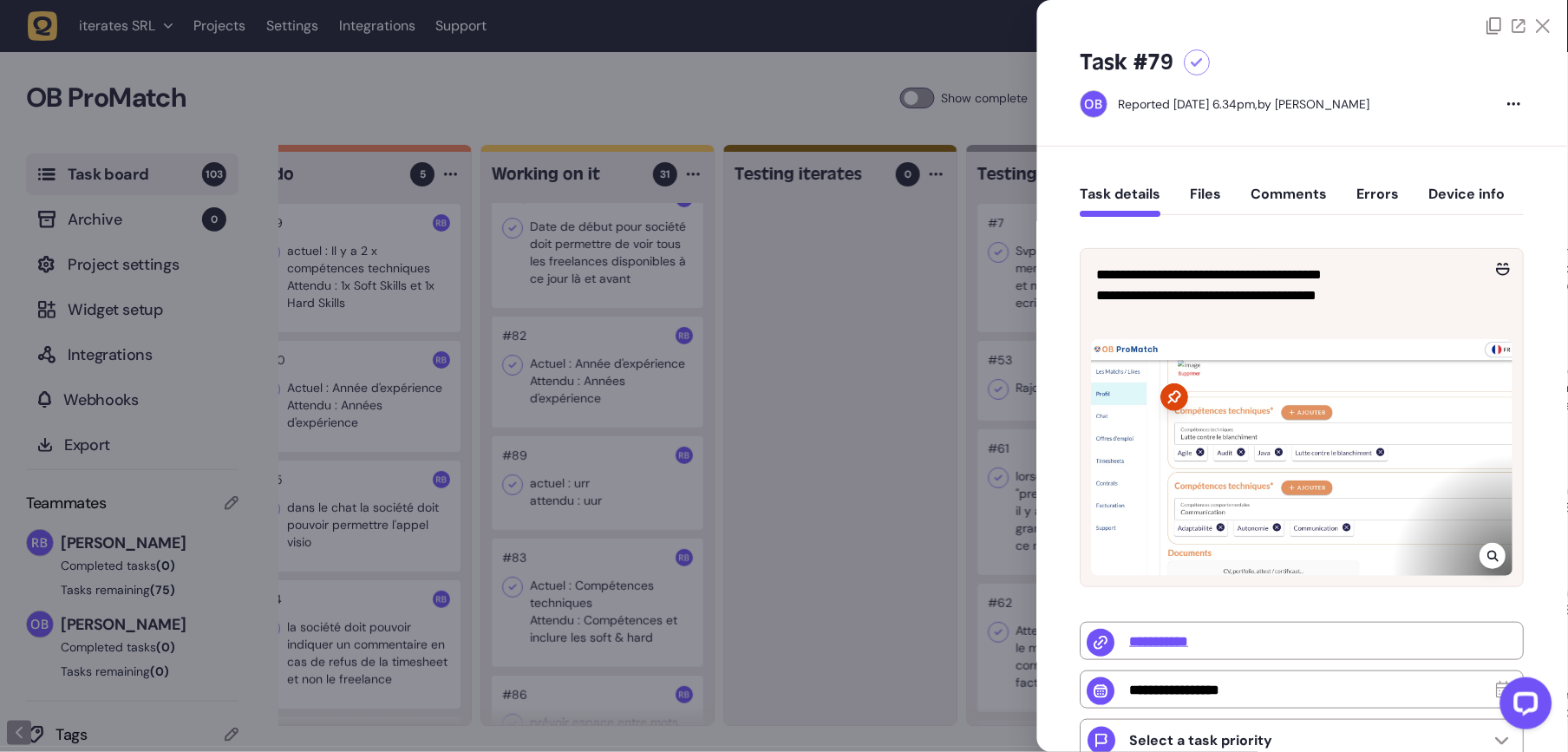
click at [1288, 214] on button "Comments" at bounding box center [1290, 201] width 76 height 31
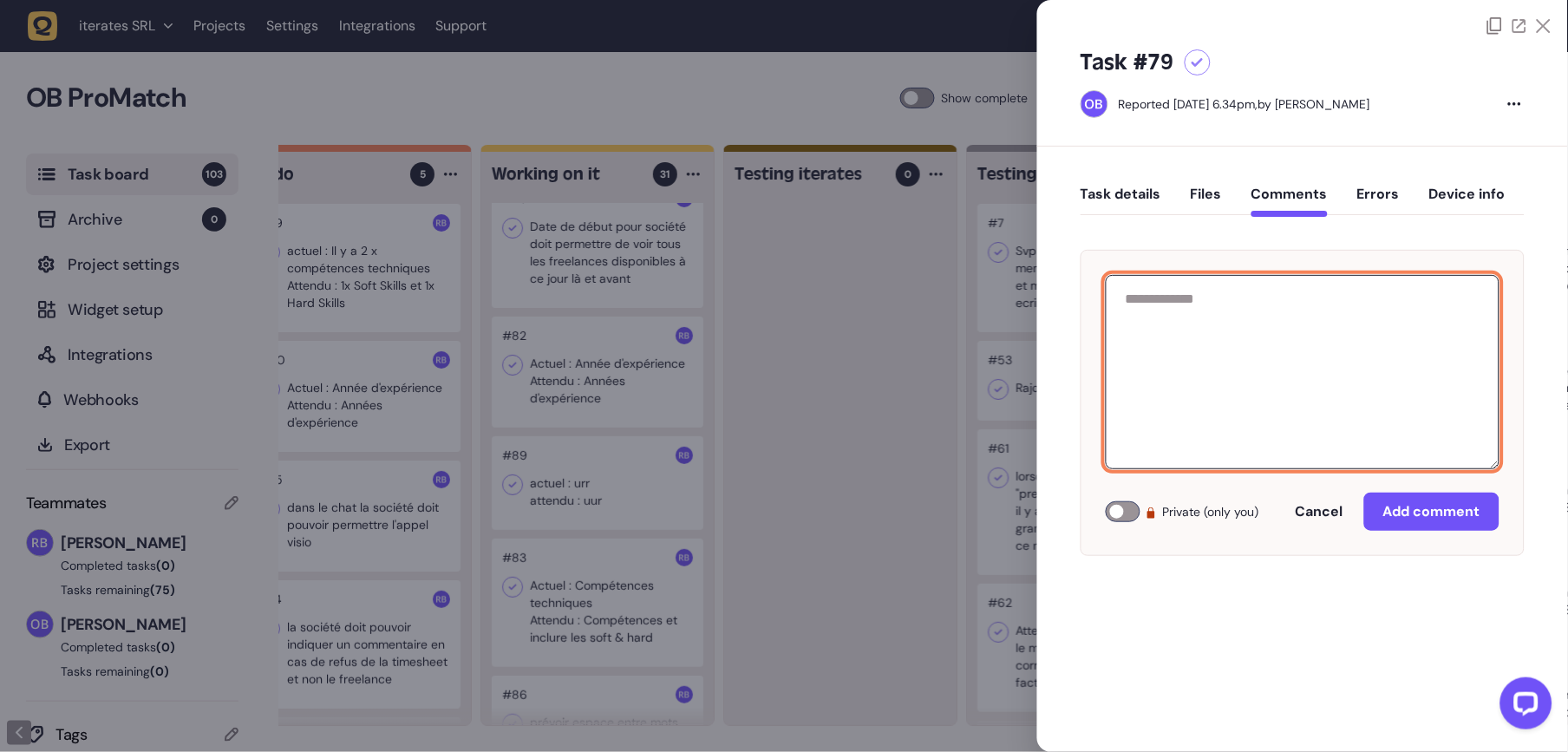
click at [1276, 333] on textarea at bounding box center [1302, 372] width 394 height 195
type textarea "*********"
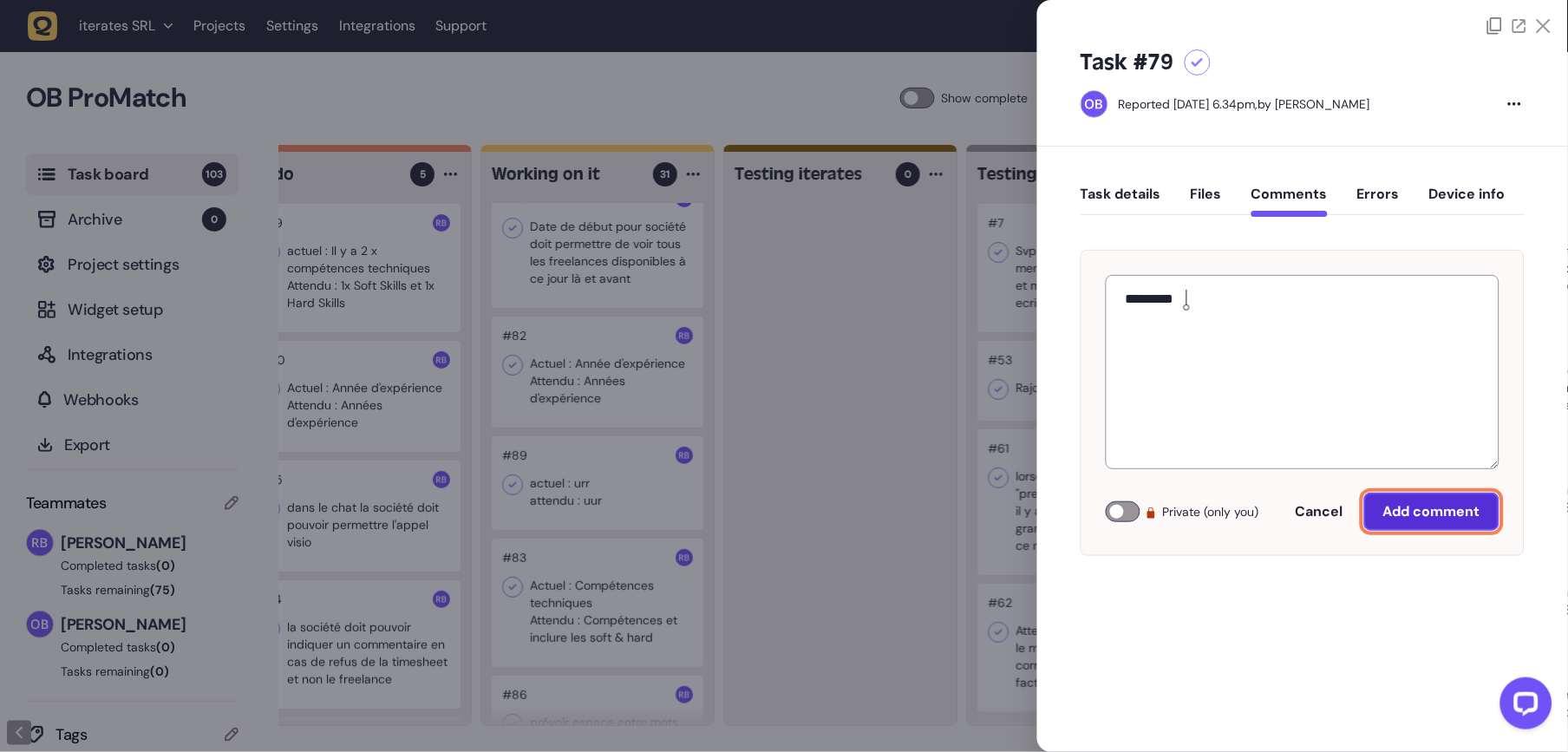
click at [1413, 521] on button "Add comment" at bounding box center [1432, 511] width 136 height 38
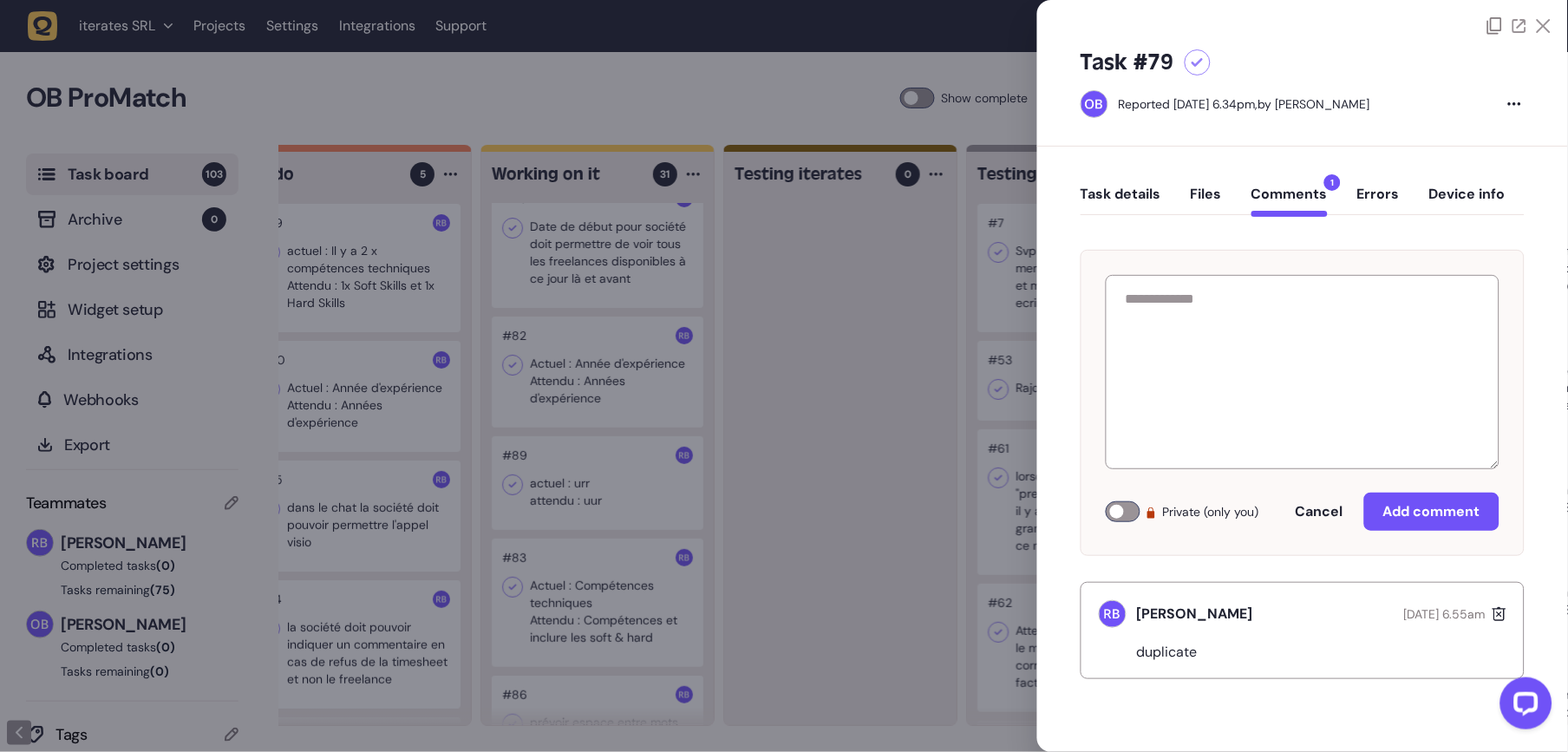
click at [838, 393] on div at bounding box center [784, 376] width 1568 height 752
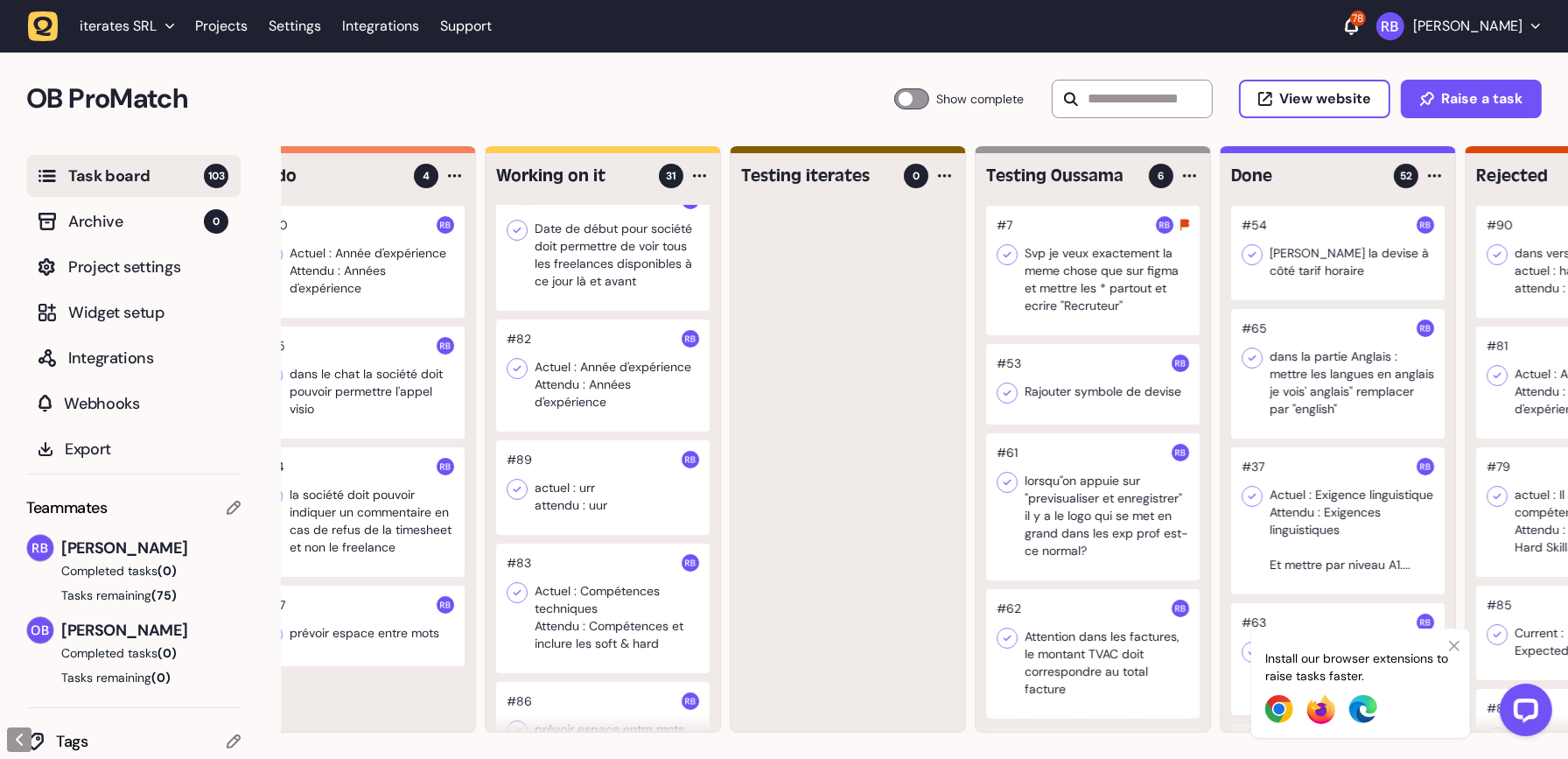
click at [373, 264] on div at bounding box center [358, 262] width 214 height 112
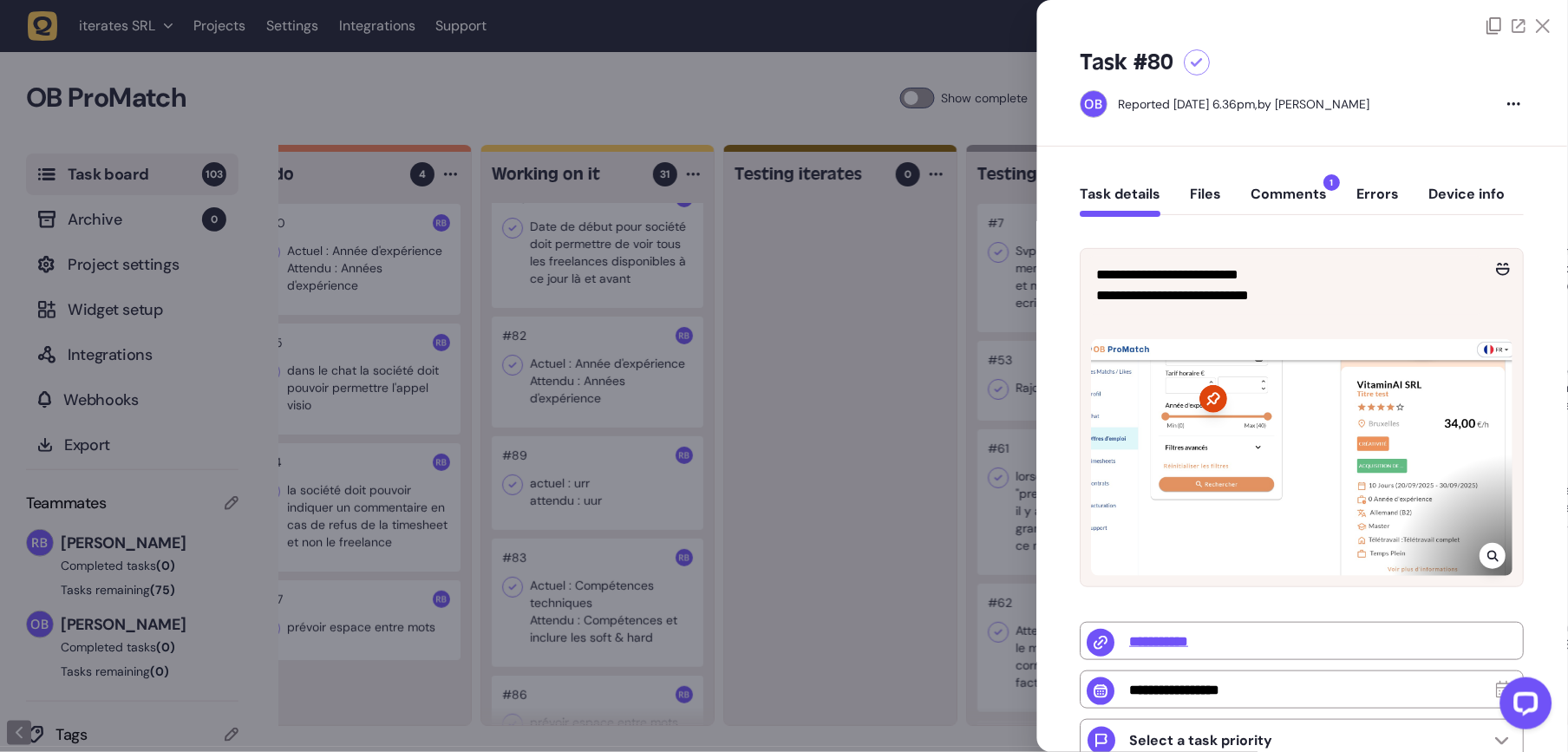
click at [1278, 208] on button "Comments 1" at bounding box center [1290, 201] width 76 height 31
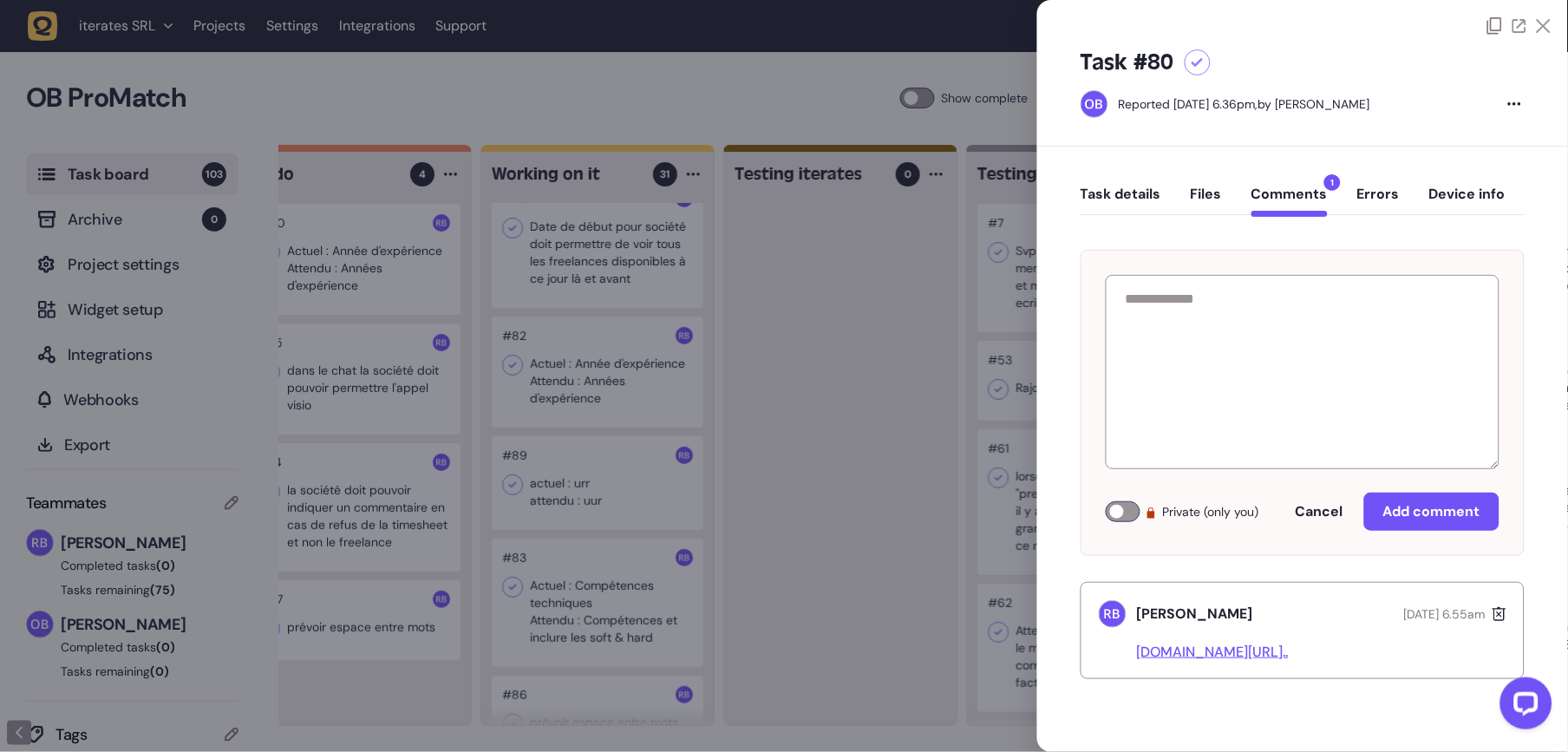
click at [777, 418] on div at bounding box center [784, 376] width 1568 height 752
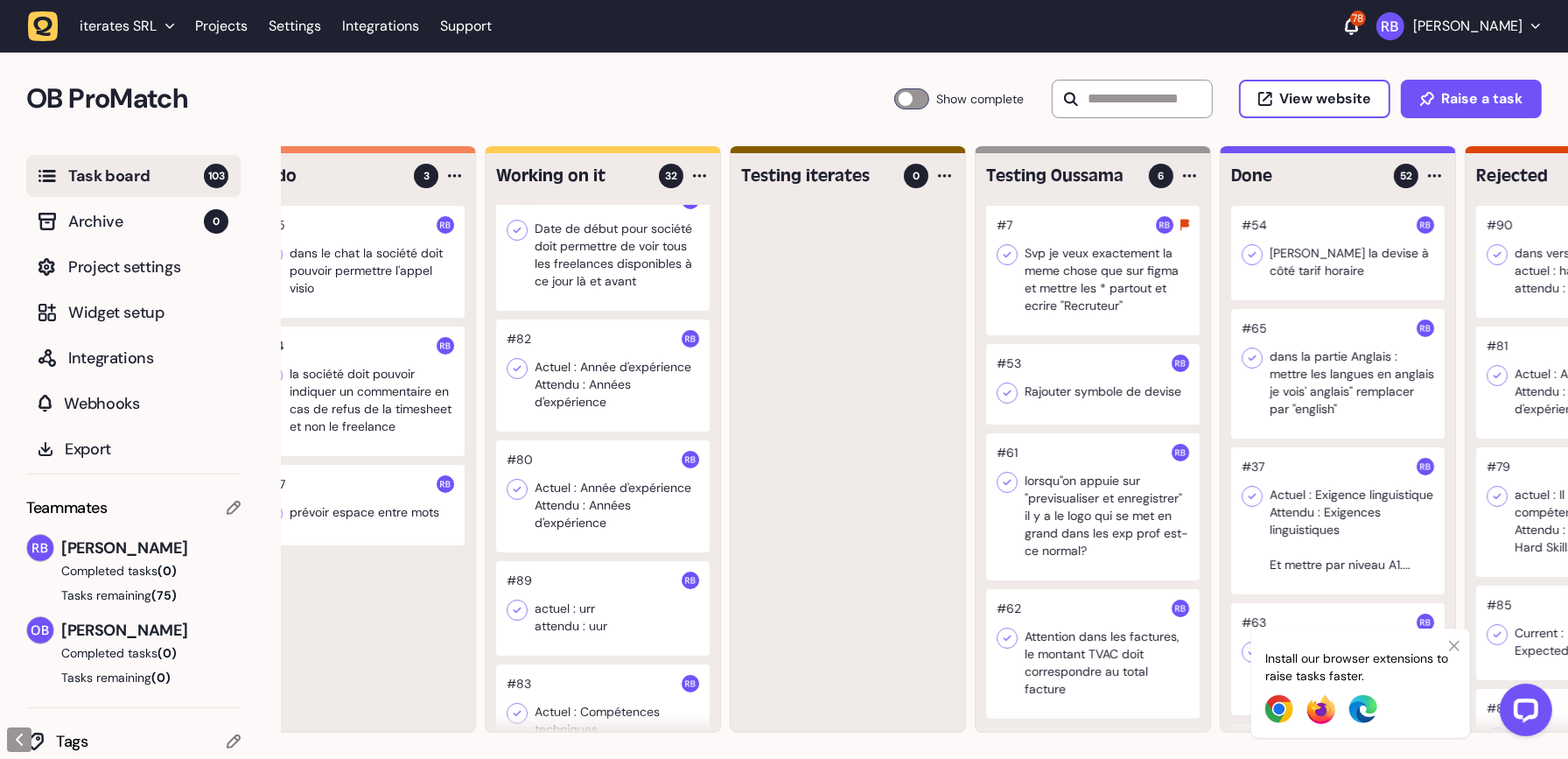
click at [376, 275] on div at bounding box center [358, 262] width 214 height 112
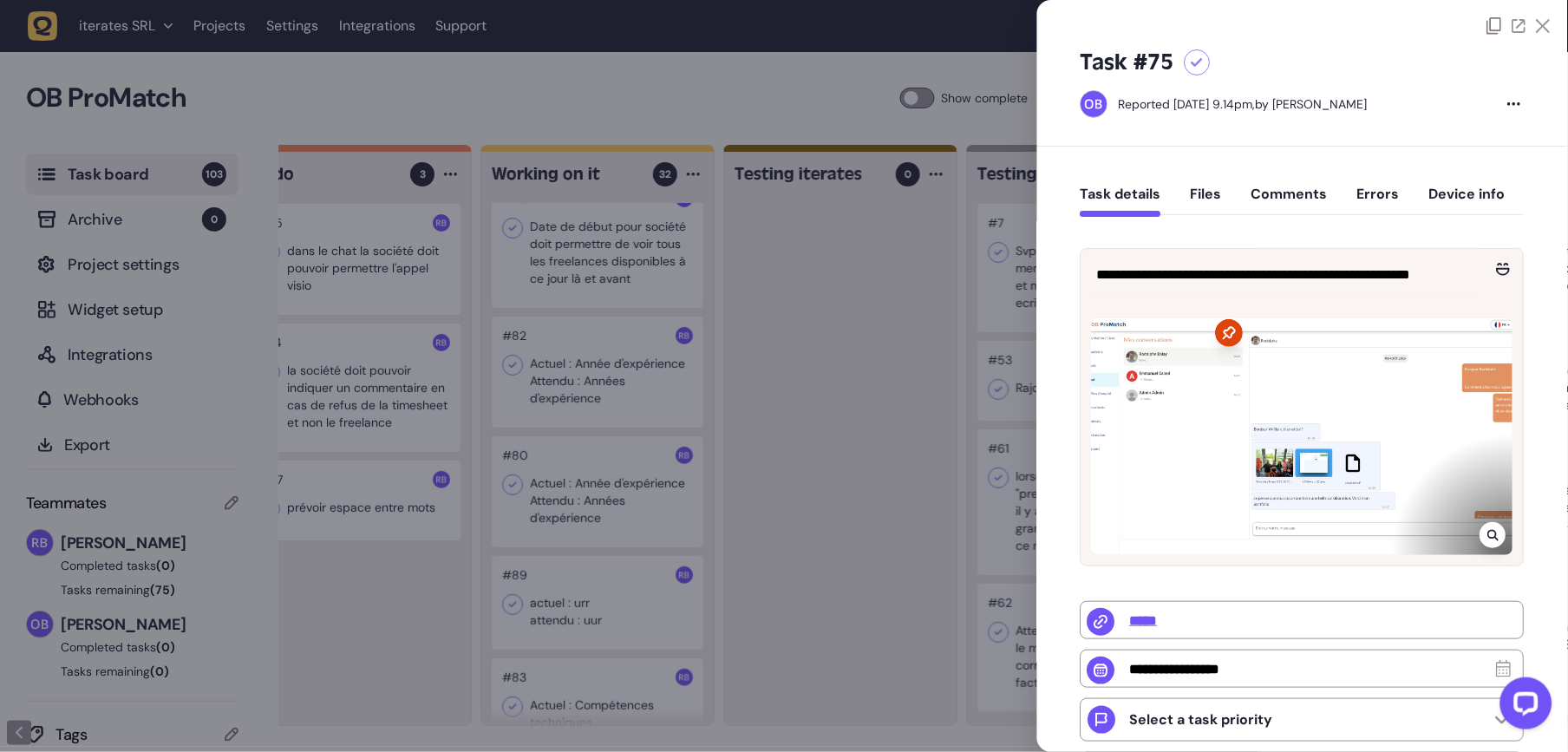
click at [820, 365] on div at bounding box center [784, 376] width 1568 height 752
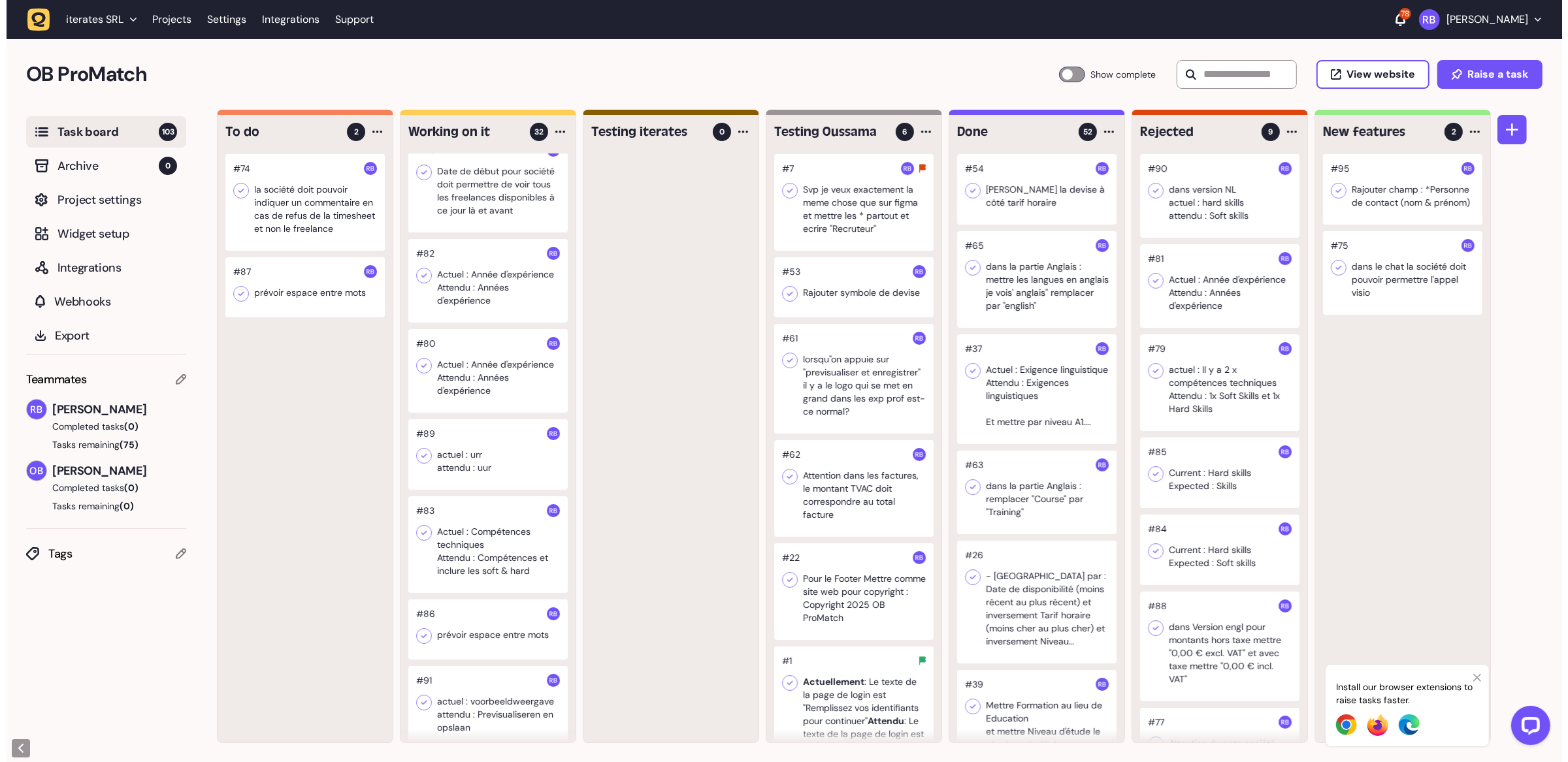
scroll to position [18, 0]
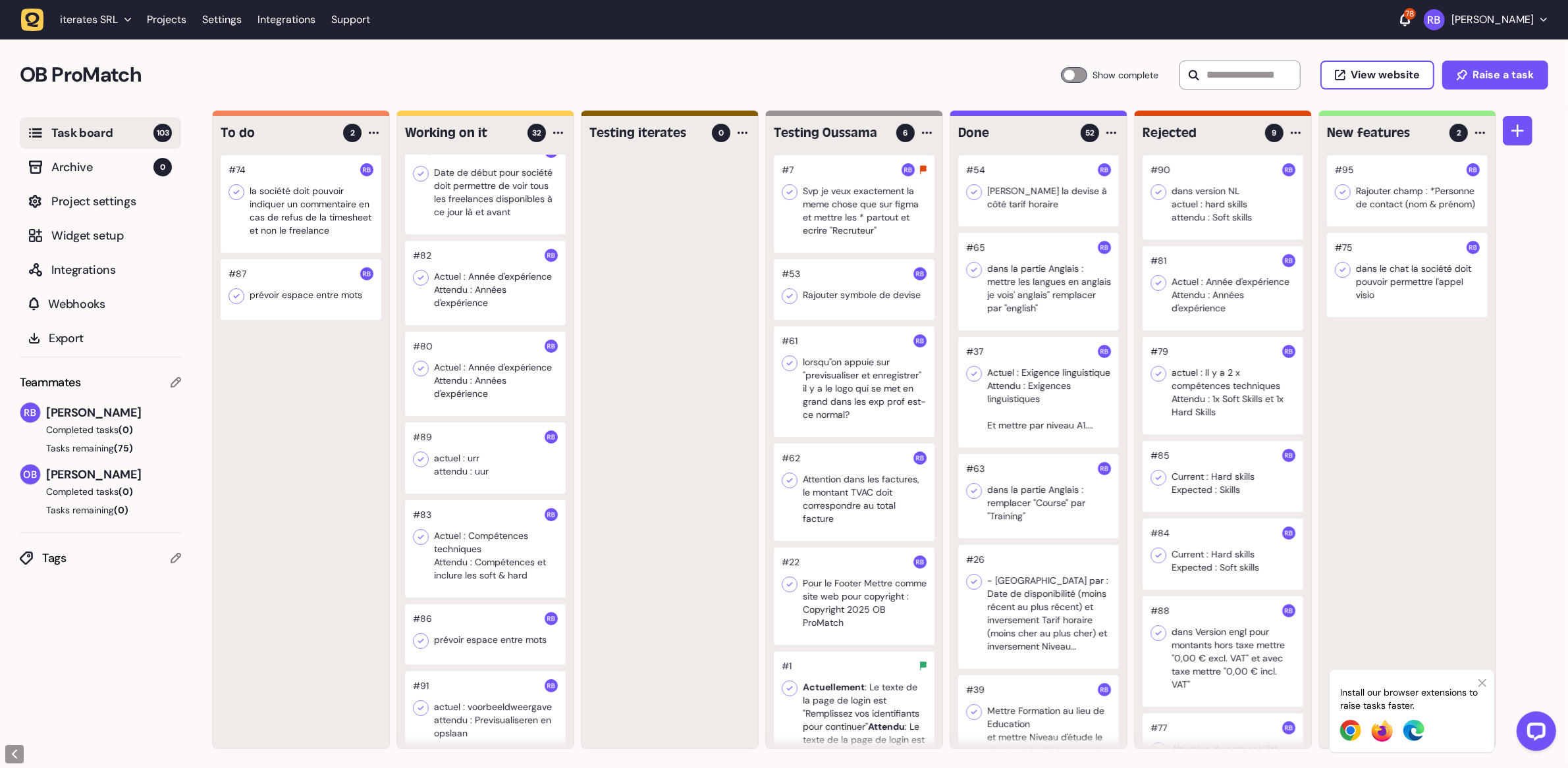
click at [323, 210] on div at bounding box center [301, 204] width 161 height 98
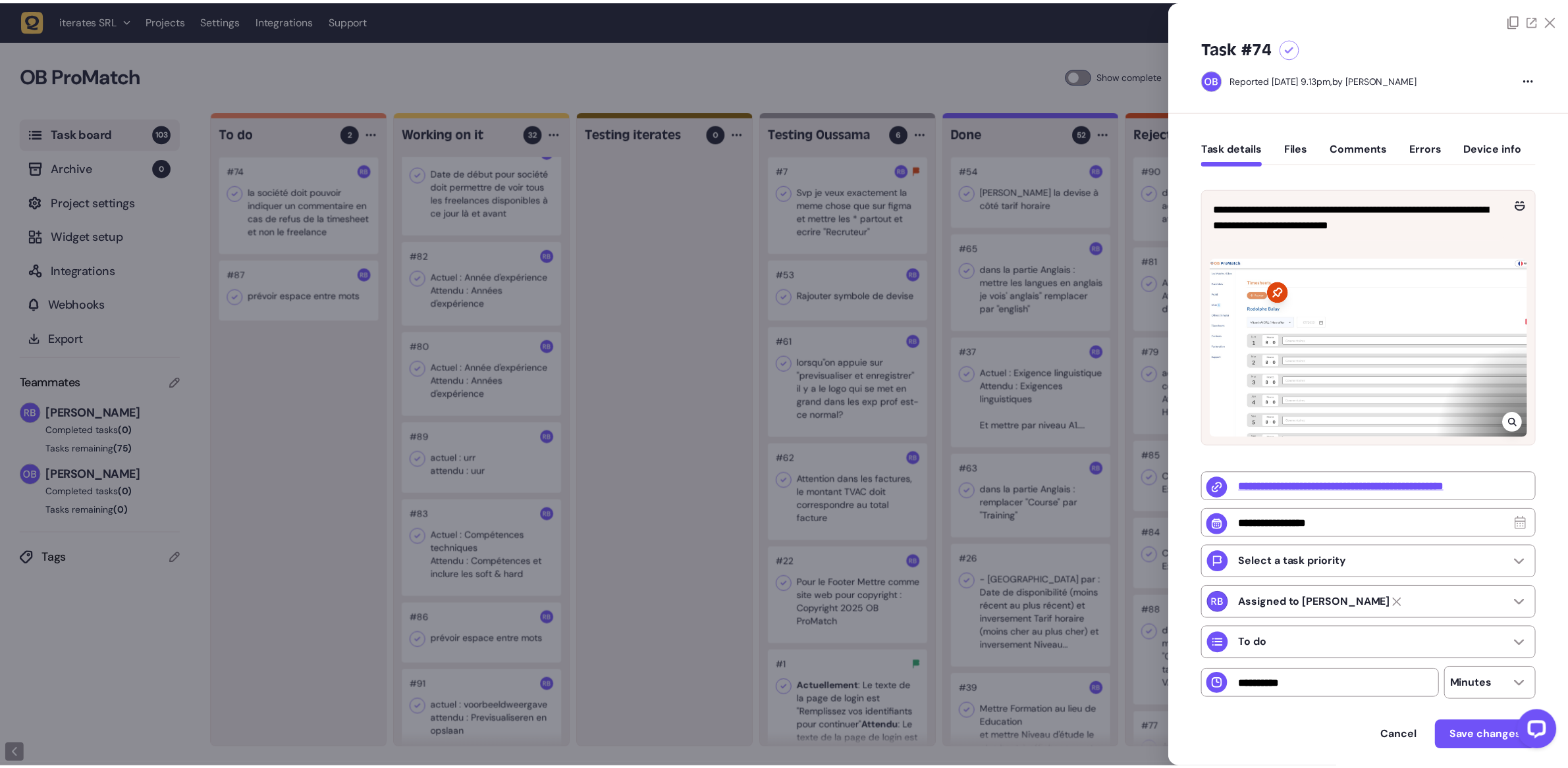
scroll to position [18, 0]
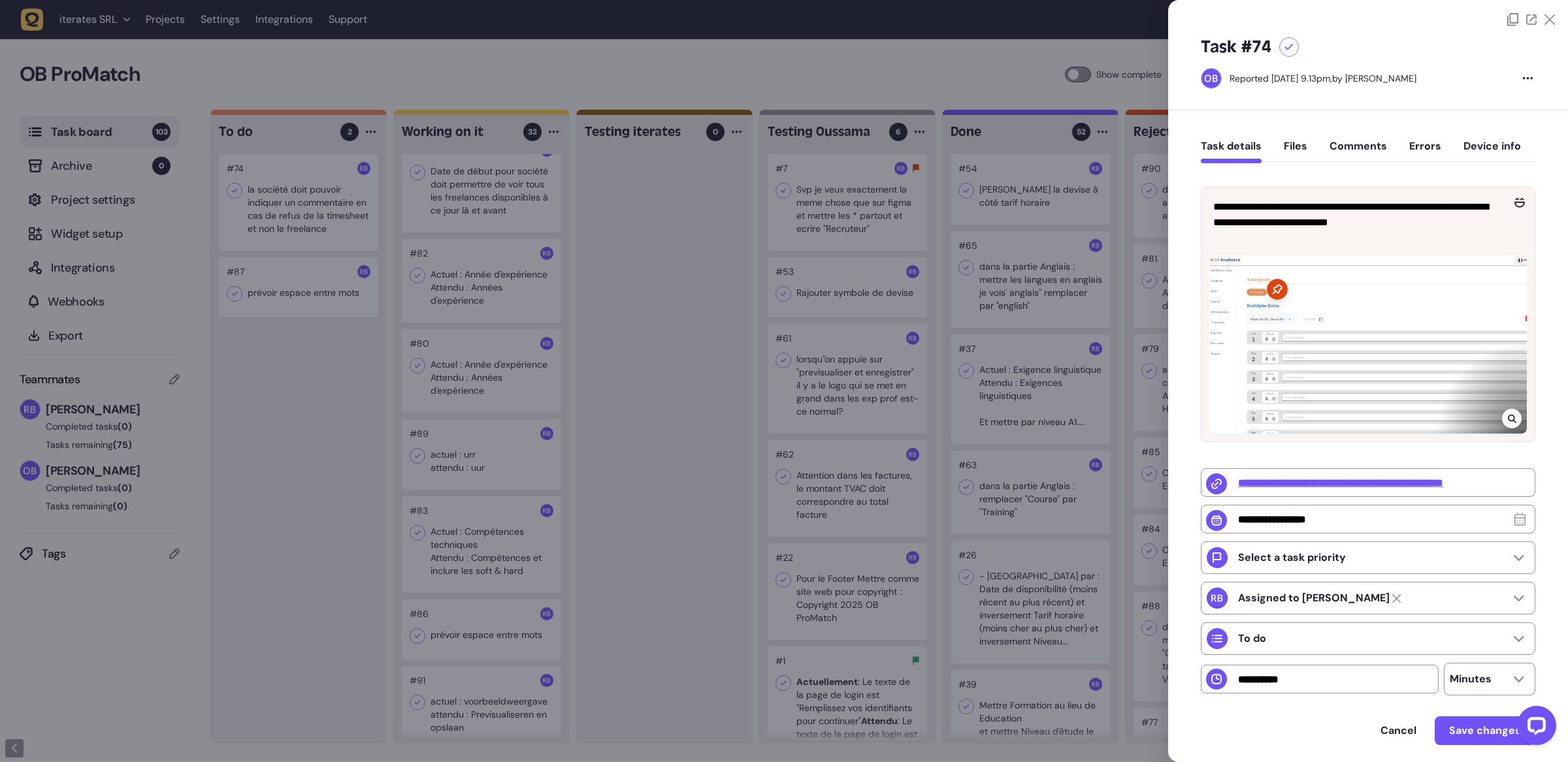
click at [284, 419] on div at bounding box center [784, 381] width 1568 height 762
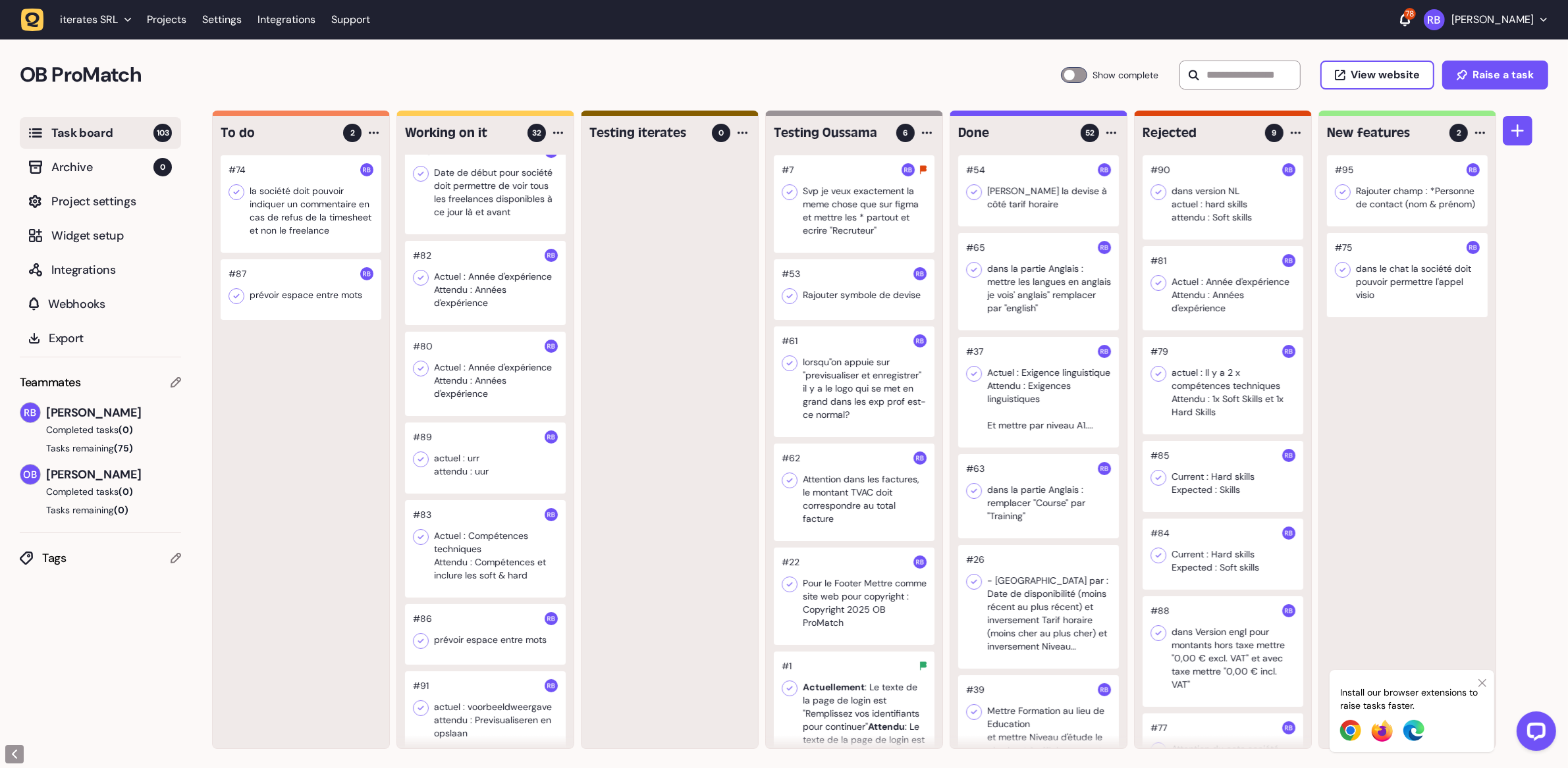
click at [296, 214] on div at bounding box center [301, 204] width 161 height 98
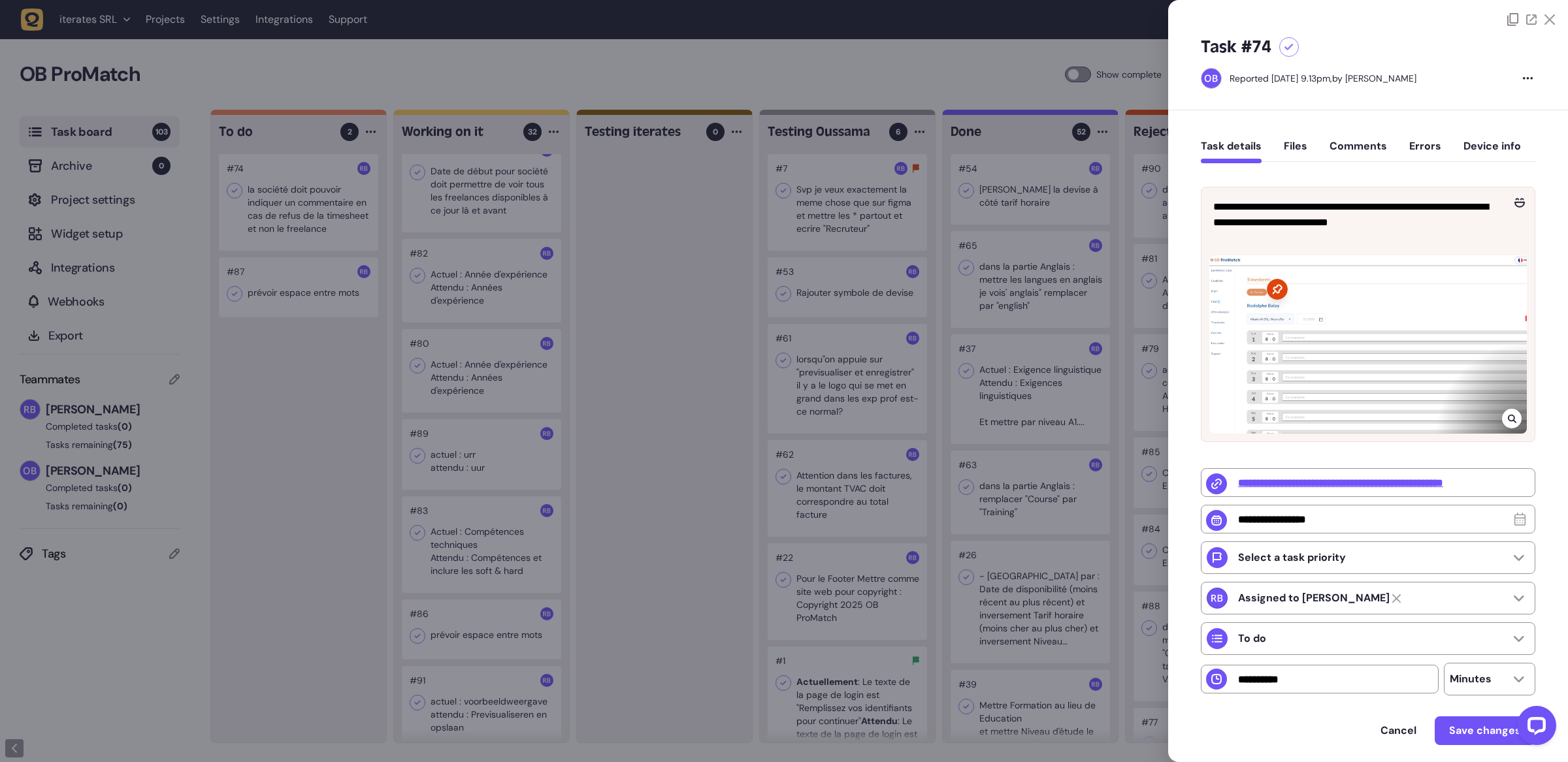
click at [623, 230] on div at bounding box center [784, 381] width 1568 height 762
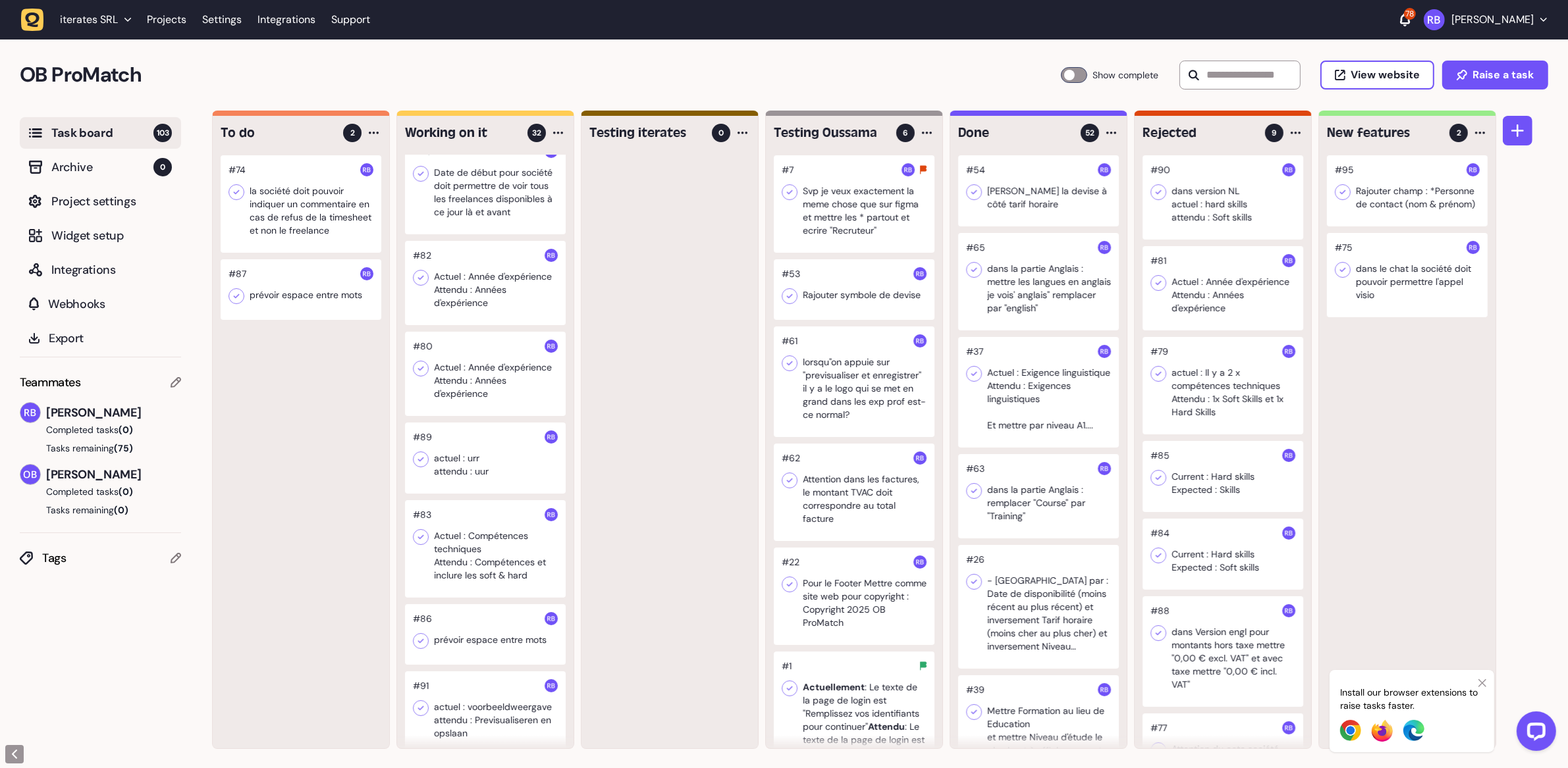
click at [290, 283] on div at bounding box center [301, 289] width 161 height 61
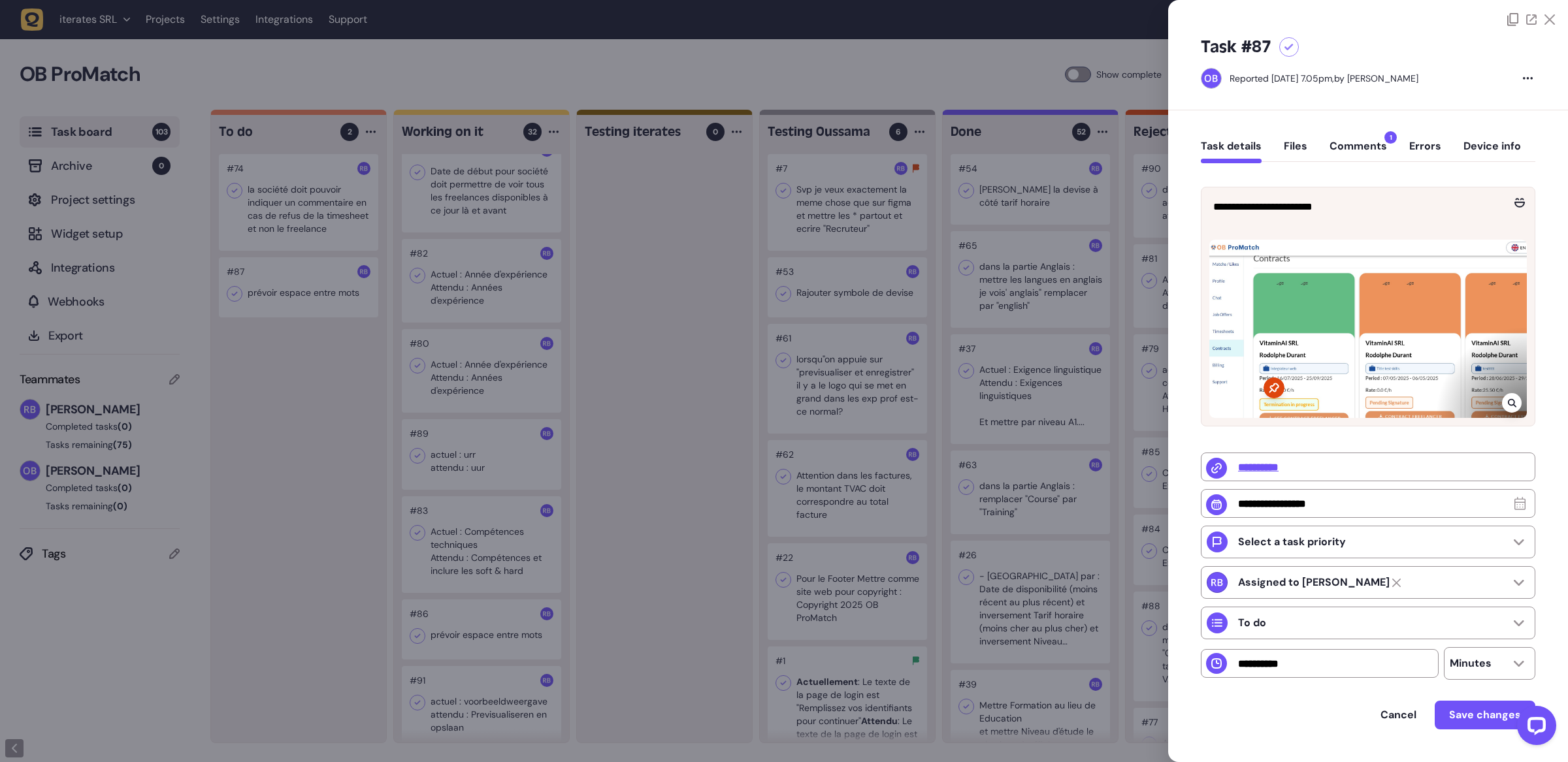
click at [1131, 398] on div at bounding box center [1512, 403] width 20 height 20
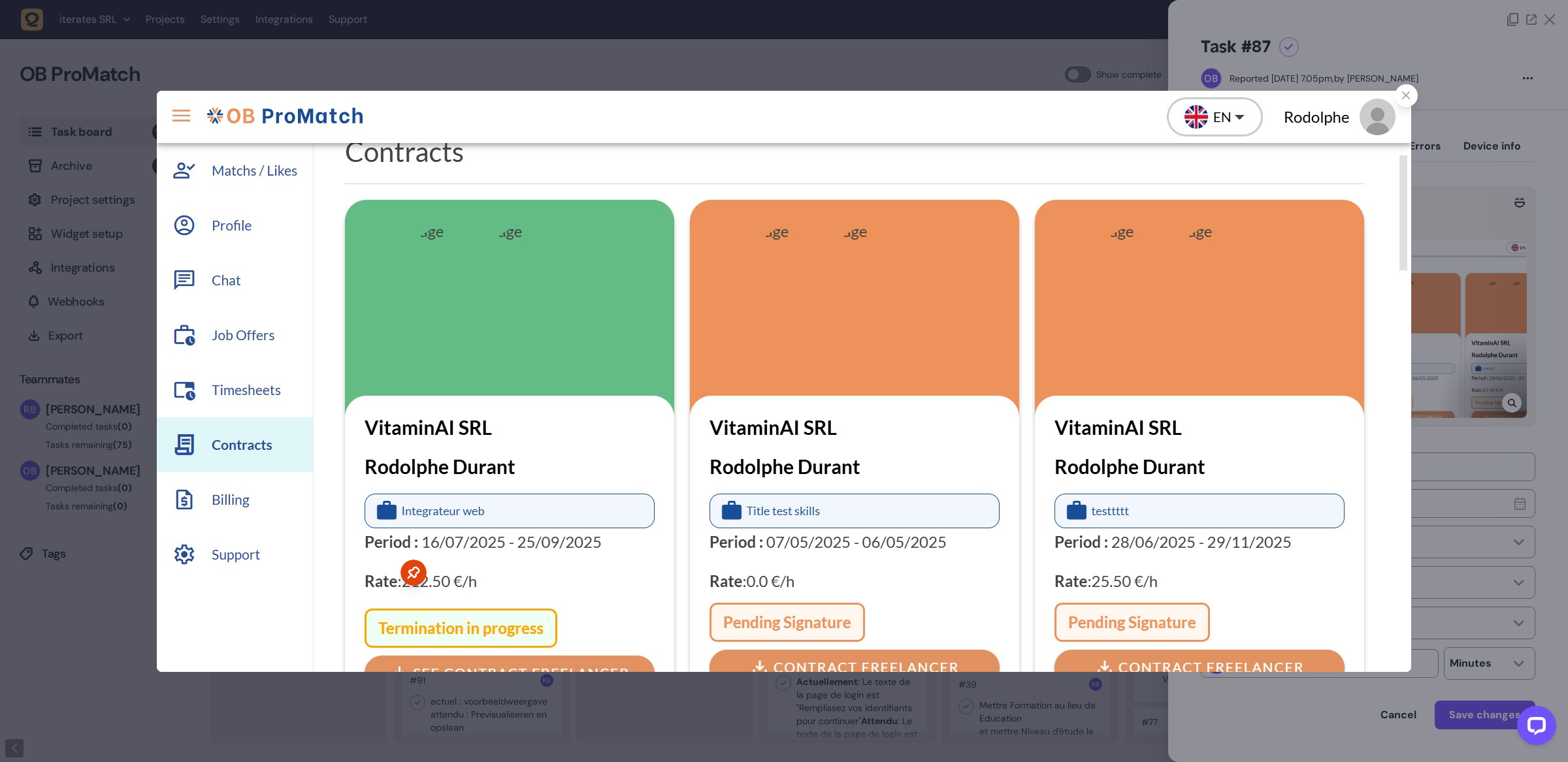
click at [1131, 348] on img at bounding box center [784, 381] width 1255 height 581
click at [1131, 96] on div at bounding box center [1406, 95] width 23 height 23
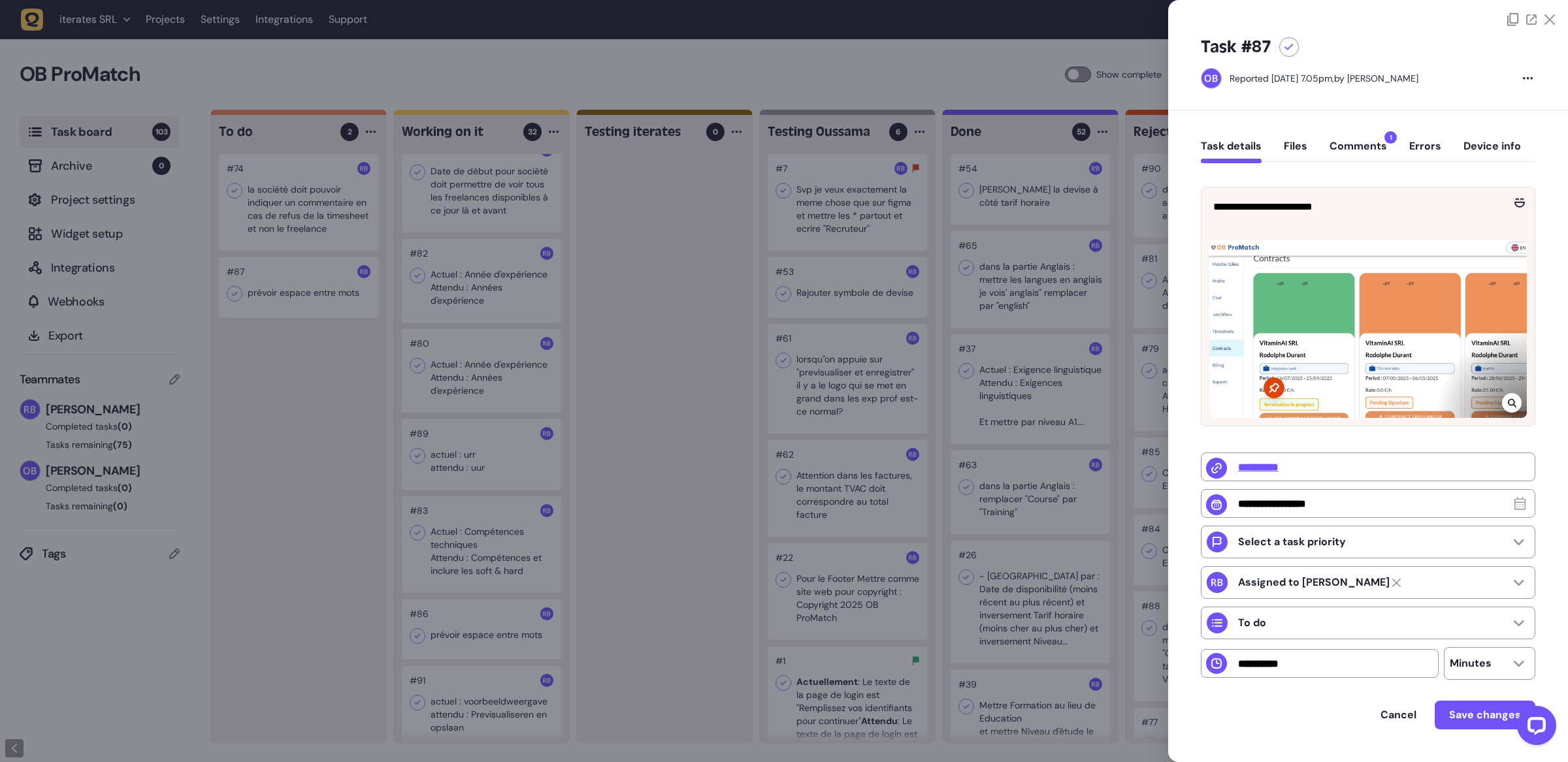
click at [1131, 156] on button "Comments 1" at bounding box center [1359, 152] width 58 height 24
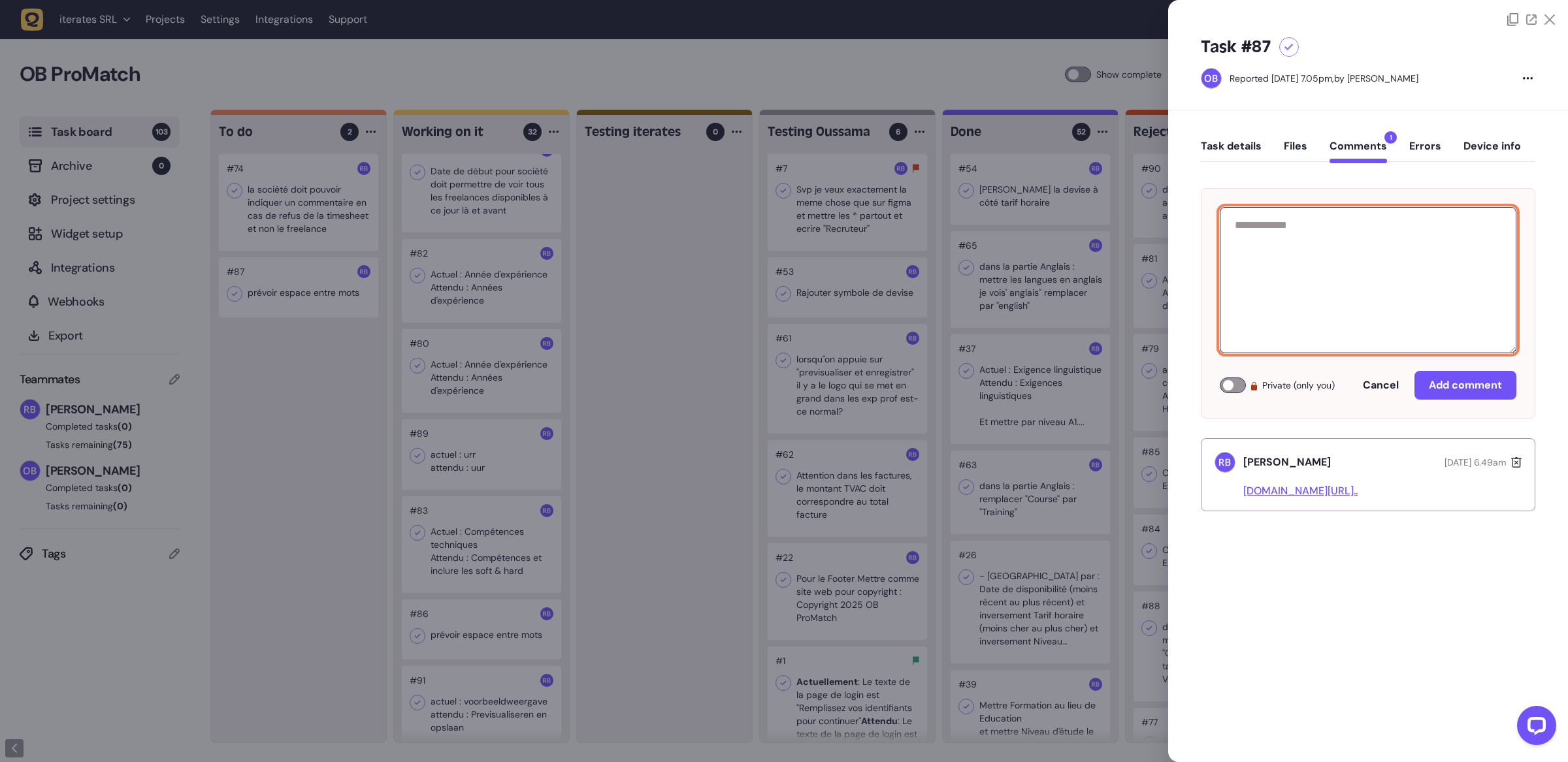
click at [1131, 312] on textarea at bounding box center [1368, 280] width 296 height 147
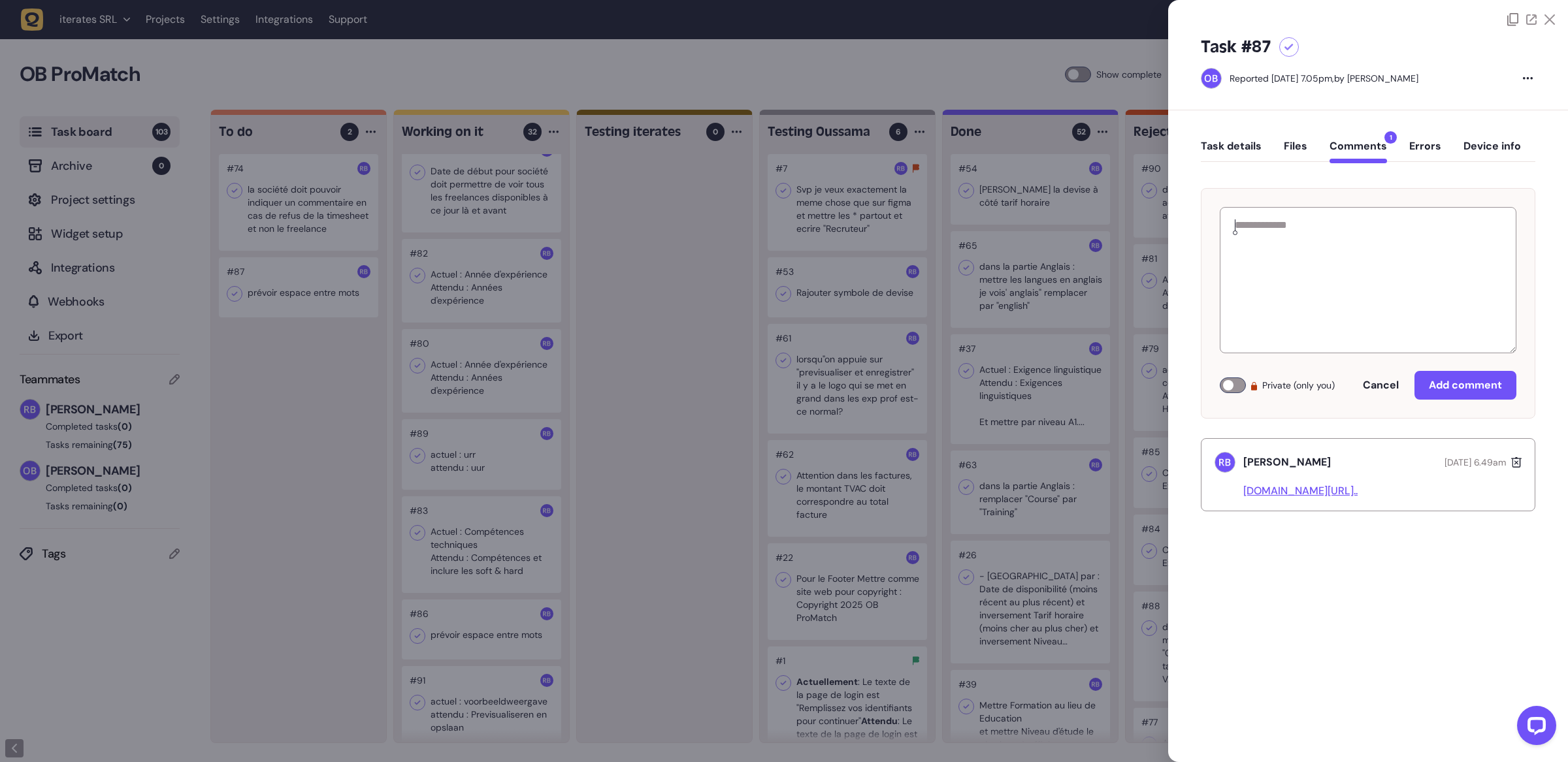
click at [313, 332] on div at bounding box center [784, 381] width 1568 height 762
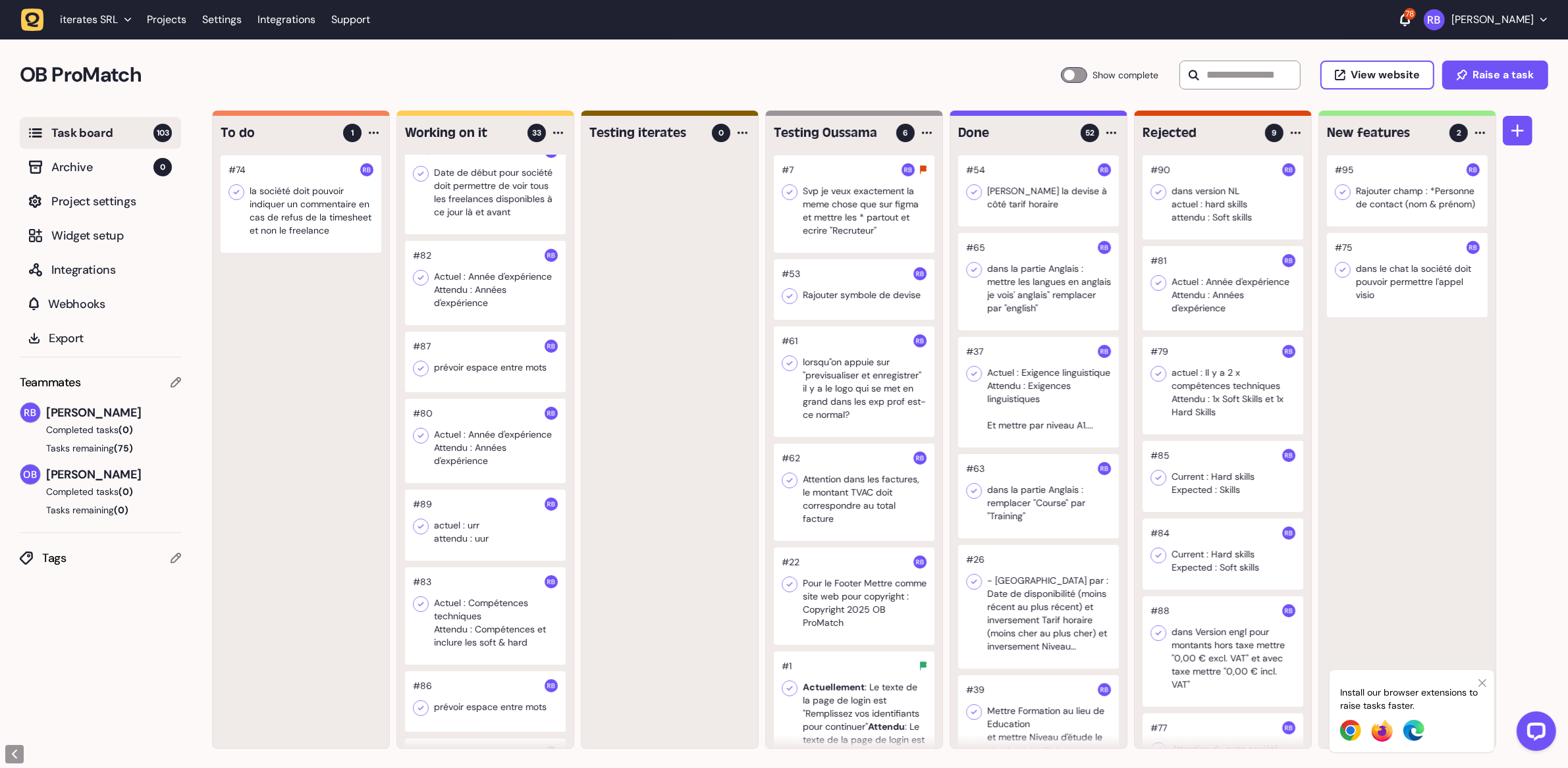
click at [259, 193] on div at bounding box center [301, 204] width 161 height 98
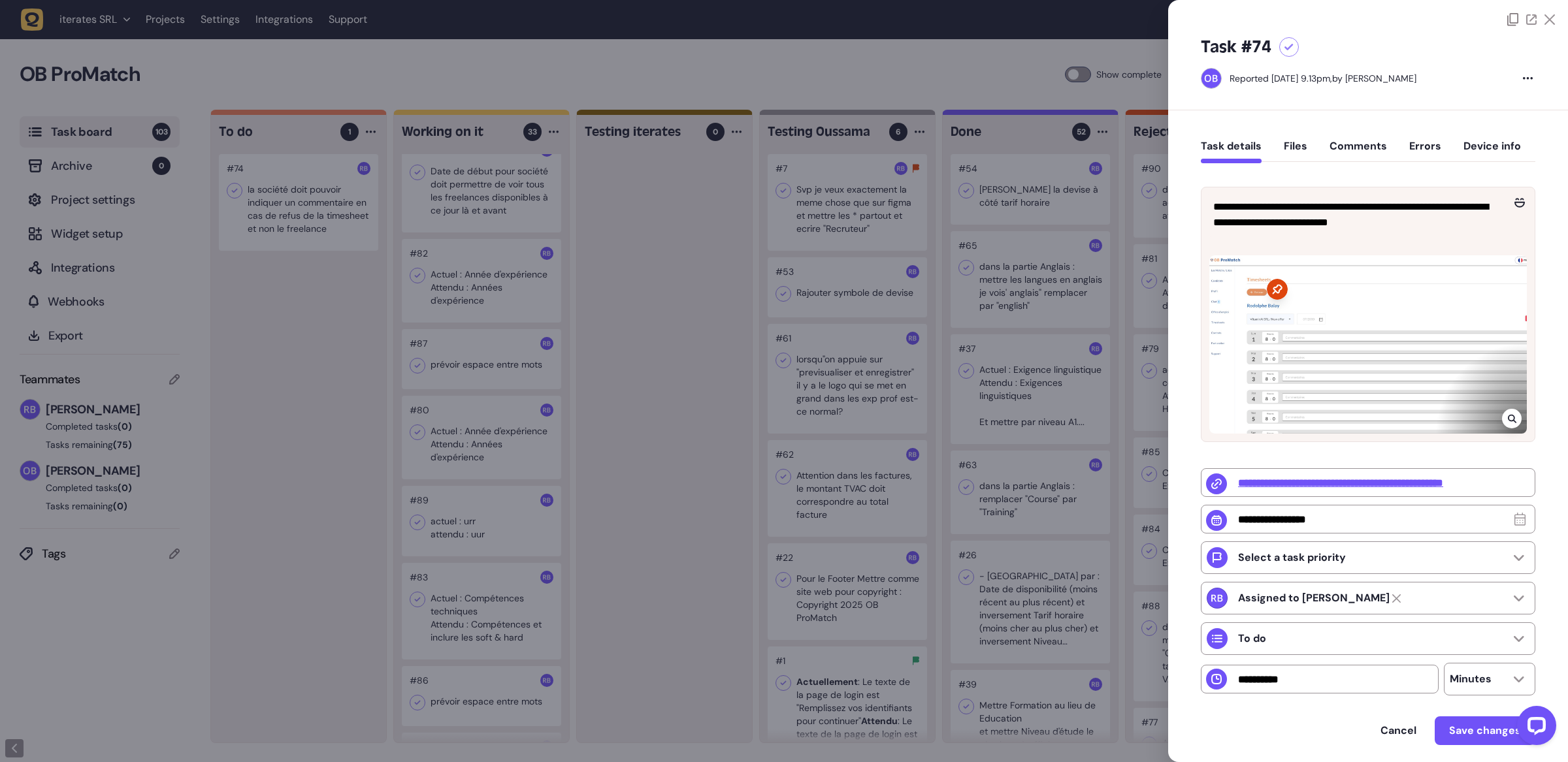
click at [1131, 416] on icon at bounding box center [1512, 419] width 9 height 10
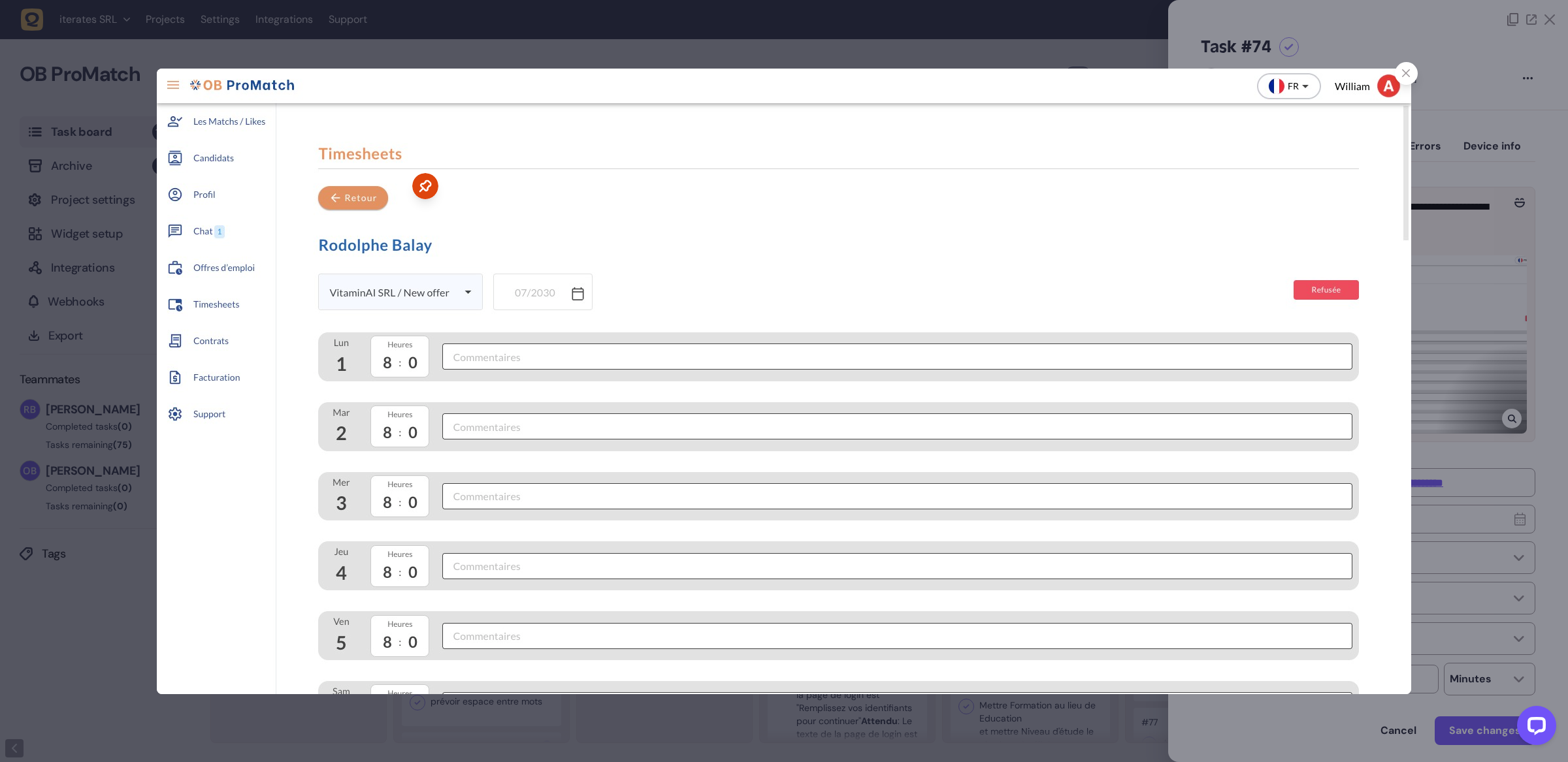
click at [1131, 298] on div at bounding box center [784, 381] width 1568 height 762
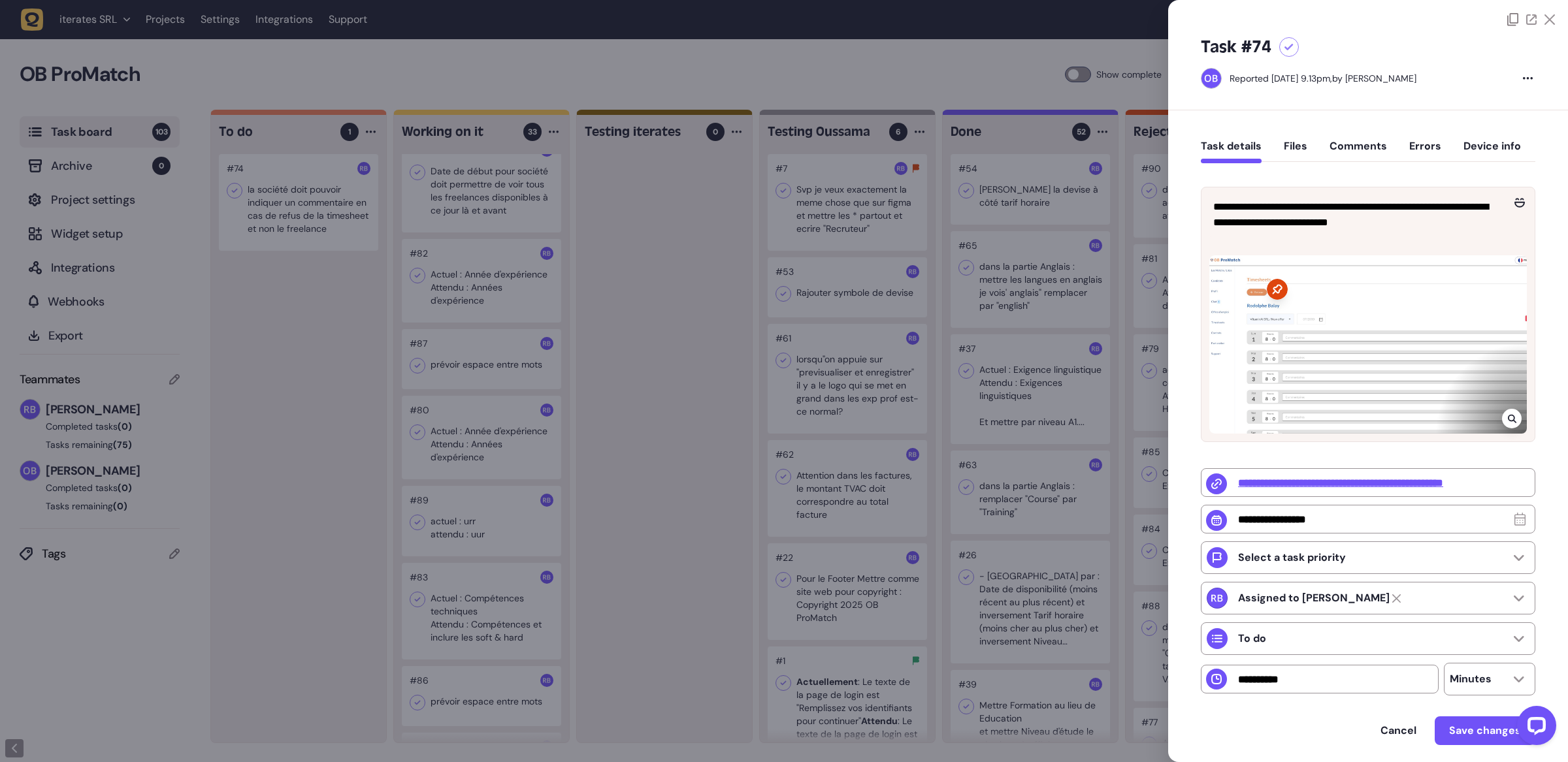
click at [440, 231] on div at bounding box center [784, 381] width 1568 height 762
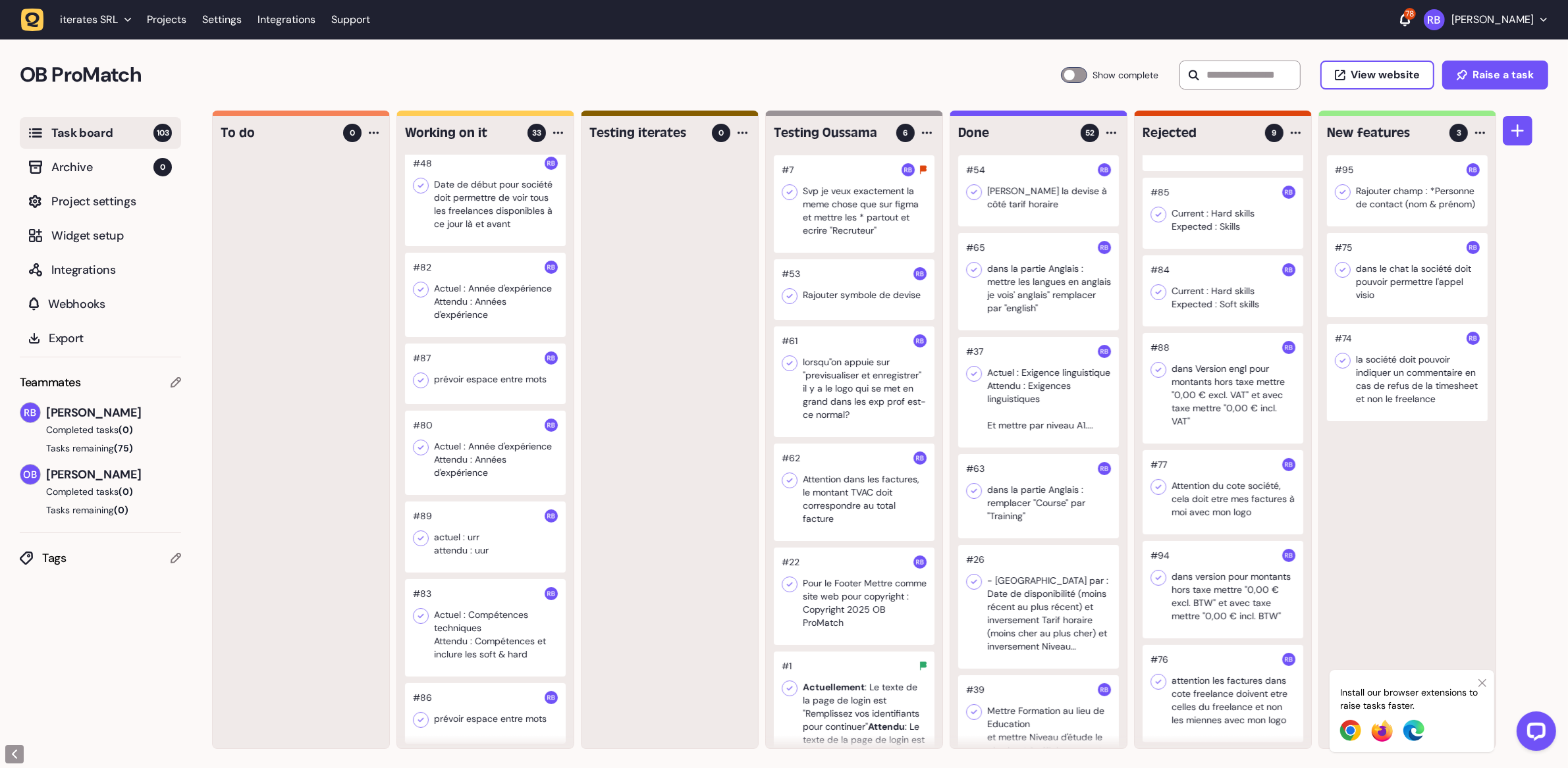
scroll to position [264, 0]
click at [1141, 570] on div at bounding box center [1223, 692] width 161 height 98
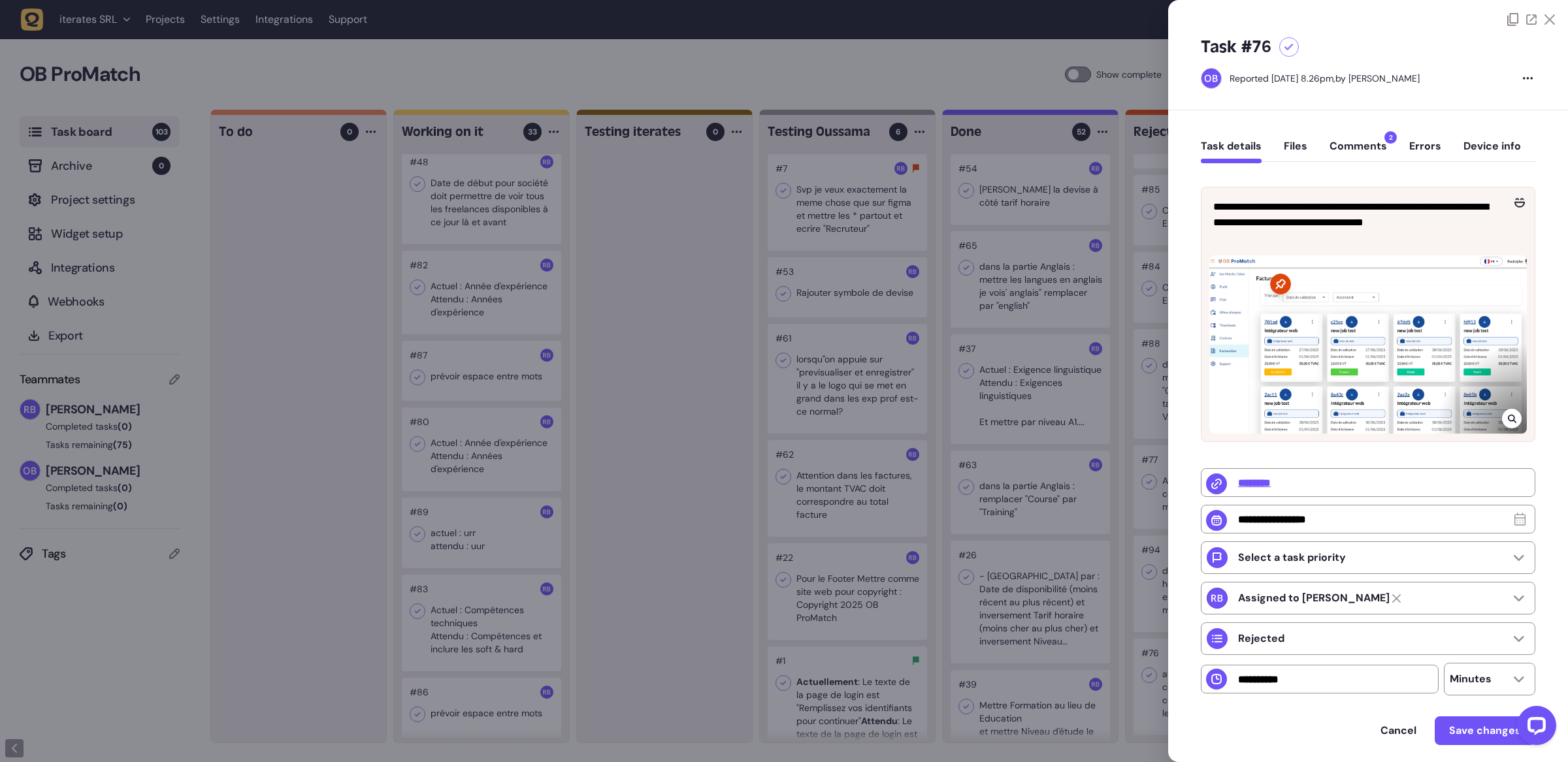
click at [1131, 151] on button "Comments 2" at bounding box center [1359, 152] width 58 height 24
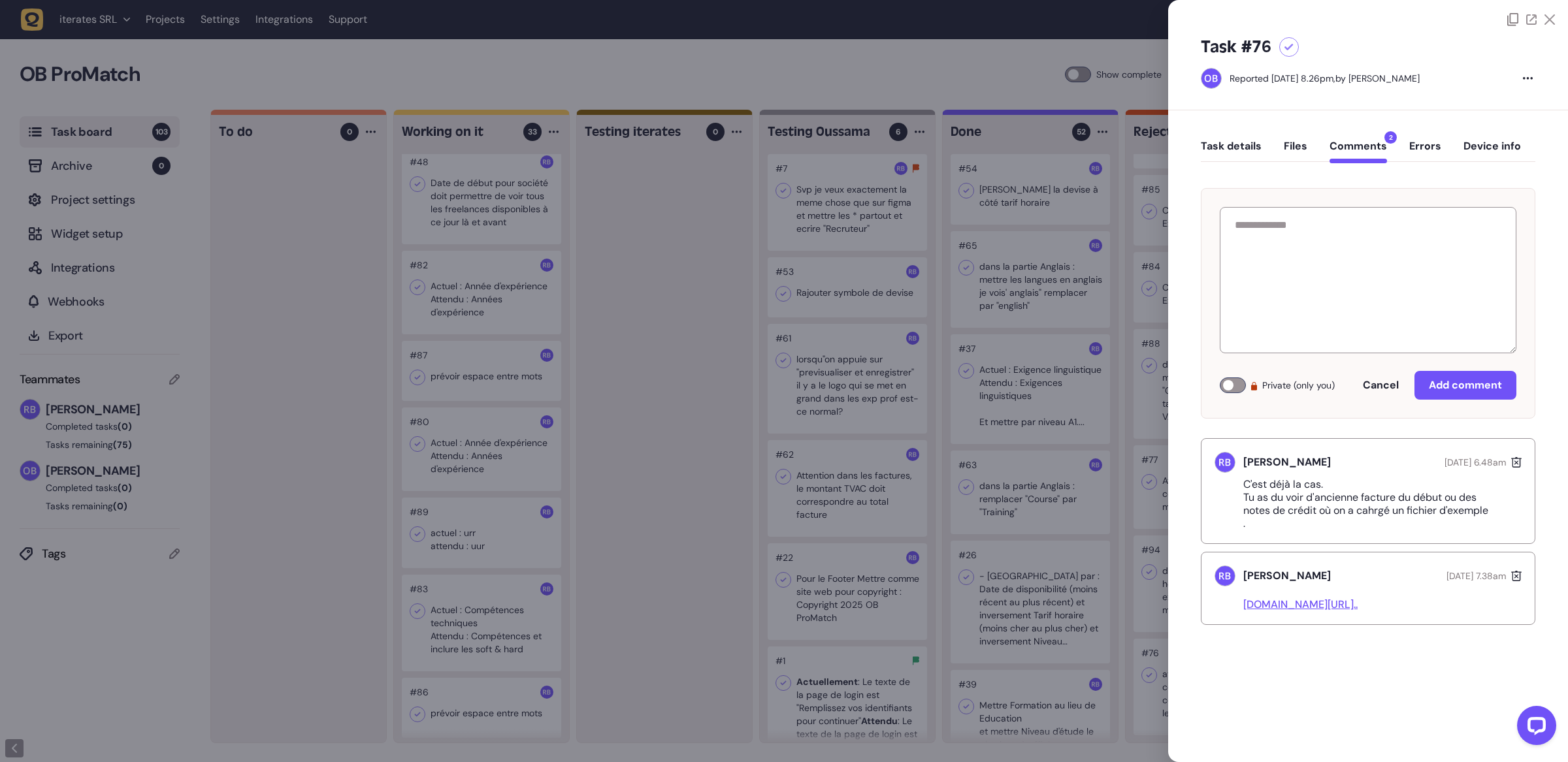
click at [680, 566] on div at bounding box center [784, 381] width 1568 height 762
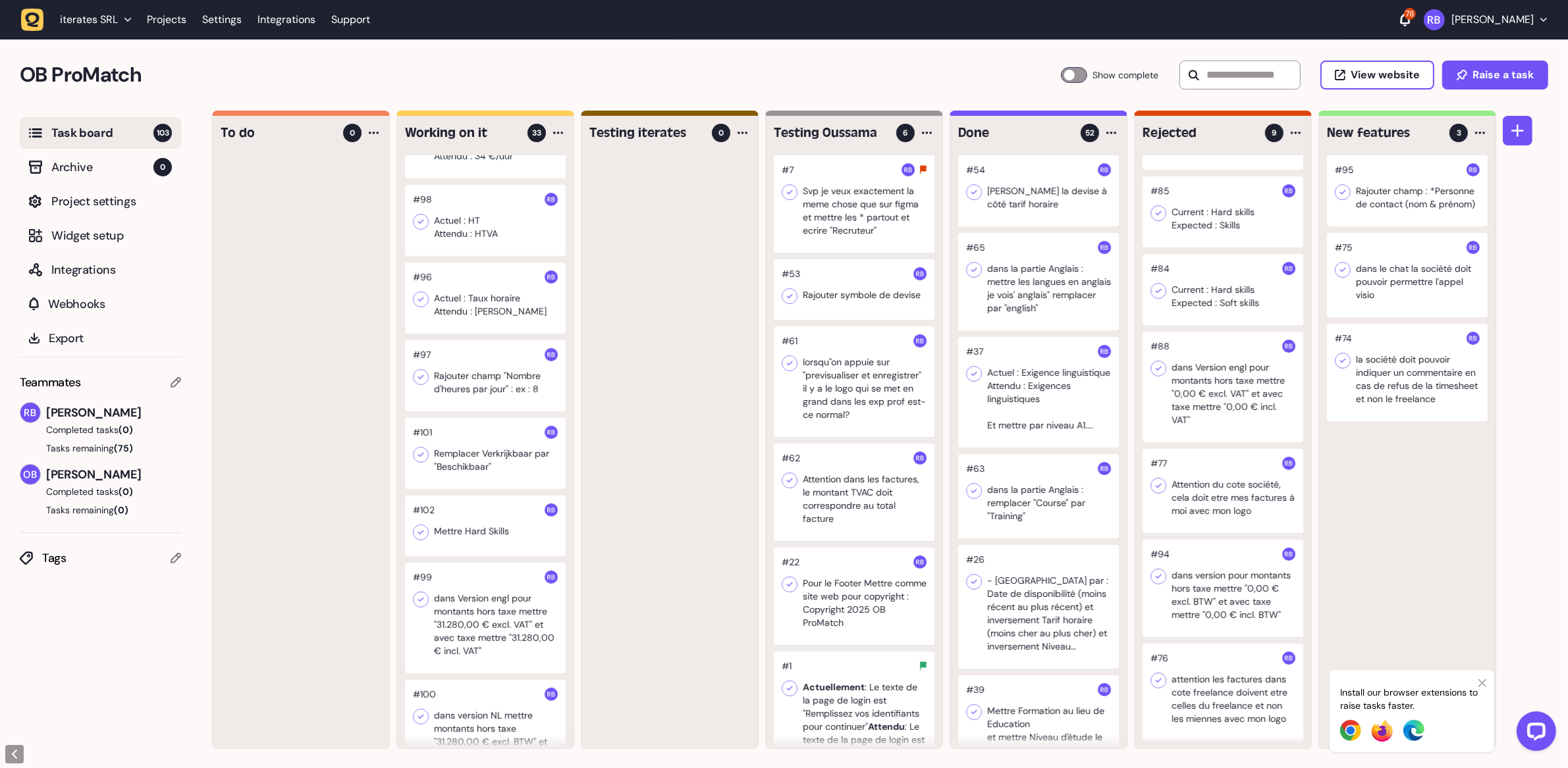
scroll to position [864, 0]
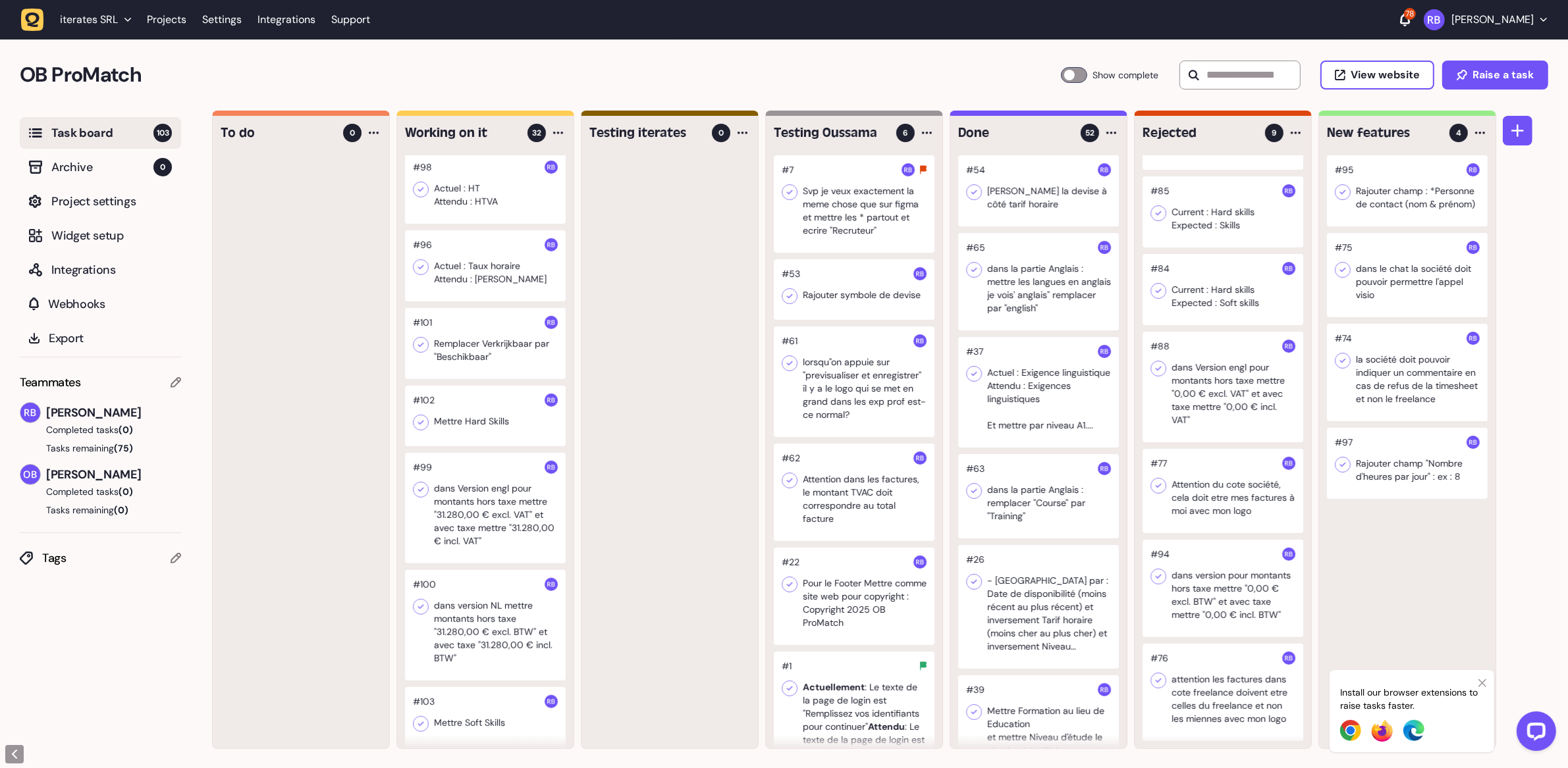
drag, startPoint x: 480, startPoint y: 357, endPoint x: 993, endPoint y: 4, distance: 622.7
